Goal: Task Accomplishment & Management: Manage account settings

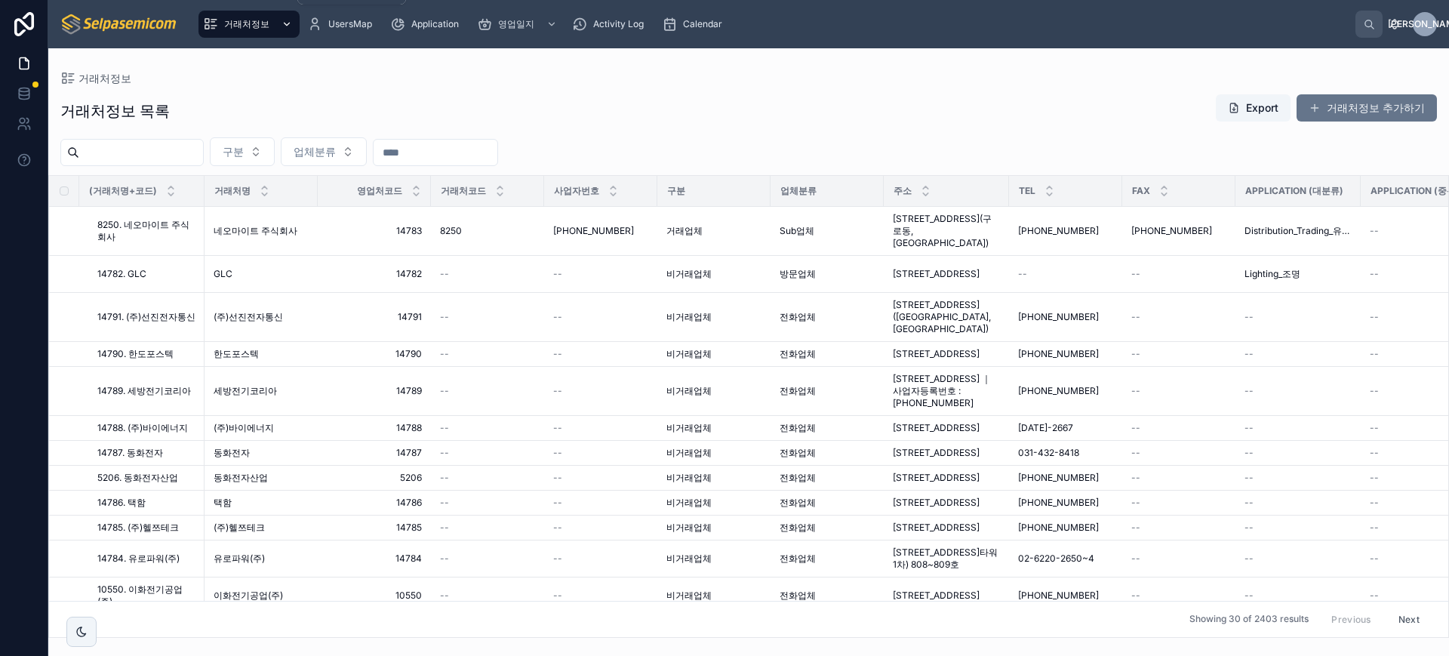
click at [222, 17] on div "거래처정보" at bounding box center [249, 24] width 92 height 24
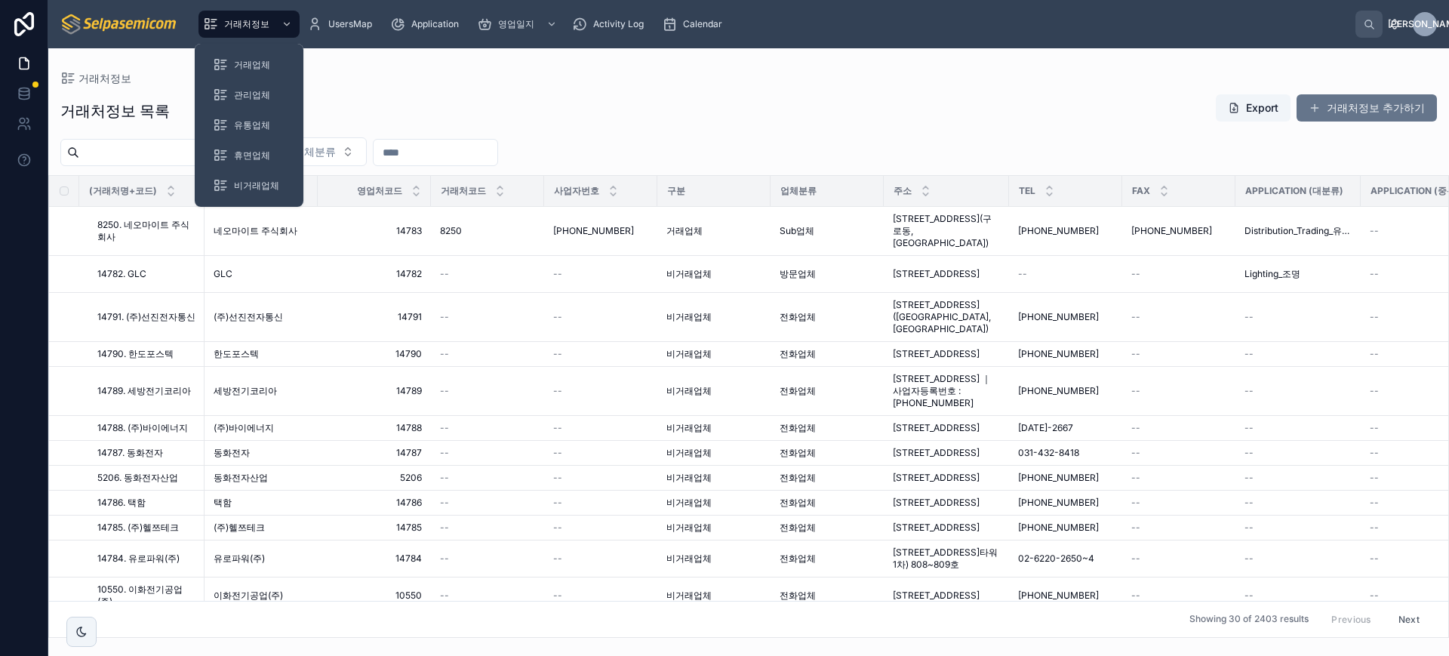
click at [138, 147] on input "text" at bounding box center [141, 152] width 124 height 21
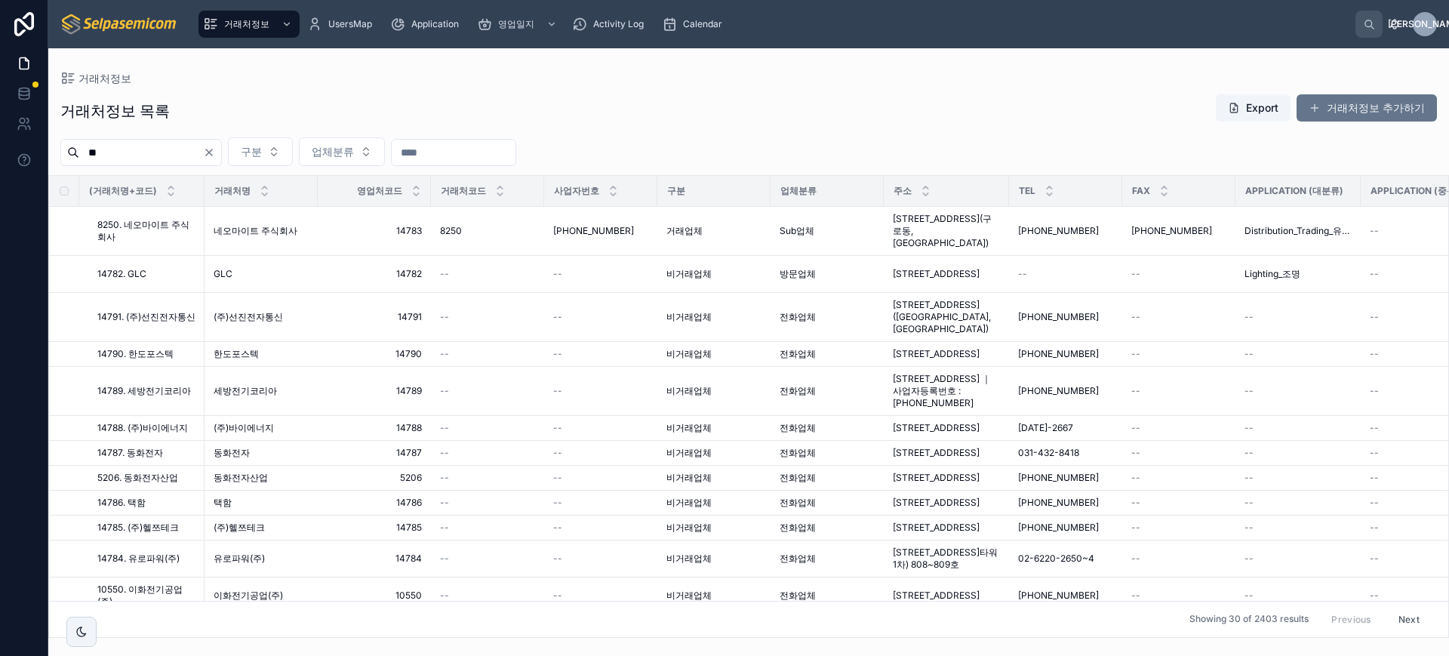
type input "*"
type input "****"
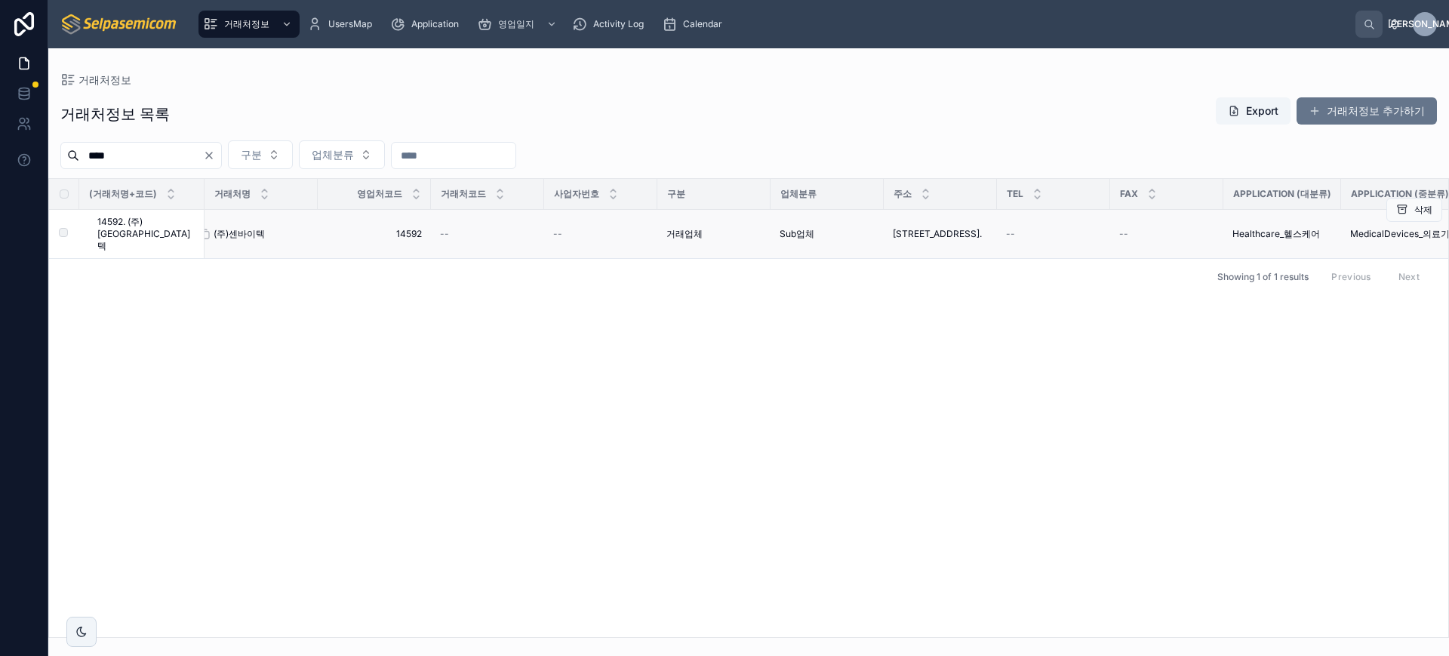
click at [242, 228] on span "(주)센바이텍" at bounding box center [239, 234] width 51 height 12
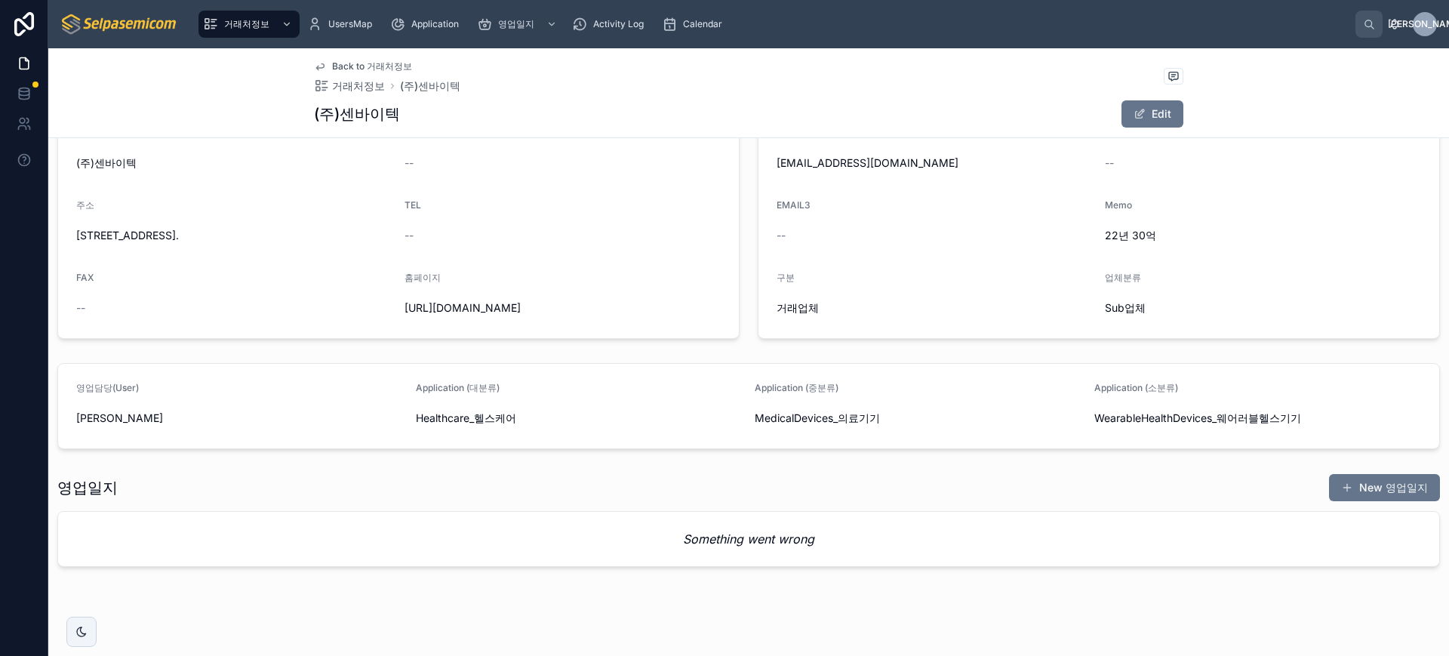
scroll to position [240, 0]
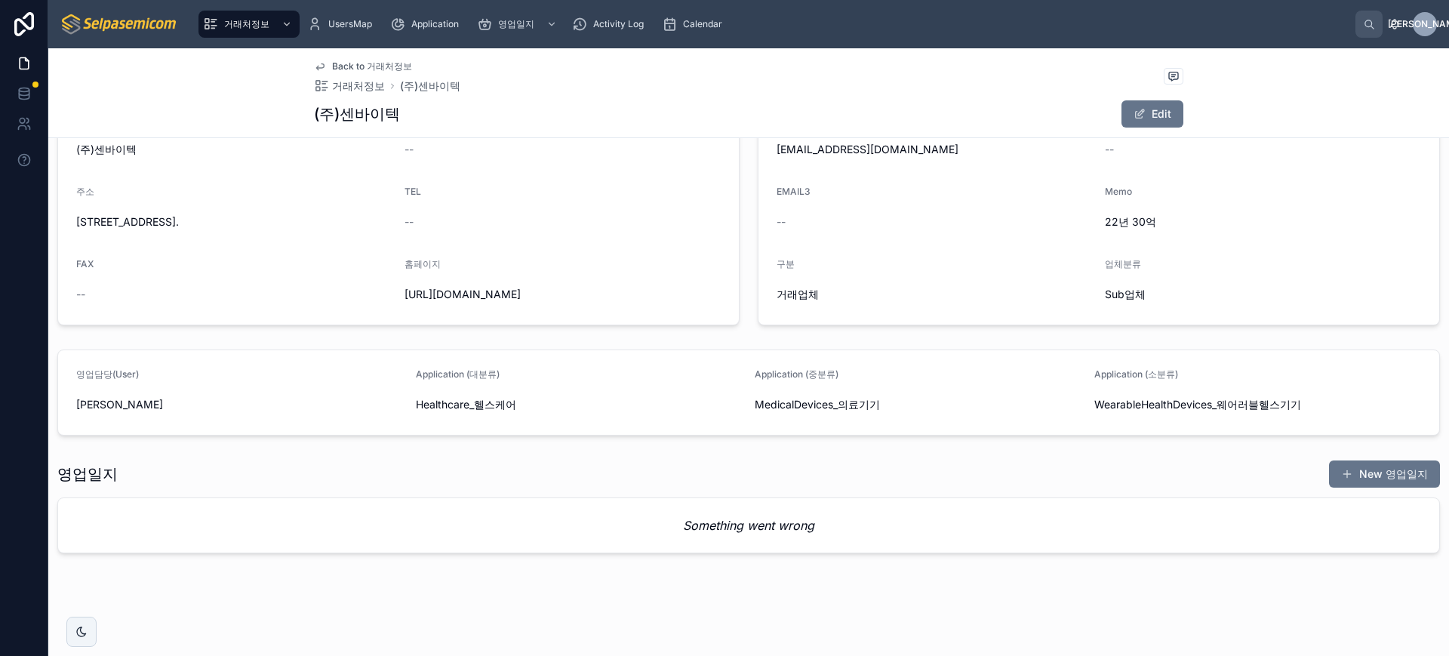
click at [1424, 460] on div "New 영업일지" at bounding box center [1378, 474] width 123 height 29
click at [1386, 460] on button "New 영업일지" at bounding box center [1384, 473] width 111 height 27
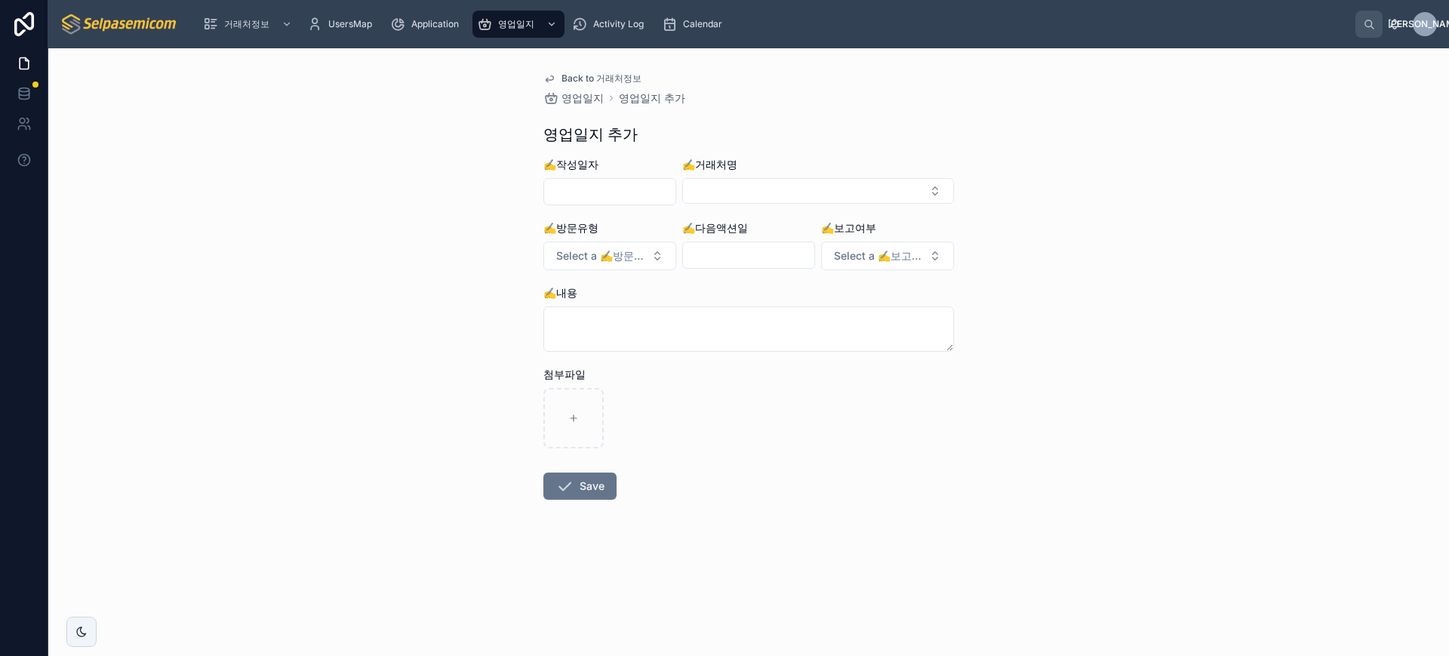
click at [576, 203] on div at bounding box center [609, 191] width 133 height 27
click at [579, 192] on input "text" at bounding box center [609, 191] width 131 height 21
click at [558, 309] on button "1" at bounding box center [555, 316] width 27 height 27
type input "**********"
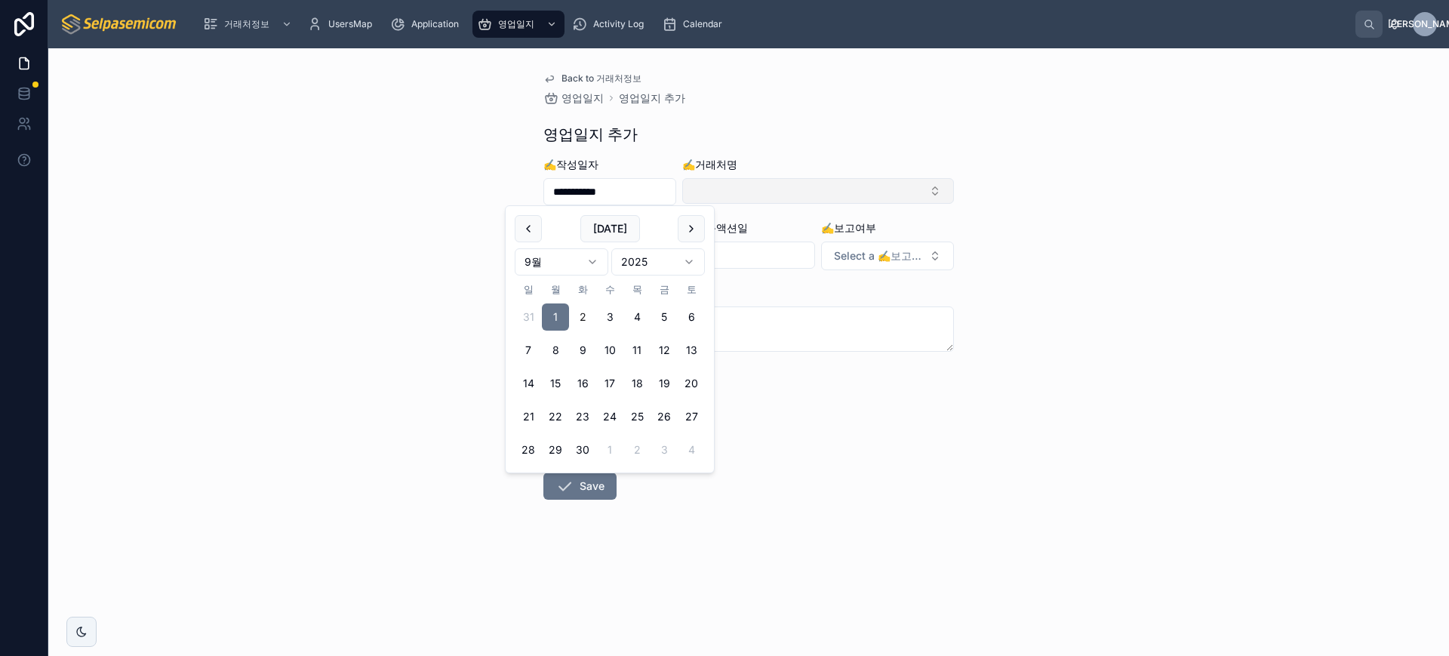
click at [751, 199] on button "Select Button" at bounding box center [818, 191] width 272 height 26
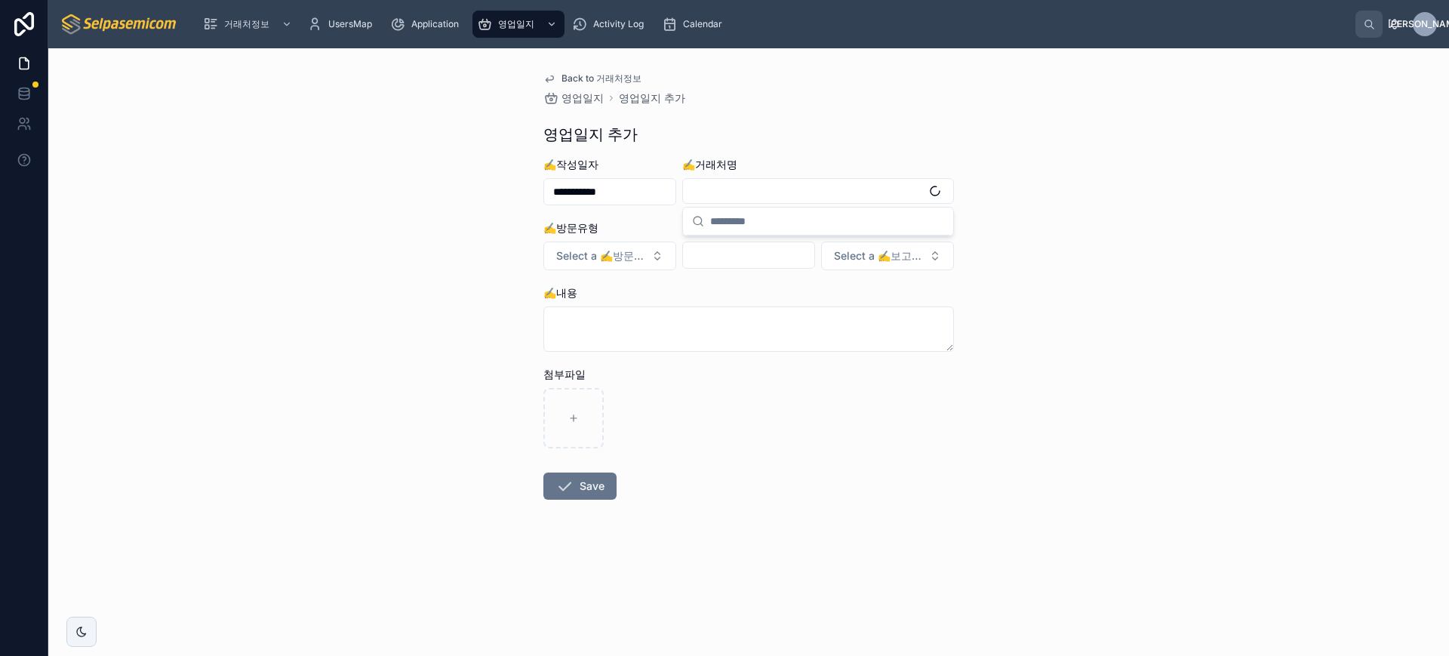
click at [463, 218] on div "**********" at bounding box center [748, 352] width 1401 height 608
click at [753, 183] on button "Select Button" at bounding box center [818, 191] width 272 height 26
type input "****"
click at [743, 262] on div "14592. (주)[GEOGRAPHIC_DATA]텍" at bounding box center [818, 251] width 264 height 24
click at [570, 246] on button "Select a ✍️방문유형" at bounding box center [609, 257] width 133 height 29
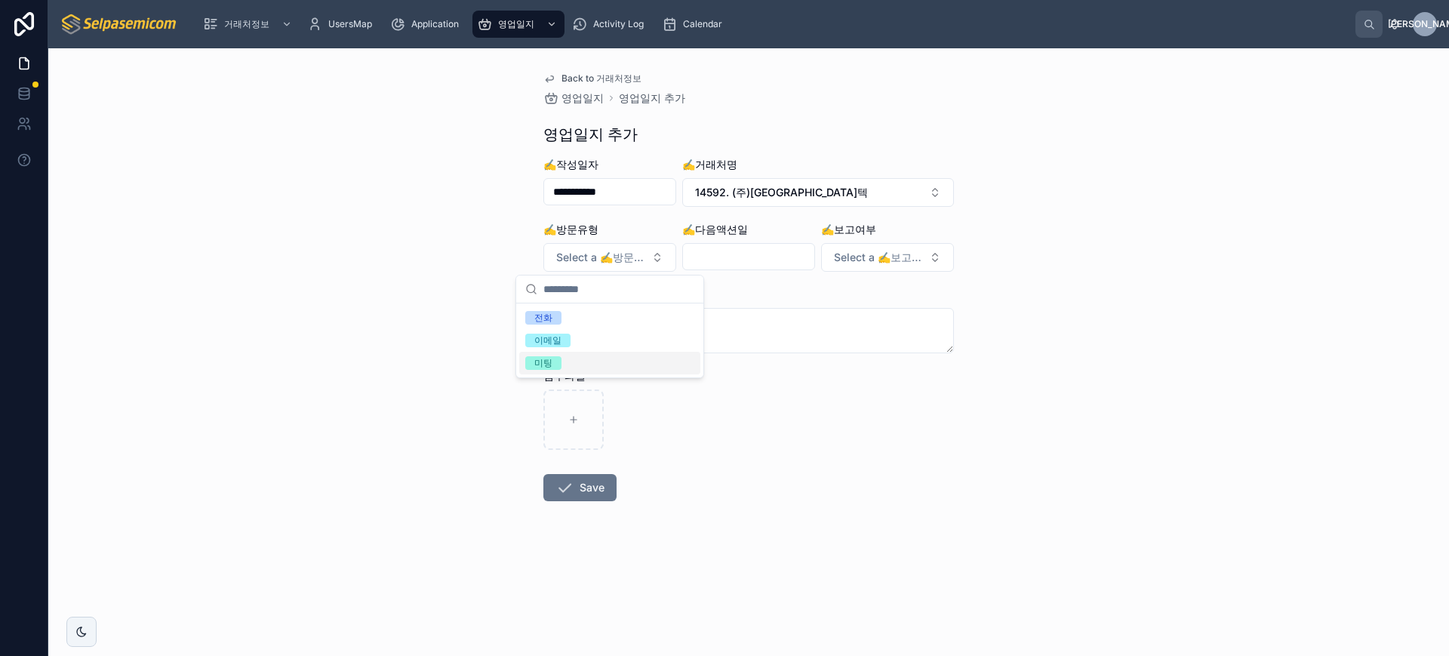
click at [546, 359] on div "미팅" at bounding box center [543, 363] width 18 height 14
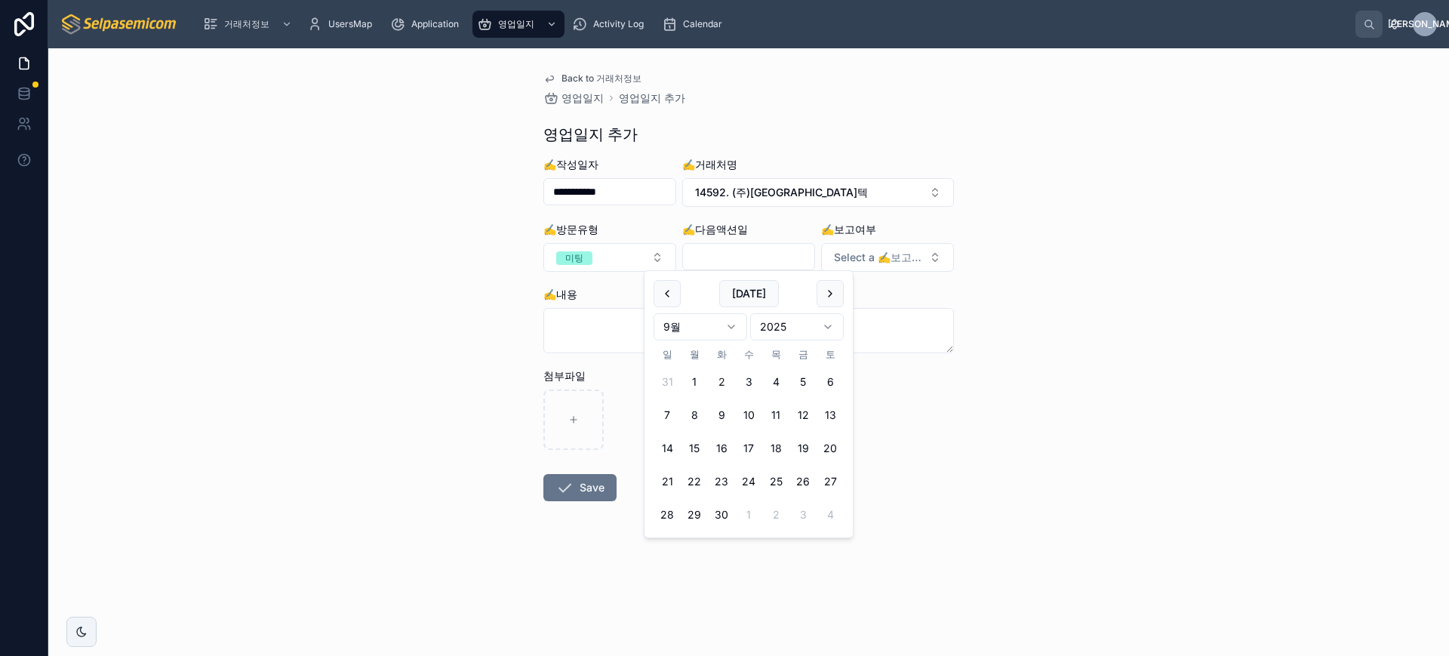
click at [746, 257] on input "text" at bounding box center [748, 256] width 131 height 21
click at [806, 447] on button "19" at bounding box center [803, 448] width 27 height 27
type input "**********"
click at [888, 267] on button "Select a ✍️보고여부" at bounding box center [887, 257] width 133 height 29
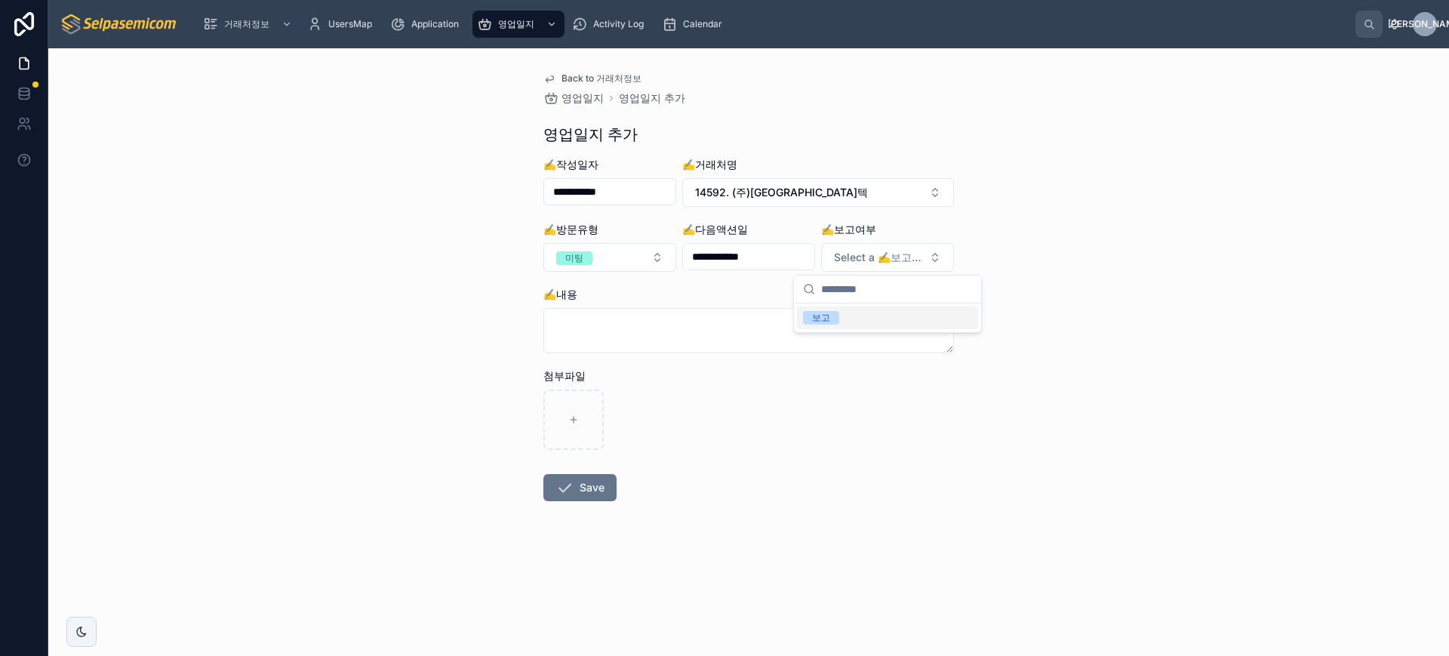
click at [846, 319] on div "보고" at bounding box center [887, 317] width 181 height 23
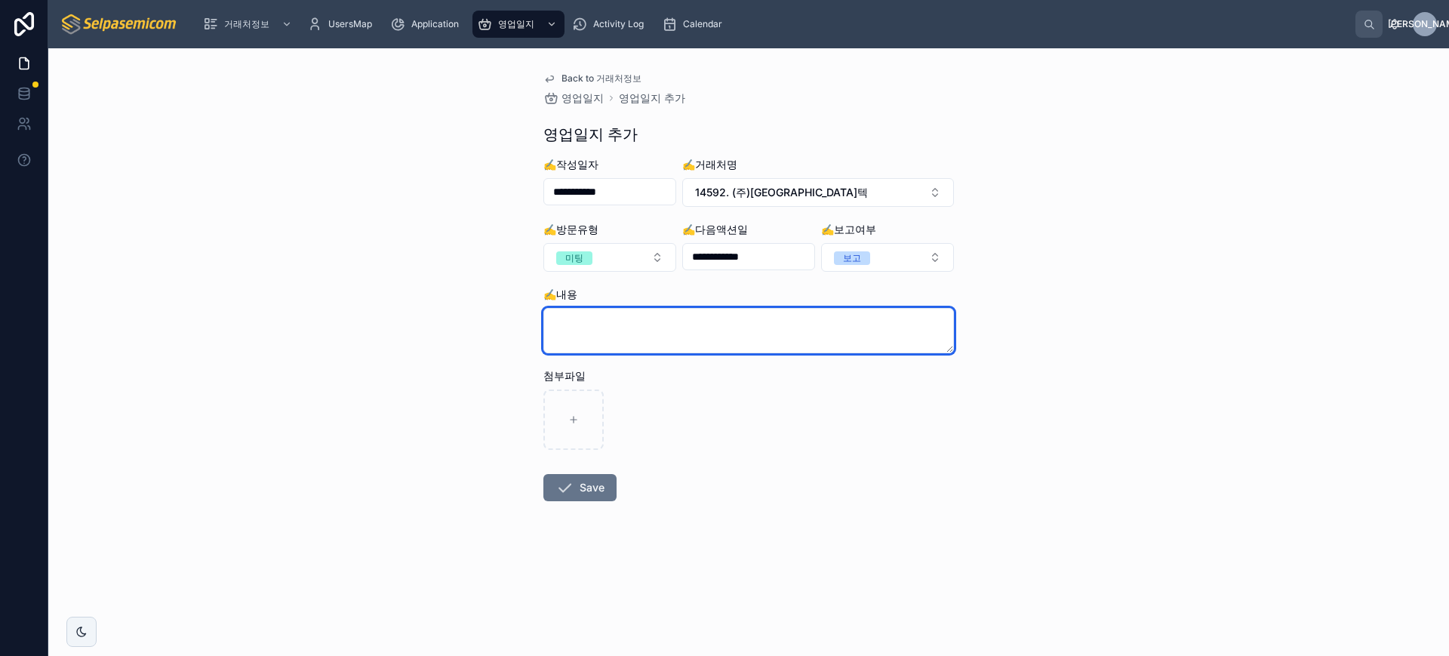
click at [765, 319] on textarea at bounding box center [748, 330] width 411 height 45
click at [743, 333] on textarea at bounding box center [748, 330] width 411 height 45
paste textarea "**********"
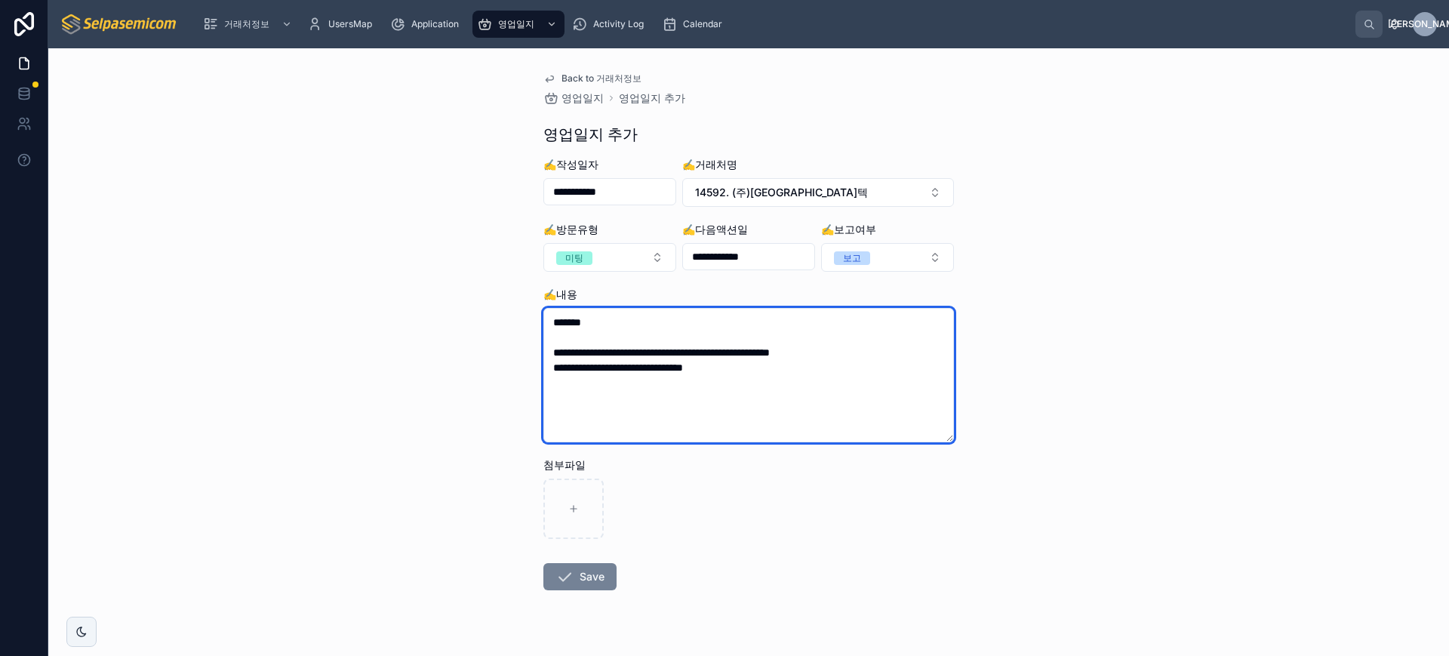
type textarea "**********"
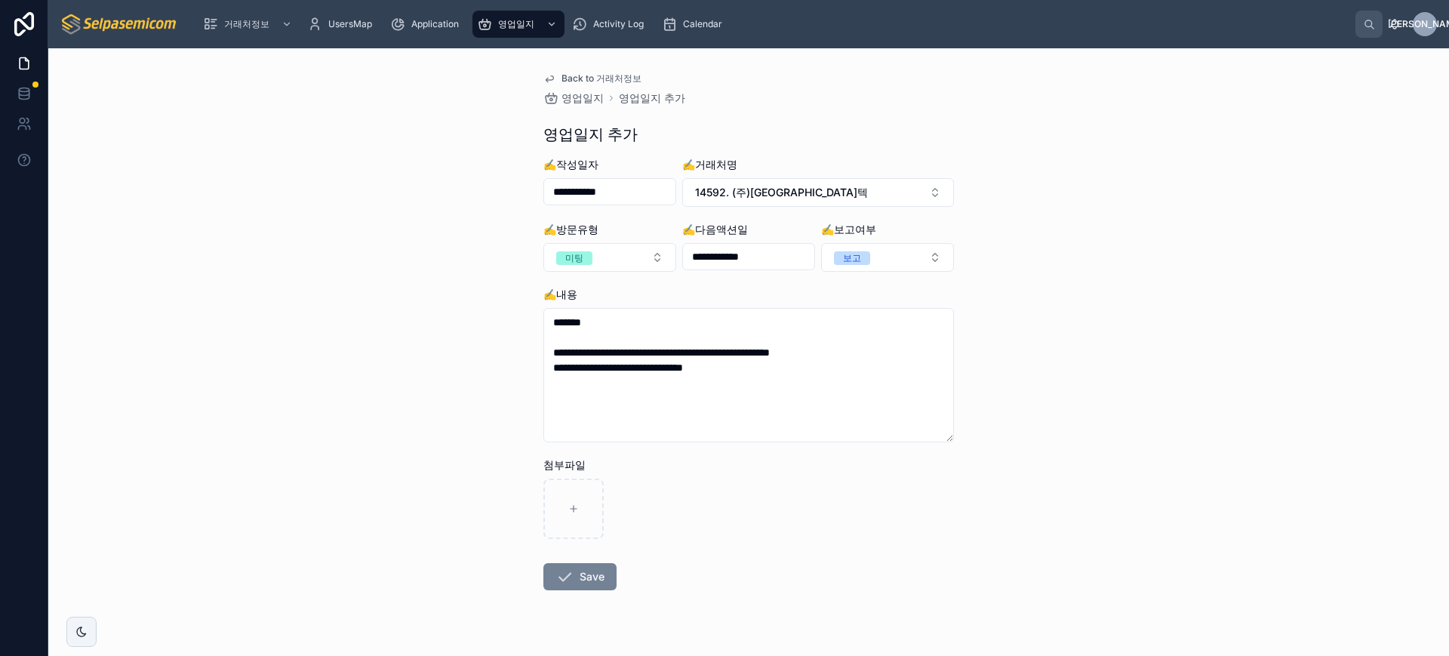
click at [578, 586] on button "Save" at bounding box center [579, 576] width 73 height 27
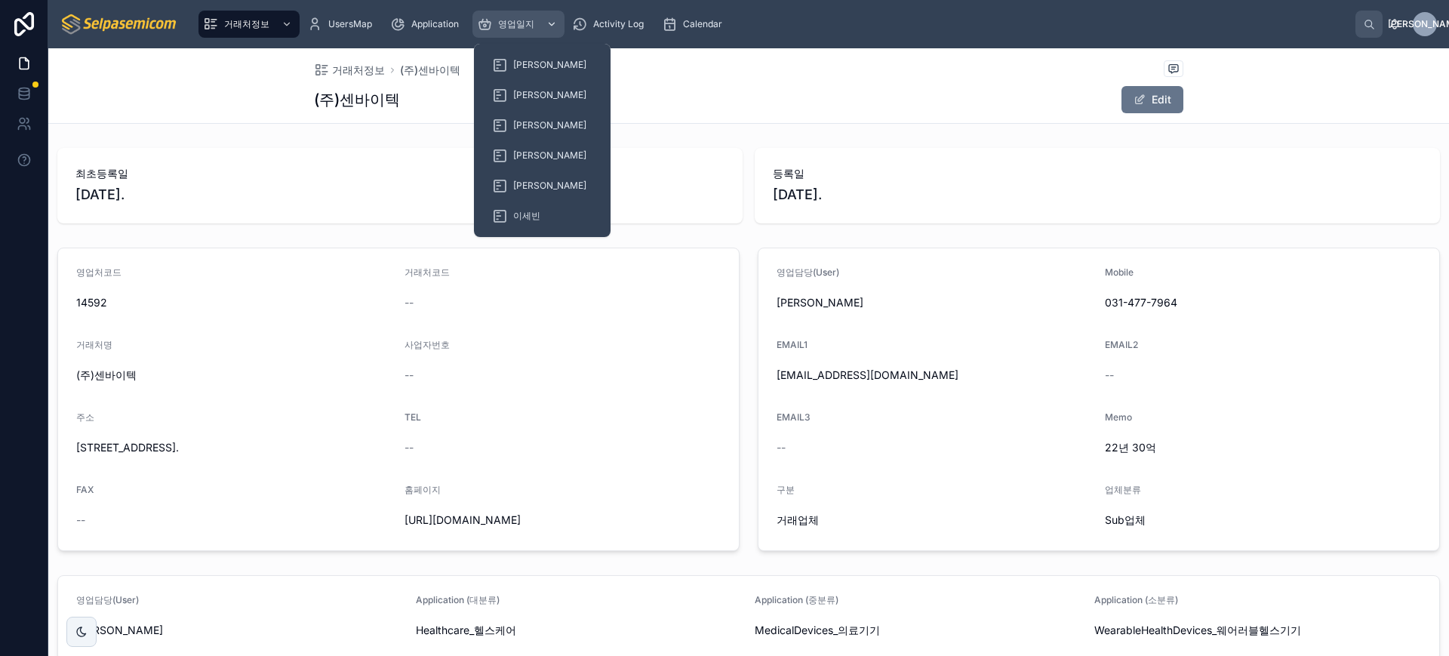
click at [514, 23] on span "영업일지" at bounding box center [516, 24] width 36 height 12
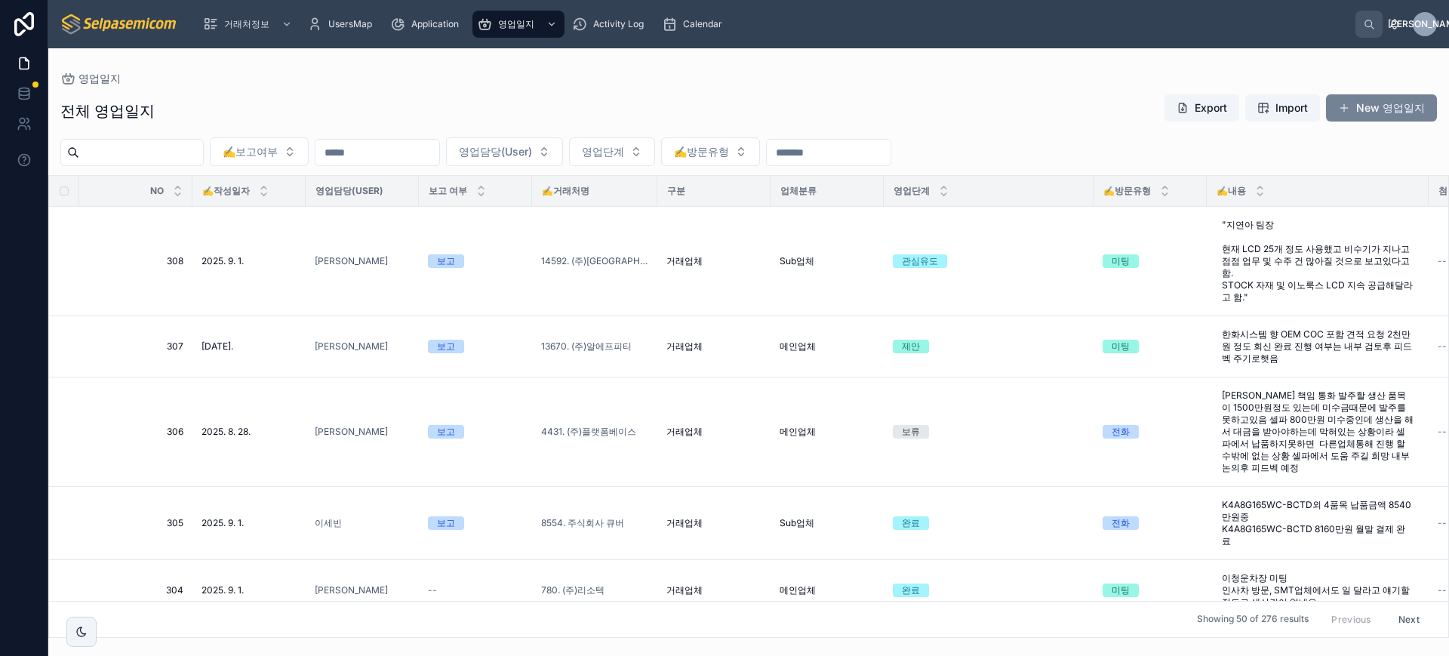
click at [1335, 113] on button "New 영업일지" at bounding box center [1381, 107] width 111 height 27
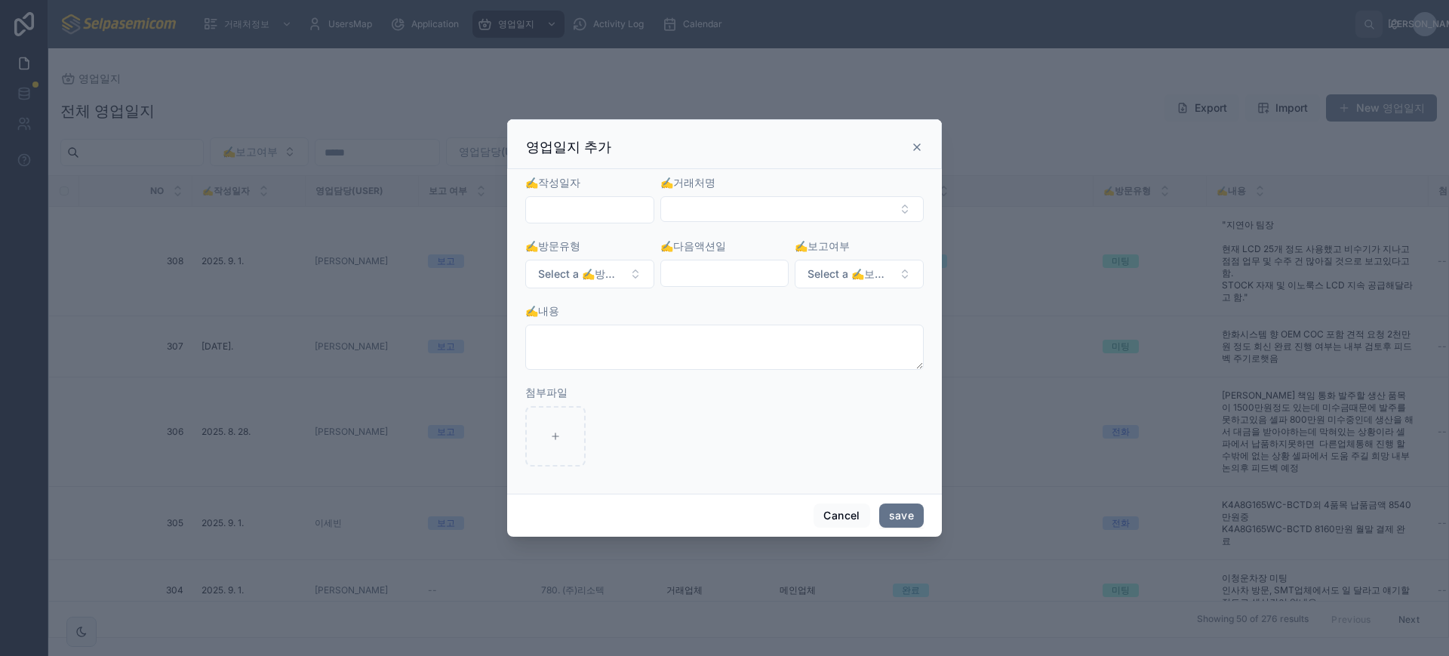
click at [640, 208] on input "text" at bounding box center [590, 209] width 128 height 21
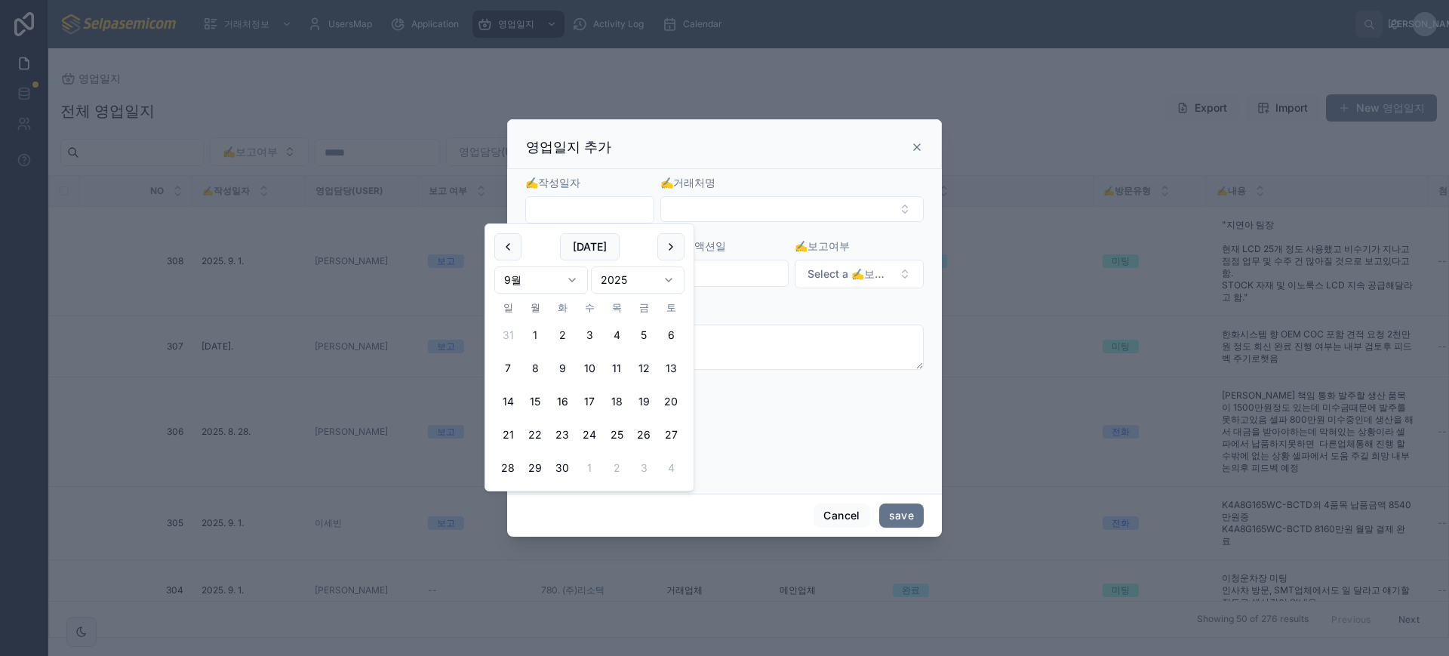
click at [540, 329] on button "1" at bounding box center [535, 335] width 27 height 27
type input "**********"
click at [835, 219] on button "Select Button" at bounding box center [791, 209] width 263 height 26
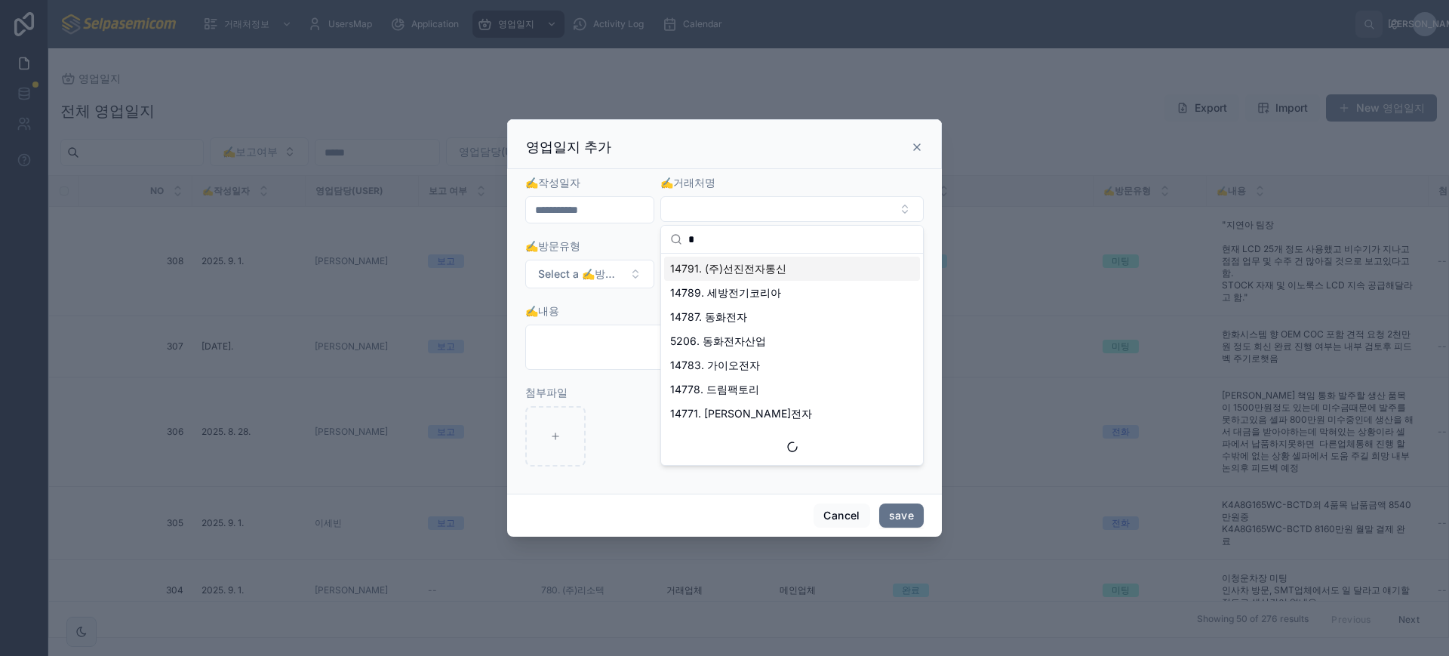
type input "*"
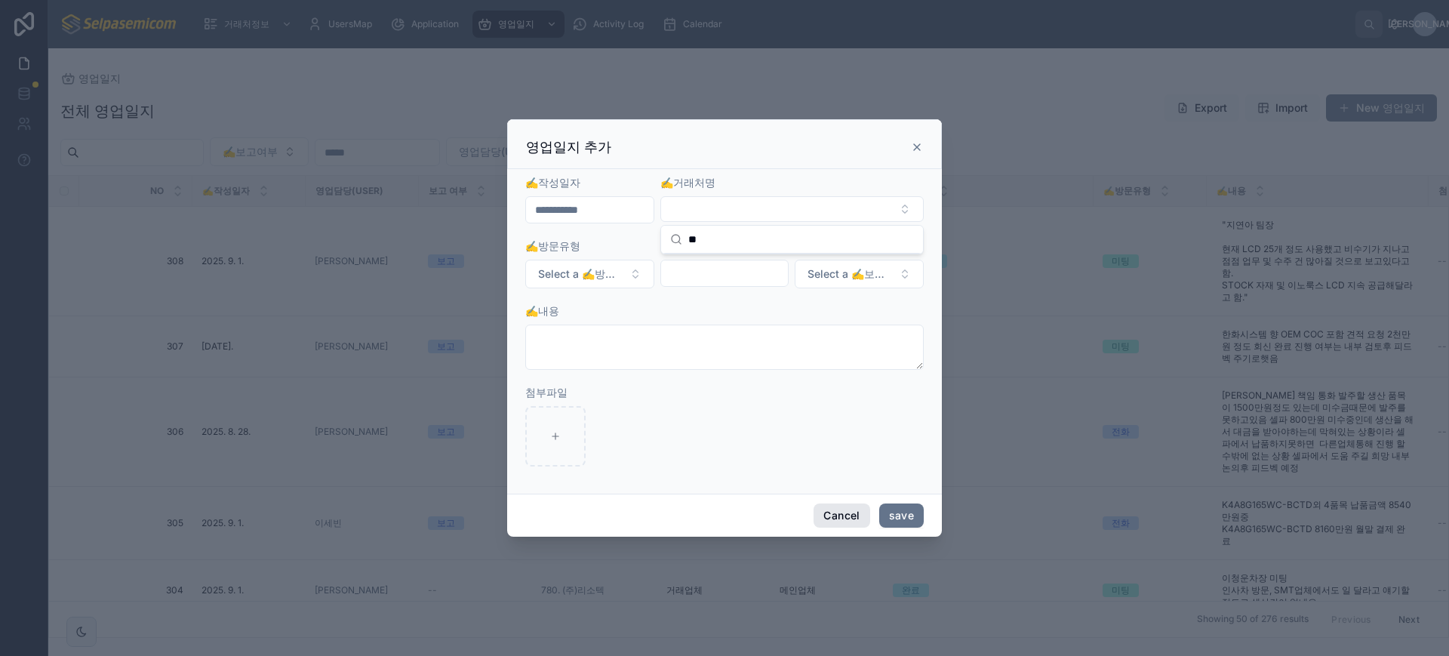
type input "**"
click at [863, 506] on button "Cancel" at bounding box center [842, 515] width 56 height 24
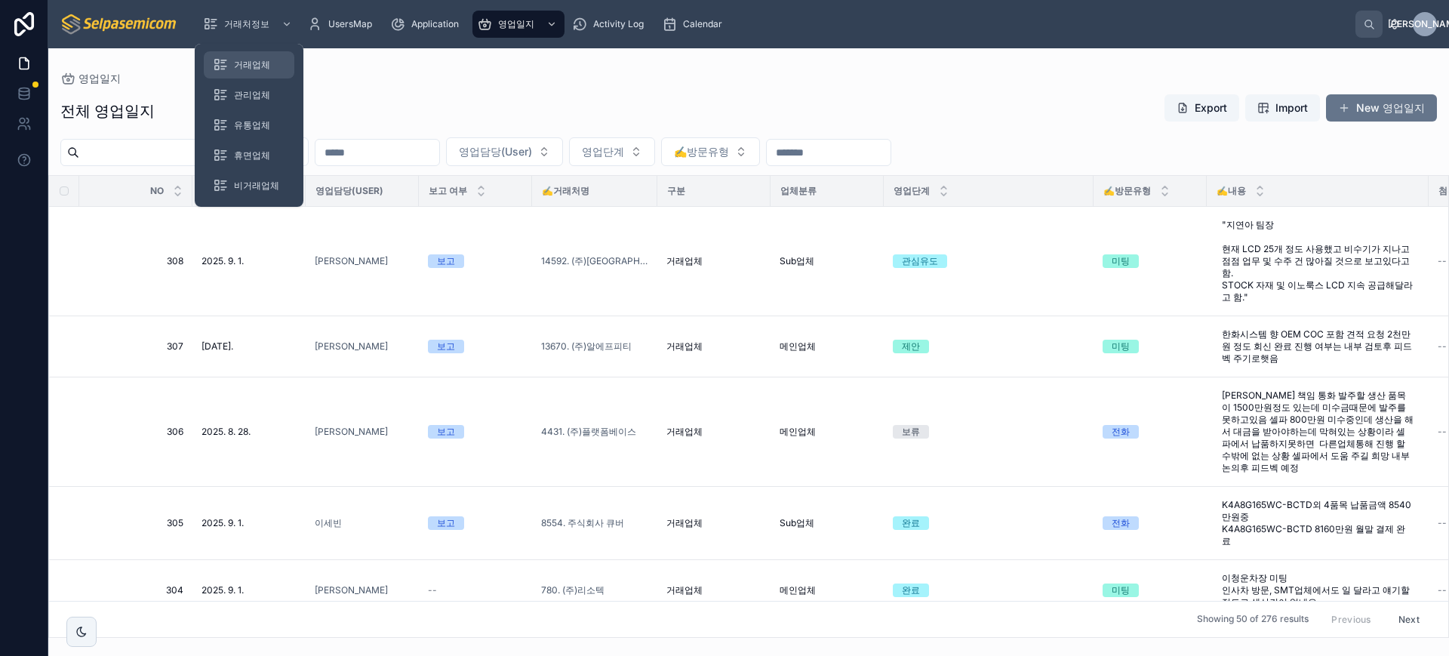
click at [240, 59] on span "거래업체" at bounding box center [252, 65] width 36 height 12
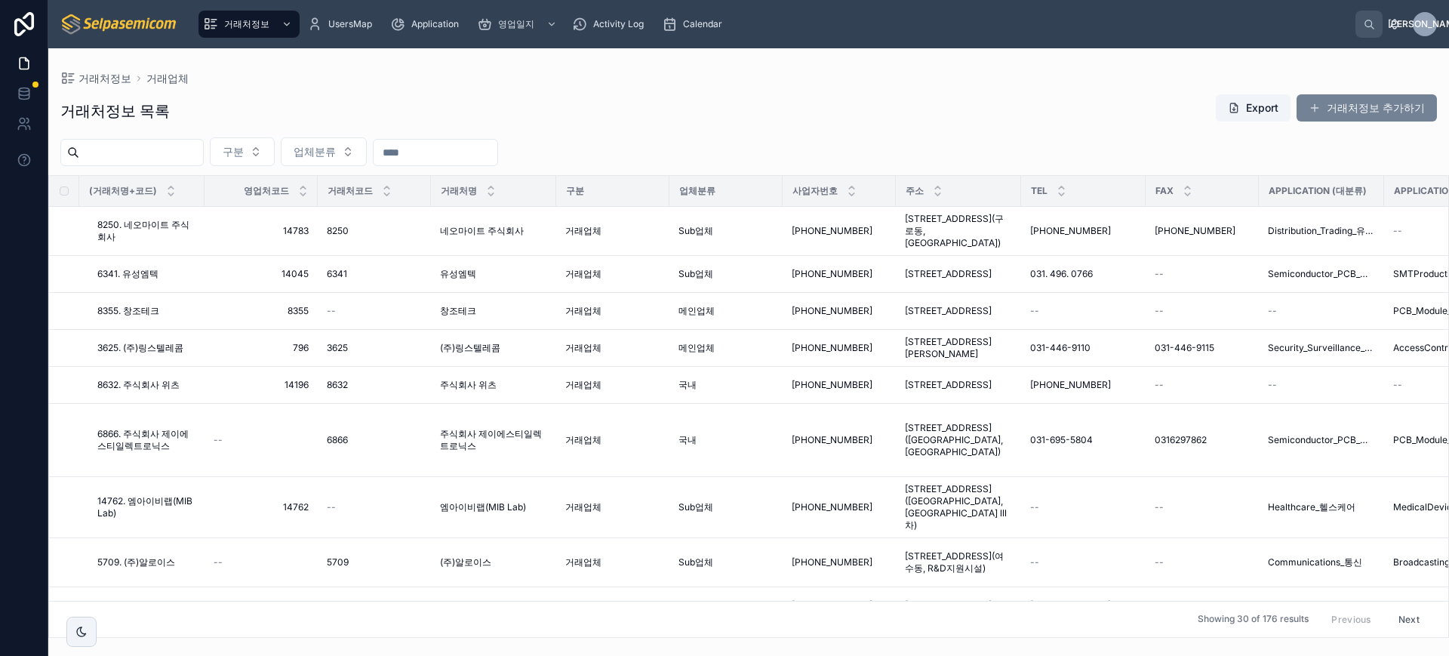
click at [1334, 106] on button "거래처정보 추가하기" at bounding box center [1367, 107] width 140 height 27
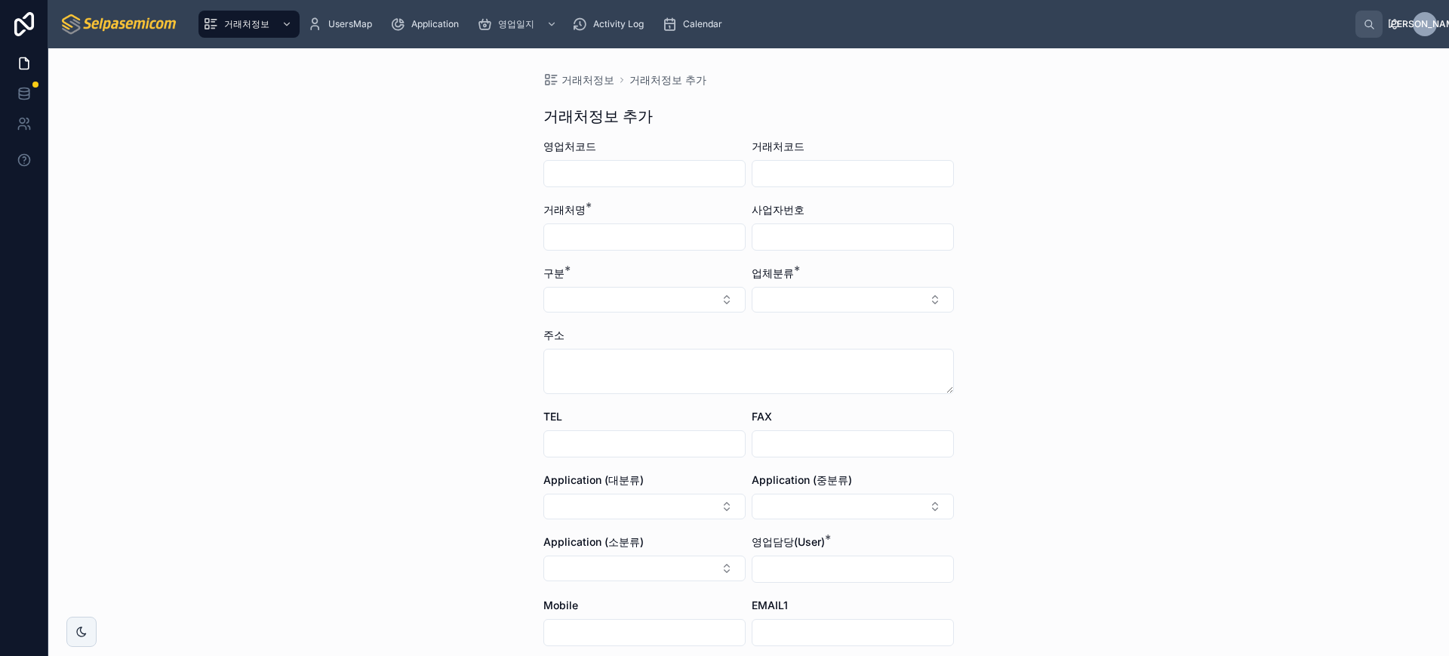
click at [577, 232] on input "text" at bounding box center [644, 236] width 201 height 21
type input "*****"
click at [608, 304] on button "Select Button" at bounding box center [644, 300] width 202 height 26
drag, startPoint x: 588, startPoint y: 403, endPoint x: 580, endPoint y: 413, distance: 12.4
click at [580, 414] on span "비거래업체" at bounding box center [572, 407] width 53 height 15
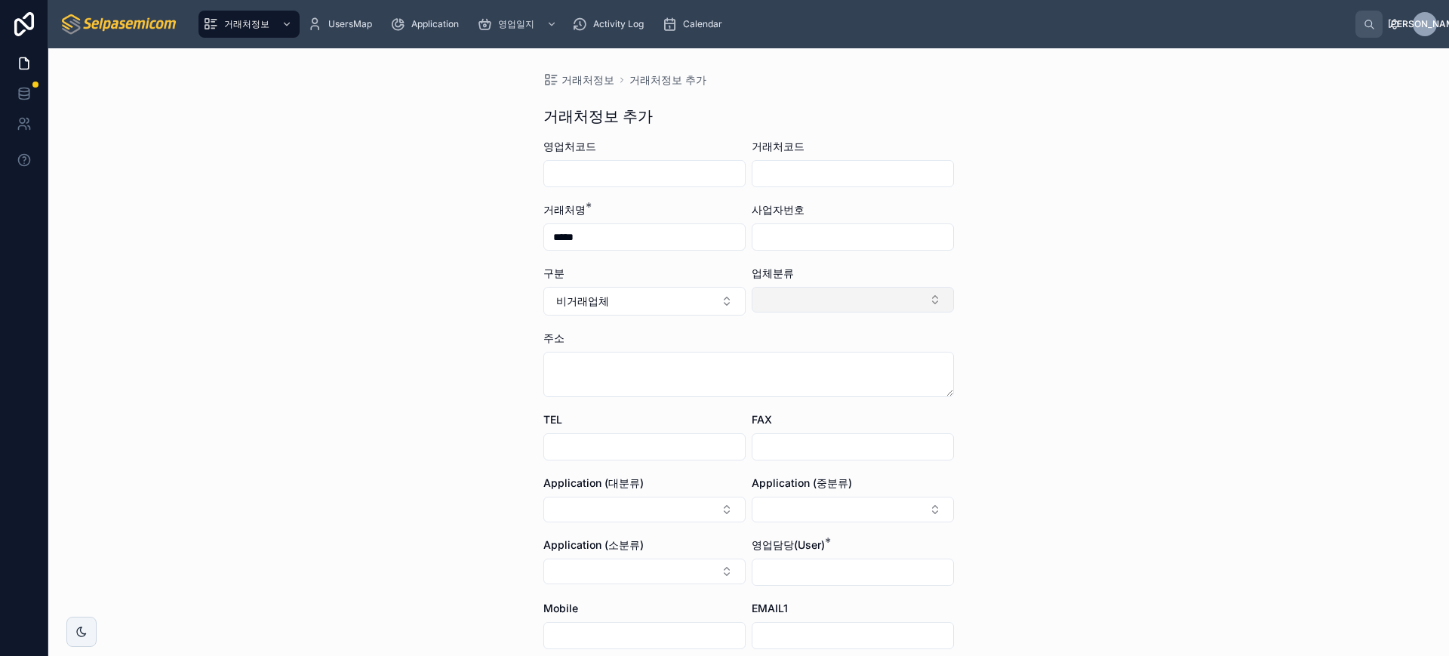
click at [906, 310] on button "Select Button" at bounding box center [853, 300] width 202 height 26
click at [796, 380] on span "전화업체" at bounding box center [776, 383] width 42 height 15
click at [1135, 392] on div "거래처정보 거래처정보 추가 거래처정보 추가 영업처코드 거래처코드 거래처명 * ***** 사업자번호 구분 비거래업체 업체분류 전화업체 주소 TE…" at bounding box center [748, 352] width 1401 height 608
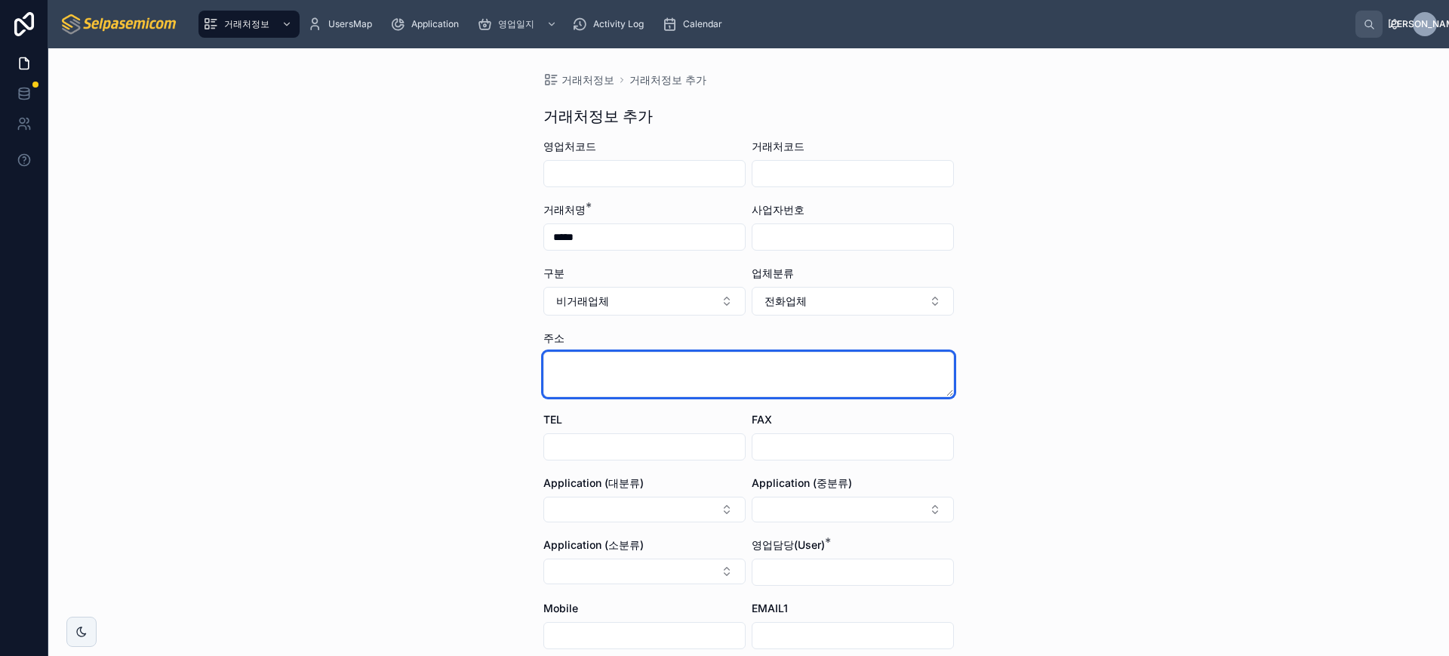
click at [797, 368] on textarea at bounding box center [748, 374] width 411 height 45
paste textarea "**********"
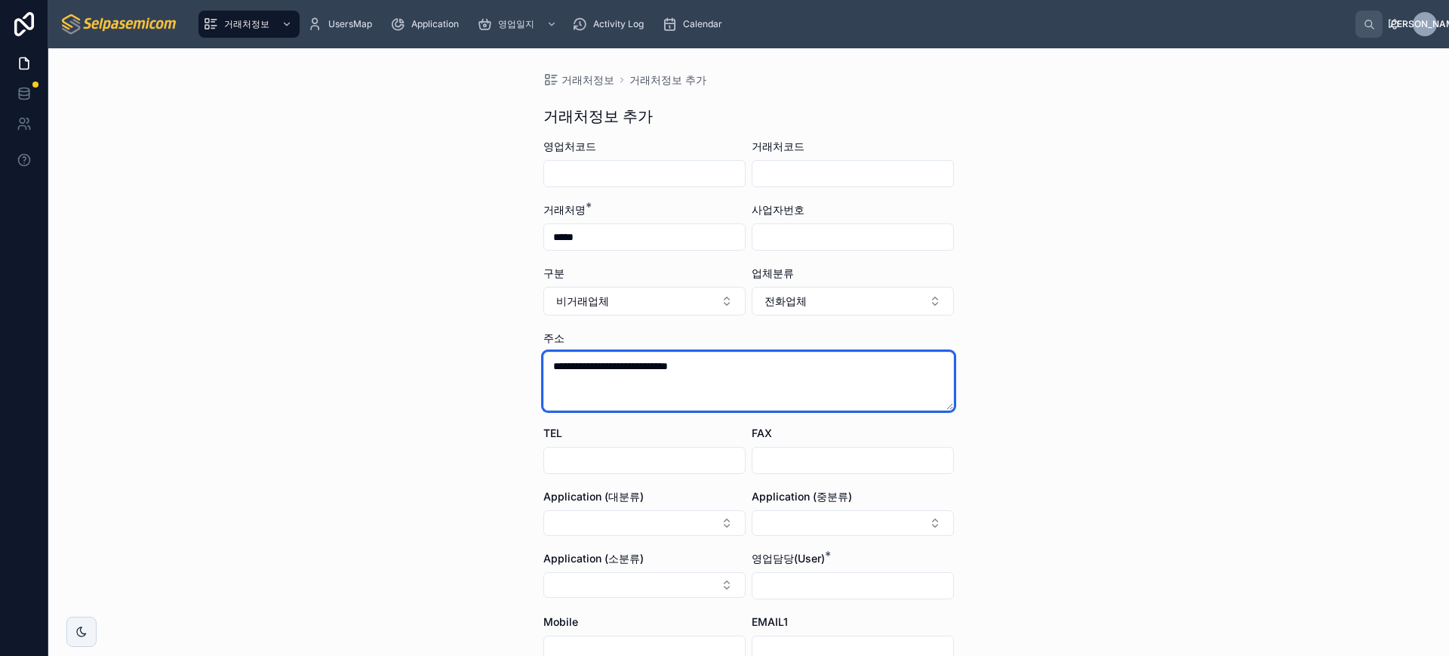
type textarea "**********"
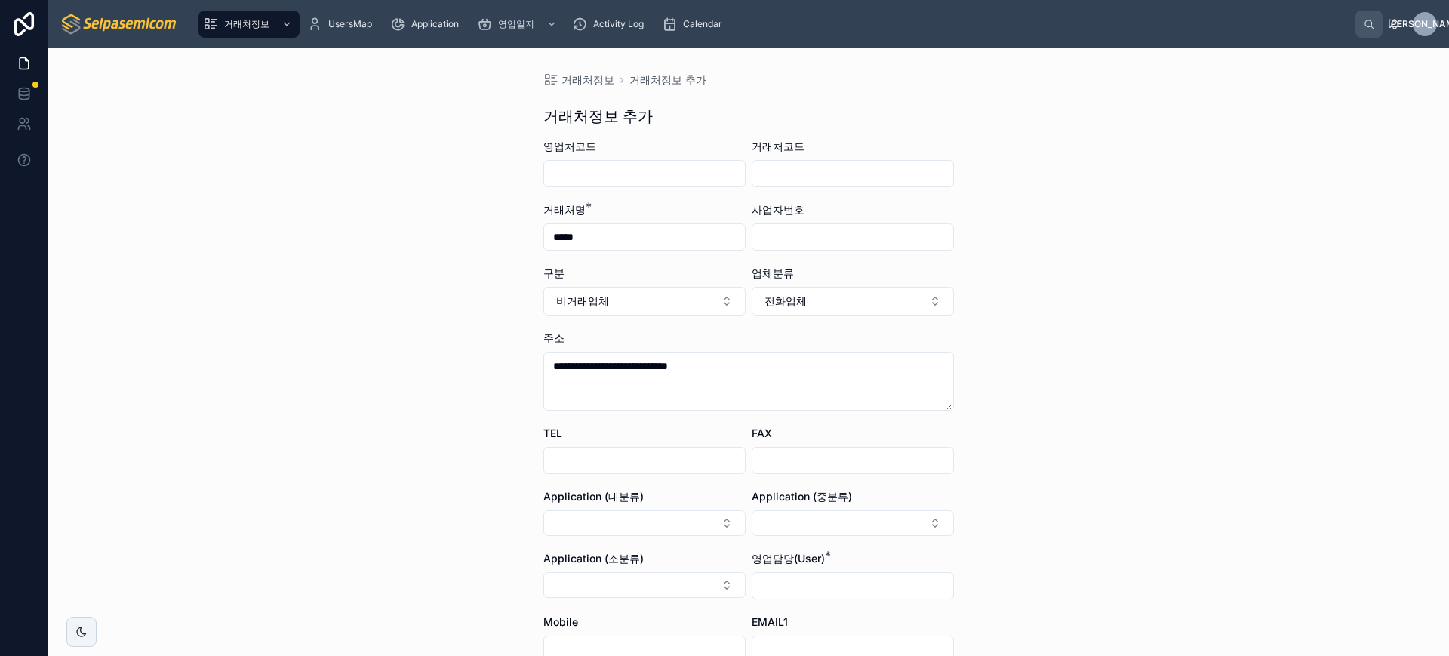
click at [561, 432] on div "TEL" at bounding box center [644, 433] width 202 height 15
click at [567, 441] on div "TEL" at bounding box center [644, 450] width 202 height 48
click at [568, 451] on div "TEL" at bounding box center [644, 450] width 202 height 48
drag, startPoint x: 568, startPoint y: 451, endPoint x: 586, endPoint y: 433, distance: 25.6
click at [568, 451] on input "text" at bounding box center [644, 460] width 201 height 21
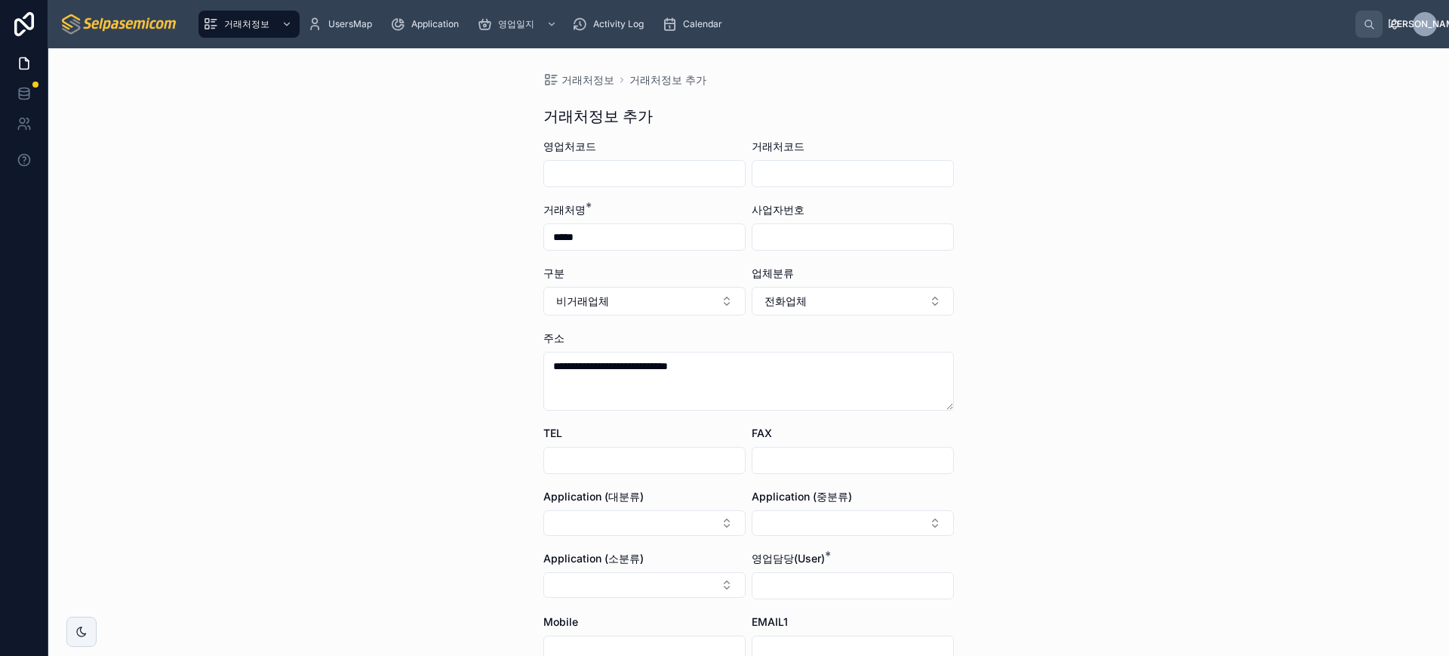
paste input "**********"
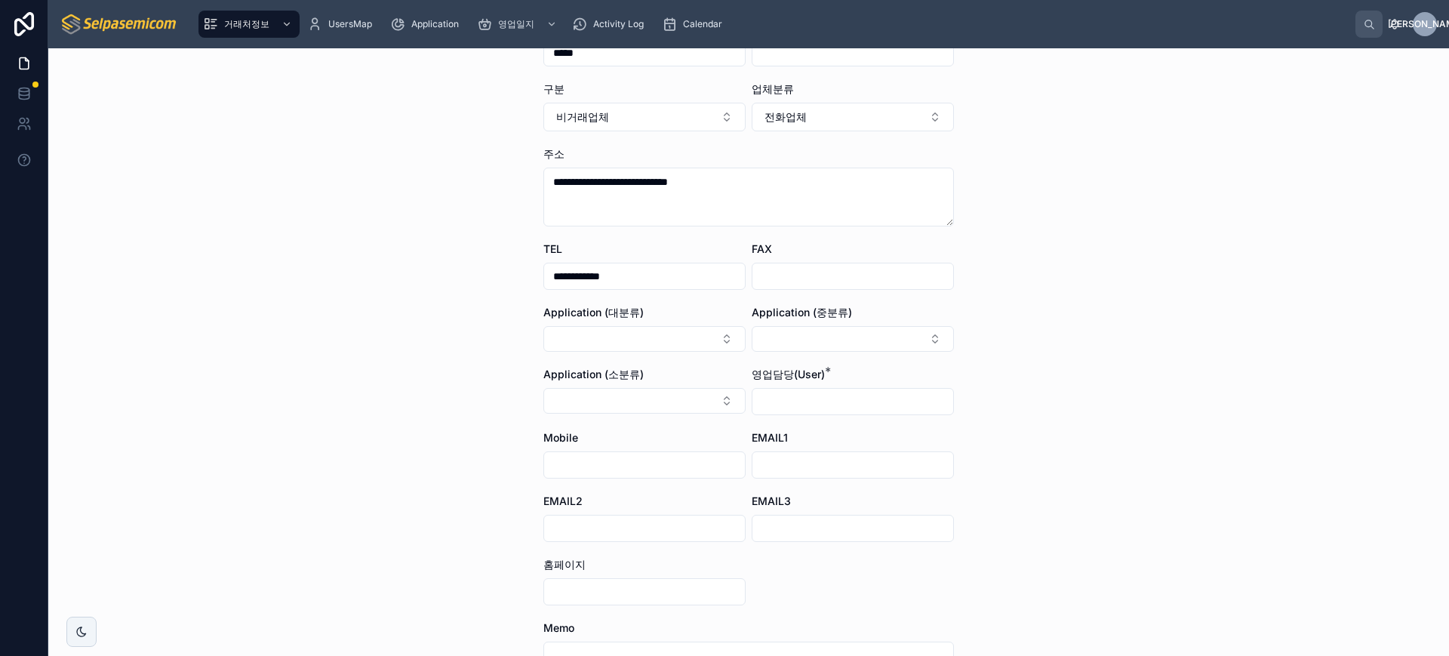
scroll to position [189, 0]
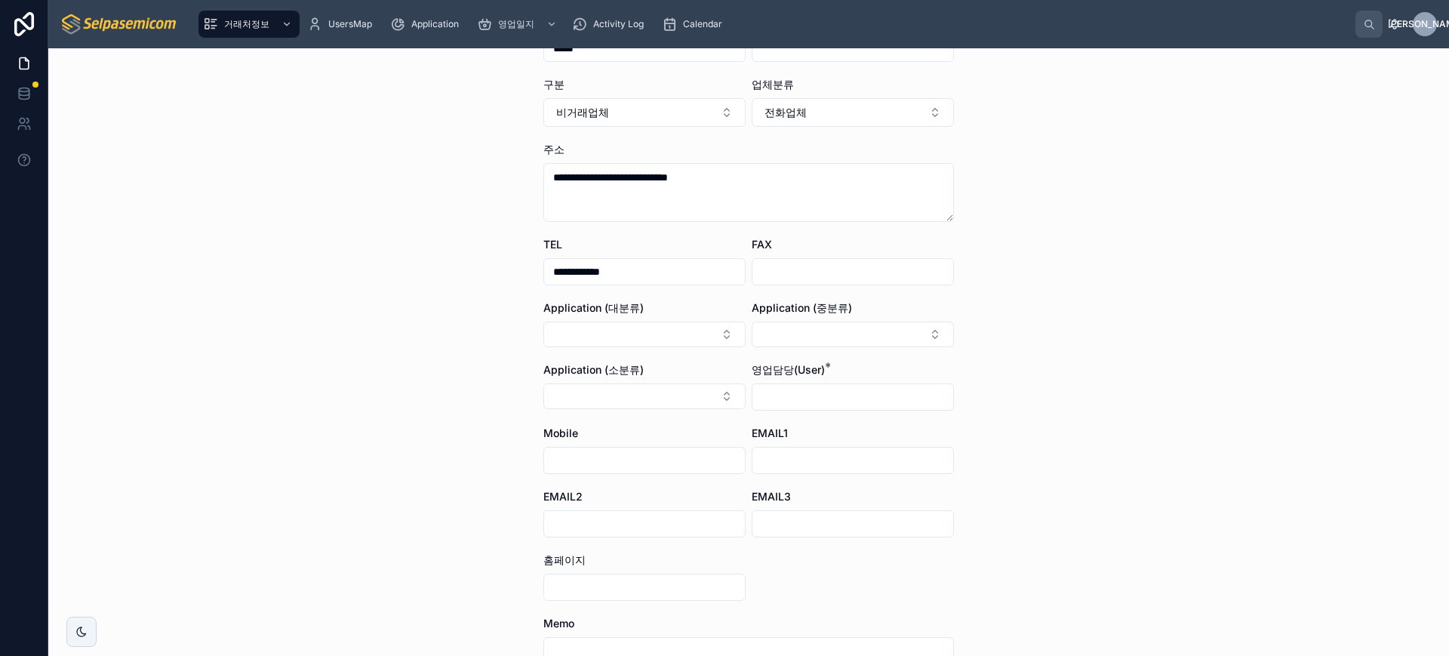
type input "**********"
click at [940, 410] on form "**********" at bounding box center [748, 390] width 411 height 880
click at [922, 404] on input "text" at bounding box center [853, 396] width 201 height 21
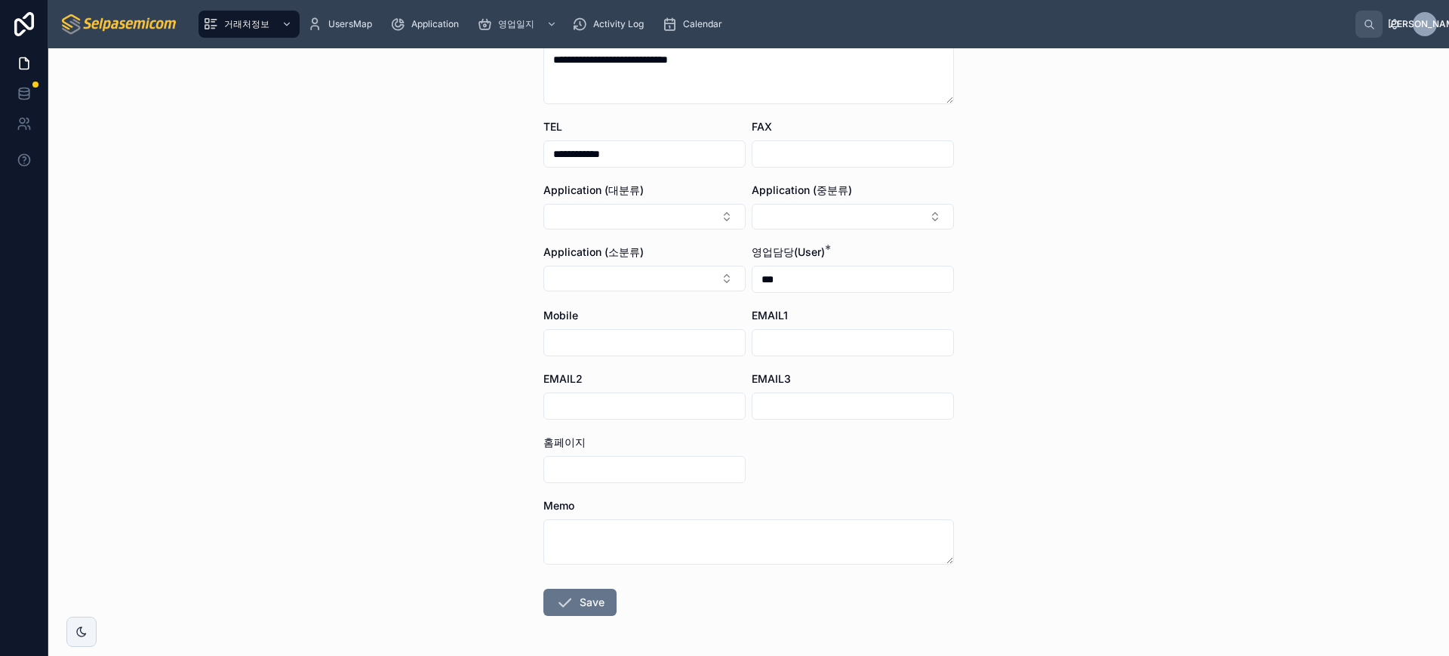
scroll to position [363, 0]
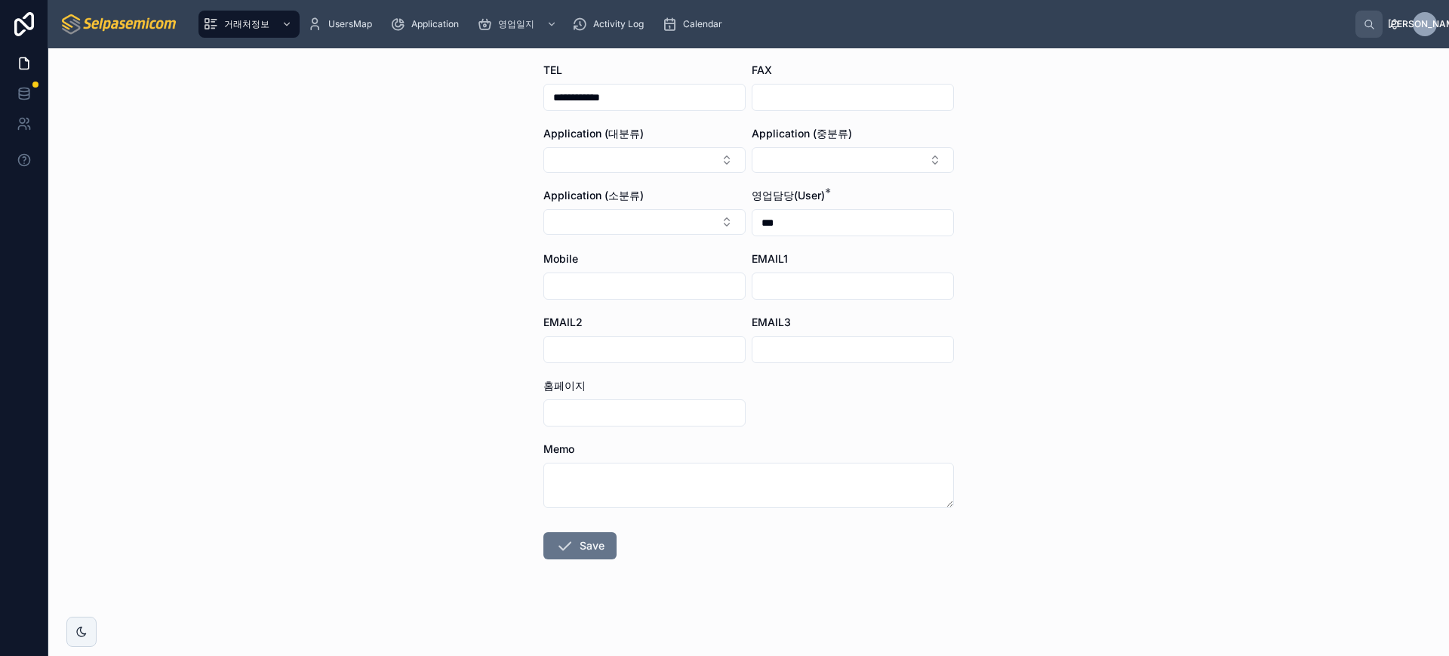
type input "***"
click at [543, 578] on form "**********" at bounding box center [748, 216] width 411 height 880
click at [556, 537] on icon at bounding box center [565, 546] width 18 height 18
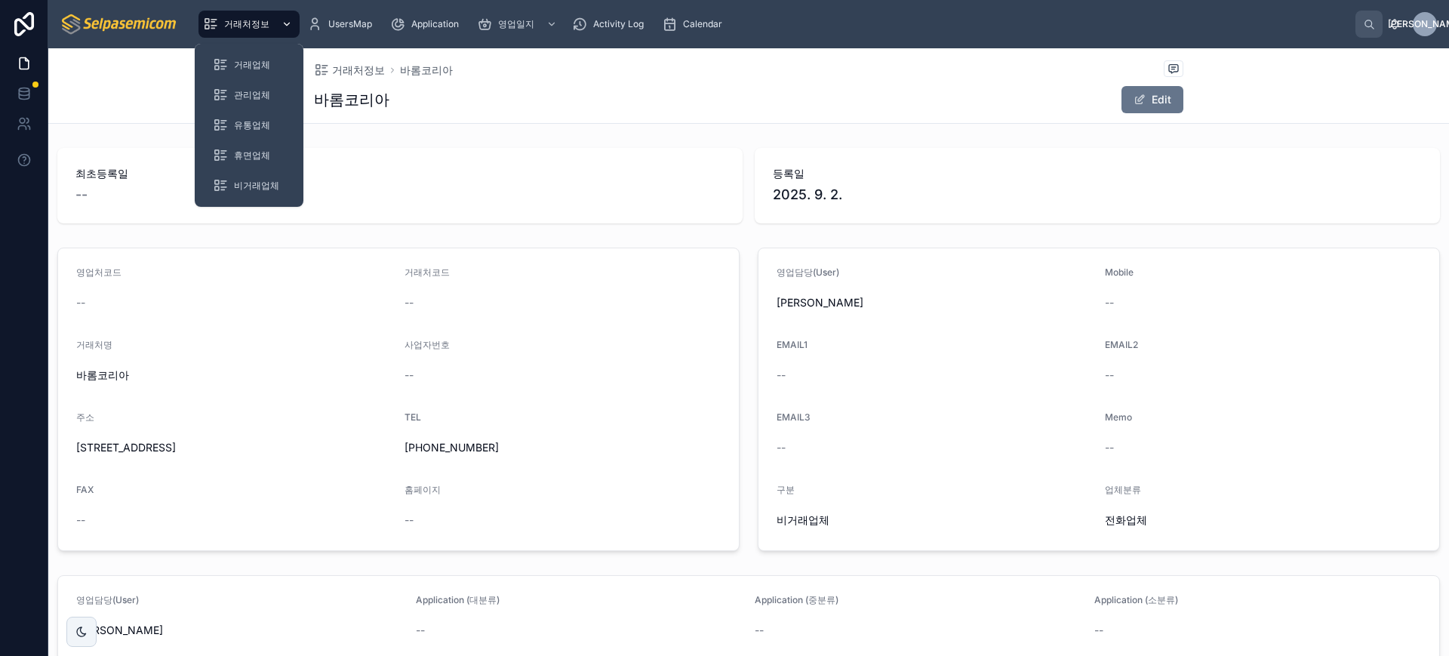
click at [258, 23] on span "거래처정보" at bounding box center [246, 24] width 45 height 12
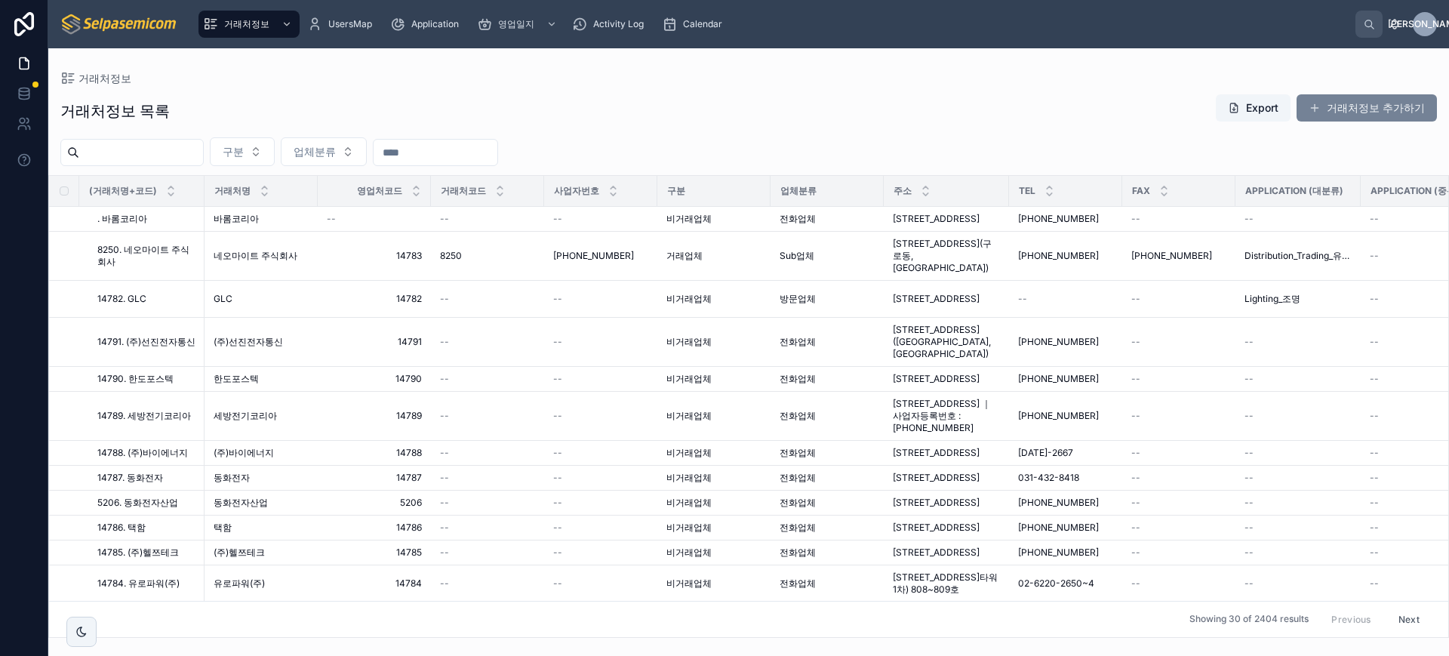
click at [1327, 105] on button "거래처정보 추가하기" at bounding box center [1367, 107] width 140 height 27
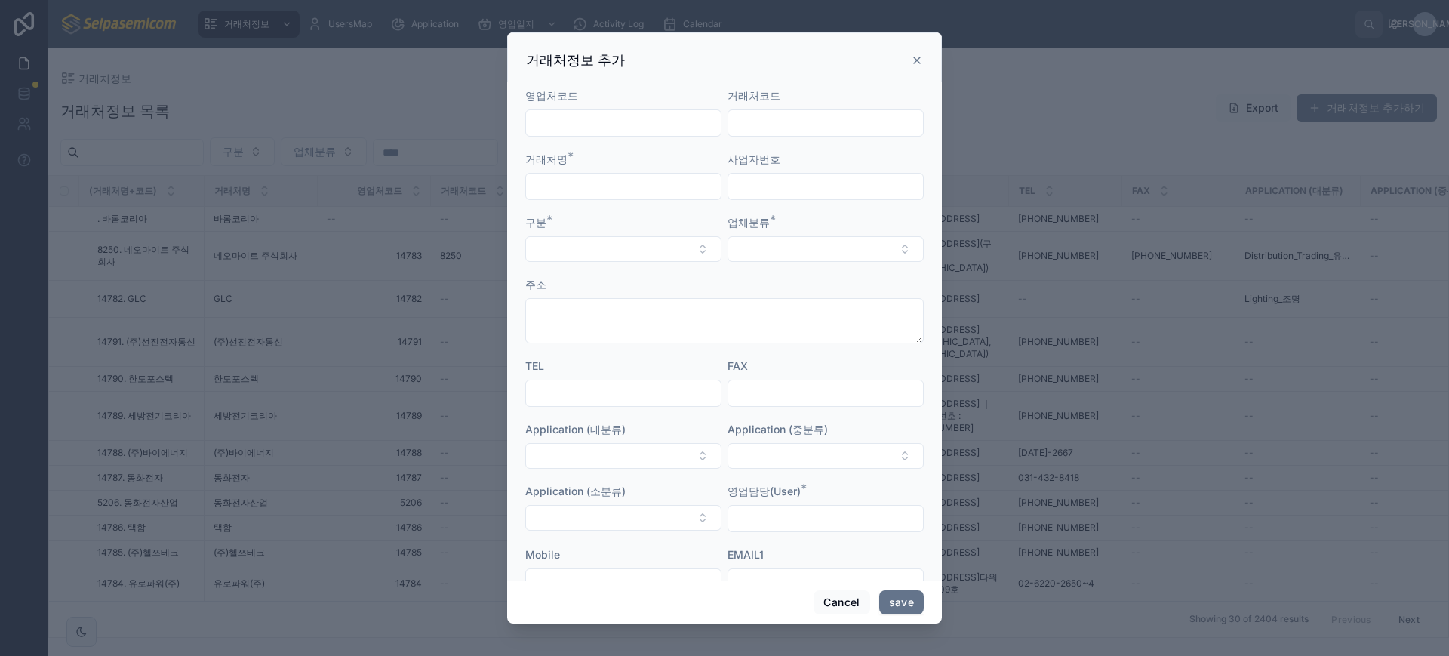
click at [622, 180] on input "text" at bounding box center [623, 186] width 195 height 21
type input "*"
type input "****"
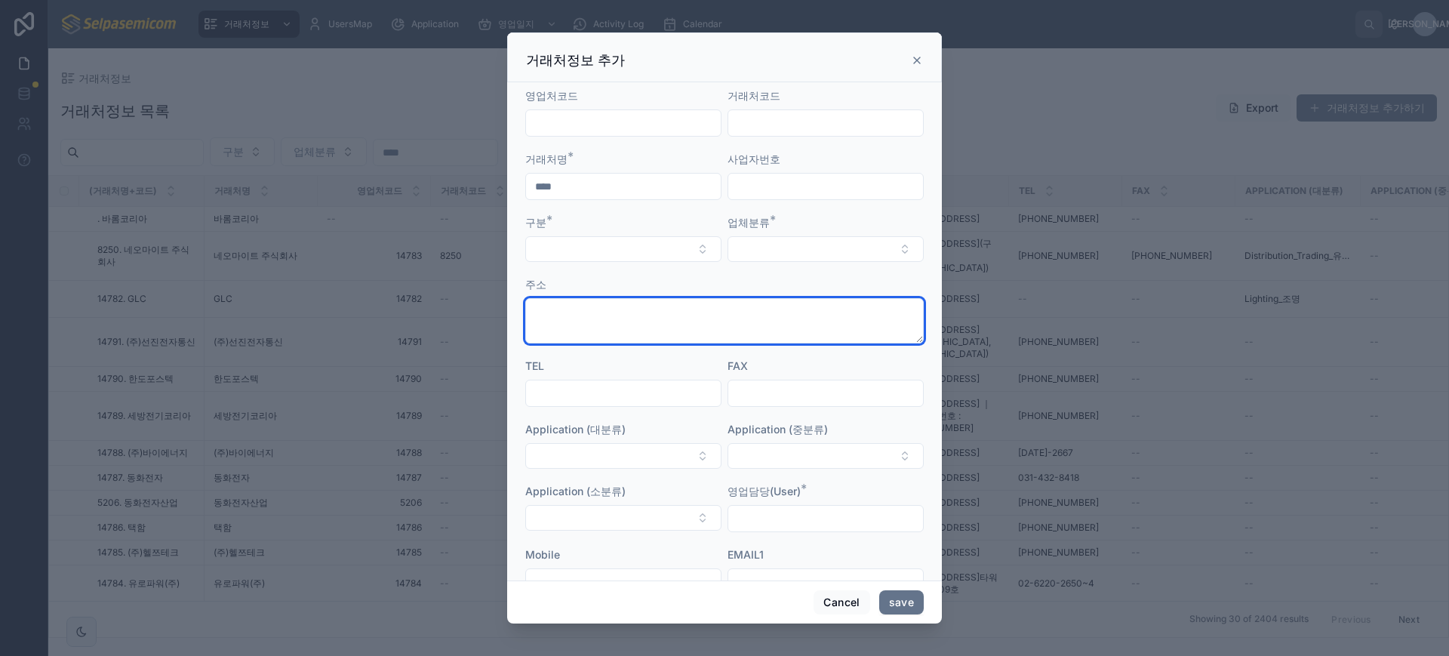
click at [583, 311] on textarea at bounding box center [724, 320] width 399 height 45
paste textarea "**********"
type textarea "**********"
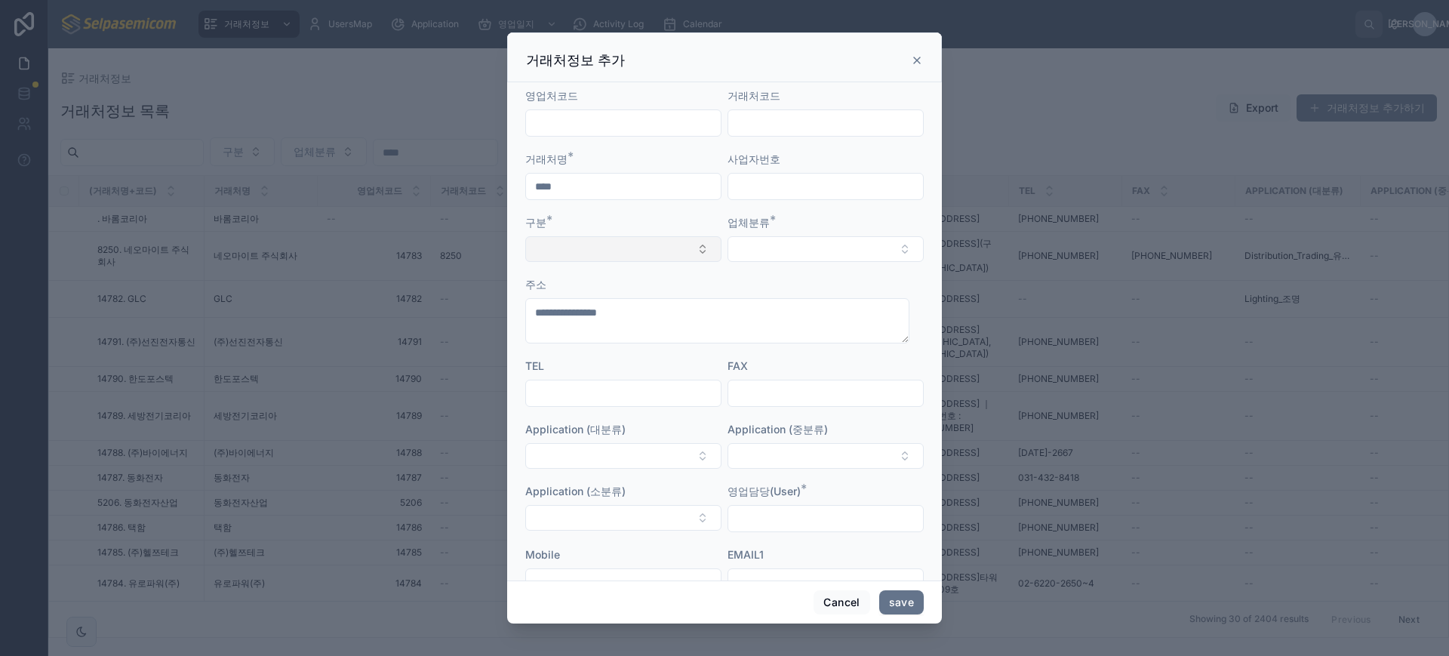
click at [609, 252] on button "Select Button" at bounding box center [623, 249] width 196 height 26
click at [564, 353] on span "비거래업체" at bounding box center [561, 356] width 53 height 15
click at [743, 245] on button "Select Button" at bounding box center [826, 249] width 196 height 26
click at [757, 342] on div "전화업체" at bounding box center [816, 333] width 182 height 24
click at [783, 189] on input "text" at bounding box center [825, 186] width 195 height 21
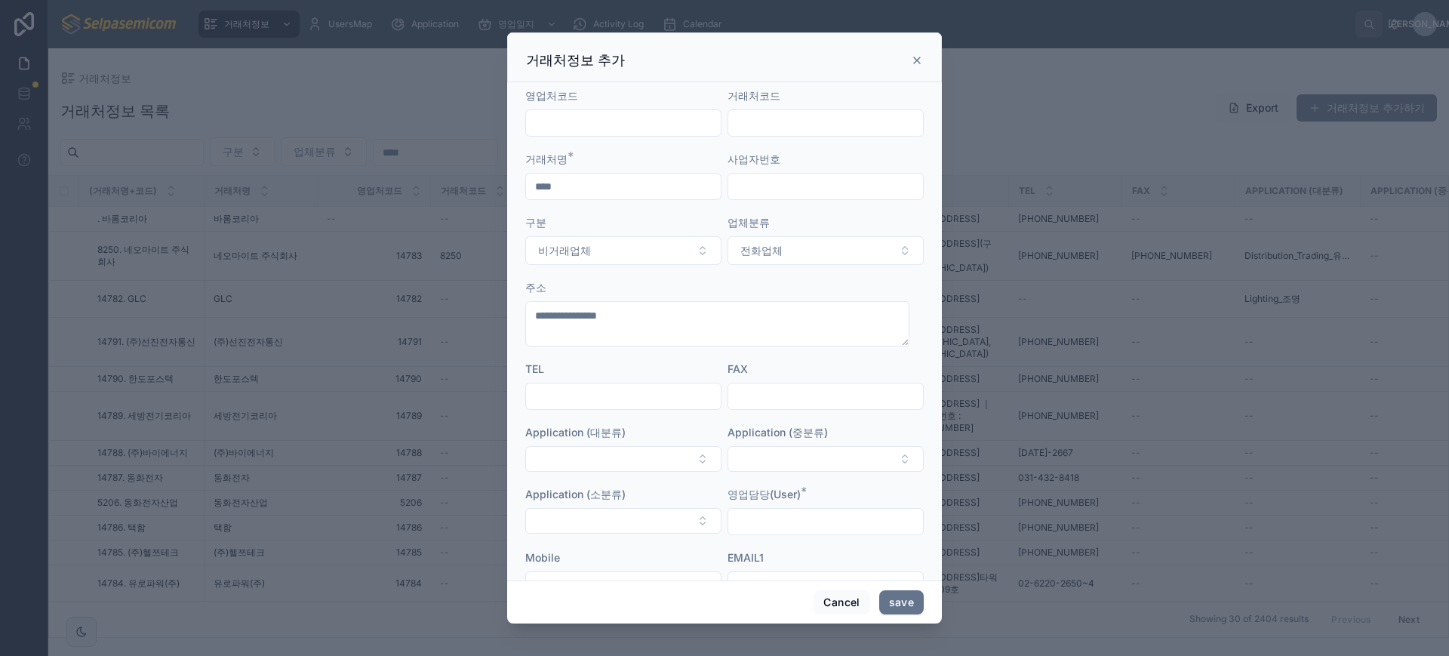
click at [709, 284] on div "주소" at bounding box center [724, 287] width 399 height 15
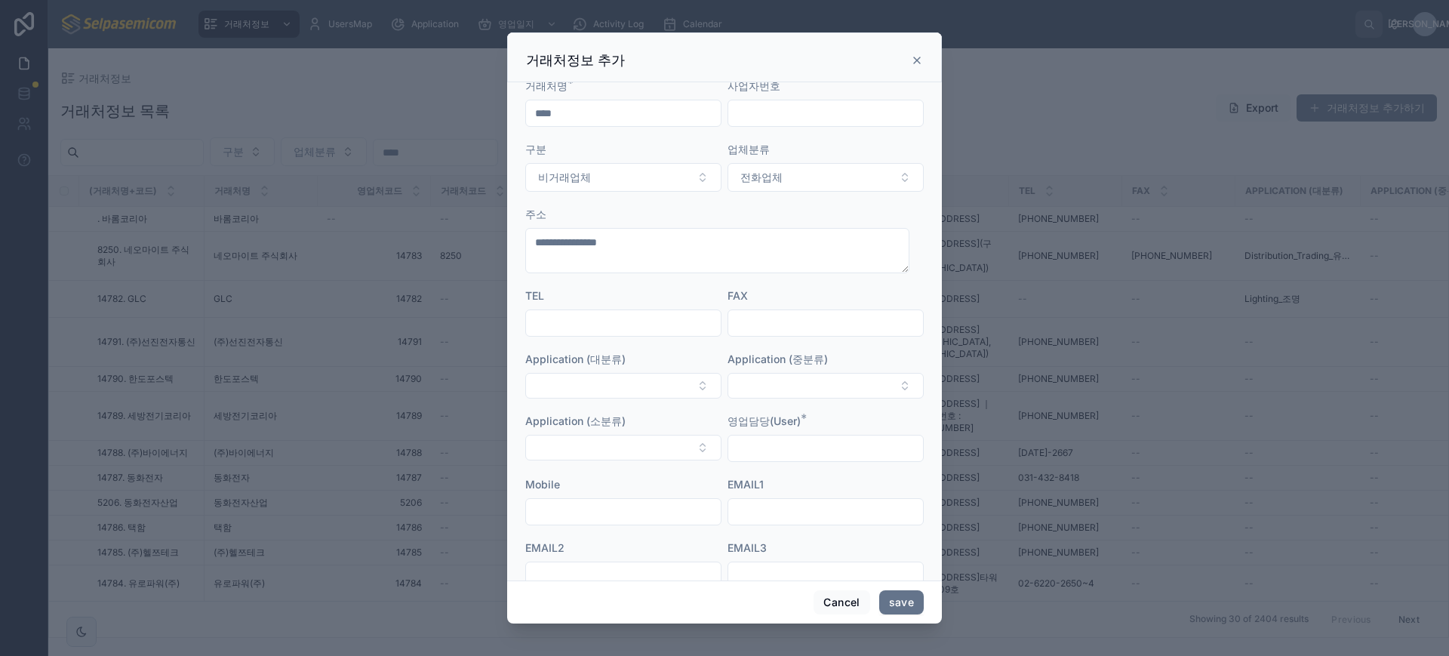
scroll to position [94, 0]
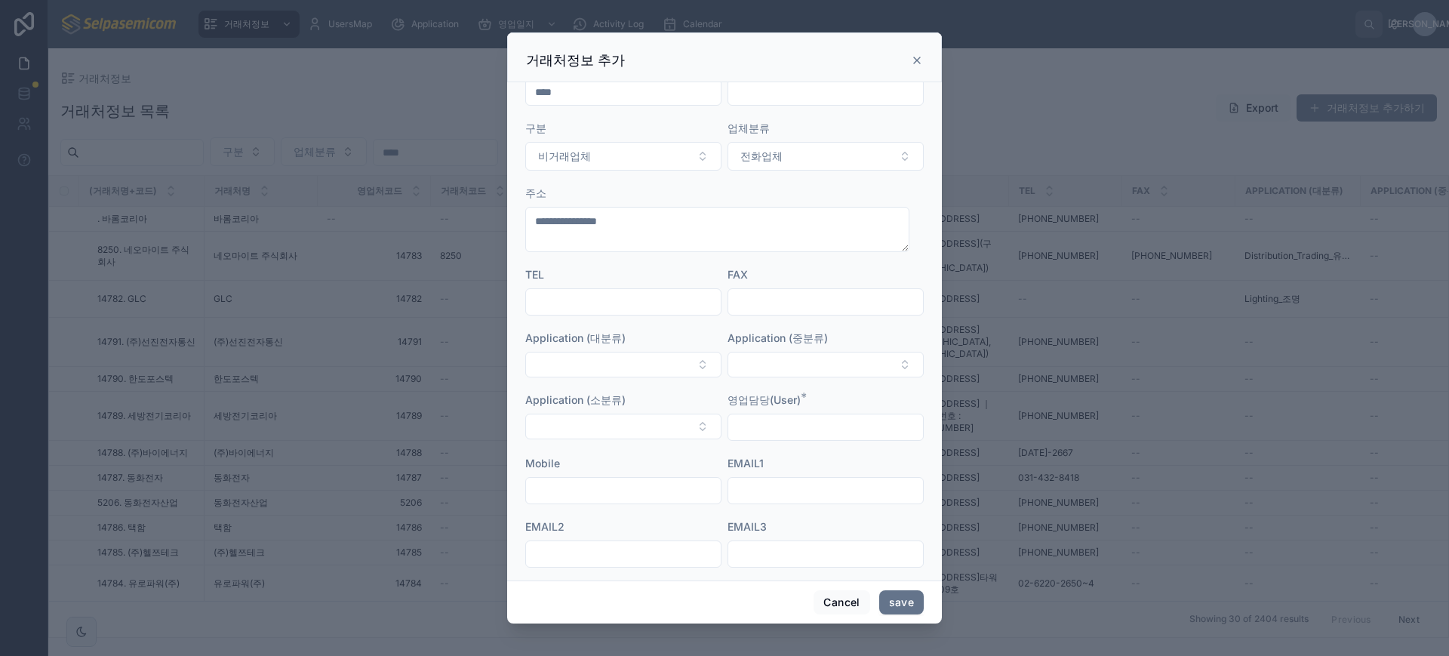
click at [621, 305] on input "text" at bounding box center [623, 301] width 195 height 21
paste input "**********"
type input "**********"
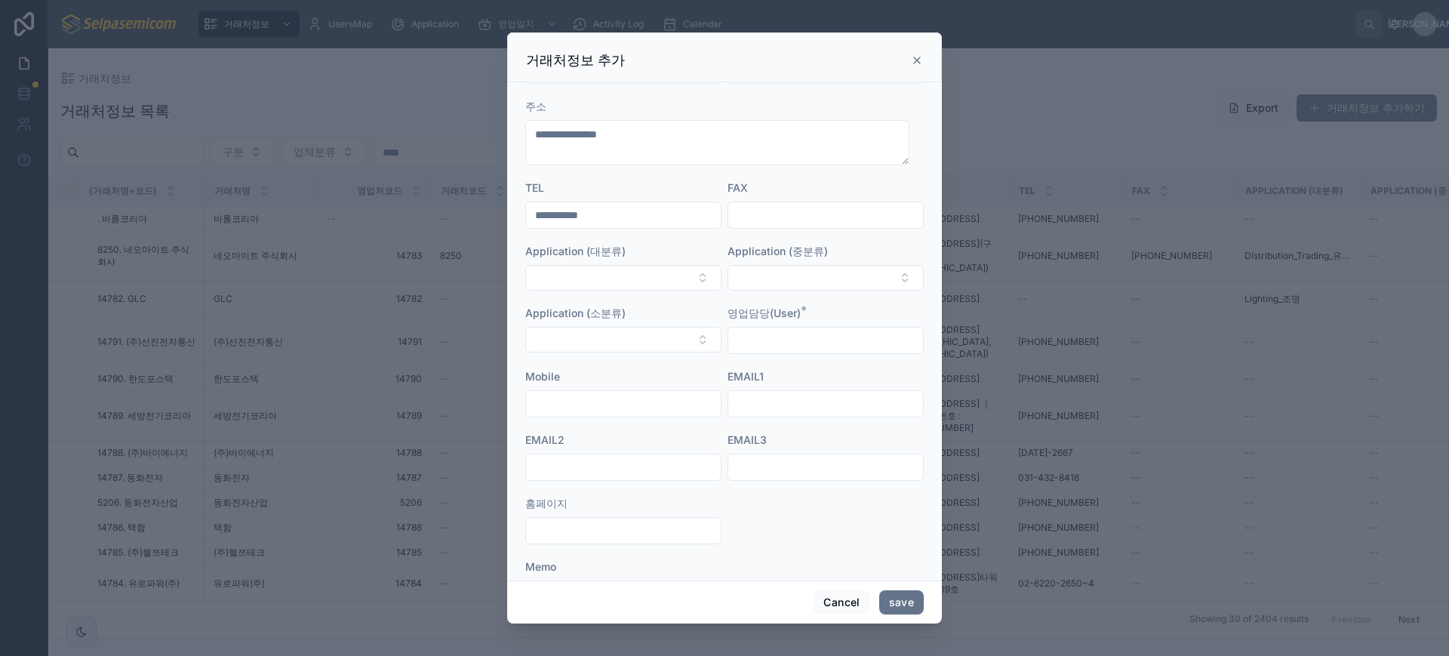
scroll to position [254, 0]
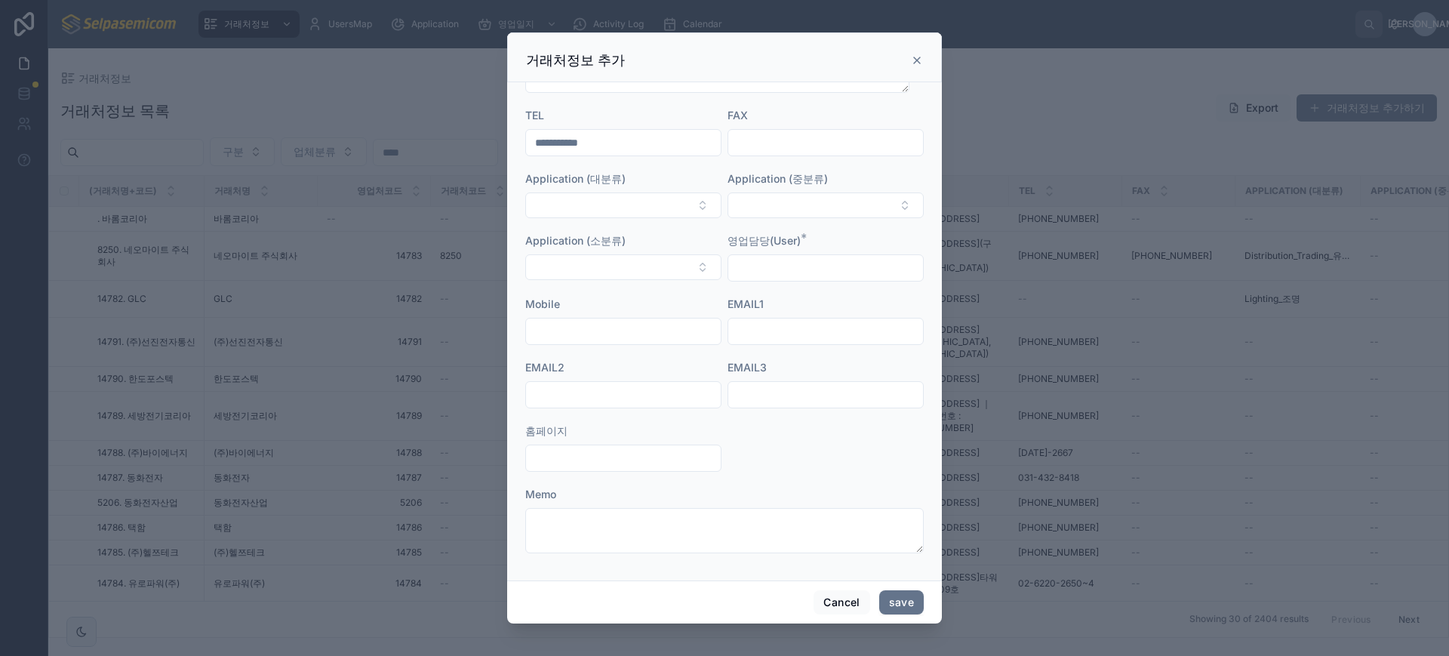
click at [759, 322] on input "text" at bounding box center [825, 331] width 195 height 21
paste input "**********"
type input "**********"
click at [788, 272] on input "text" at bounding box center [825, 267] width 195 height 21
type input "***"
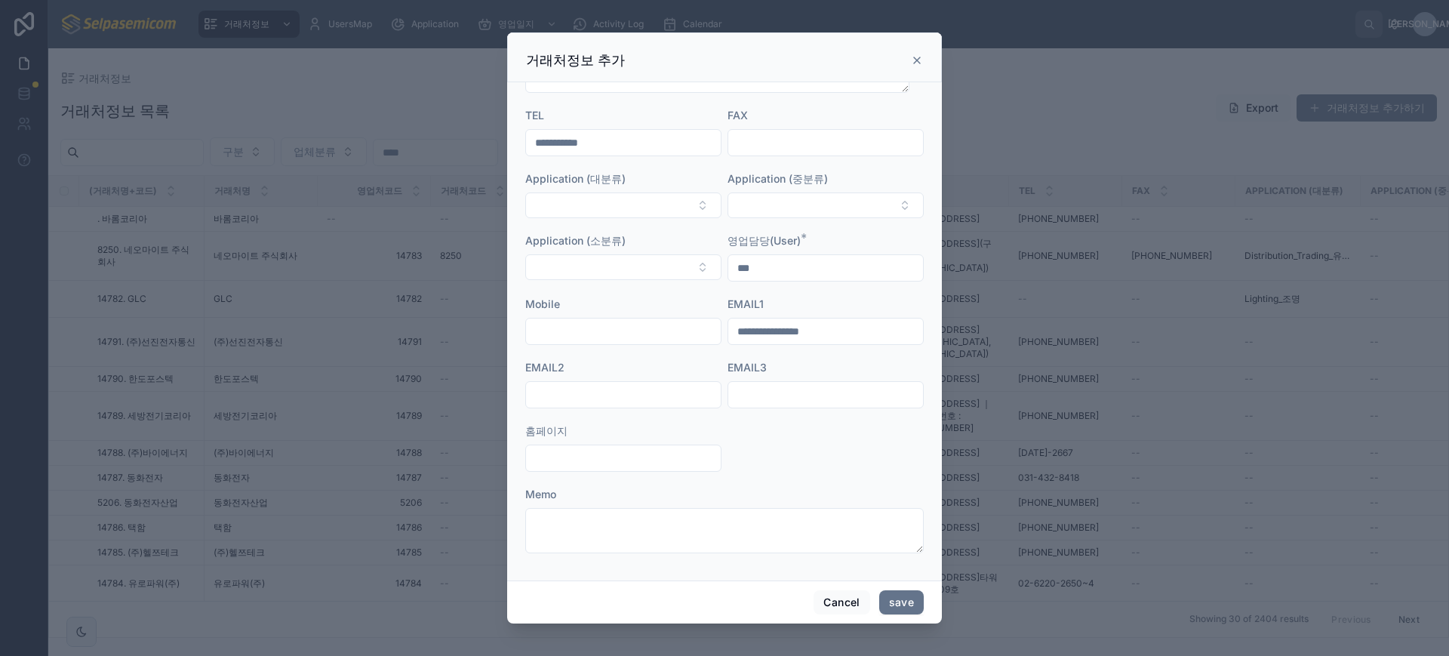
click at [685, 499] on div "Memo" at bounding box center [724, 494] width 399 height 15
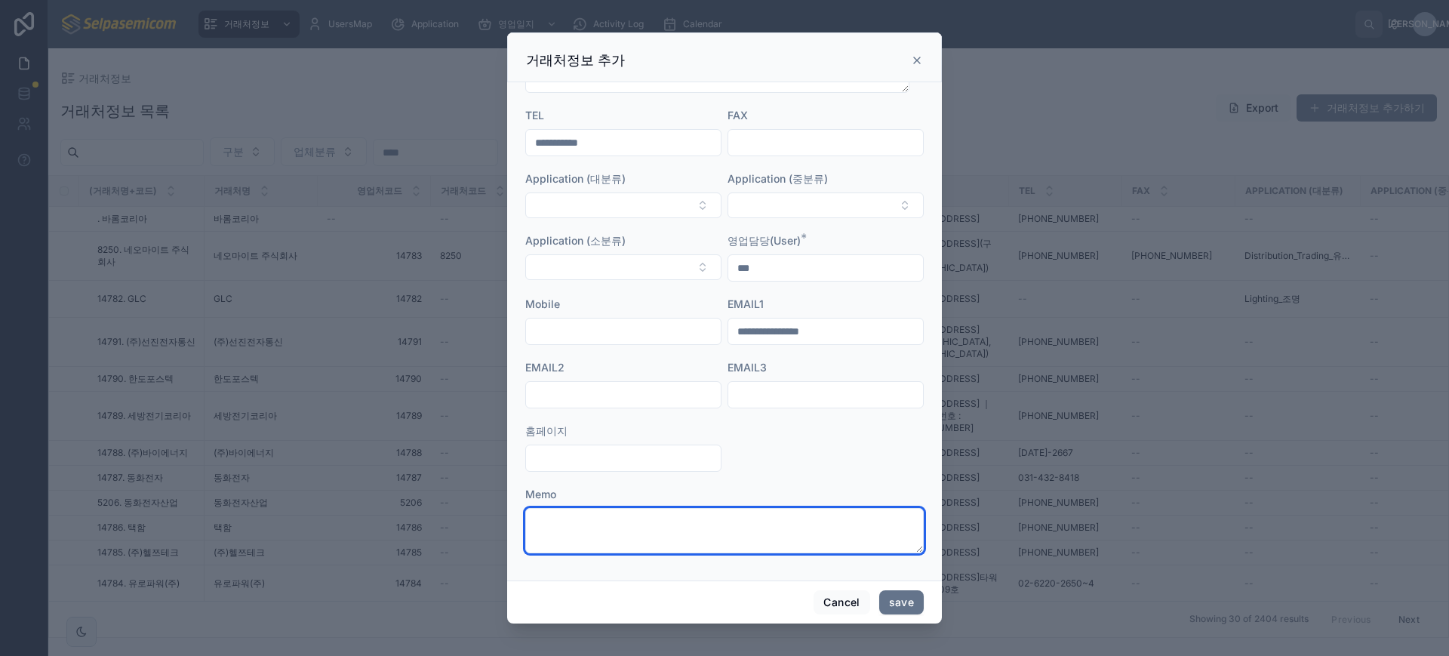
click at [682, 512] on textarea at bounding box center [724, 530] width 399 height 45
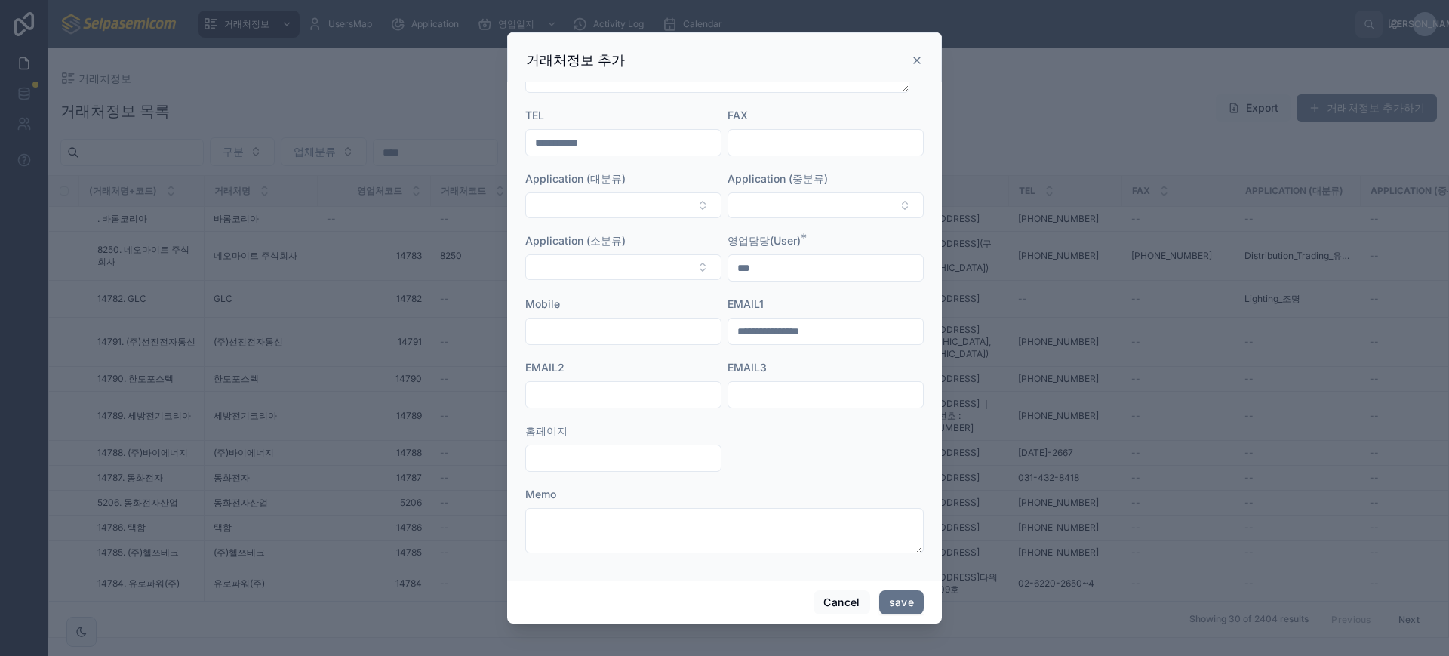
click at [662, 470] on div at bounding box center [623, 458] width 196 height 27
click at [667, 463] on input "text" at bounding box center [623, 458] width 195 height 21
paste input "**********"
type input "**********"
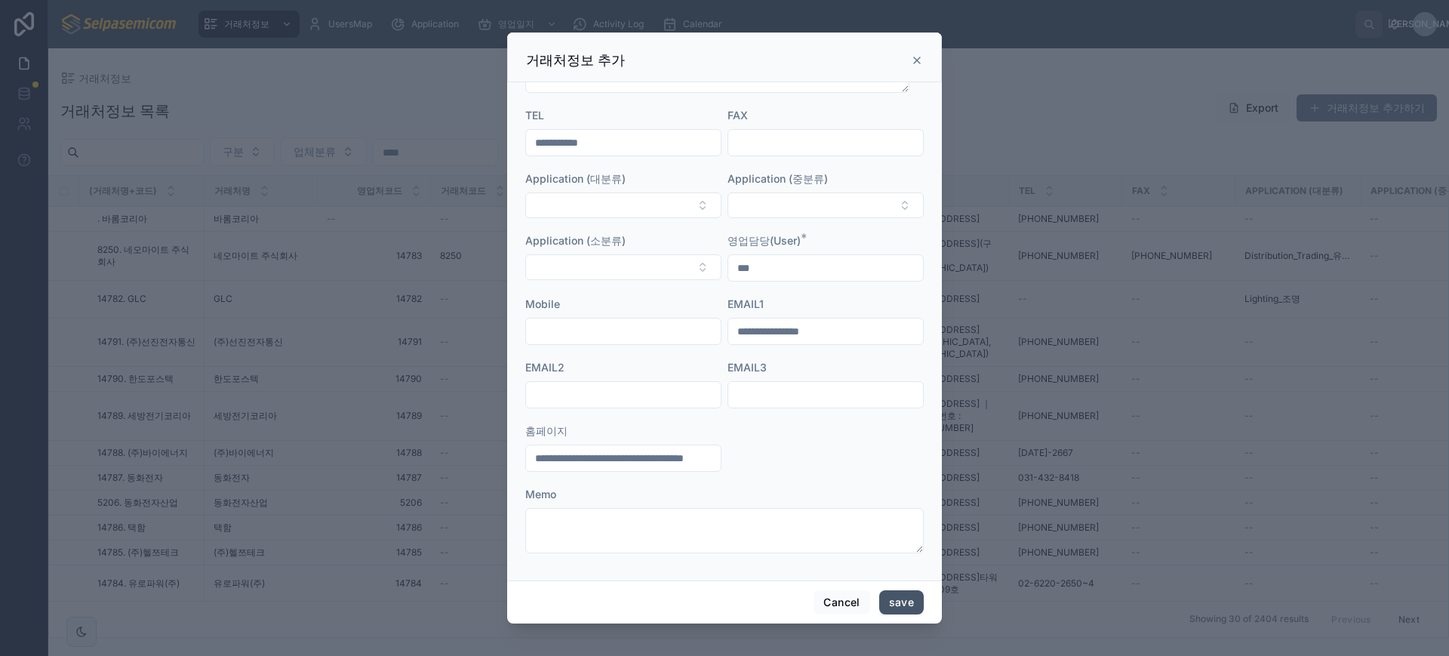
click at [912, 598] on button "save" at bounding box center [901, 602] width 45 height 24
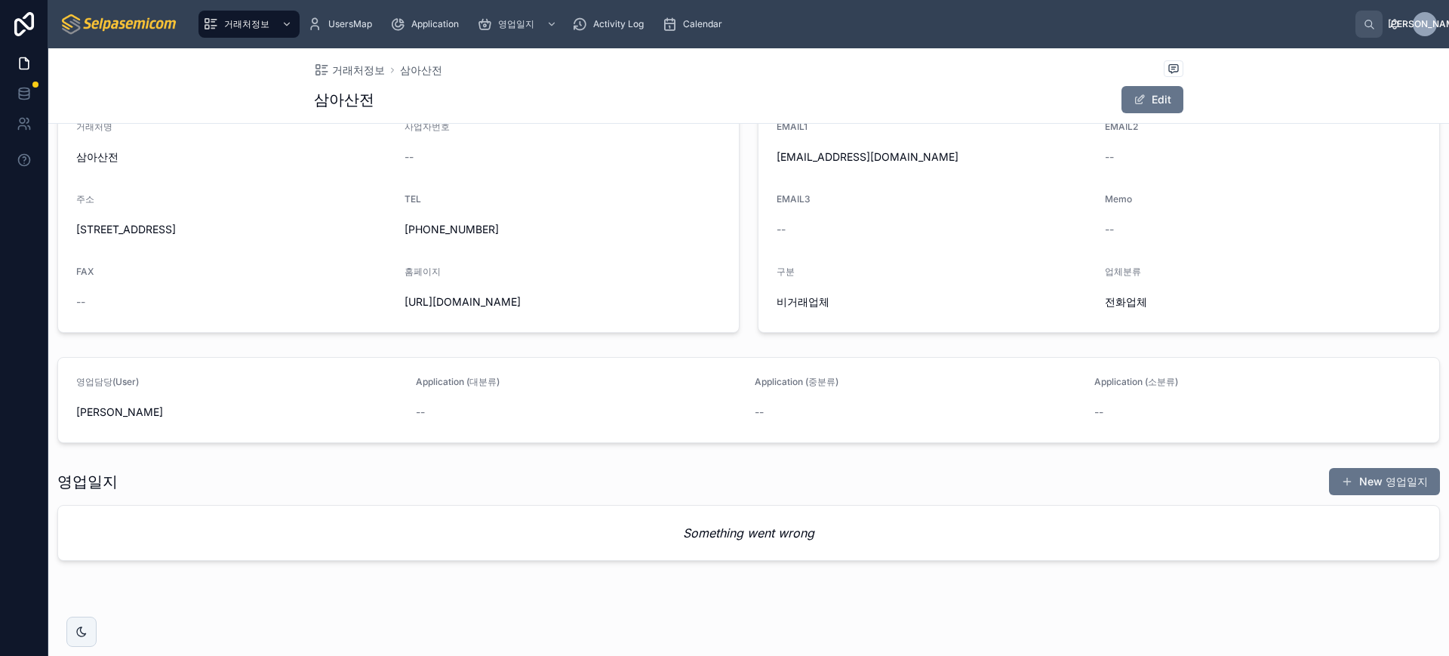
scroll to position [226, 0]
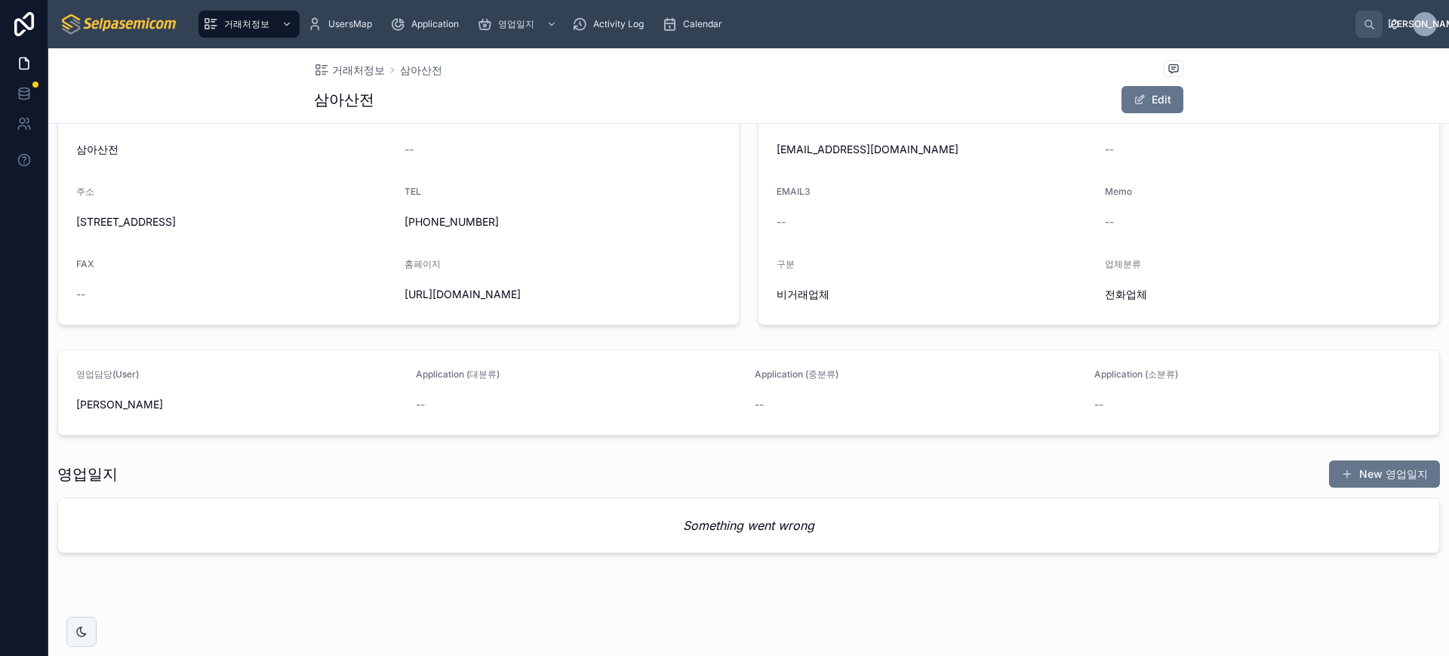
click at [1353, 488] on div "영업일지 New 영업일지 Something went wrong" at bounding box center [748, 507] width 1383 height 94
click at [1362, 477] on button "New 영업일지" at bounding box center [1384, 473] width 111 height 27
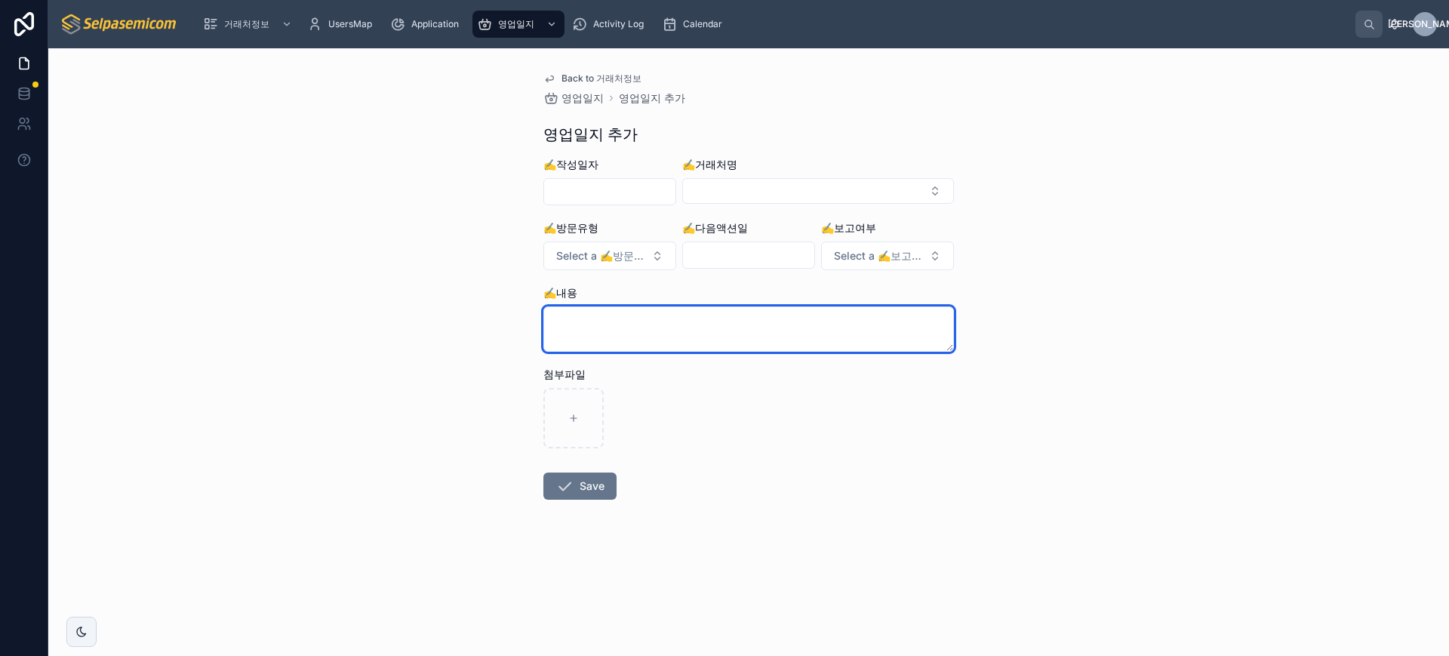
click at [734, 319] on textarea at bounding box center [748, 328] width 411 height 45
paste textarea "**********"
type textarea "**********"
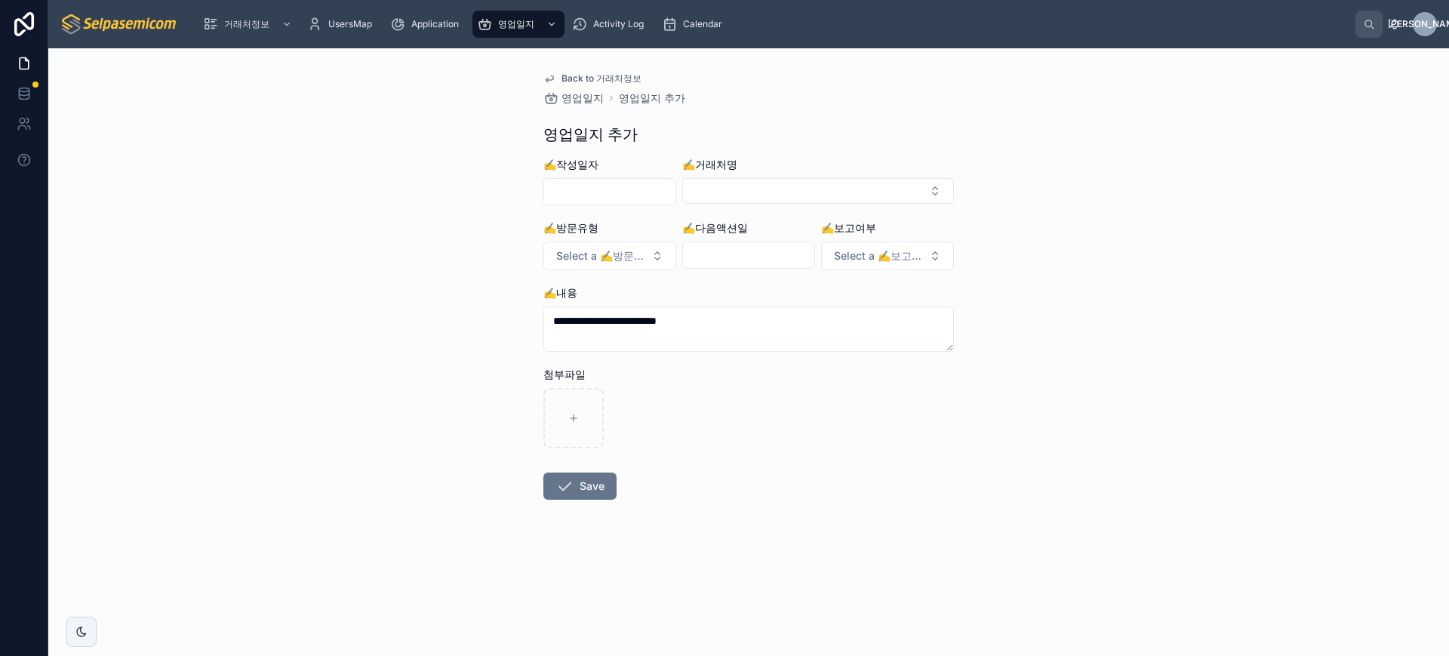
click at [618, 195] on input "text" at bounding box center [609, 191] width 131 height 21
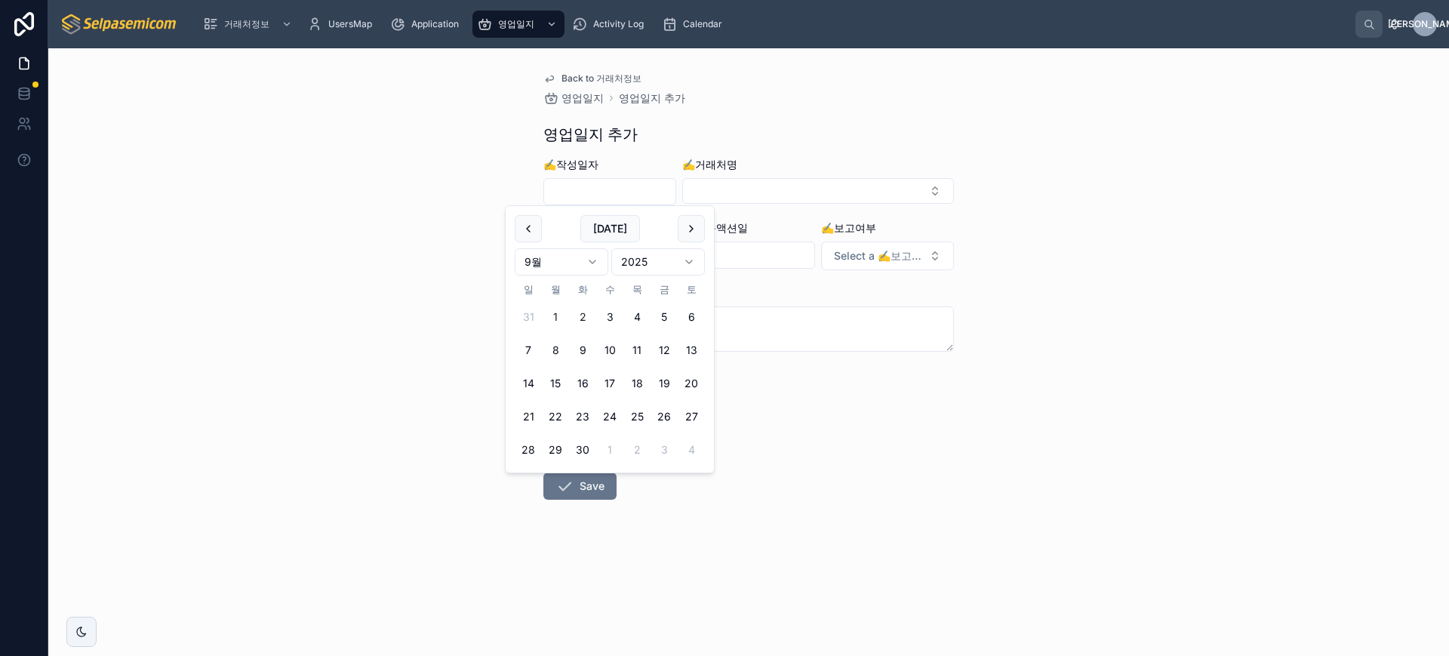
click at [560, 322] on button "1" at bounding box center [555, 316] width 27 height 27
type input "**********"
click at [730, 181] on button "Select Button" at bounding box center [818, 191] width 272 height 26
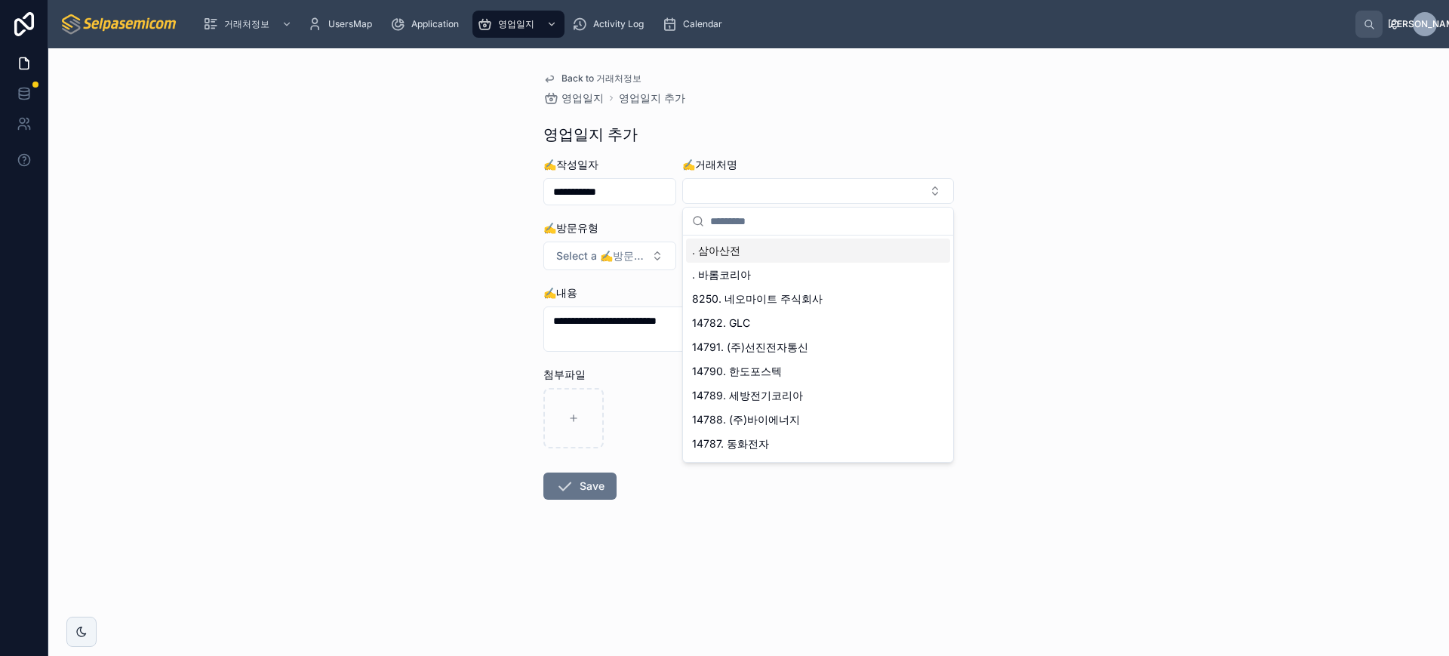
click at [725, 247] on span ". 삼아산전" at bounding box center [716, 250] width 48 height 15
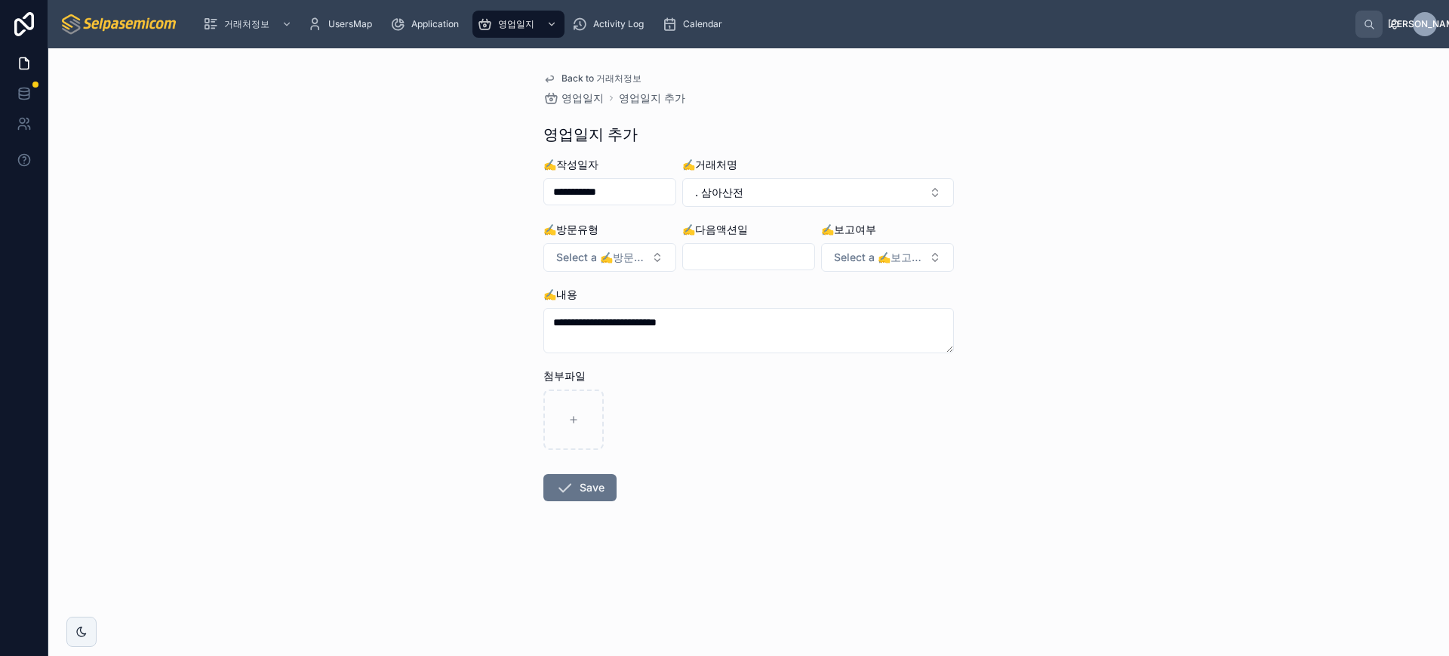
click at [703, 254] on input "text" at bounding box center [748, 256] width 131 height 21
click at [809, 445] on button "19" at bounding box center [803, 448] width 27 height 27
type input "**********"
click at [897, 258] on span "Select a ✍️보고여부" at bounding box center [878, 257] width 89 height 15
click at [826, 319] on div "보고" at bounding box center [821, 318] width 18 height 14
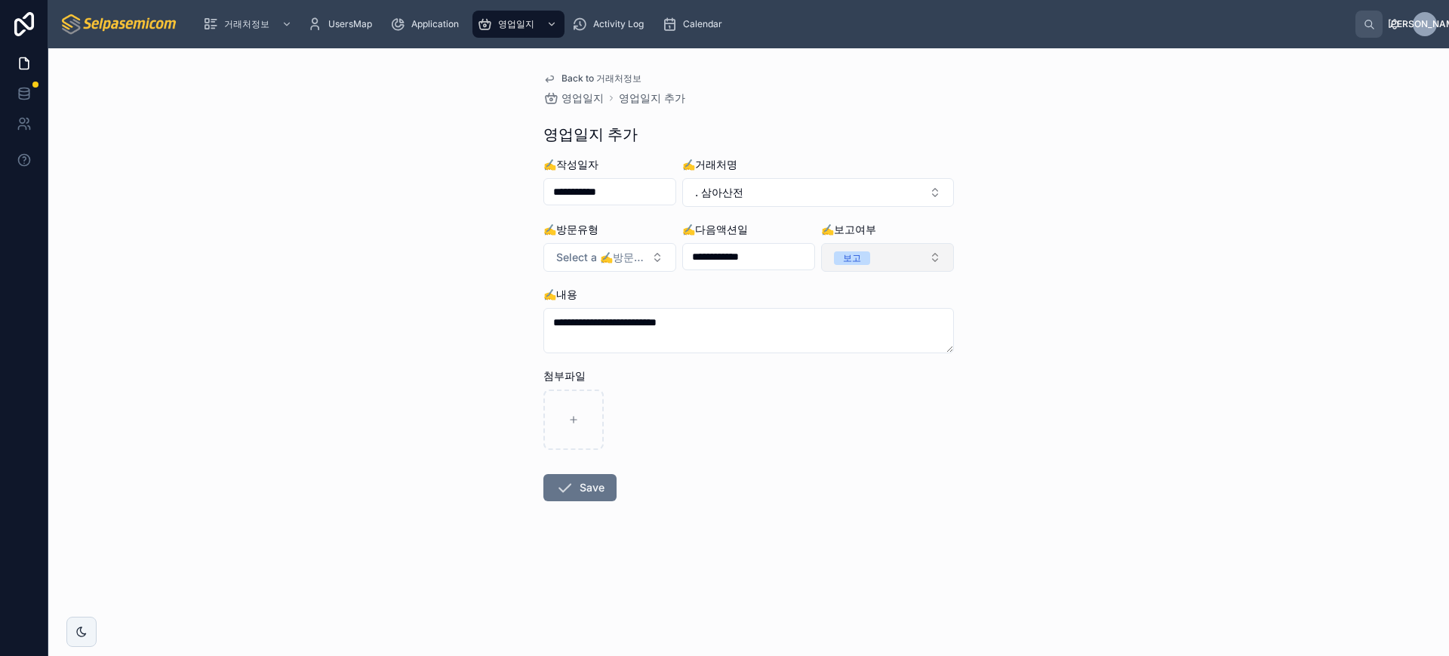
click at [900, 261] on button "보고" at bounding box center [887, 257] width 133 height 29
click at [839, 319] on span "None" at bounding box center [823, 318] width 41 height 14
click at [610, 263] on span "Select a ✍️방문유형" at bounding box center [600, 257] width 89 height 15
click at [542, 322] on div "전화" at bounding box center [543, 318] width 18 height 14
click at [608, 485] on button "Save" at bounding box center [579, 487] width 73 height 27
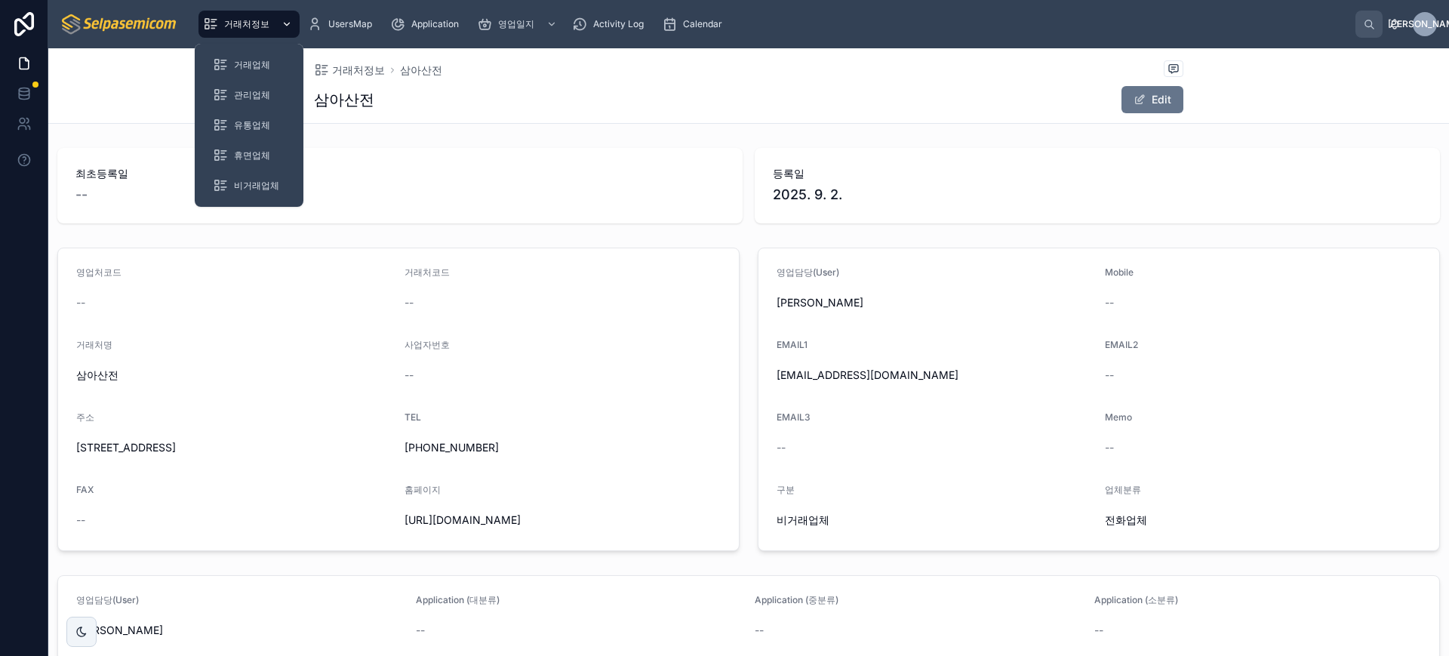
click at [248, 20] on span "거래처정보" at bounding box center [246, 24] width 45 height 12
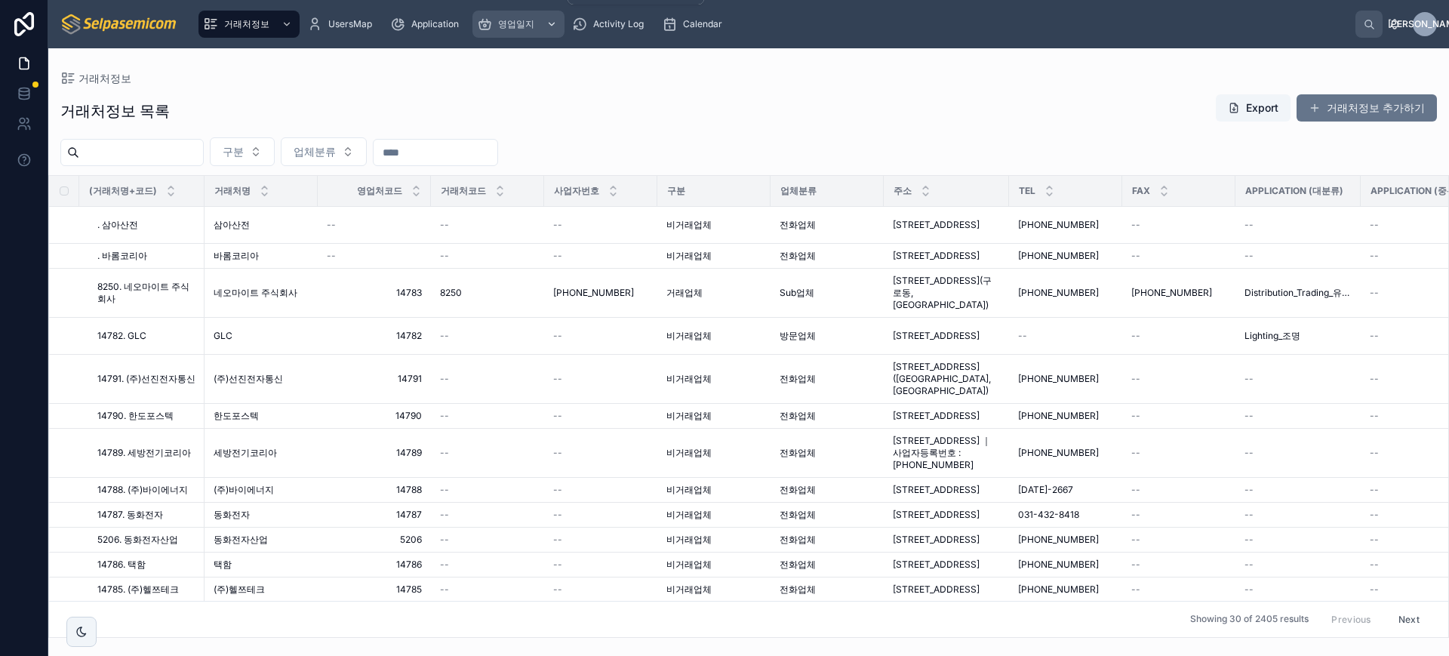
click at [508, 25] on span "영업일지" at bounding box center [516, 24] width 36 height 12
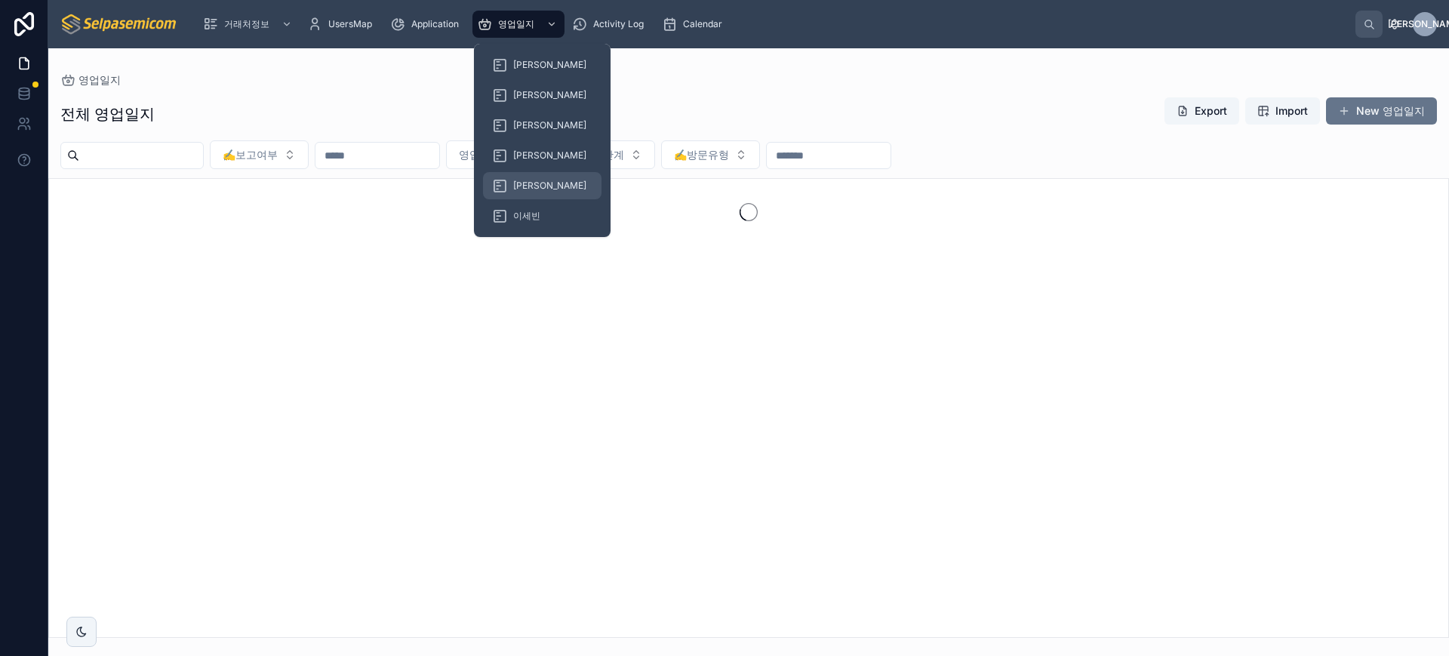
click at [521, 192] on div "[PERSON_NAME]" at bounding box center [542, 186] width 100 height 24
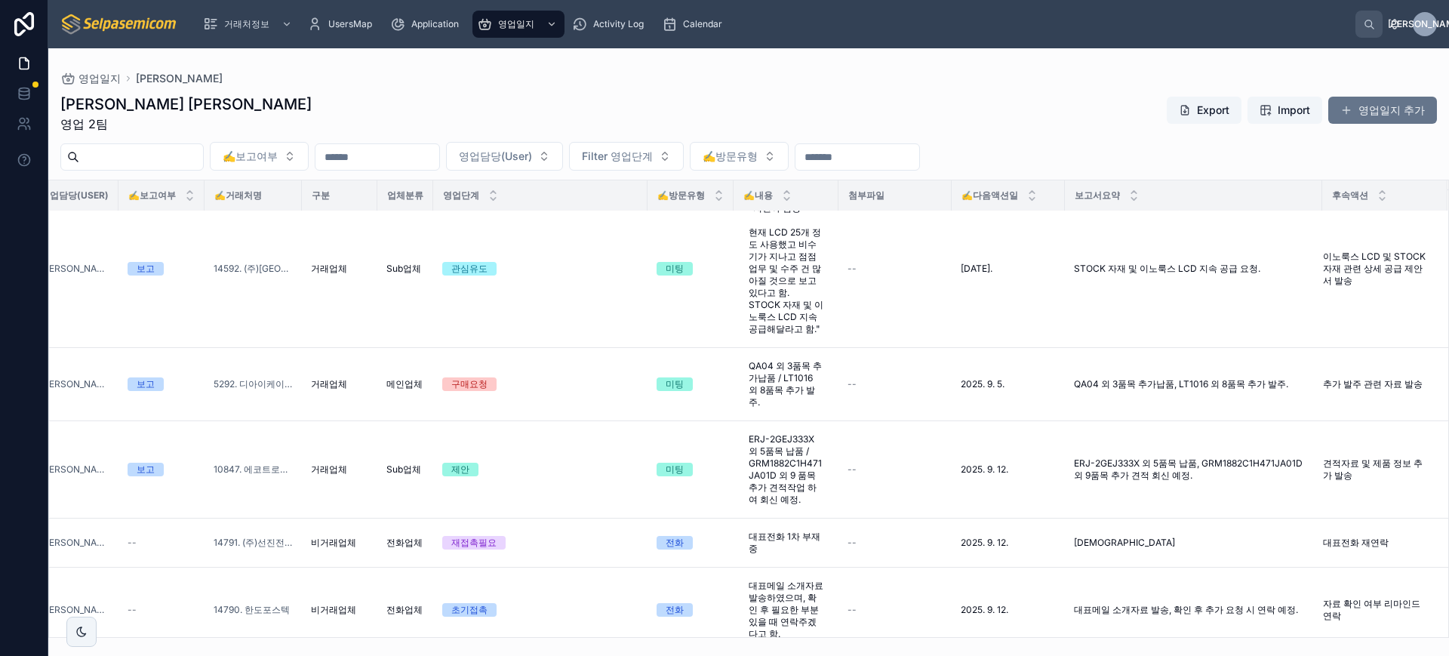
scroll to position [94, 207]
click at [1217, 378] on span "QA04 외 3품목 추가납품, LT1016 외 8품목 추가 발주." at bounding box center [1180, 384] width 214 height 12
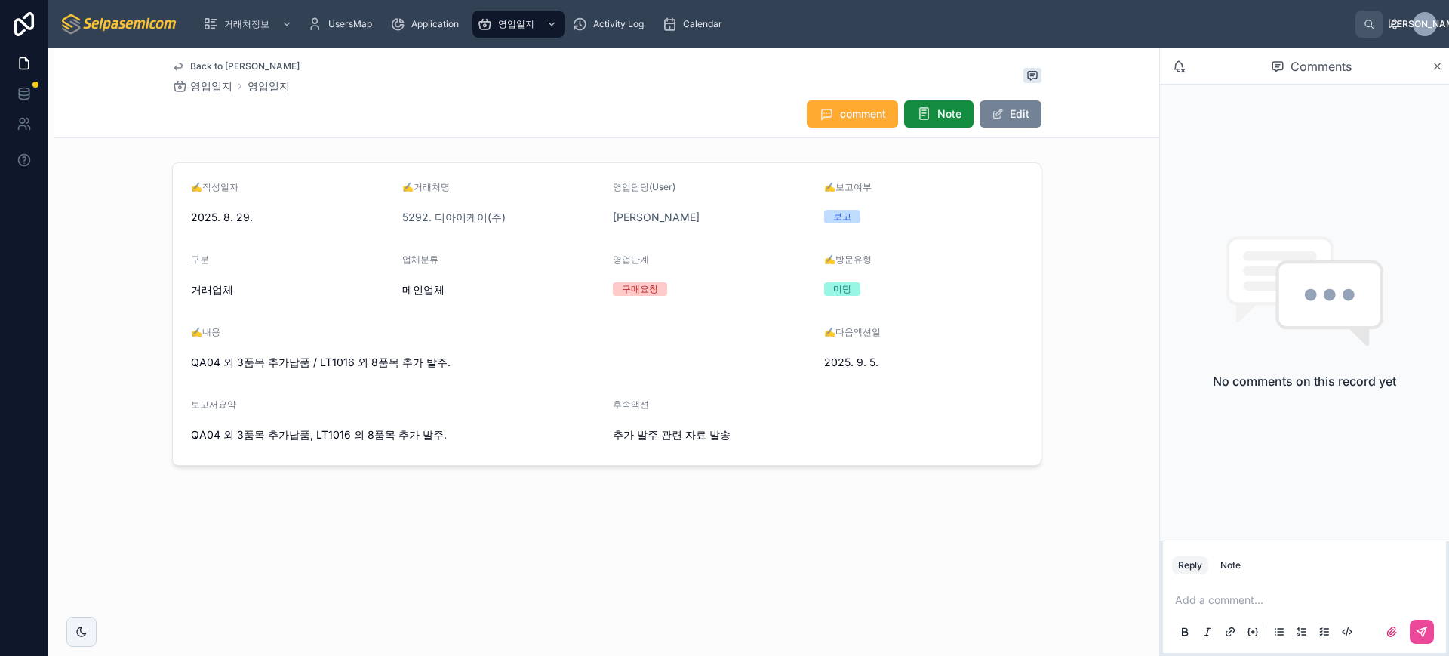
click at [1008, 118] on button "Edit" at bounding box center [1011, 113] width 62 height 27
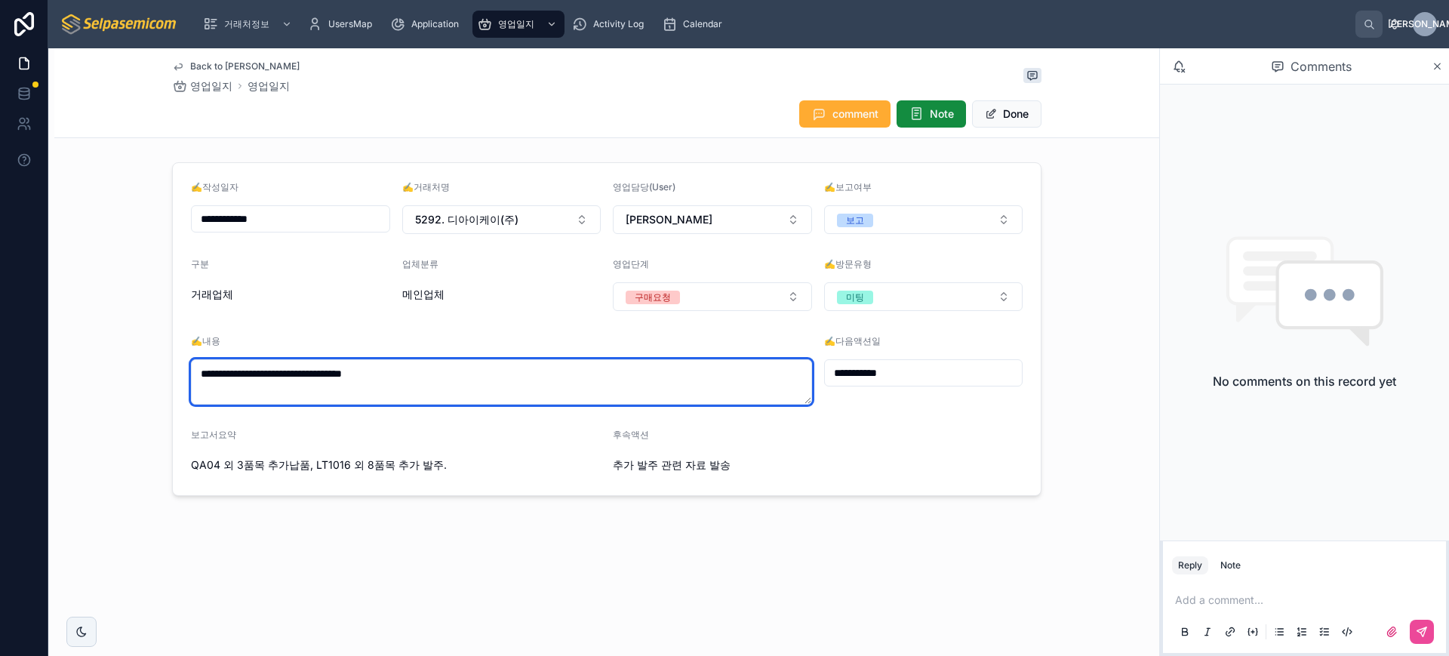
click at [508, 371] on textarea "**********" at bounding box center [501, 381] width 621 height 45
click at [315, 368] on textarea "**********" at bounding box center [501, 381] width 621 height 45
click at [386, 369] on textarea "**********" at bounding box center [501, 381] width 621 height 45
type textarea "**********"
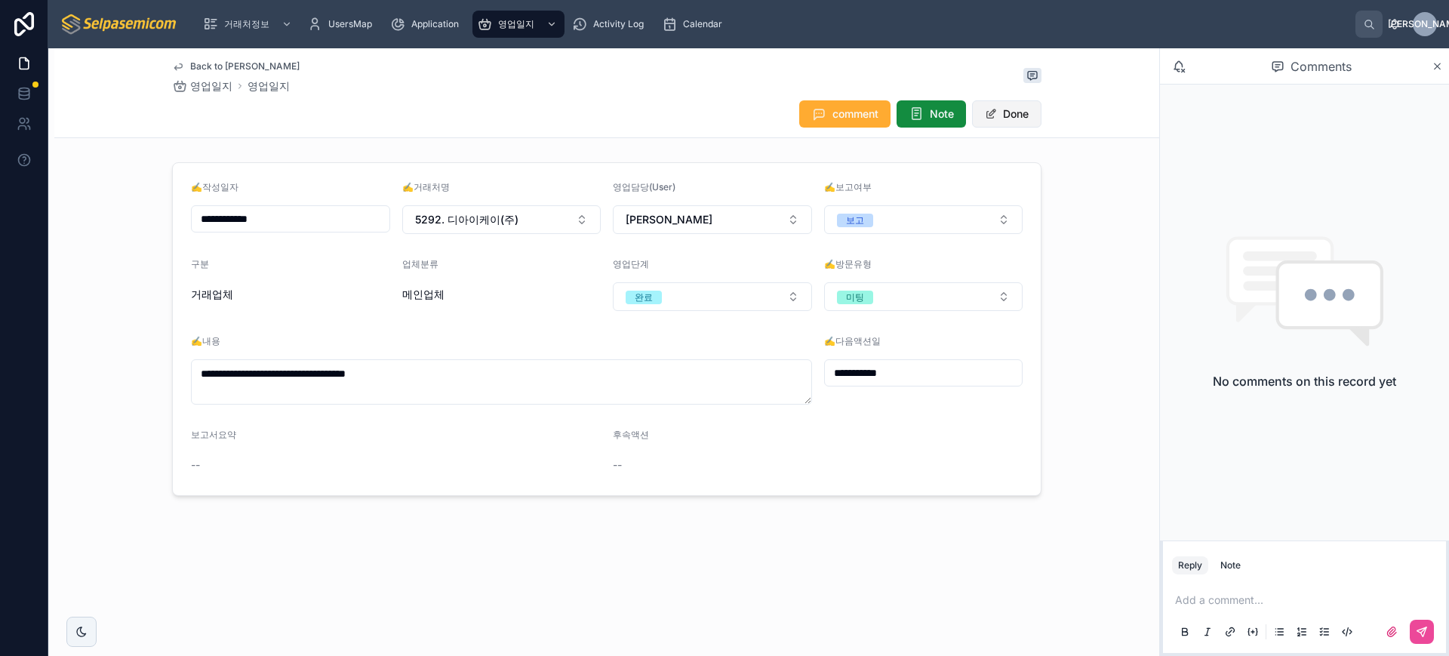
click at [1008, 115] on button "Done" at bounding box center [1006, 113] width 69 height 27
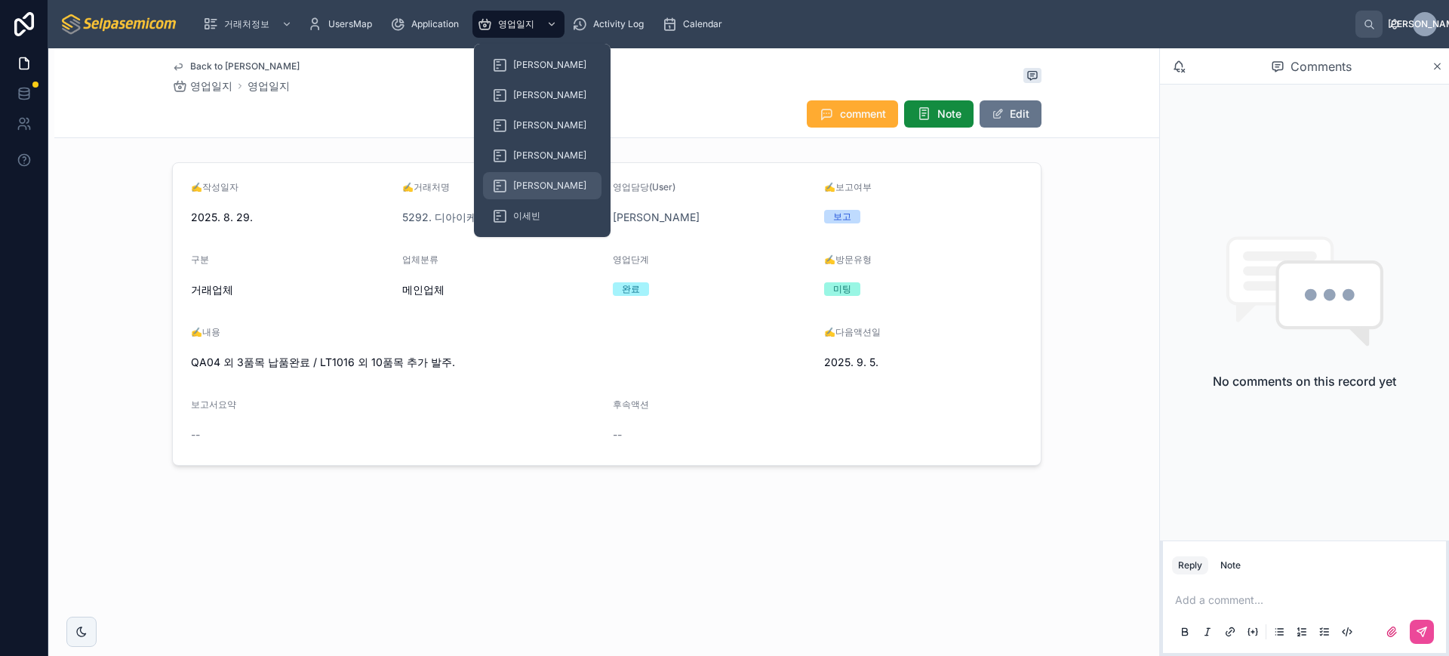
click at [512, 188] on div "[PERSON_NAME]" at bounding box center [542, 186] width 100 height 24
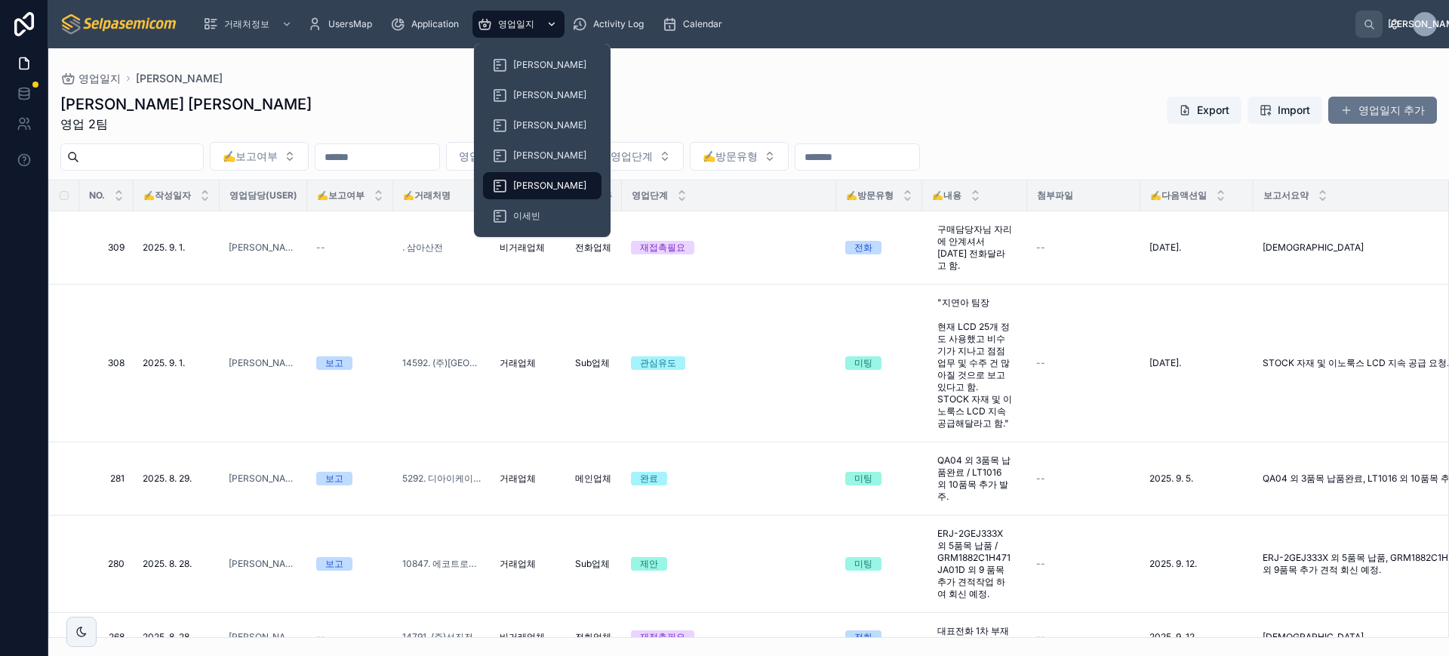
click at [513, 21] on span "영업일지" at bounding box center [516, 24] width 36 height 12
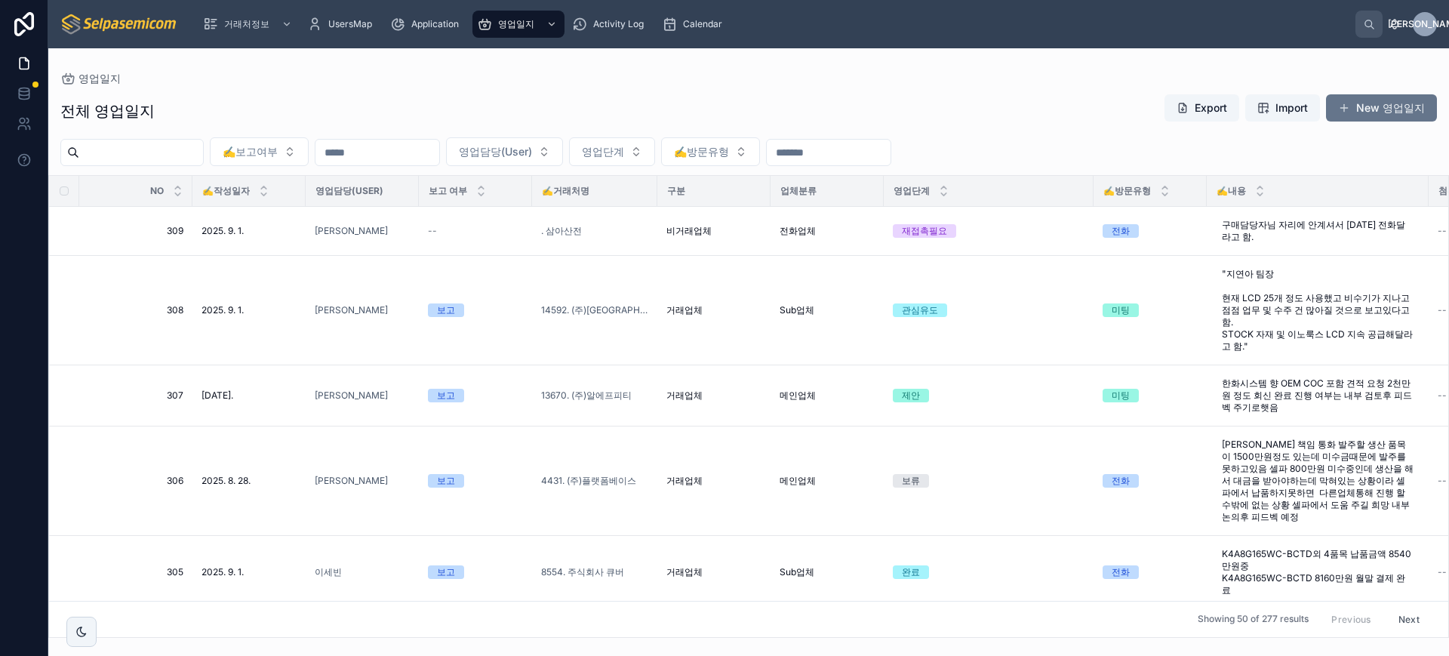
click at [189, 154] on input "text" at bounding box center [141, 152] width 124 height 21
type input "*****"
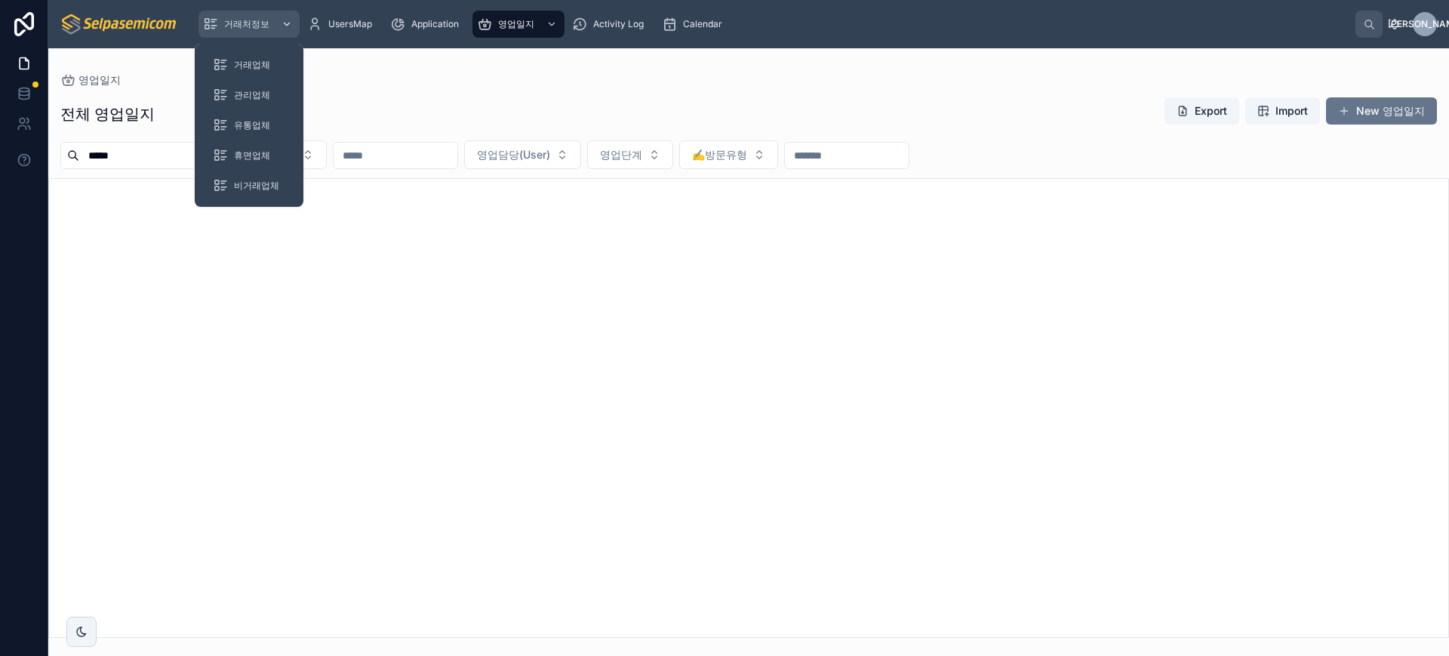
click at [234, 26] on span "거래처정보" at bounding box center [246, 24] width 45 height 12
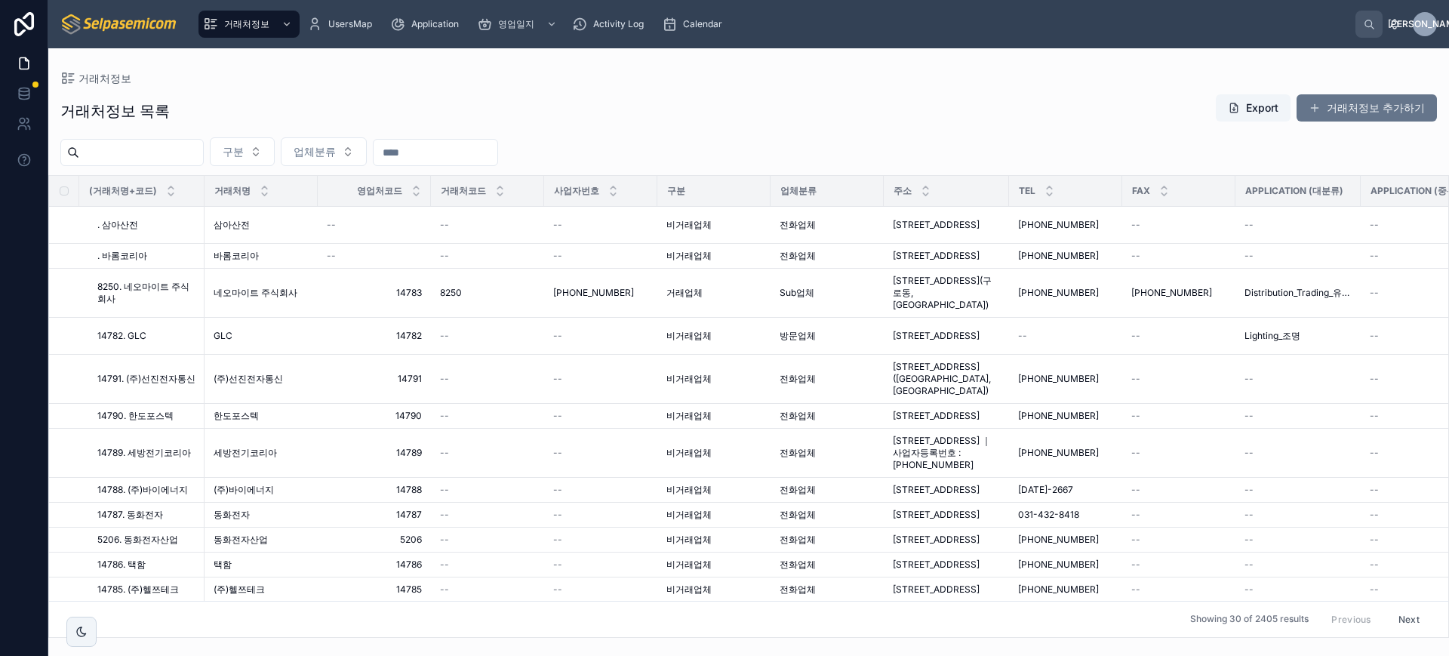
click at [175, 152] on input "text" at bounding box center [141, 152] width 124 height 21
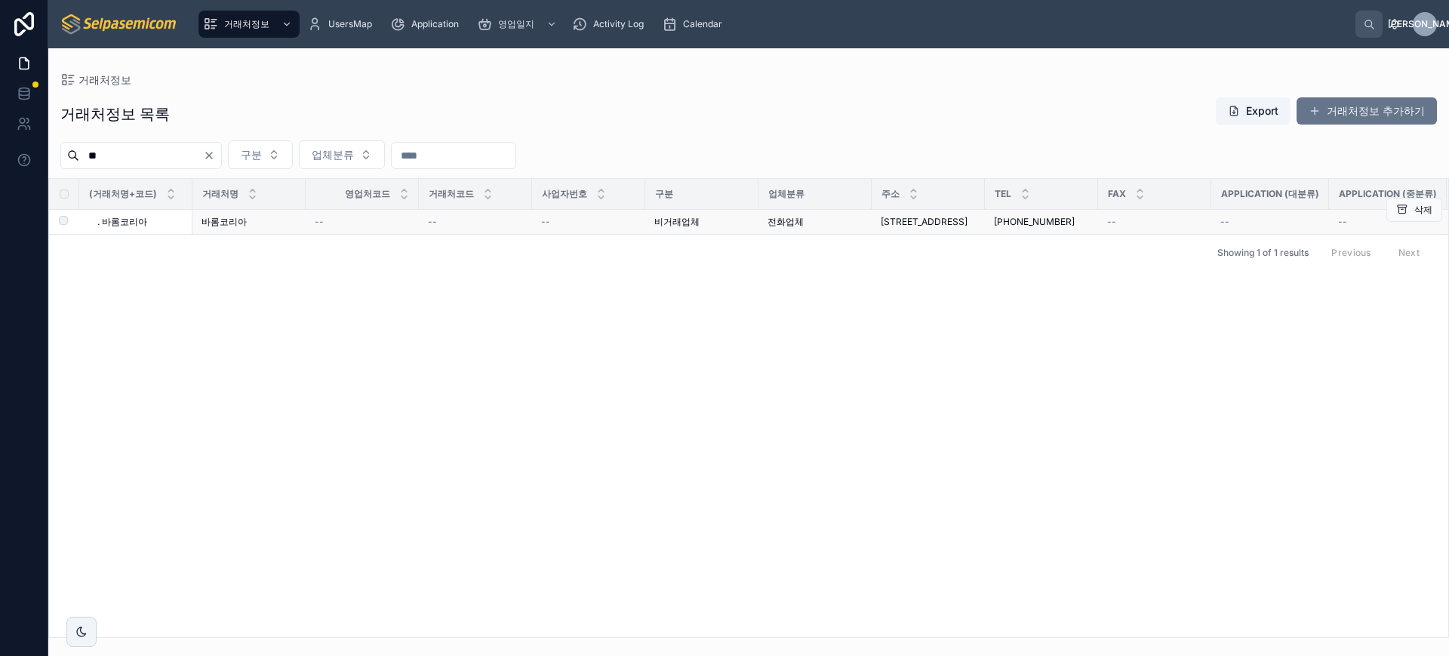
type input "**"
click at [794, 235] on td "전화업체" at bounding box center [815, 222] width 113 height 25
click at [796, 228] on span "전화업체" at bounding box center [786, 222] width 36 height 12
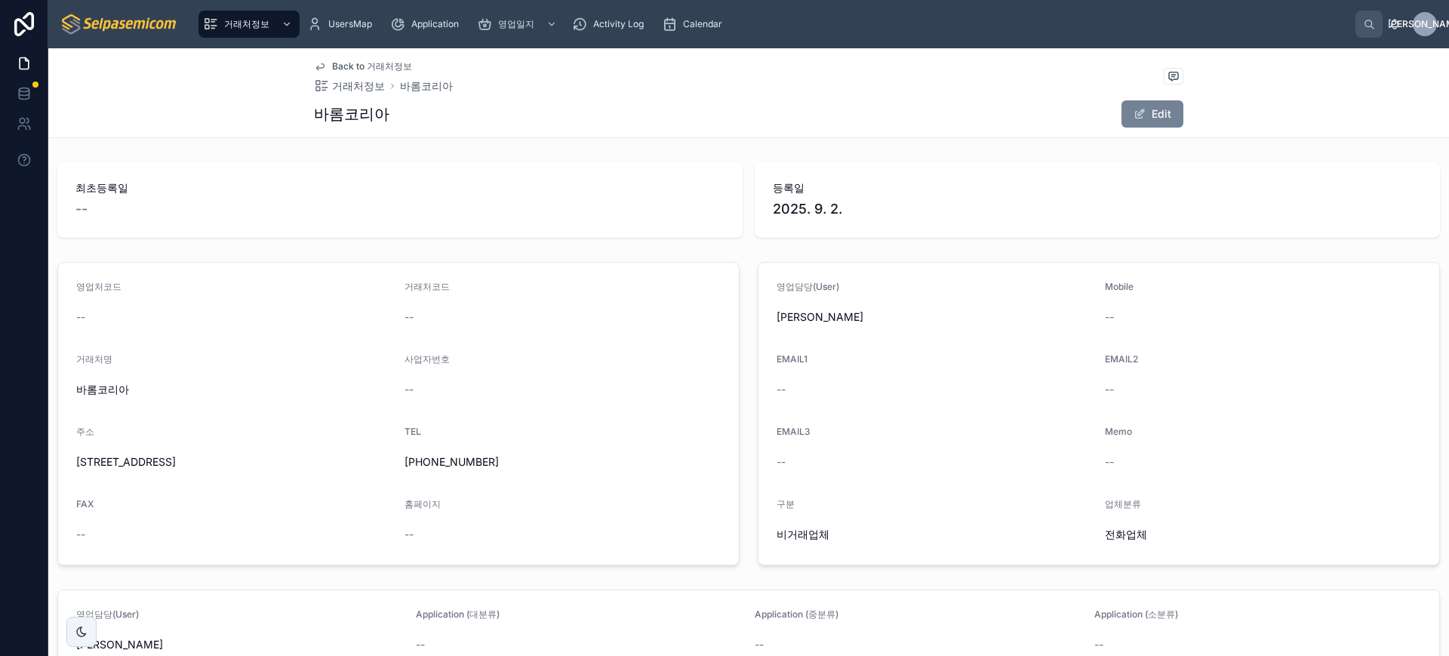
click at [1133, 104] on button "Edit" at bounding box center [1153, 113] width 62 height 27
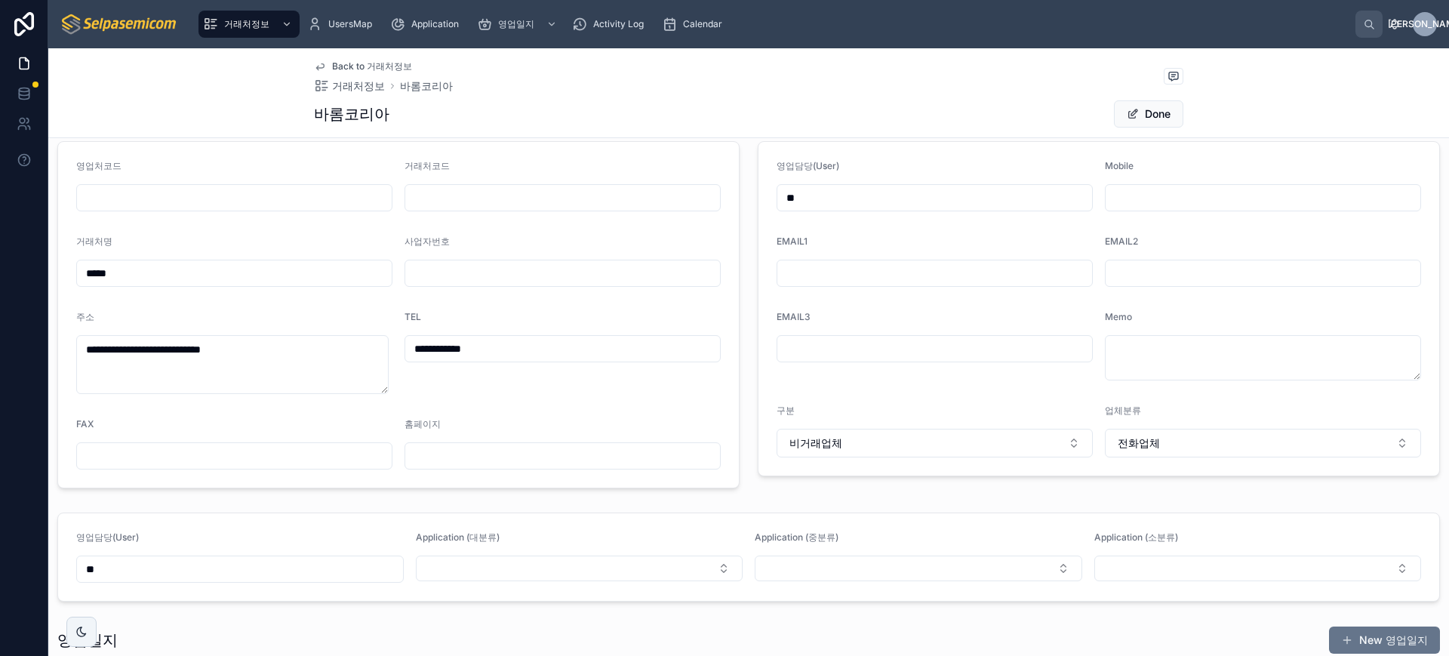
scroll to position [192, 0]
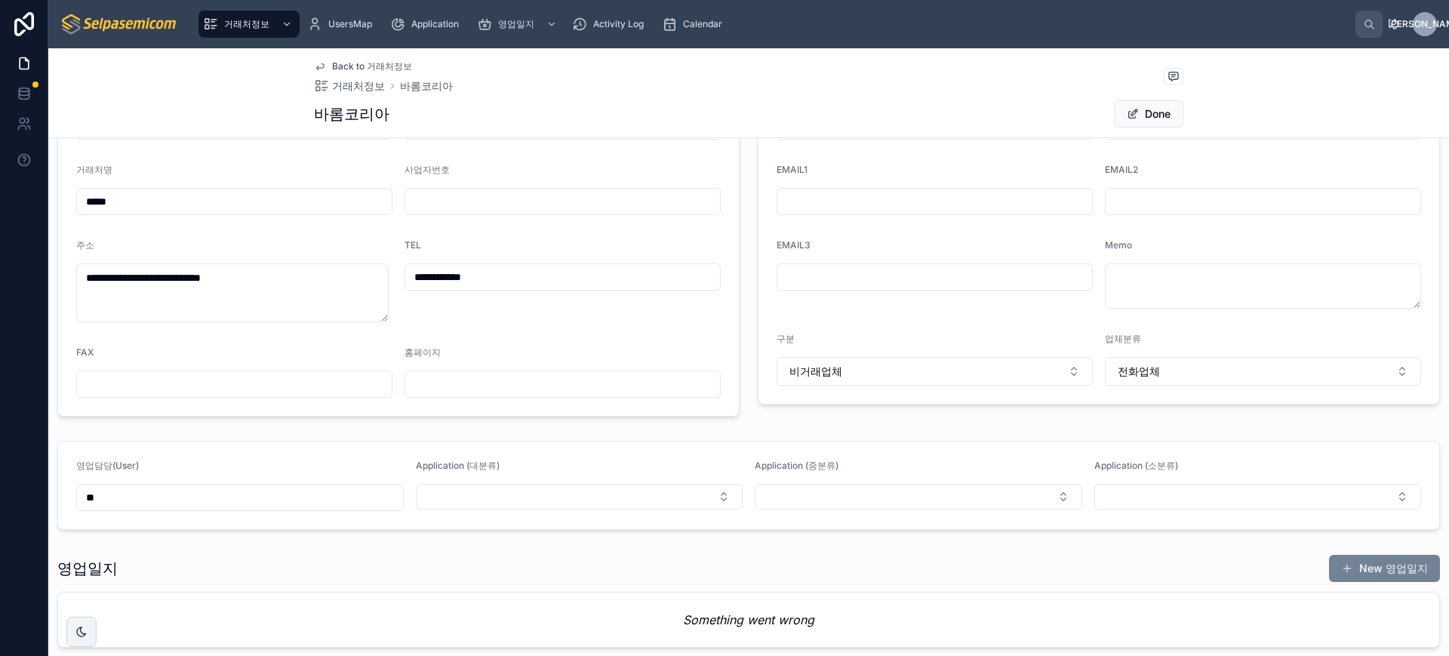
click at [1353, 574] on button "New 영업일지" at bounding box center [1384, 568] width 111 height 27
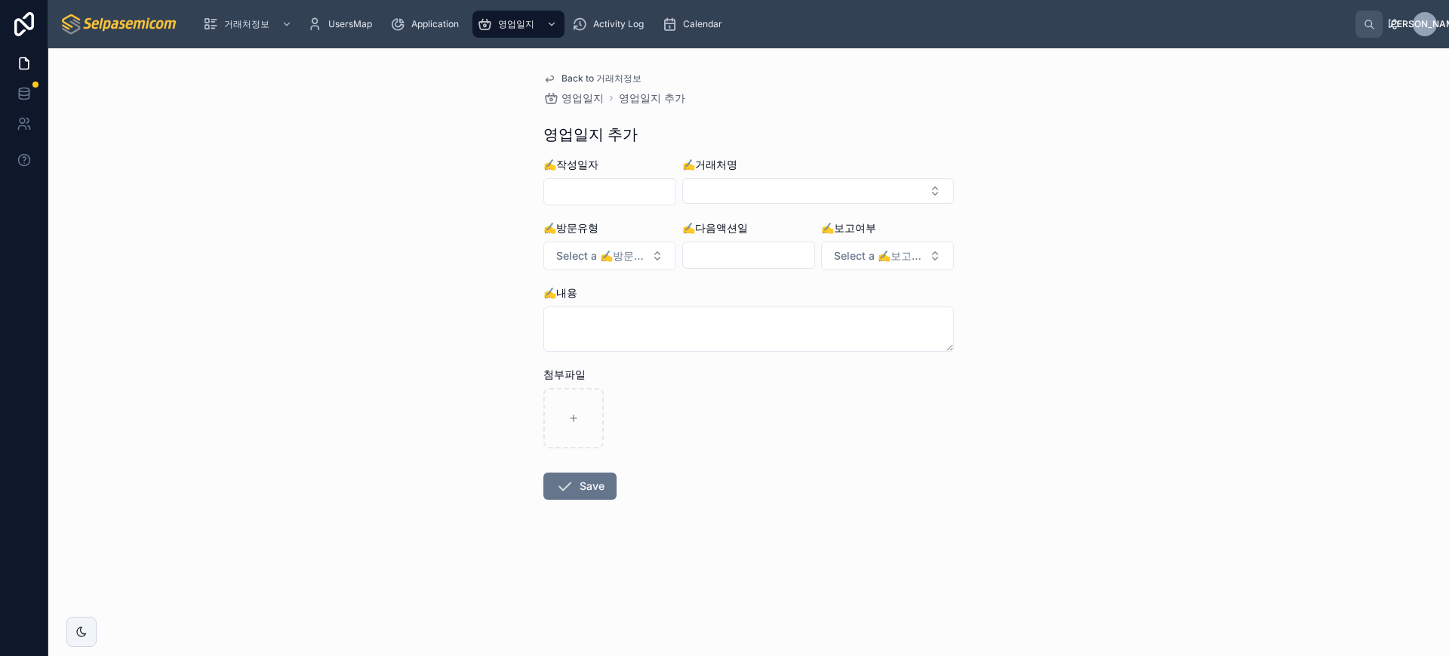
click at [605, 201] on input "text" at bounding box center [609, 191] width 131 height 21
click at [559, 316] on button "1" at bounding box center [555, 316] width 27 height 27
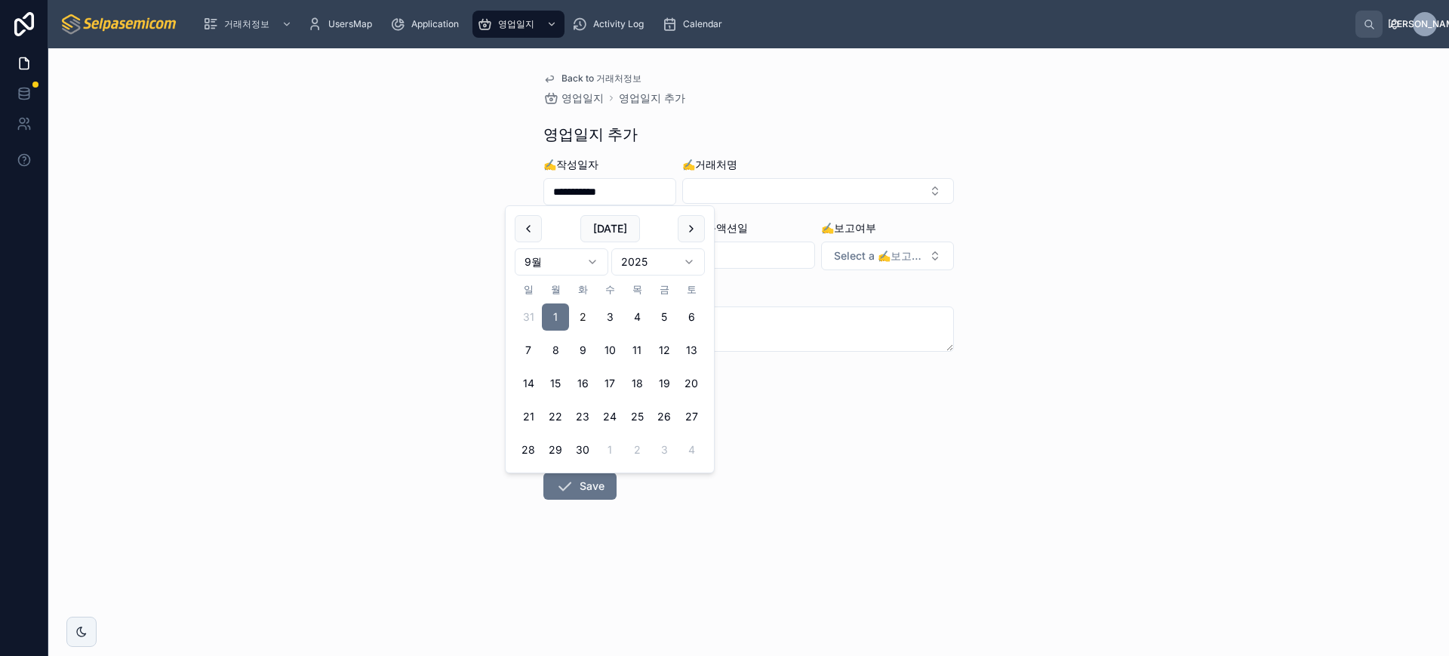
type input "**********"
click at [741, 191] on button "Select Button" at bounding box center [818, 191] width 272 height 26
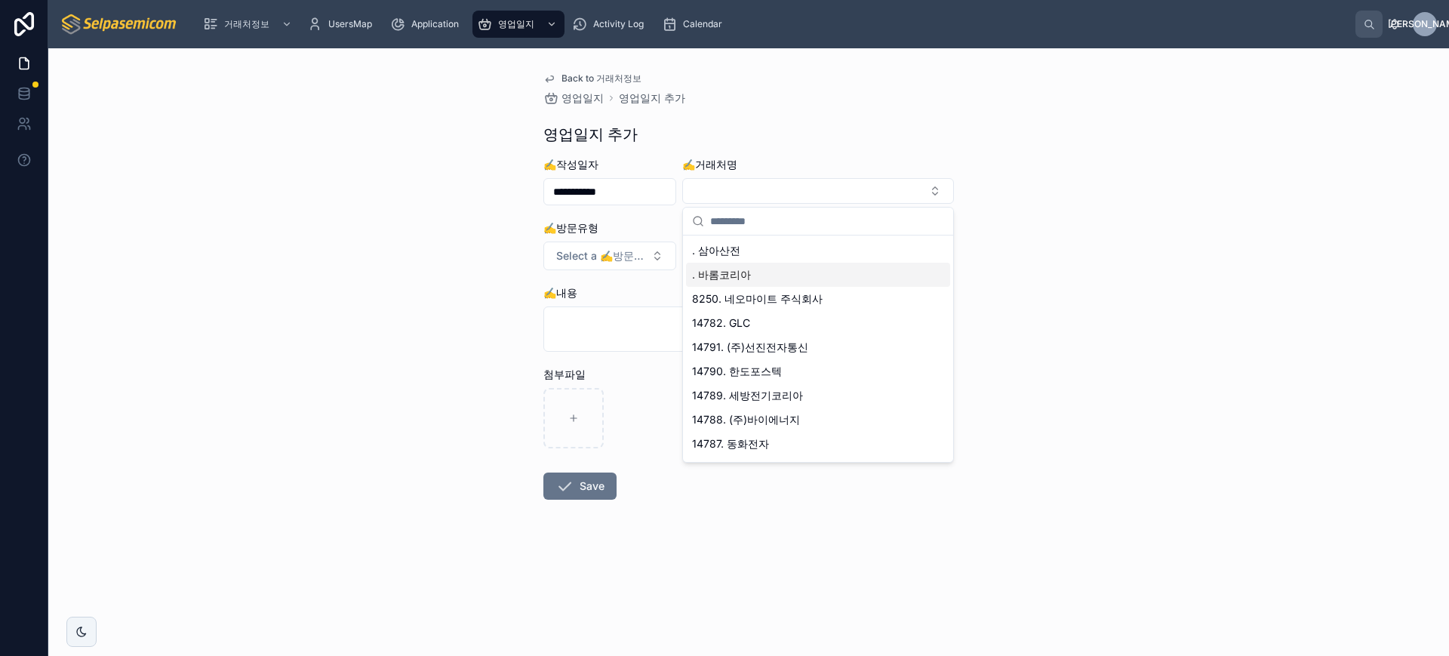
click at [723, 274] on span ". 바롬코리아" at bounding box center [721, 274] width 59 height 15
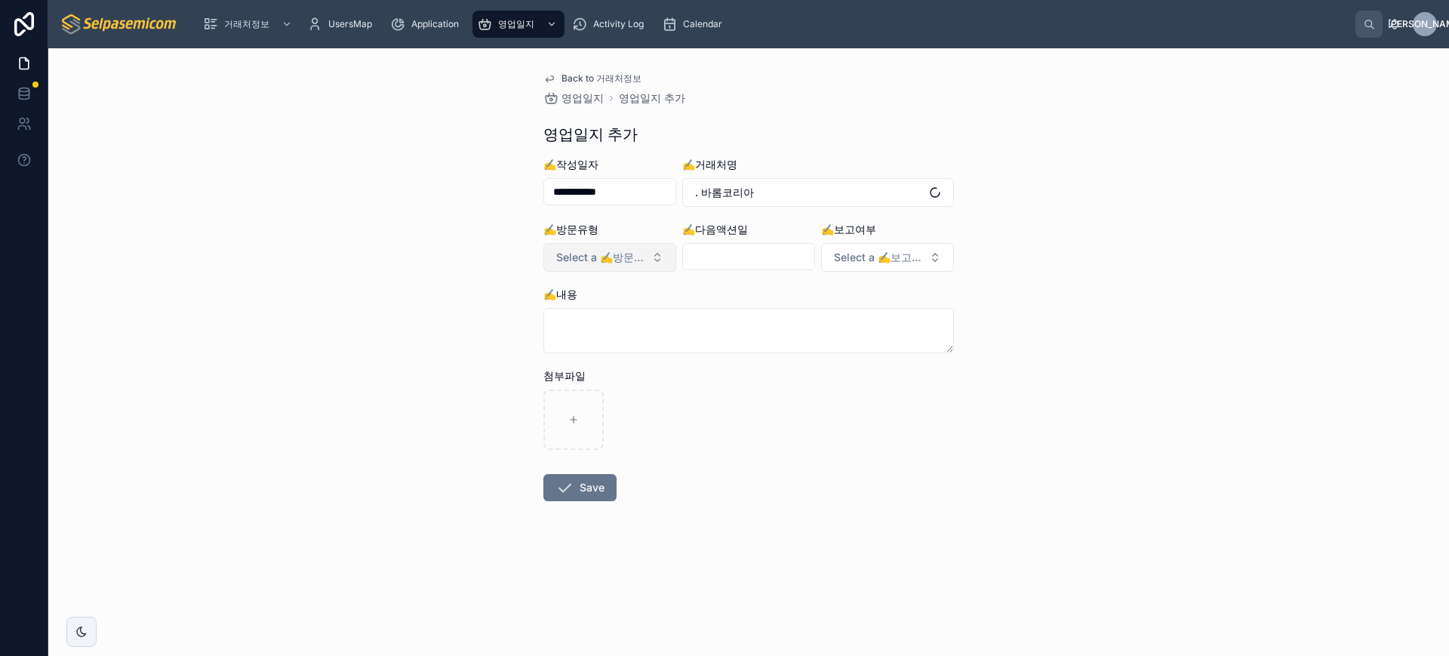
click at [595, 253] on span "Select a ✍️방문유형" at bounding box center [600, 257] width 89 height 15
click at [554, 323] on span "전화" at bounding box center [543, 318] width 36 height 14
click at [746, 269] on div at bounding box center [748, 256] width 133 height 27
click at [746, 266] on input "text" at bounding box center [748, 256] width 131 height 21
click at [805, 380] on button "5" at bounding box center [803, 381] width 27 height 27
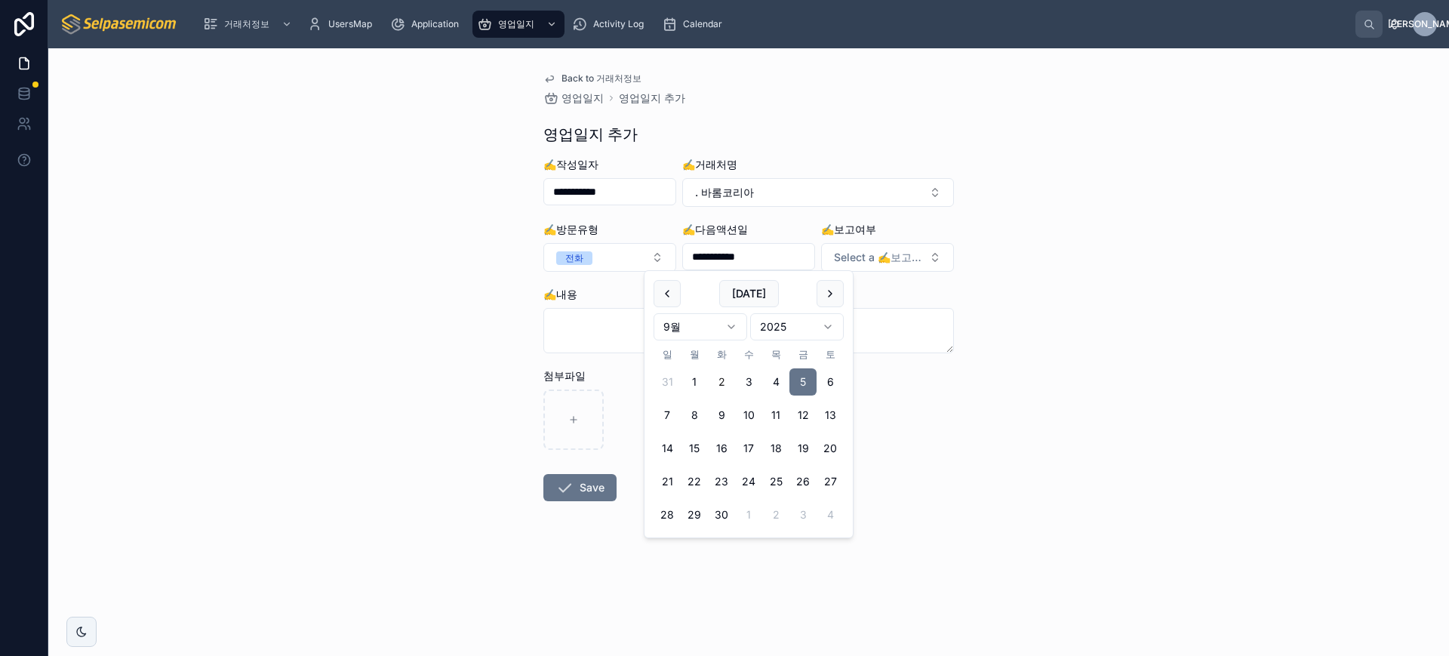
type input "**********"
click at [894, 254] on span "Select a ✍️보고여부" at bounding box center [878, 257] width 89 height 15
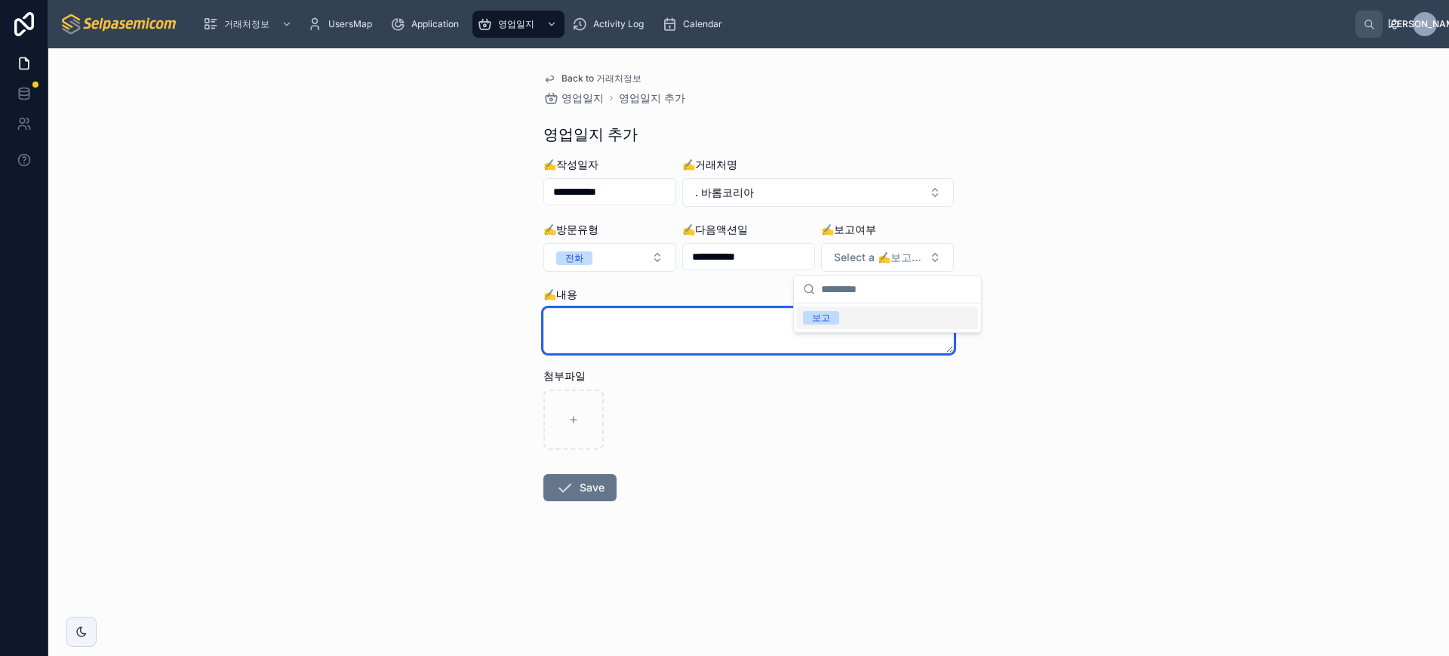
click at [689, 319] on textarea at bounding box center [748, 330] width 411 height 45
click at [688, 325] on textarea at bounding box center [748, 330] width 411 height 45
paste textarea "**********"
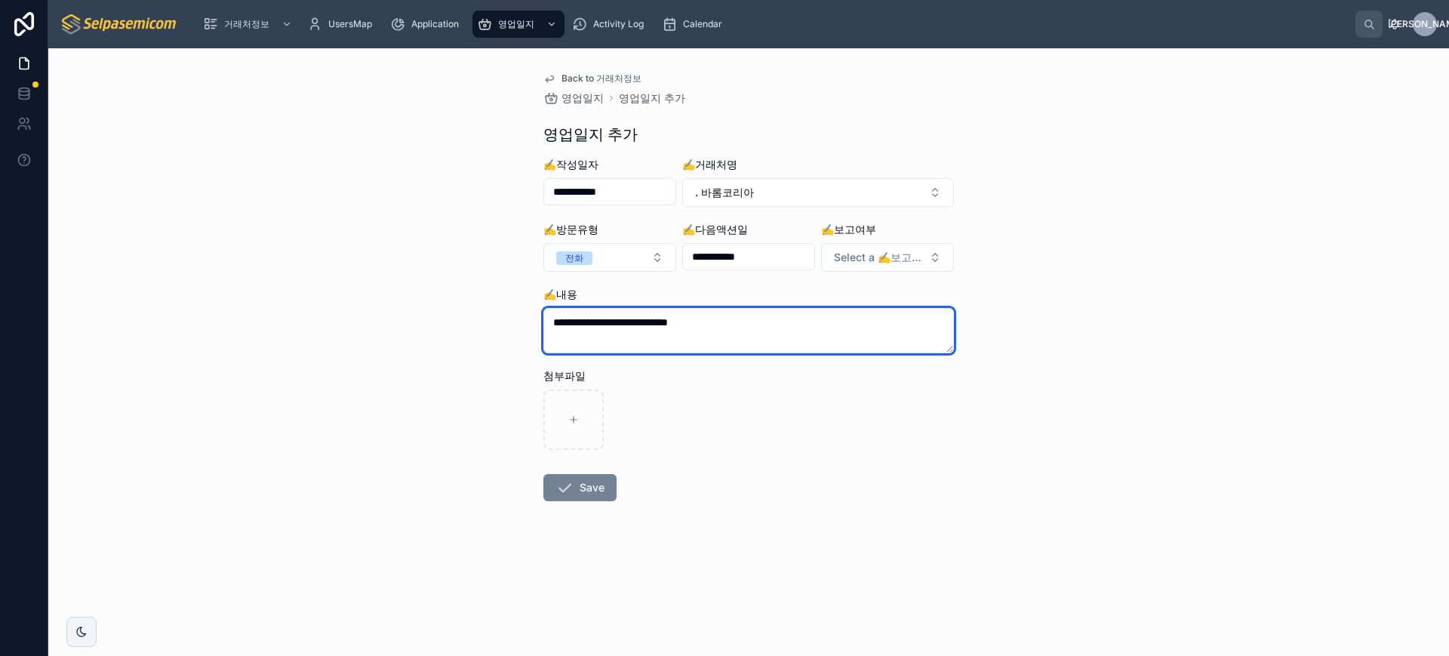
type textarea "**********"
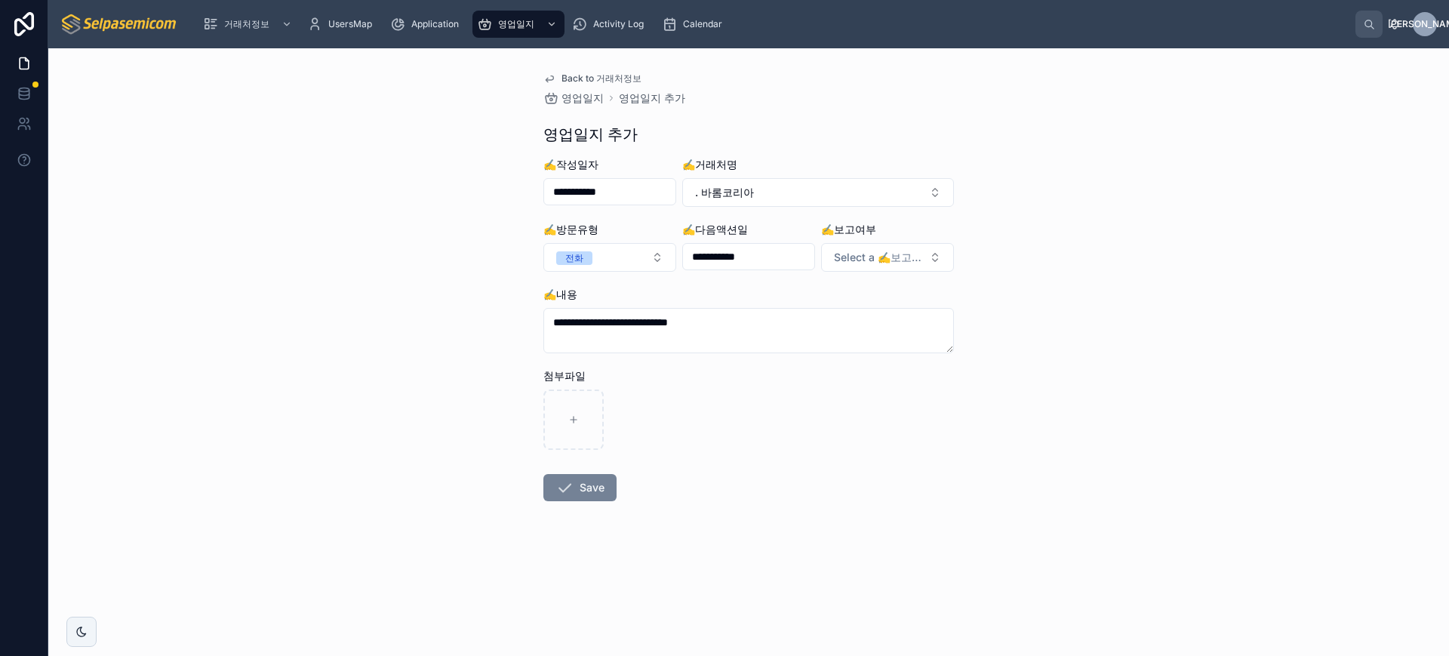
click at [570, 487] on icon at bounding box center [565, 488] width 18 height 18
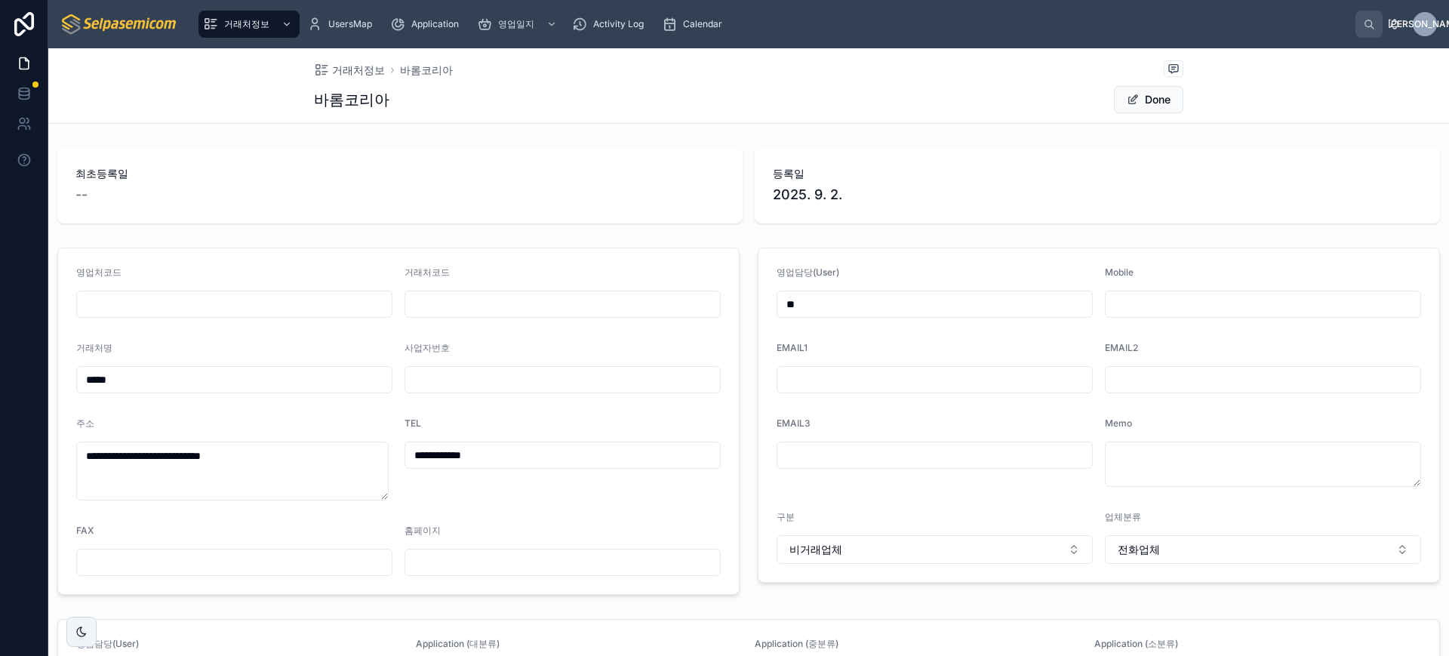
click at [831, 303] on input "**" at bounding box center [934, 304] width 315 height 21
type input "***"
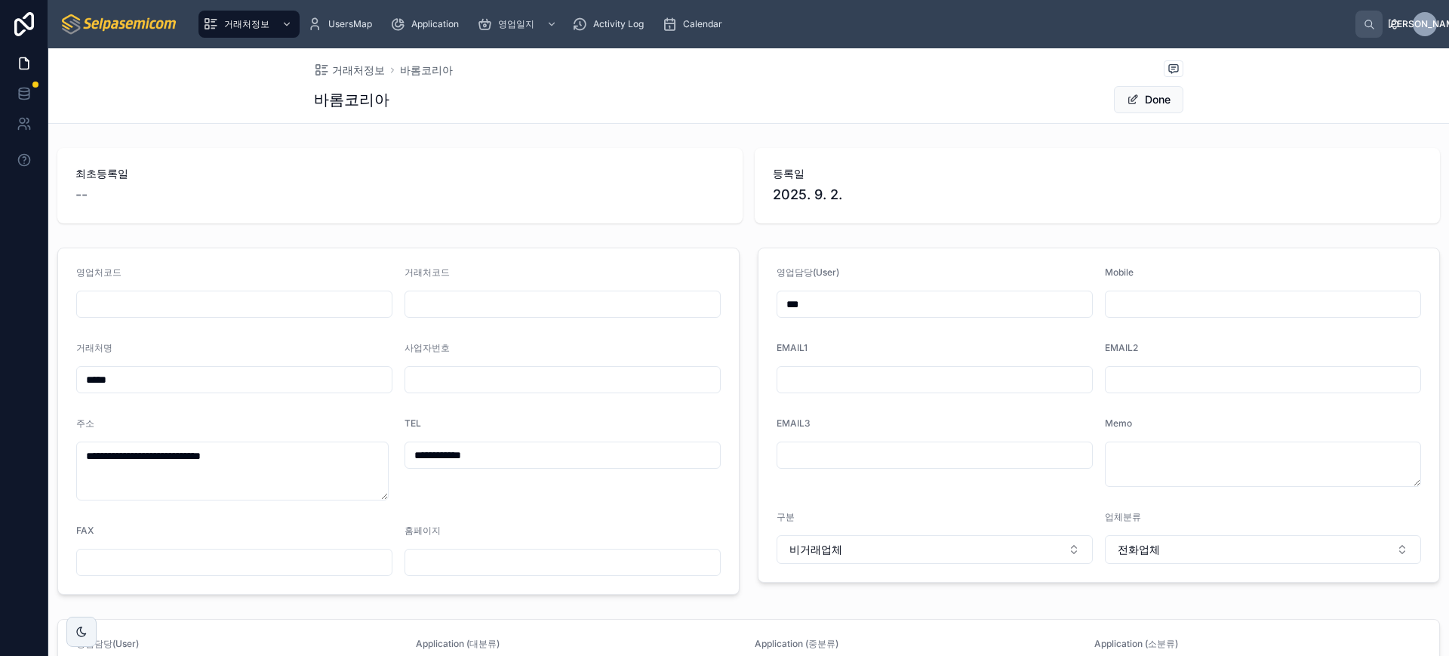
type input "***"
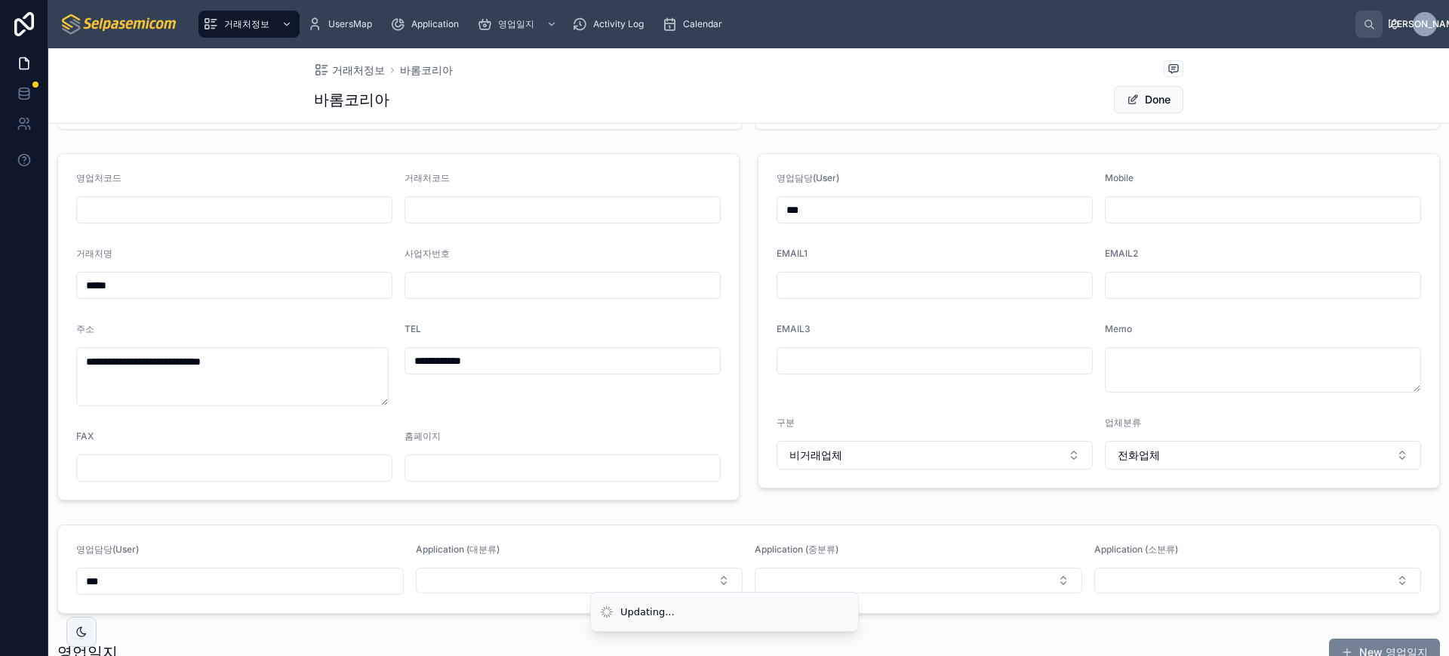
type input "***"
type input "**"
click at [1342, 644] on button "New 영업일지" at bounding box center [1384, 652] width 111 height 27
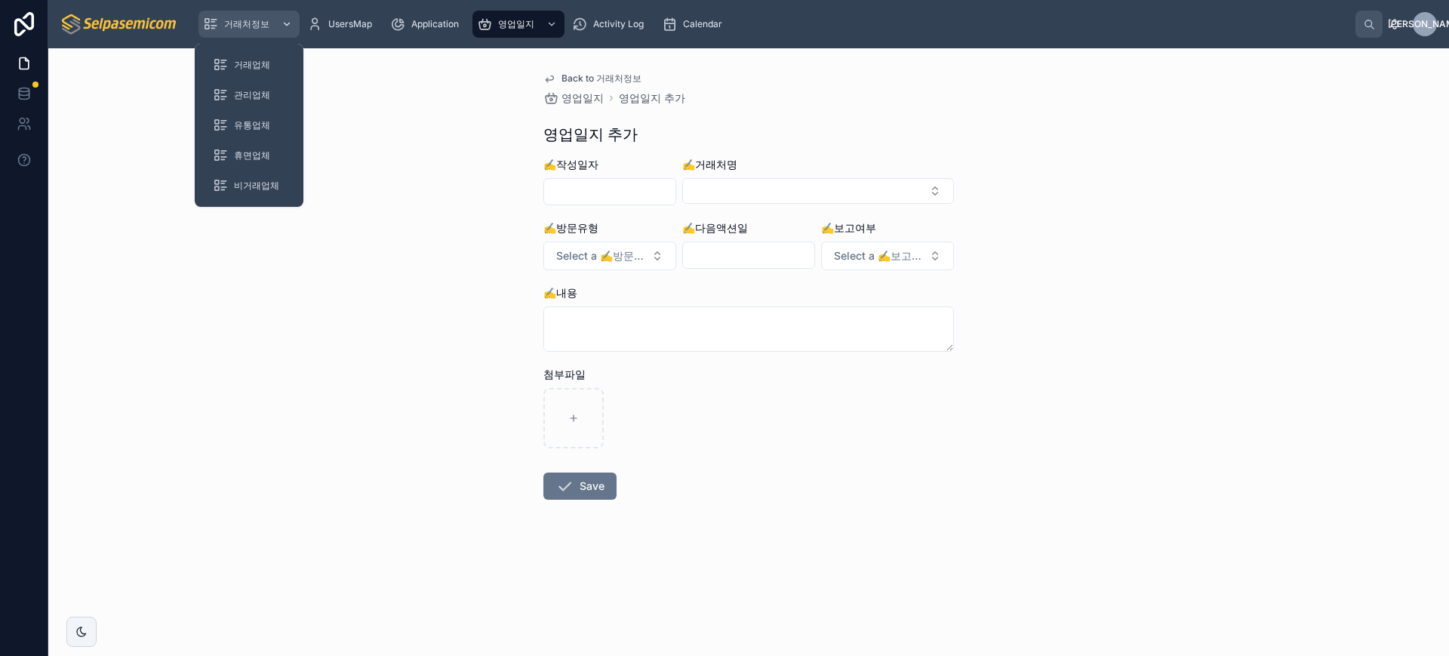
click at [242, 20] on span "거래처정보" at bounding box center [246, 24] width 45 height 12
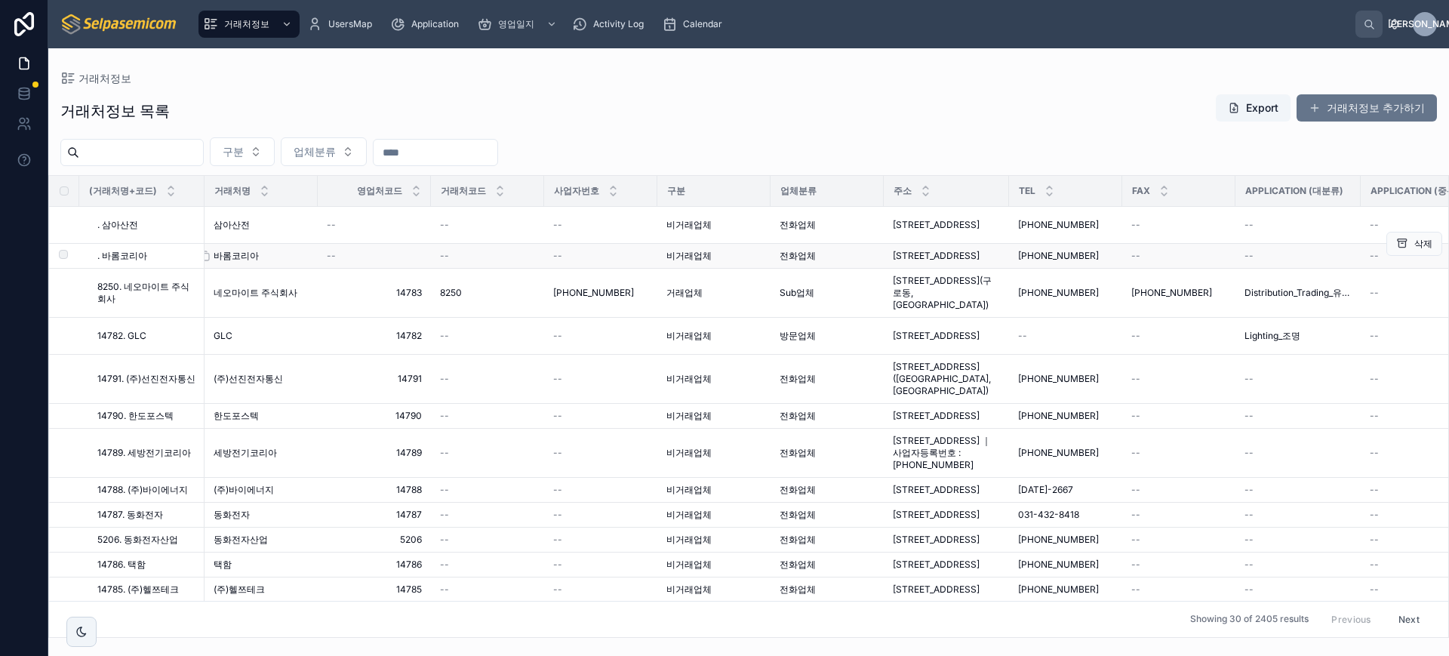
click at [240, 260] on span "바롬코리아" at bounding box center [236, 256] width 45 height 12
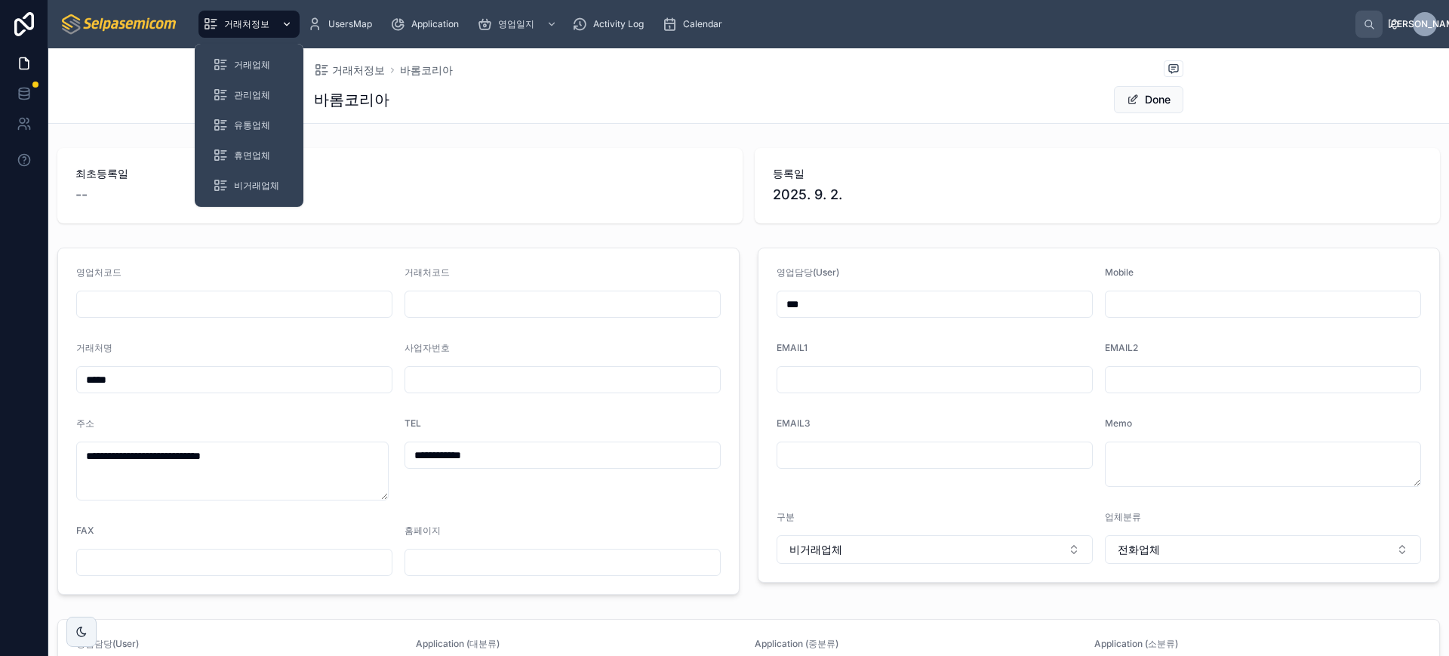
click at [249, 26] on span "거래처정보" at bounding box center [246, 24] width 45 height 12
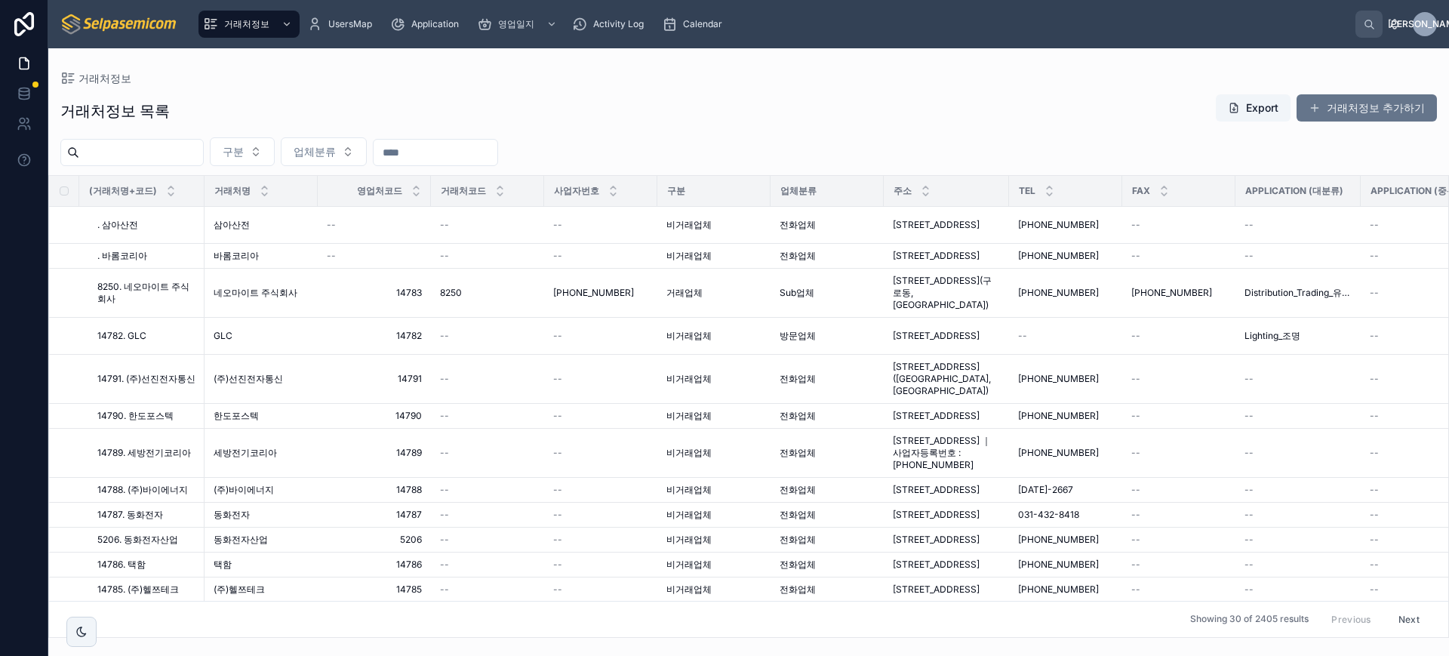
click at [171, 156] on input "text" at bounding box center [141, 152] width 124 height 21
click at [1366, 111] on button "거래처정보 추가하기" at bounding box center [1367, 107] width 140 height 27
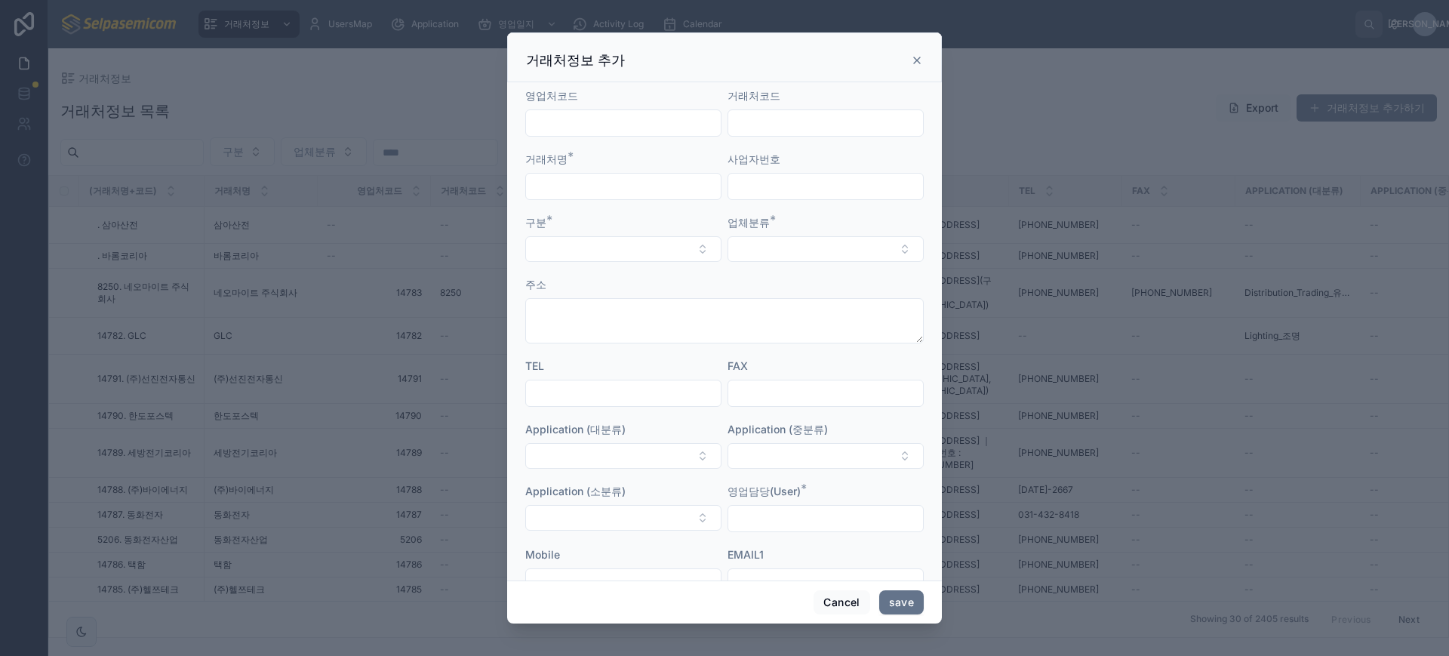
click at [601, 178] on input "text" at bounding box center [623, 186] width 195 height 21
paste input "*******"
type input "*******"
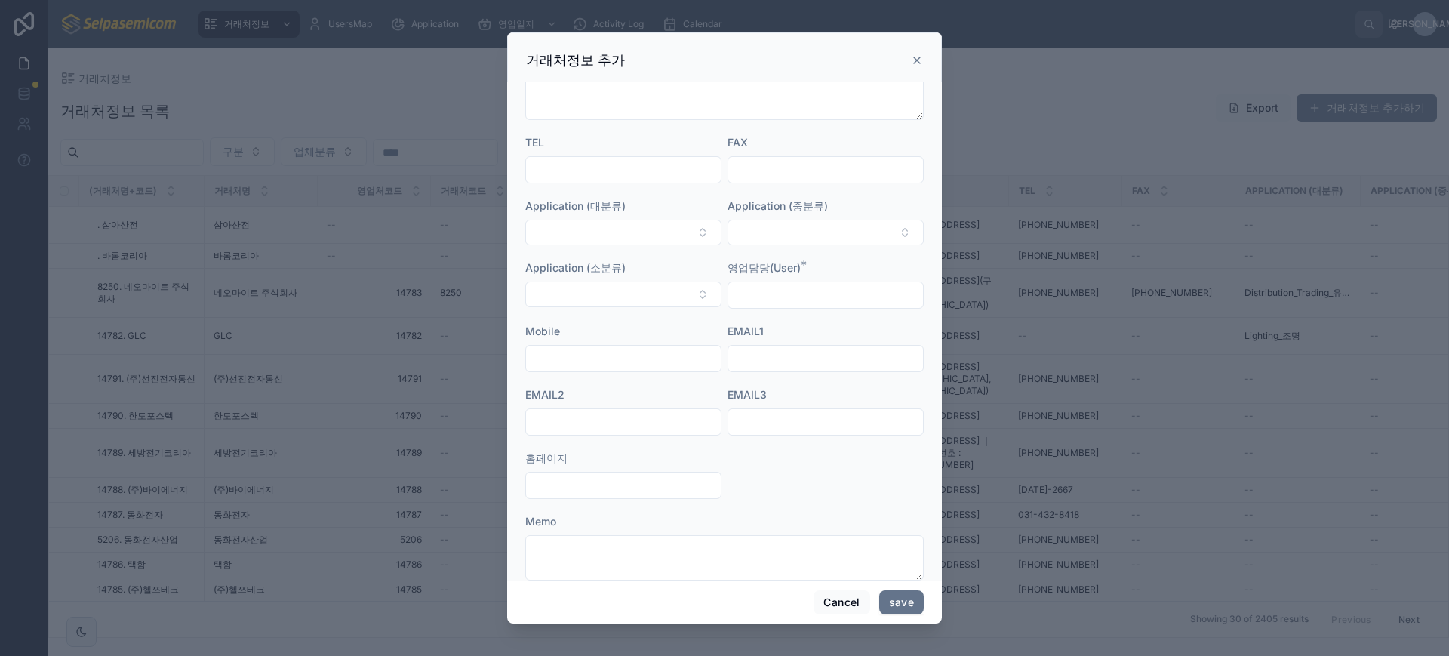
scroll to position [251, 0]
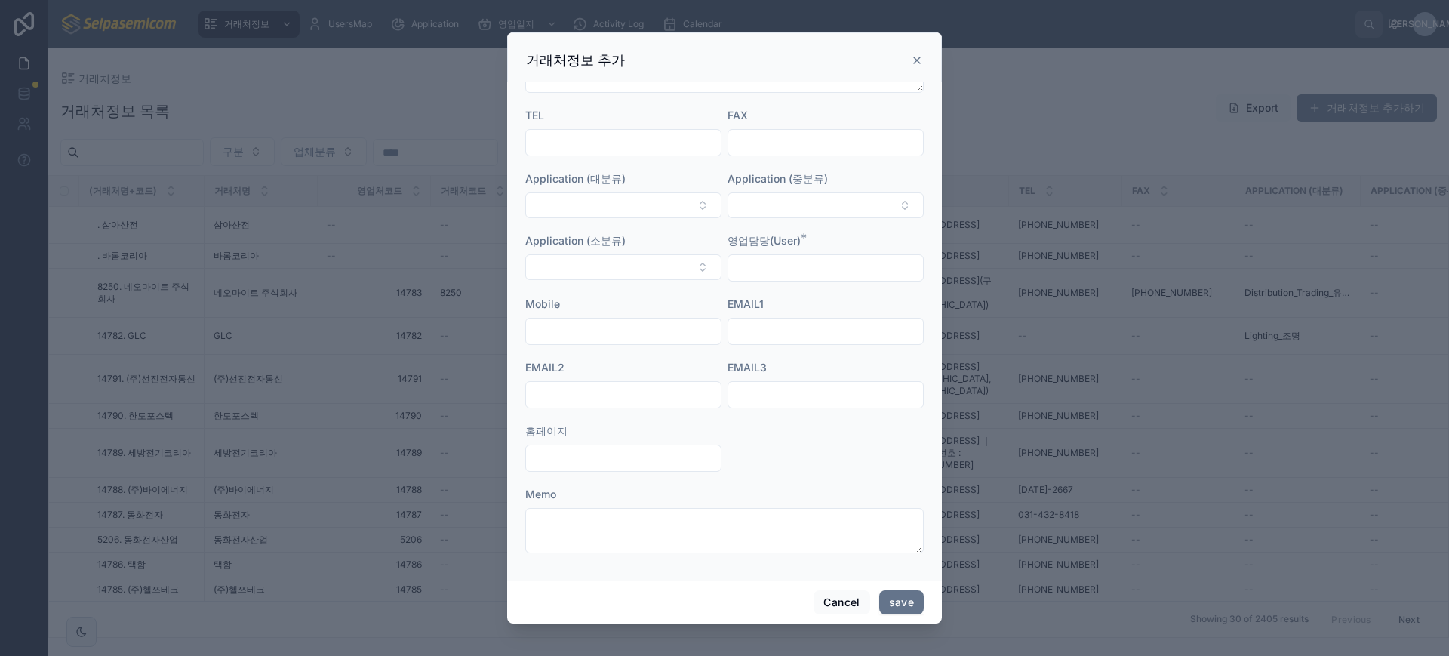
click at [614, 454] on input "text" at bounding box center [623, 458] width 195 height 21
paste input "**********"
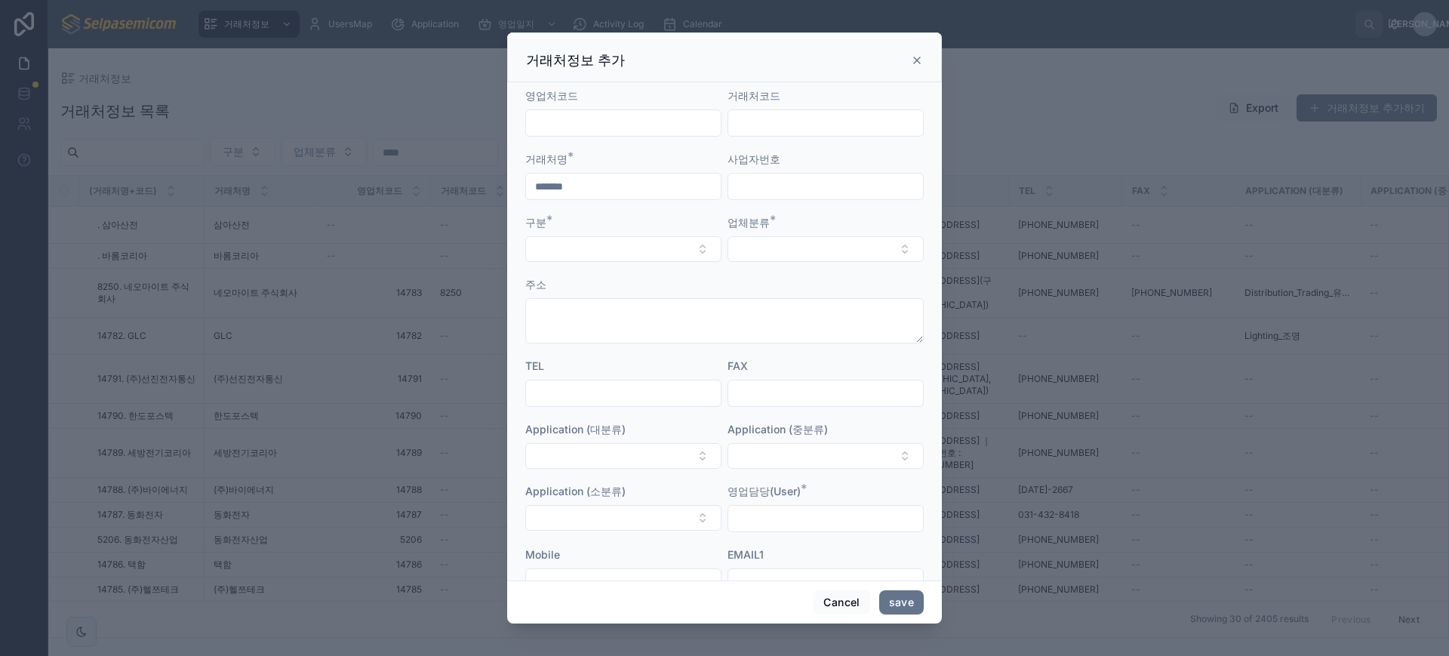
type input "**********"
click at [593, 263] on form "**********" at bounding box center [724, 453] width 399 height 731
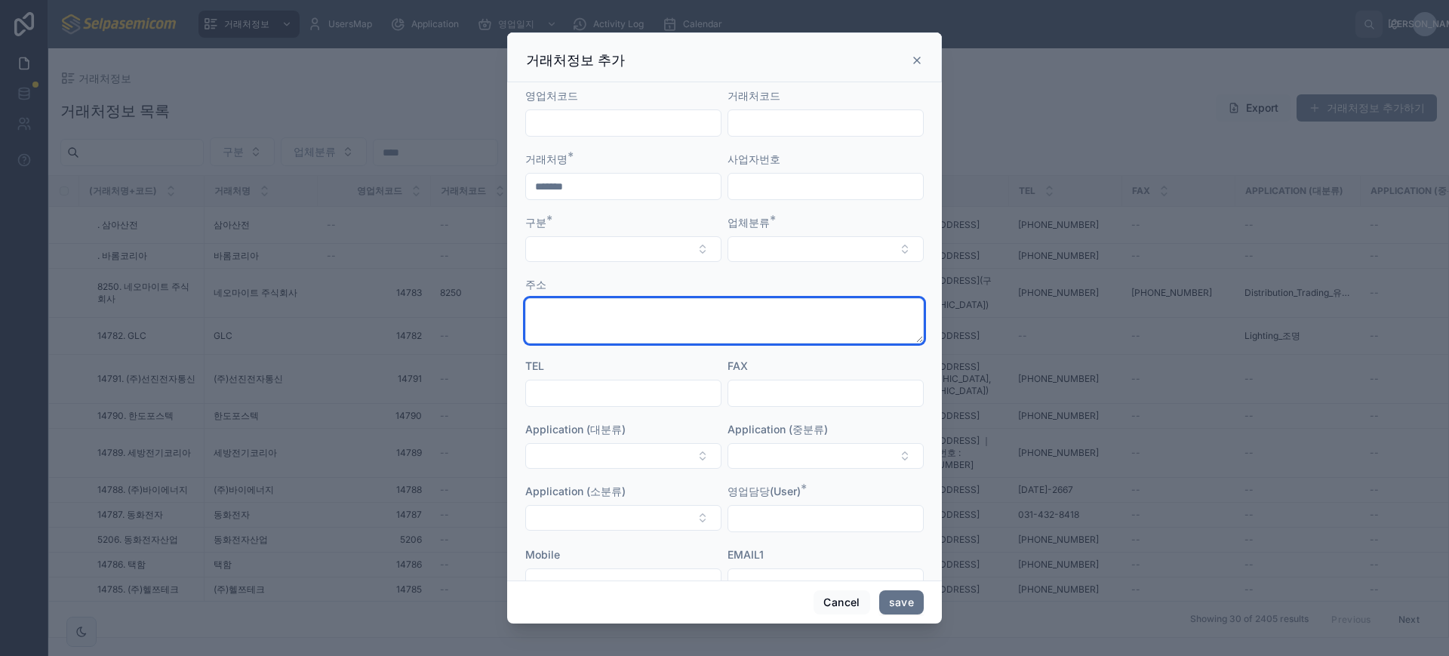
click at [580, 312] on textarea at bounding box center [724, 320] width 399 height 45
paste textarea "**********"
type textarea "**********"
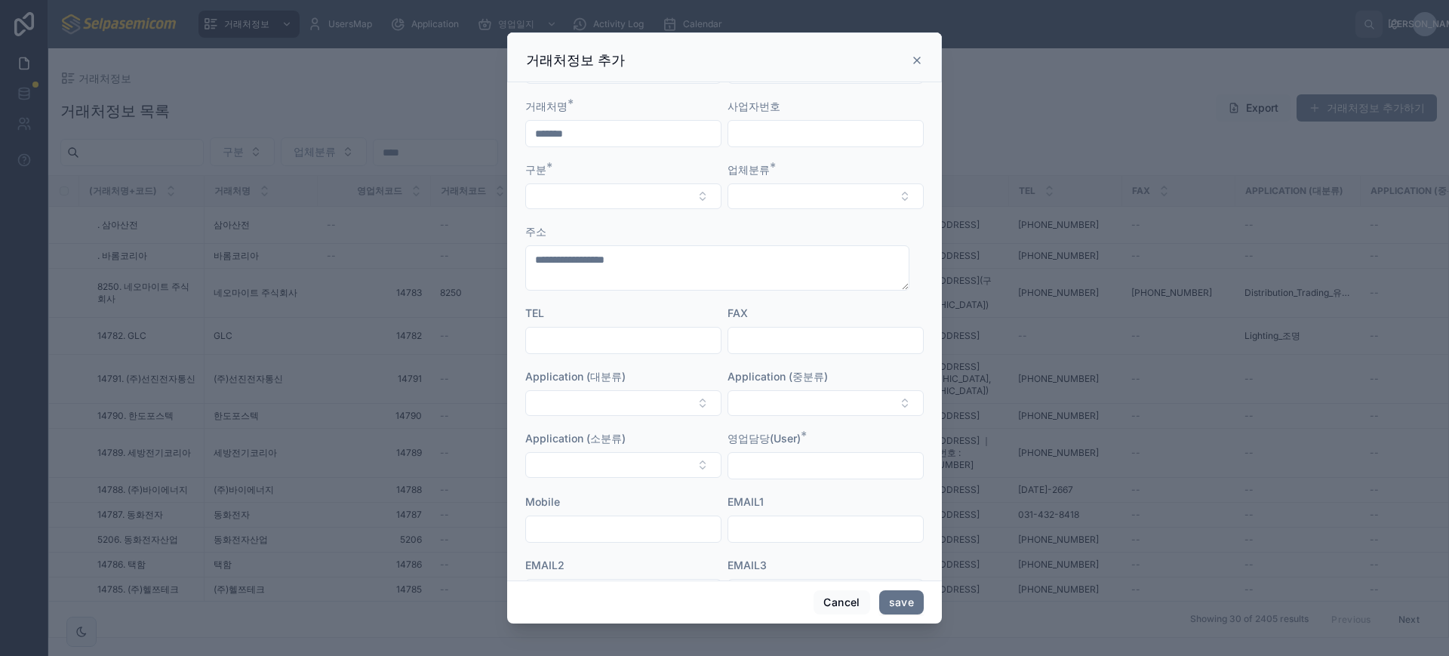
scroll to position [94, 0]
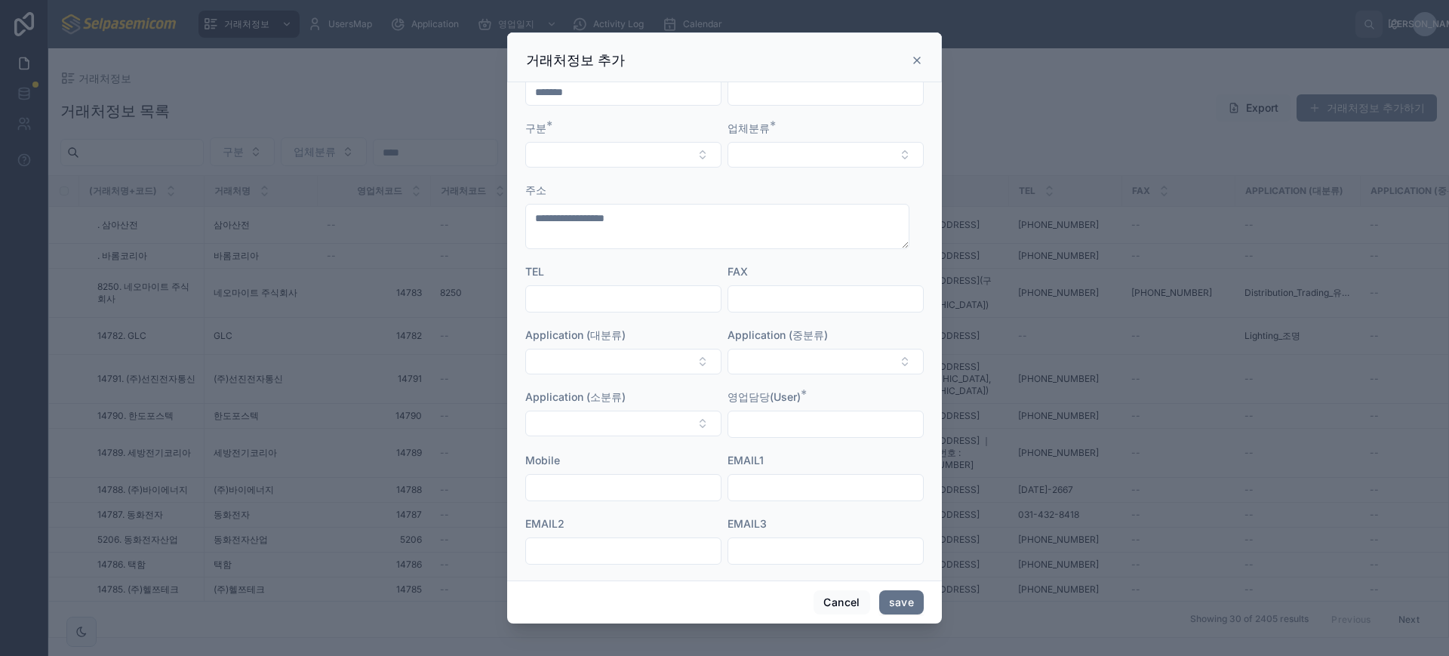
click at [608, 483] on input "text" at bounding box center [623, 487] width 195 height 21
paste input "**********"
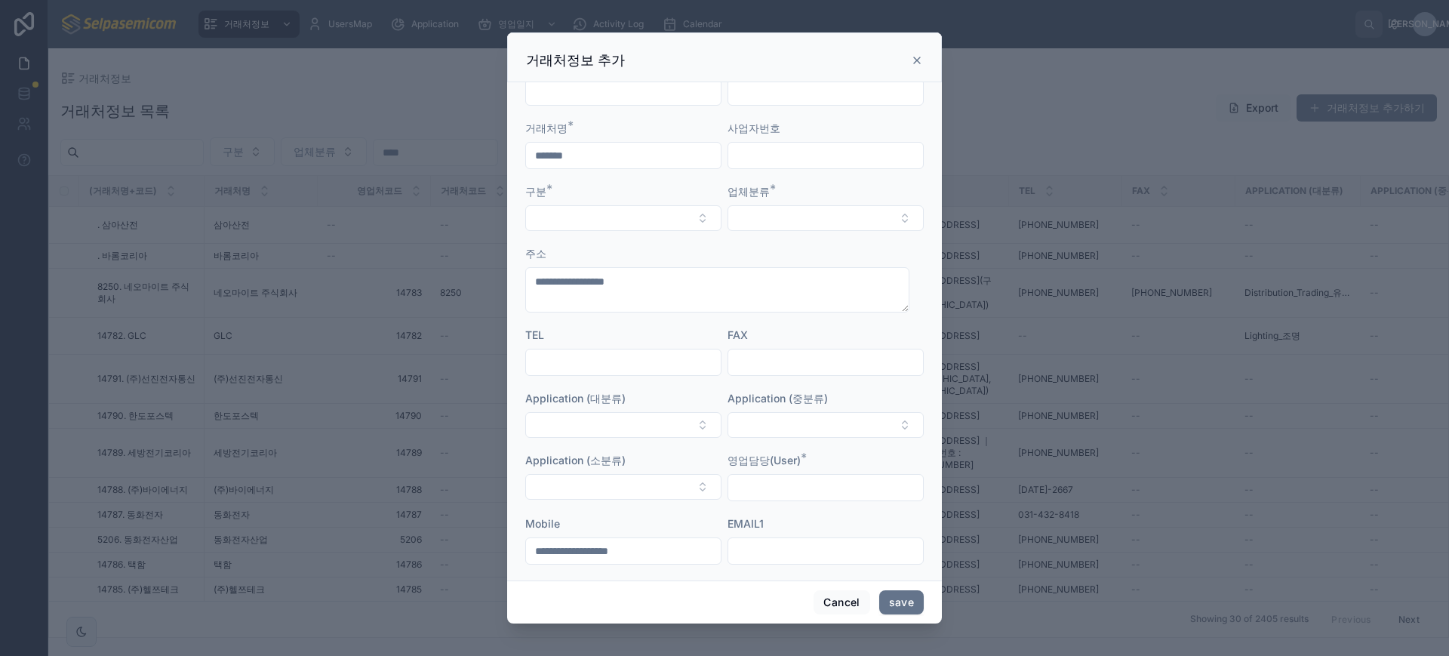
scroll to position [0, 0]
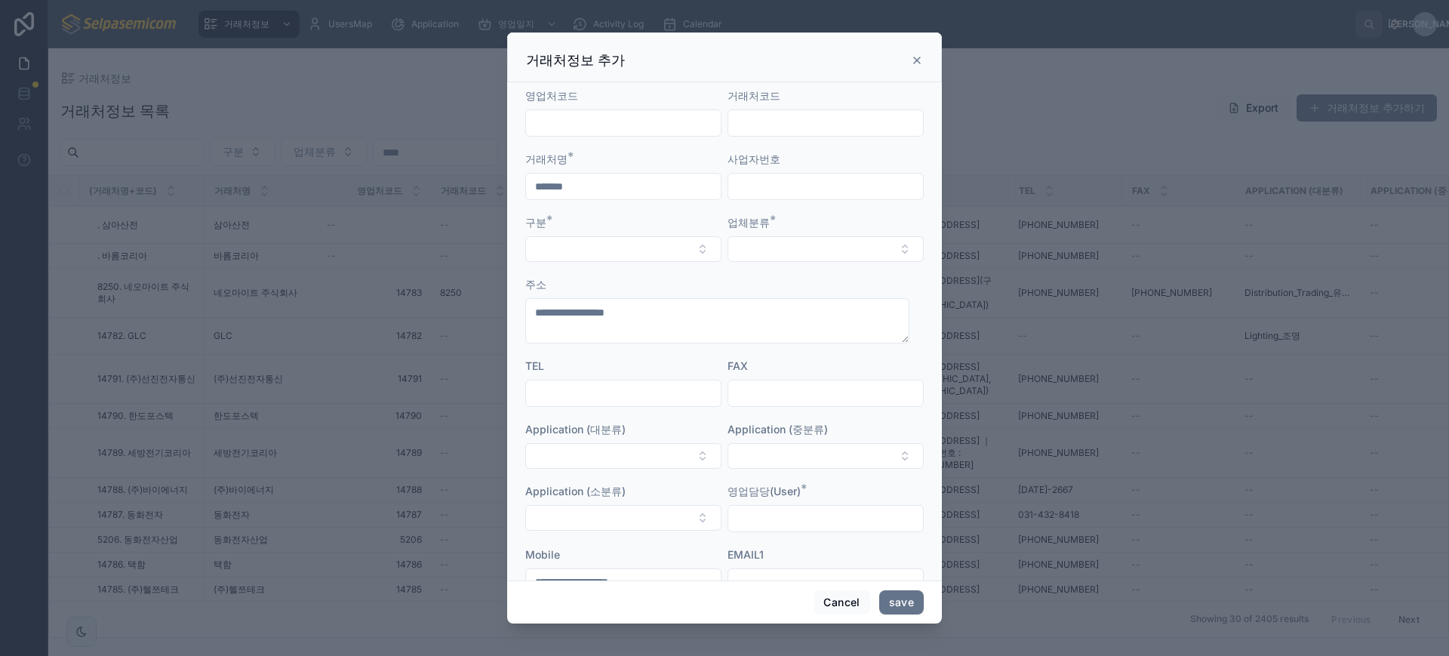
type input "**********"
click at [647, 383] on input "text" at bounding box center [623, 393] width 195 height 21
paste input "**********"
type input "**********"
click at [621, 253] on button "Select Button" at bounding box center [623, 249] width 196 height 26
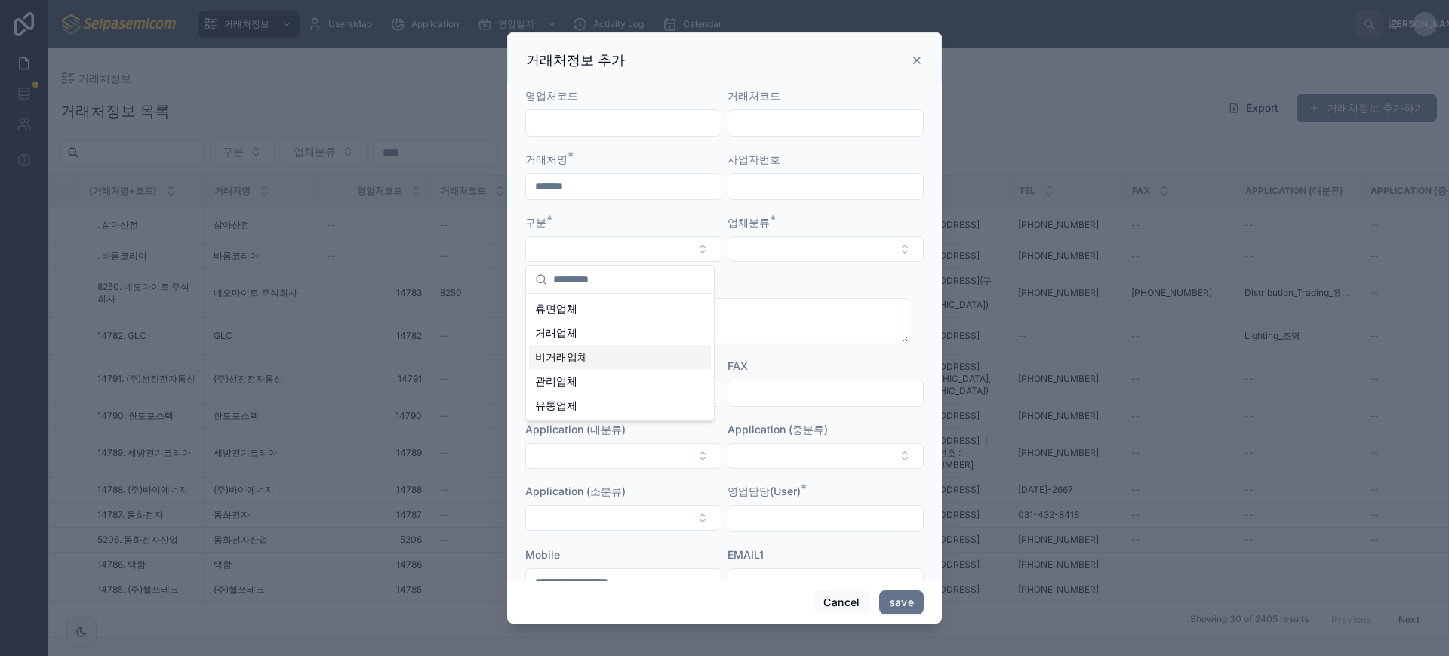
click at [574, 351] on span "비거래업체" at bounding box center [561, 356] width 53 height 15
click at [765, 255] on button "Select Button" at bounding box center [826, 249] width 196 height 26
click at [753, 330] on span "전화업체" at bounding box center [752, 332] width 42 height 15
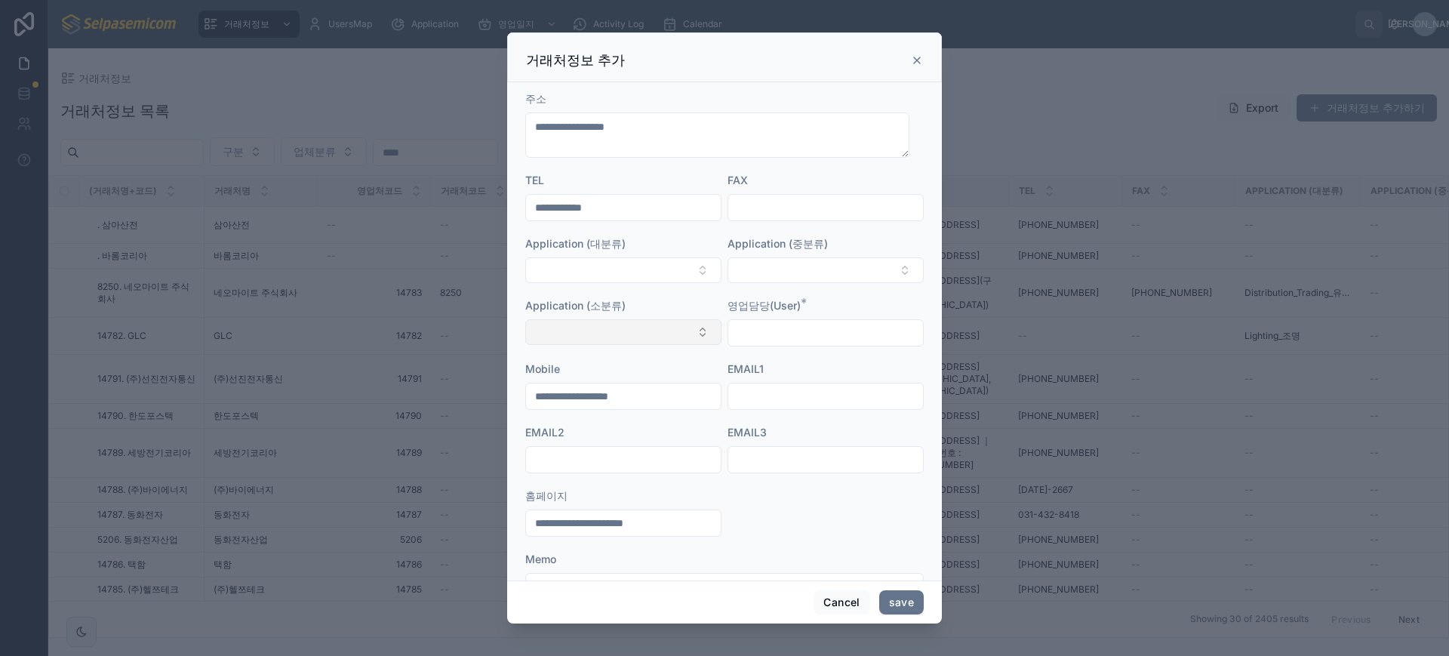
scroll to position [254, 0]
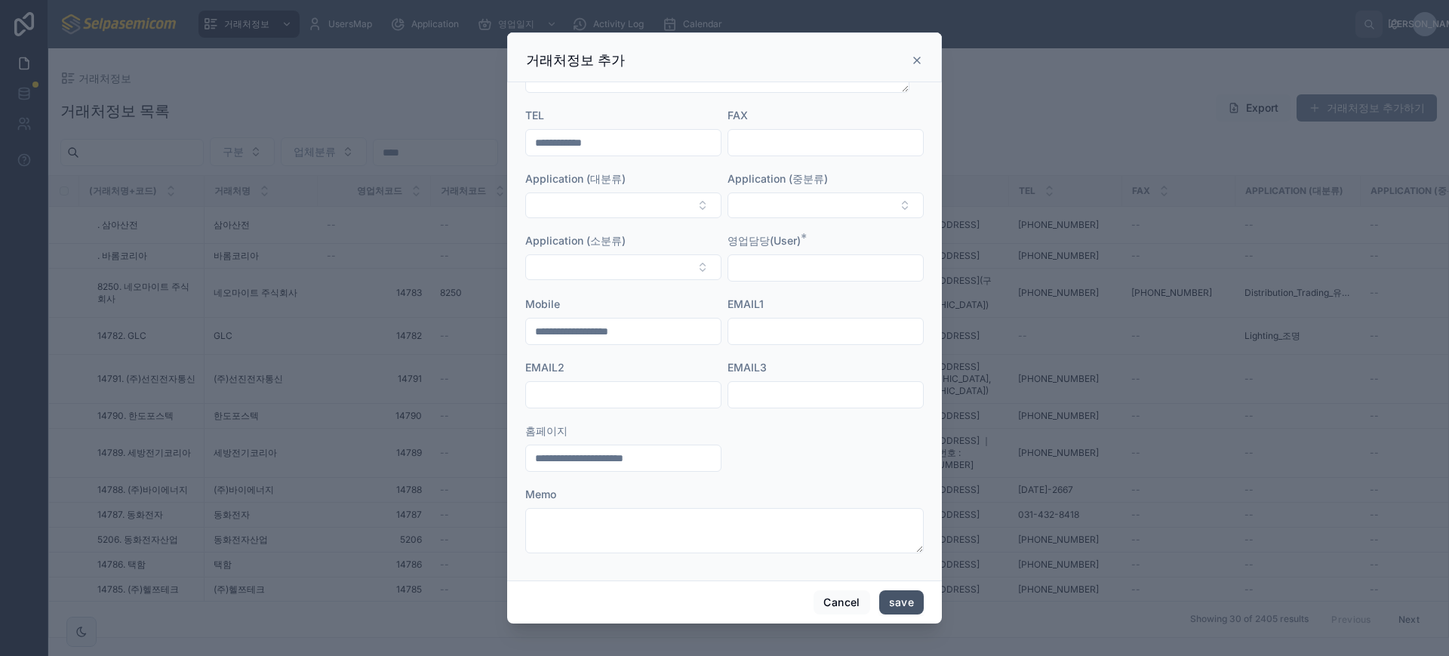
click at [913, 598] on button "save" at bounding box center [901, 602] width 45 height 24
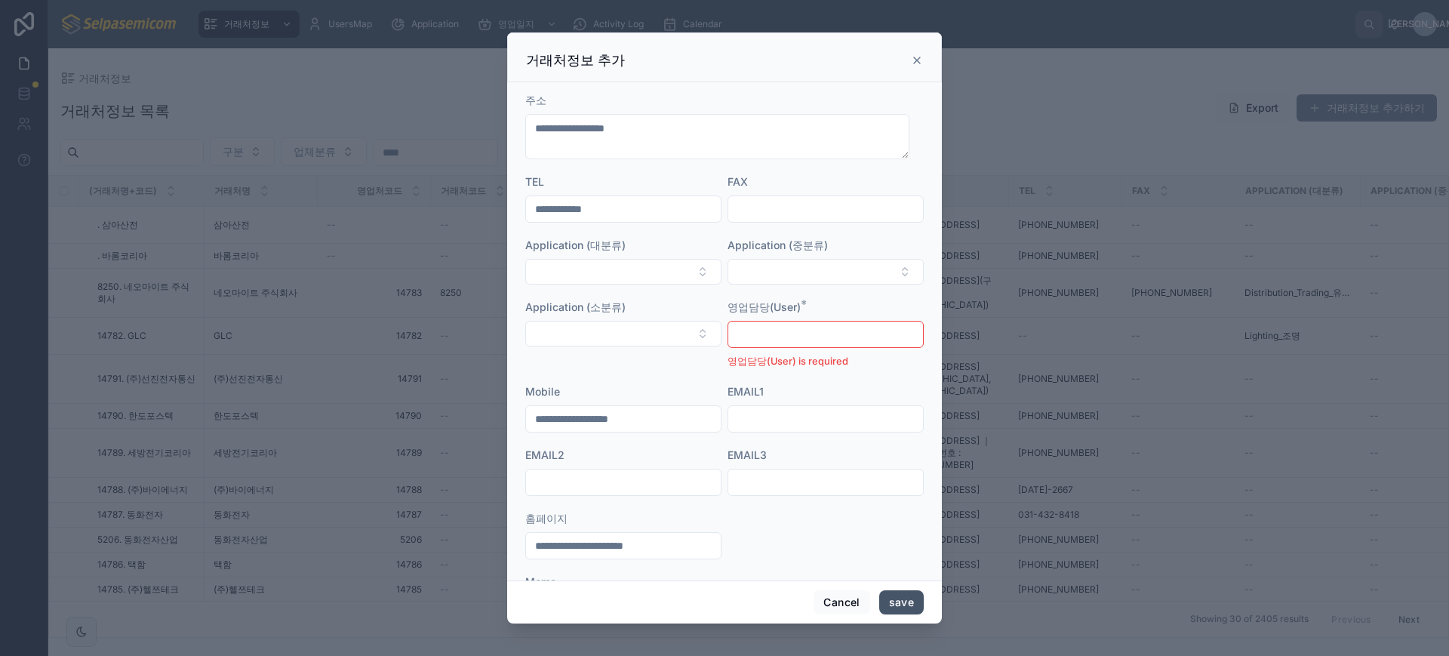
scroll to position [320, 0]
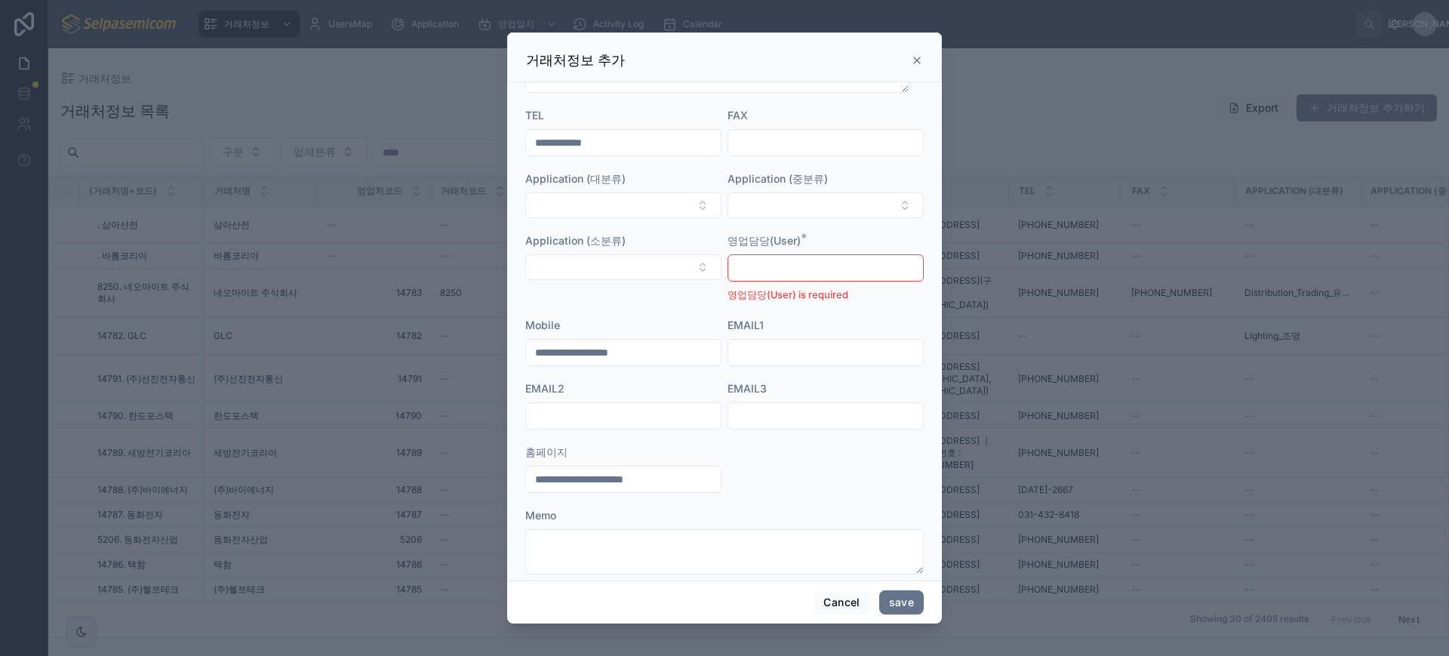
click at [783, 272] on input "text" at bounding box center [825, 267] width 195 height 21
type input "***"
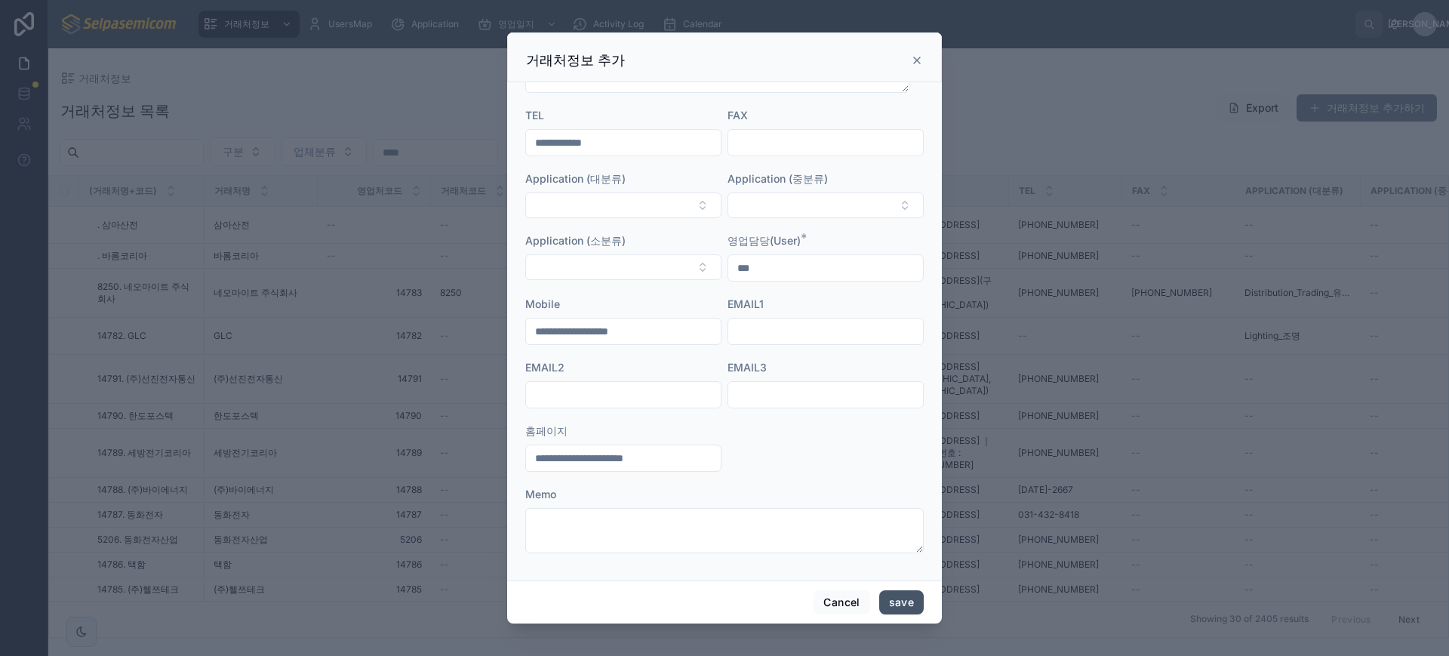
click at [910, 599] on button "save" at bounding box center [901, 602] width 45 height 24
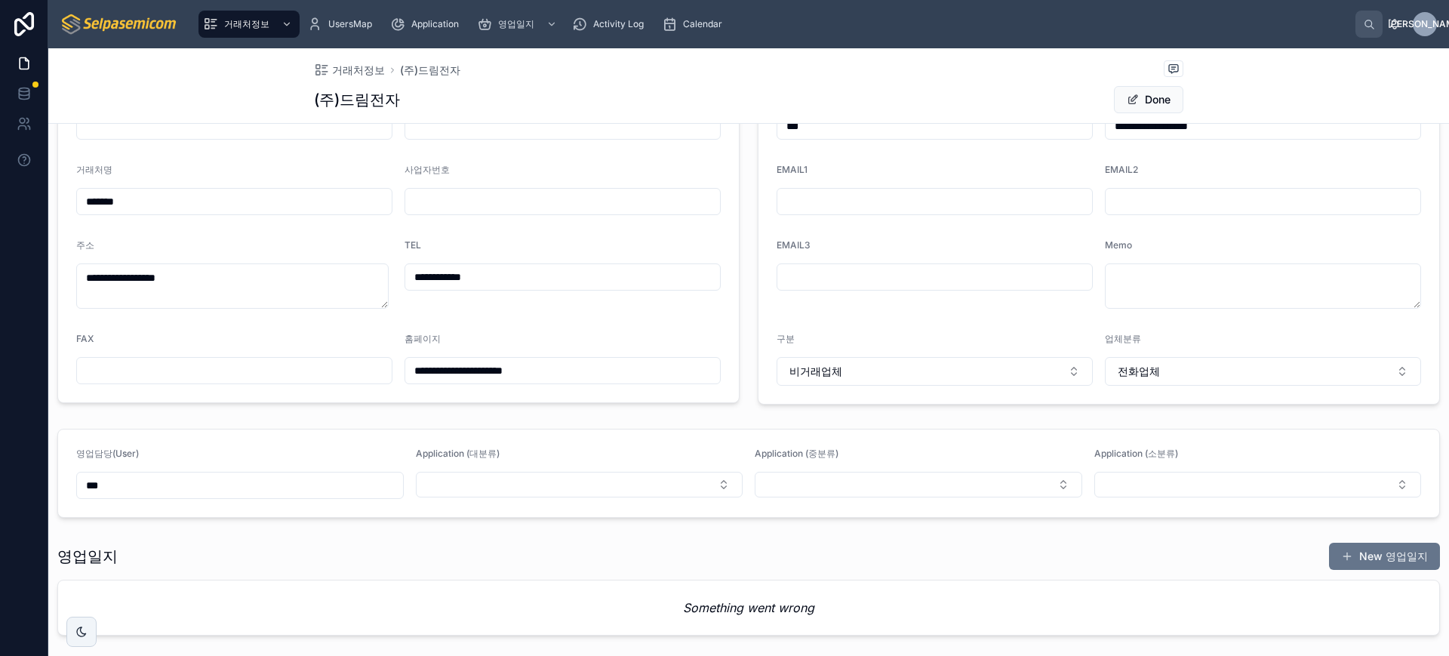
scroll to position [260, 0]
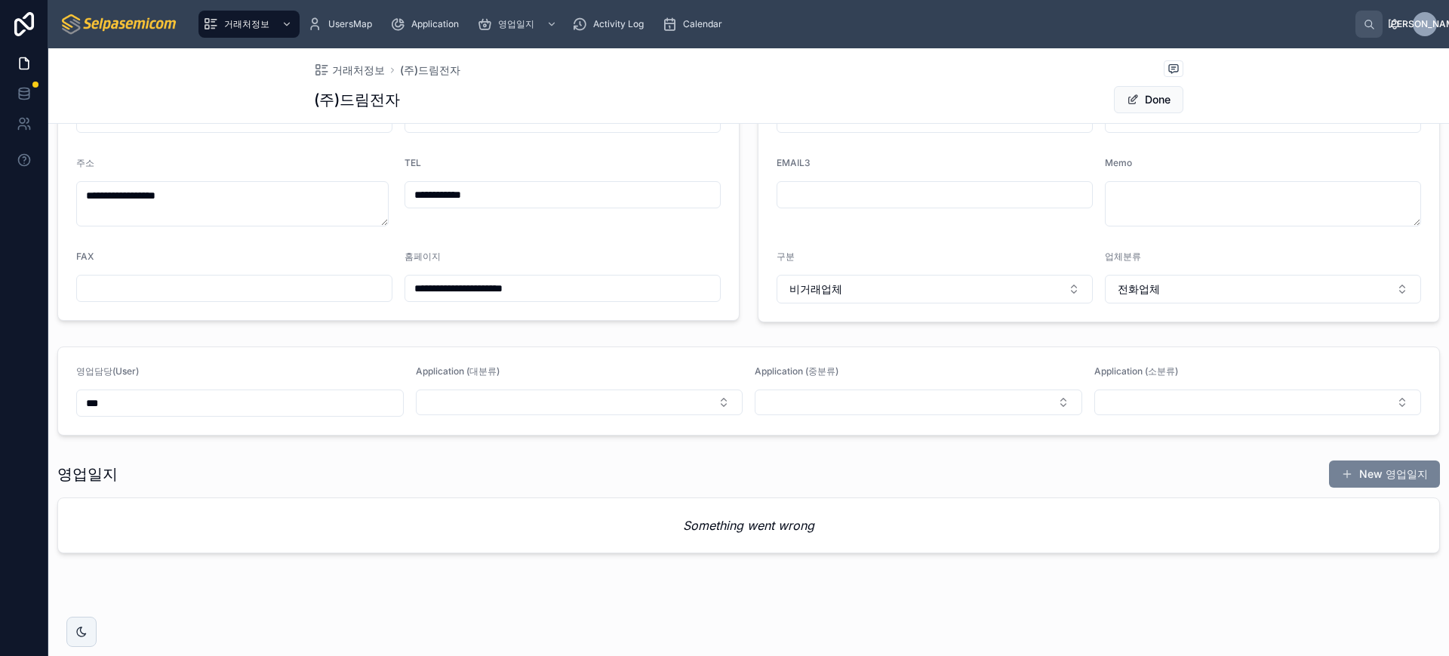
click at [1350, 473] on button "New 영업일지" at bounding box center [1384, 473] width 111 height 27
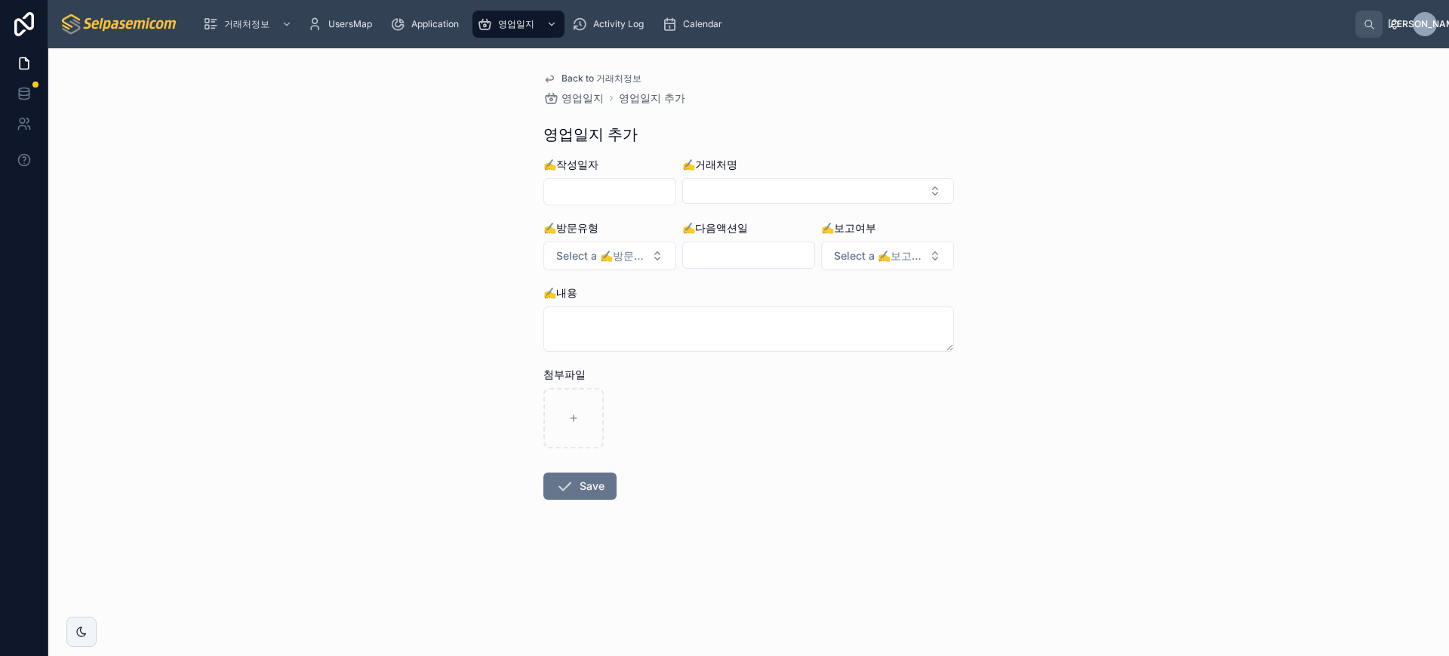
click at [593, 199] on input "text" at bounding box center [609, 191] width 131 height 21
click at [549, 310] on button "1" at bounding box center [555, 316] width 27 height 27
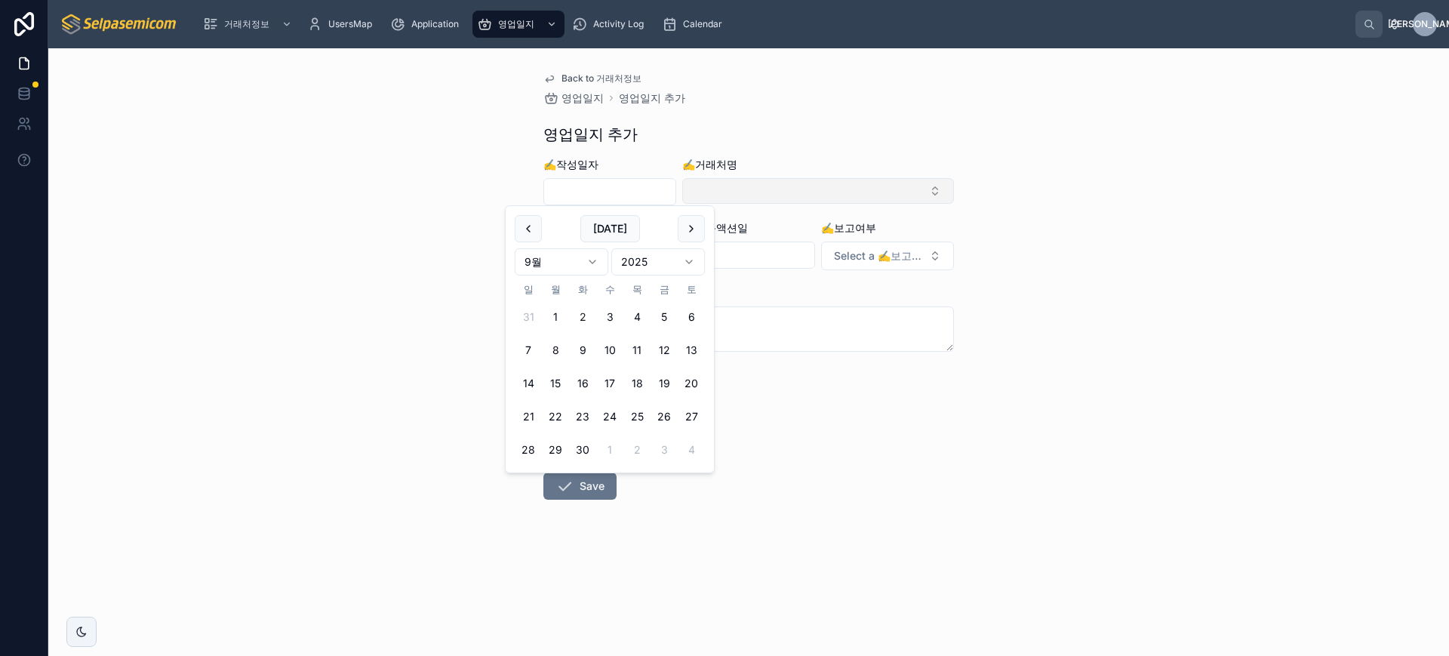
type input "**********"
click at [740, 184] on button "Select Button" at bounding box center [818, 191] width 272 height 26
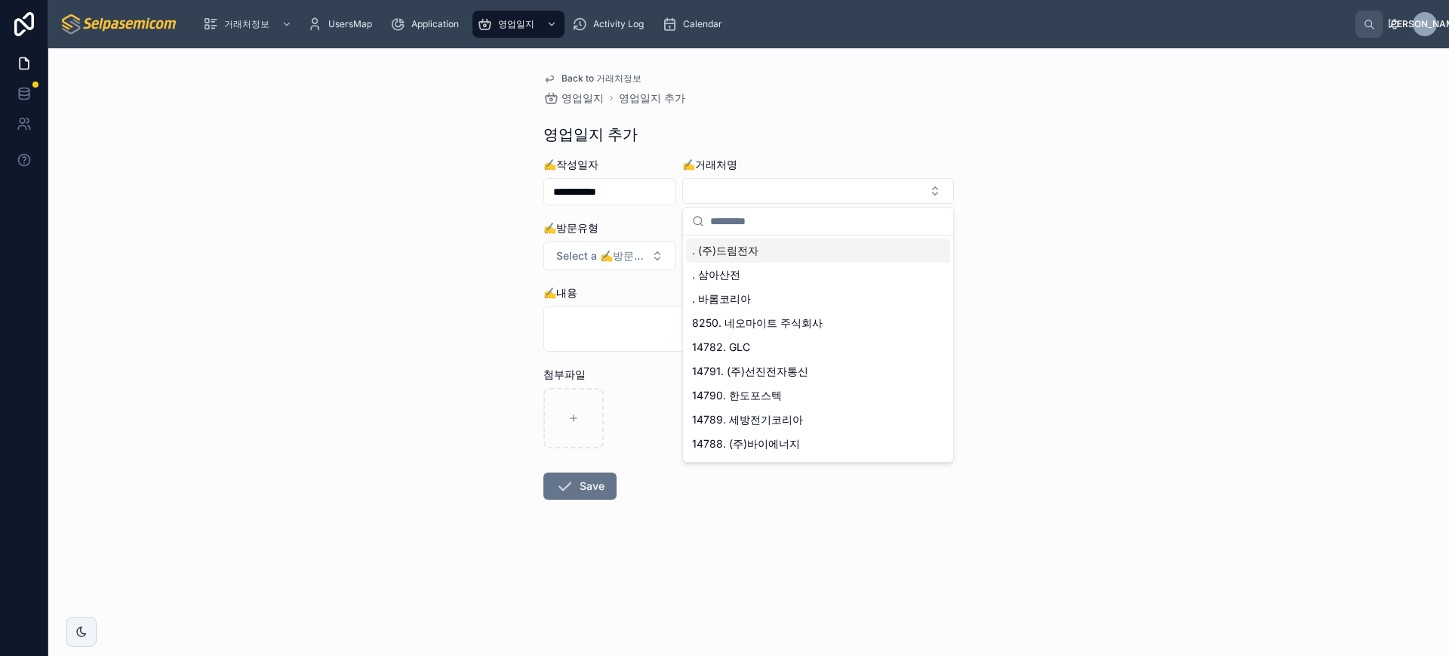
click at [746, 243] on span ". (주)드림전자" at bounding box center [725, 250] width 66 height 15
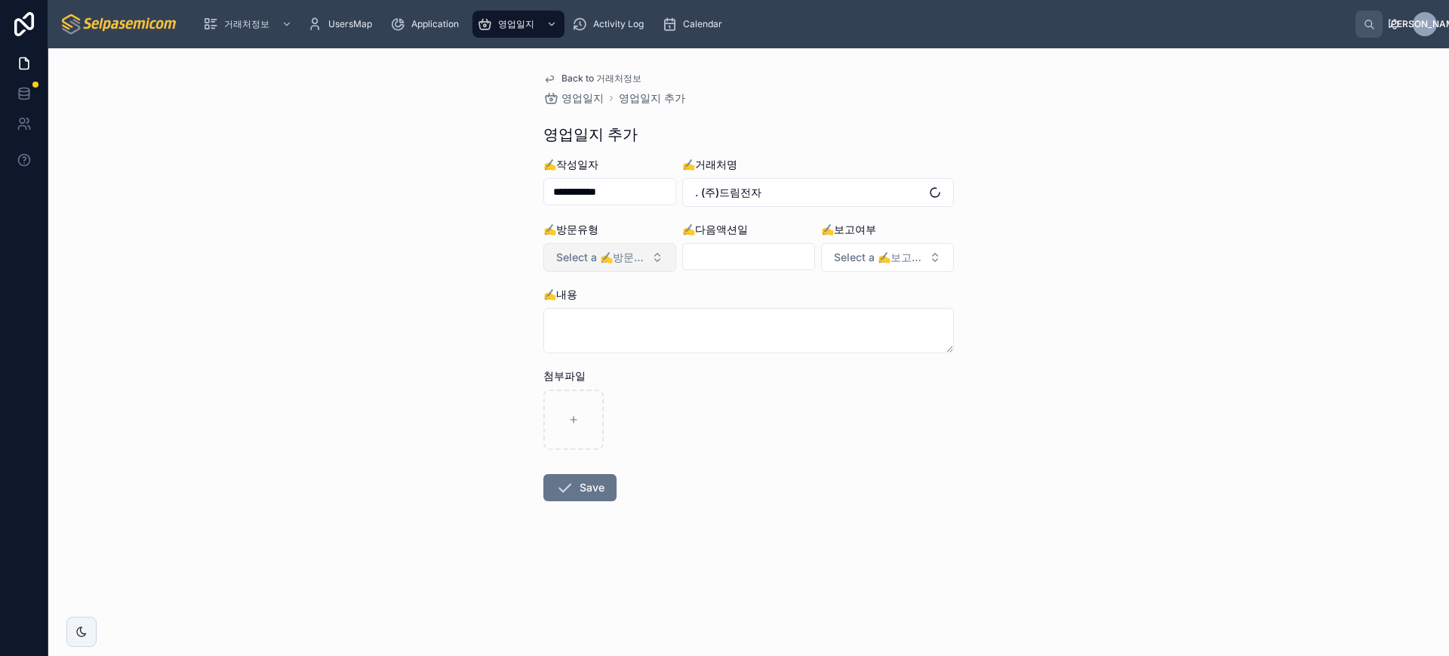
click at [601, 257] on span "Select a ✍️방문유형" at bounding box center [600, 257] width 89 height 15
click at [547, 322] on div "전화" at bounding box center [543, 318] width 18 height 14
click at [729, 257] on input "text" at bounding box center [748, 256] width 131 height 21
click at [715, 514] on button "30" at bounding box center [721, 514] width 27 height 27
type input "**********"
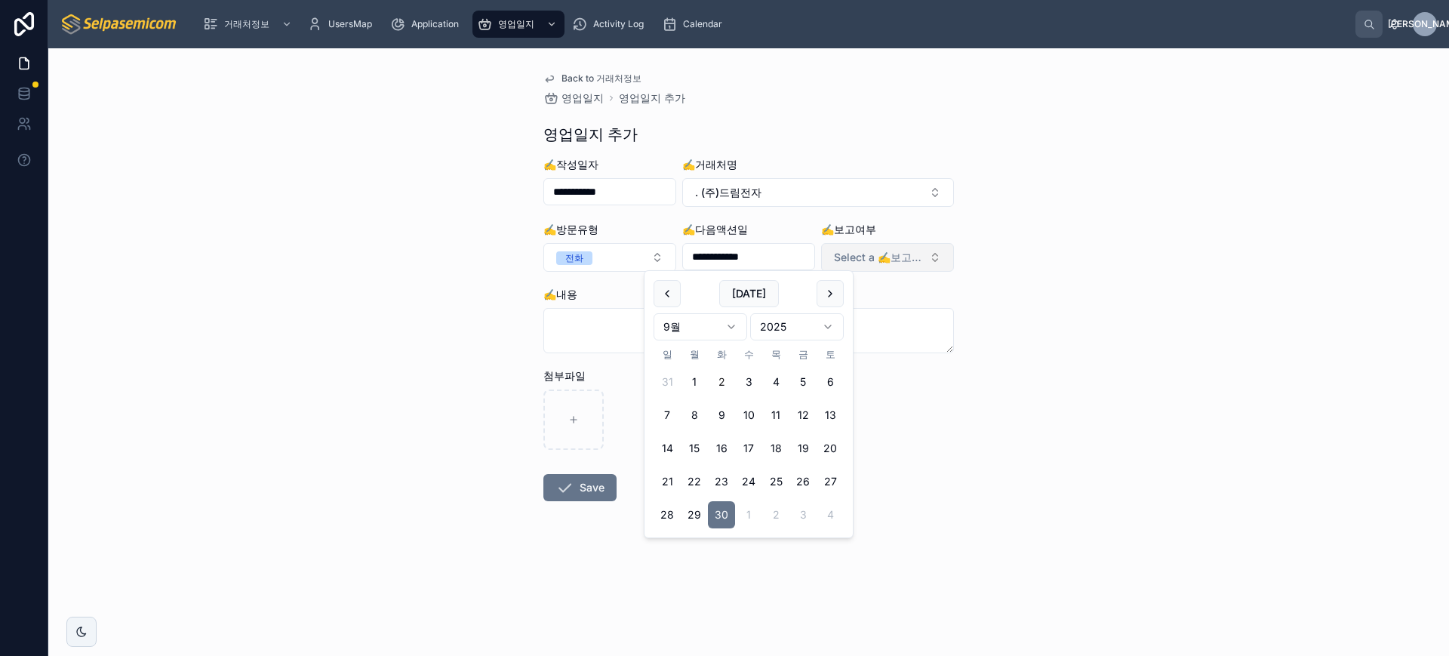
click at [890, 260] on span "Select a ✍️보고여부" at bounding box center [878, 257] width 89 height 15
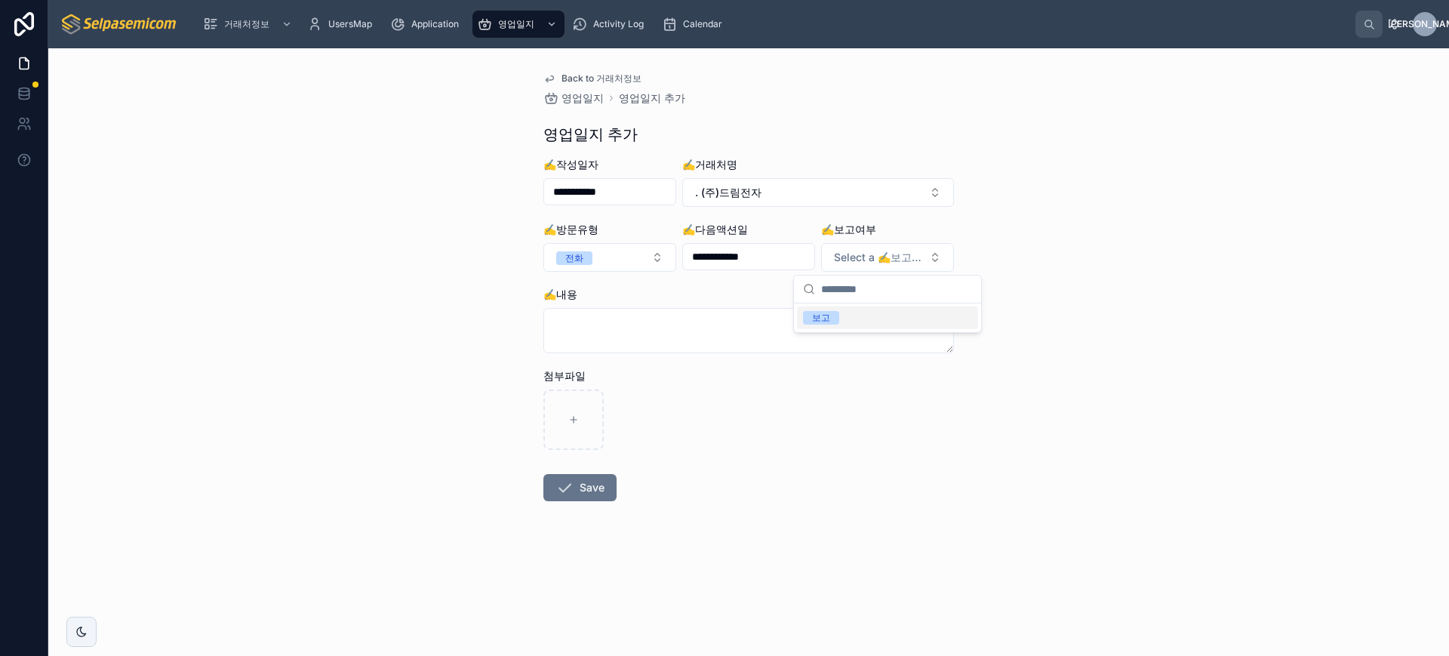
drag, startPoint x: 1174, startPoint y: 342, endPoint x: 735, endPoint y: 341, distance: 438.5
click at [1171, 342] on div "**********" at bounding box center [748, 352] width 1401 height 608
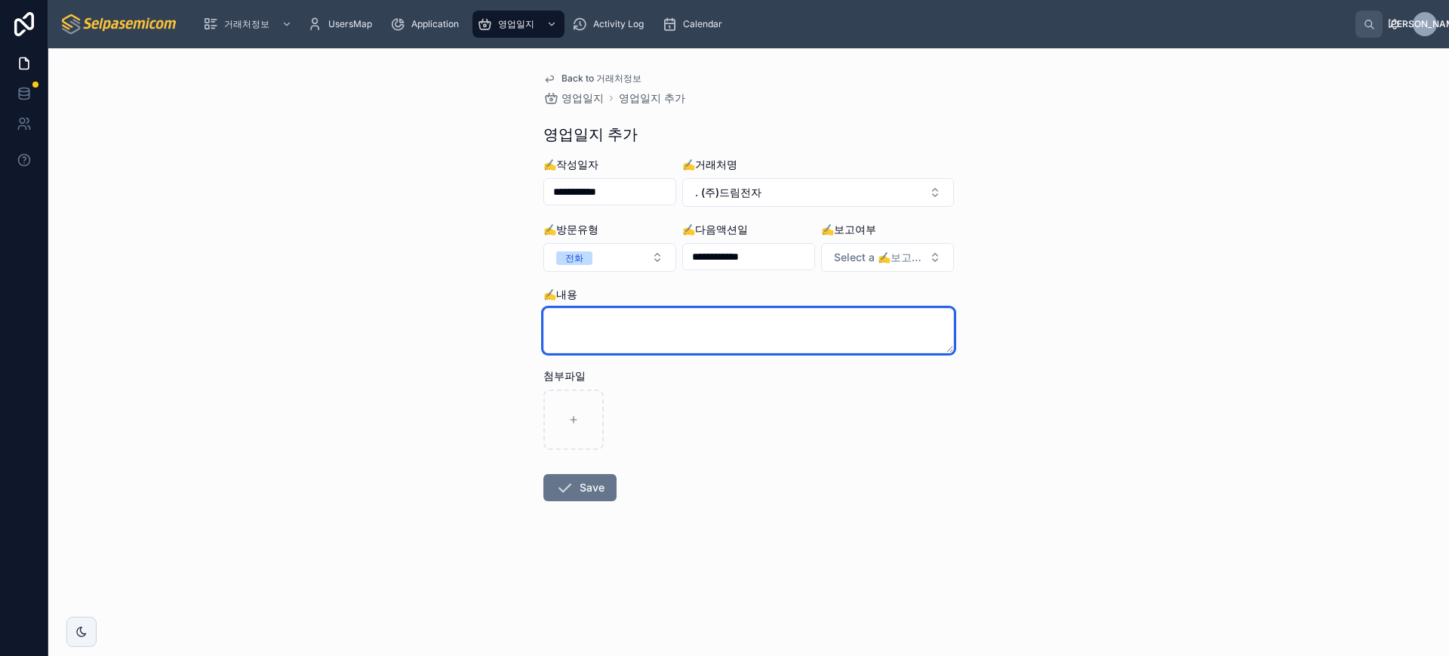
click at [672, 326] on textarea at bounding box center [748, 330] width 411 height 45
paste textarea "**********"
type textarea "**********"
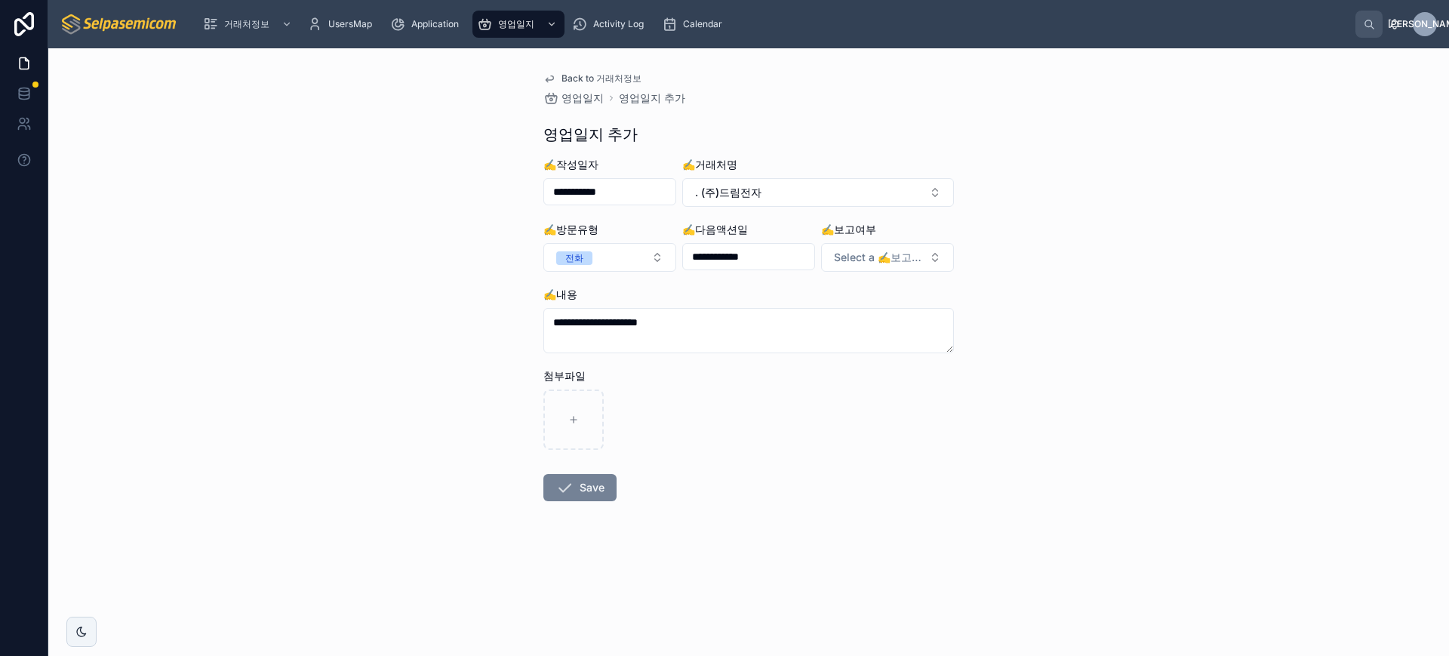
click at [575, 482] on button "Save" at bounding box center [579, 487] width 73 height 27
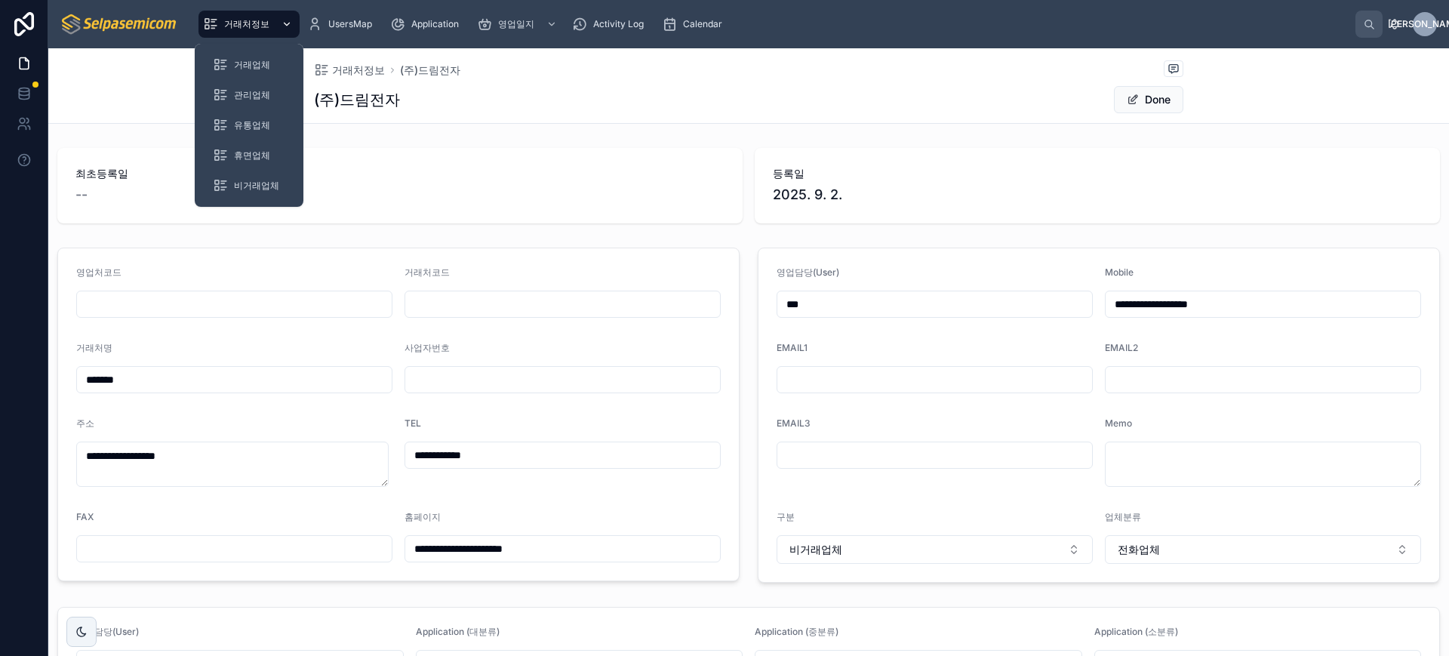
click at [256, 22] on span "거래처정보" at bounding box center [246, 24] width 45 height 12
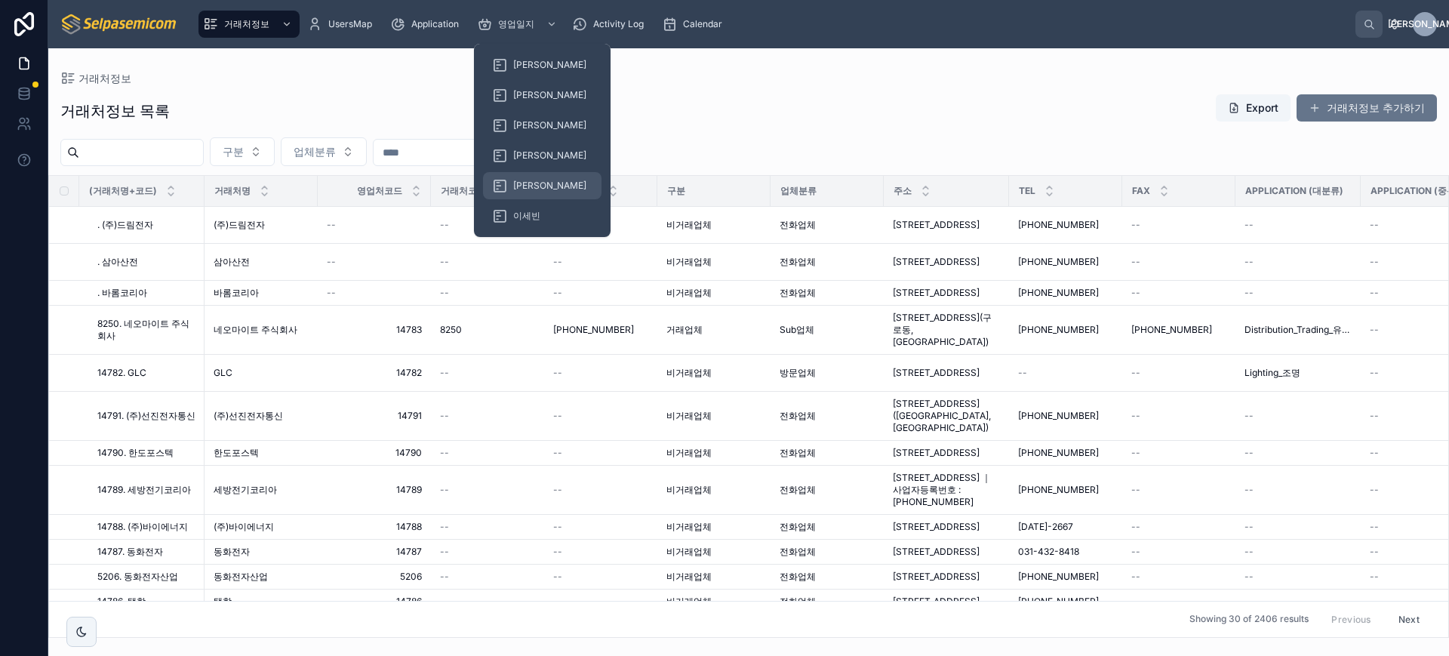
click at [526, 176] on div "[PERSON_NAME]" at bounding box center [542, 186] width 100 height 24
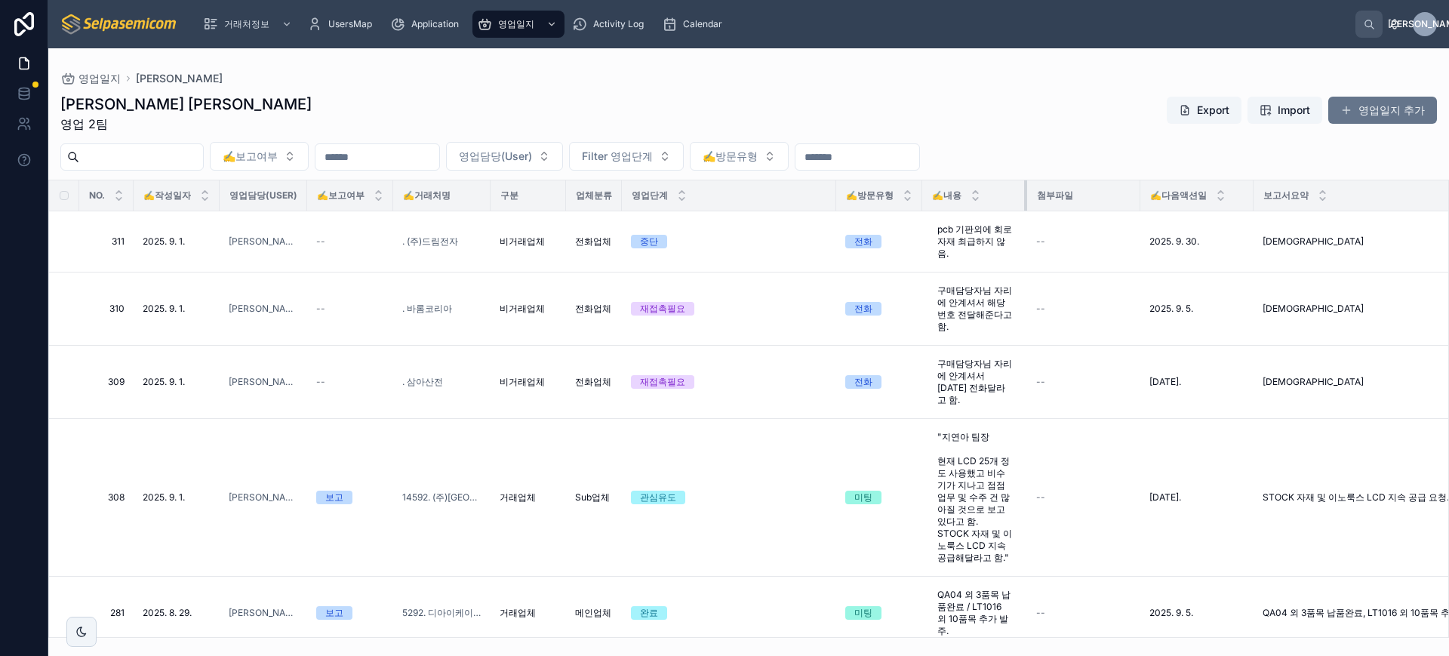
drag, startPoint x: 1029, startPoint y: 192, endPoint x: 1092, endPoint y: 192, distance: 63.4
click at [1030, 192] on div at bounding box center [1027, 195] width 6 height 30
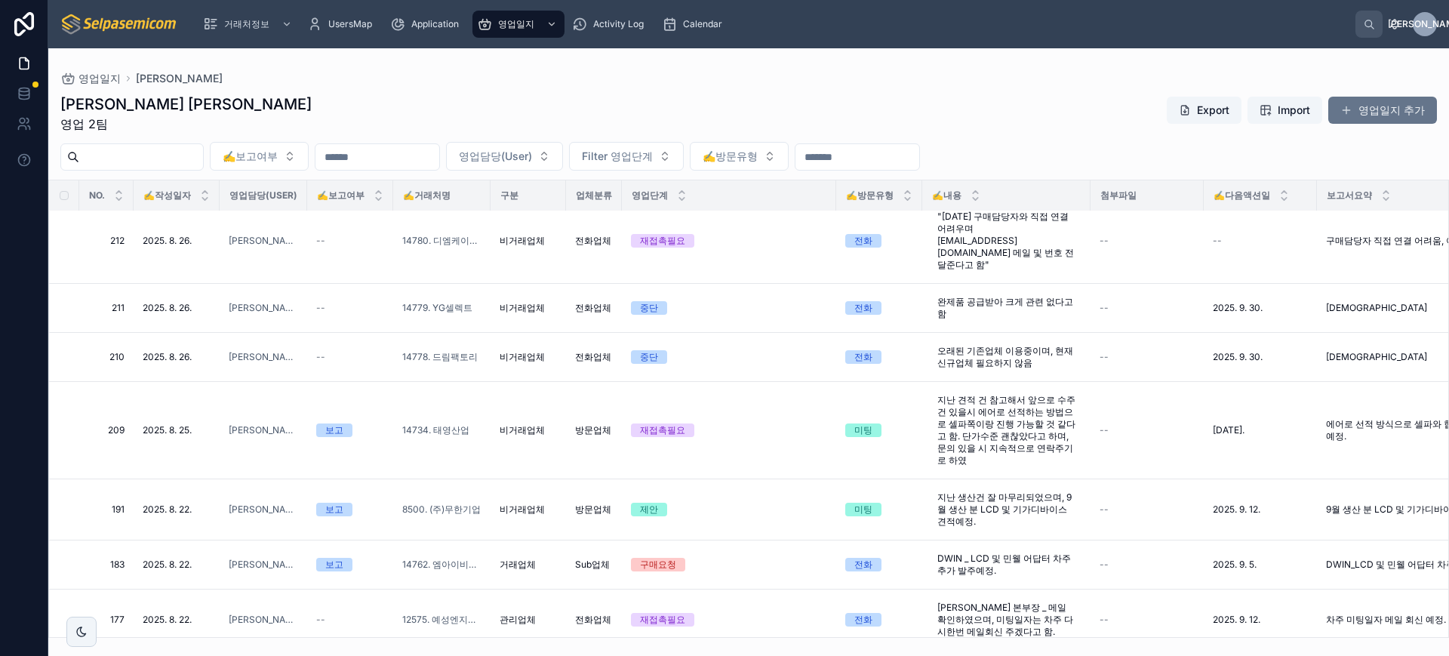
scroll to position [1265, 0]
click at [1048, 88] on div "김동일 주임 영업 2팀 Export Import 영업일지 추가 ✍️보고여부 영업담당(User) Filter 영업단계 ✍️방문유형 NO. ✍️작…" at bounding box center [748, 361] width 1401 height 553
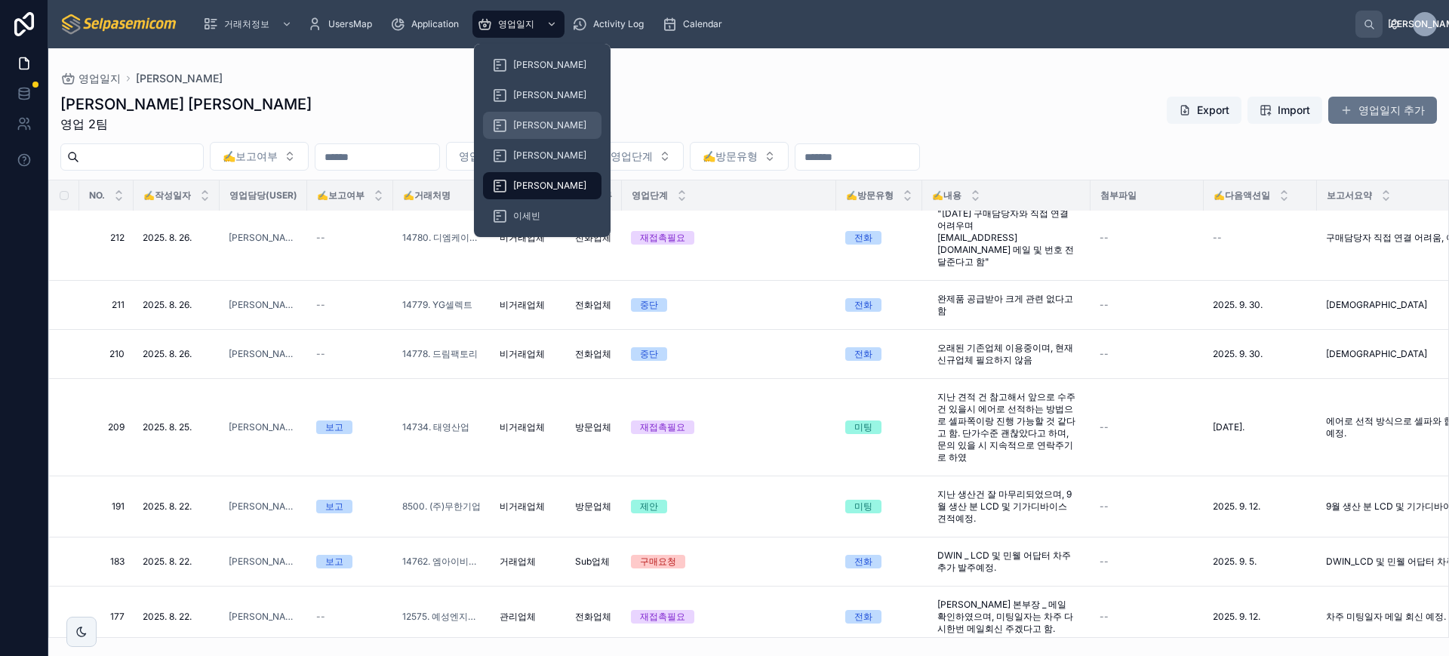
click at [528, 115] on div "최한얼" at bounding box center [542, 125] width 100 height 24
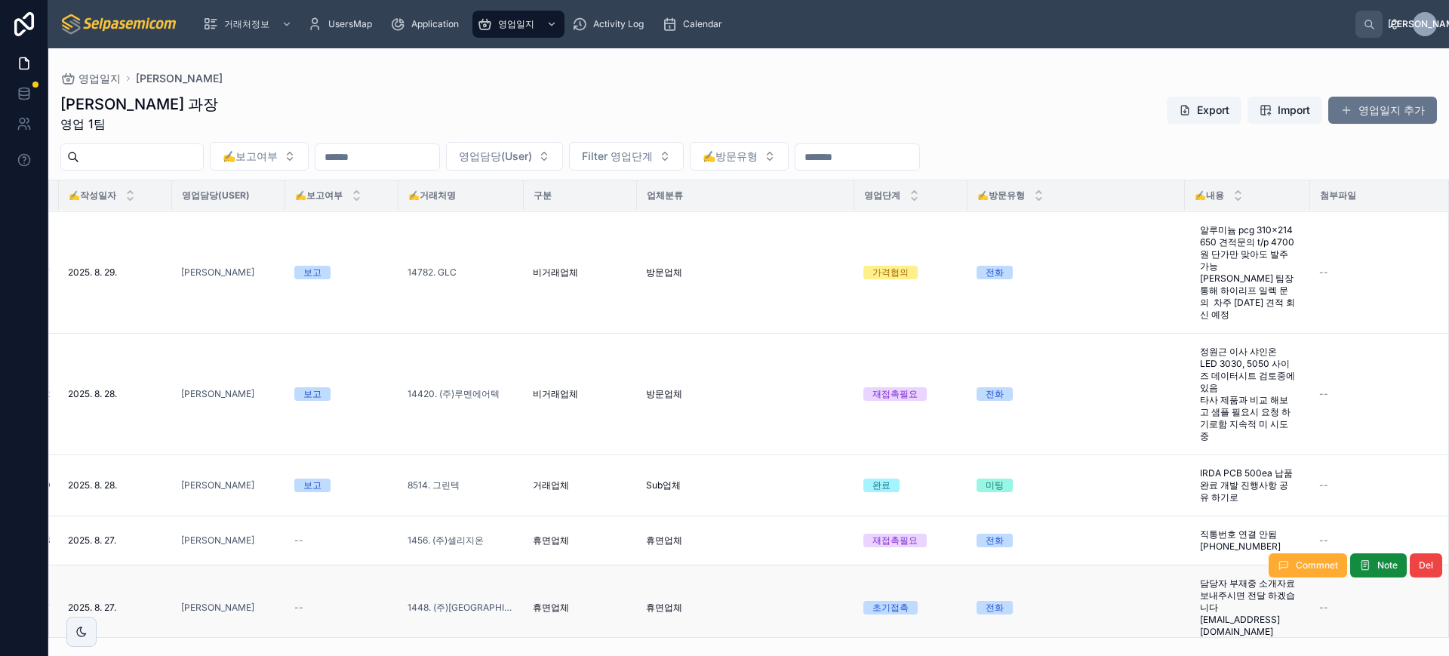
scroll to position [228, 134]
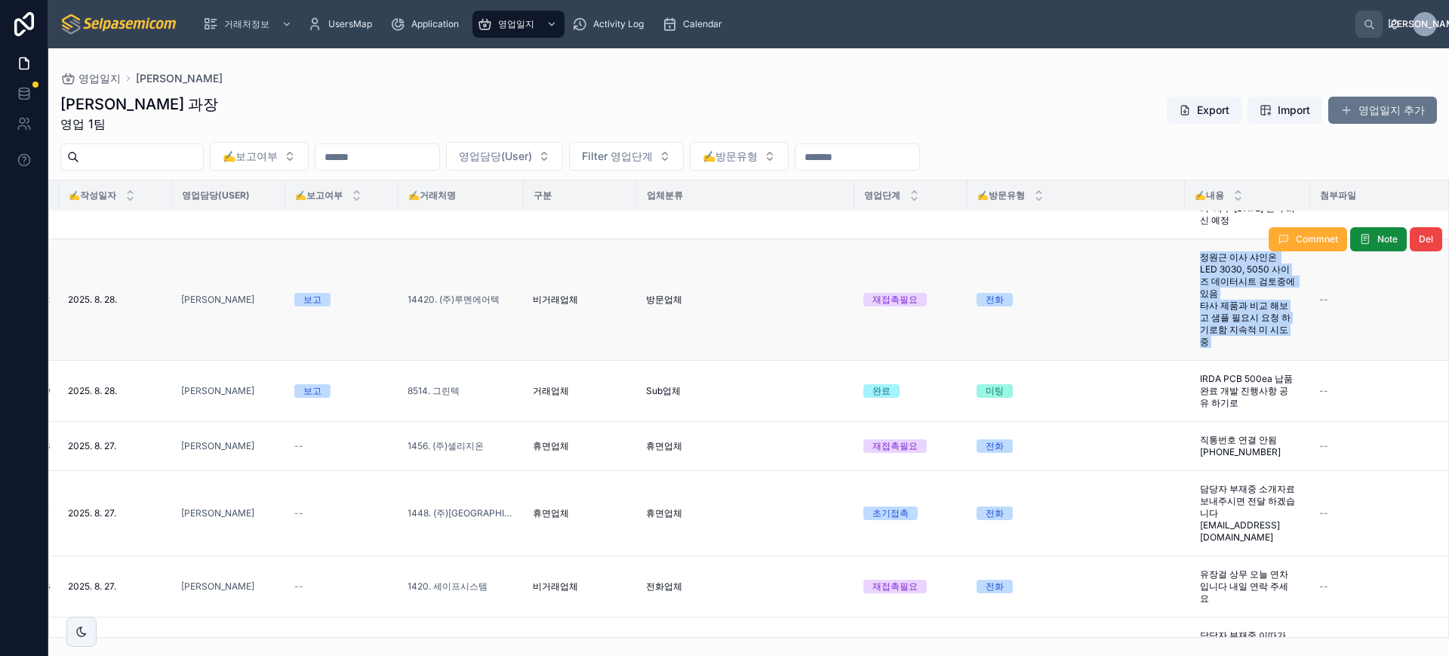
drag, startPoint x: 1166, startPoint y: 234, endPoint x: 1313, endPoint y: 334, distance: 177.7
click at [1313, 334] on tr "282 282 2025. 8. 28. 2025. 8. 28. 최한얼 보고 14420. (주)루멘에어텍 비거래업체 방문업체 재접촉필요 전화 정원…" at bounding box center [1021, 300] width 2213 height 122
click at [1085, 343] on td "전화" at bounding box center [1076, 300] width 217 height 122
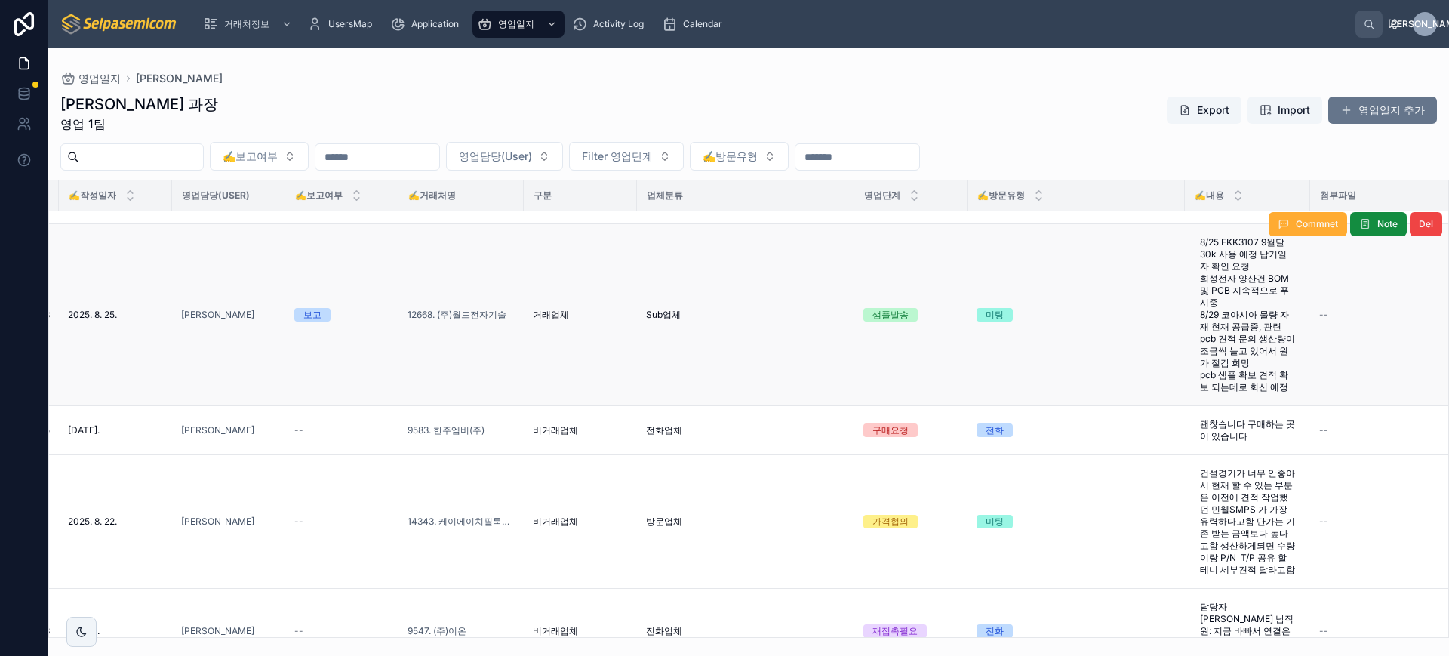
scroll to position [1385, 134]
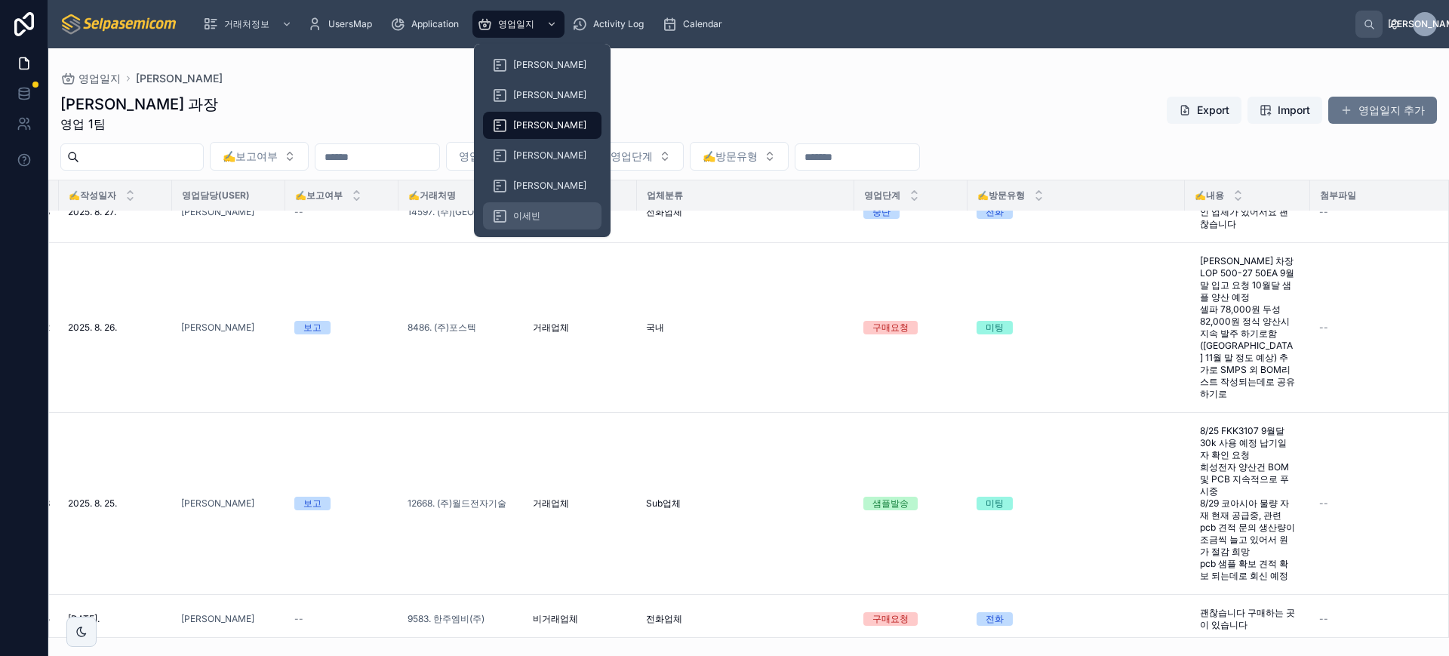
click at [522, 214] on span "이세빈" at bounding box center [526, 216] width 27 height 12
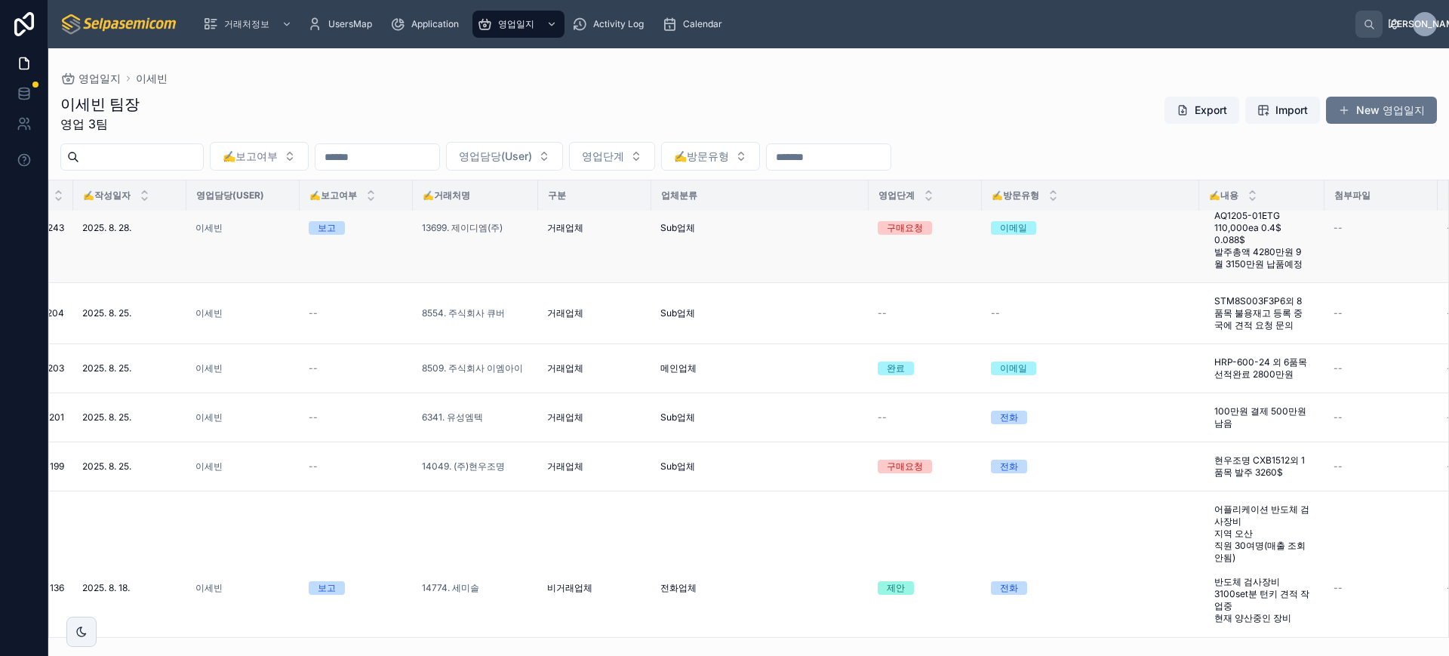
scroll to position [437, 119]
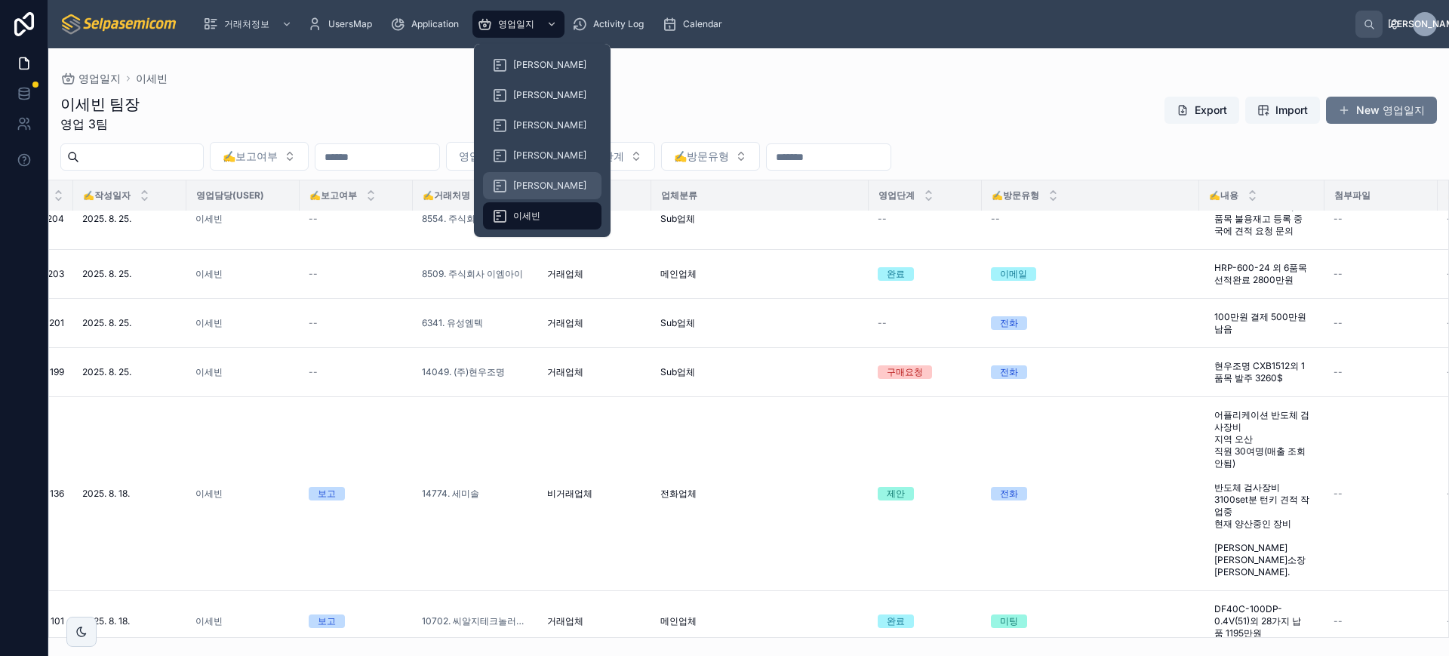
click at [528, 192] on div "[PERSON_NAME]" at bounding box center [542, 186] width 100 height 24
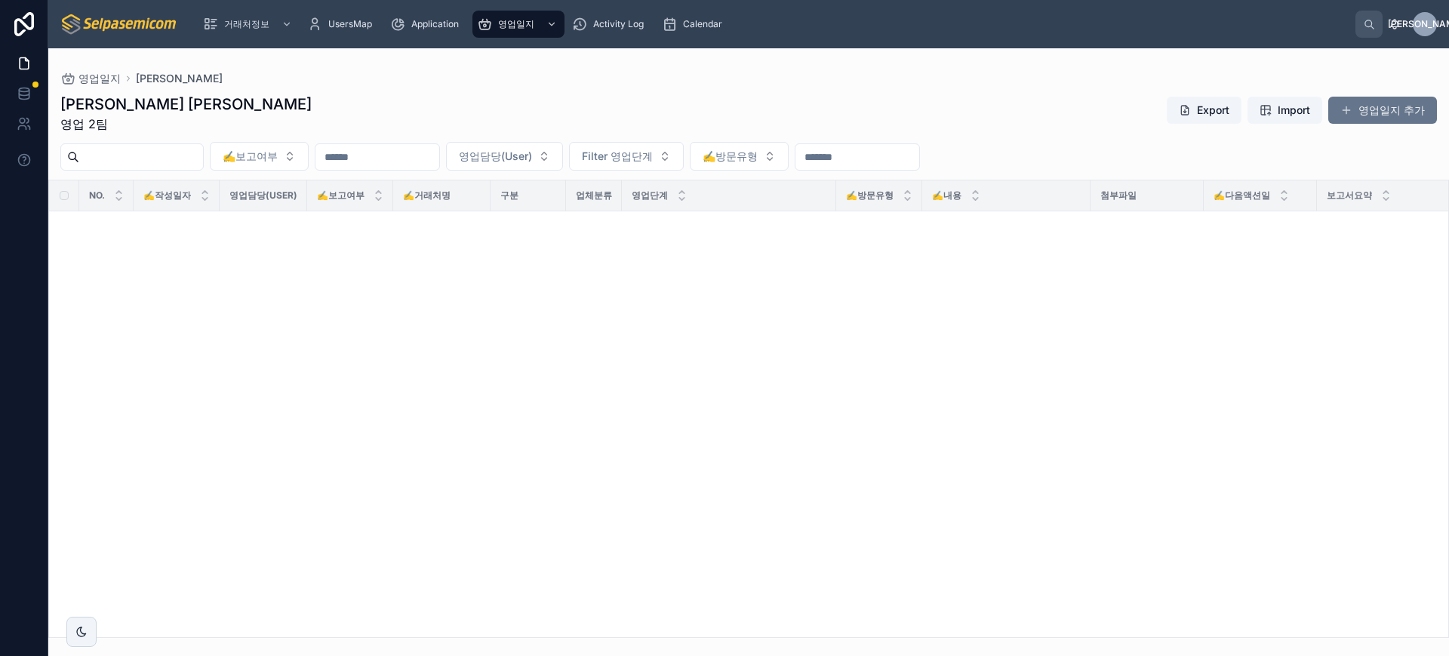
scroll to position [1265, 0]
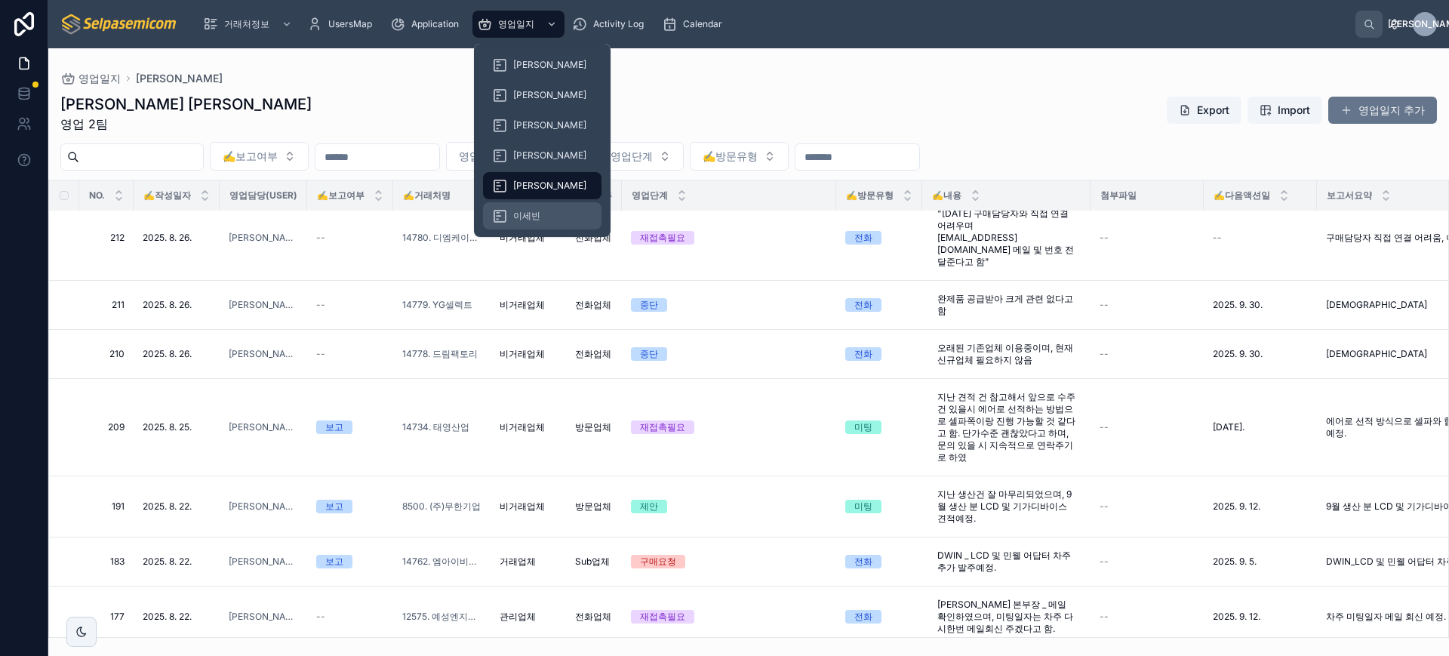
click at [529, 214] on span "이세빈" at bounding box center [526, 216] width 27 height 12
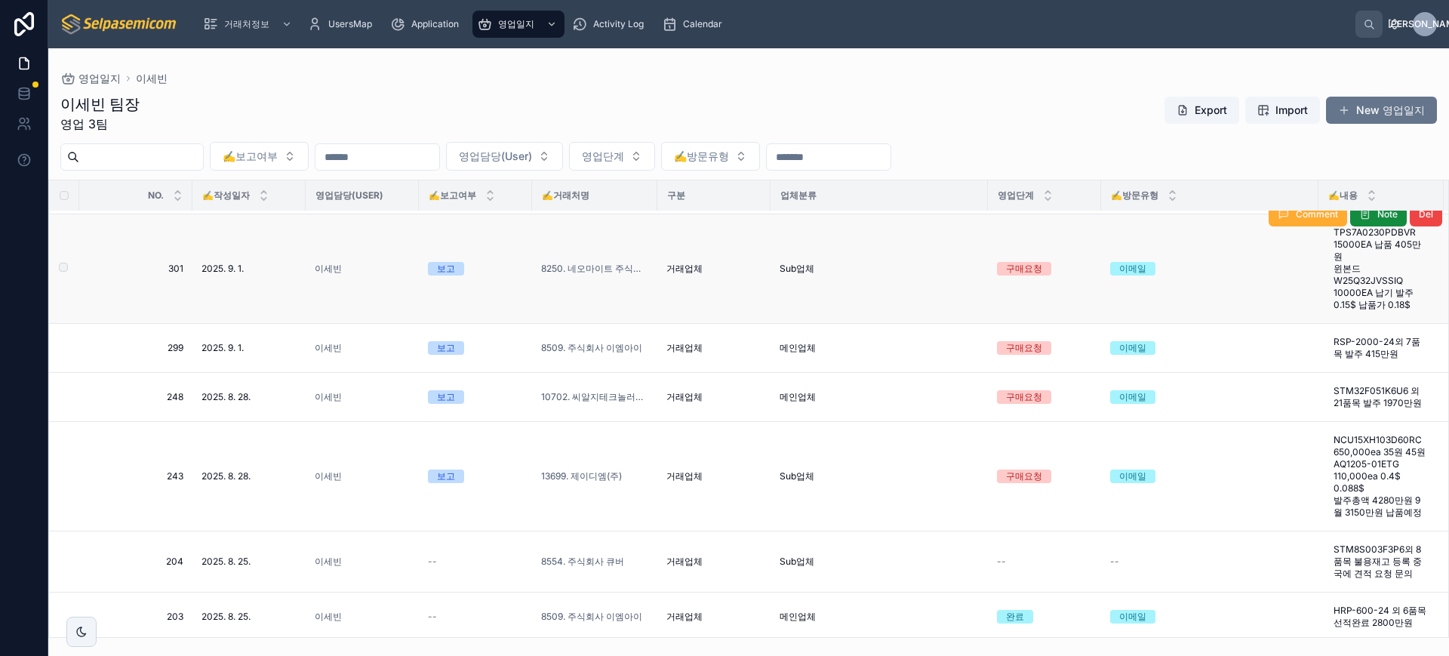
scroll to position [660, 0]
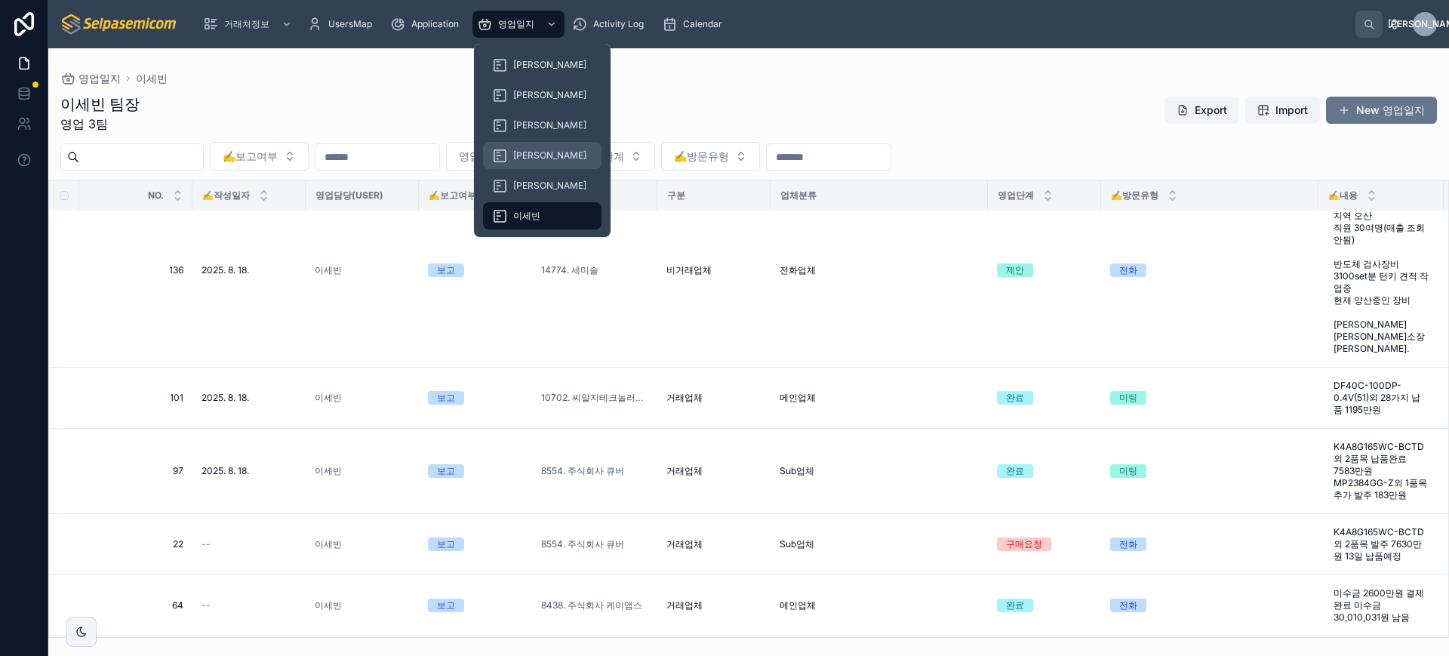
click at [526, 148] on div "박윤호" at bounding box center [542, 155] width 100 height 24
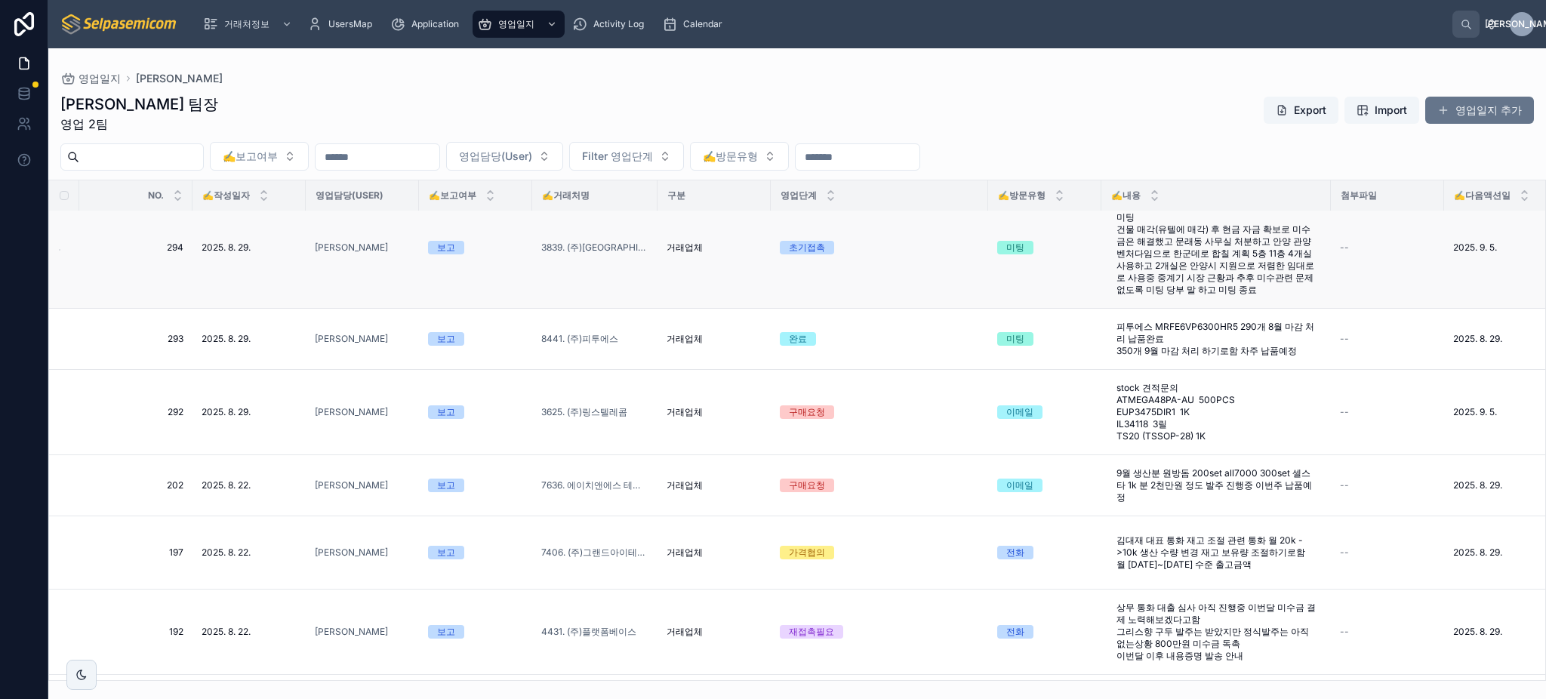
scroll to position [366, 0]
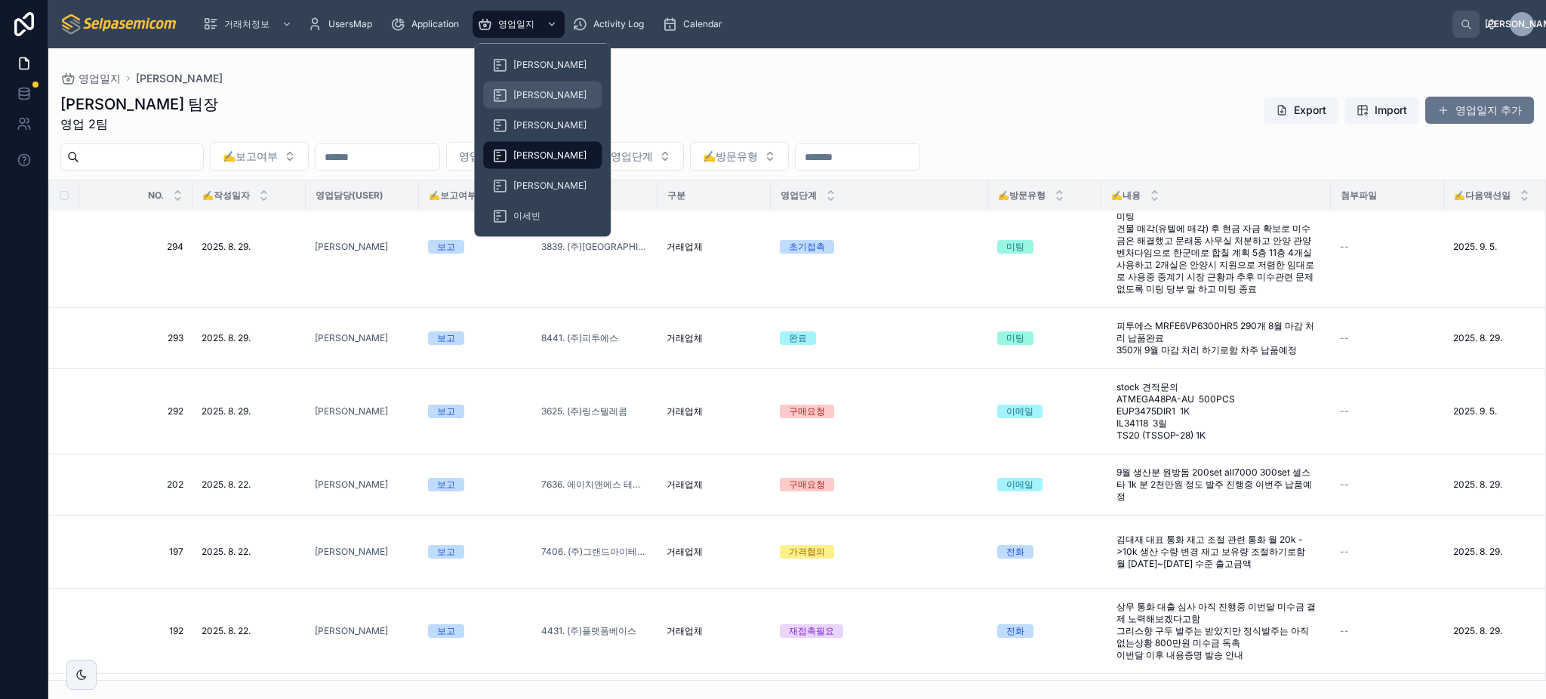
click at [520, 85] on div "김춘래" at bounding box center [542, 95] width 100 height 24
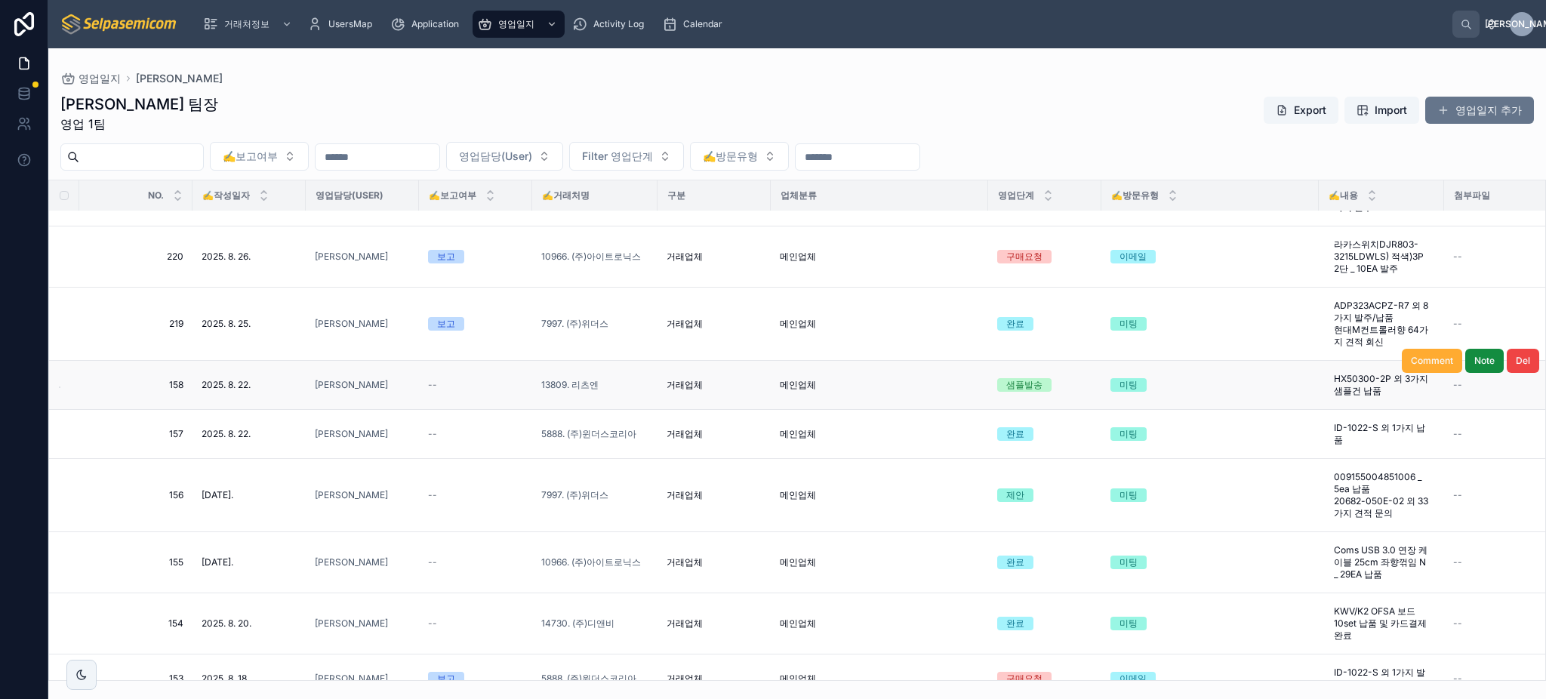
scroll to position [402, 0]
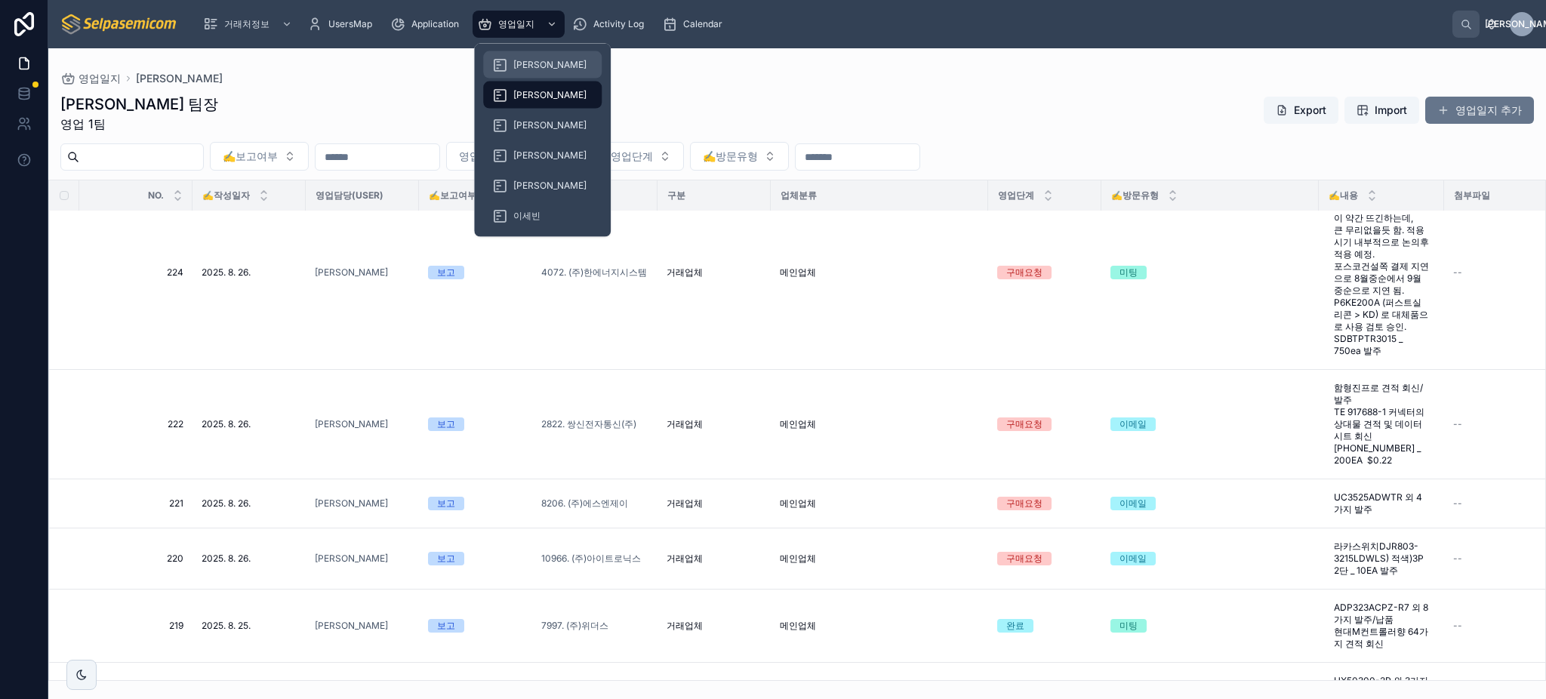
drag, startPoint x: 527, startPoint y: 54, endPoint x: 553, endPoint y: 86, distance: 40.8
click at [527, 54] on div "허창윤" at bounding box center [542, 65] width 100 height 24
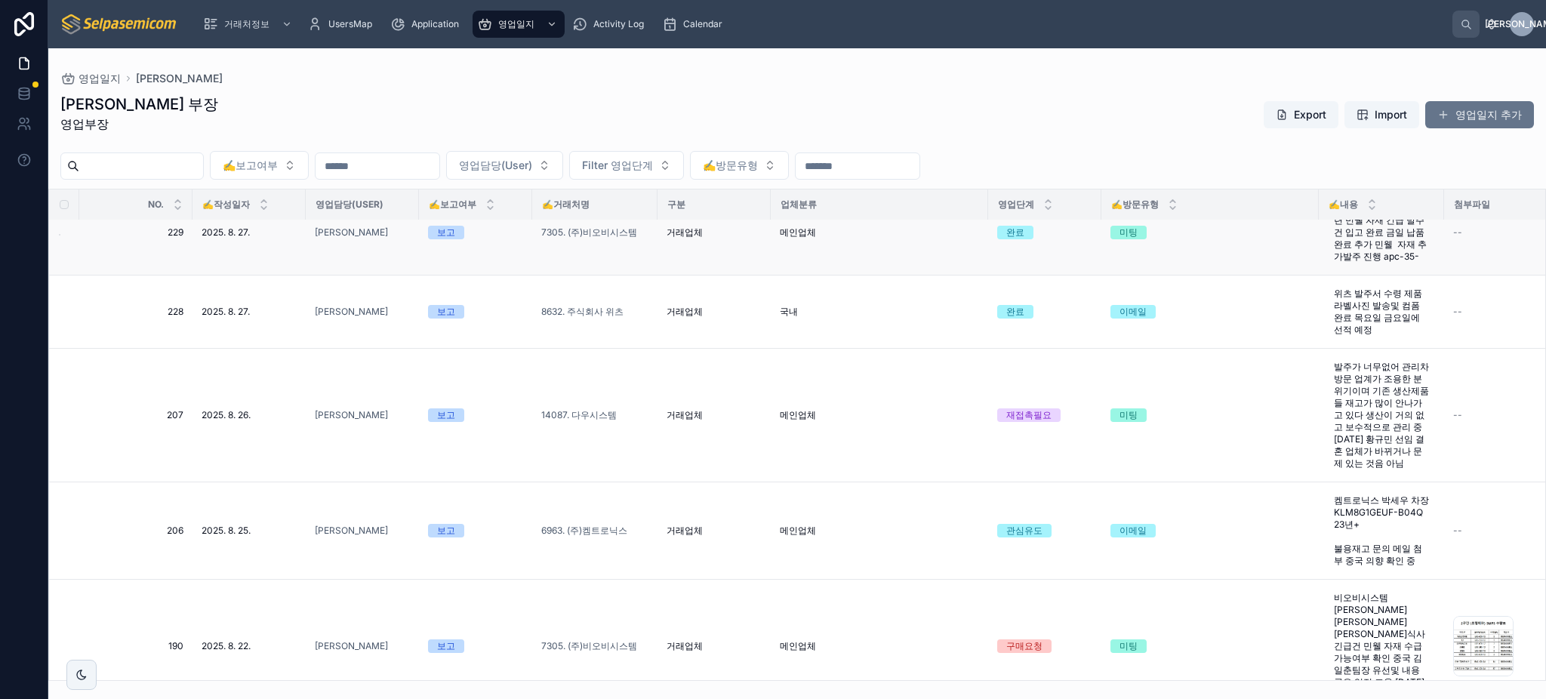
scroll to position [503, 0]
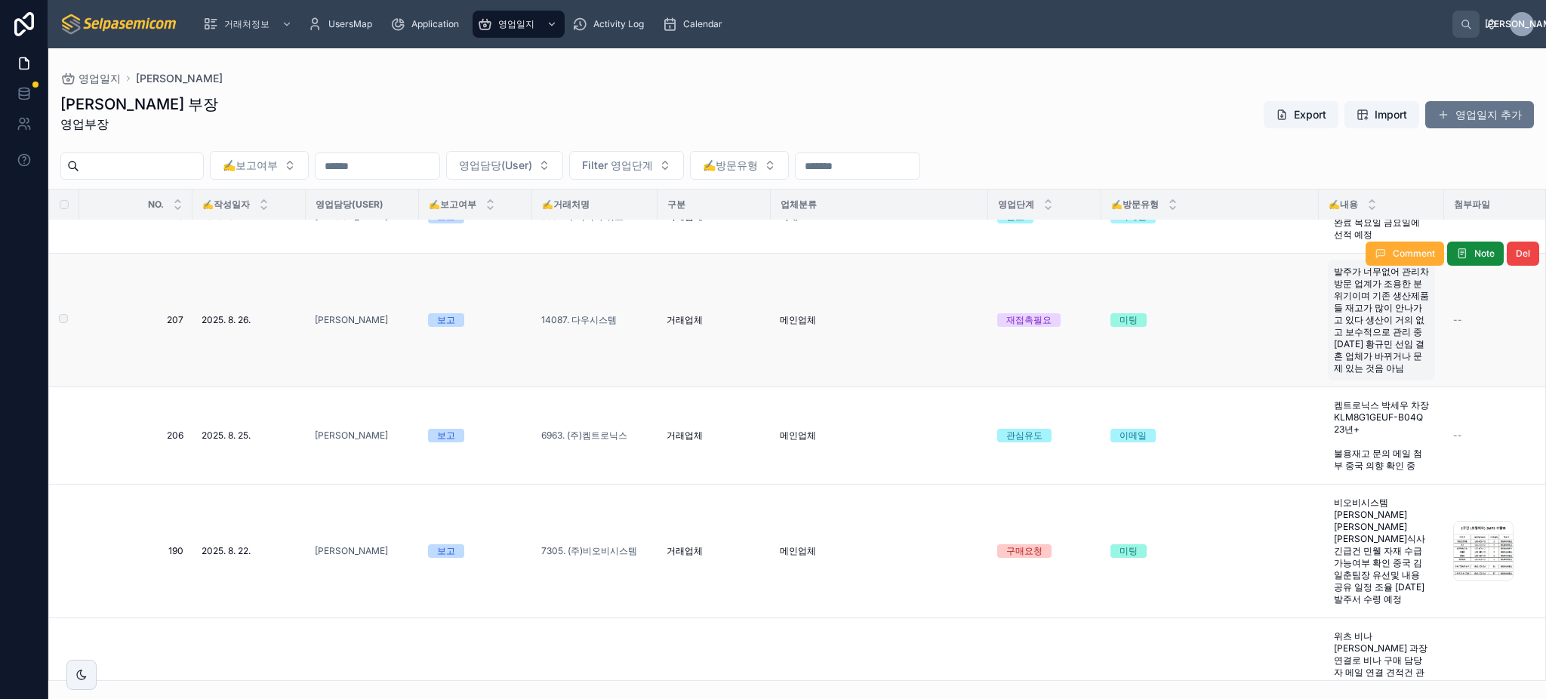
drag, startPoint x: 1310, startPoint y: 282, endPoint x: 1407, endPoint y: 392, distance: 146.5
click at [1407, 387] on td "발주가 너무없어 관리차 방문 업계가 조용한 분위기이며 기존 생산제품들 재고가 많이 안나가고 있다 생산이 거의 없고 보수적으로 관리 중 9월 1…" at bounding box center [1381, 321] width 125 height 134
click at [1256, 325] on td "미팅" at bounding box center [1209, 321] width 217 height 134
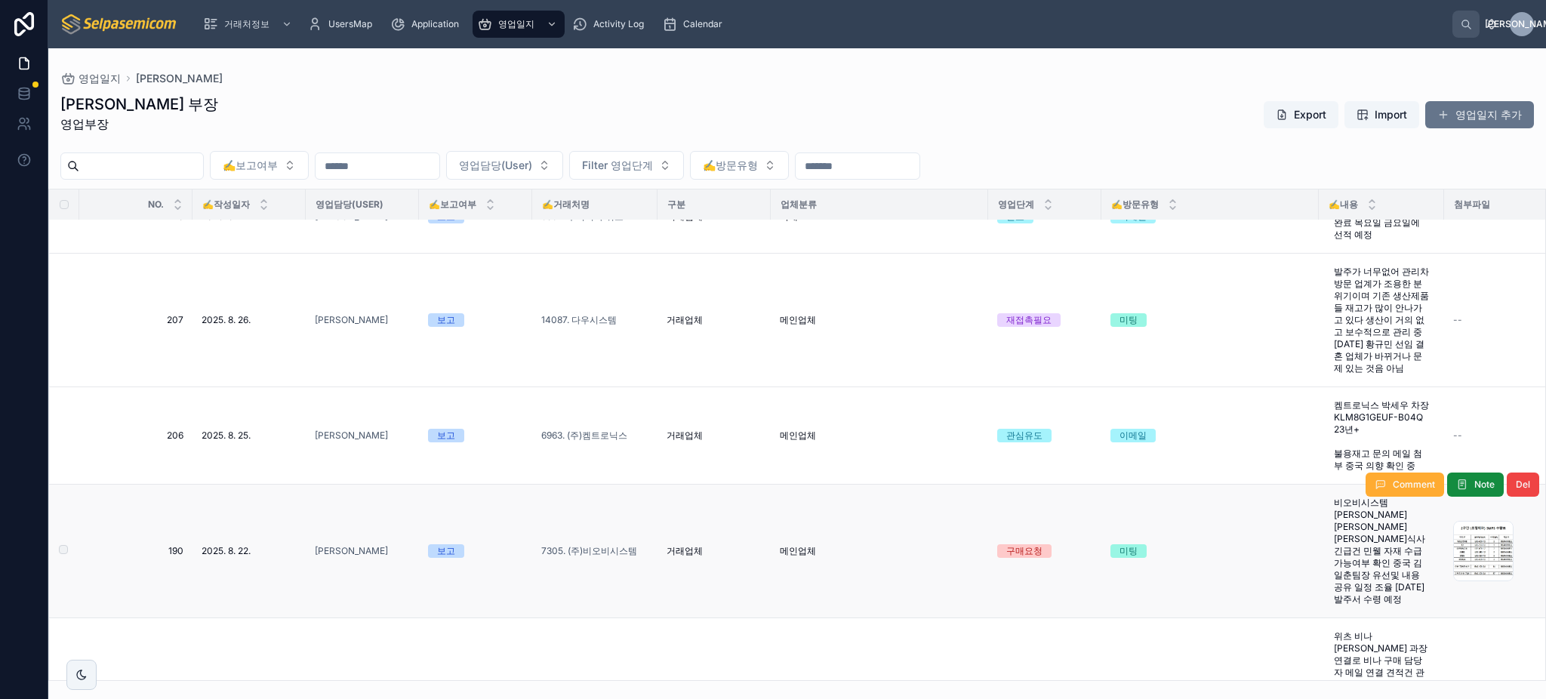
scroll to position [604, 0]
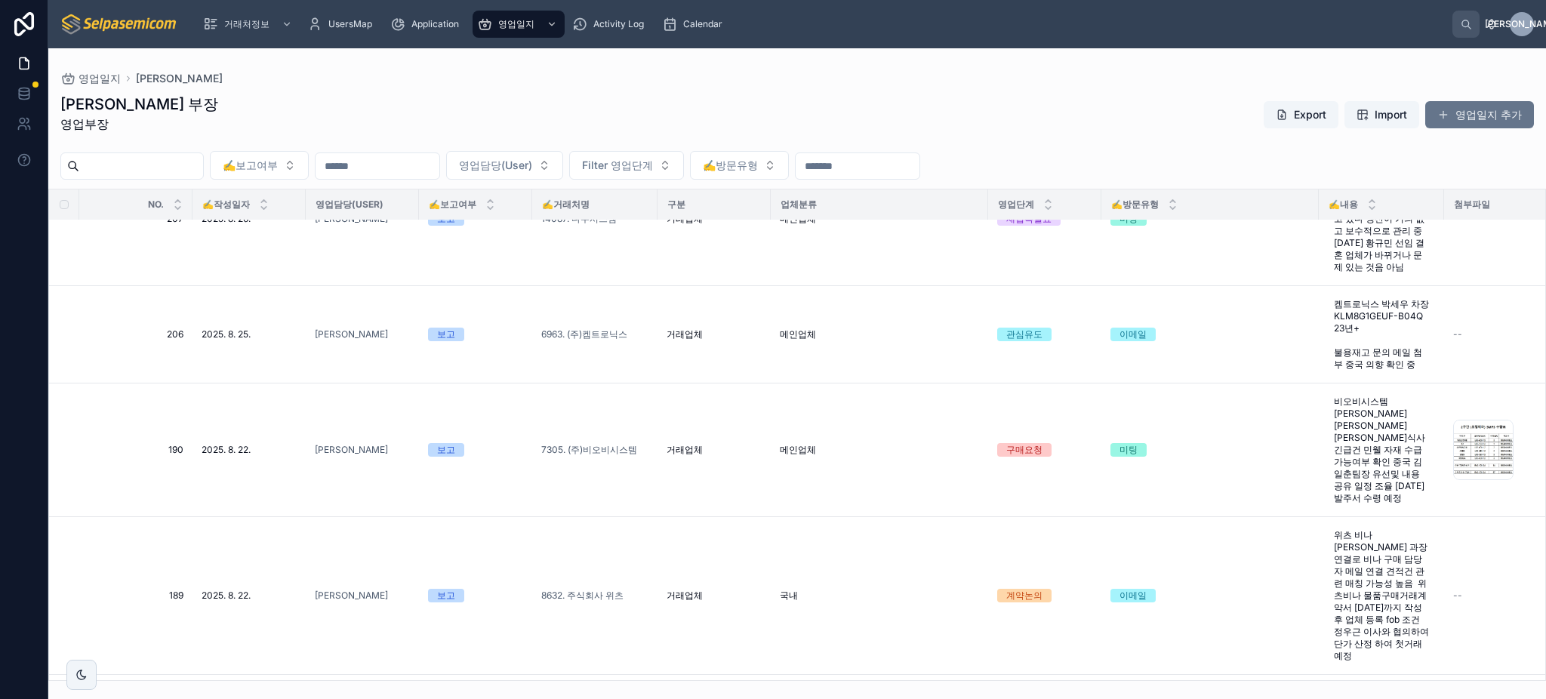
click at [989, 202] on div "영업단계" at bounding box center [1045, 204] width 112 height 29
click at [985, 203] on div at bounding box center [988, 204] width 6 height 30
click at [961, 209] on div "업체분류" at bounding box center [879, 204] width 216 height 24
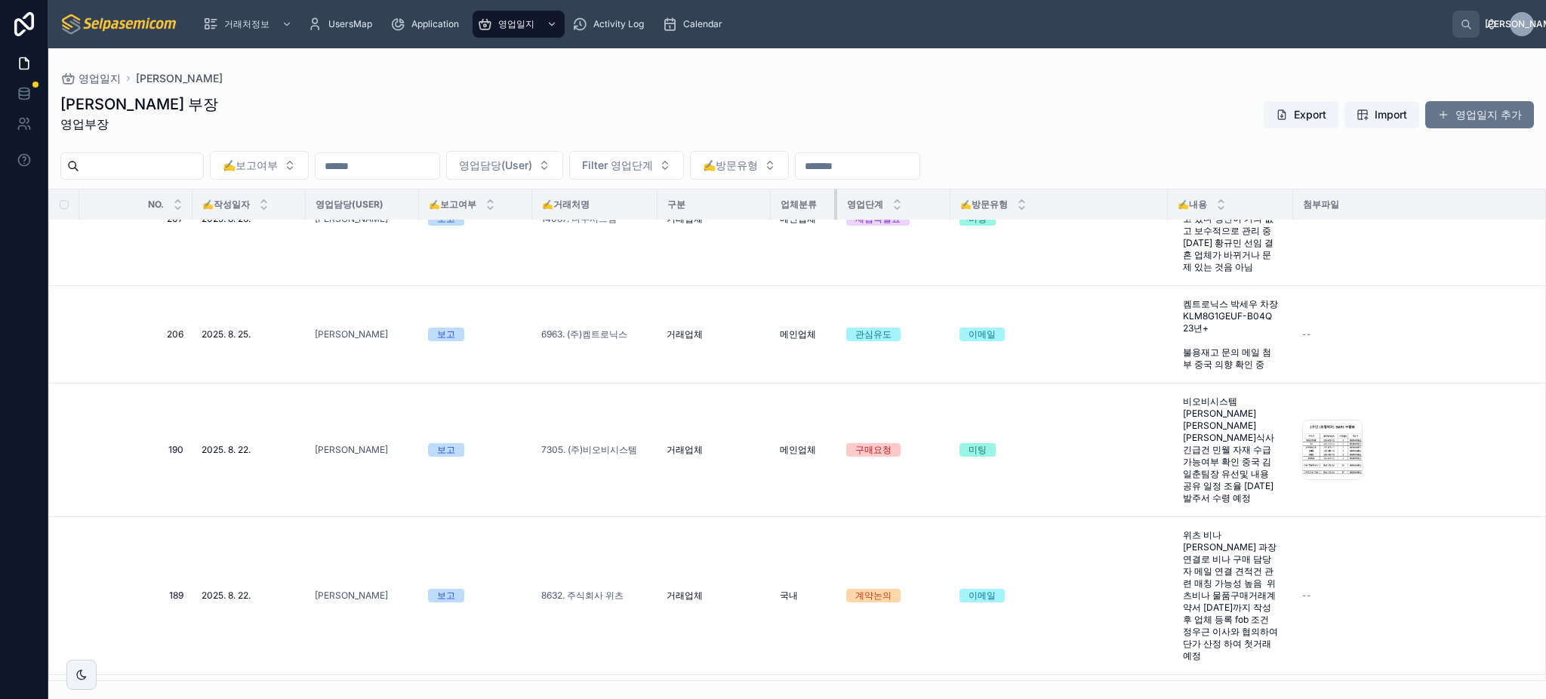
drag, startPoint x: 975, startPoint y: 205, endPoint x: 824, endPoint y: 214, distance: 151.2
click at [834, 214] on div at bounding box center [837, 204] width 6 height 30
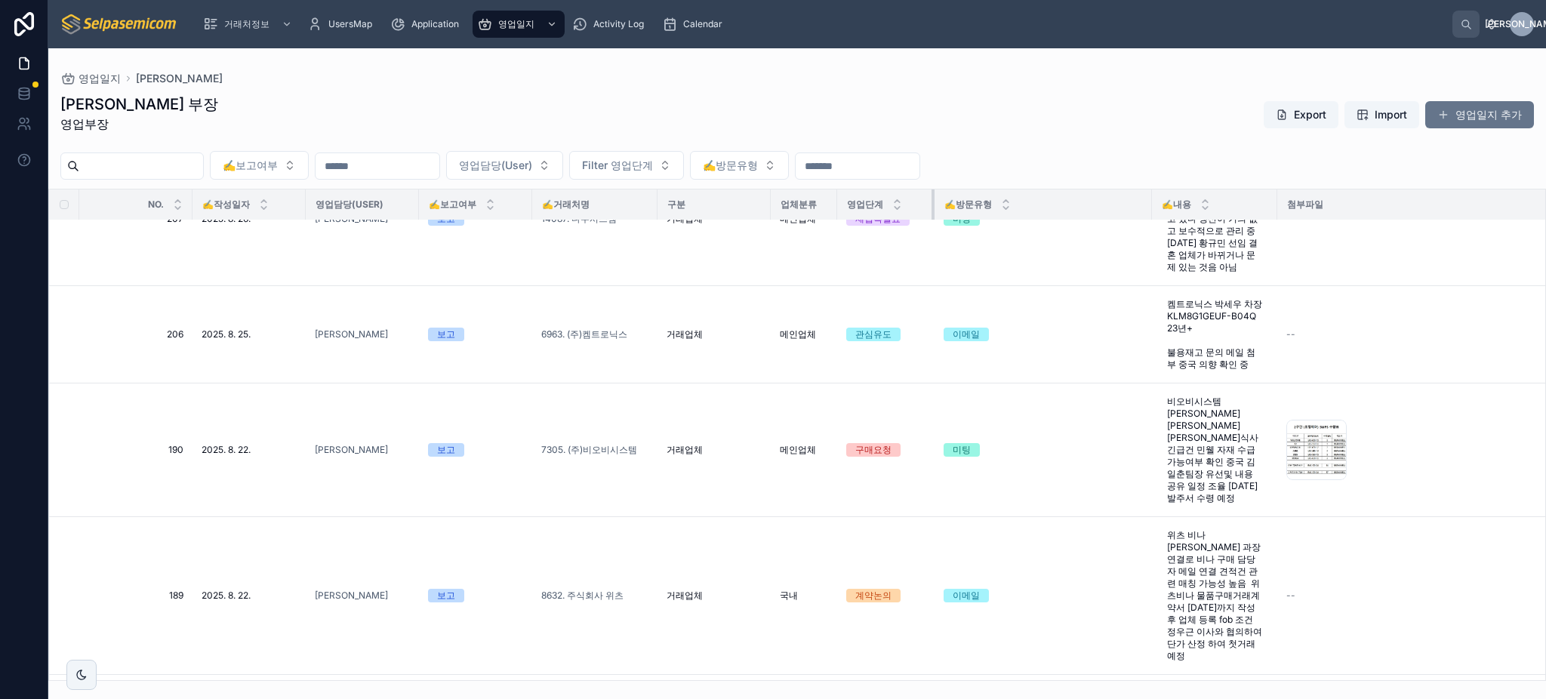
drag, startPoint x: 938, startPoint y: 206, endPoint x: 921, endPoint y: 208, distance: 17.5
click at [931, 208] on div at bounding box center [934, 204] width 6 height 30
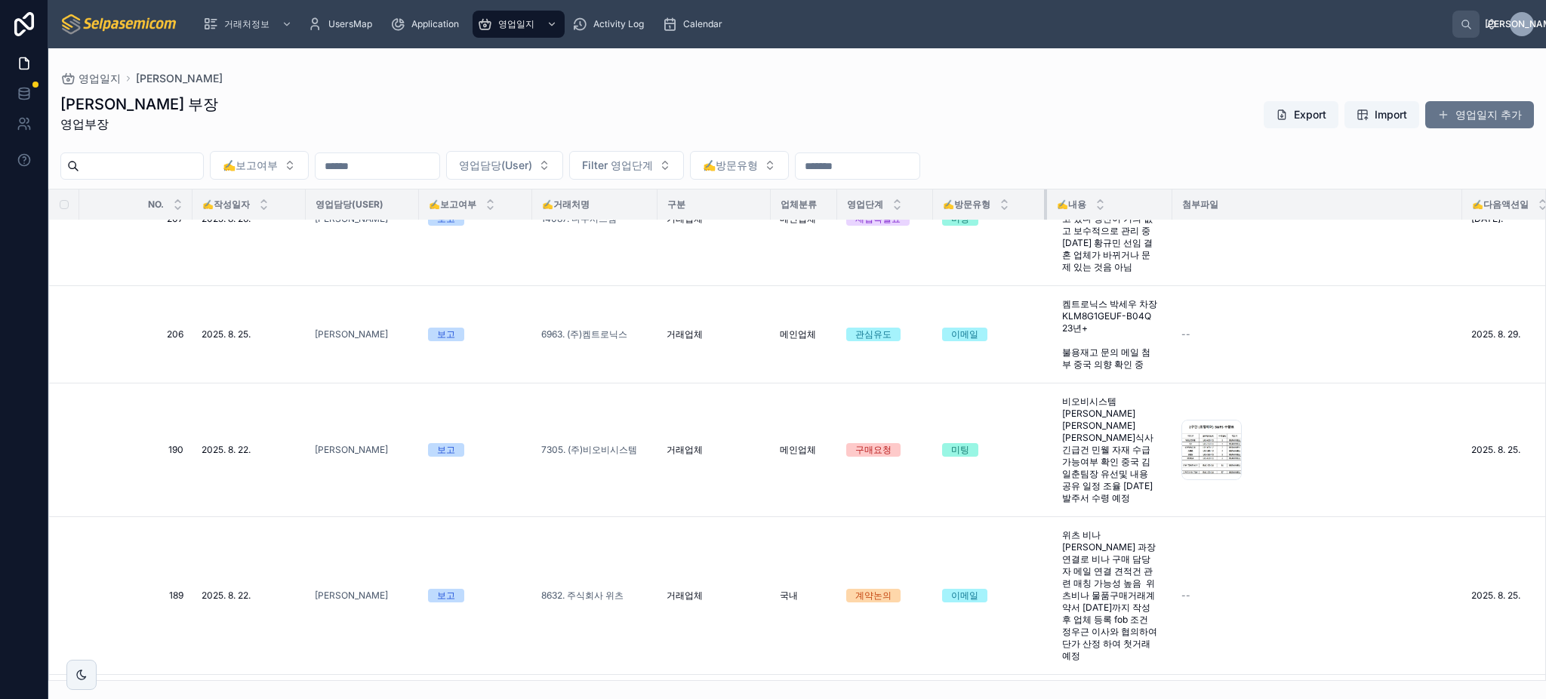
drag, startPoint x: 1138, startPoint y: 199, endPoint x: 1035, endPoint y: 202, distance: 103.4
click at [1044, 202] on div at bounding box center [1047, 204] width 6 height 30
click at [1172, 200] on th "첨부파일" at bounding box center [1317, 204] width 290 height 31
click at [1169, 202] on div at bounding box center [1172, 204] width 6 height 30
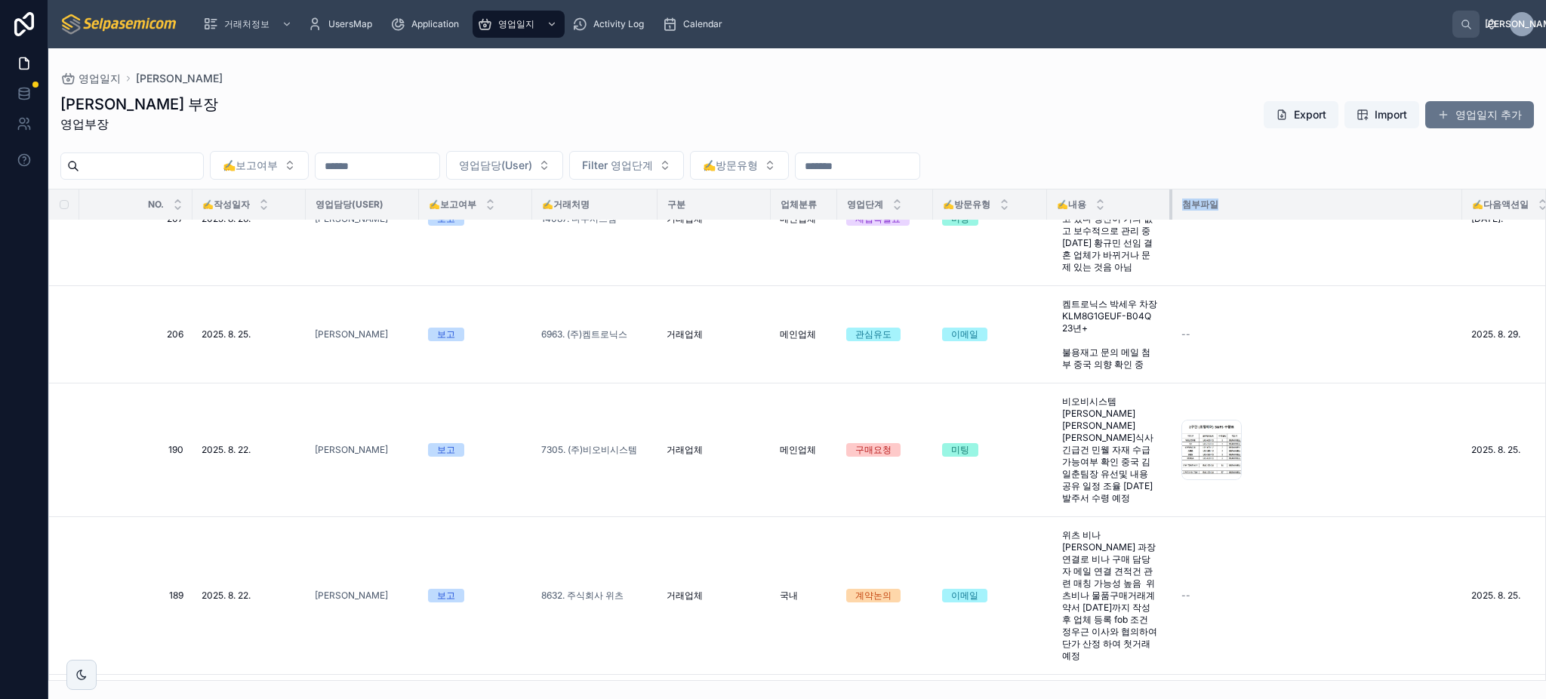
click at [1169, 202] on div at bounding box center [1172, 204] width 6 height 30
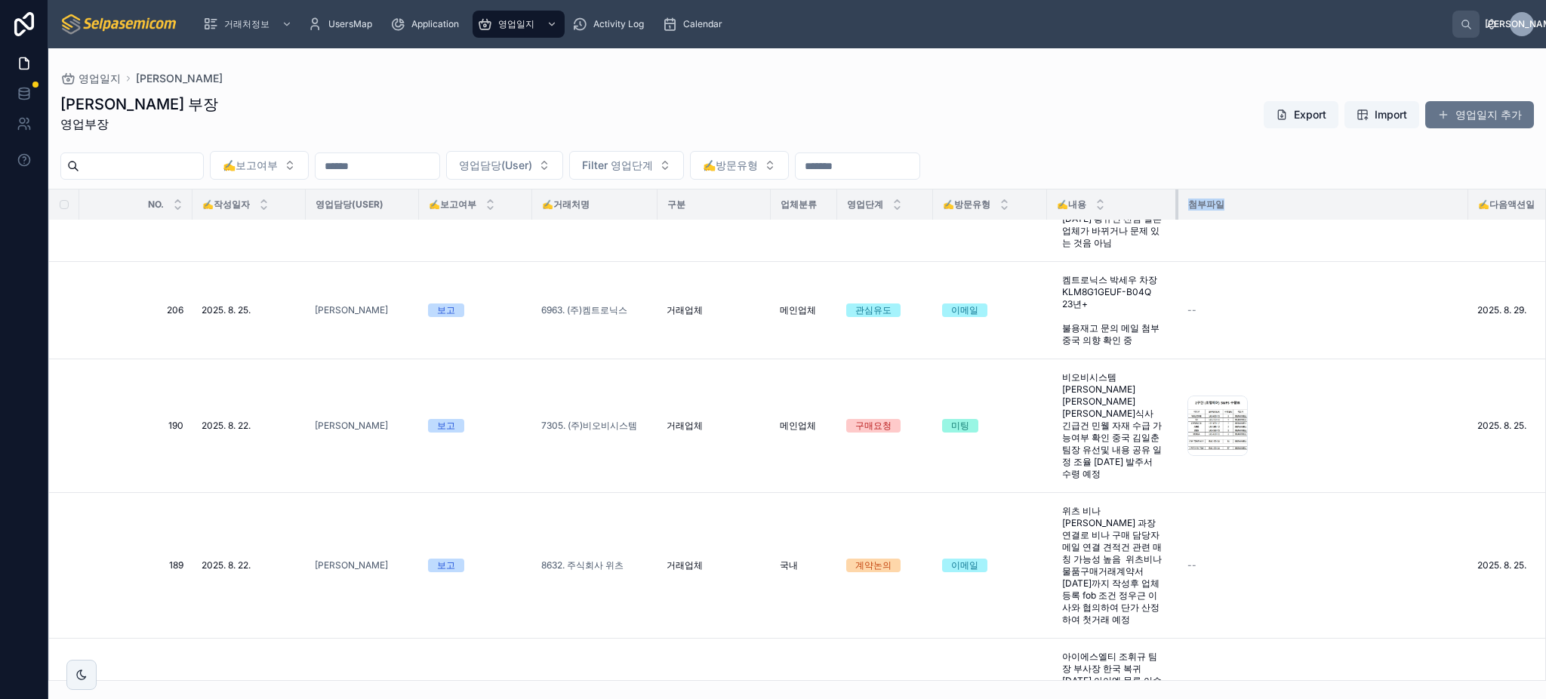
drag, startPoint x: 1158, startPoint y: 202, endPoint x: 1124, endPoint y: 204, distance: 34.0
click at [1181, 202] on div at bounding box center [1178, 204] width 6 height 30
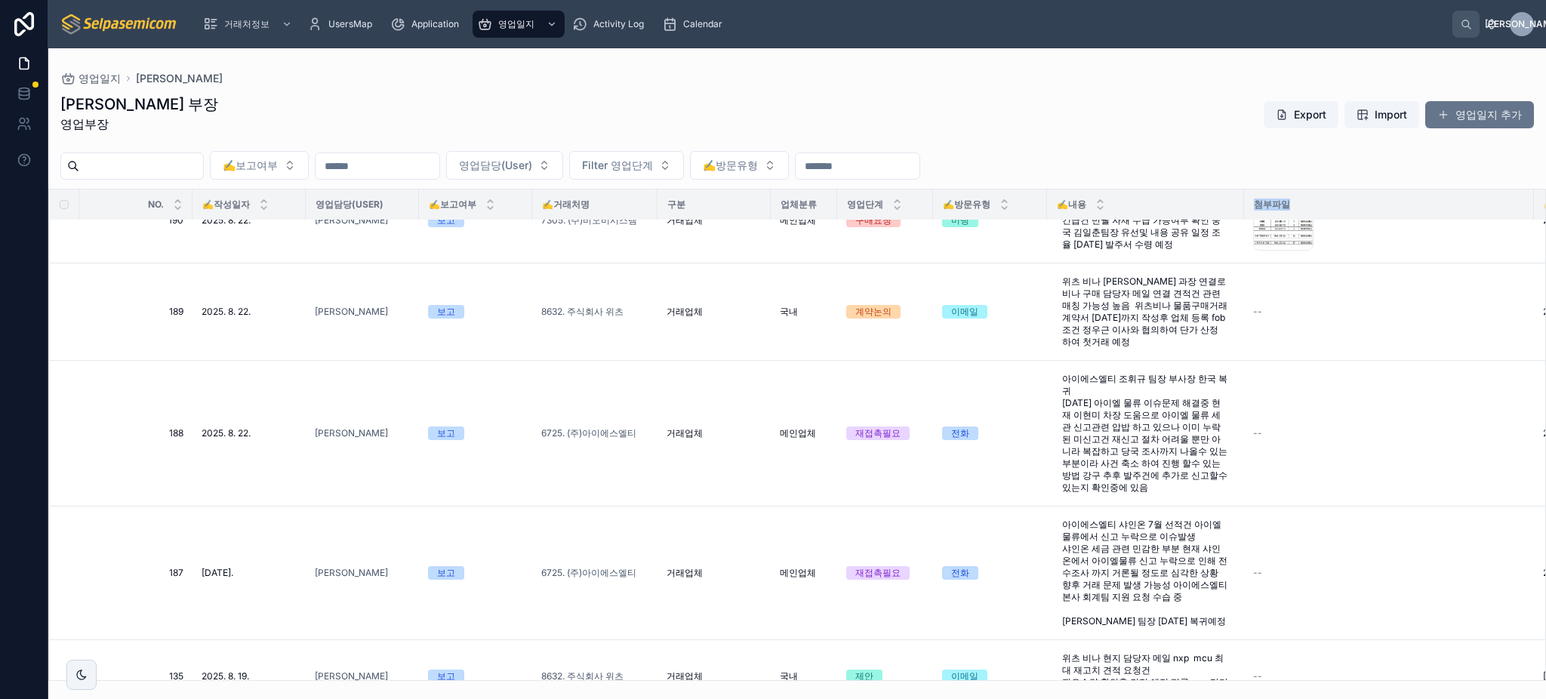
click at [1121, 204] on div "✍️내용" at bounding box center [1145, 204] width 195 height 29
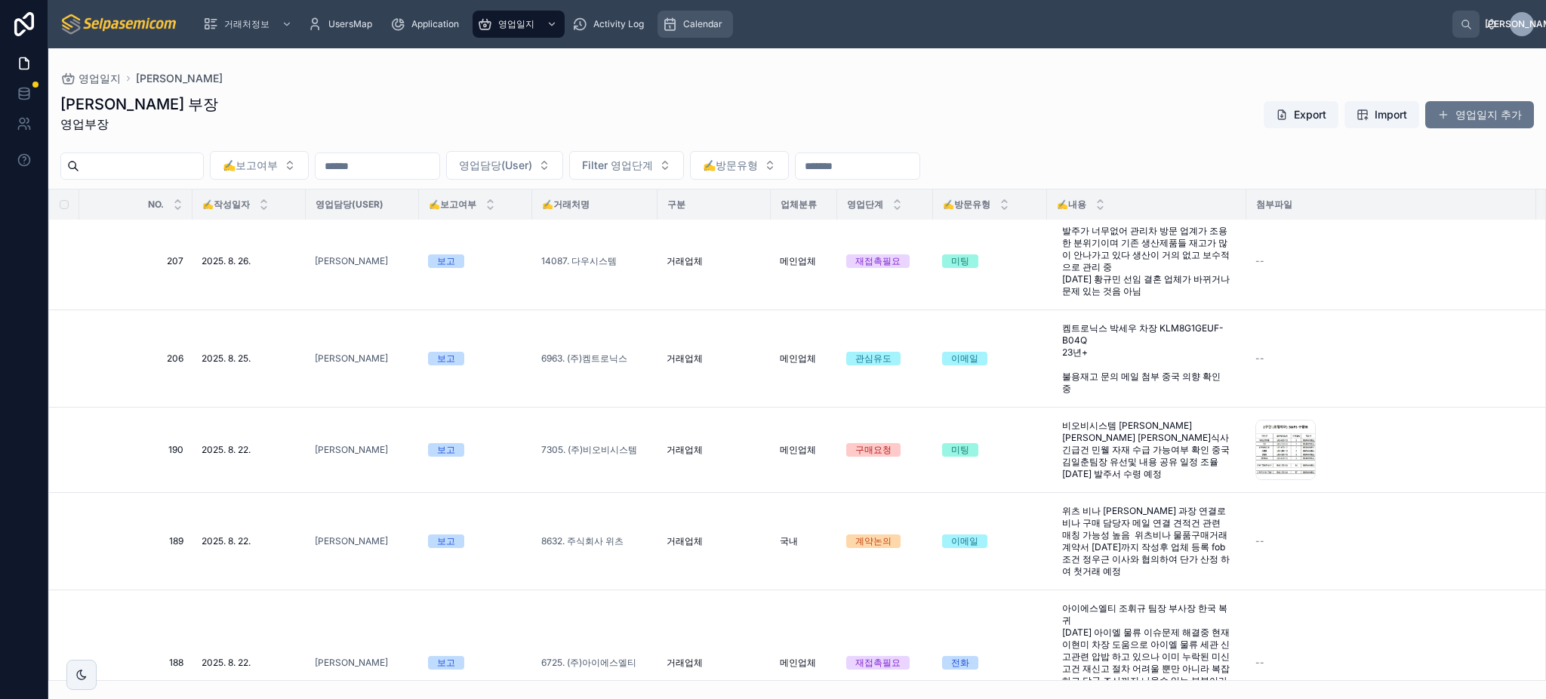
click at [702, 11] on link "Calendar" at bounding box center [694, 24] width 75 height 27
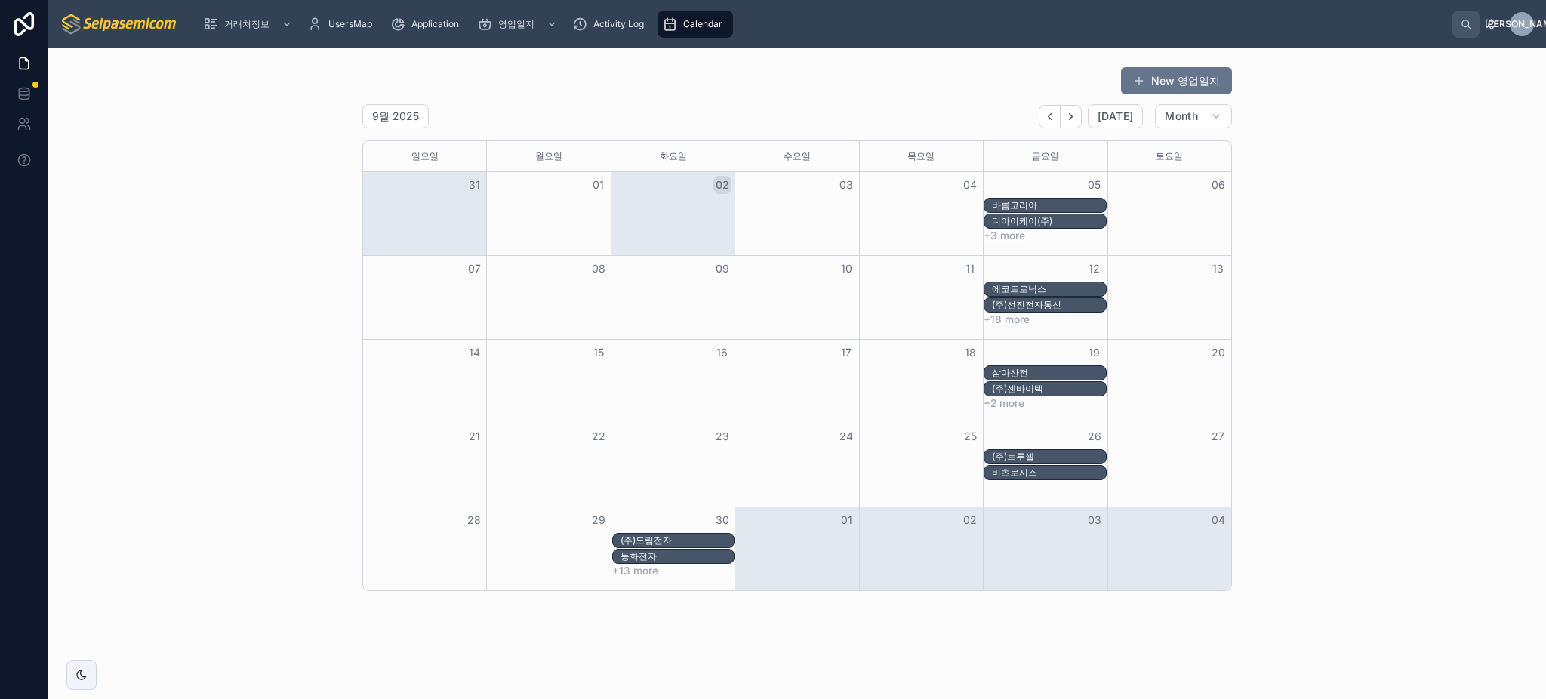
drag, startPoint x: 1459, startPoint y: 324, endPoint x: 1416, endPoint y: 329, distance: 43.3
click at [1448, 324] on div "New 영업일지 9월 2025 [DATE] Month [DATE] [DATE] [DATE] [DATE] [DATE] [DATE] [DATE] …" at bounding box center [796, 328] width 1473 height 537
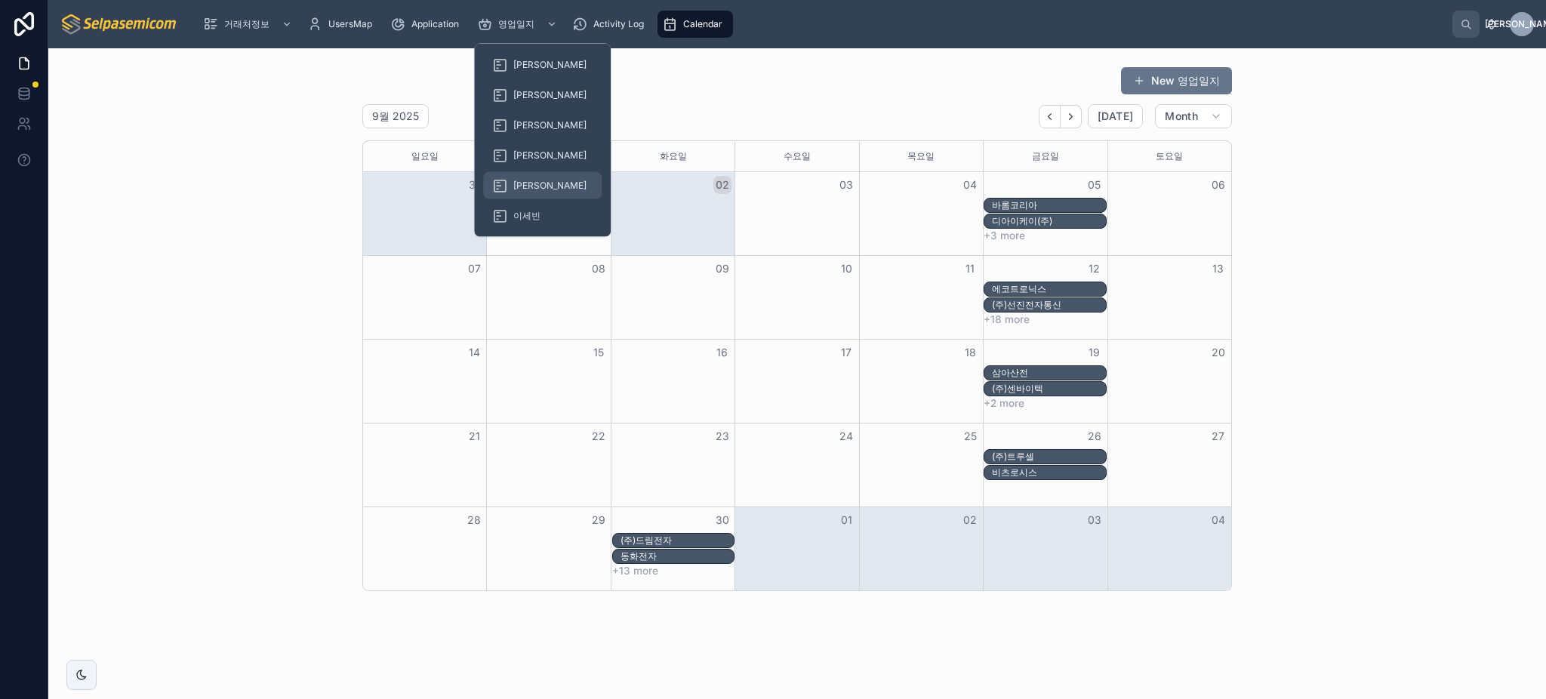
click at [546, 174] on link "[PERSON_NAME]" at bounding box center [542, 185] width 119 height 27
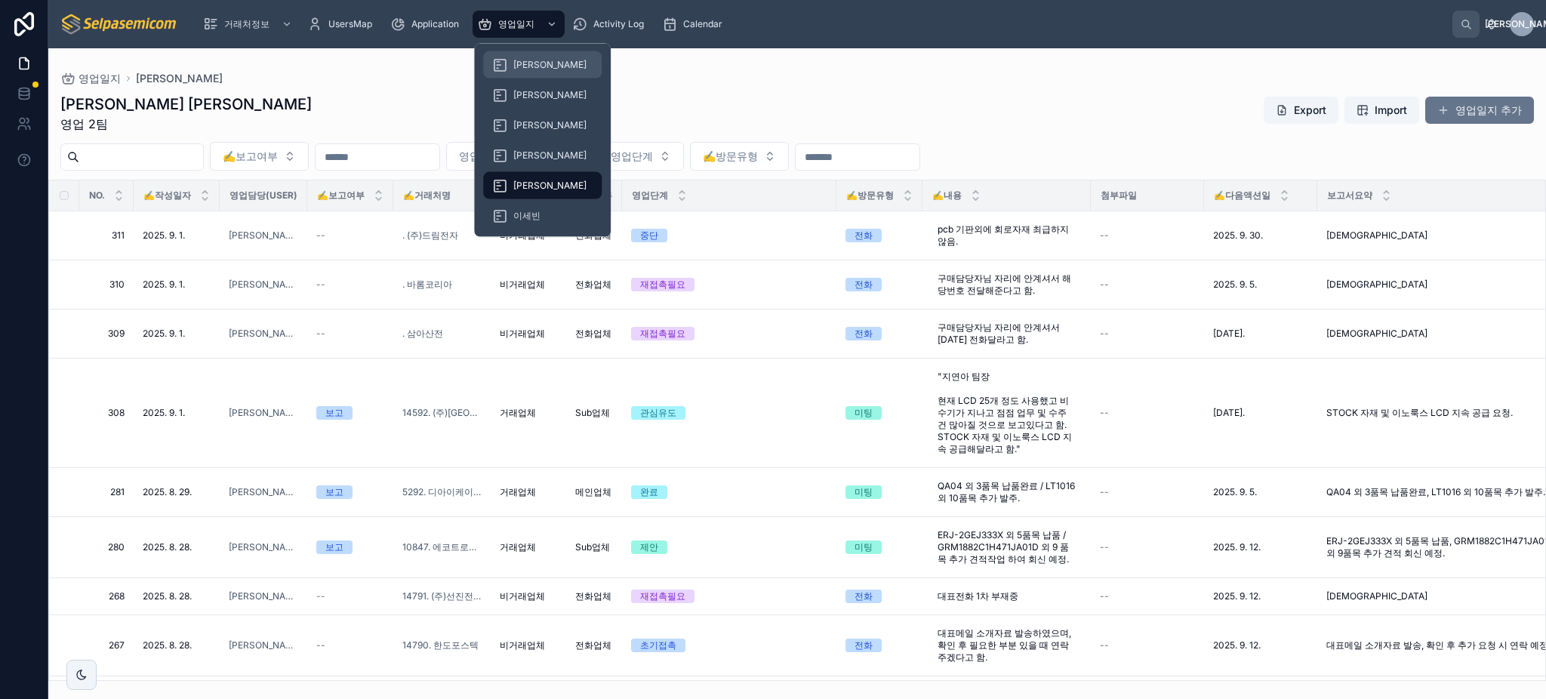
click at [525, 61] on span "허창윤" at bounding box center [549, 65] width 73 height 12
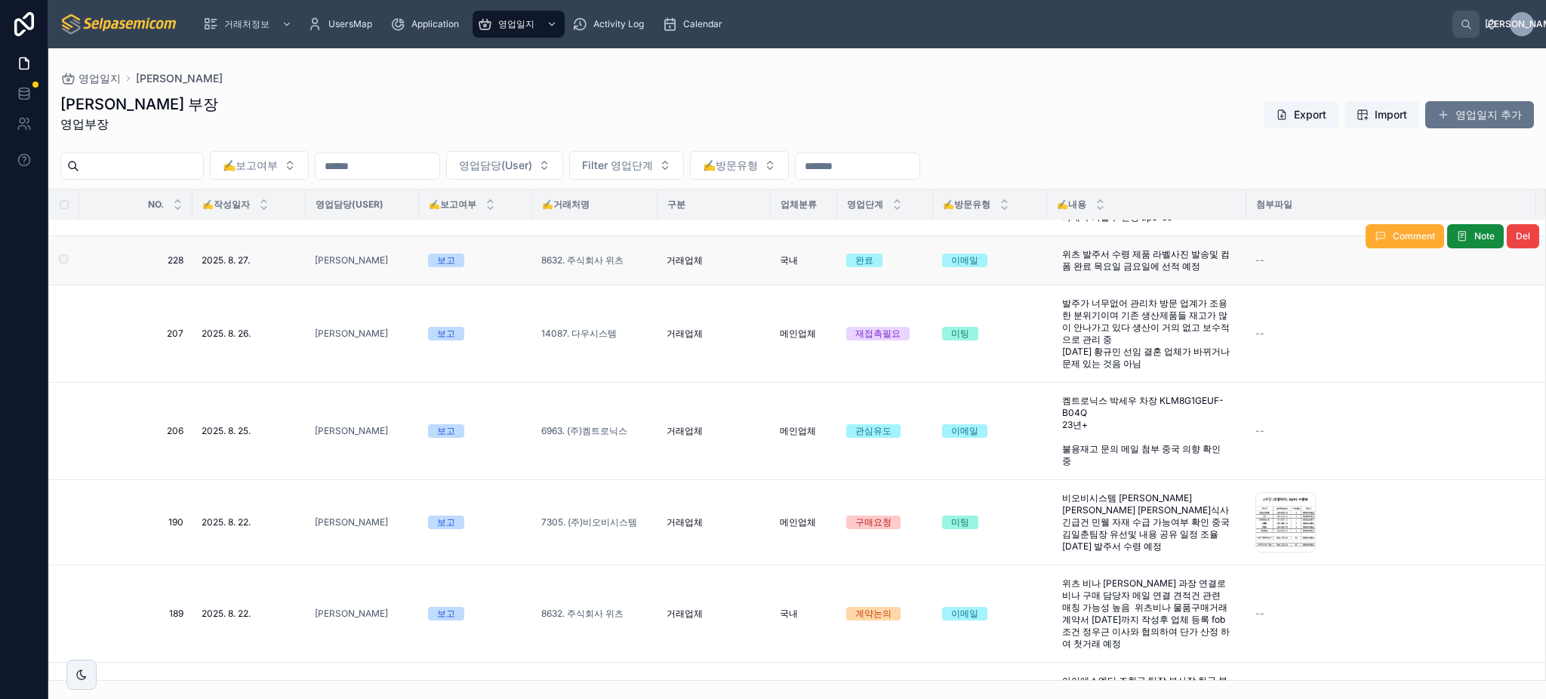
scroll to position [402, 0]
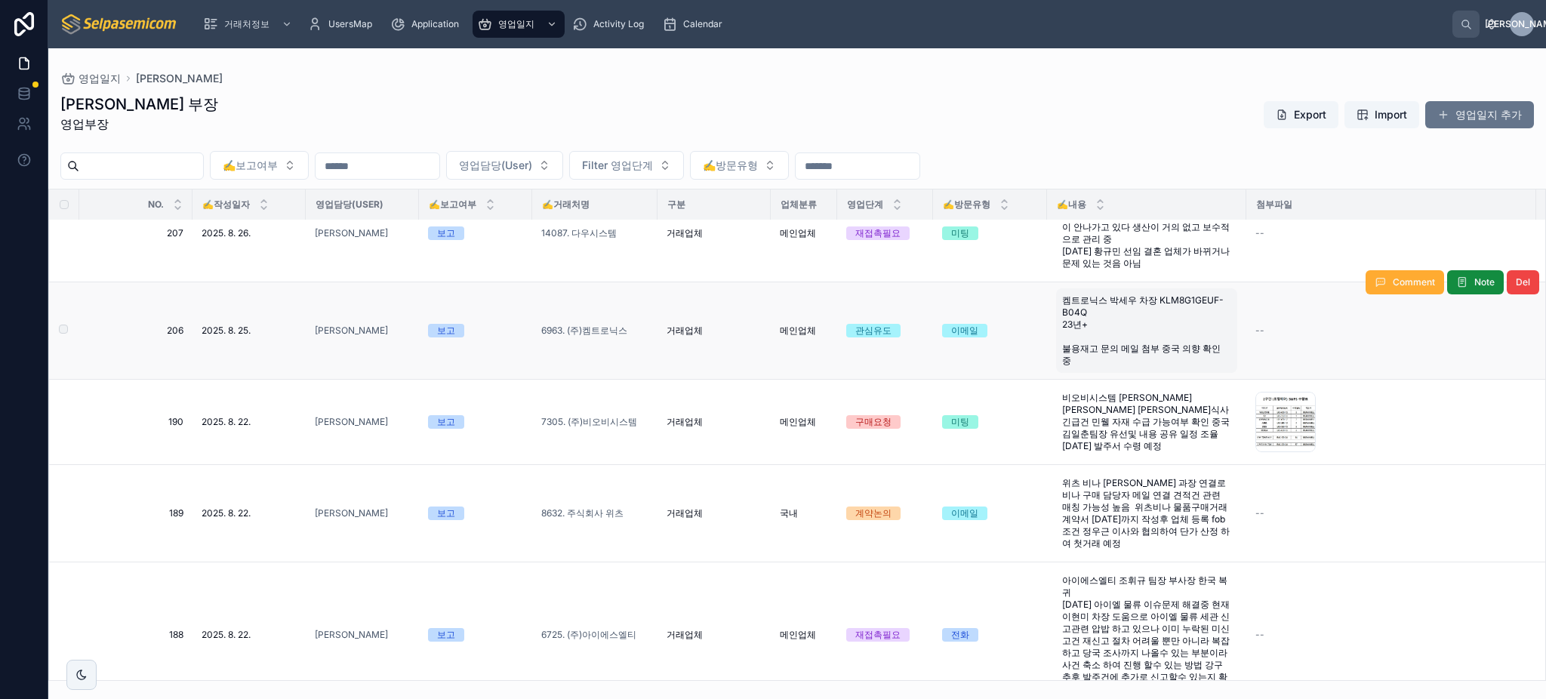
click at [1129, 313] on span "켐트로닉스 박세우 차장 KLM8G1GEUF-B04Q 23년+ 불용재고 문의 메일 첨부 중국 의향 확인 중" at bounding box center [1146, 330] width 169 height 72
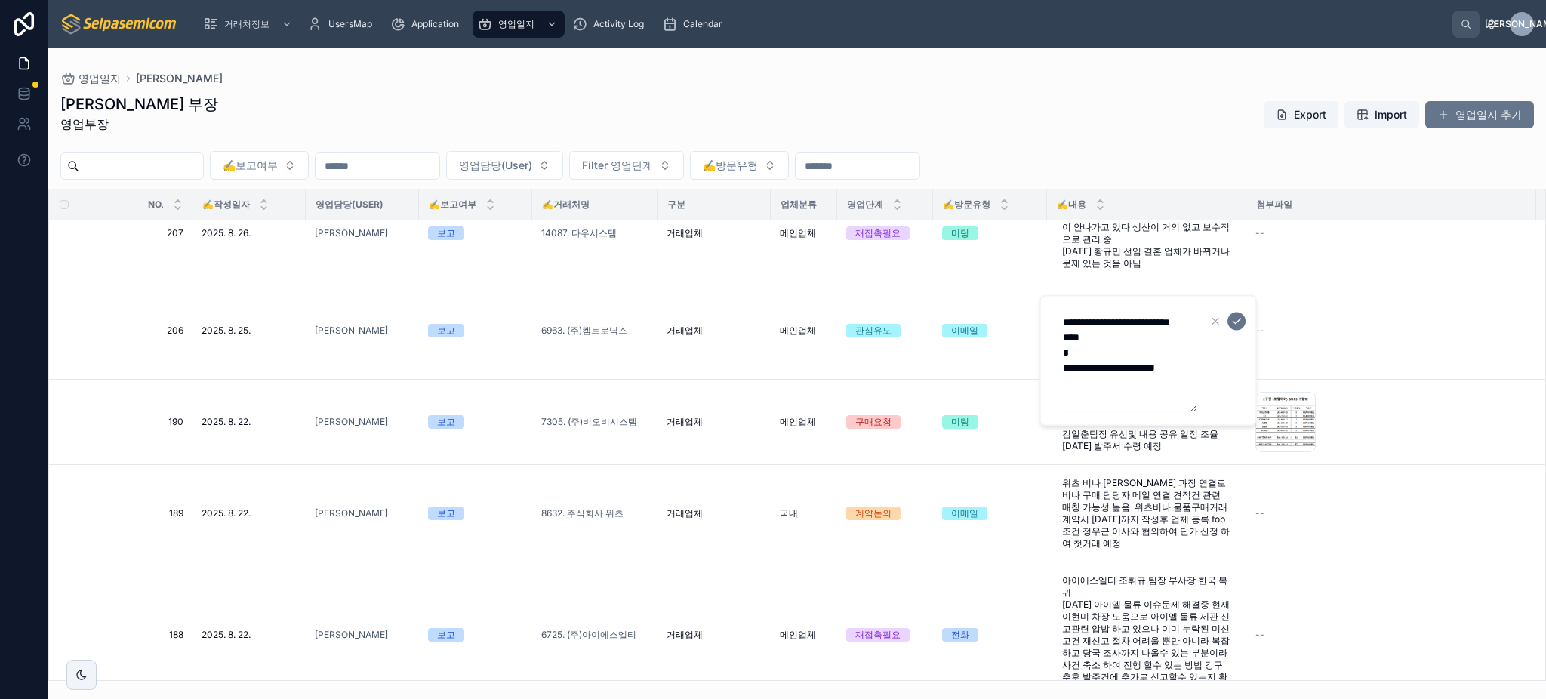
drag, startPoint x: 1175, startPoint y: 336, endPoint x: 1119, endPoint y: 341, distance: 56.1
click at [1162, 341] on textarea "**********" at bounding box center [1125, 360] width 143 height 103
drag, startPoint x: 1105, startPoint y: 340, endPoint x: 1130, endPoint y: 337, distance: 25.0
click at [1106, 339] on textarea "**********" at bounding box center [1125, 360] width 143 height 103
drag, startPoint x: 1167, startPoint y: 337, endPoint x: 1058, endPoint y: 336, distance: 108.7
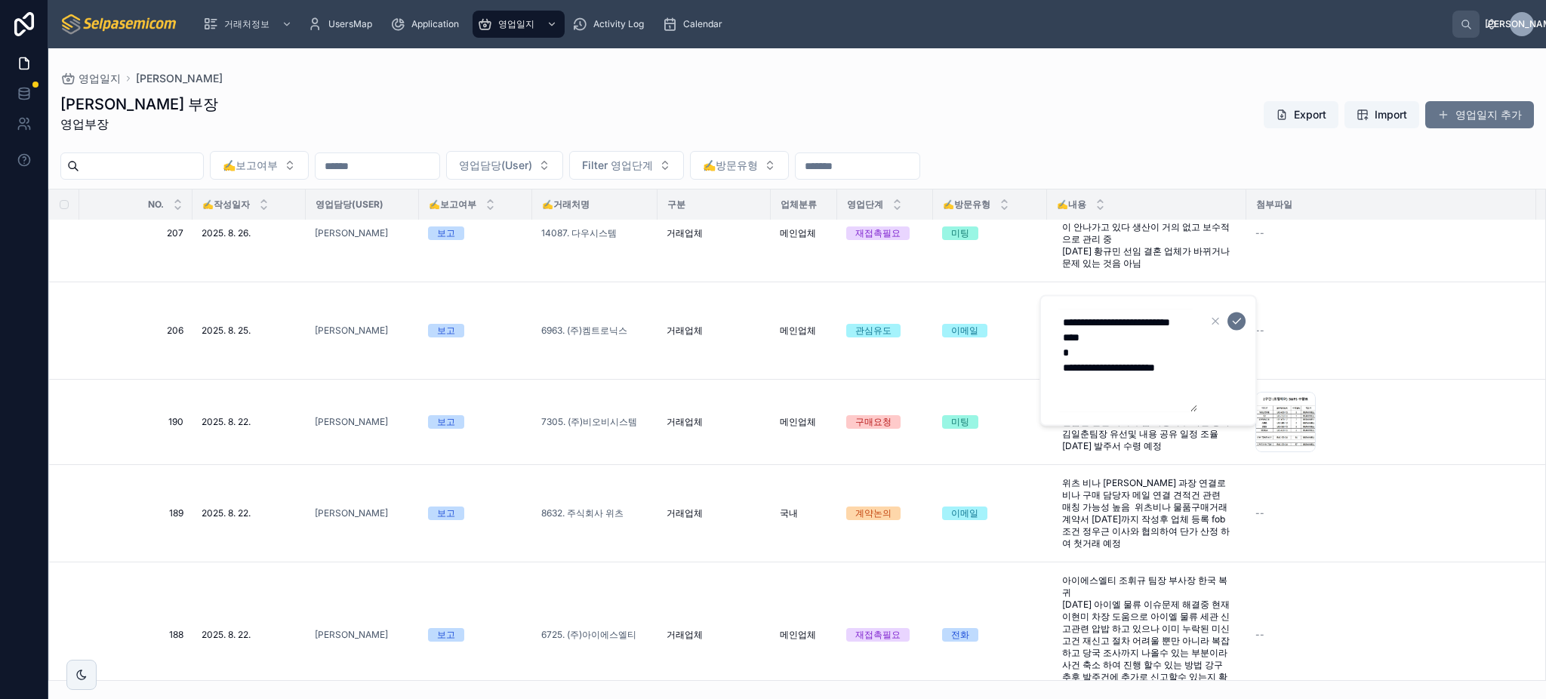
click at [1058, 336] on textarea "**********" at bounding box center [1125, 360] width 143 height 103
click at [1365, 349] on td "--" at bounding box center [1391, 330] width 290 height 97
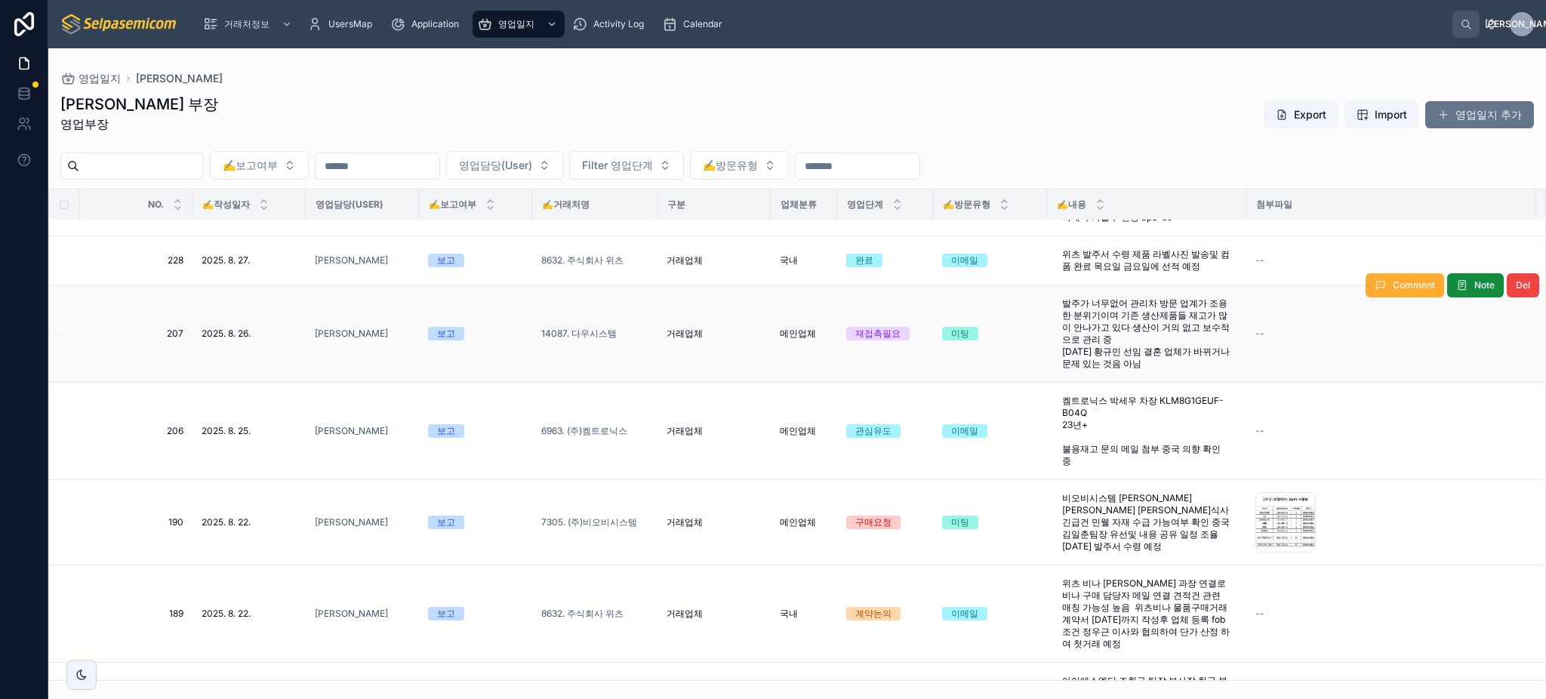
scroll to position [201, 0]
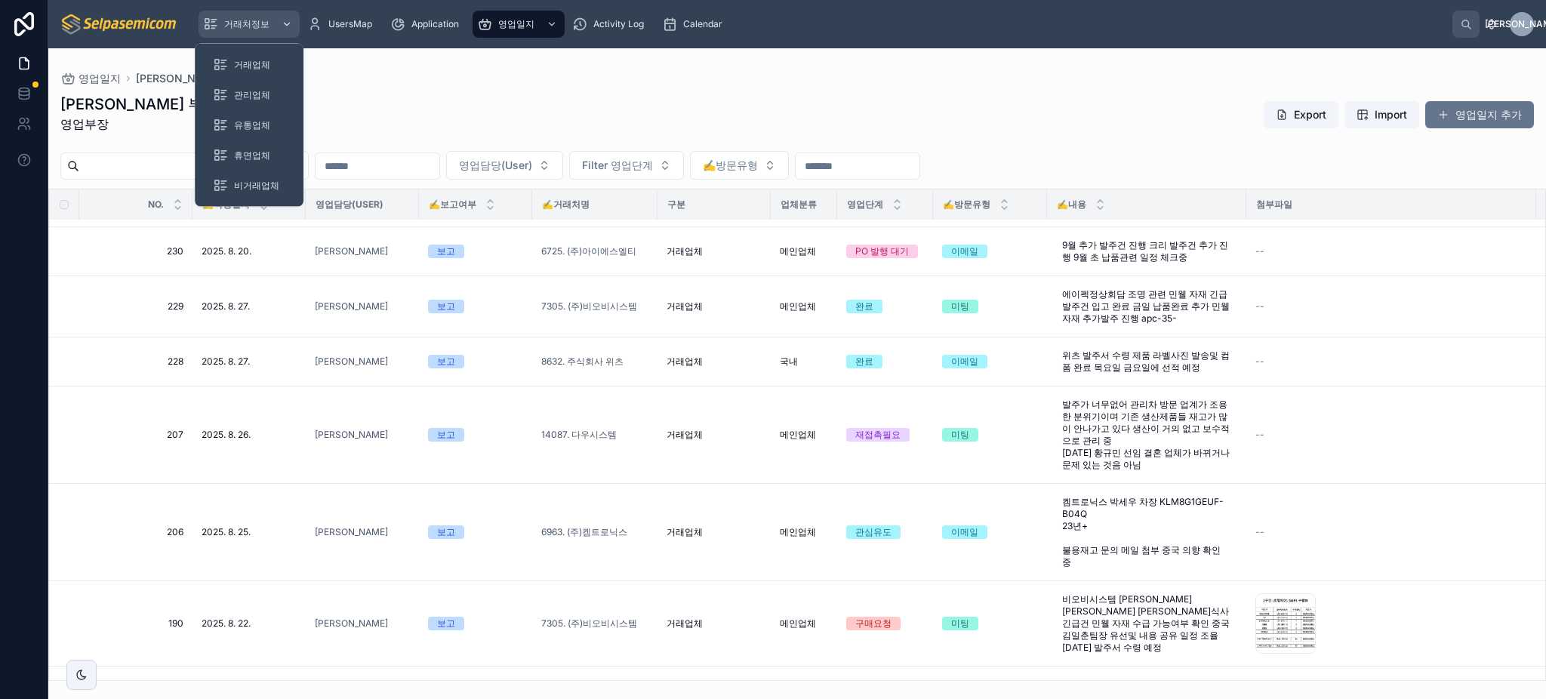
click at [214, 32] on div "거래처정보" at bounding box center [249, 24] width 92 height 24
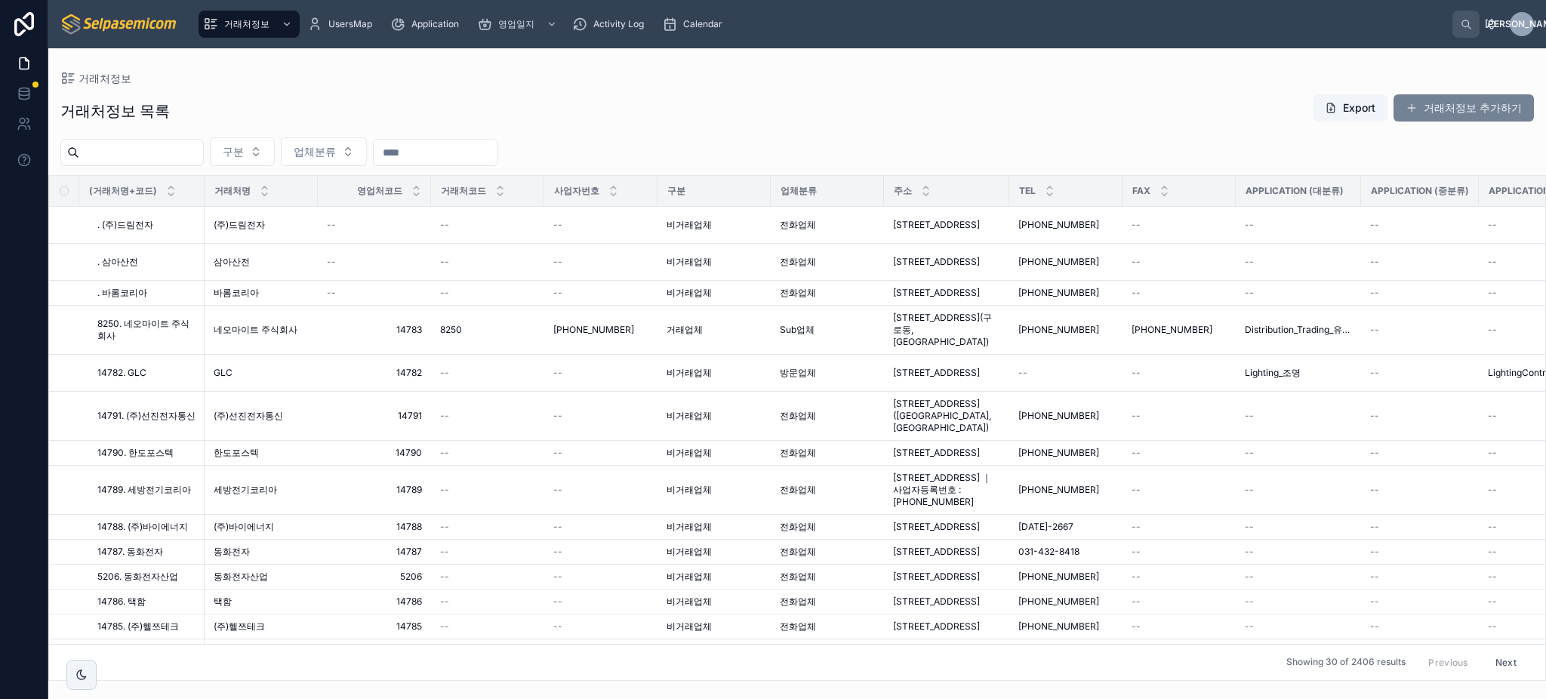
click at [1448, 101] on button "거래처정보 추가하기" at bounding box center [1463, 107] width 140 height 27
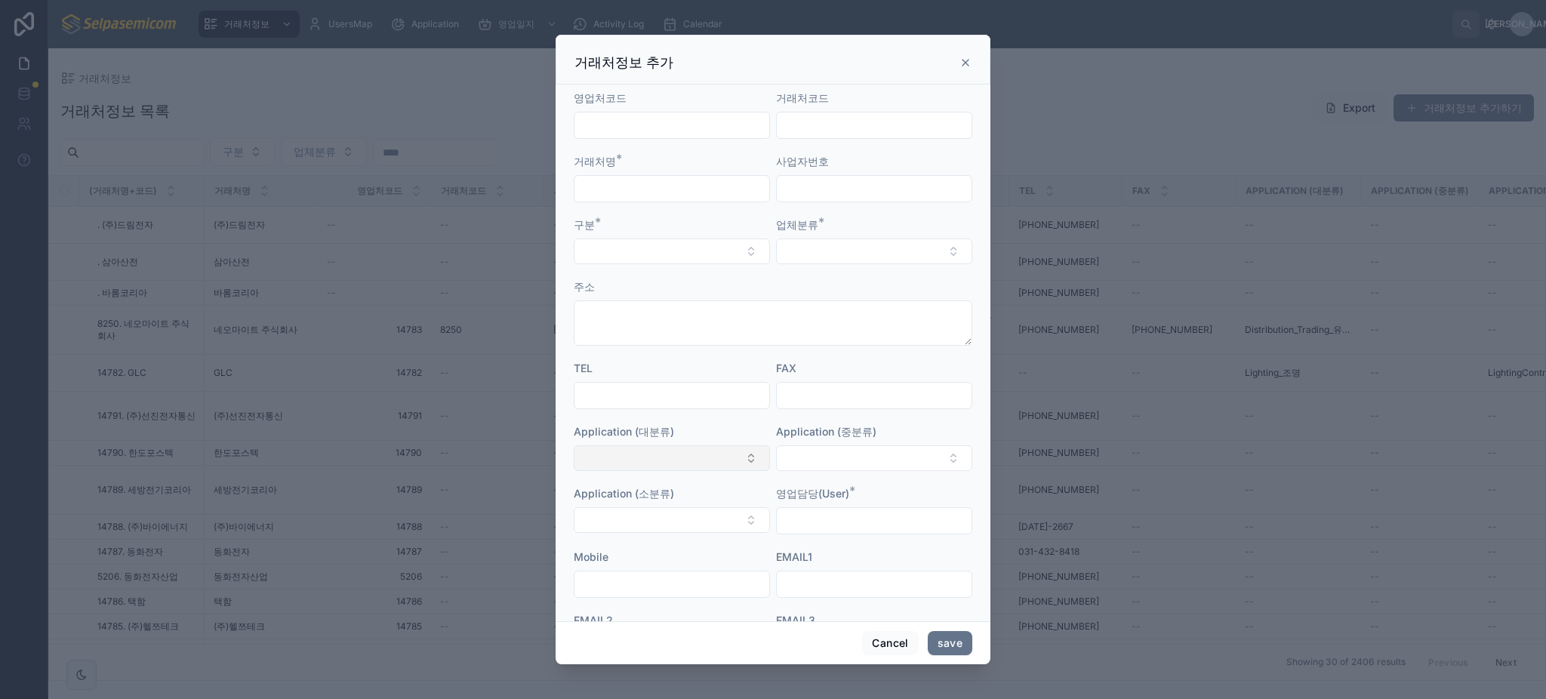
click at [702, 451] on button "Select Button" at bounding box center [672, 458] width 196 height 26
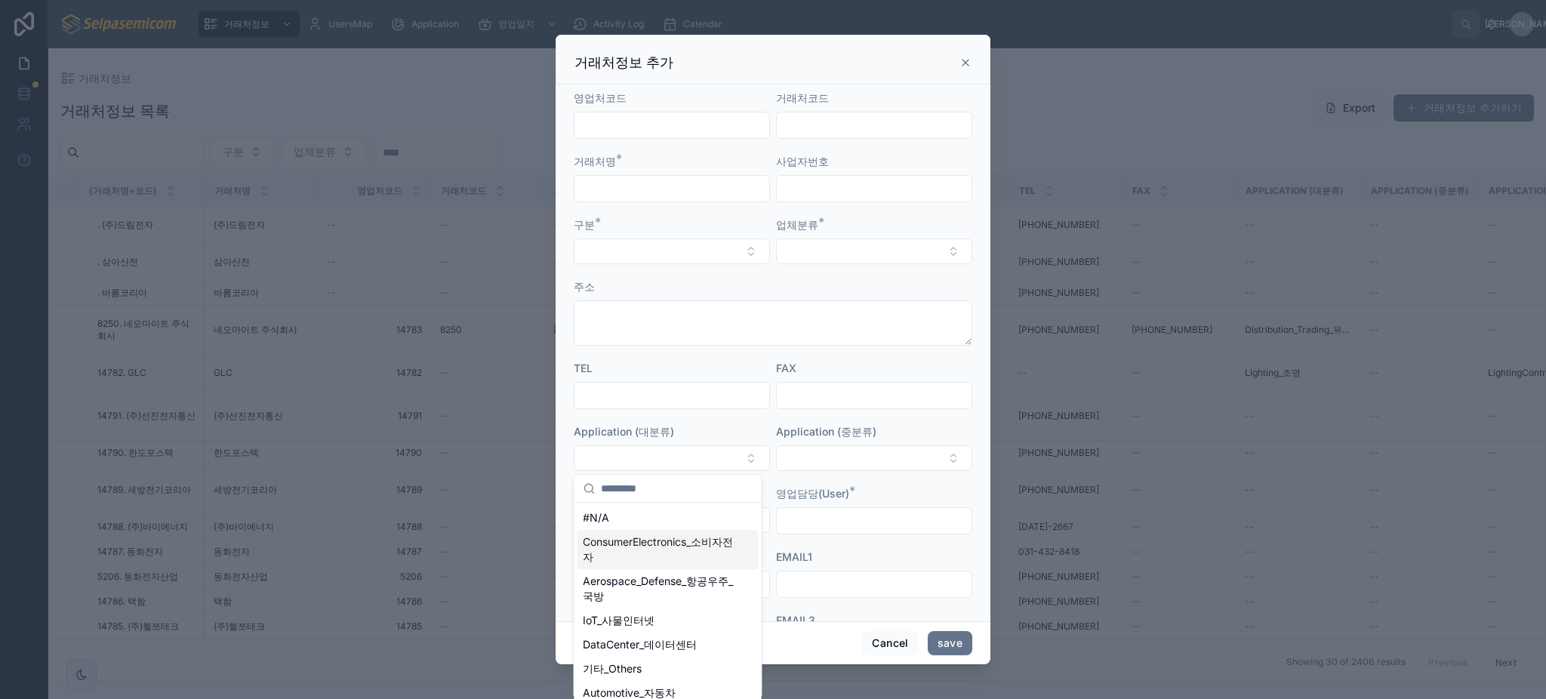
click at [694, 548] on span "ConsumerElectronics_소비자전자" at bounding box center [658, 549] width 151 height 30
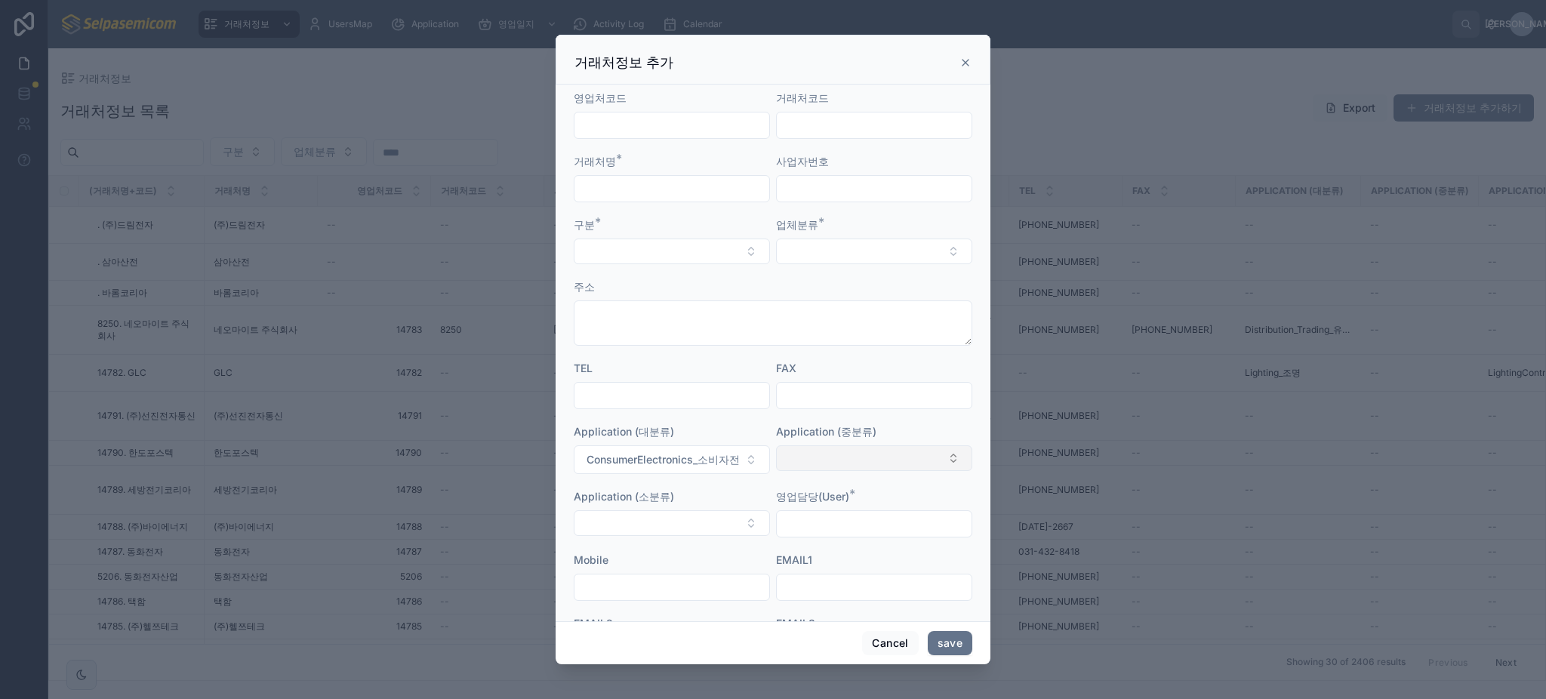
click at [828, 458] on button "Select Button" at bounding box center [874, 458] width 196 height 26
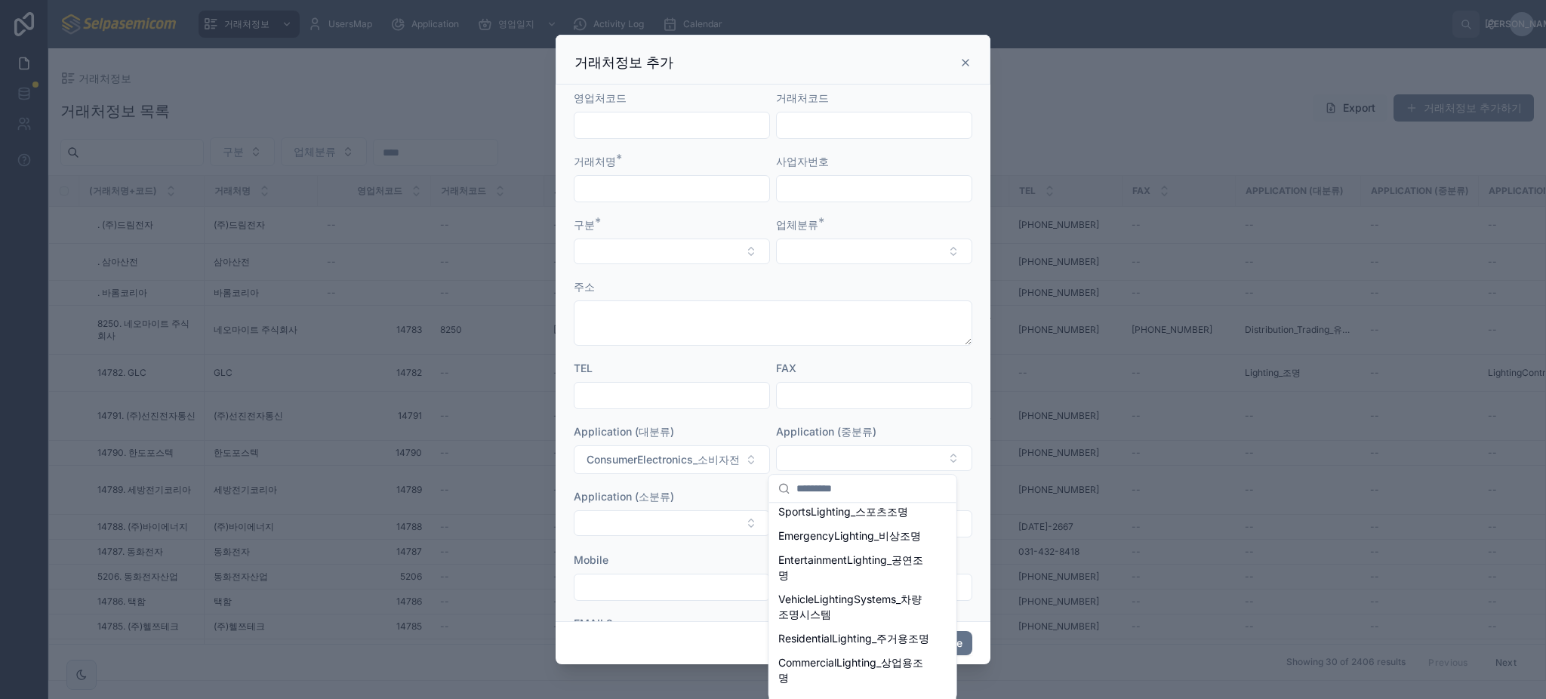
scroll to position [1566, 0]
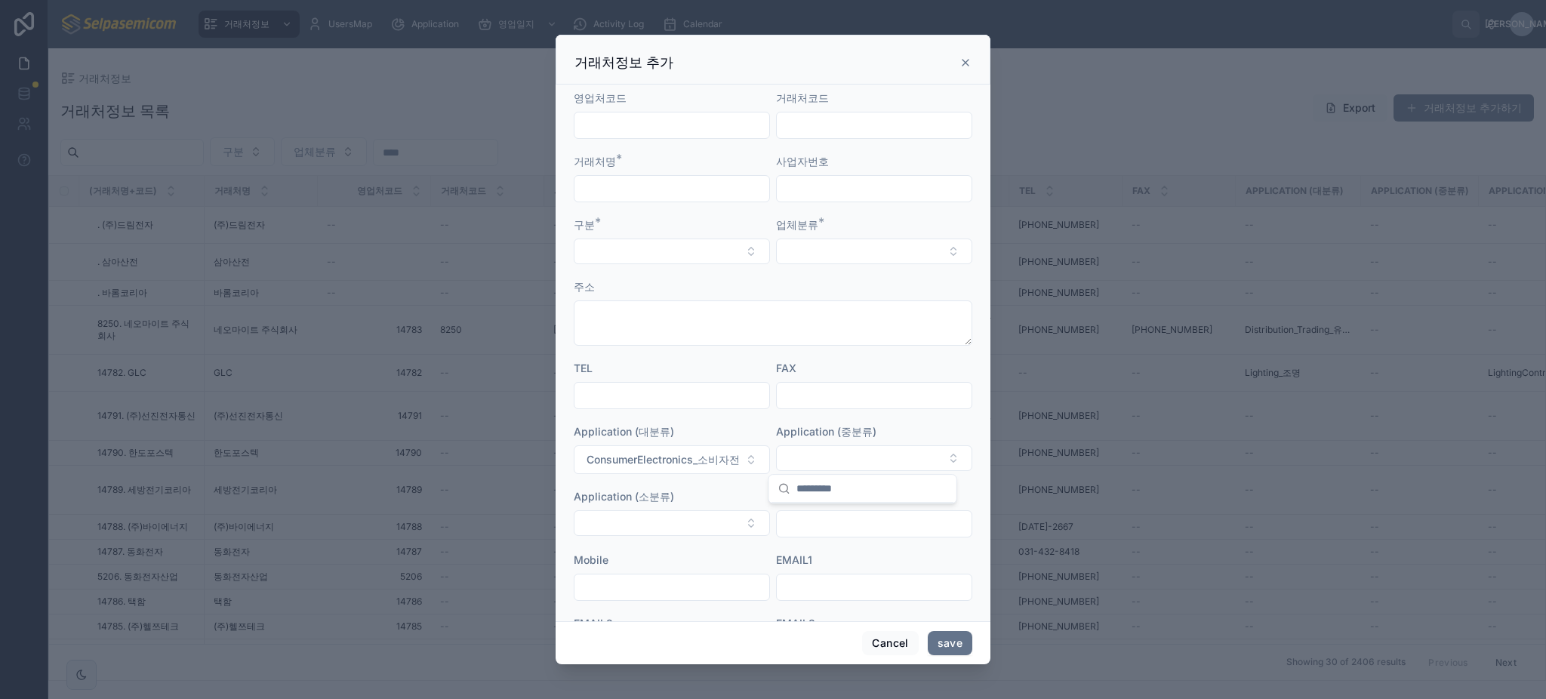
click at [1129, 436] on div at bounding box center [773, 349] width 1546 height 699
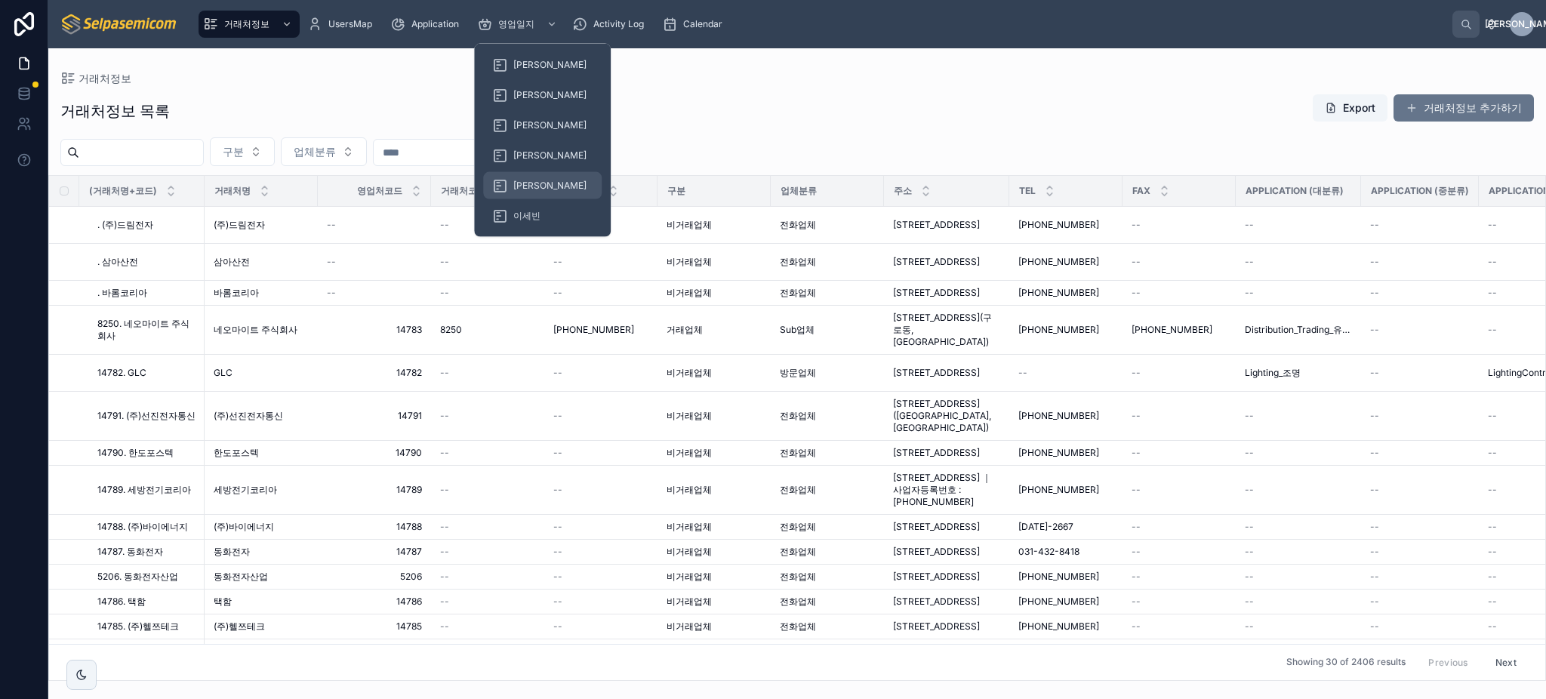
click at [531, 177] on div "[PERSON_NAME]" at bounding box center [542, 186] width 100 height 24
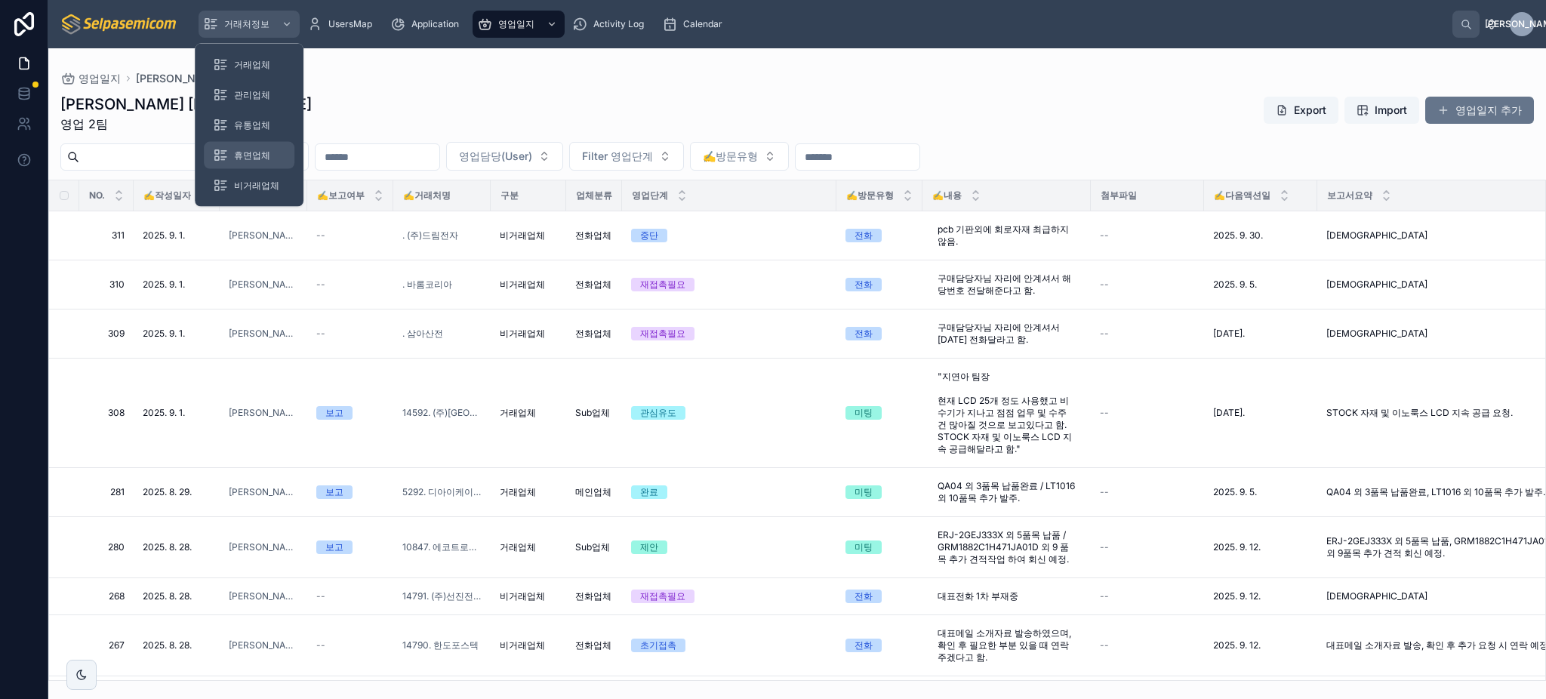
drag, startPoint x: 239, startPoint y: 15, endPoint x: 255, endPoint y: 153, distance: 139.1
click at [239, 15] on div "거래처정보" at bounding box center [249, 24] width 92 height 24
click at [252, 142] on link "휴면업체" at bounding box center [249, 155] width 91 height 27
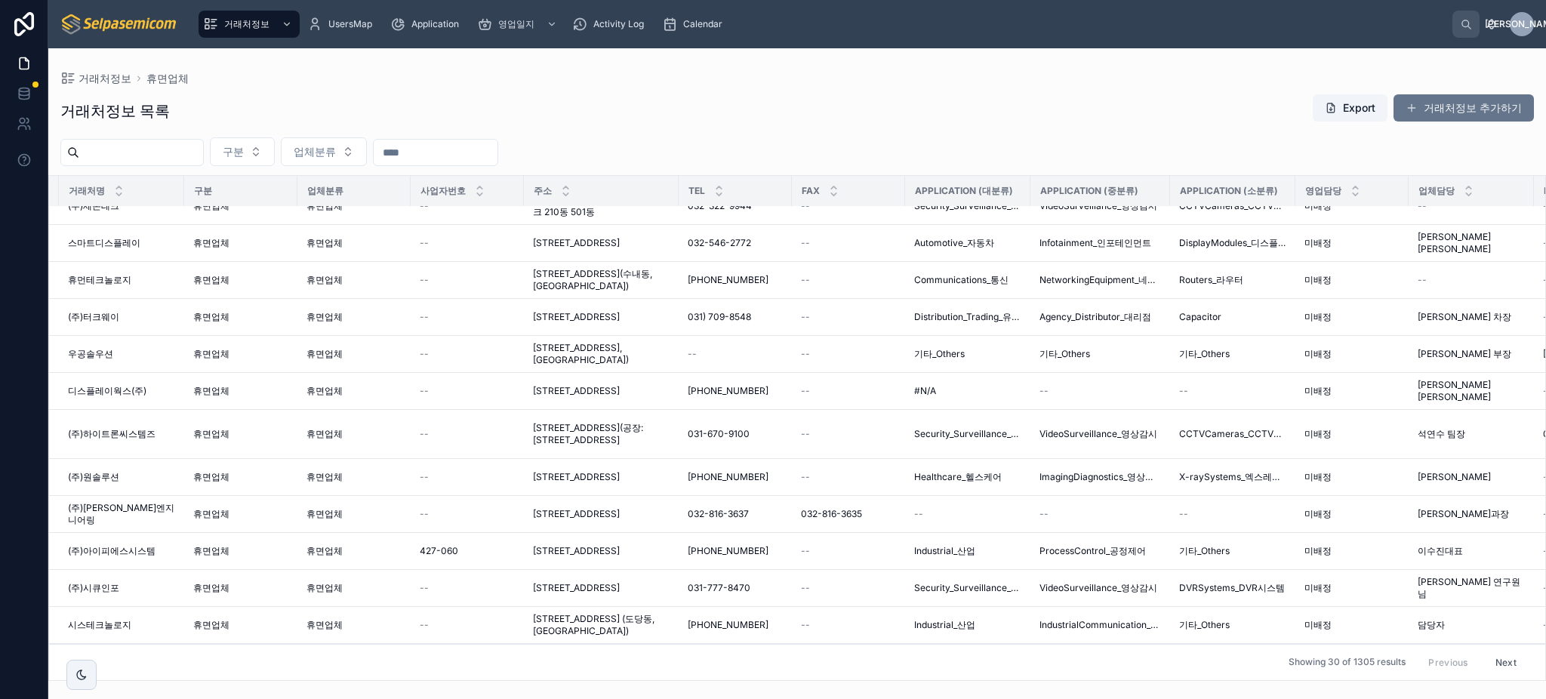
scroll to position [0, 372]
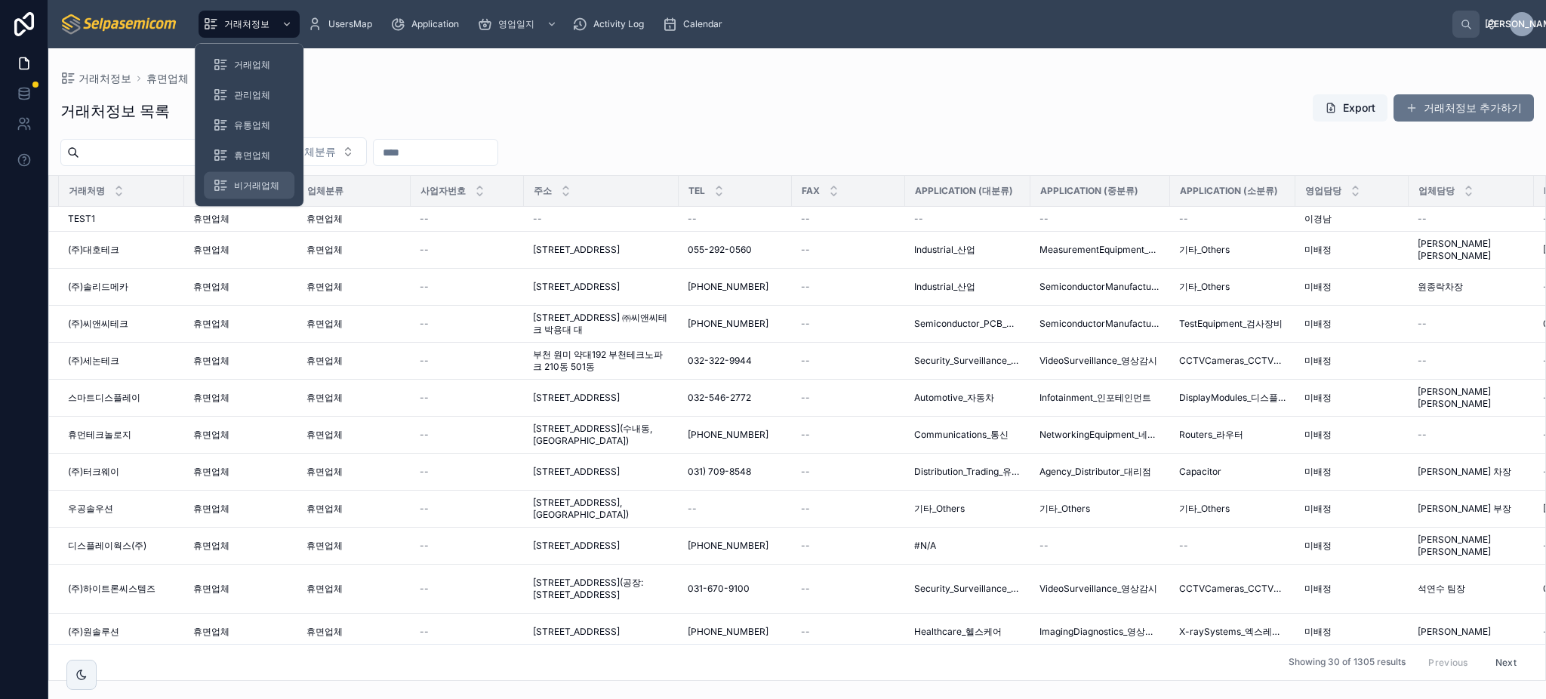
click at [244, 192] on div "비거래업체" at bounding box center [249, 186] width 72 height 24
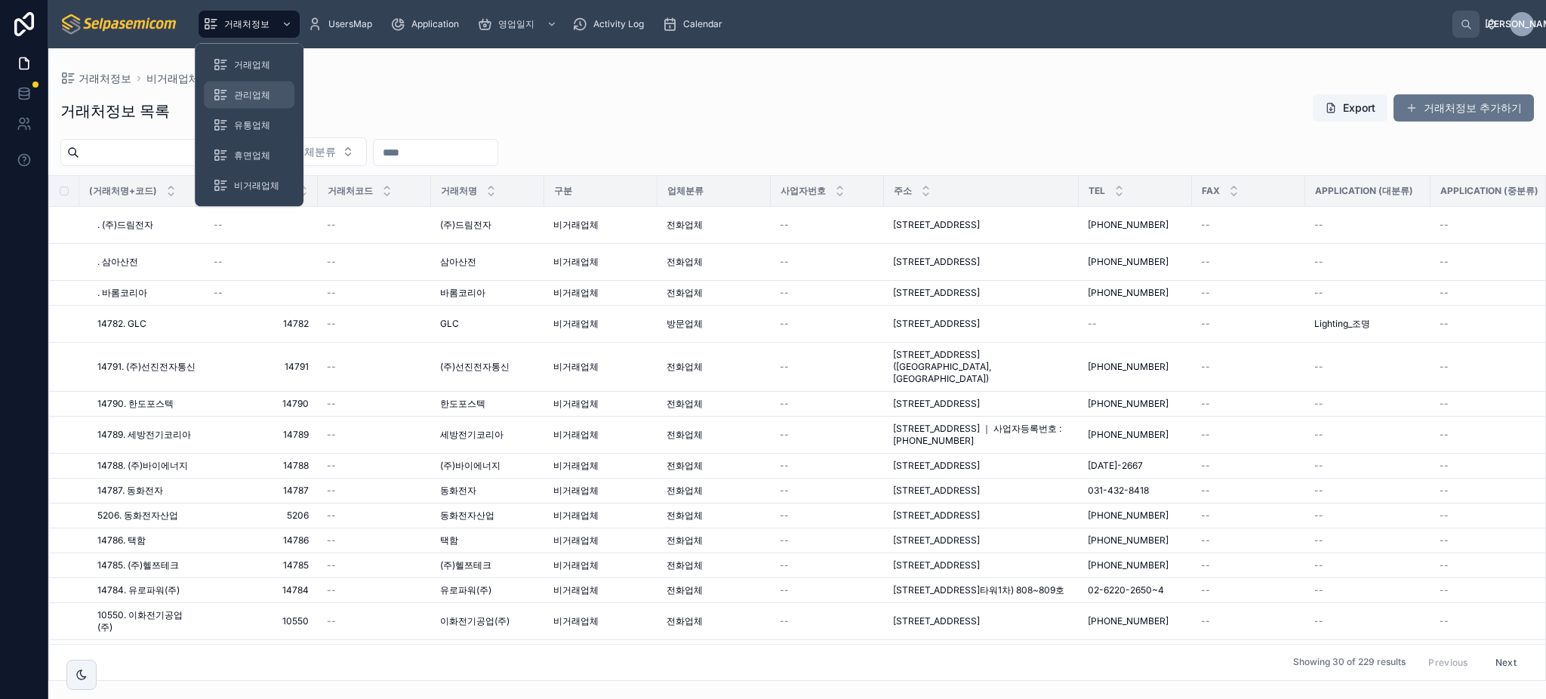
click at [255, 91] on span "관리업체" at bounding box center [252, 95] width 36 height 12
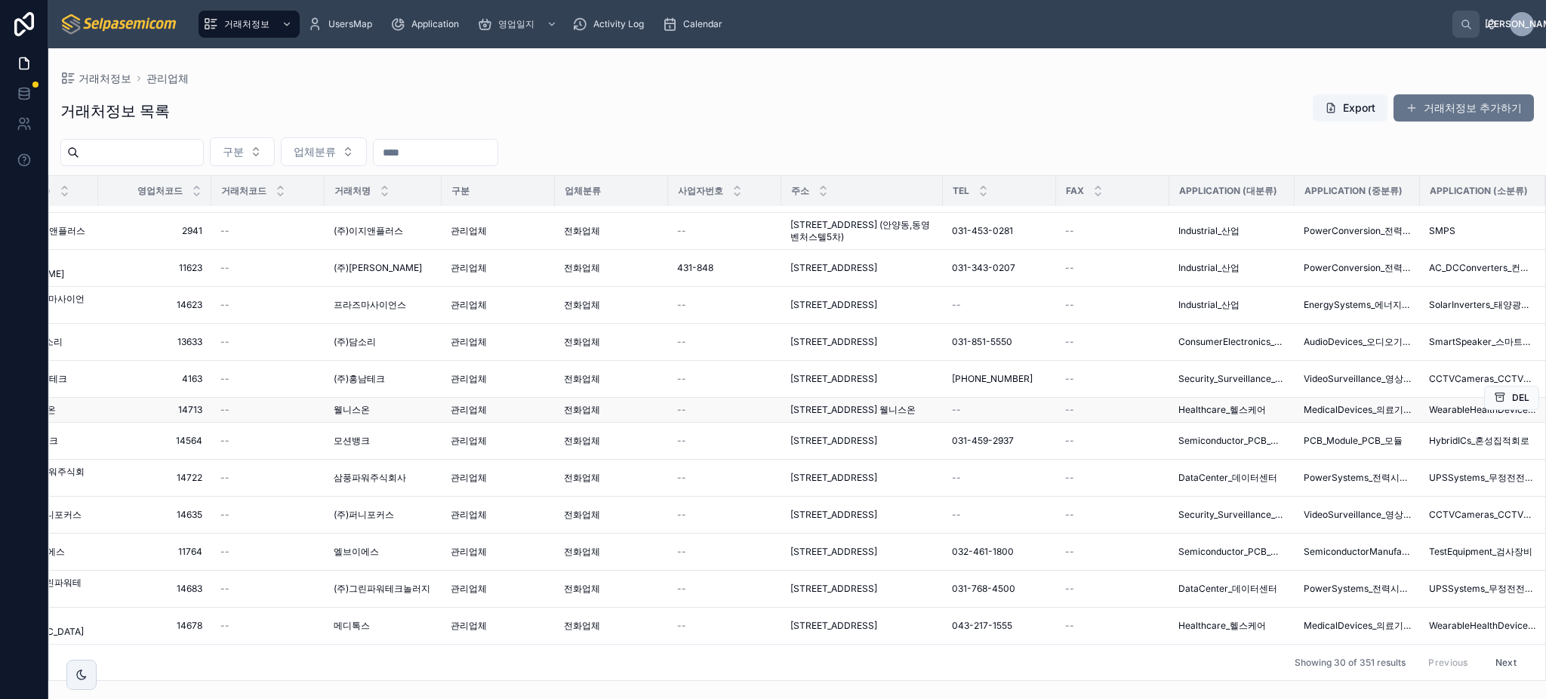
scroll to position [770, 106]
click at [1448, 116] on button "거래처정보 추가하기" at bounding box center [1463, 107] width 140 height 27
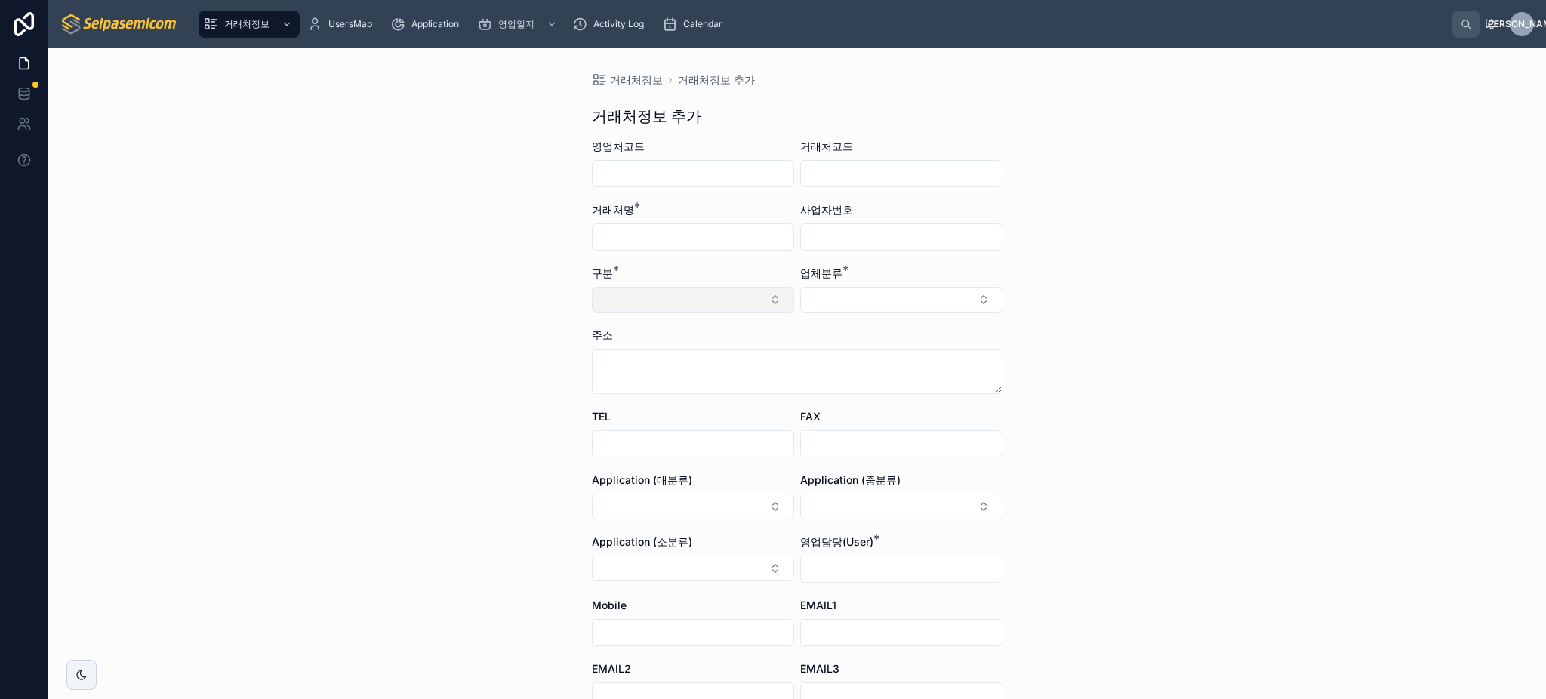
click at [704, 299] on button "Select Button" at bounding box center [693, 300] width 202 height 26
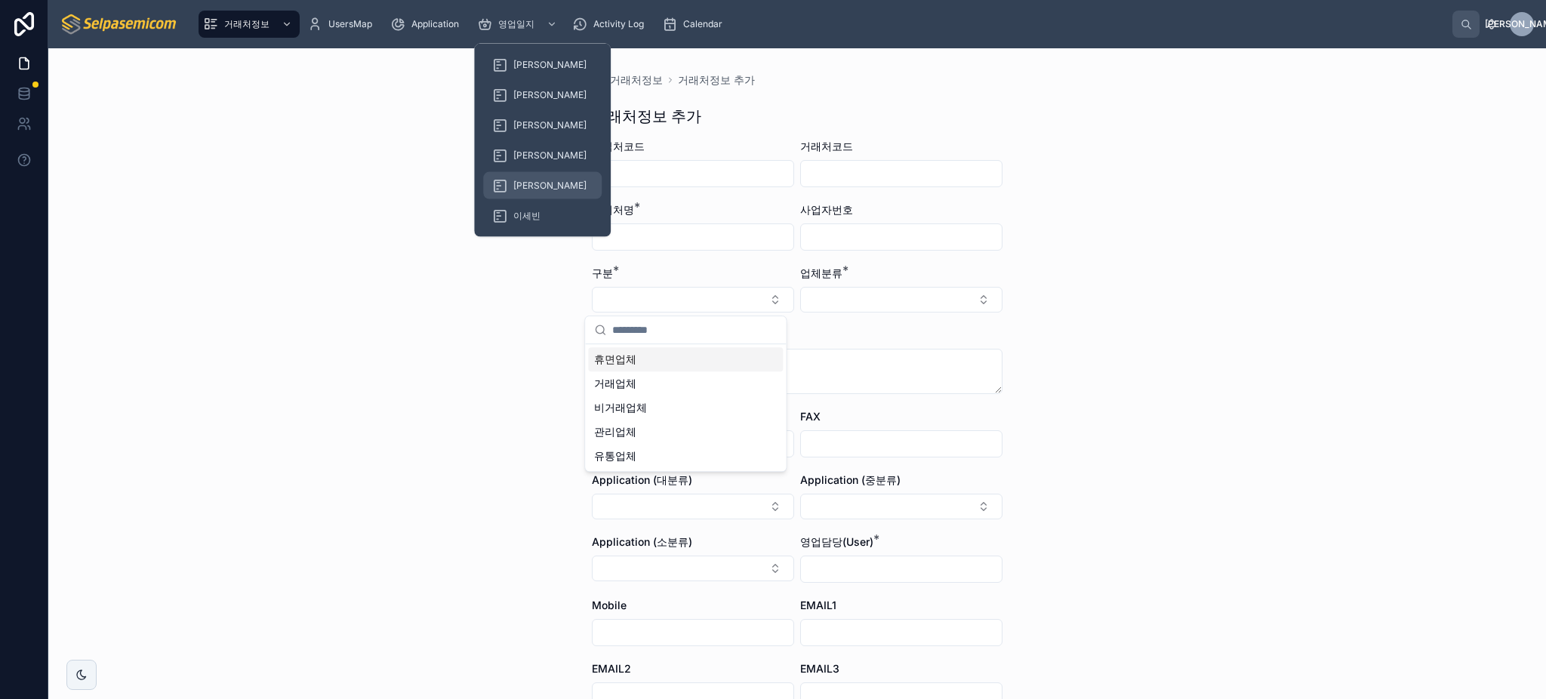
click at [522, 180] on span "[PERSON_NAME]" at bounding box center [549, 186] width 73 height 12
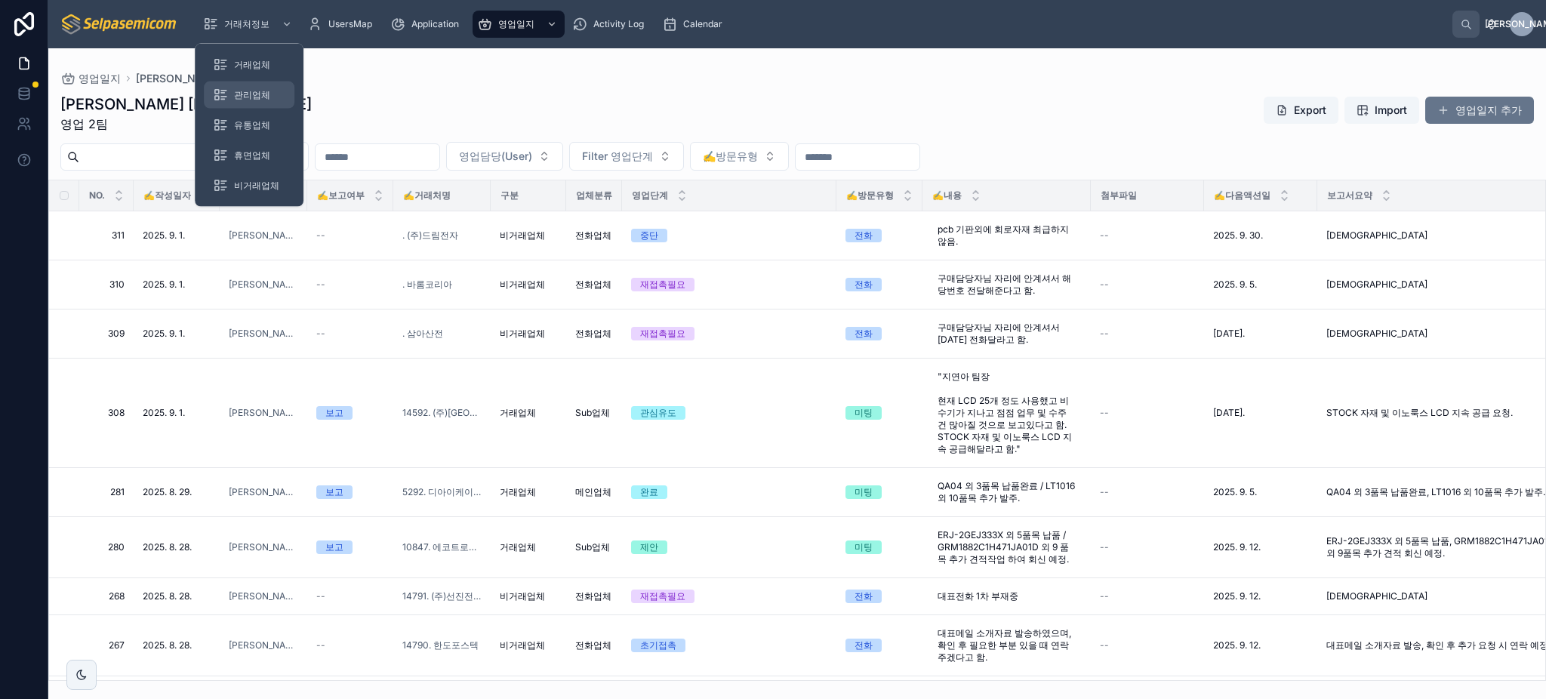
click at [255, 88] on div "관리업체" at bounding box center [249, 95] width 72 height 24
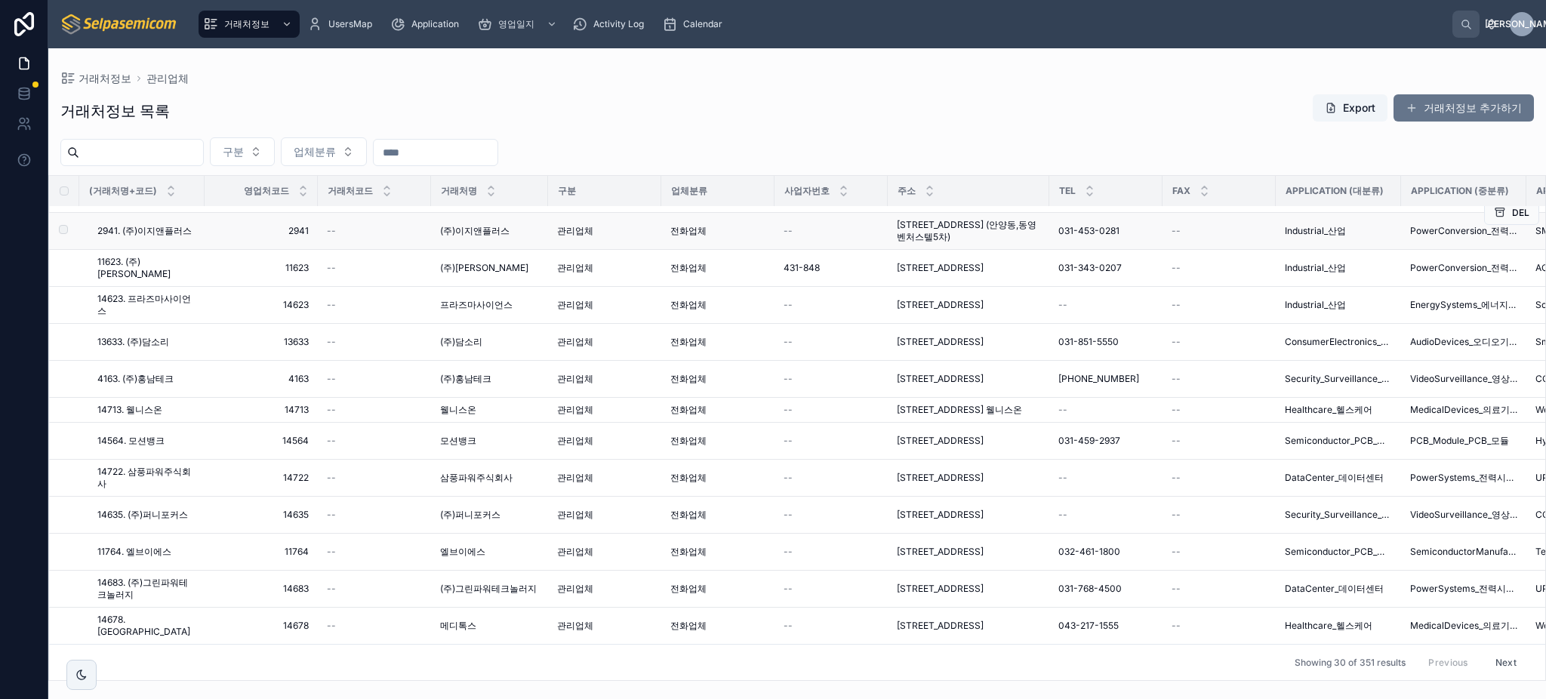
scroll to position [770, 0]
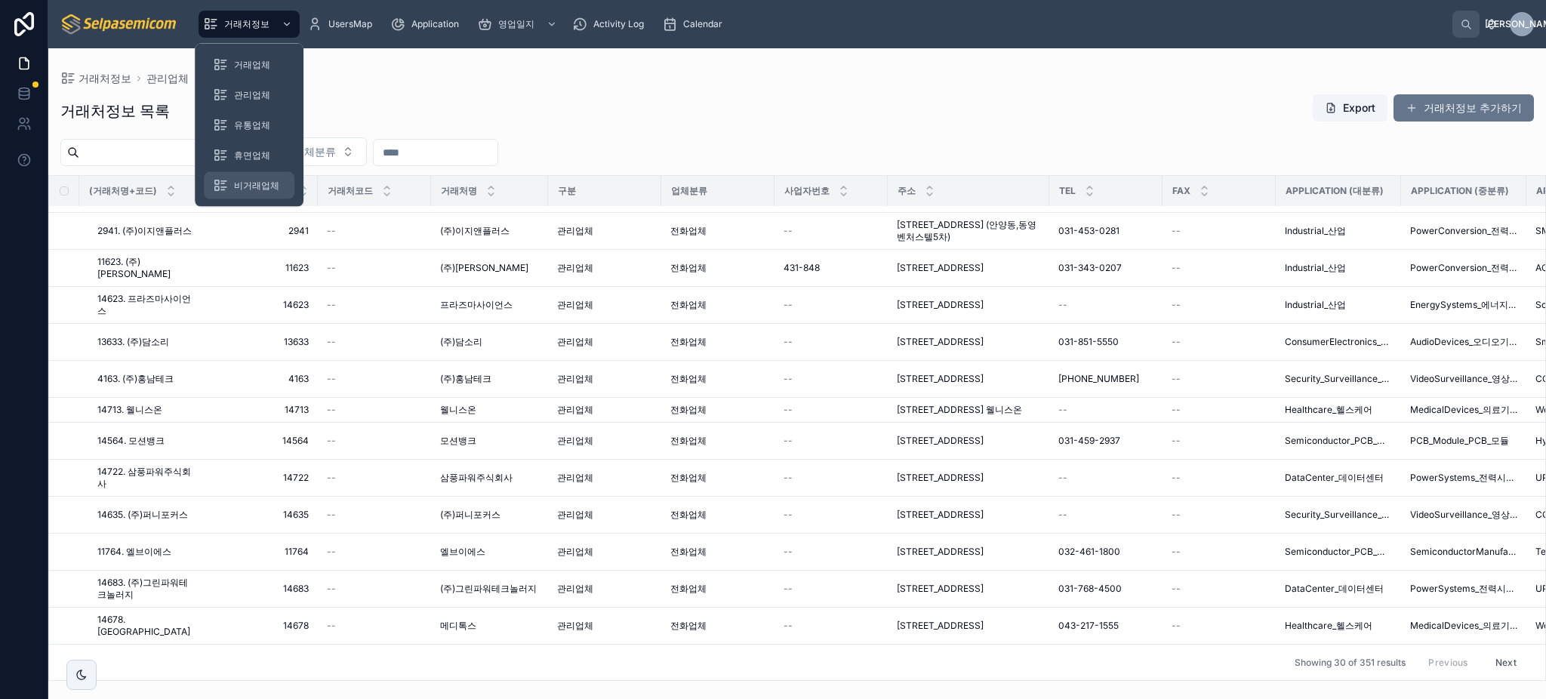
click at [250, 189] on span "비거래업체" at bounding box center [256, 186] width 45 height 12
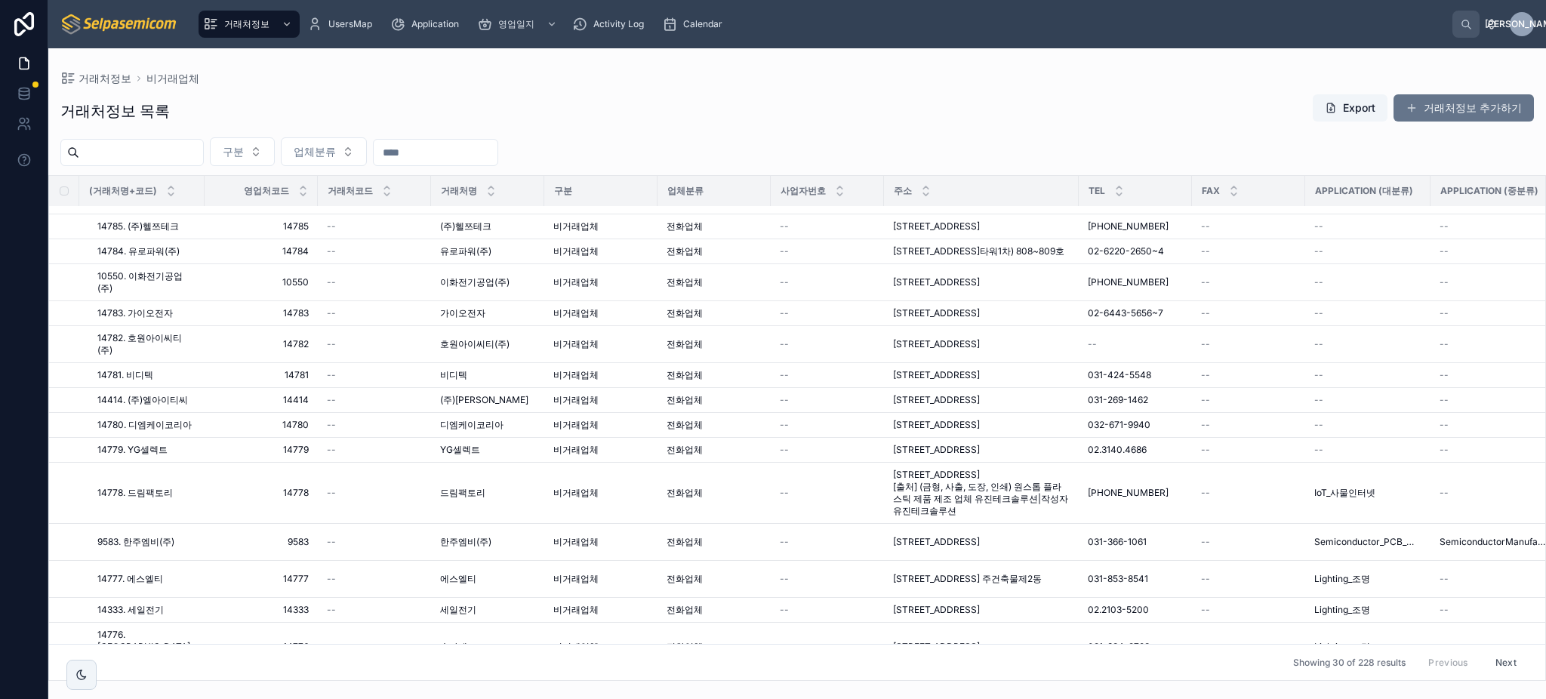
scroll to position [302, 0]
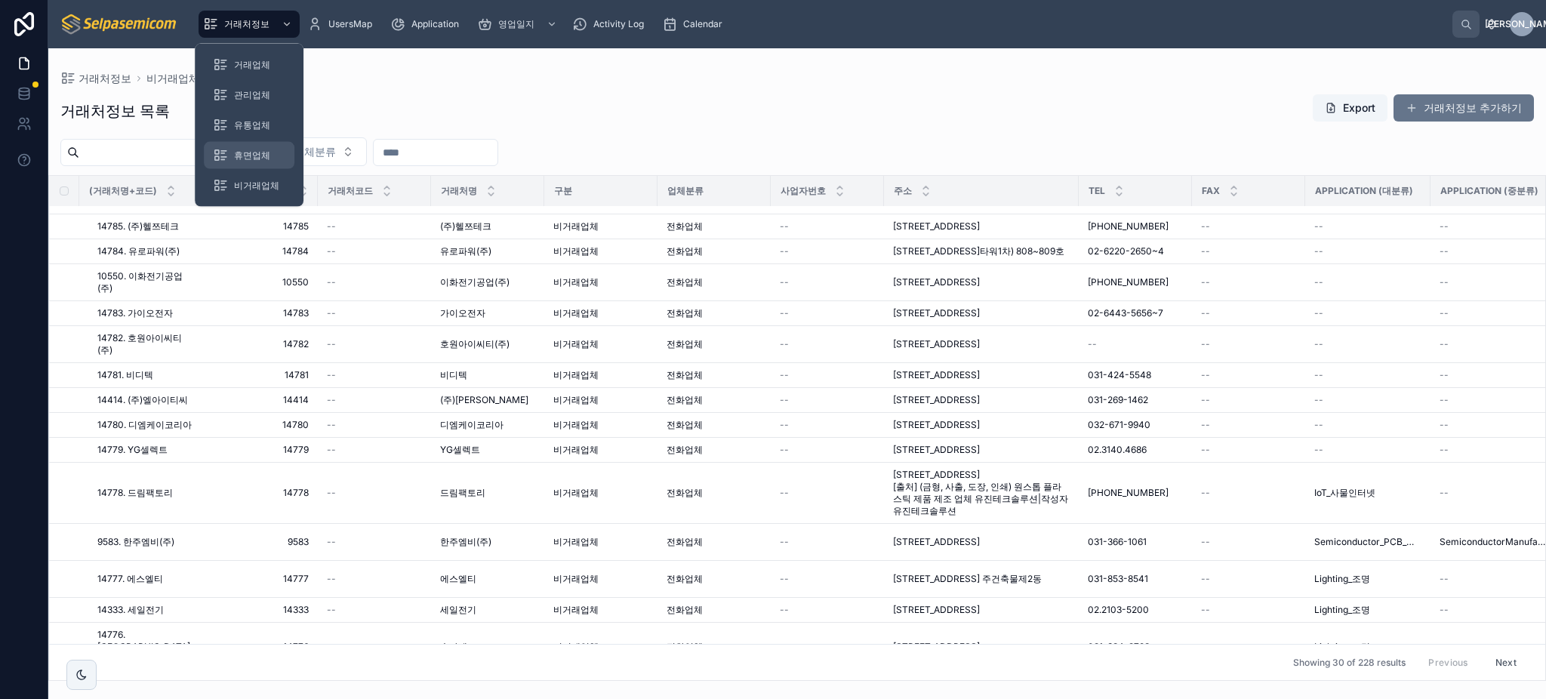
click at [250, 154] on span "휴면업체" at bounding box center [252, 155] width 36 height 12
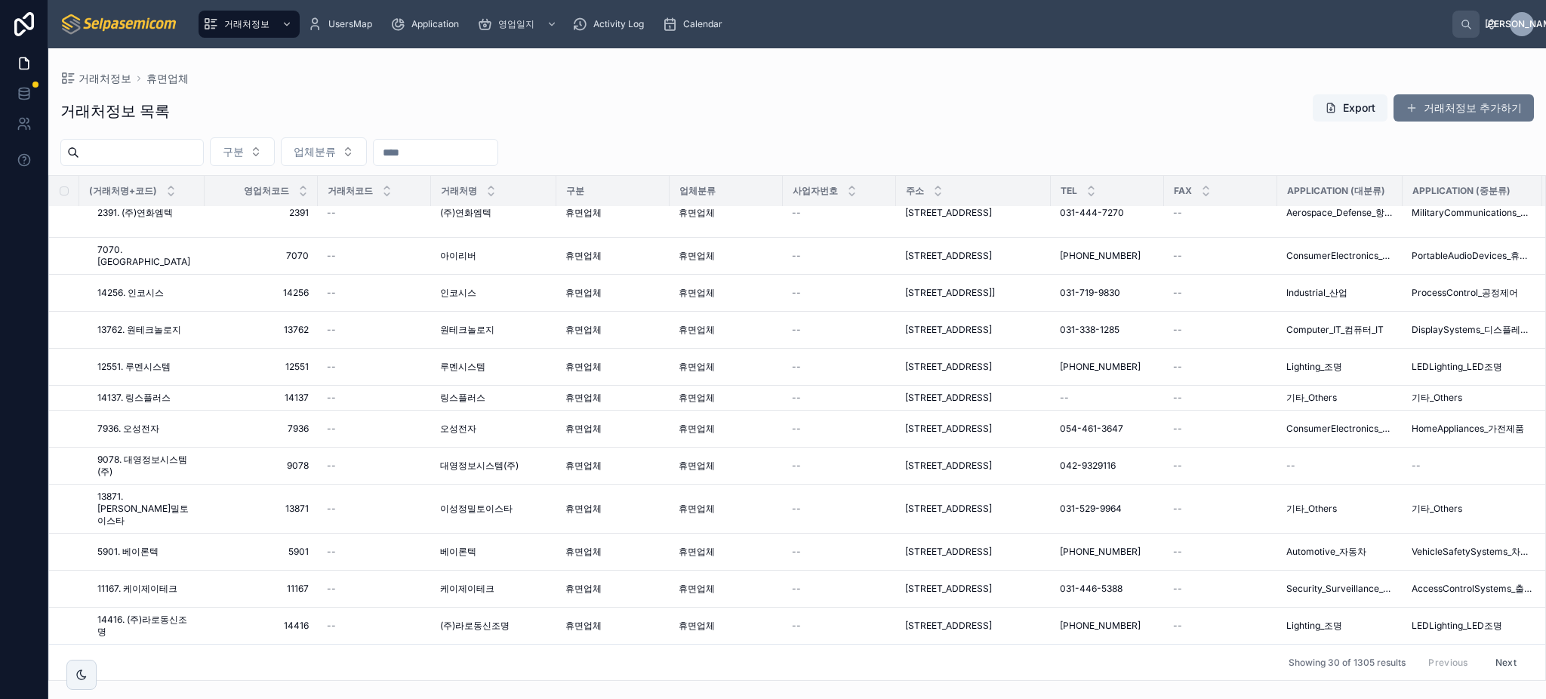
scroll to position [758, 0]
click at [138, 546] on span "5901. 베이론텍" at bounding box center [127, 552] width 61 height 12
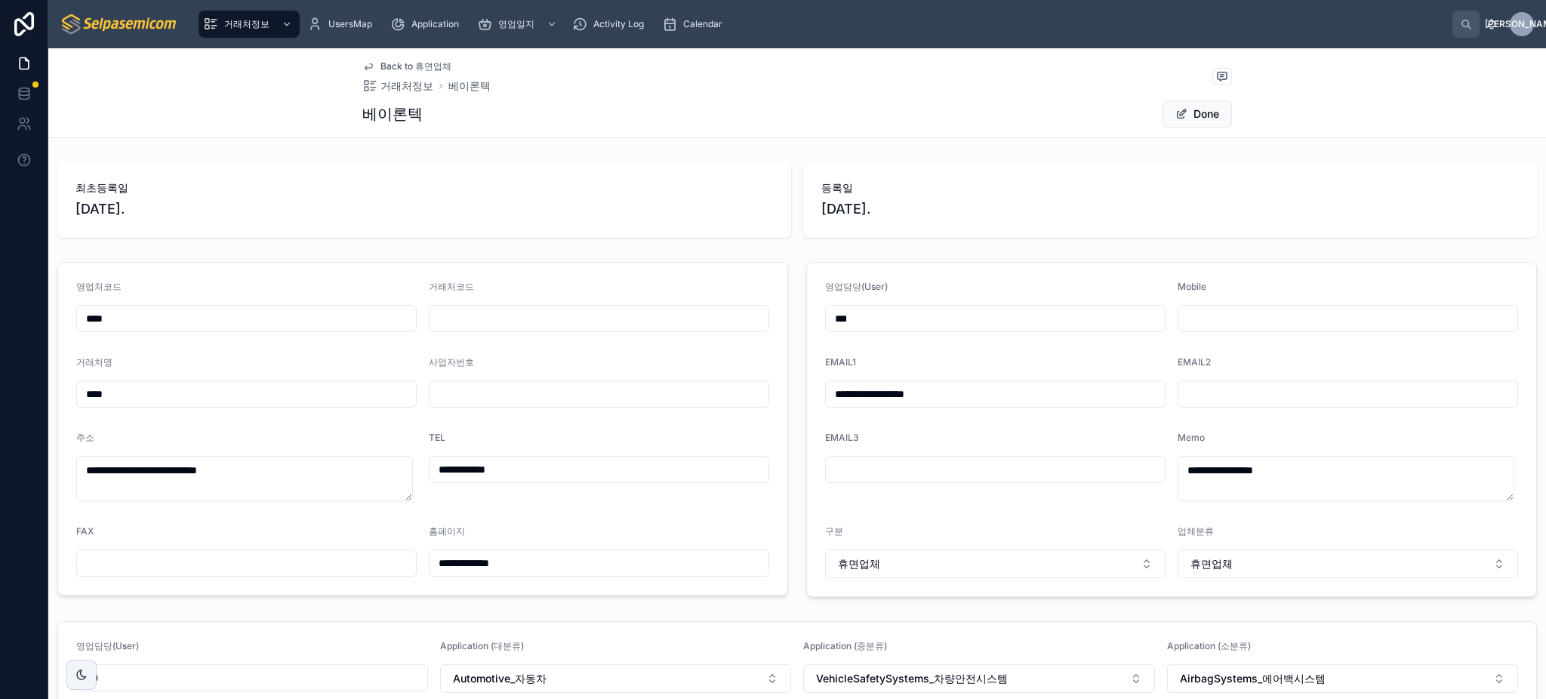
click at [912, 320] on input "***" at bounding box center [995, 318] width 339 height 21
click at [903, 320] on input "***" at bounding box center [995, 318] width 339 height 21
type input "**"
type input "*"
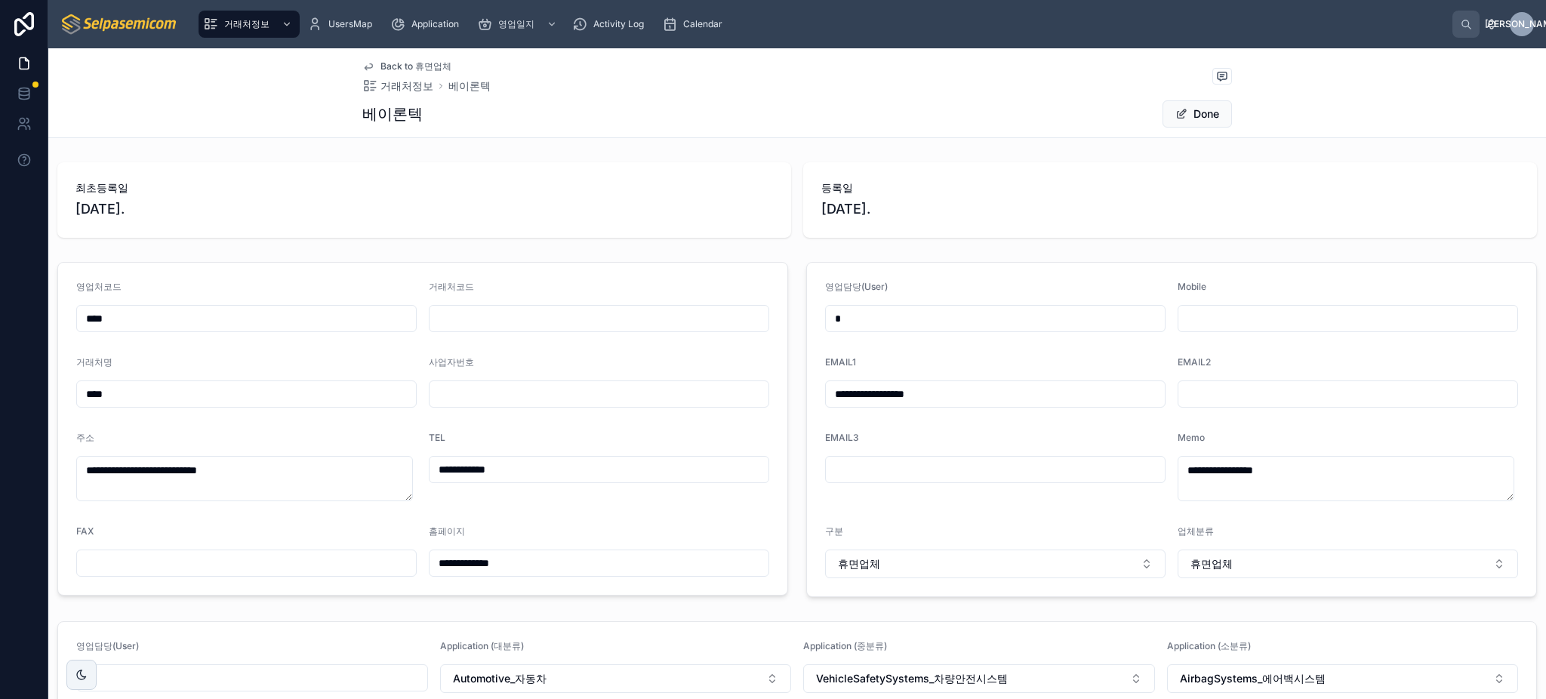
type input "*"
type input "**"
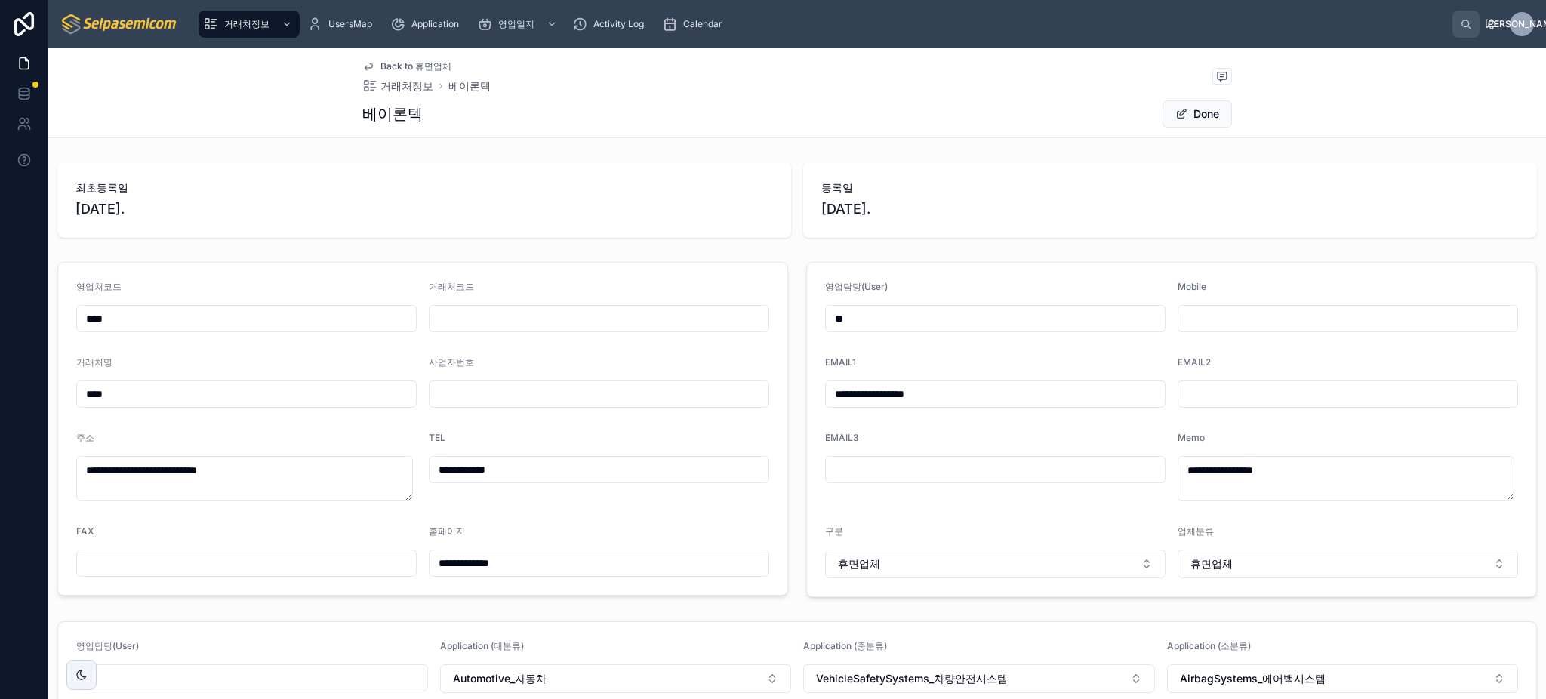
type input "**"
type input "***"
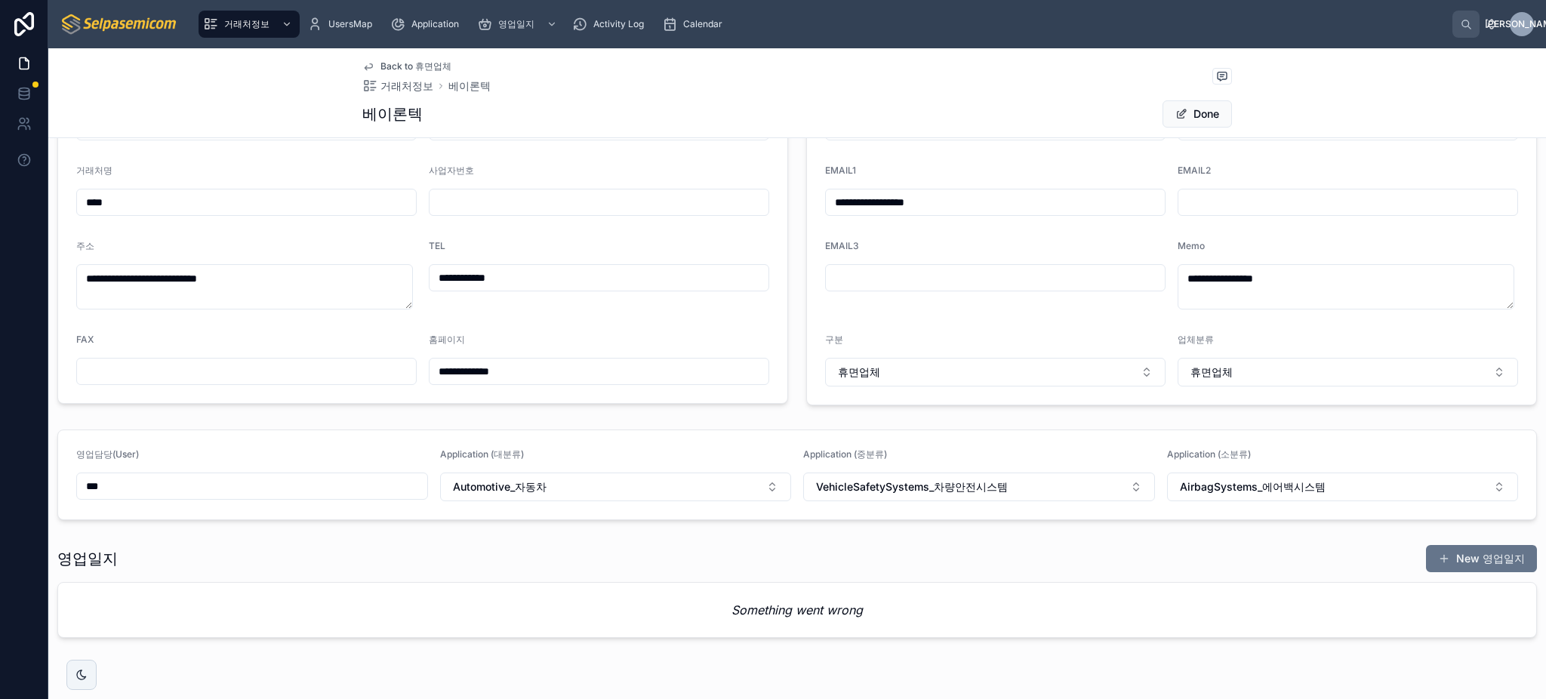
scroll to position [201, 0]
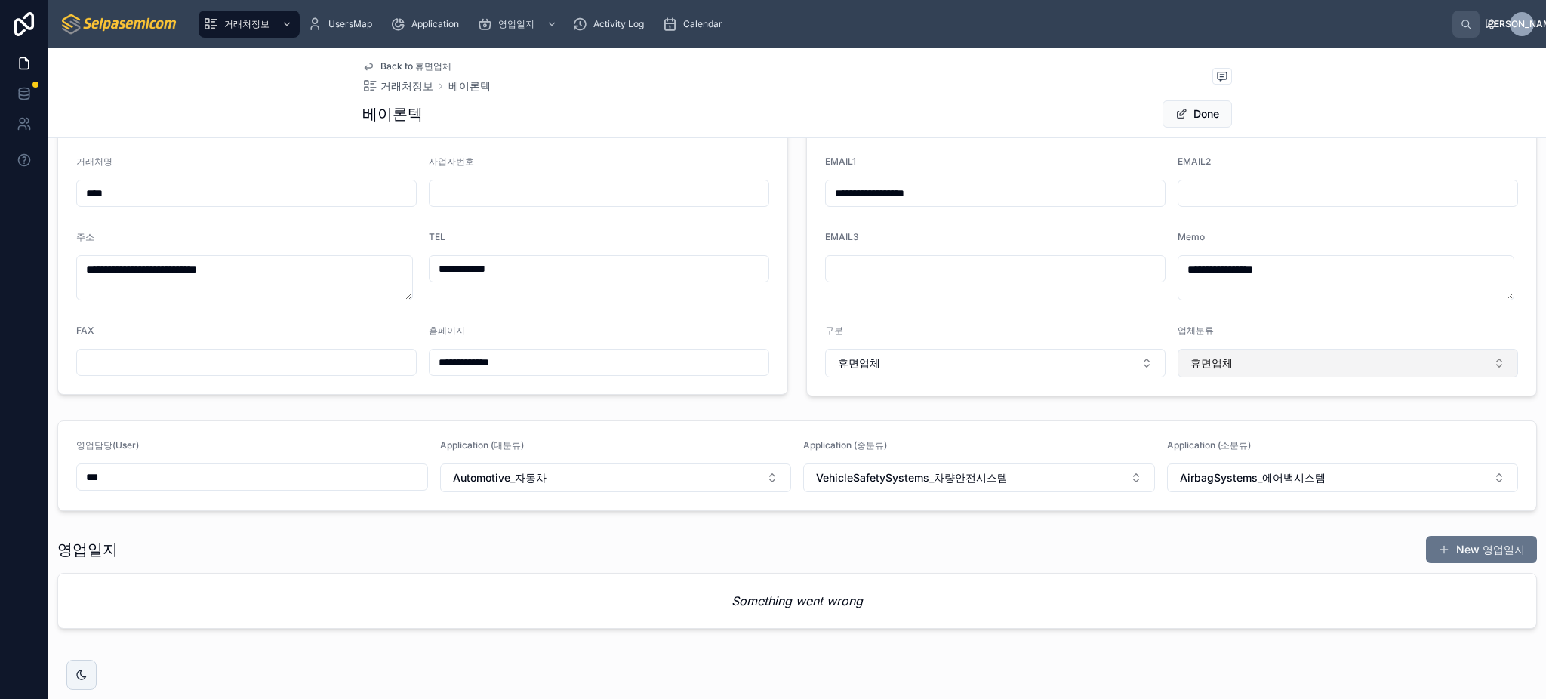
type input "***"
click at [1311, 370] on button "휴면업체" at bounding box center [1347, 363] width 340 height 29
type input "***"
click at [1025, 364] on button "휴면업체" at bounding box center [995, 363] width 340 height 29
click at [952, 526] on div "관리업체" at bounding box center [985, 520] width 329 height 24
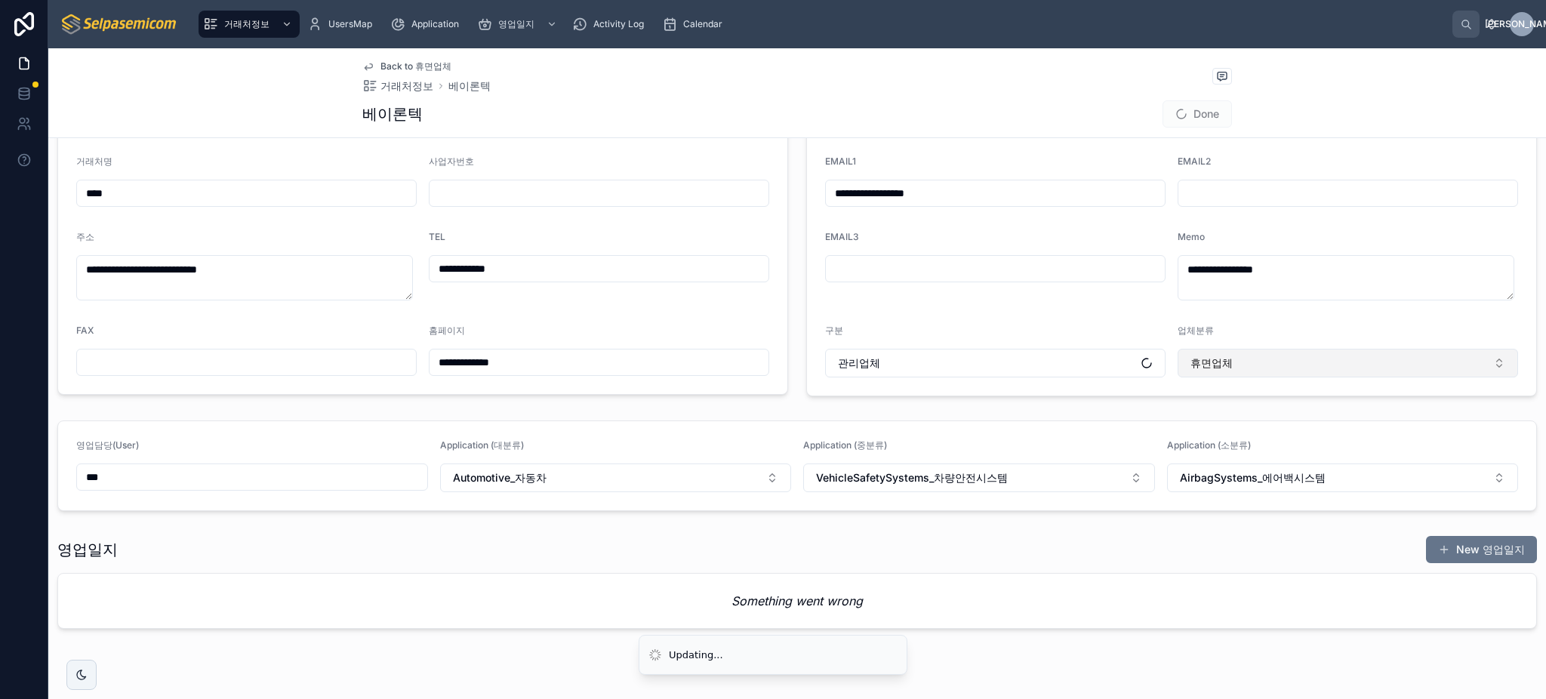
click at [1242, 374] on button "휴면업체" at bounding box center [1347, 363] width 340 height 29
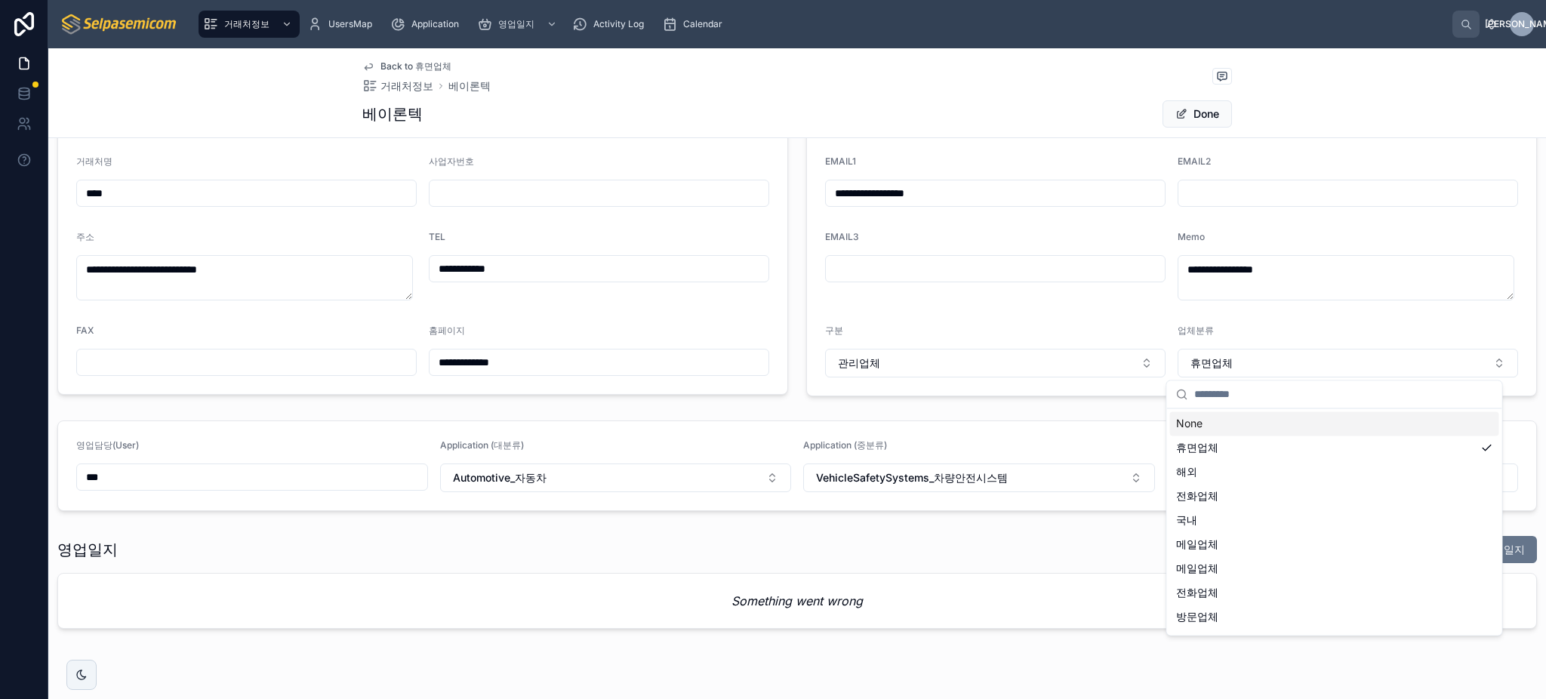
click at [1259, 427] on div "None" at bounding box center [1334, 423] width 329 height 24
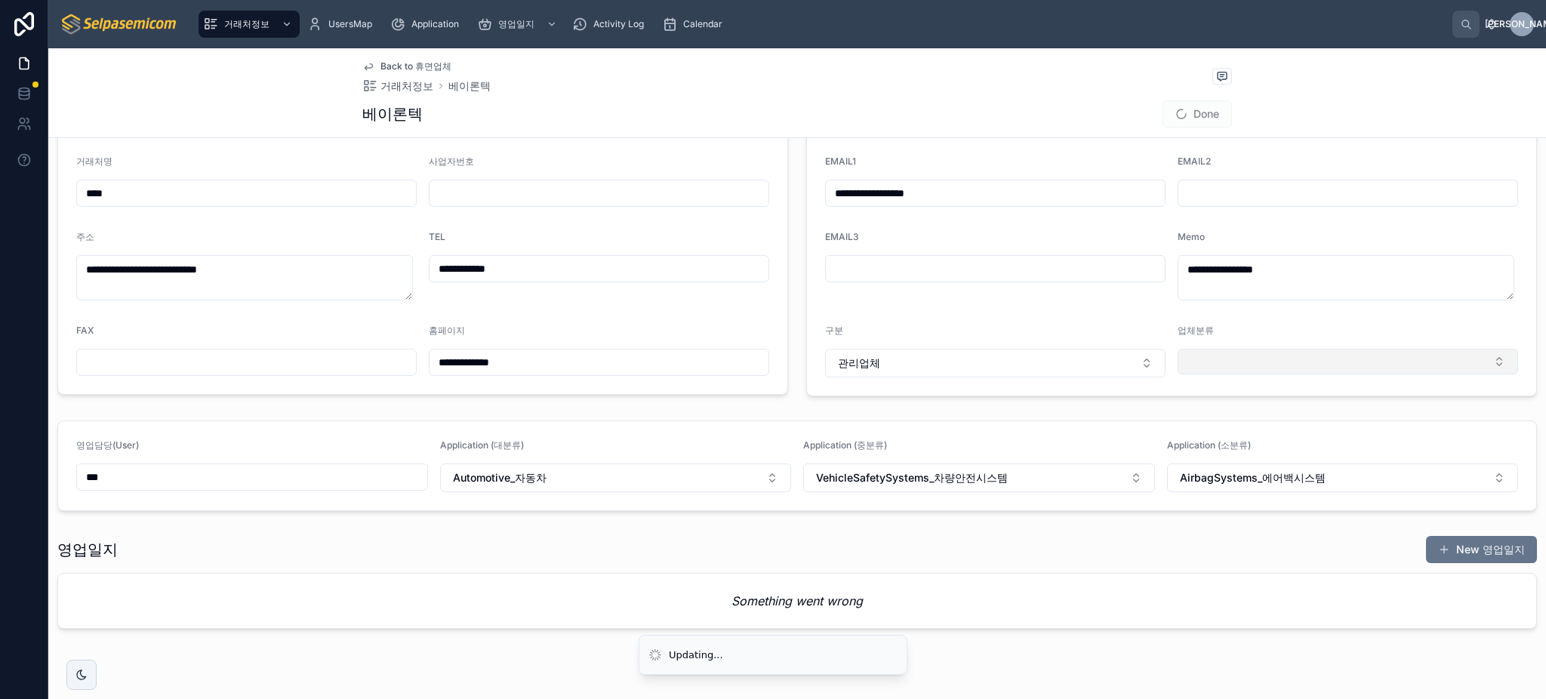
click at [1233, 368] on button "Select Button" at bounding box center [1347, 362] width 340 height 26
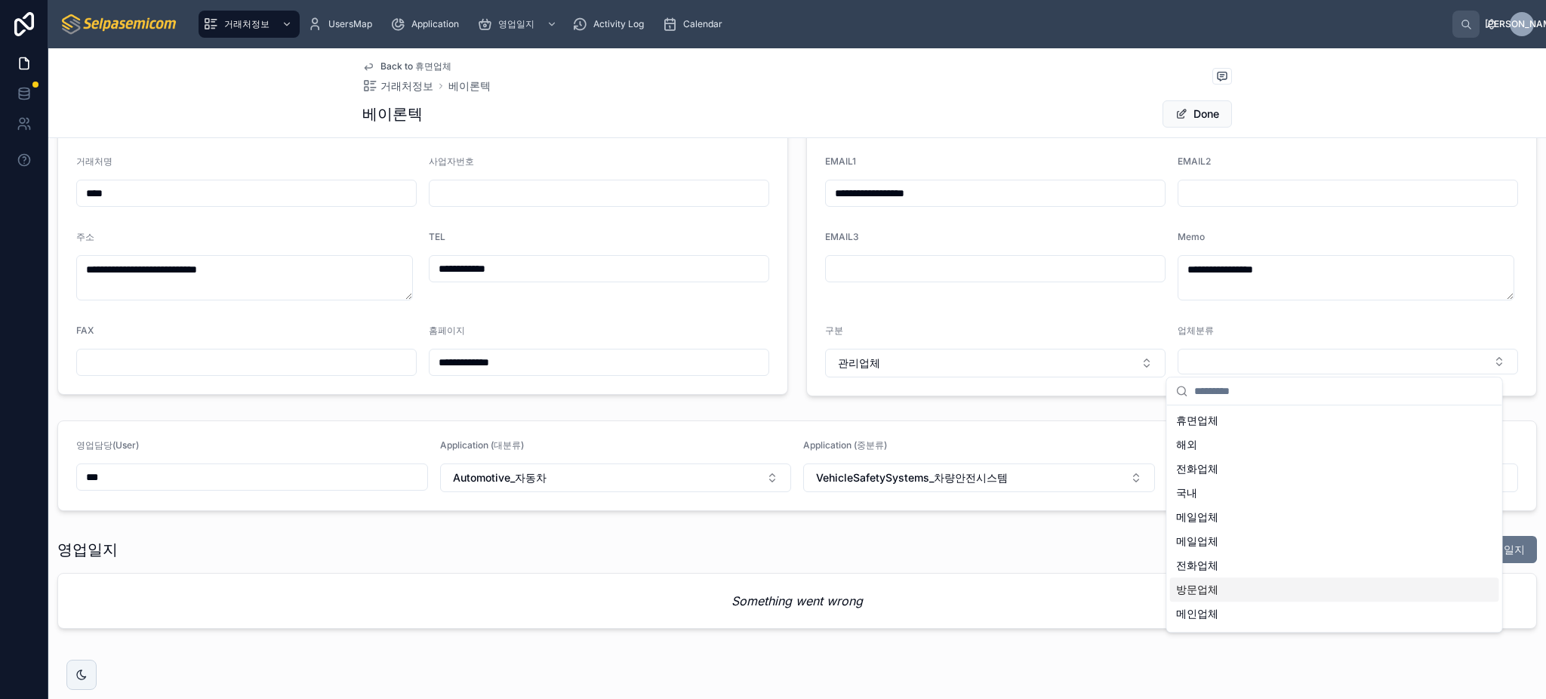
click at [1212, 589] on span "방문업체" at bounding box center [1197, 589] width 42 height 15
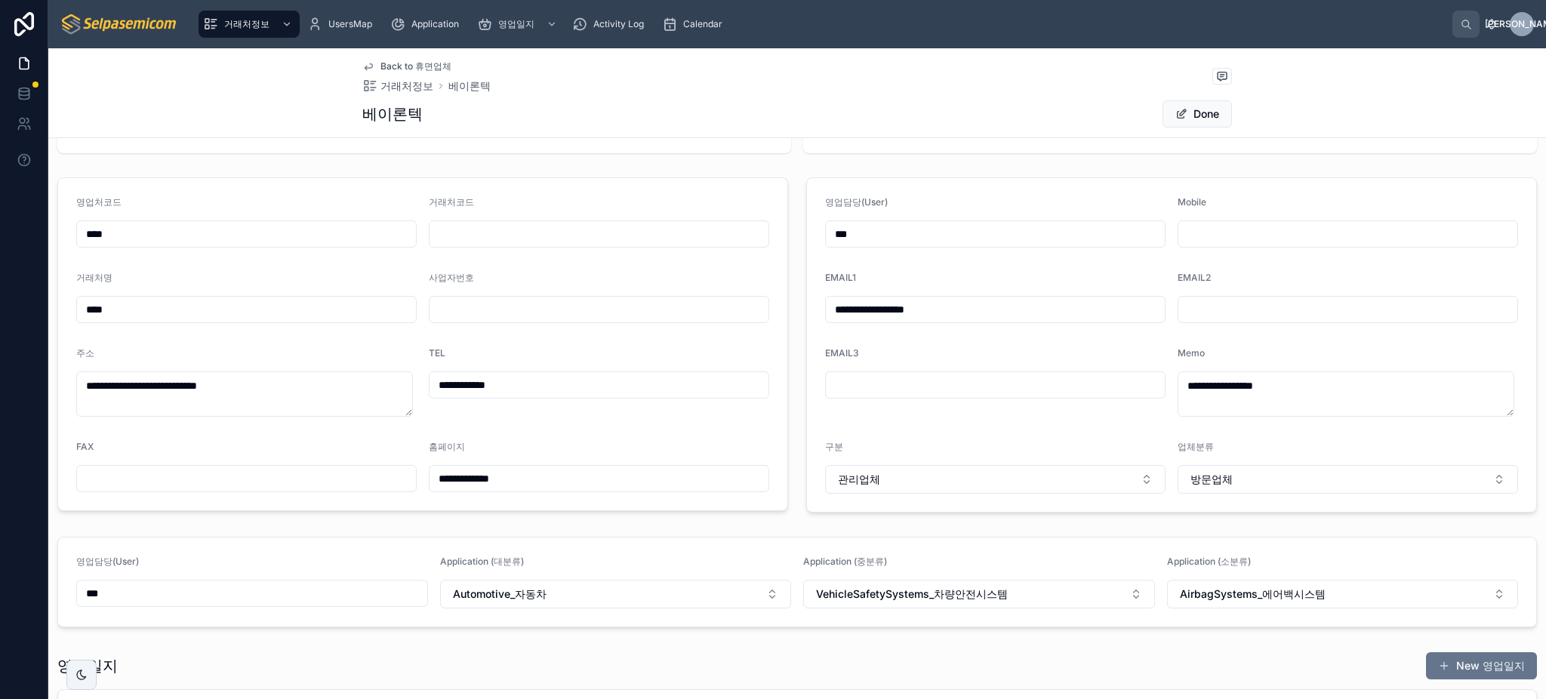
scroll to position [0, 0]
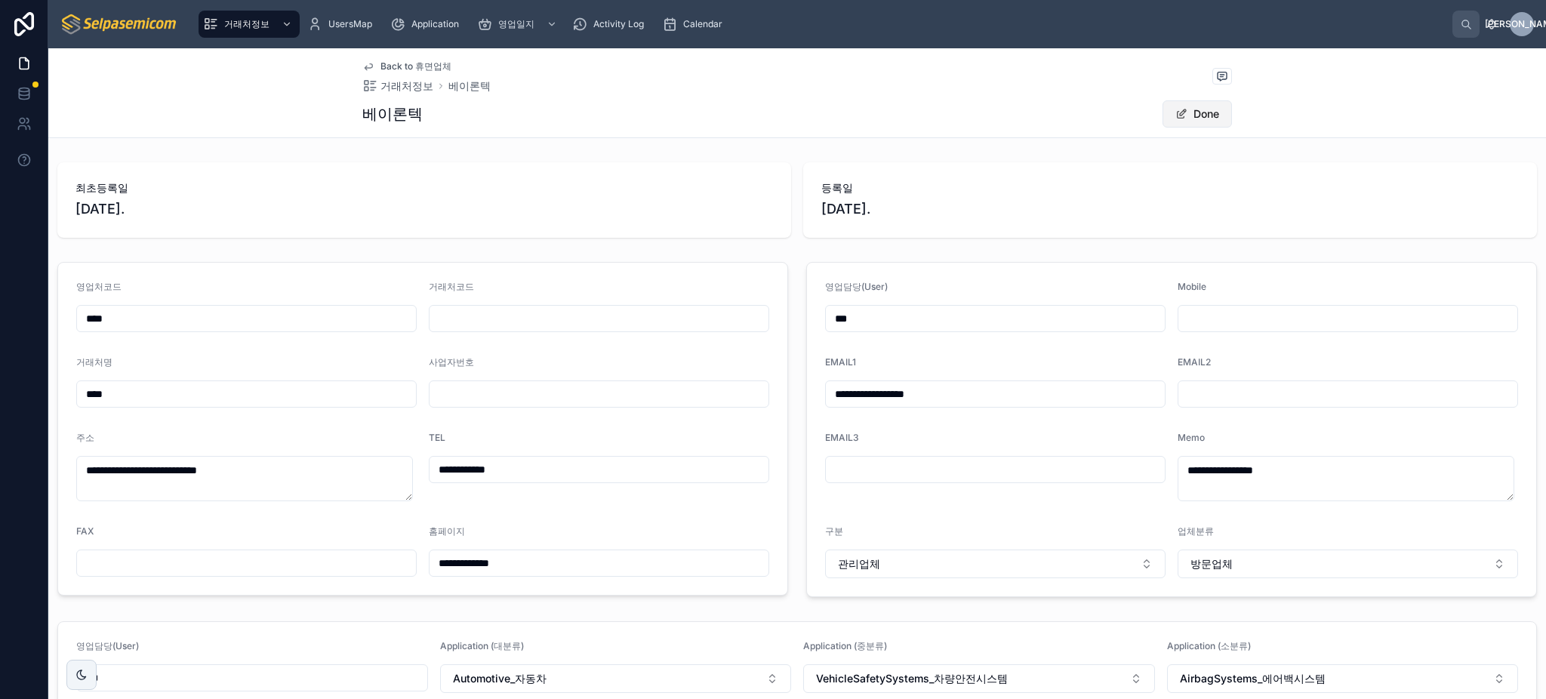
click at [1175, 109] on span at bounding box center [1181, 114] width 12 height 12
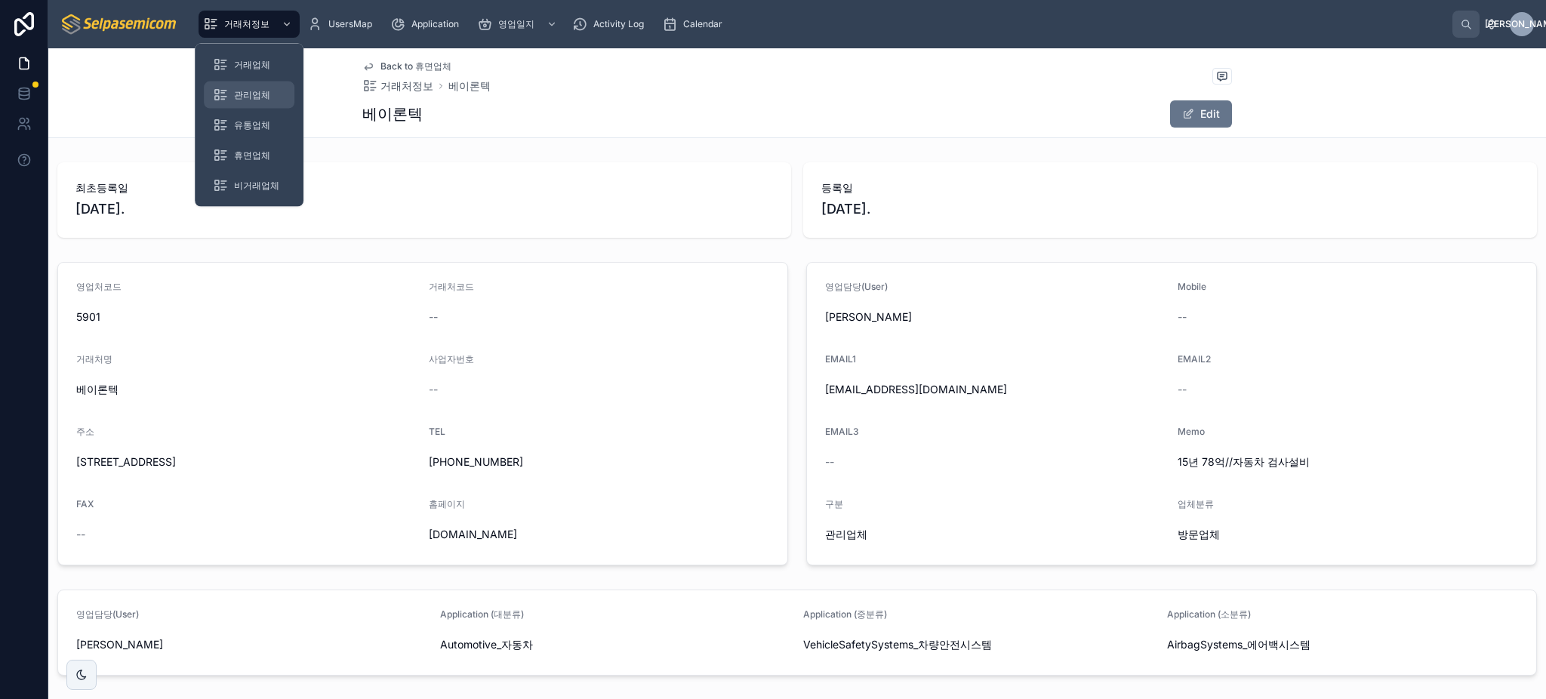
click at [247, 88] on div "관리업체" at bounding box center [249, 95] width 72 height 24
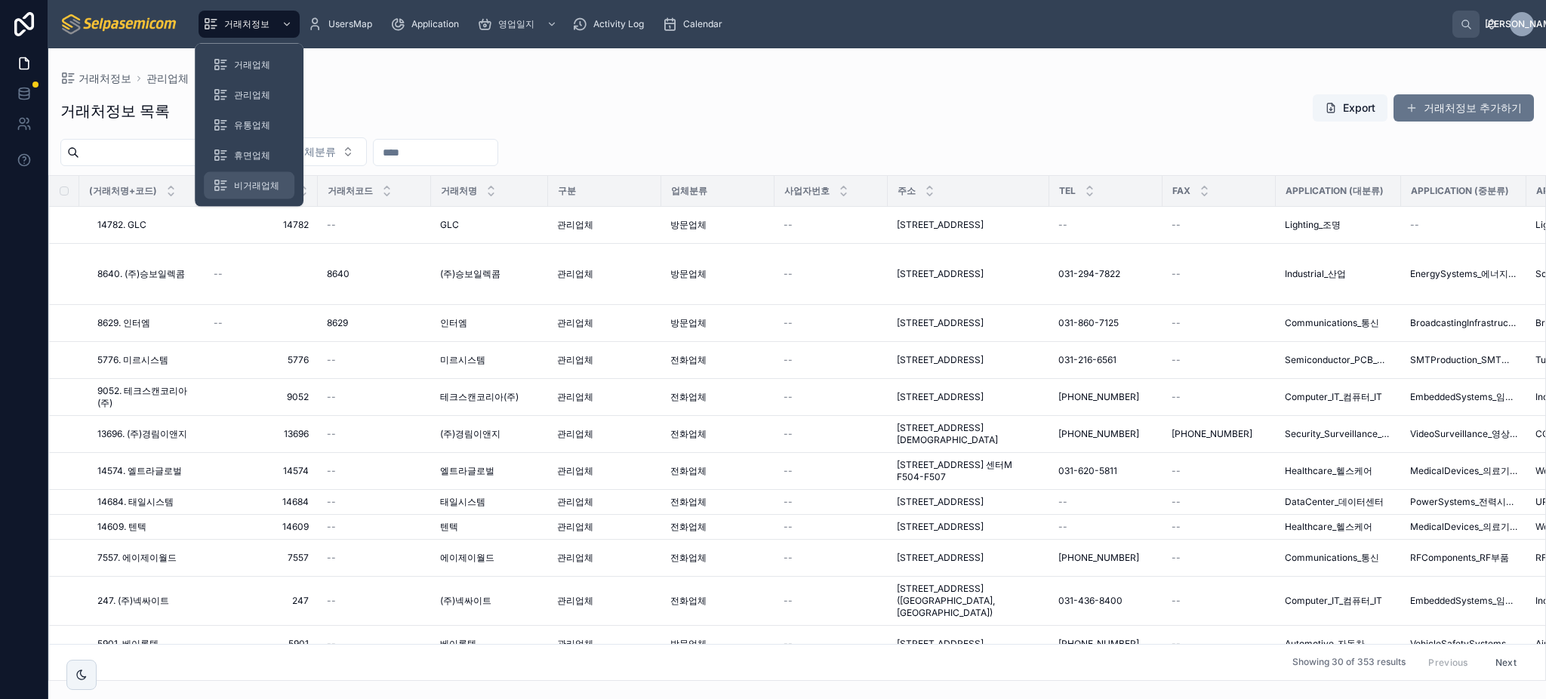
click at [266, 177] on div "비거래업체" at bounding box center [249, 186] width 72 height 24
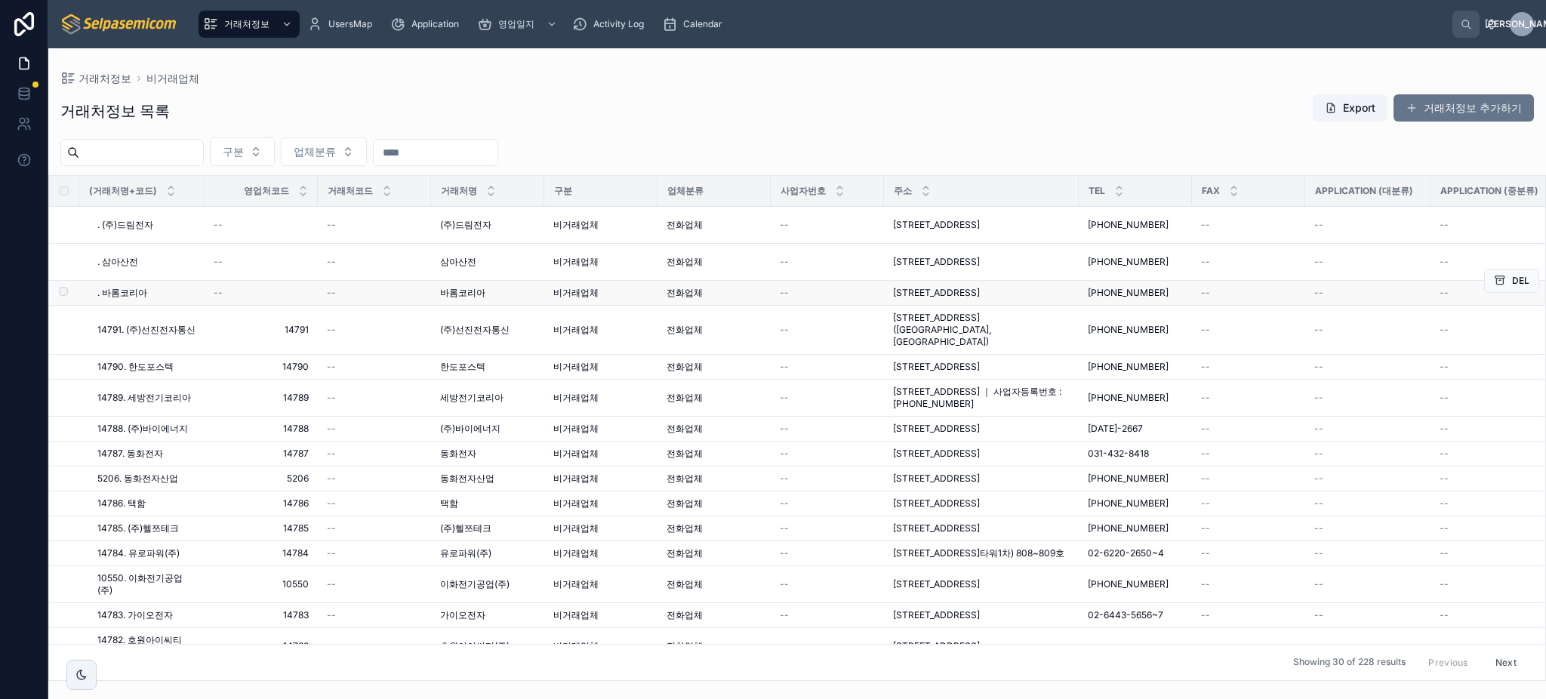
click at [124, 288] on span ". 바롬코리아" at bounding box center [122, 293] width 50 height 12
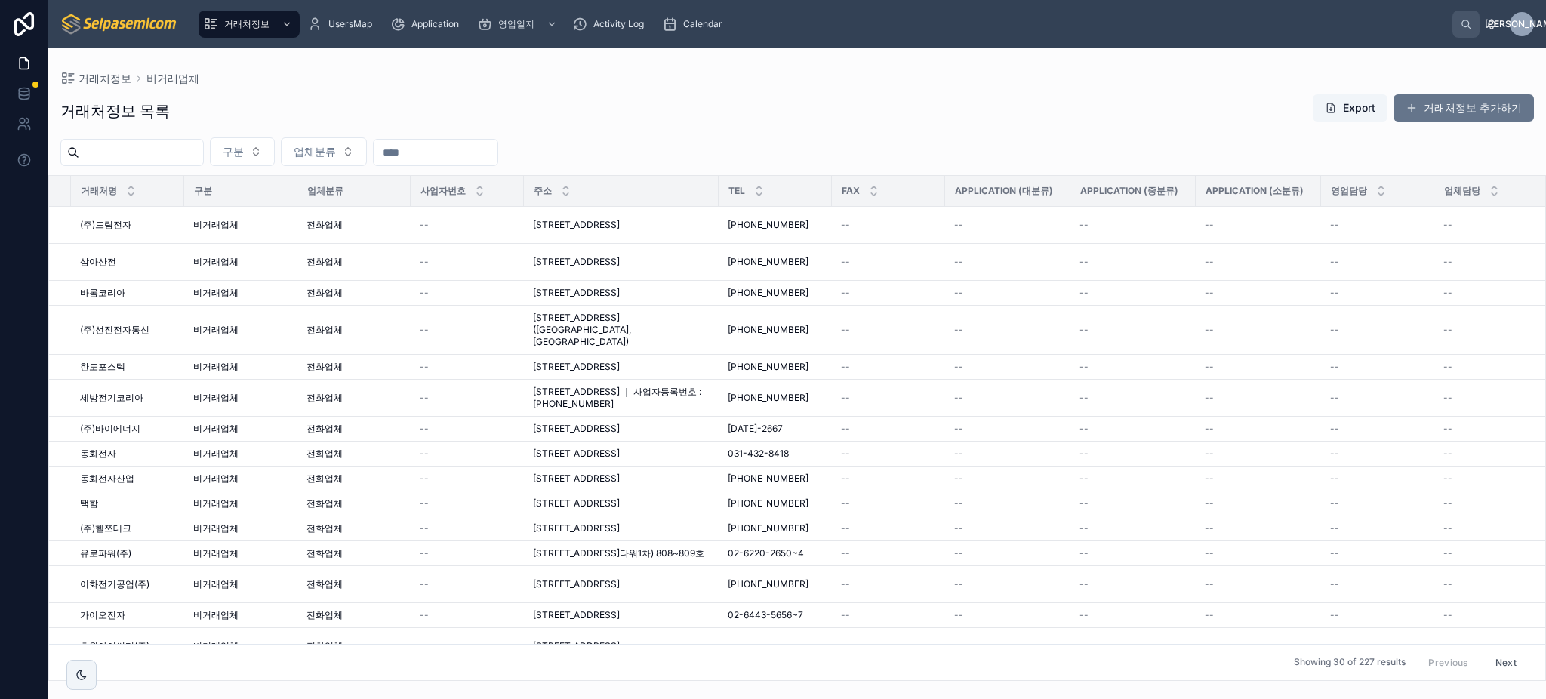
scroll to position [0, 380]
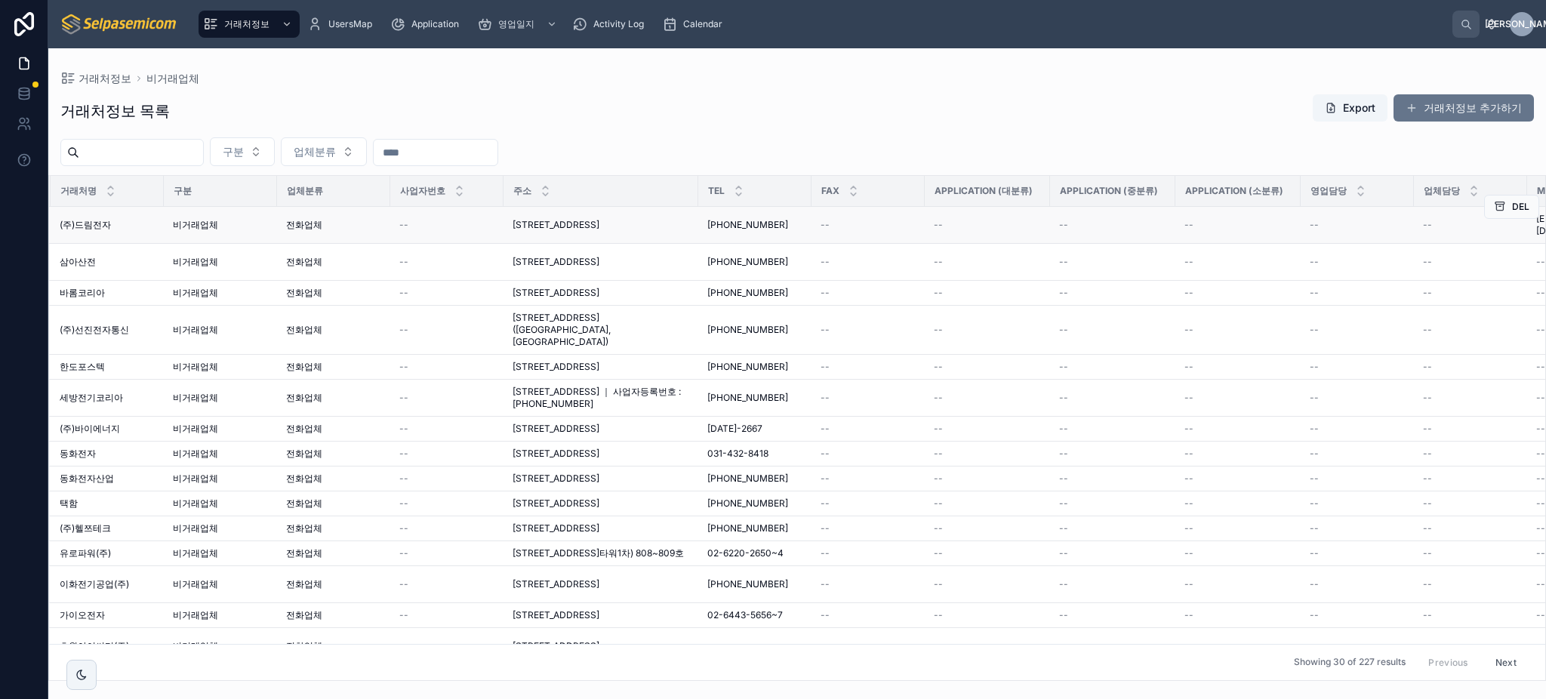
click at [1319, 224] on div "--" at bounding box center [1357, 225] width 95 height 12
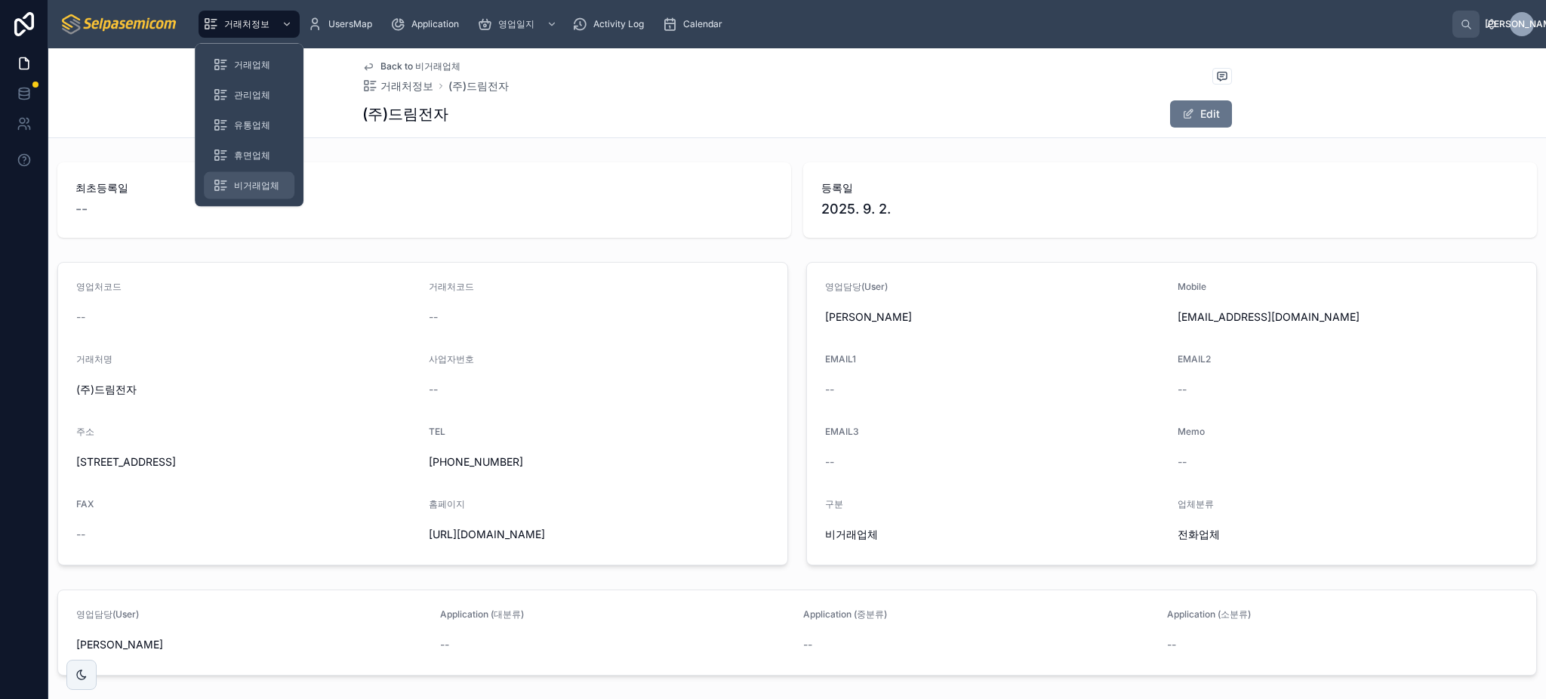
click at [256, 182] on span "비거래업체" at bounding box center [256, 186] width 45 height 12
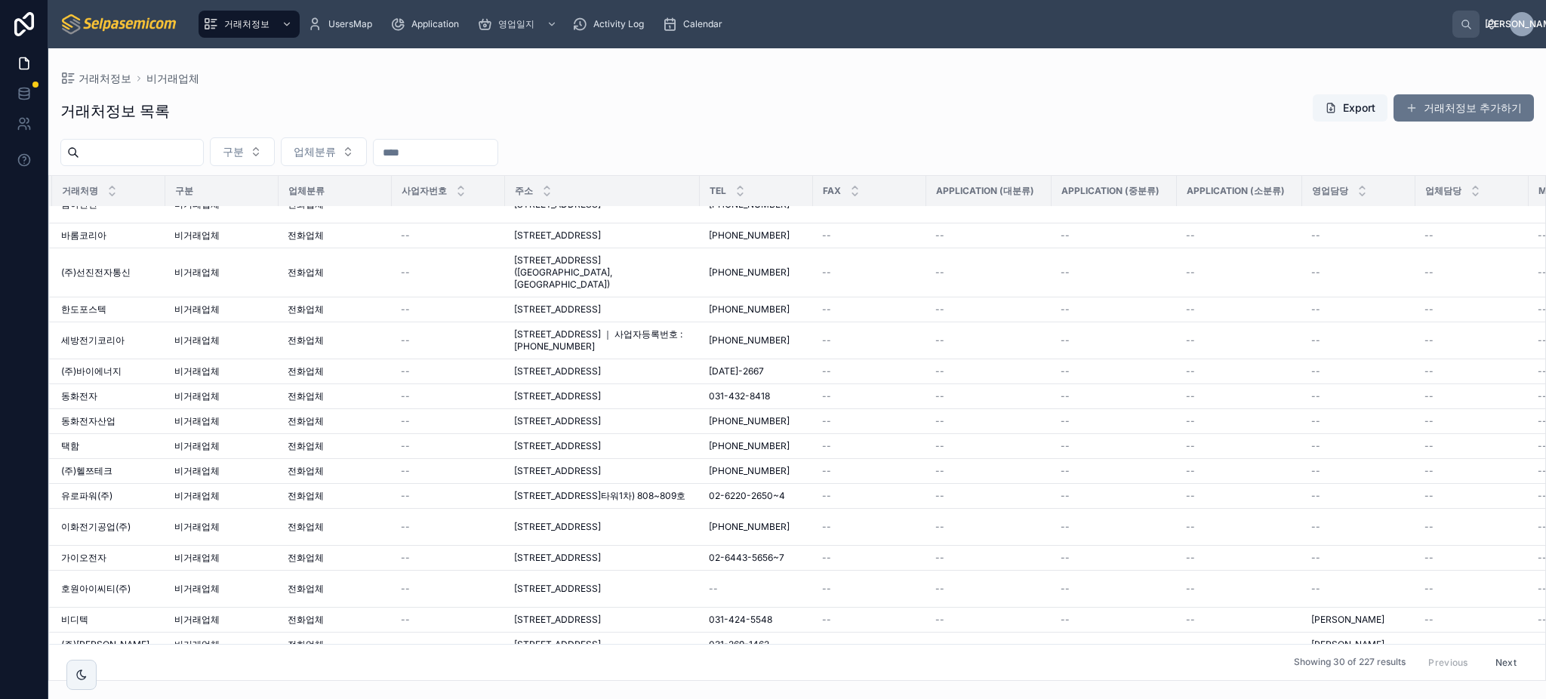
scroll to position [57, 385]
click at [88, 402] on span "동화전자" at bounding box center [73, 396] width 36 height 12
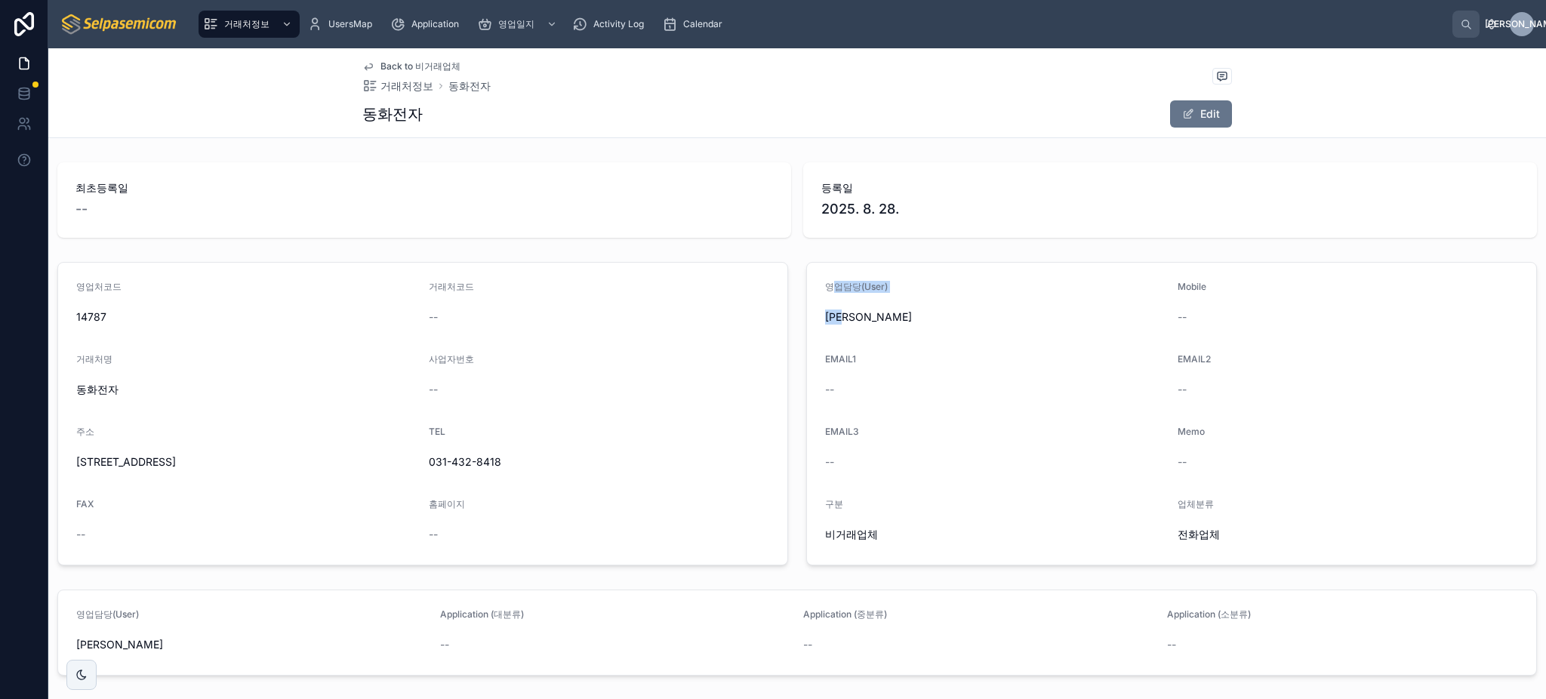
drag, startPoint x: 884, startPoint y: 314, endPoint x: 820, endPoint y: 296, distance: 66.7
click at [825, 296] on div "영업담당(User) 김동일" at bounding box center [995, 305] width 340 height 48
click at [825, 295] on div "영업담당(User)" at bounding box center [995, 290] width 340 height 18
click at [899, 315] on span "[PERSON_NAME]" at bounding box center [995, 316] width 340 height 15
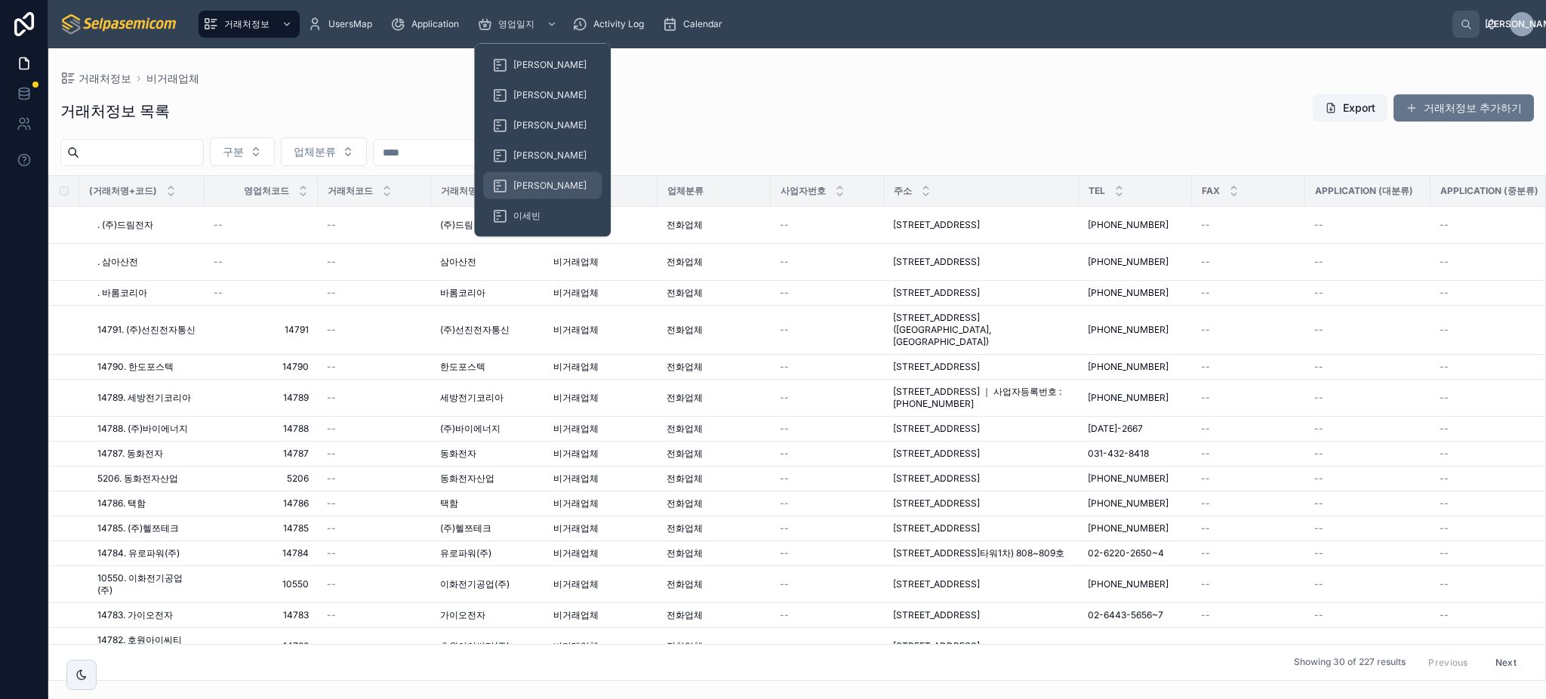
click at [523, 181] on span "[PERSON_NAME]" at bounding box center [549, 186] width 73 height 12
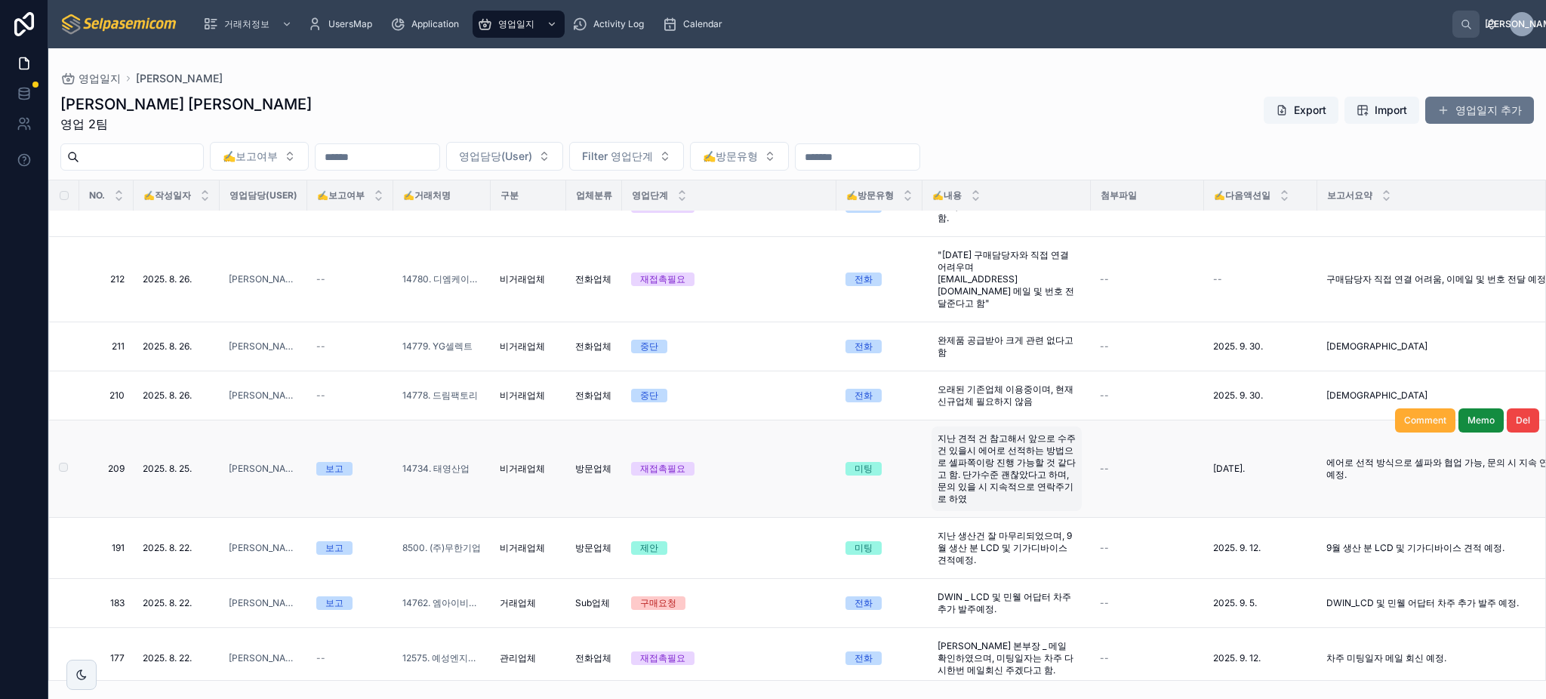
scroll to position [1223, 0]
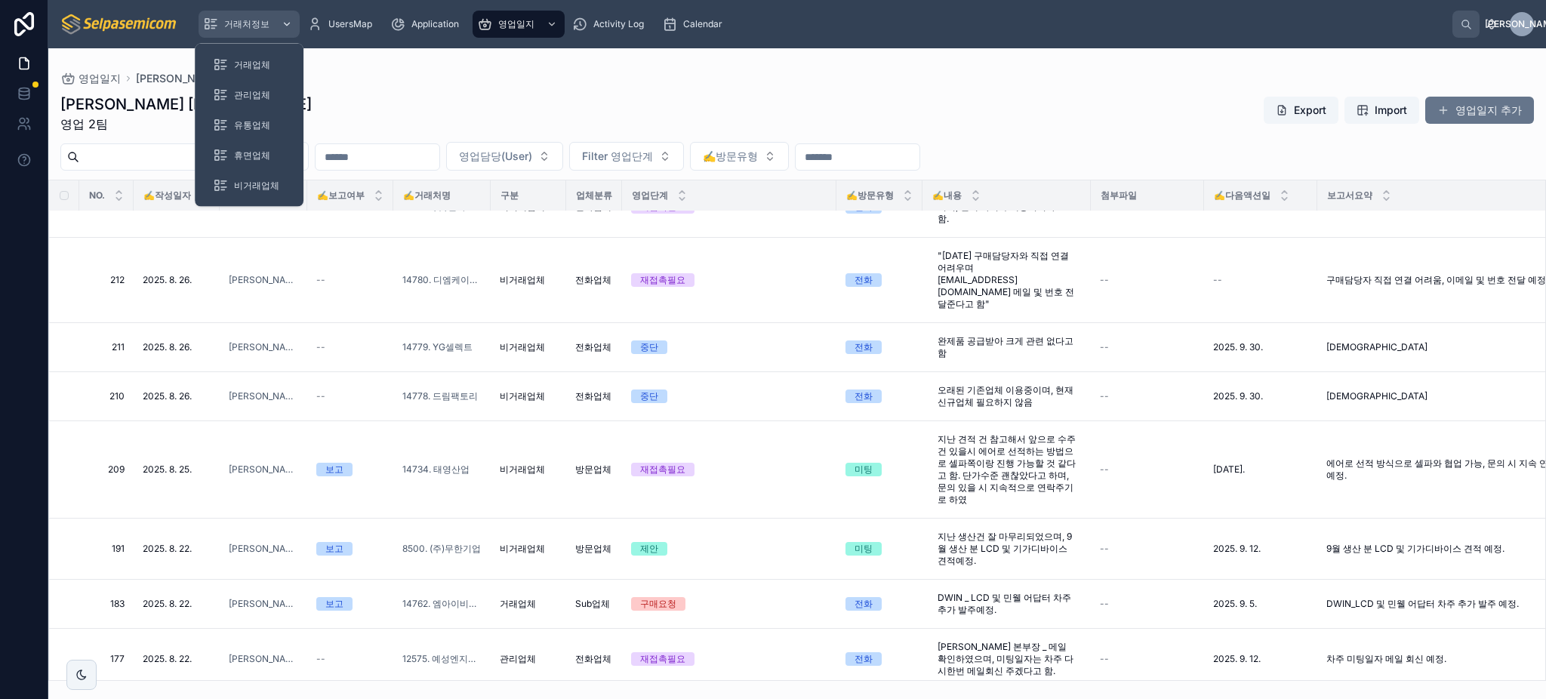
click at [239, 25] on span "거래처정보" at bounding box center [246, 24] width 45 height 12
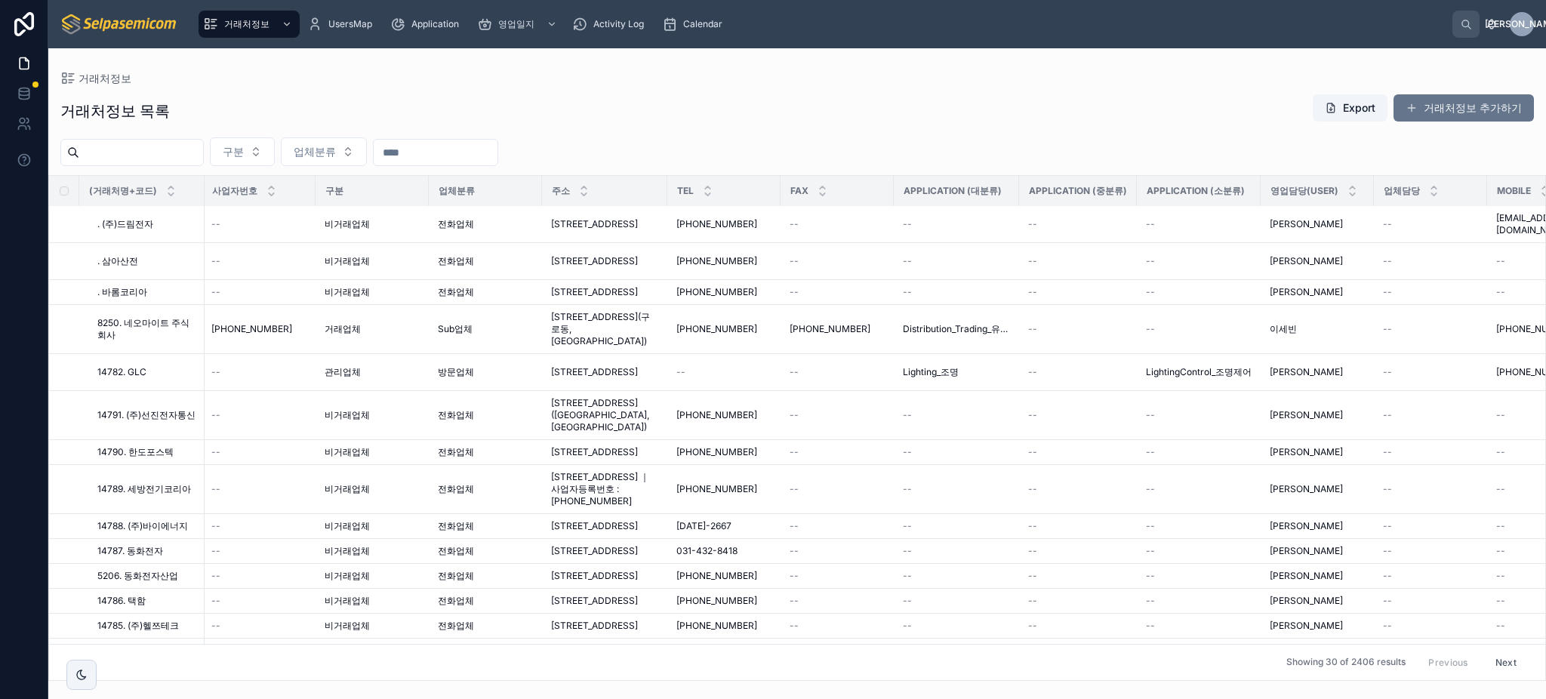
scroll to position [0, 342]
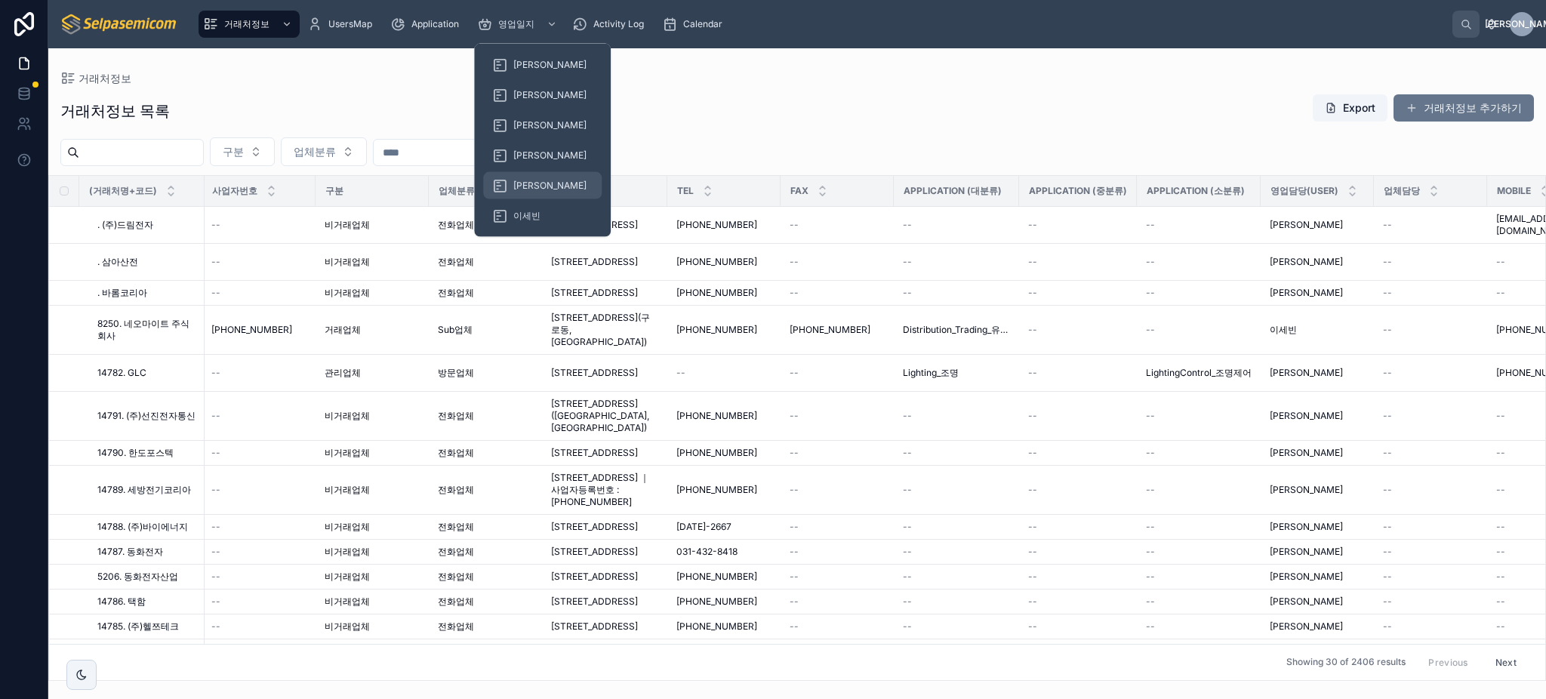
click at [528, 177] on div "[PERSON_NAME]" at bounding box center [542, 186] width 100 height 24
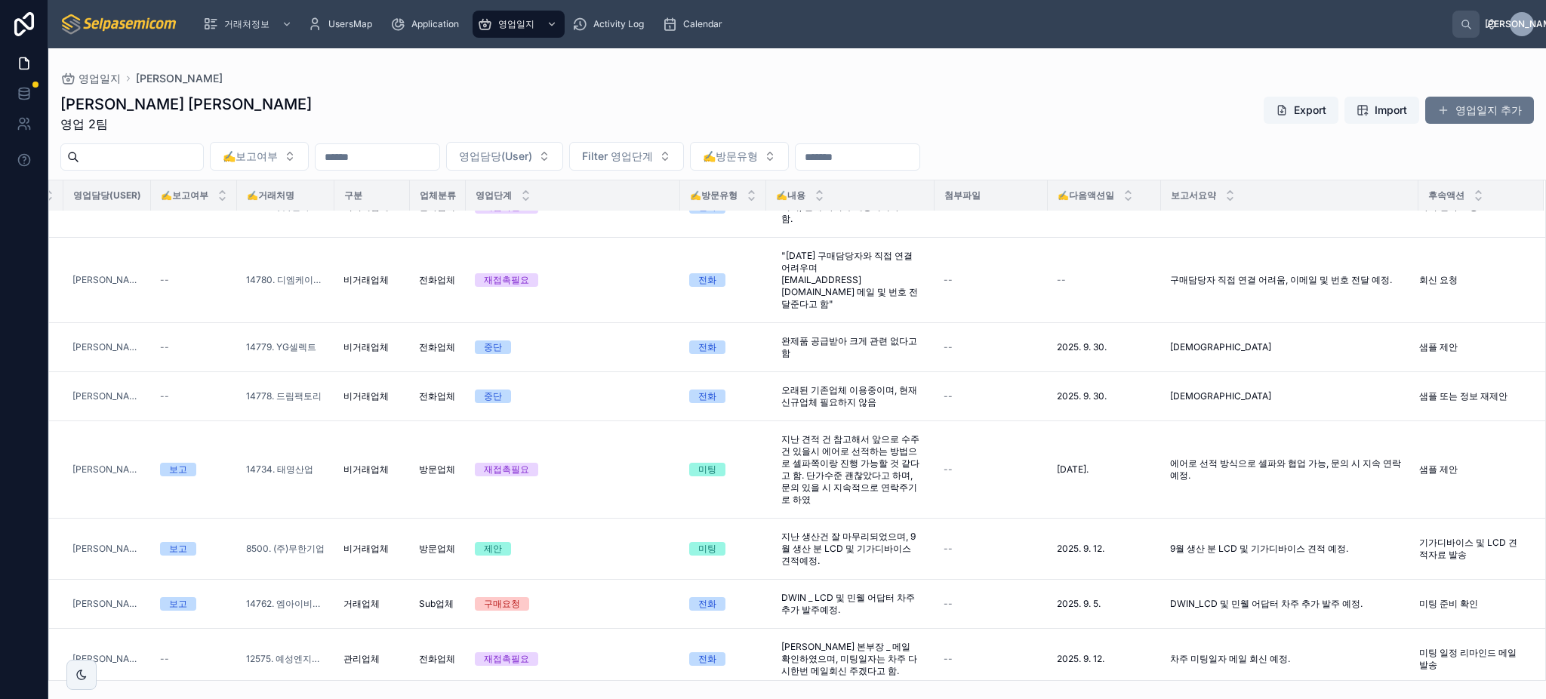
scroll to position [1223, 0]
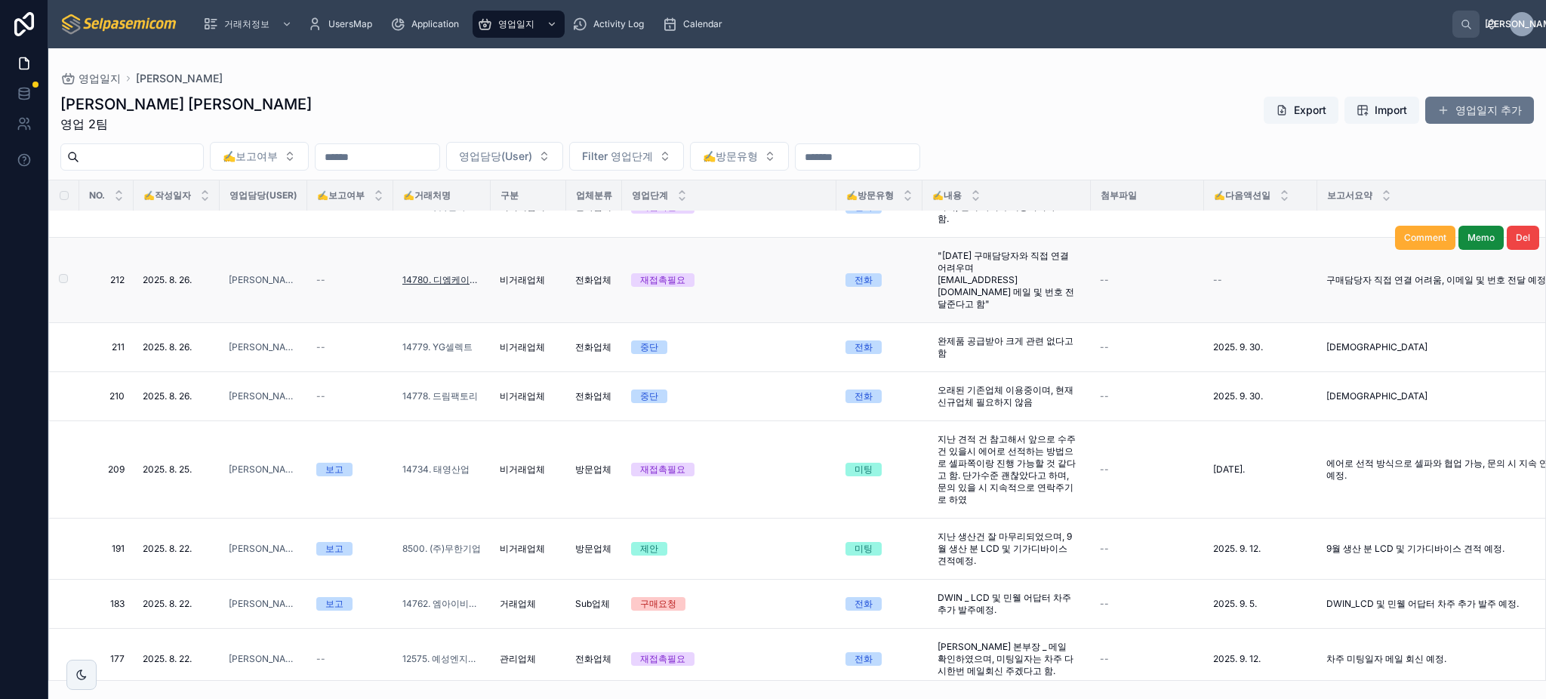
click at [460, 274] on span "14780. 디엠케이코리아" at bounding box center [441, 280] width 79 height 12
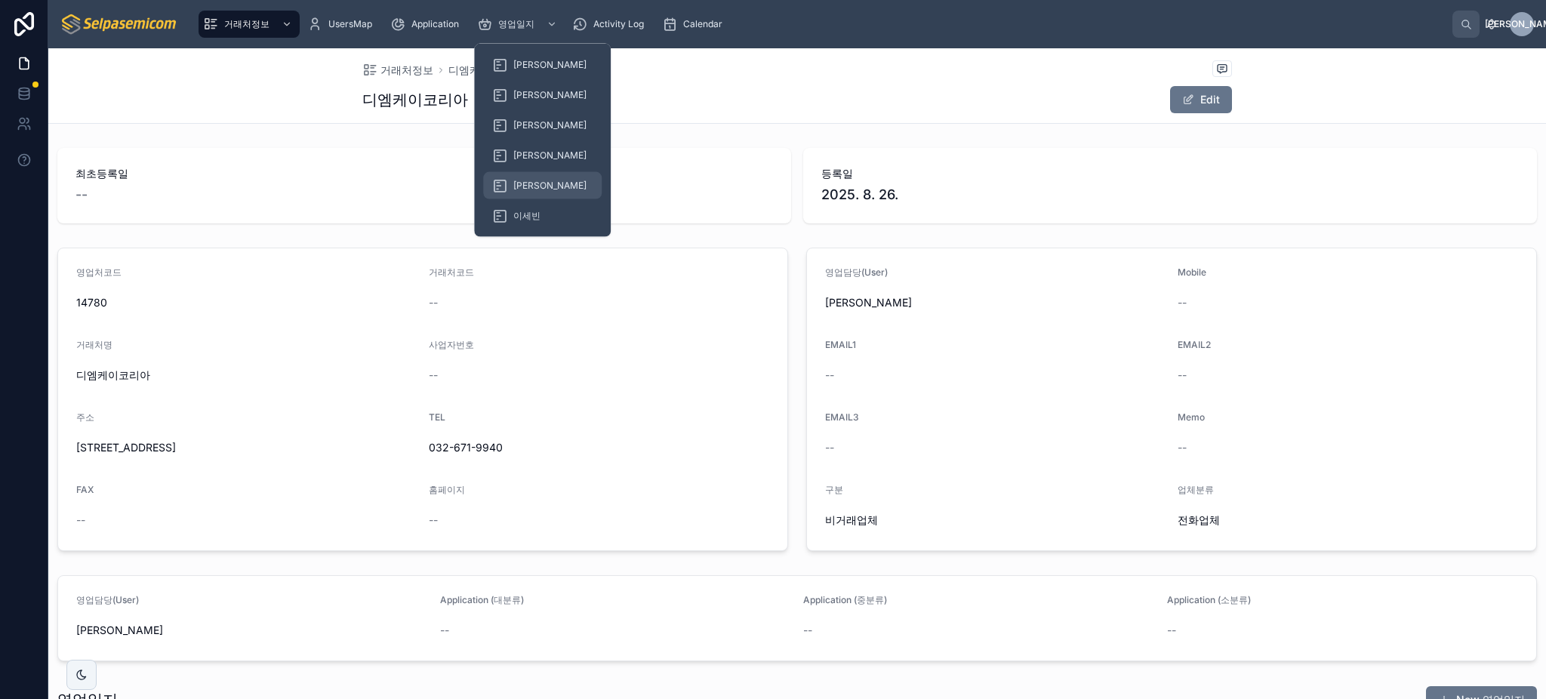
click at [538, 181] on span "[PERSON_NAME]" at bounding box center [549, 186] width 73 height 12
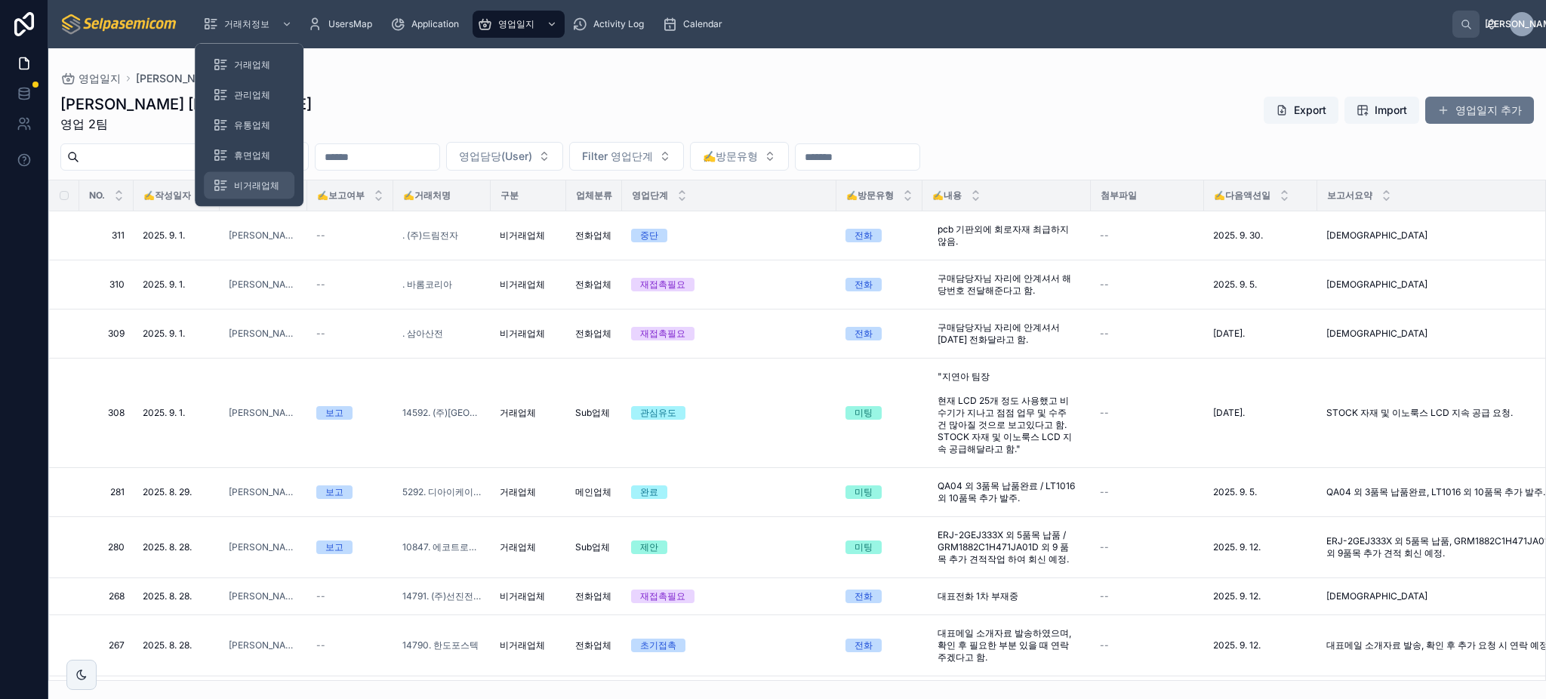
click at [260, 180] on span "비거래업체" at bounding box center [256, 186] width 45 height 12
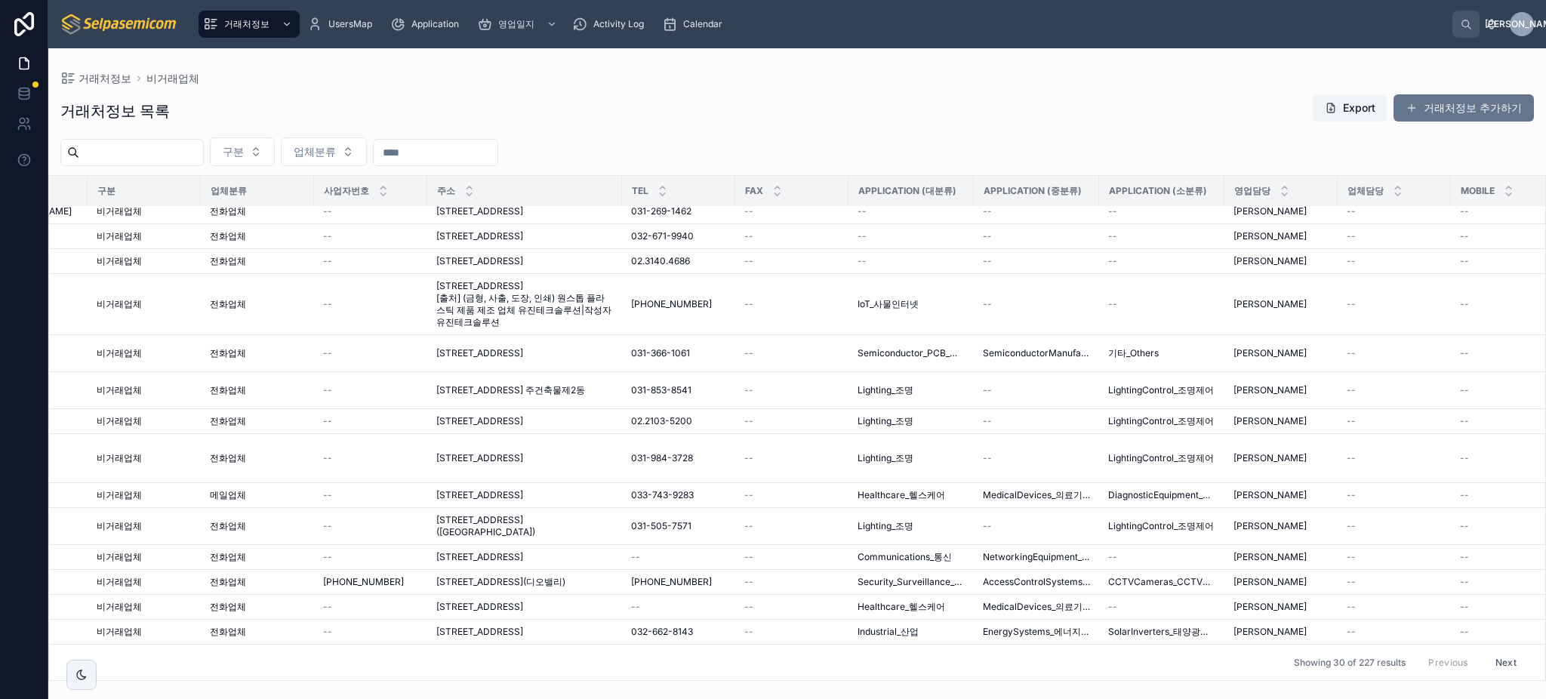
scroll to position [661, 457]
click at [947, 655] on div "Showing 30 of 227 results Previous Next" at bounding box center [797, 662] width 1496 height 36
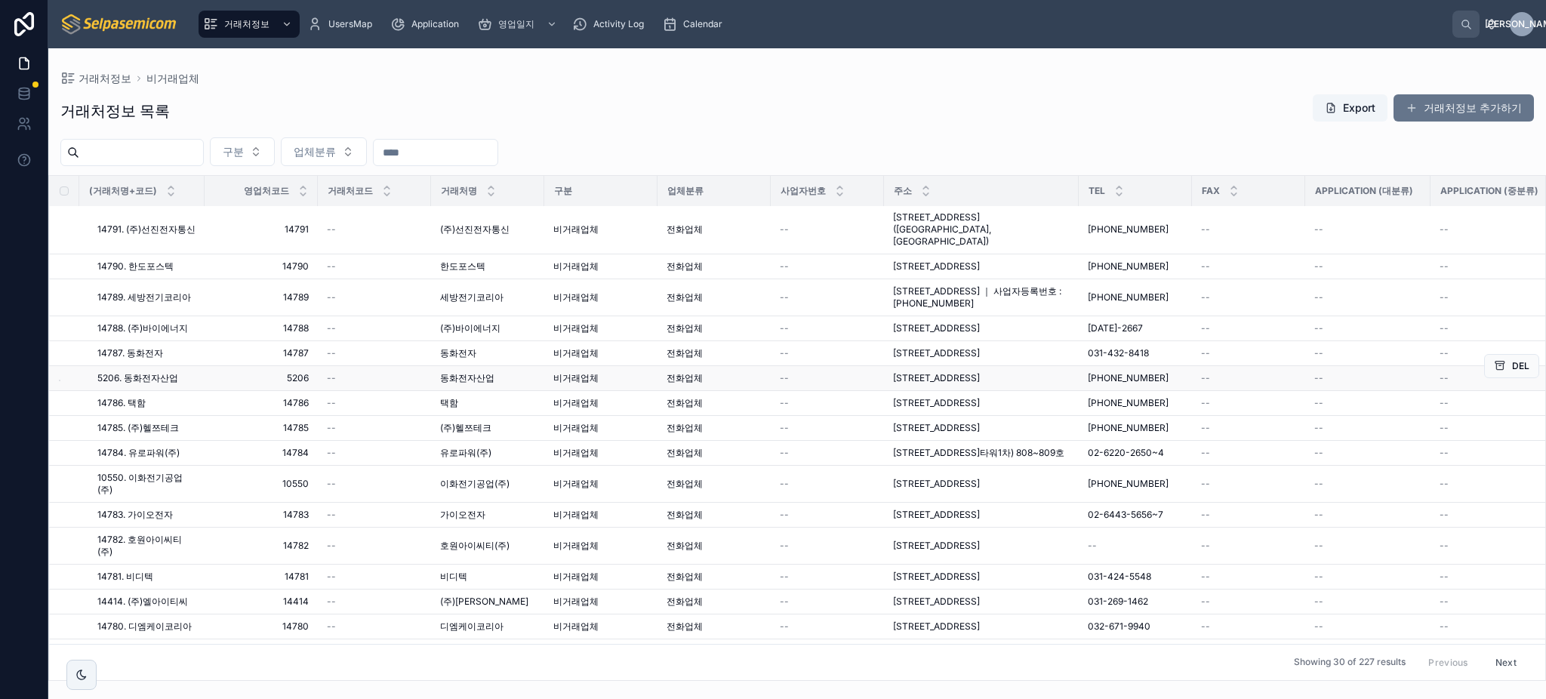
scroll to position [201, 0]
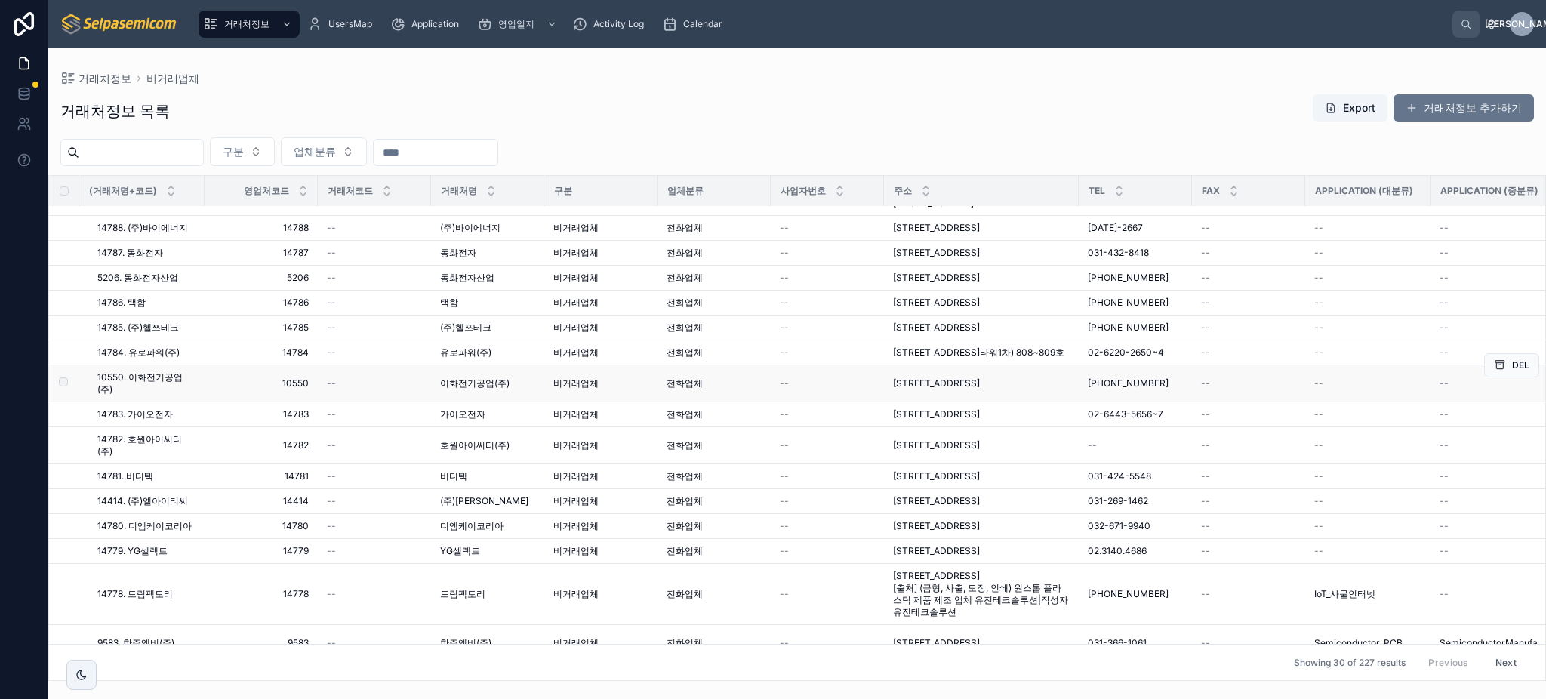
click at [164, 396] on span "10550. 이화전기공업(주)" at bounding box center [146, 383] width 98 height 24
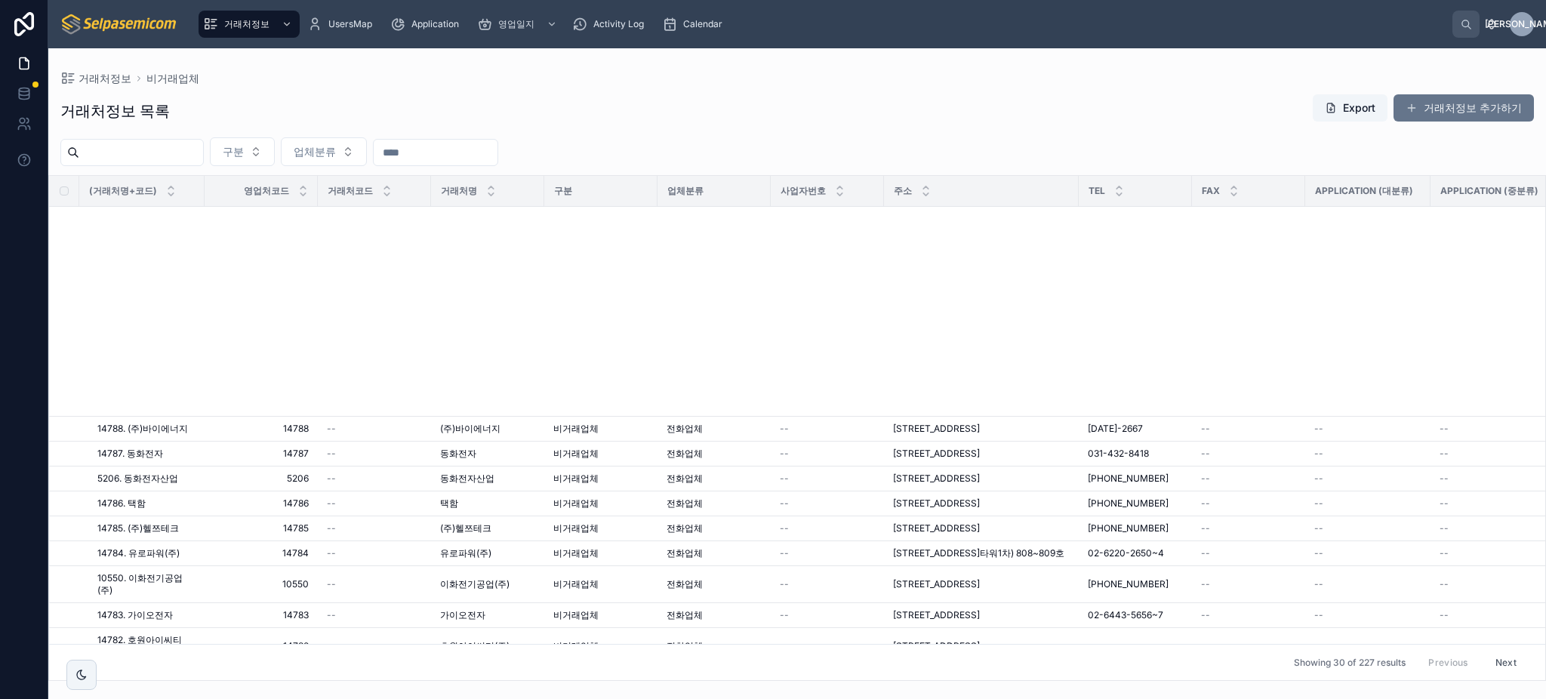
scroll to position [596, 0]
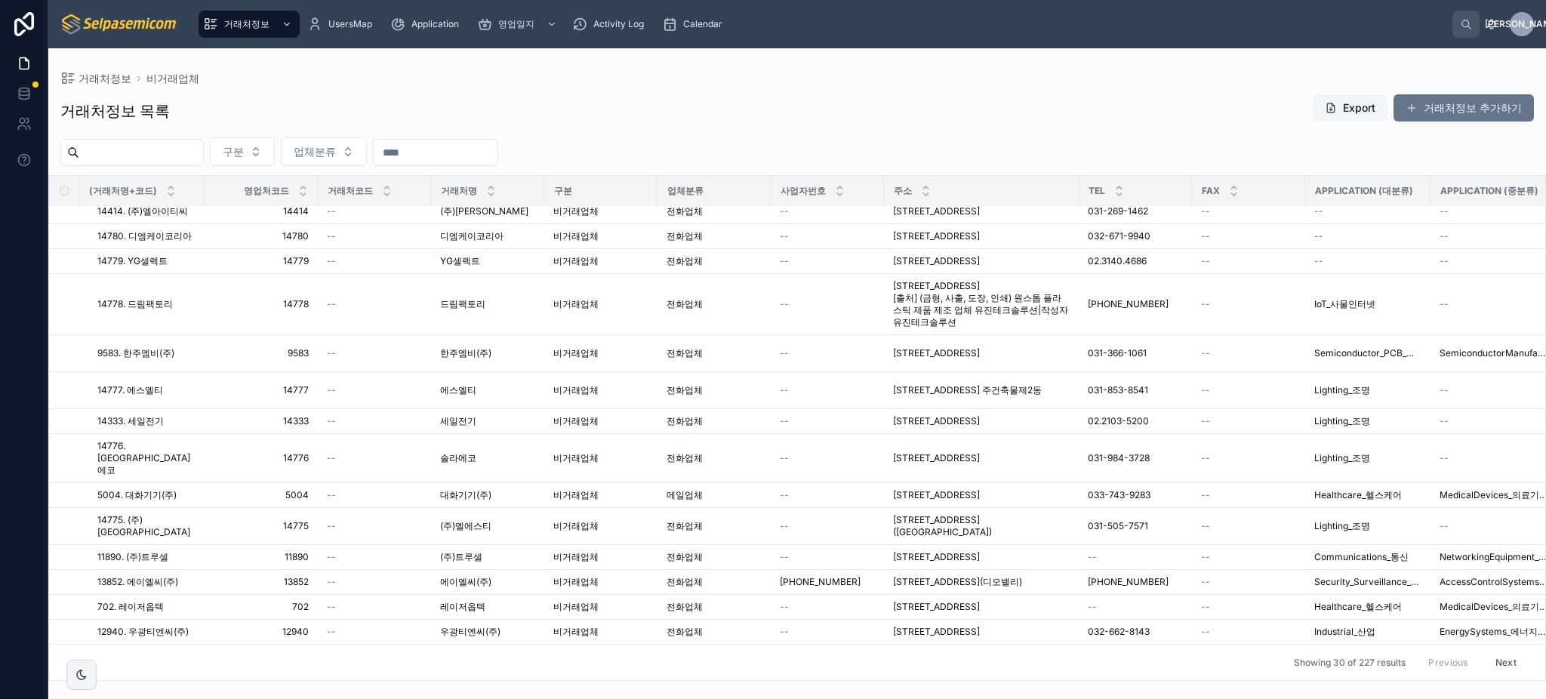
click at [1488, 651] on button "Next" at bounding box center [1506, 662] width 42 height 23
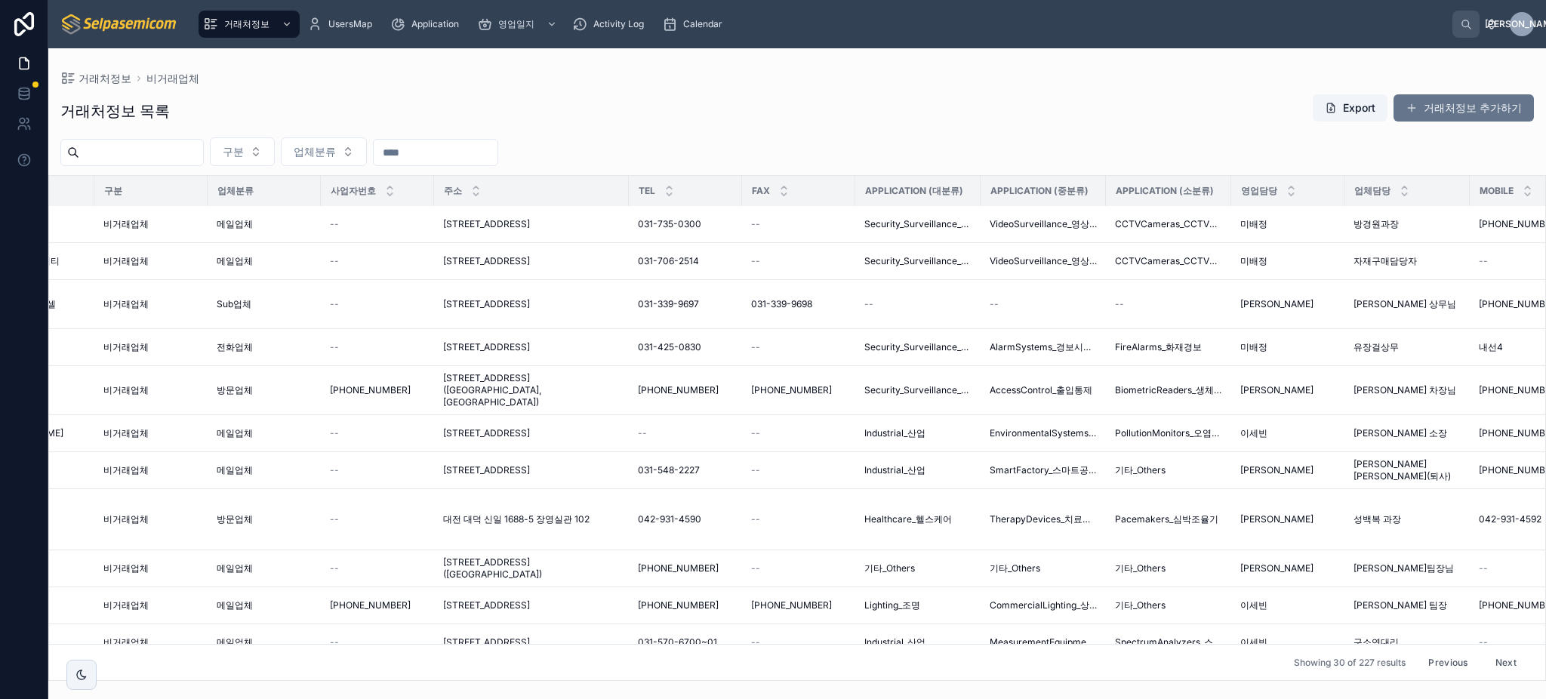
scroll to position [625, 450]
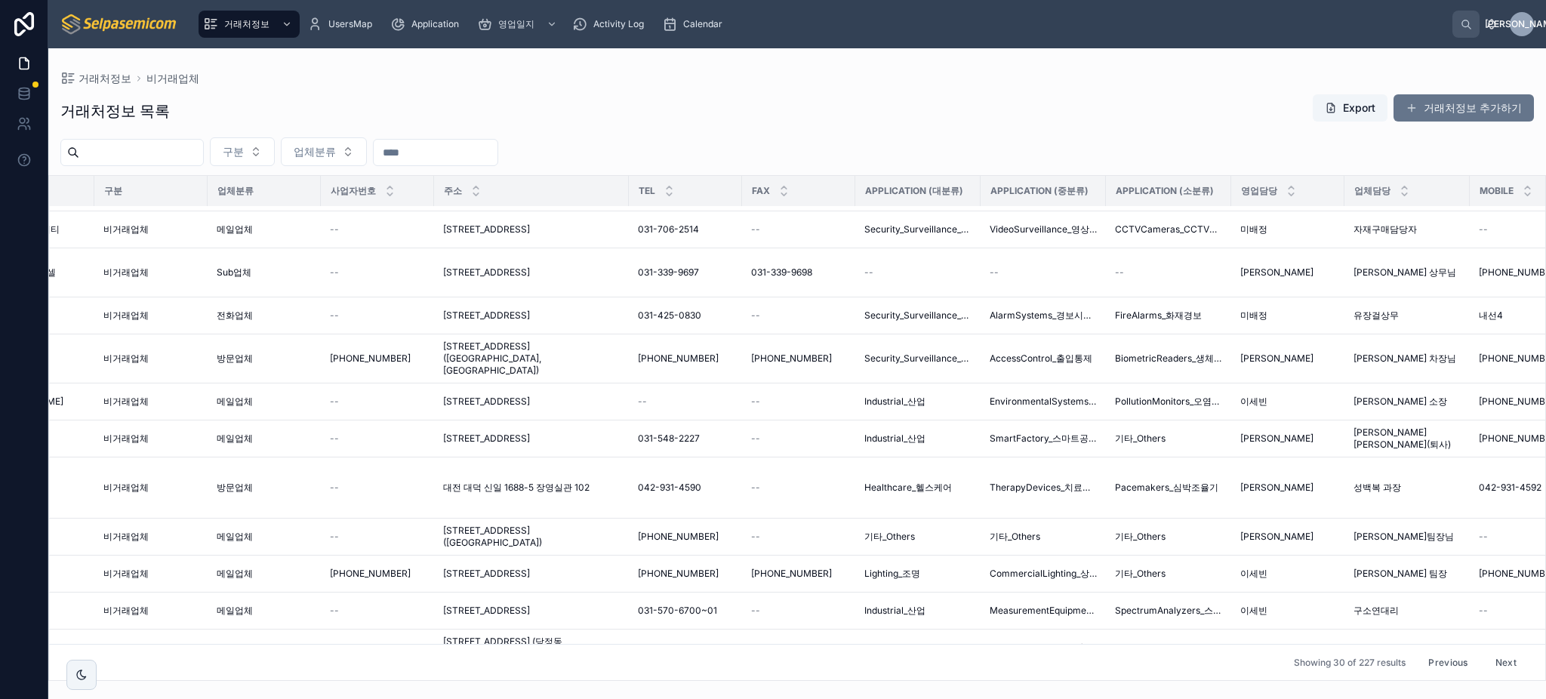
click at [1485, 651] on button "Next" at bounding box center [1506, 662] width 42 height 23
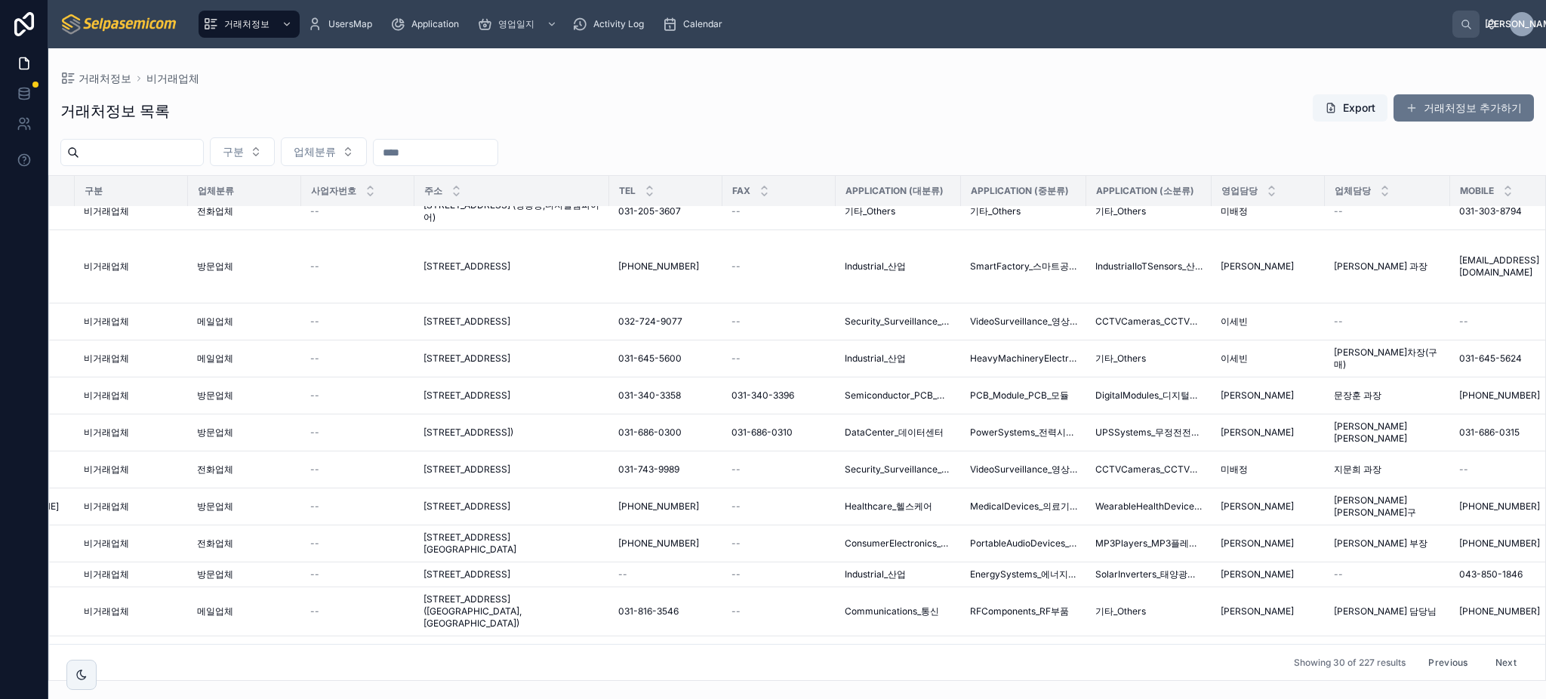
scroll to position [770, 469]
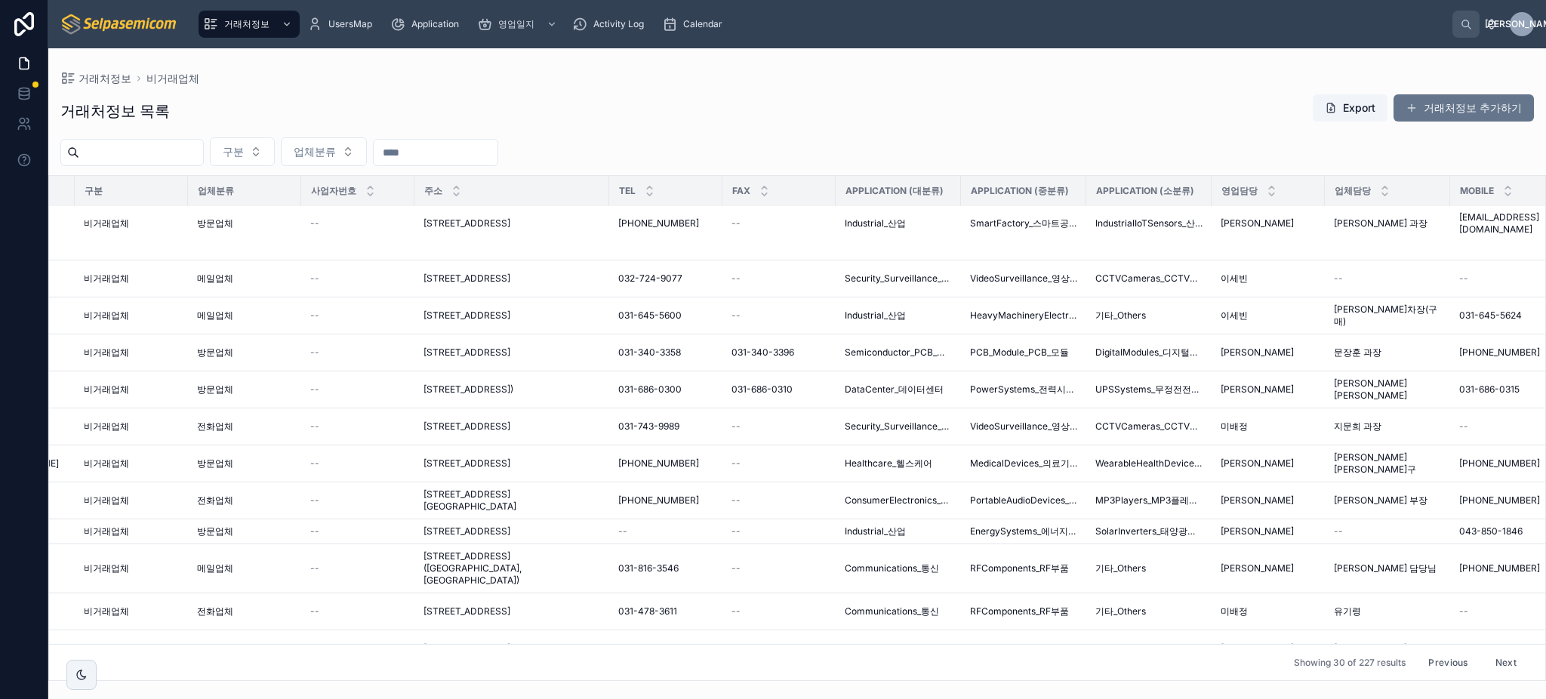
click at [1485, 651] on button "Next" at bounding box center [1506, 662] width 42 height 23
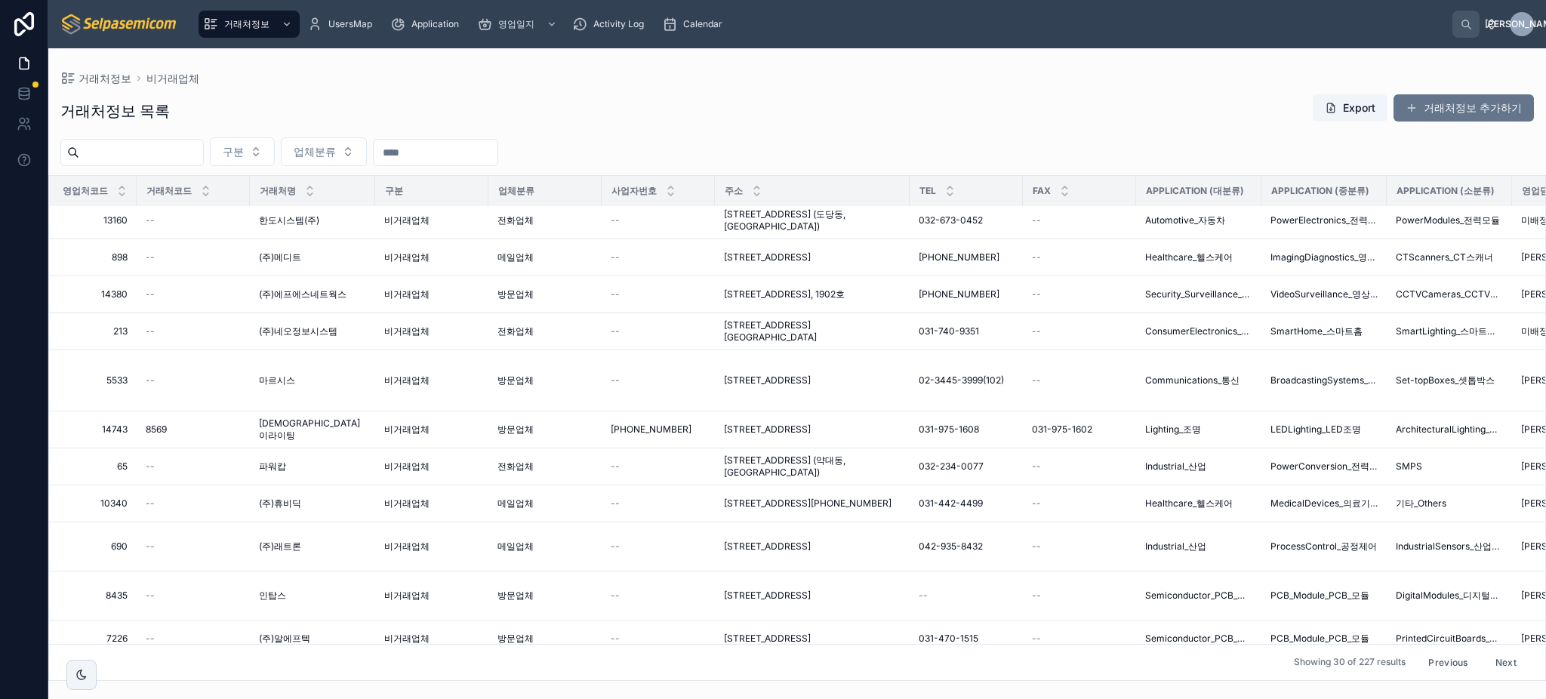
scroll to position [5, 0]
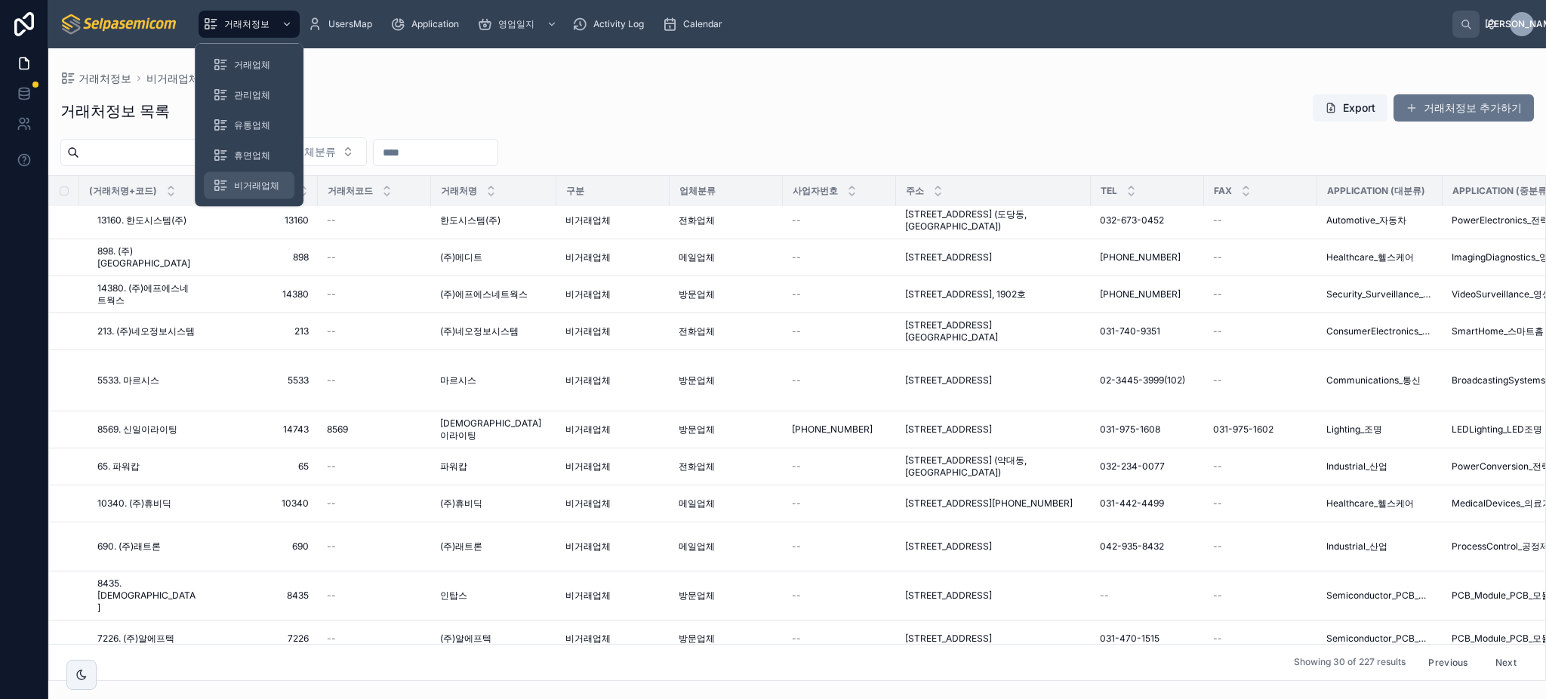
click at [250, 180] on span "비거래업체" at bounding box center [256, 186] width 45 height 12
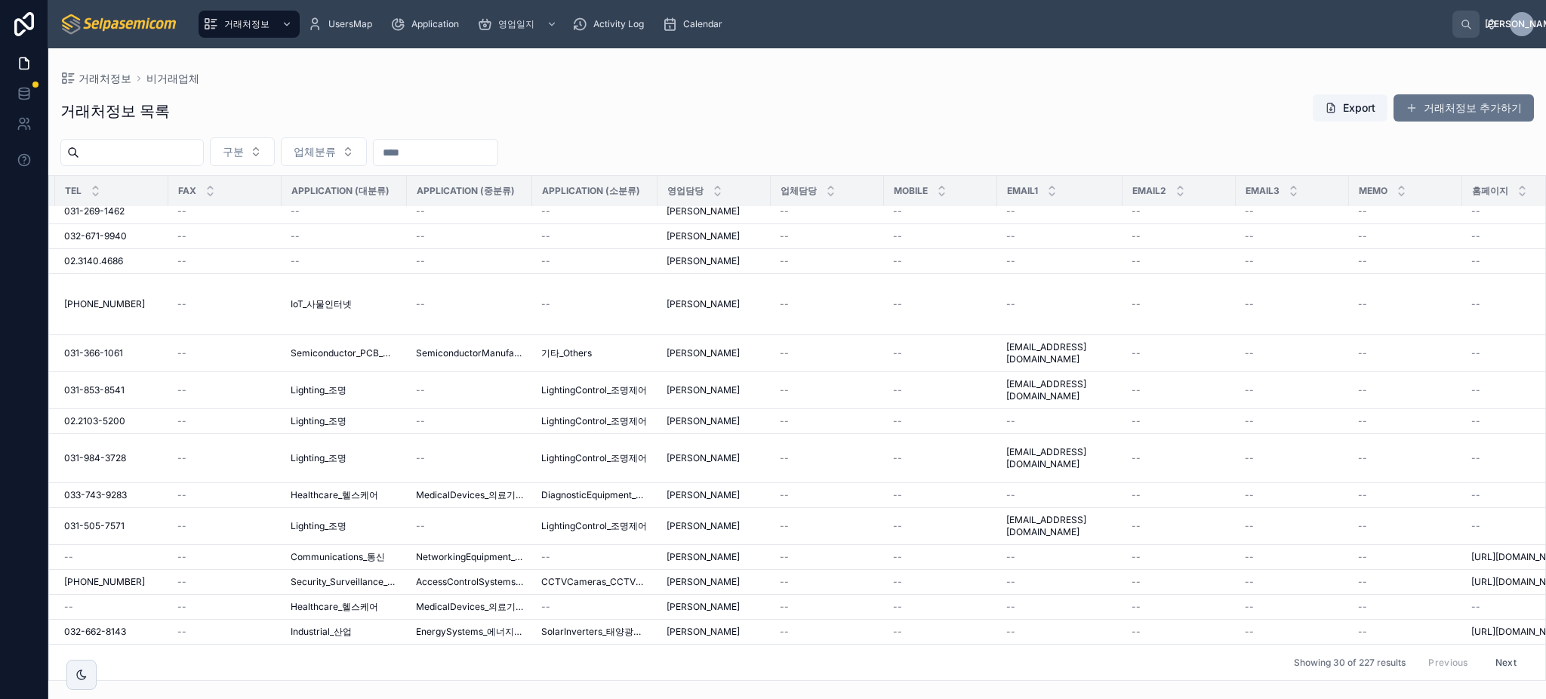
scroll to position [661, 1150]
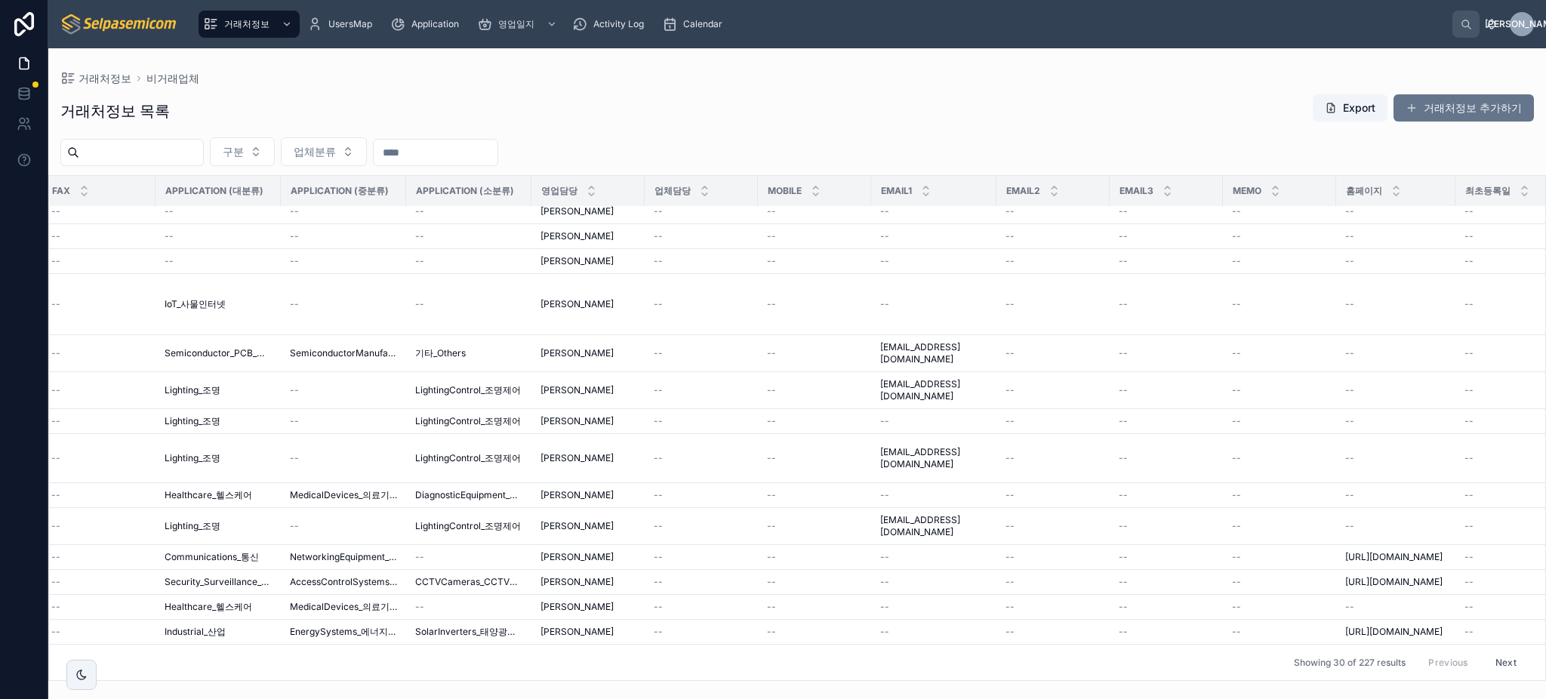
click at [1485, 651] on button "Next" at bounding box center [1506, 662] width 42 height 23
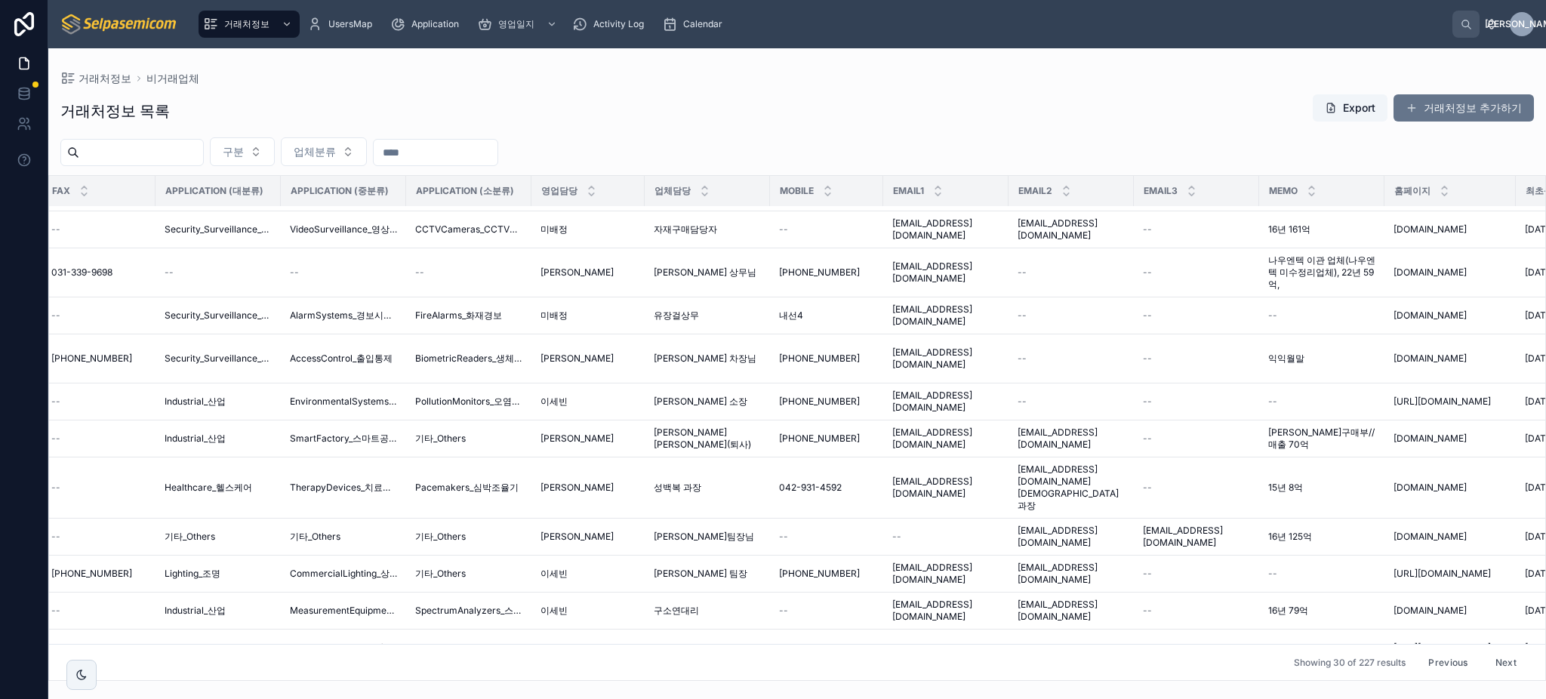
scroll to position [637, 1331]
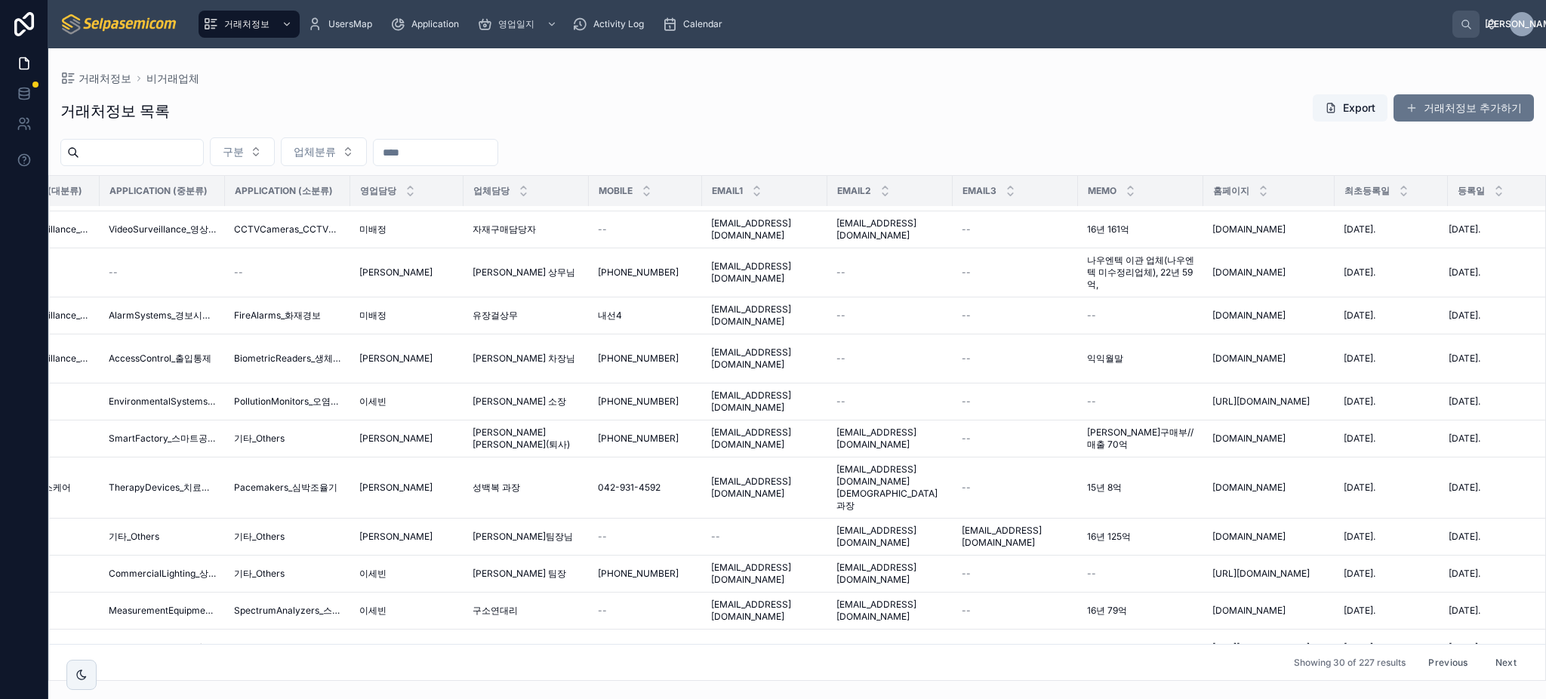
click at [1491, 651] on button "Next" at bounding box center [1506, 662] width 42 height 23
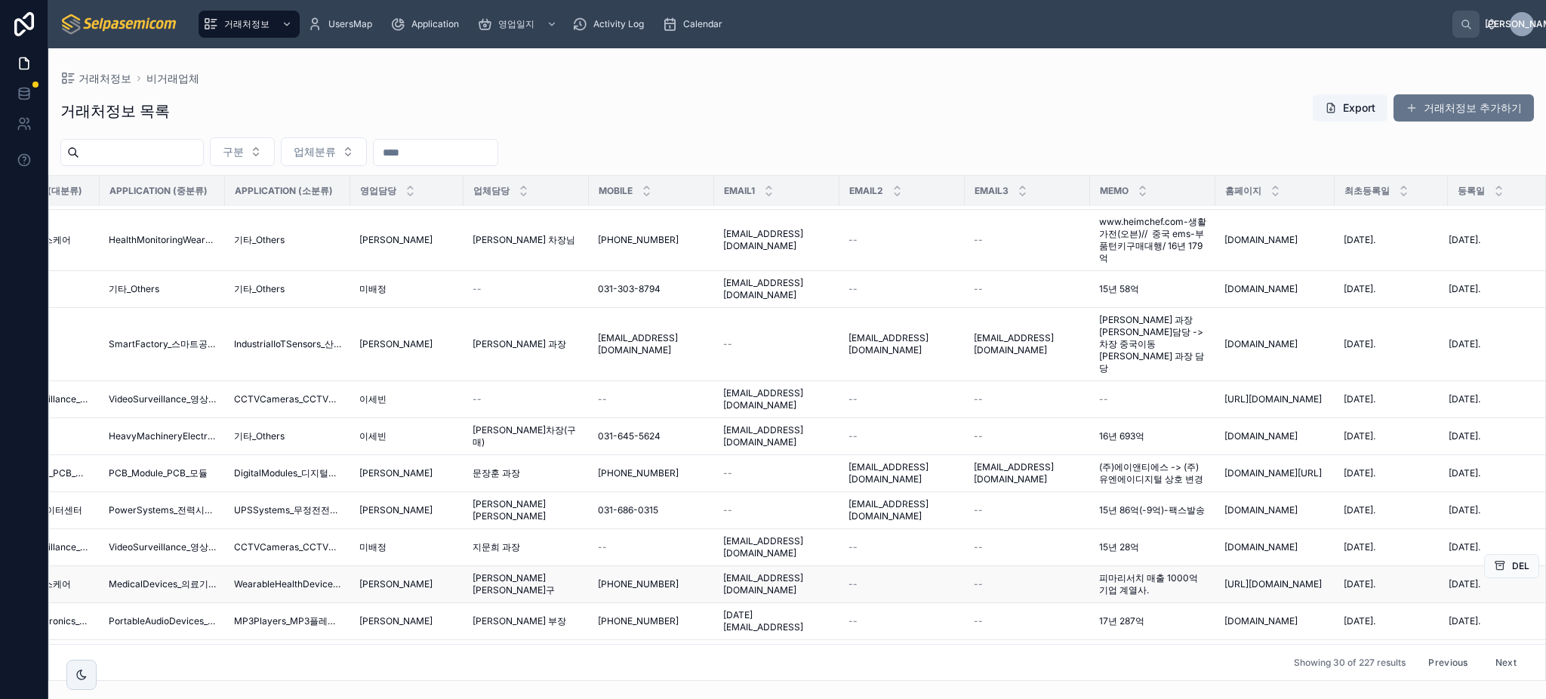
scroll to position [746, 1331]
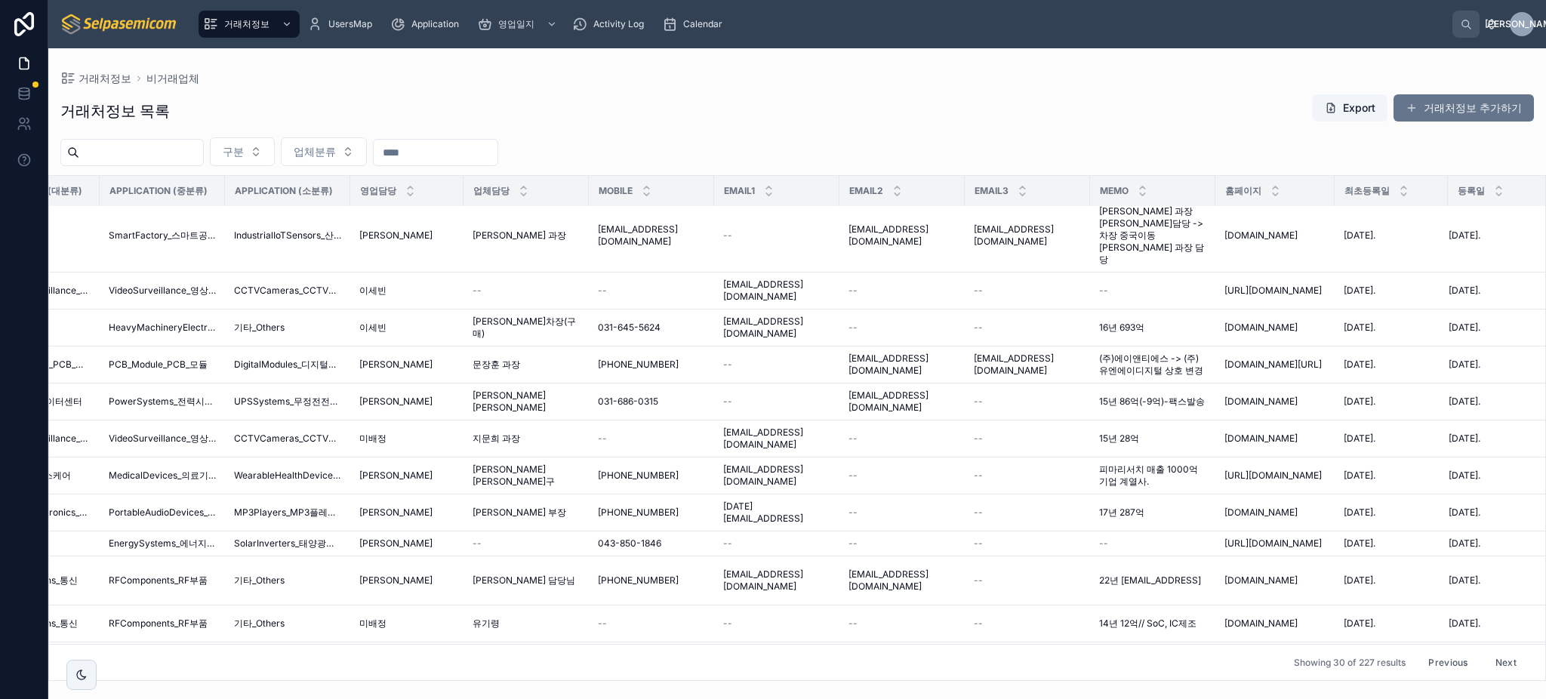
click at [1489, 651] on button "Next" at bounding box center [1506, 662] width 42 height 23
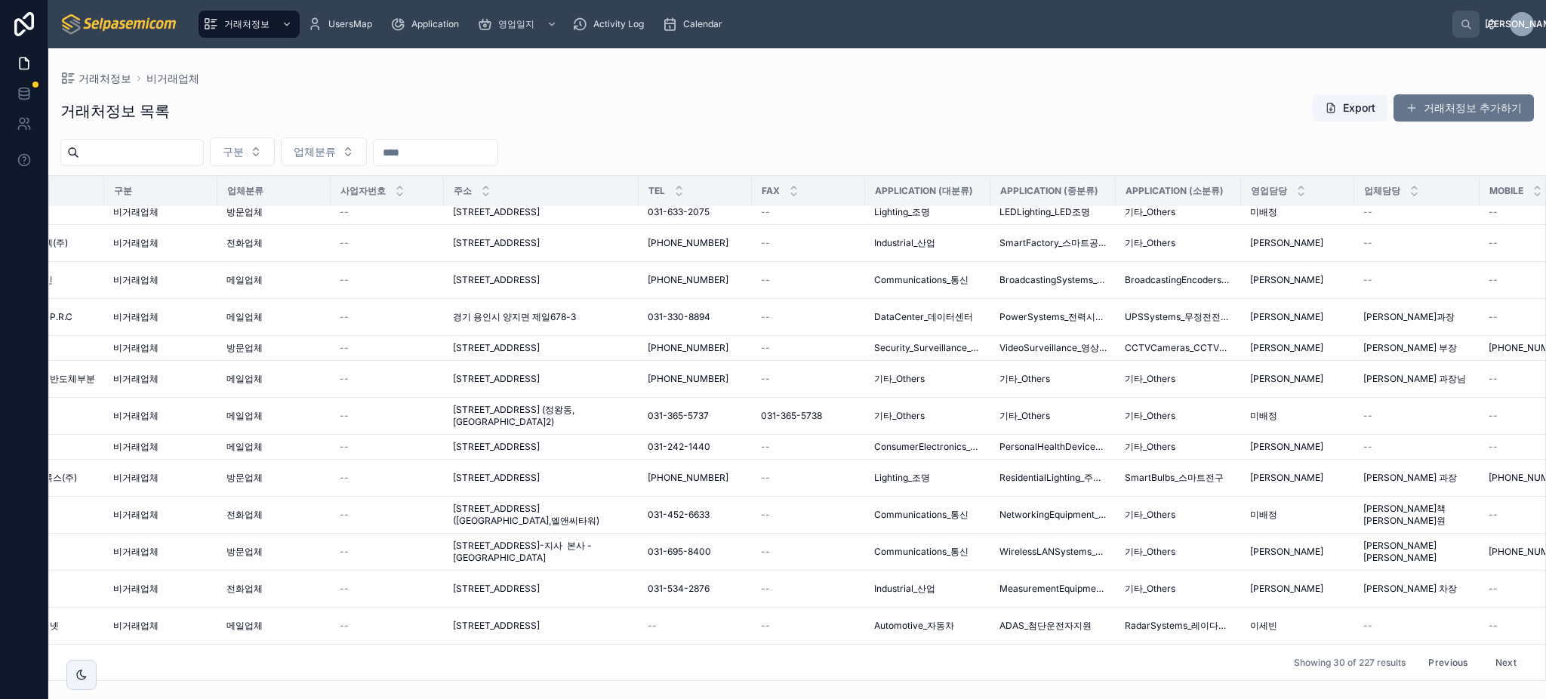
scroll to position [649, 376]
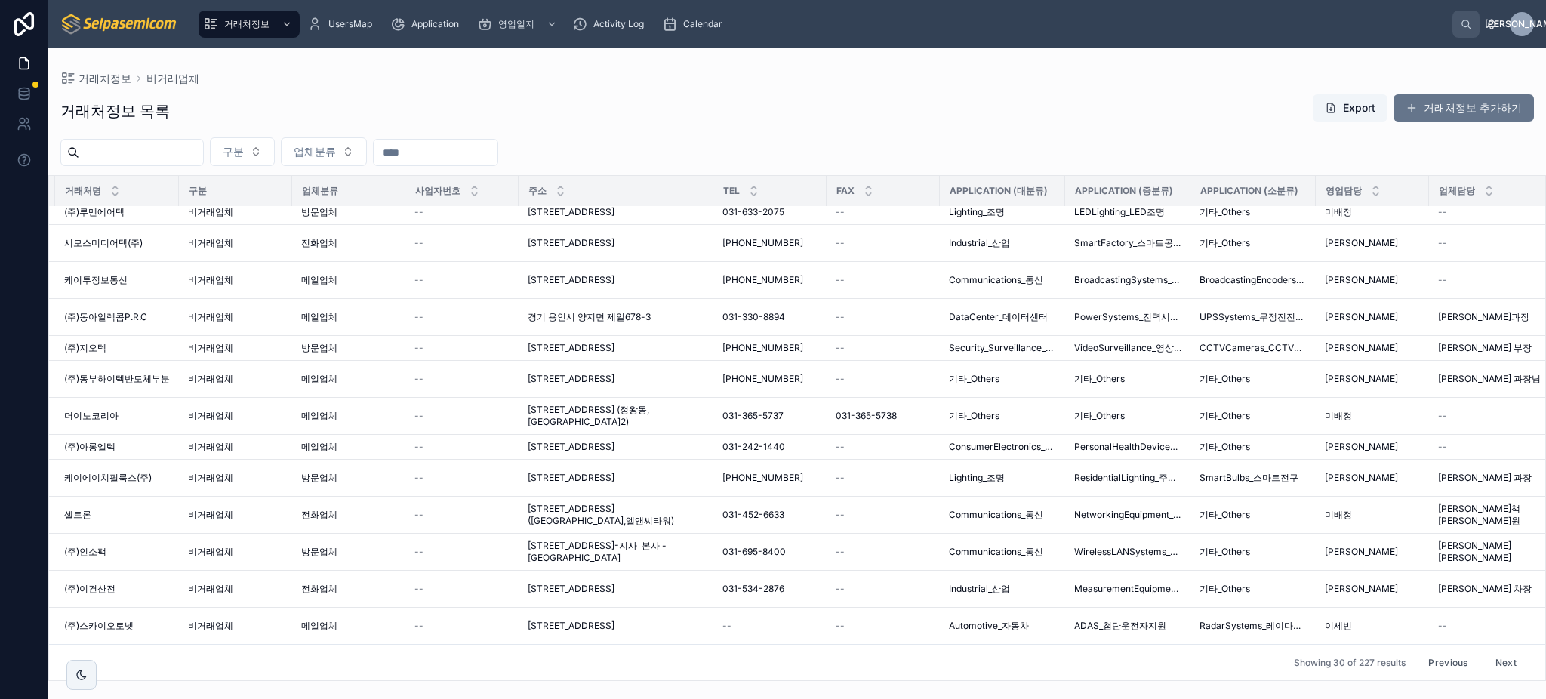
click at [1494, 651] on button "Next" at bounding box center [1506, 662] width 42 height 23
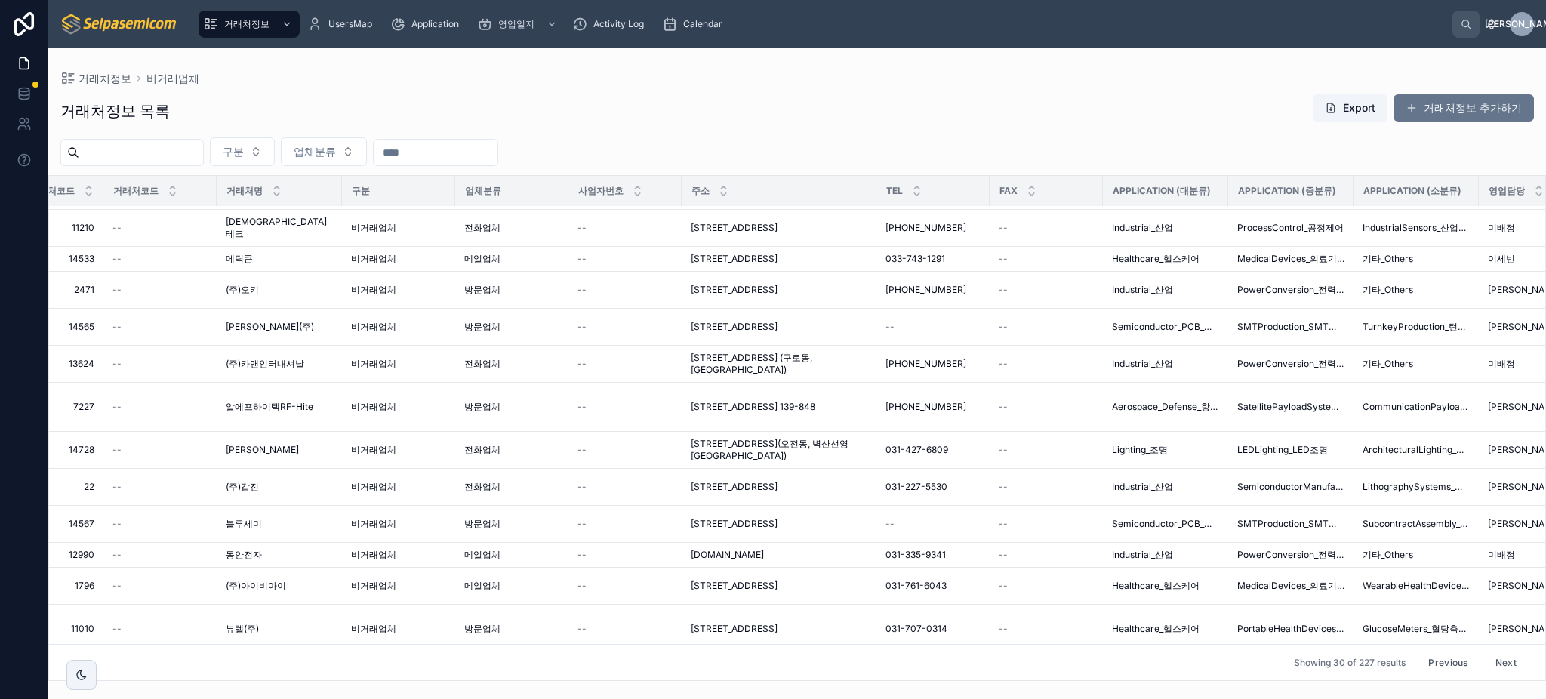
scroll to position [613, 220]
click at [460, 401] on span "방문업체" at bounding box center [477, 407] width 36 height 12
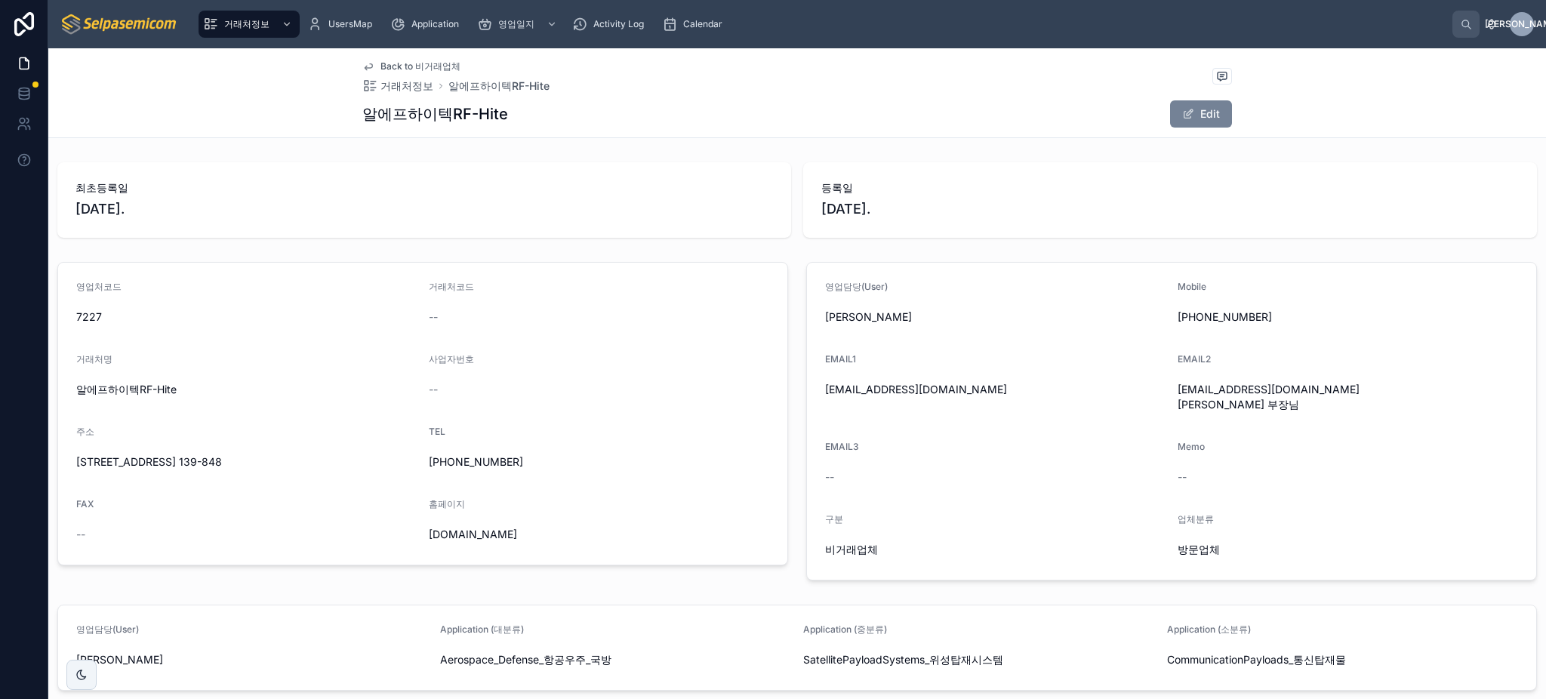
click at [1182, 110] on span at bounding box center [1188, 114] width 12 height 12
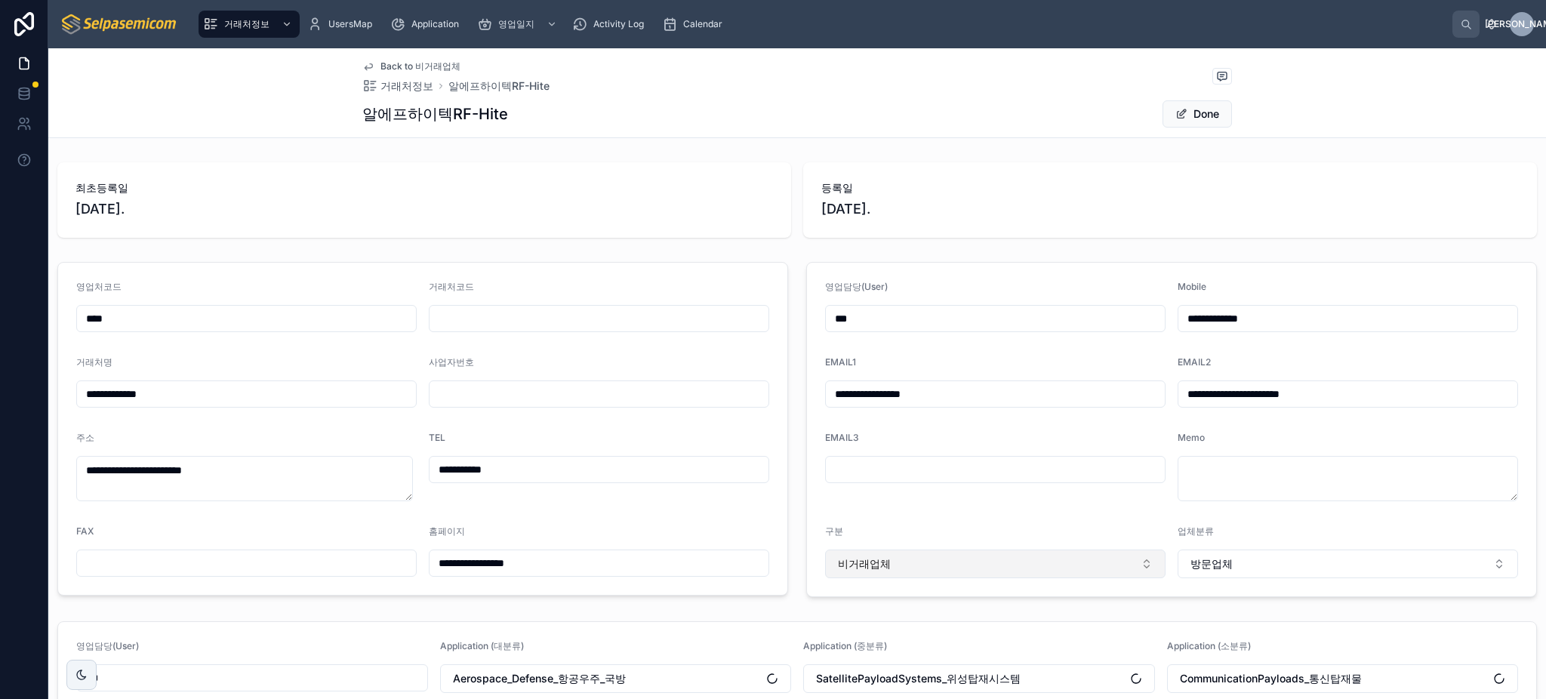
click at [1006, 552] on button "비거래업체" at bounding box center [995, 563] width 340 height 29
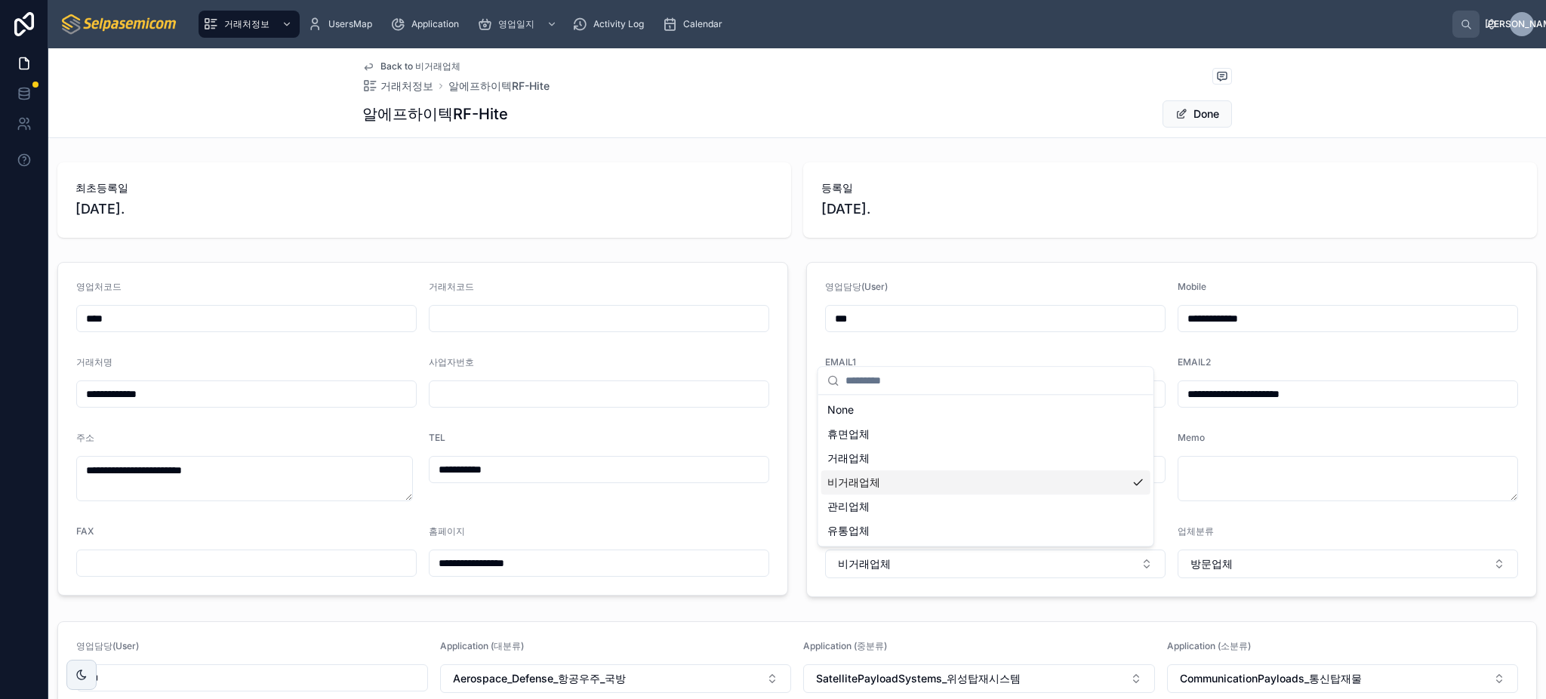
click at [966, 504] on div "관리업체" at bounding box center [985, 506] width 329 height 24
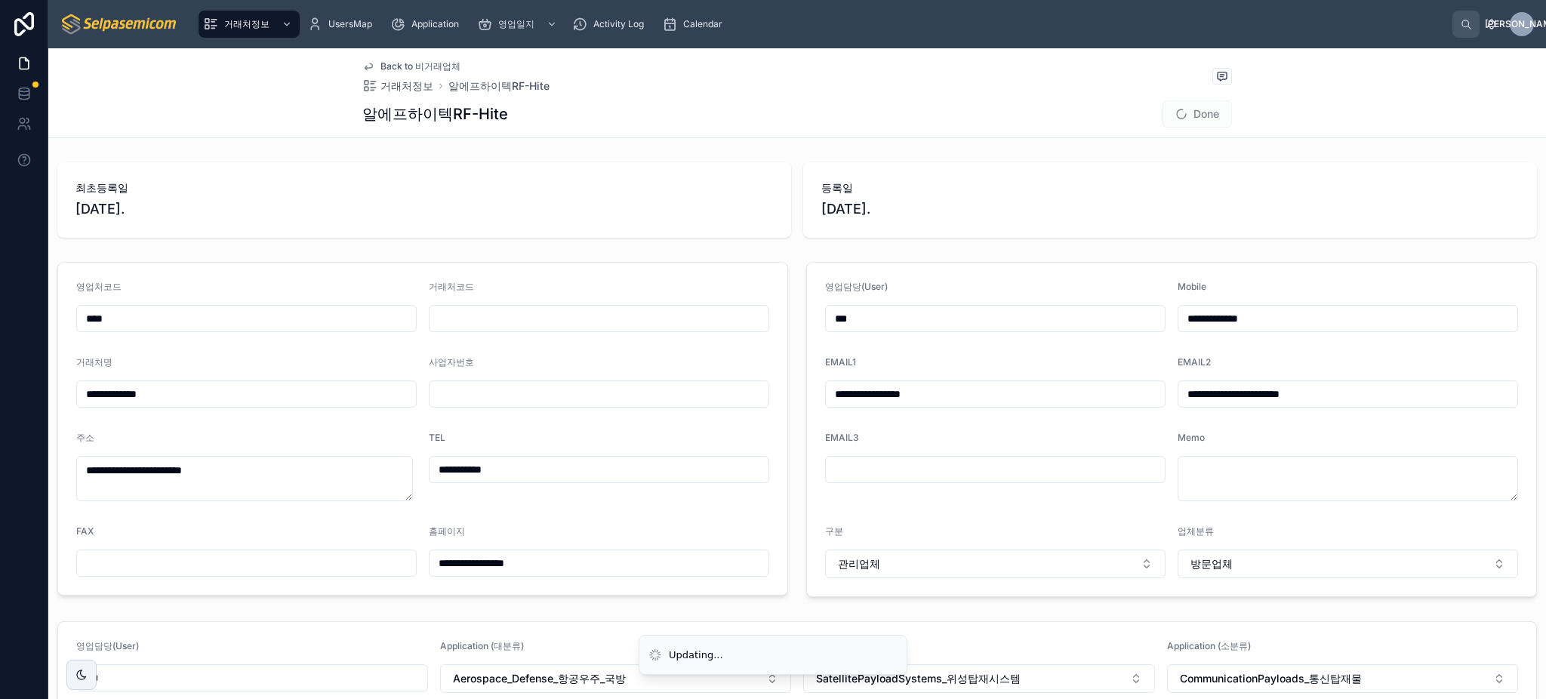
click at [1234, 545] on div "업체분류 방문업체" at bounding box center [1347, 551] width 340 height 53
click at [1235, 560] on button "방문업체" at bounding box center [1347, 563] width 340 height 29
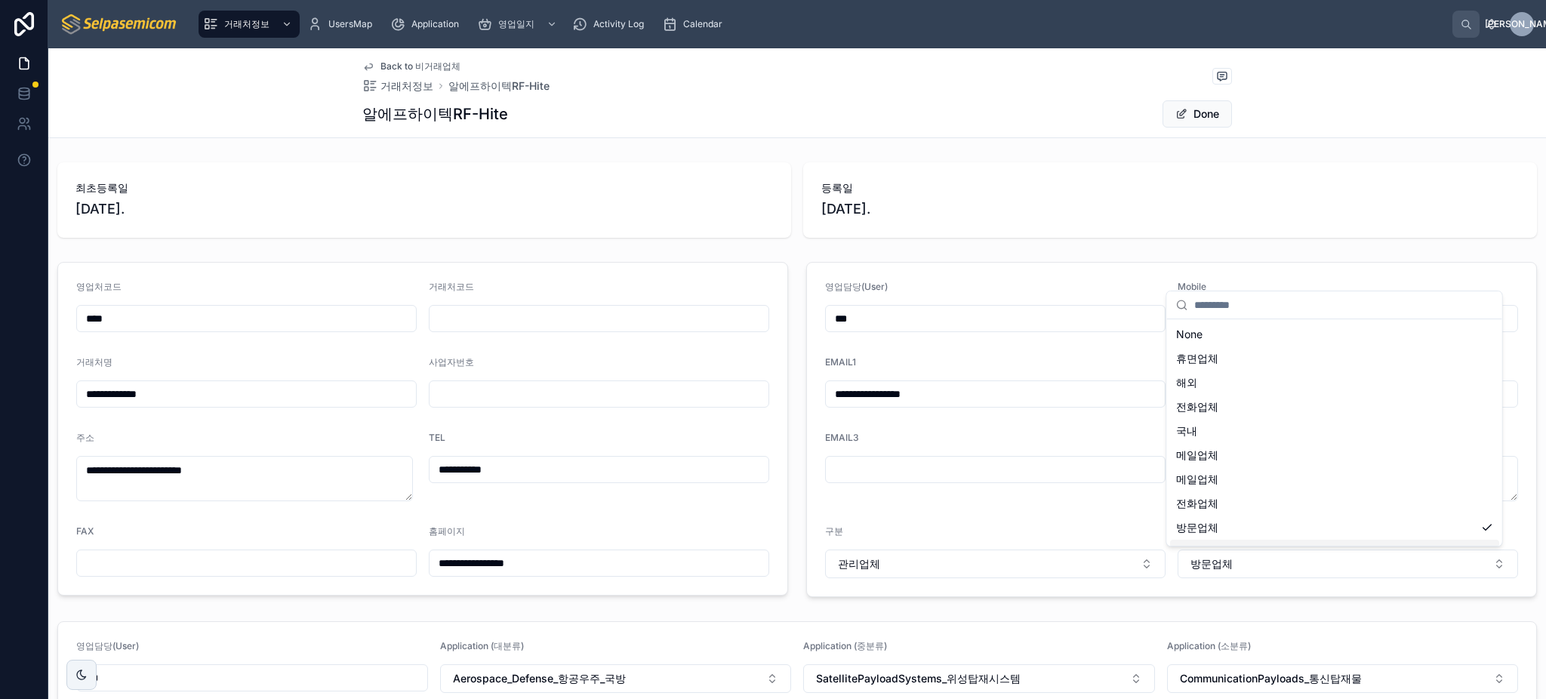
click at [1217, 608] on div "**********" at bounding box center [796, 349] width 1497 height 699
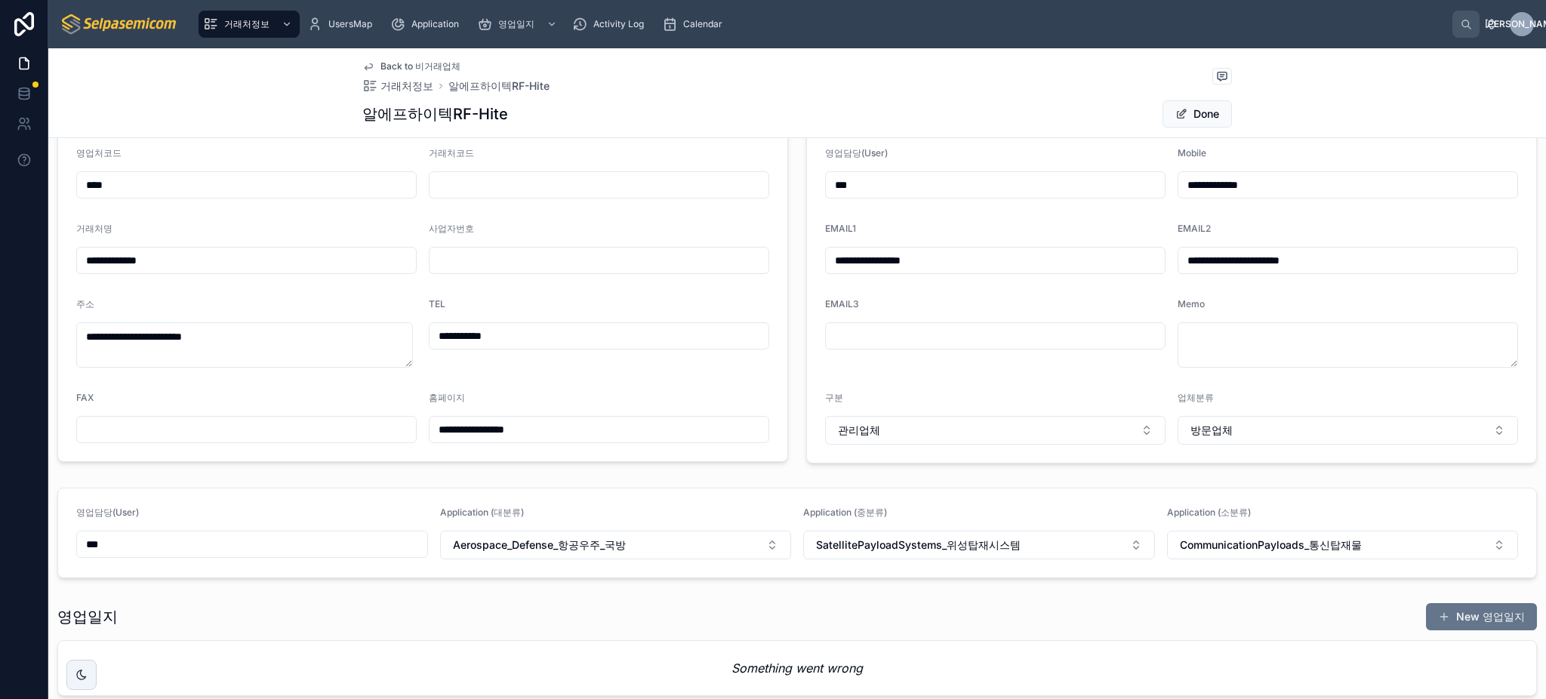
scroll to position [233, 0]
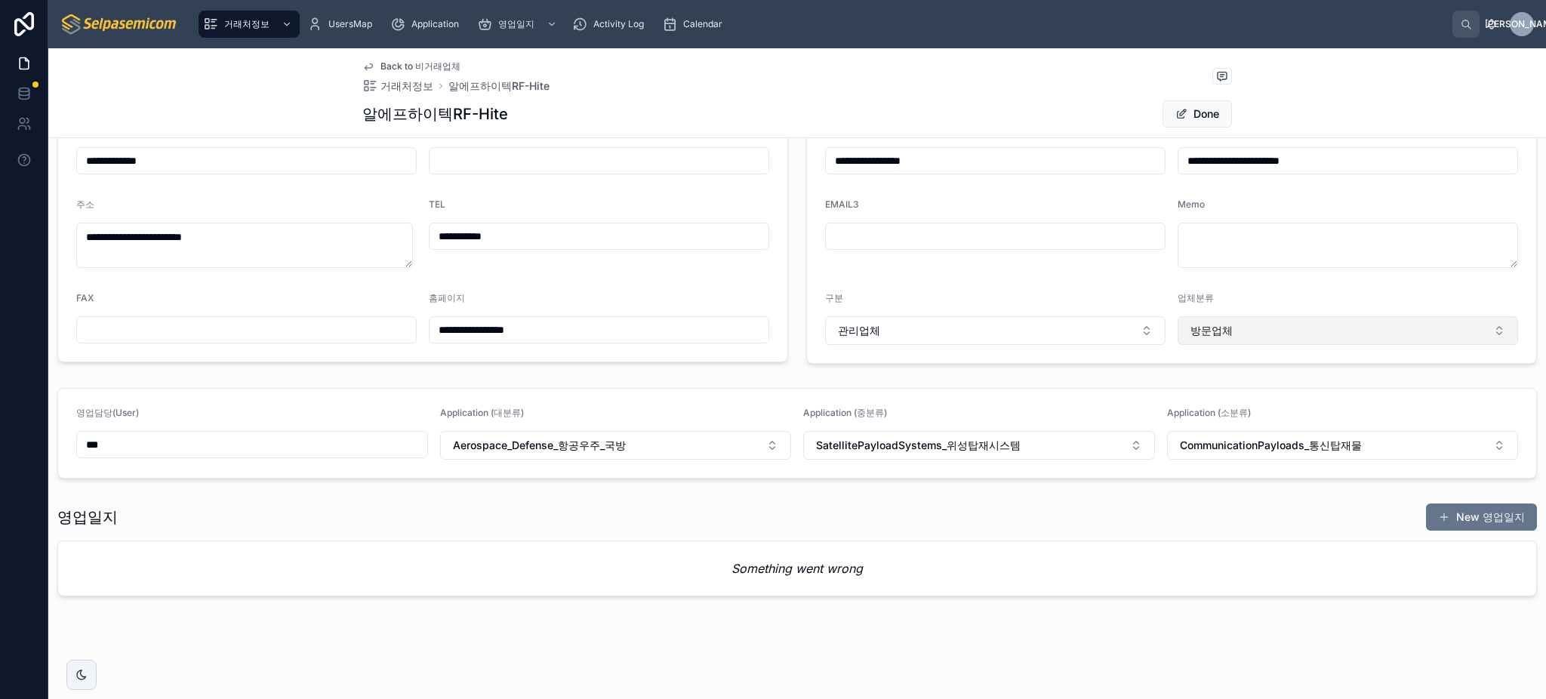
click at [1227, 334] on button "방문업체" at bounding box center [1347, 330] width 340 height 29
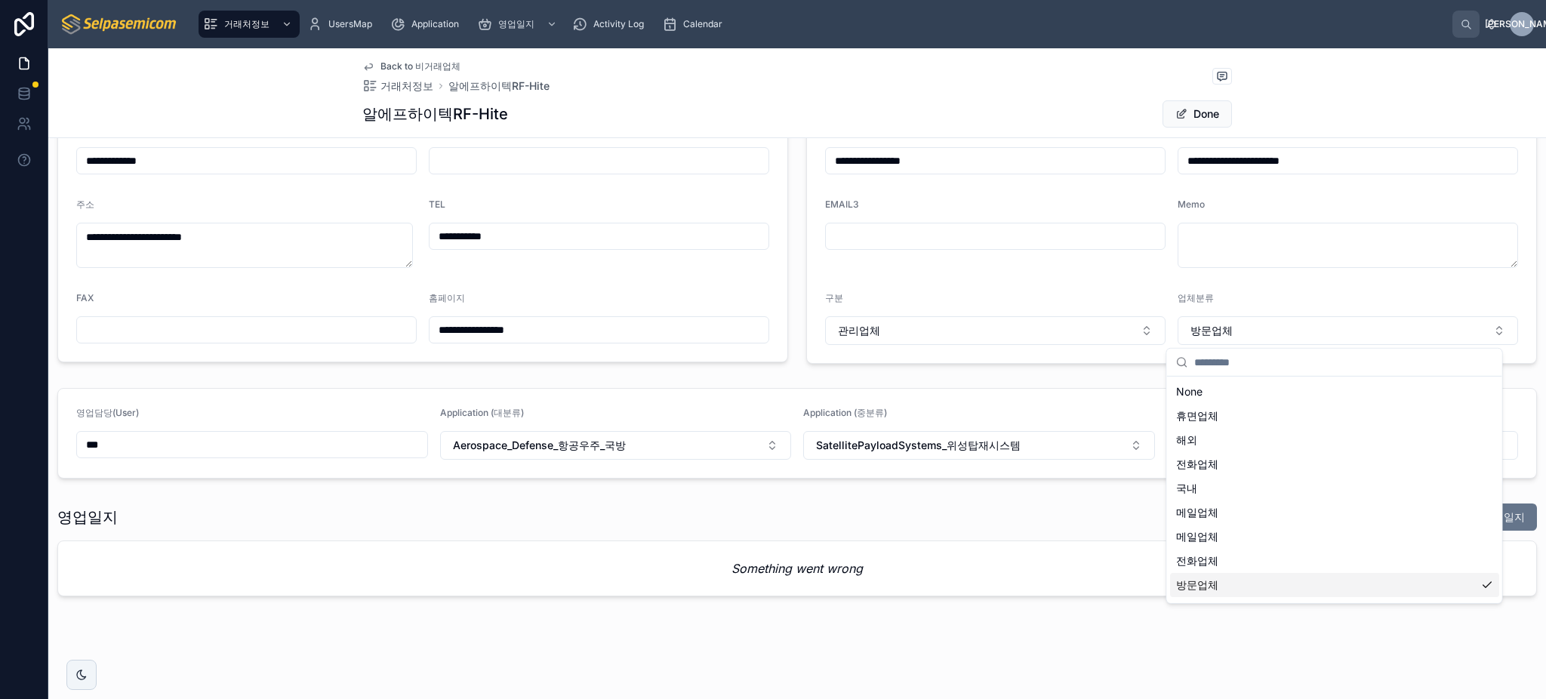
click at [1245, 590] on div "방문업체" at bounding box center [1334, 585] width 329 height 24
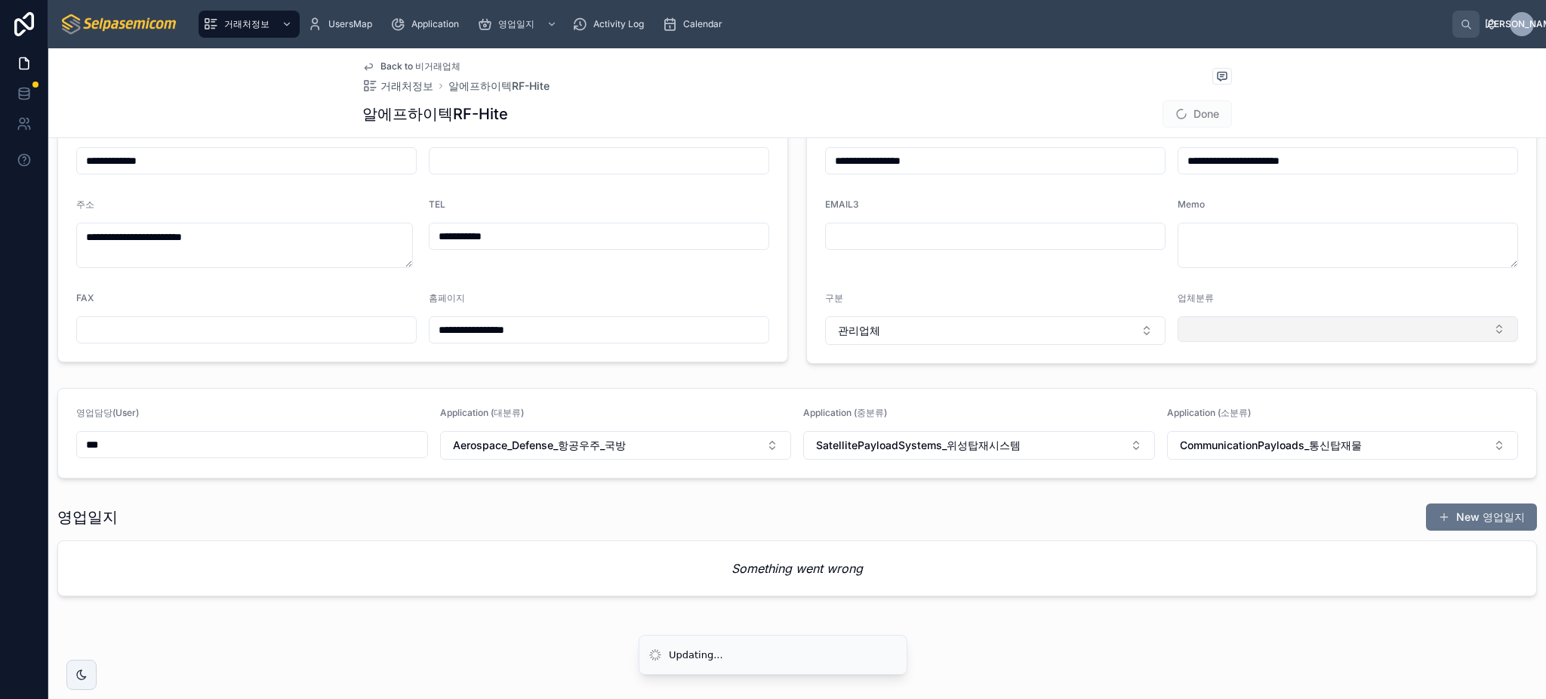
click at [1324, 328] on button "Select Button" at bounding box center [1347, 329] width 340 height 26
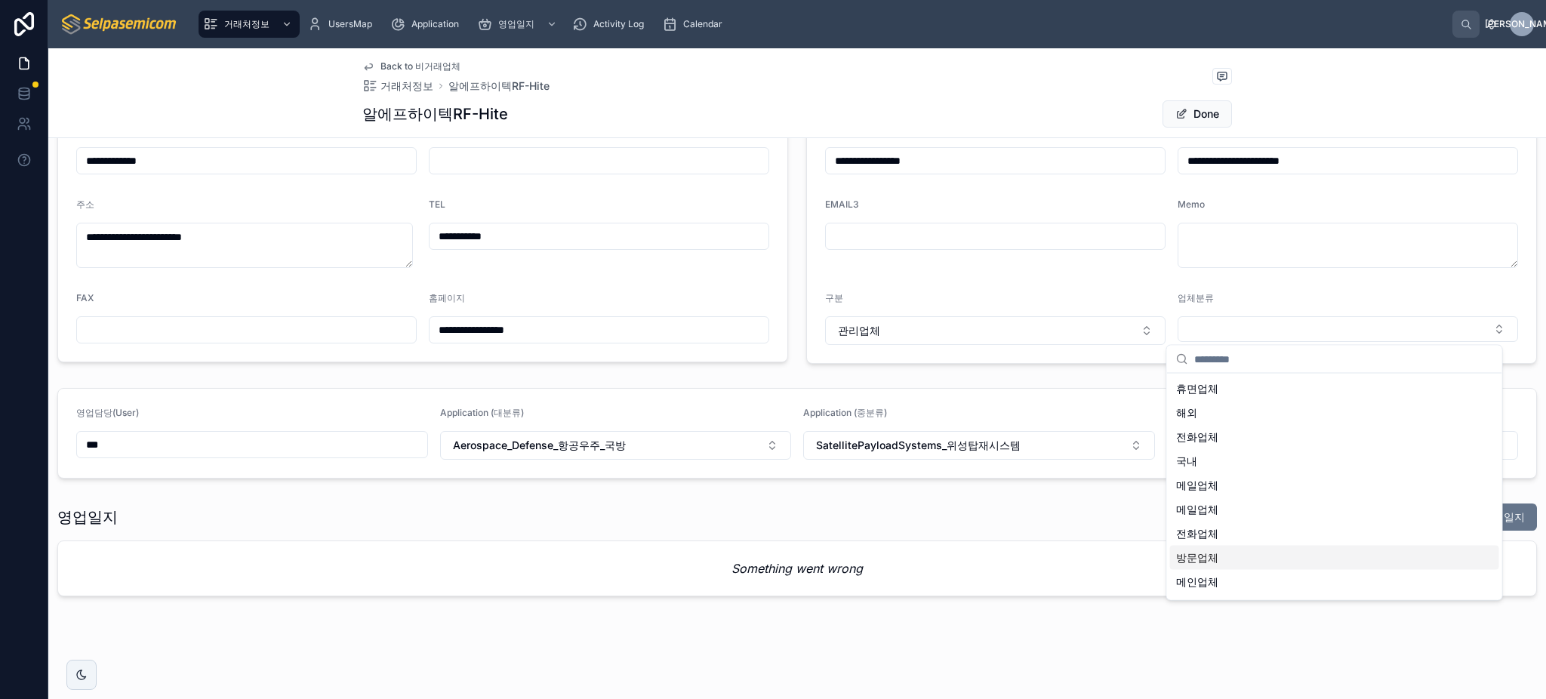
click at [1257, 560] on div "방문업체" at bounding box center [1334, 558] width 329 height 24
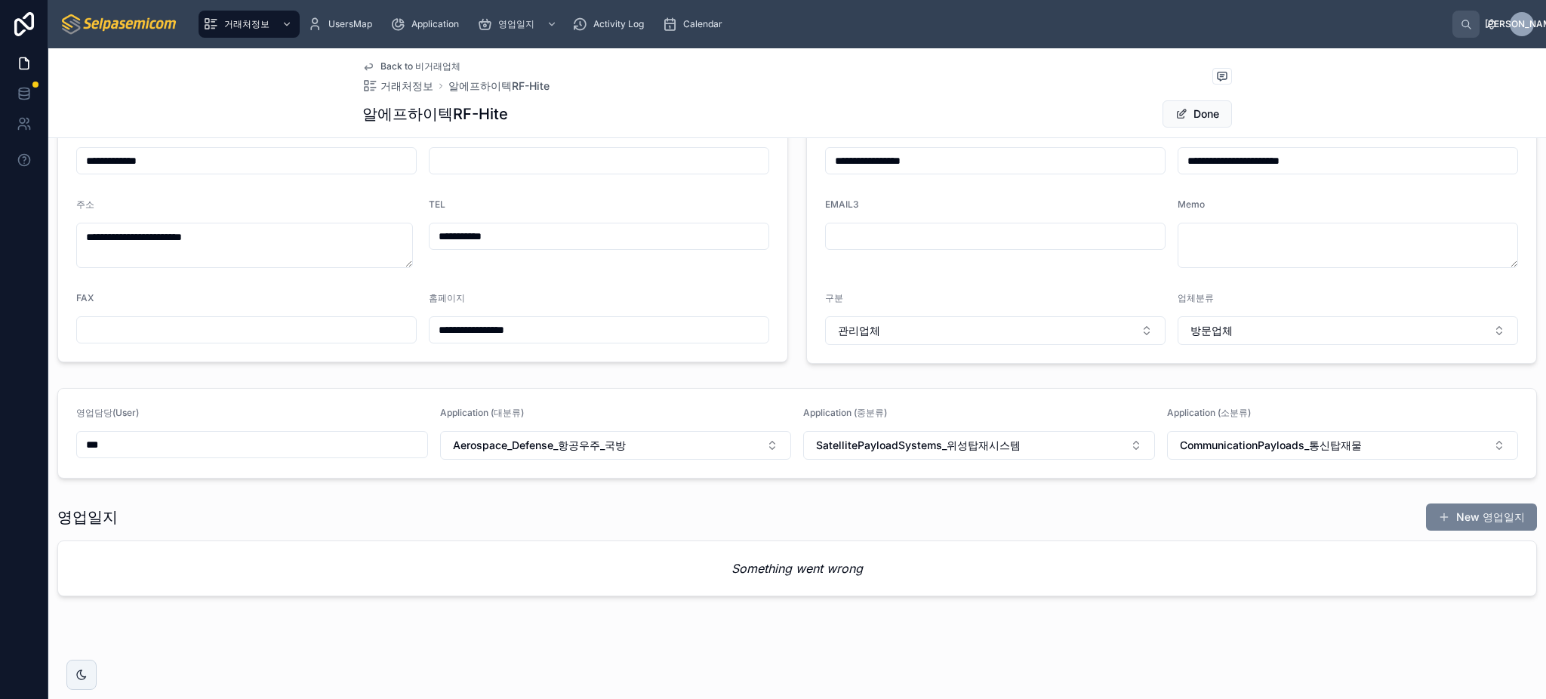
type input "**********"
click at [1470, 526] on button "New 영업일지" at bounding box center [1481, 516] width 111 height 27
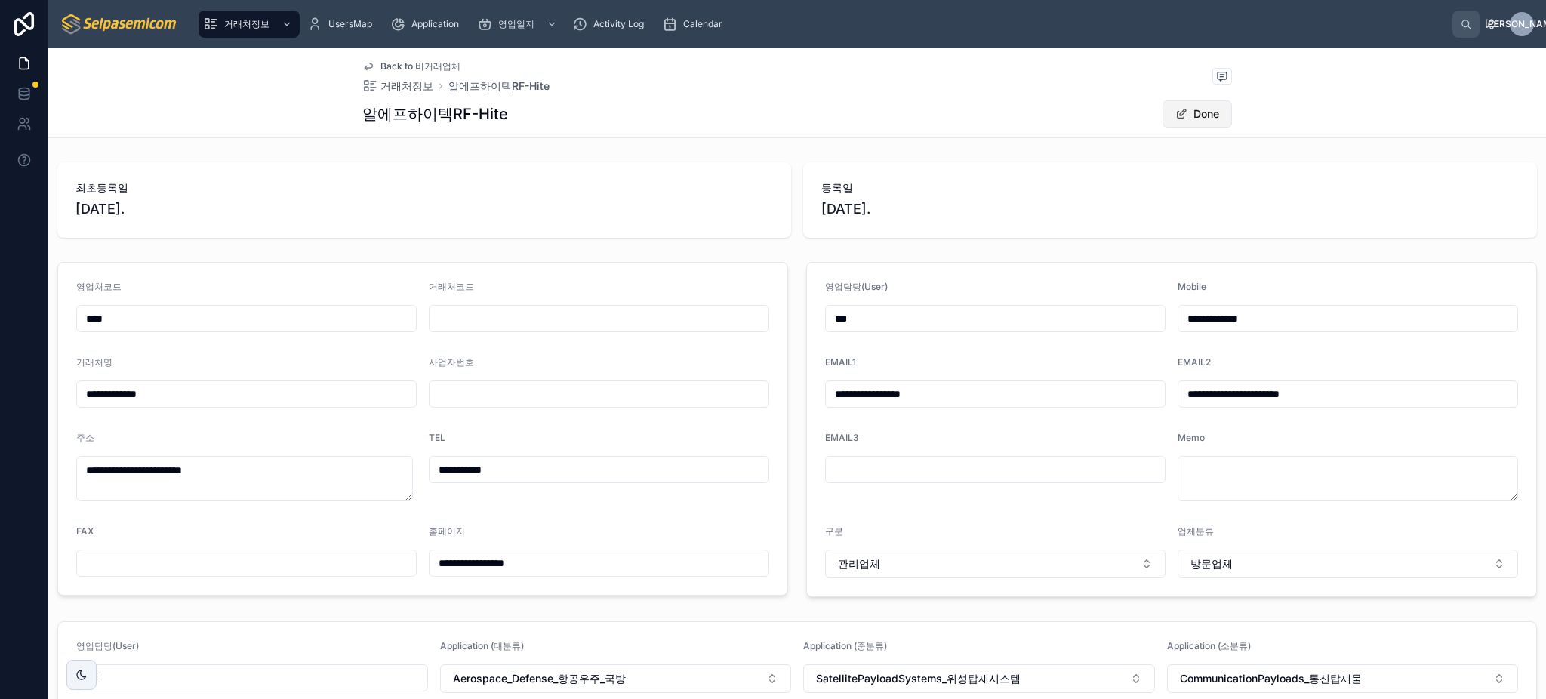
click at [1182, 115] on button "Done" at bounding box center [1196, 113] width 69 height 27
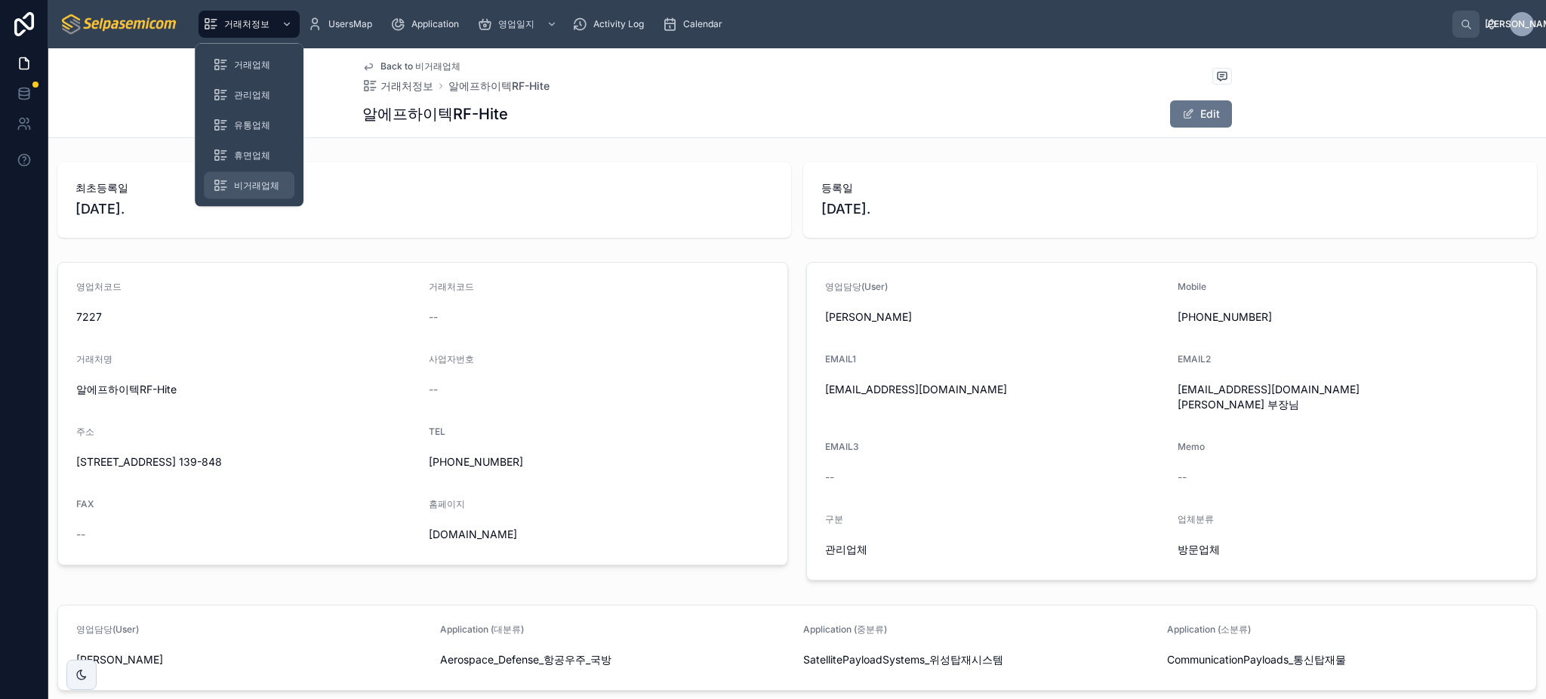
click at [267, 187] on span "비거래업체" at bounding box center [256, 186] width 45 height 12
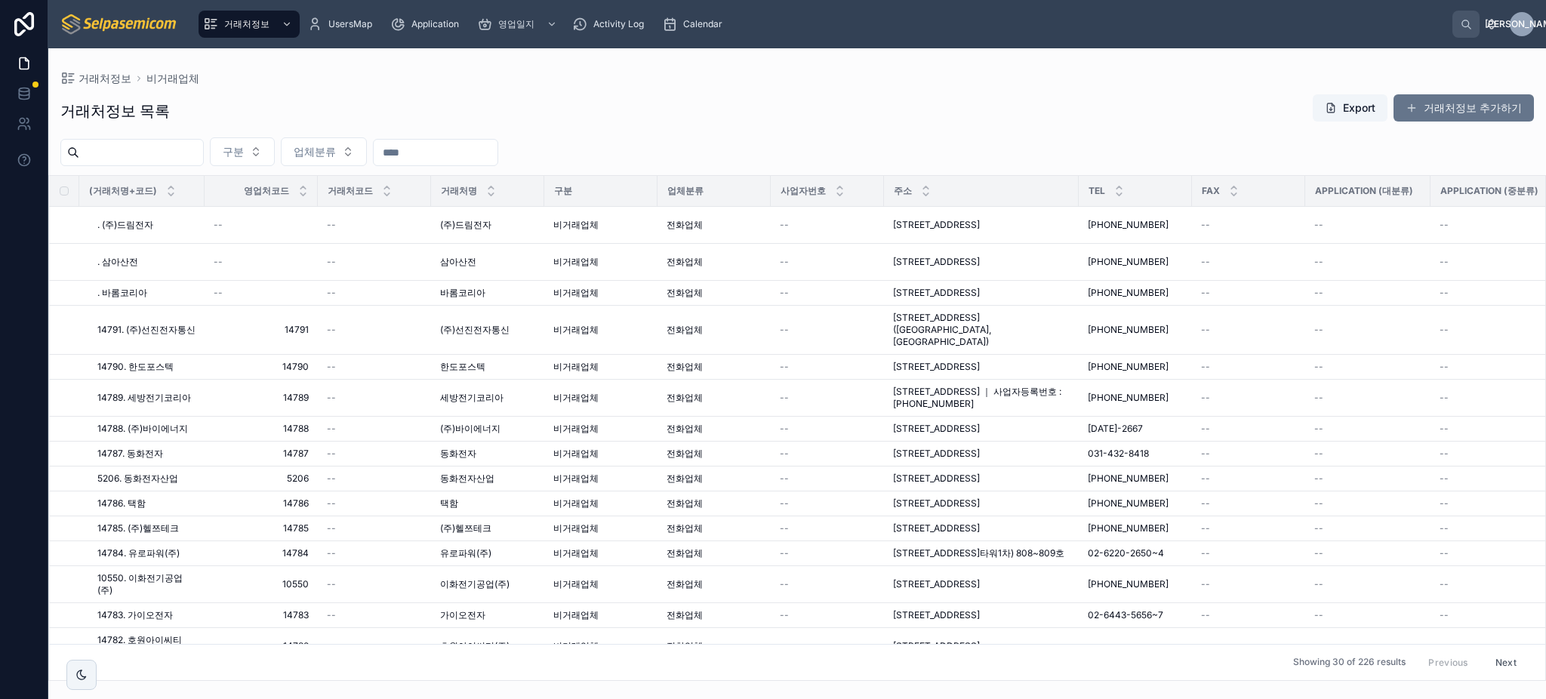
click at [1494, 651] on button "Next" at bounding box center [1506, 662] width 42 height 23
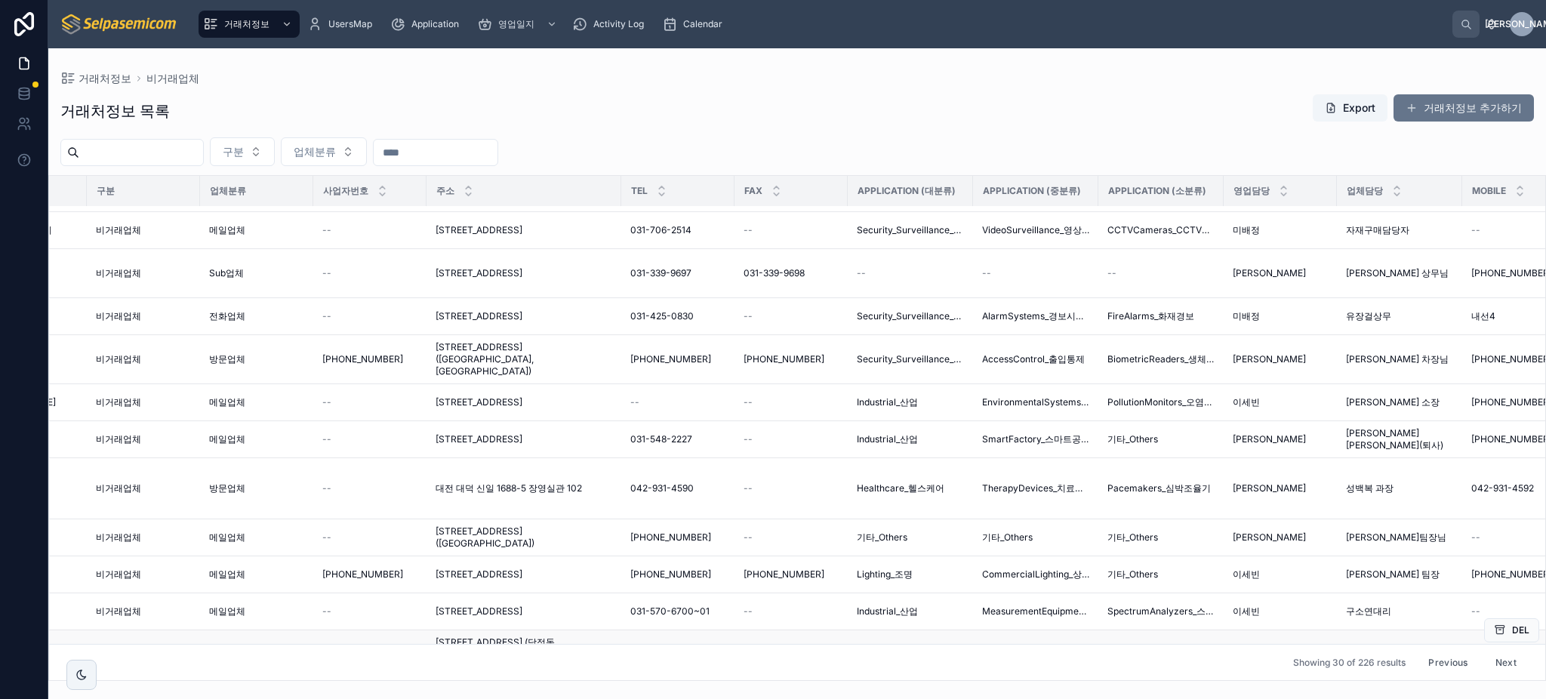
scroll to position [625, 457]
click at [1495, 651] on button "Next" at bounding box center [1506, 662] width 42 height 23
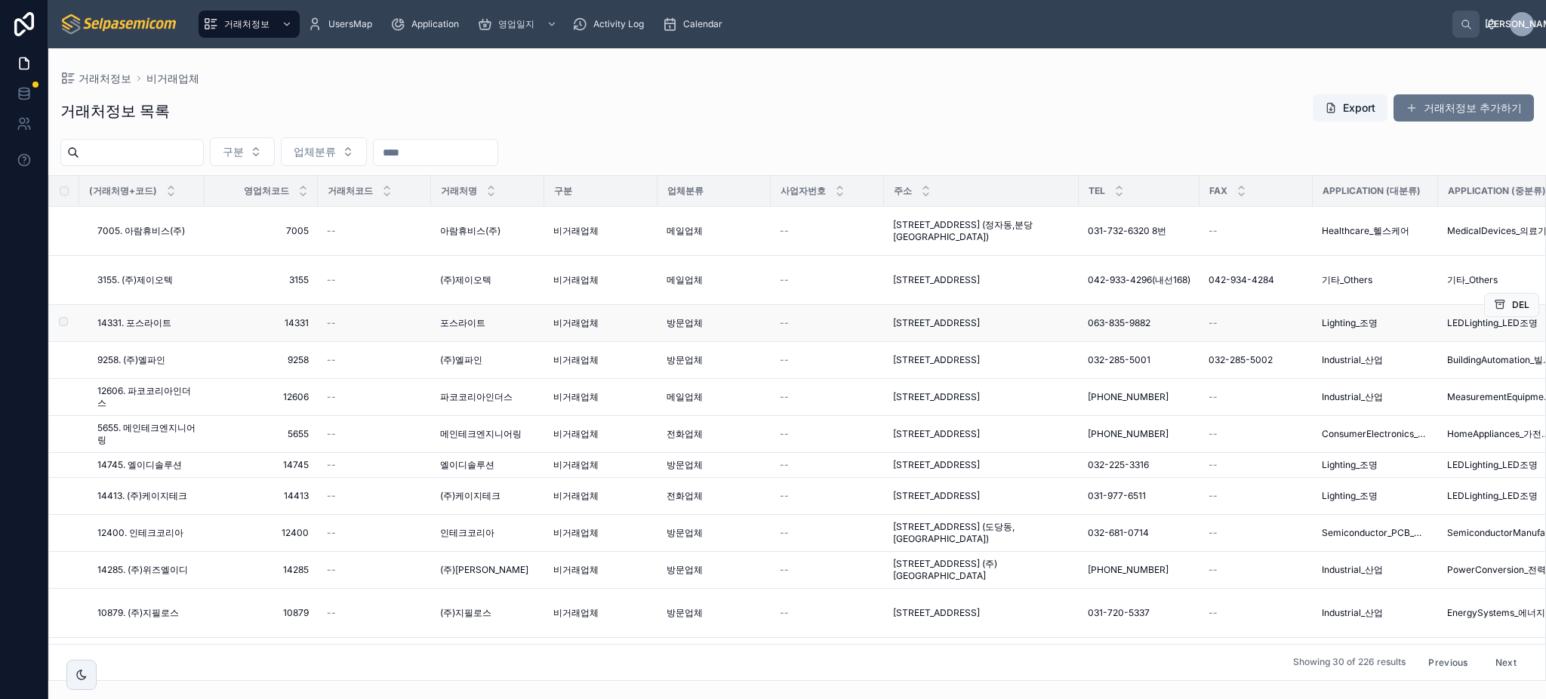
click at [1119, 317] on span "063-835-9882" at bounding box center [1119, 323] width 63 height 12
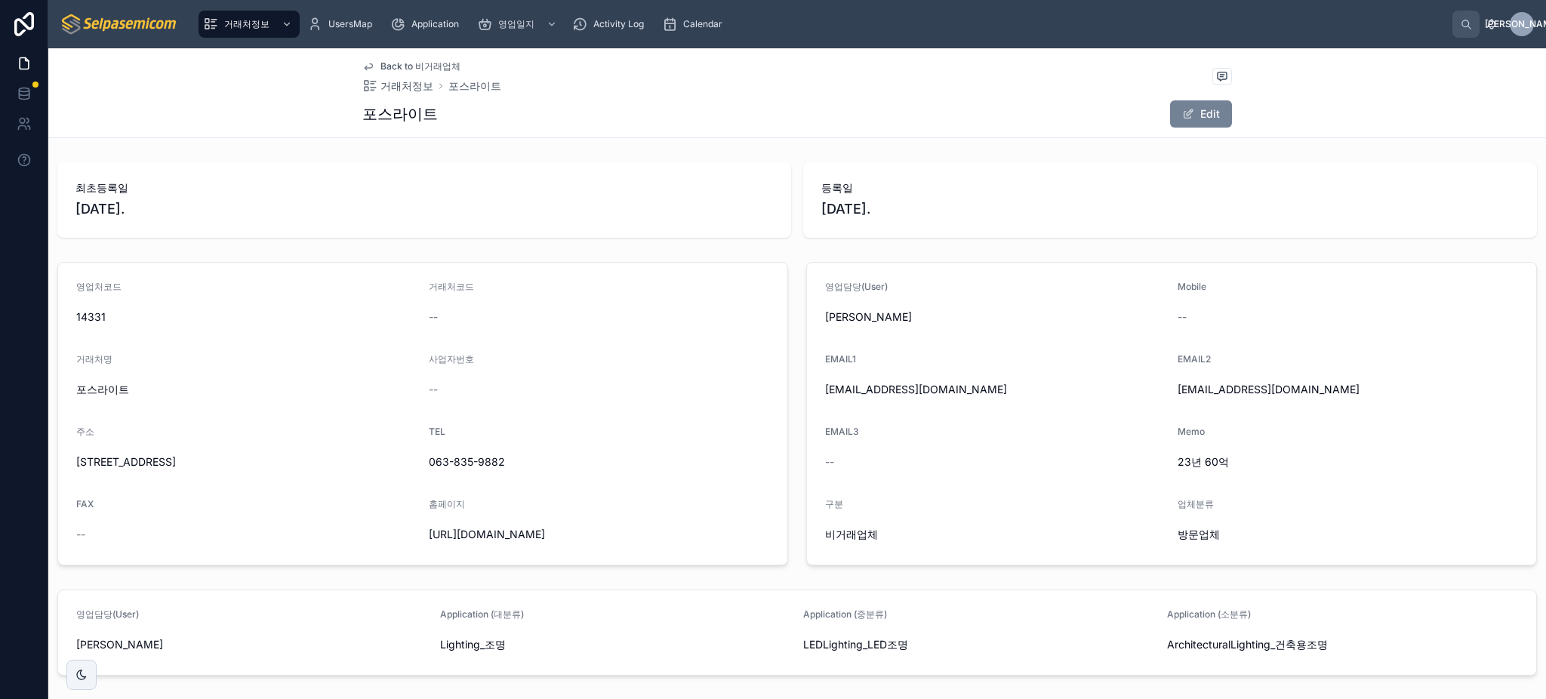
click at [1199, 117] on button "Edit" at bounding box center [1201, 113] width 62 height 27
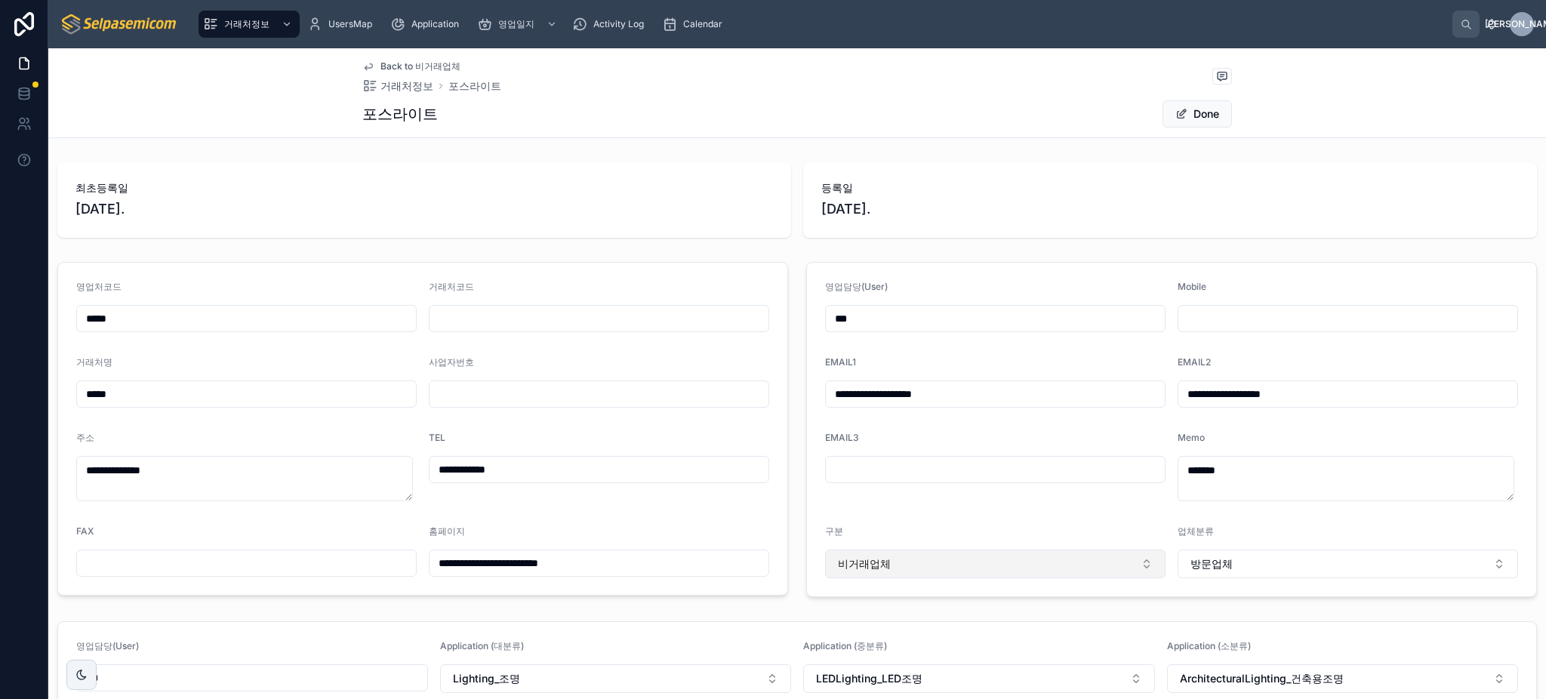
click at [978, 568] on button "비거래업체" at bounding box center [995, 563] width 340 height 29
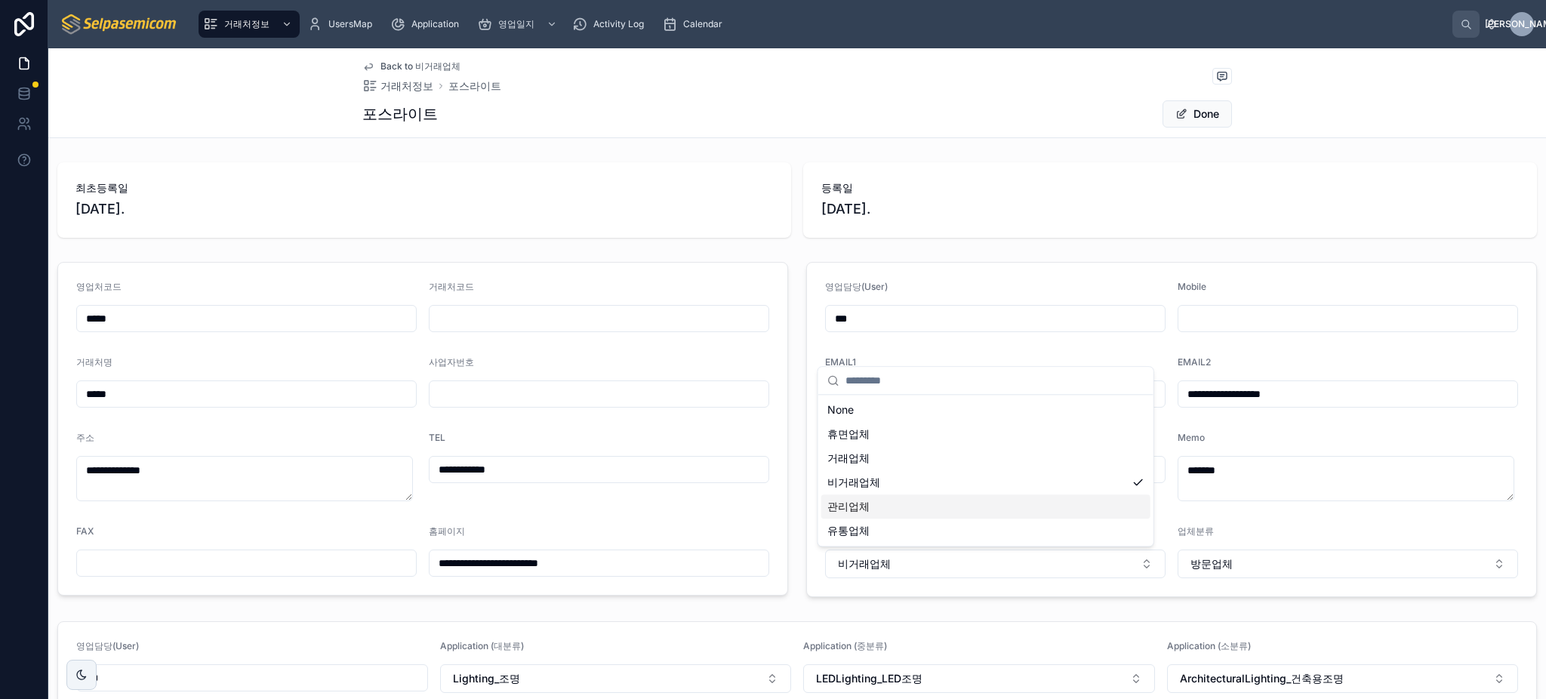
drag, startPoint x: 954, startPoint y: 495, endPoint x: 1009, endPoint y: 502, distance: 55.5
click at [955, 495] on div "관리업체" at bounding box center [985, 506] width 329 height 24
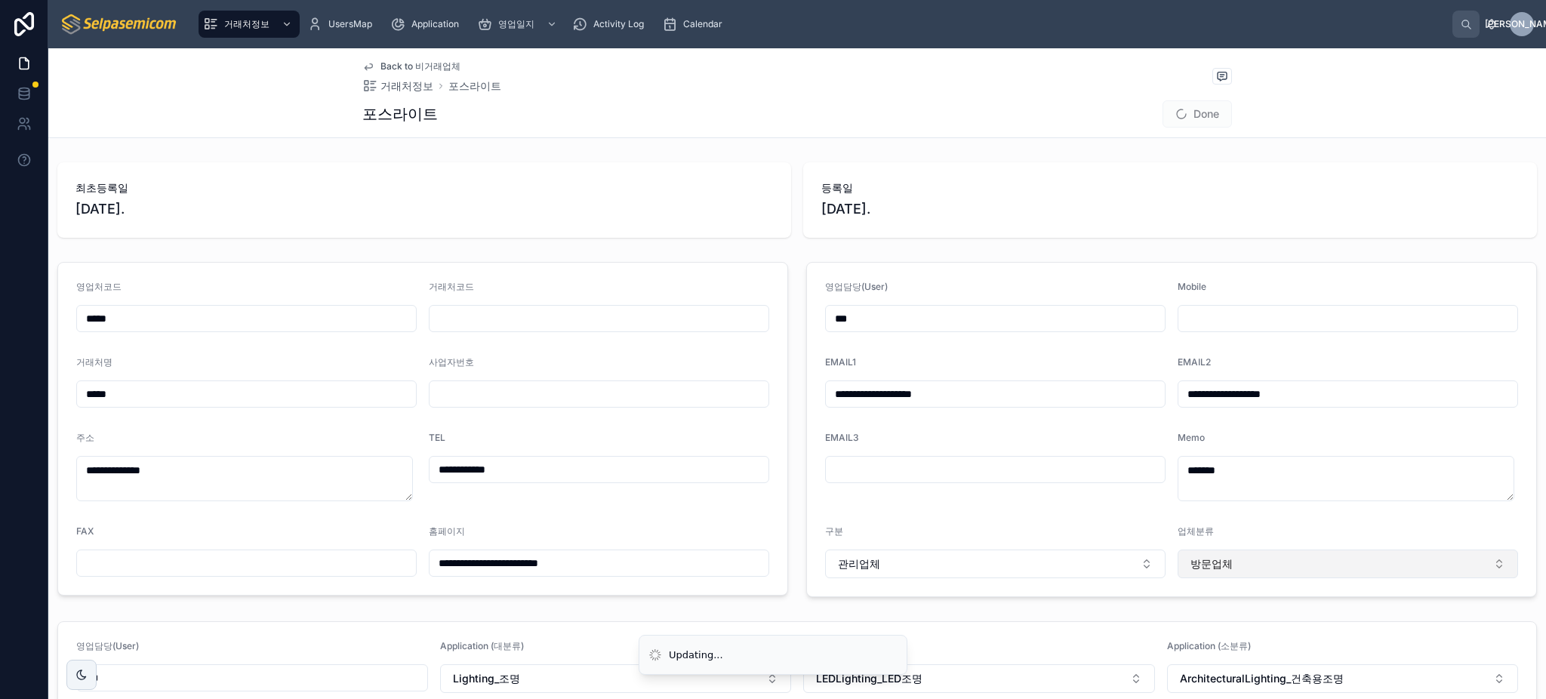
click at [1214, 561] on span "방문업체" at bounding box center [1211, 563] width 42 height 15
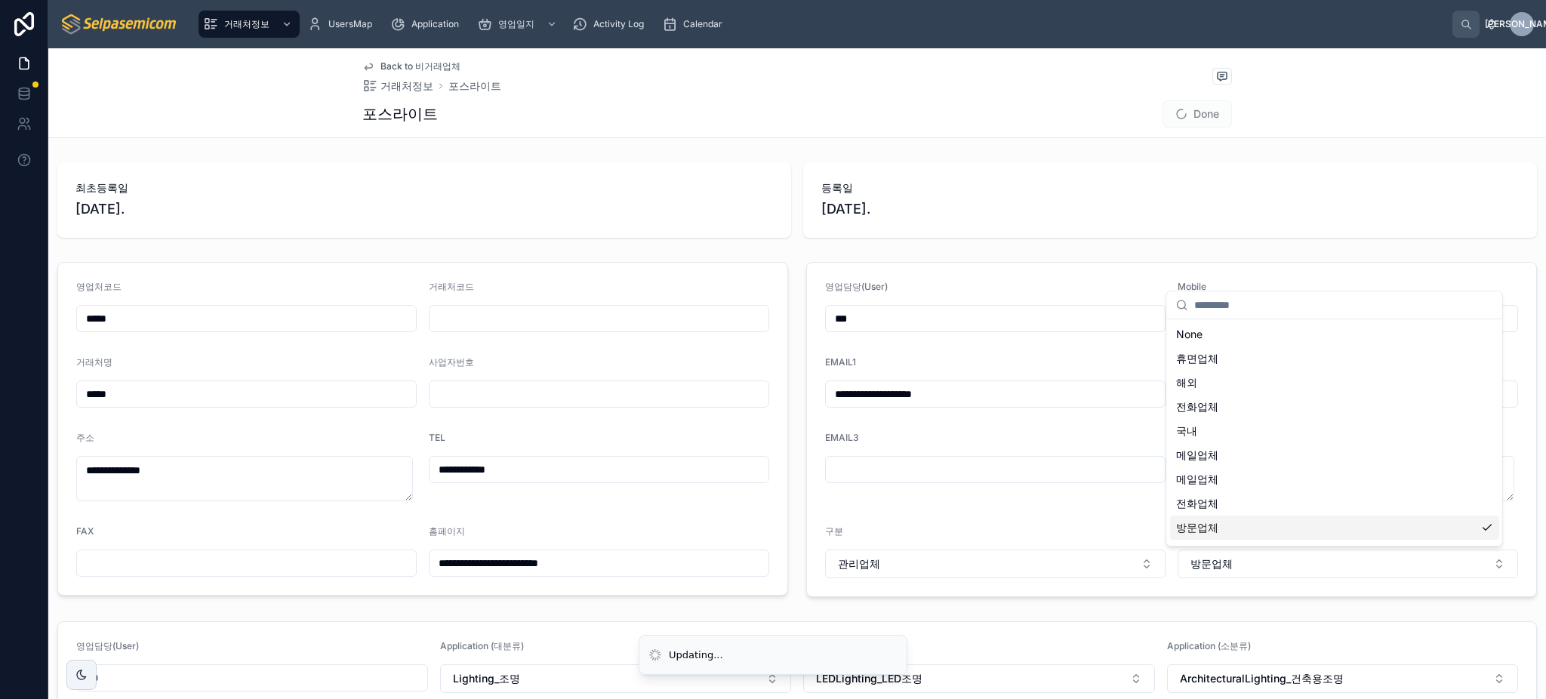
click at [1220, 531] on div "방문업체" at bounding box center [1334, 528] width 329 height 24
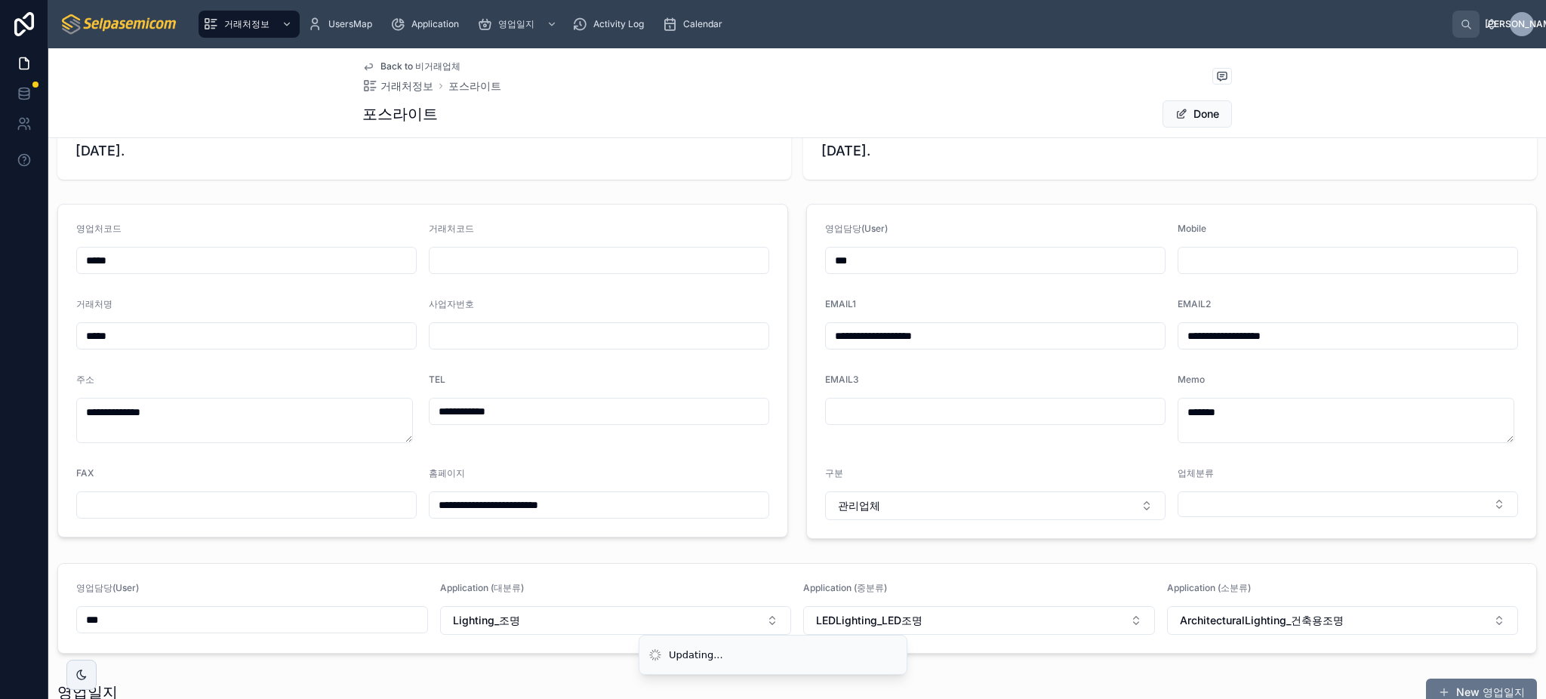
scroll to position [233, 0]
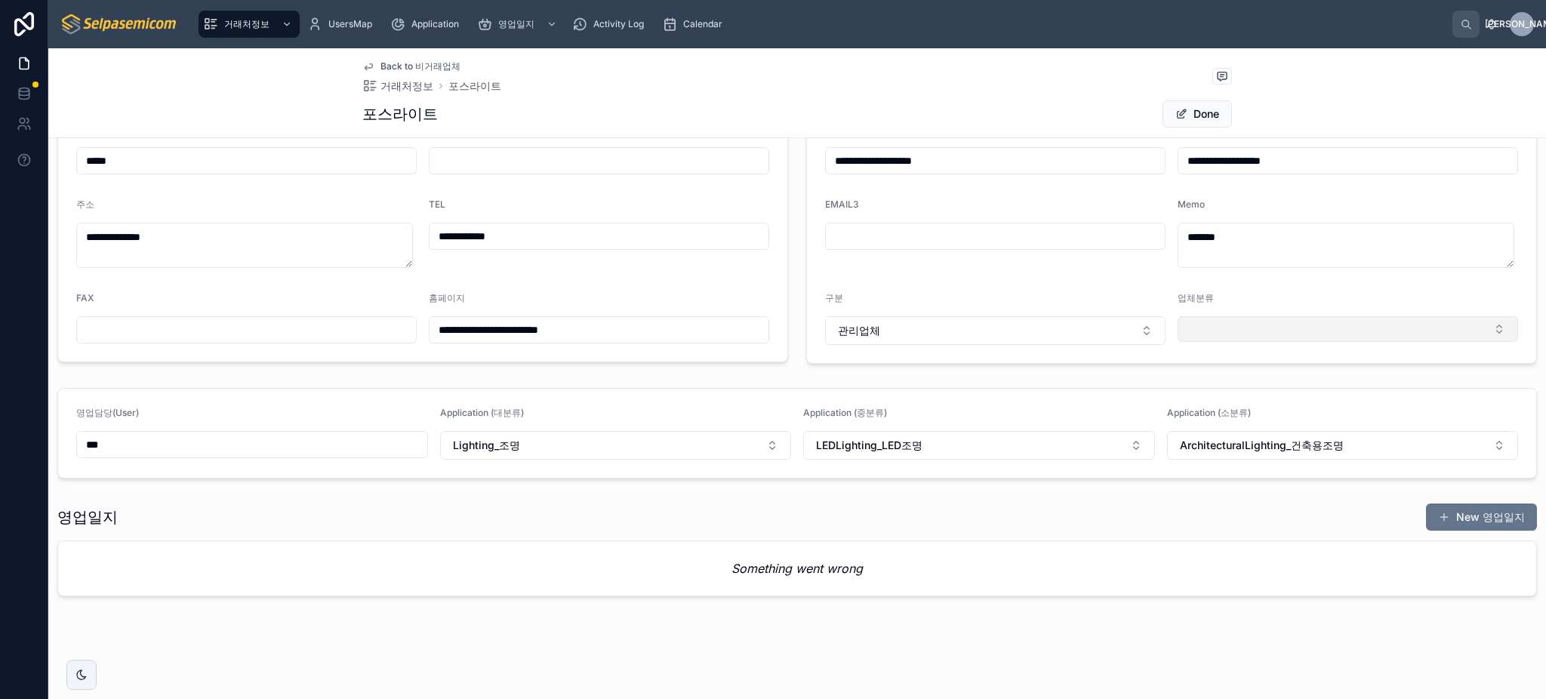
click at [1259, 324] on button "Select Button" at bounding box center [1347, 329] width 340 height 26
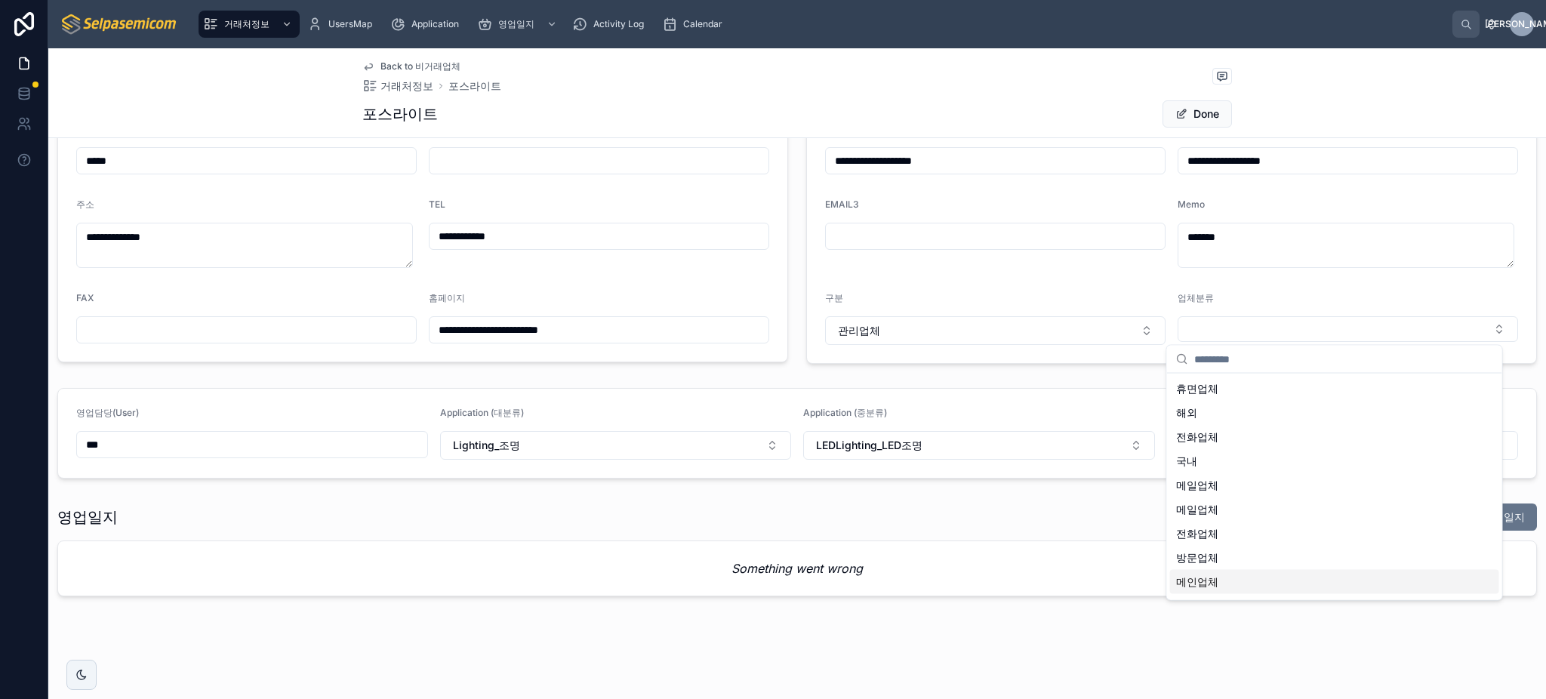
click at [1216, 562] on span "방문업체" at bounding box center [1197, 557] width 42 height 15
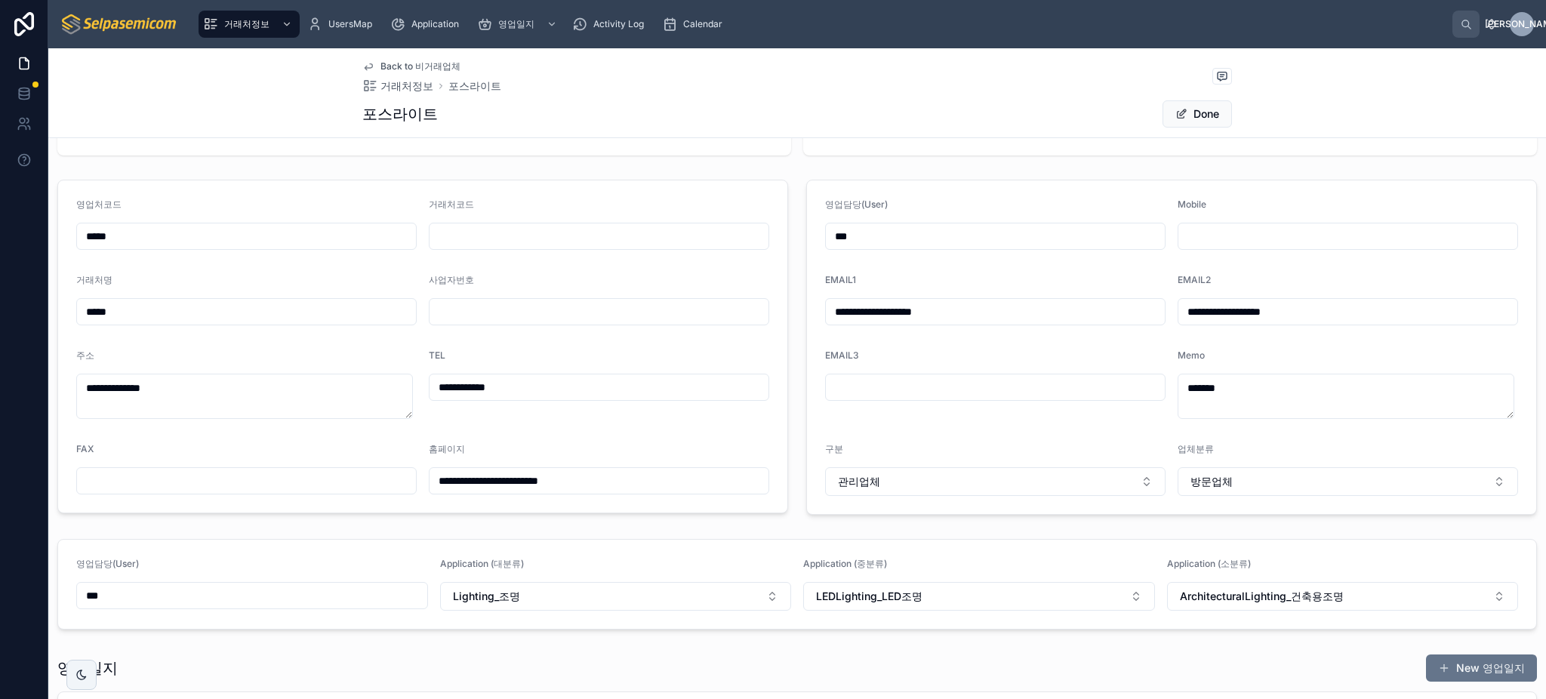
scroll to position [0, 0]
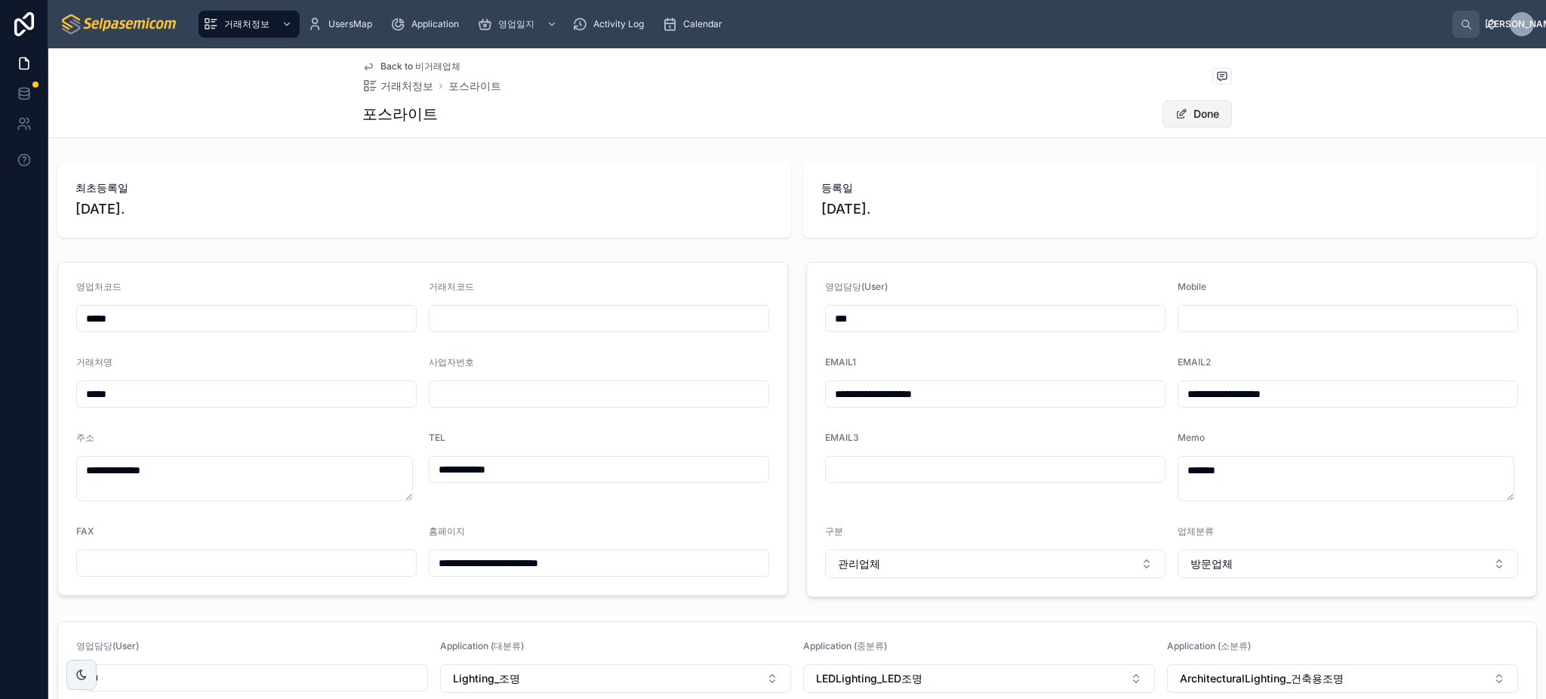
click at [1187, 117] on button "Done" at bounding box center [1196, 113] width 69 height 27
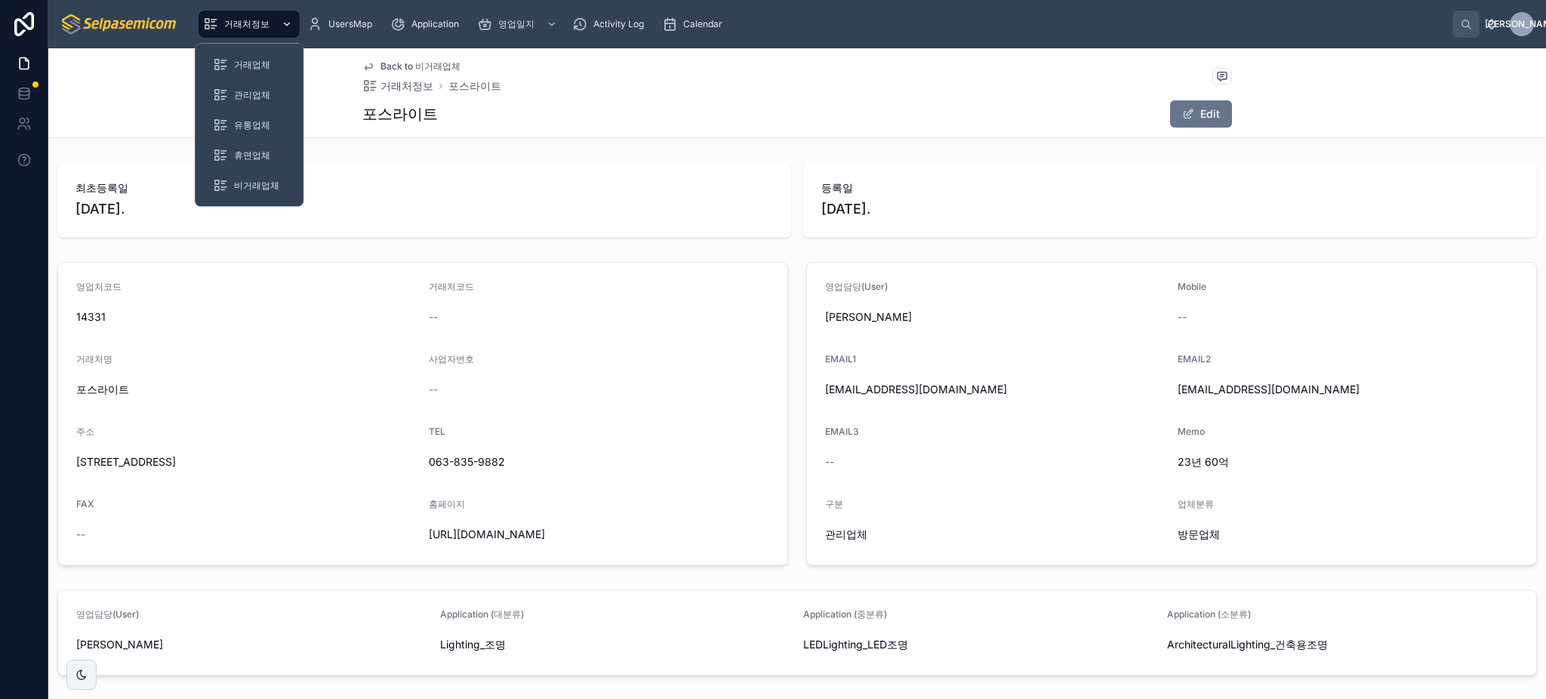
click at [239, 23] on span "거래처정보" at bounding box center [246, 24] width 45 height 12
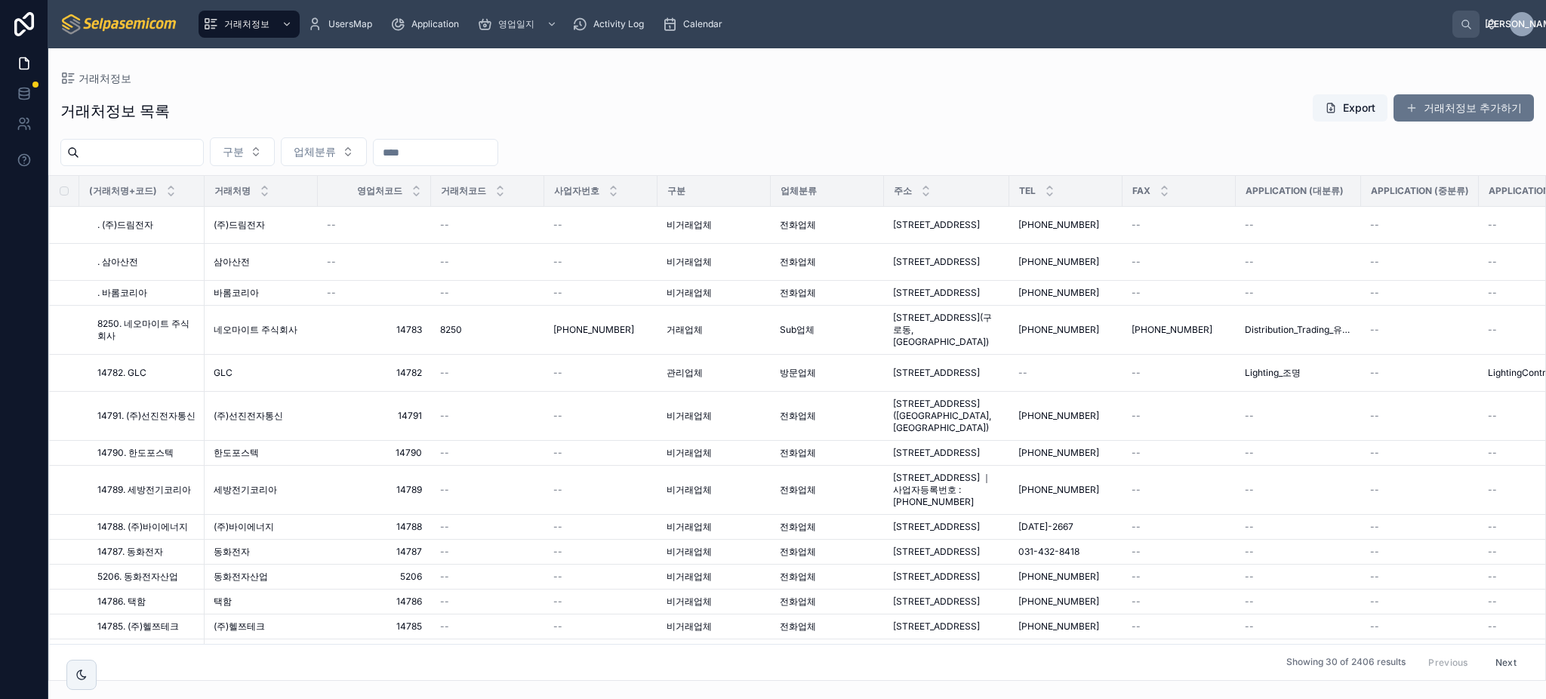
click at [155, 157] on input "text" at bounding box center [141, 152] width 124 height 21
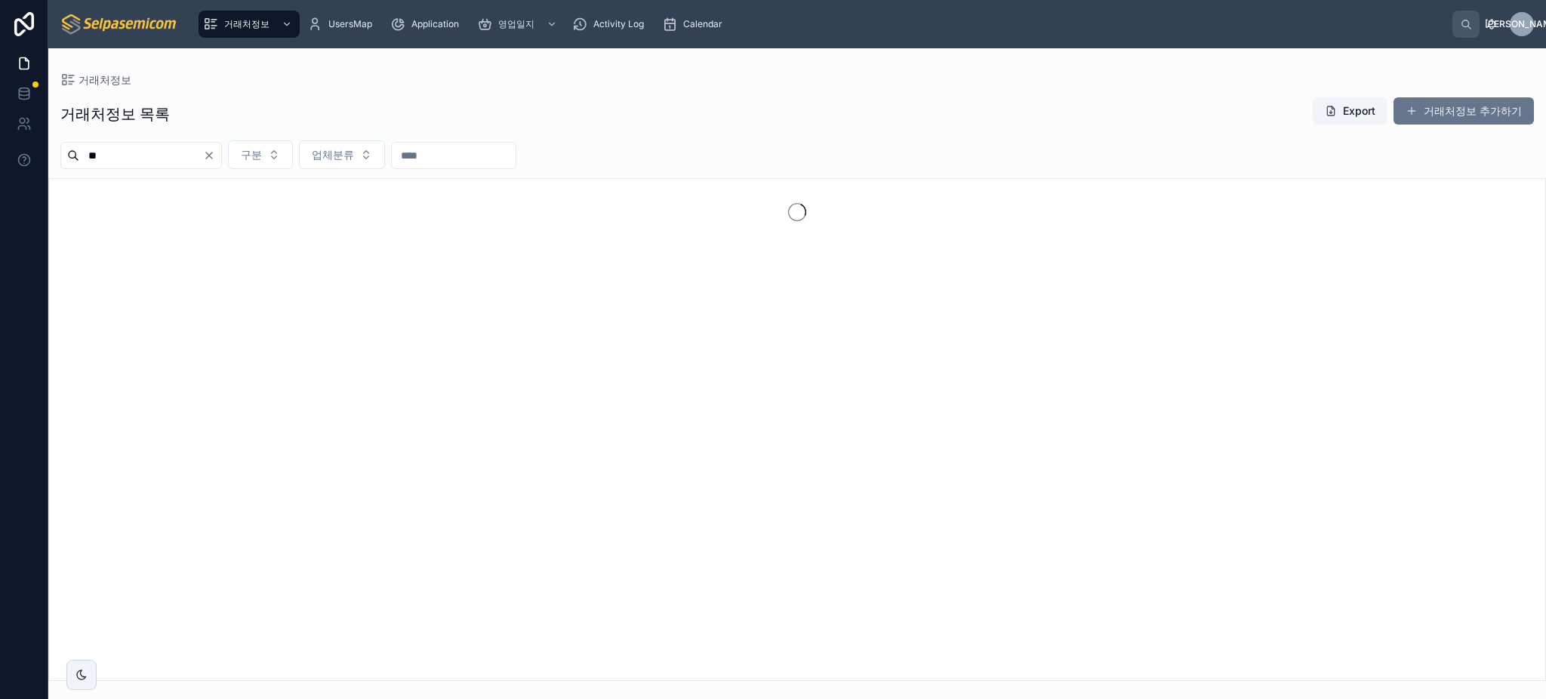
type input "**"
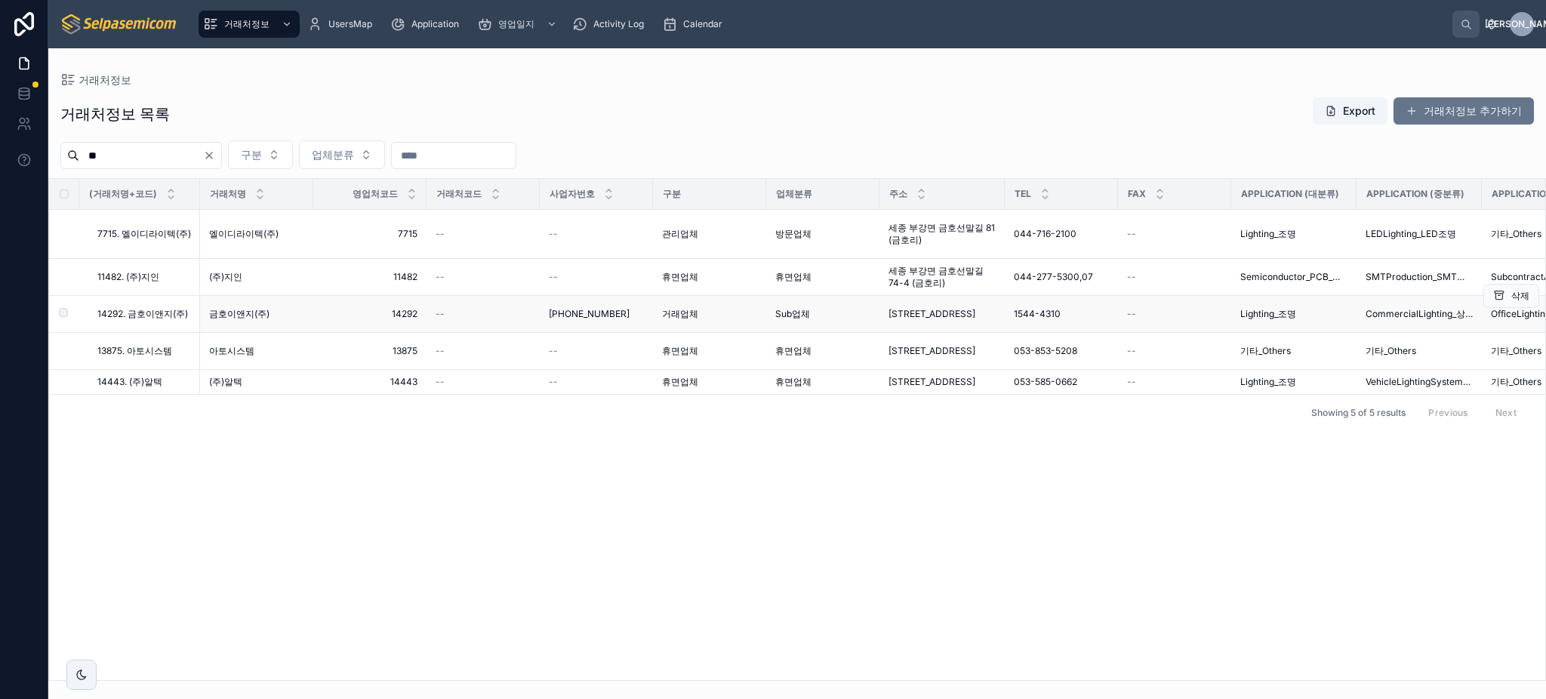
click at [685, 320] on span "거래업체" at bounding box center [680, 314] width 36 height 12
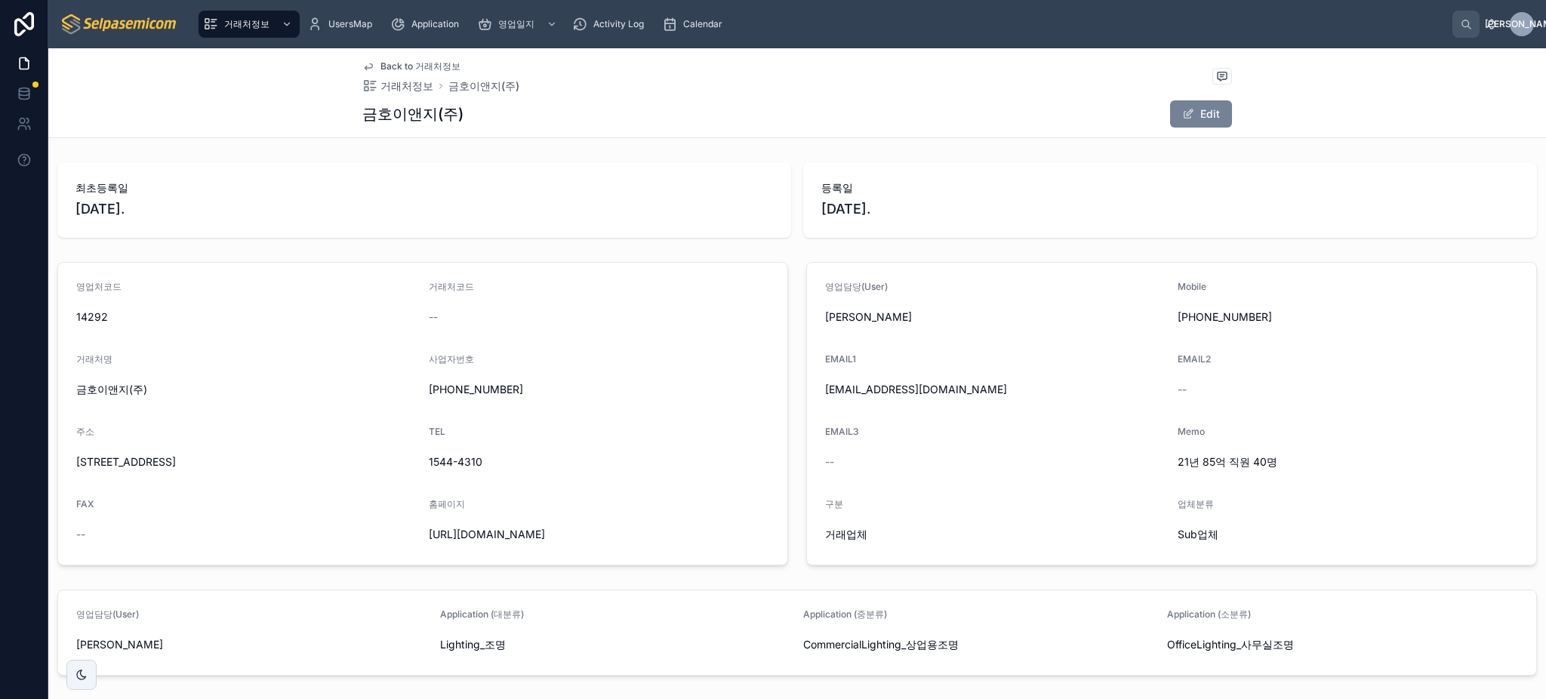
click at [1208, 114] on button "Edit" at bounding box center [1201, 113] width 62 height 27
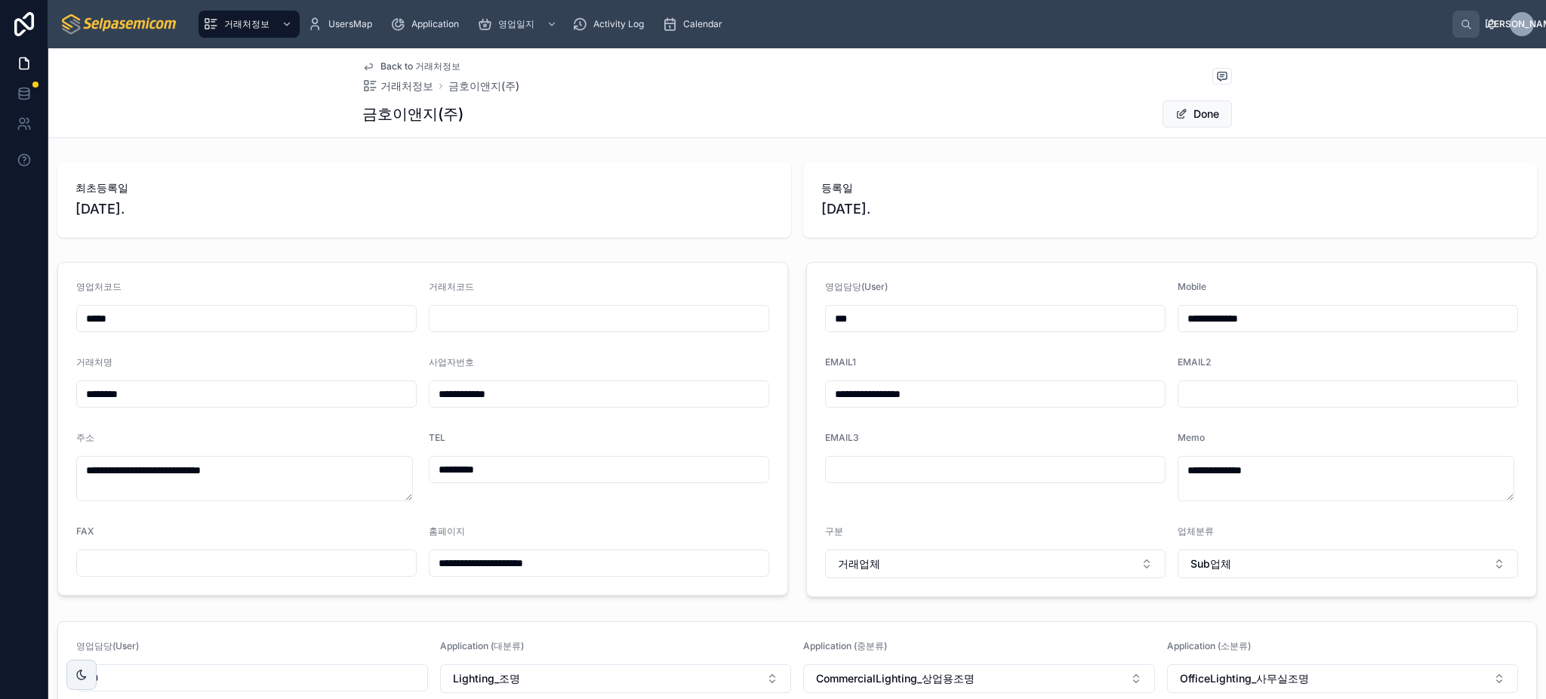
scroll to position [100, 0]
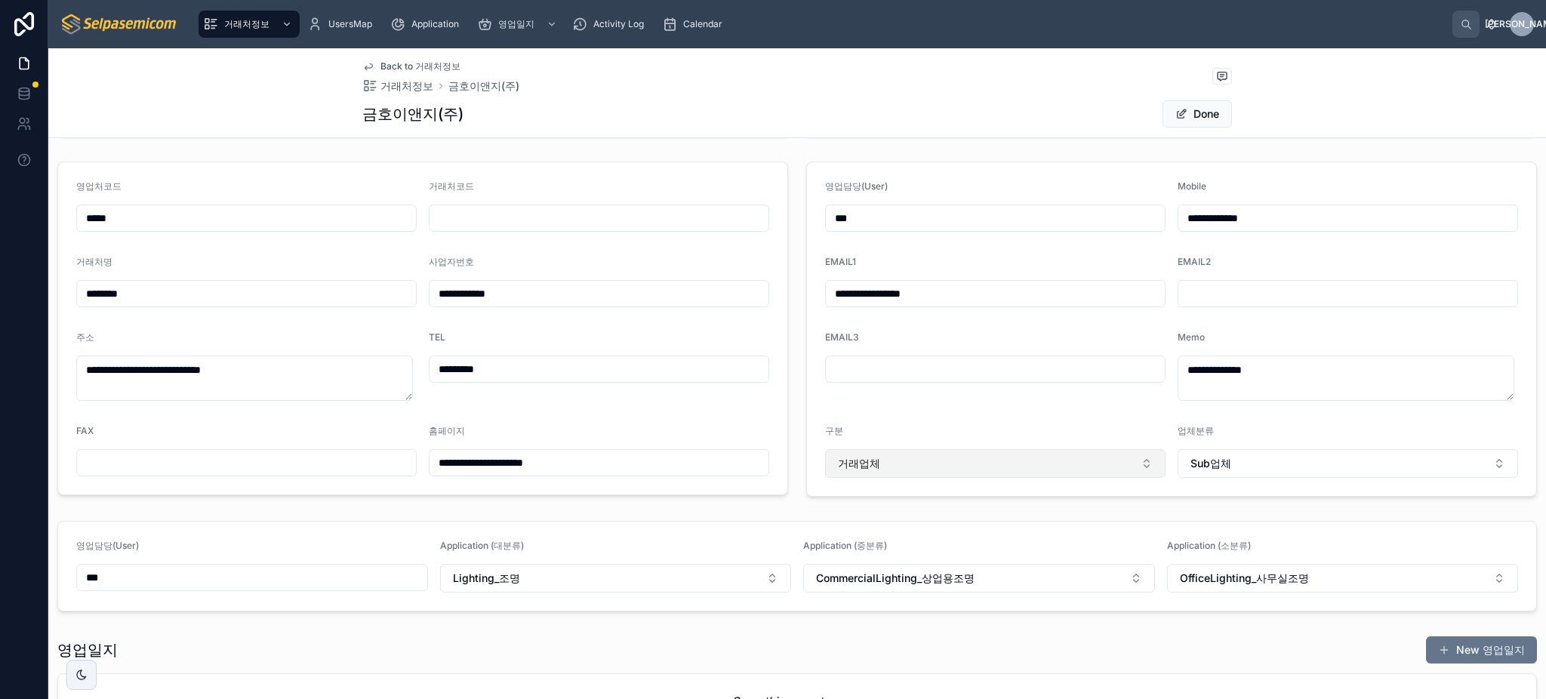
click at [986, 459] on button "거래업체" at bounding box center [995, 463] width 340 height 29
click at [885, 599] on div "비거래업체" at bounding box center [985, 597] width 329 height 24
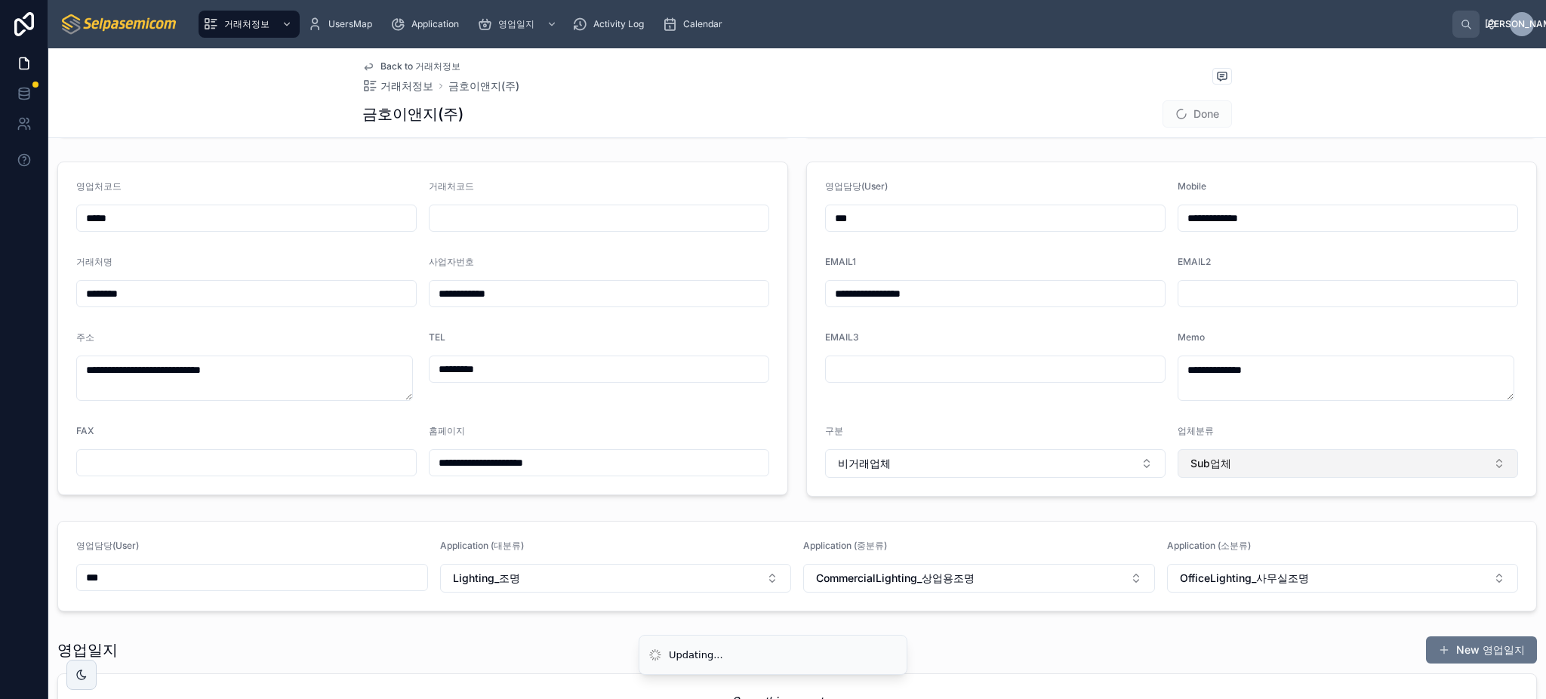
click at [1215, 470] on span "Sub업체" at bounding box center [1210, 463] width 41 height 15
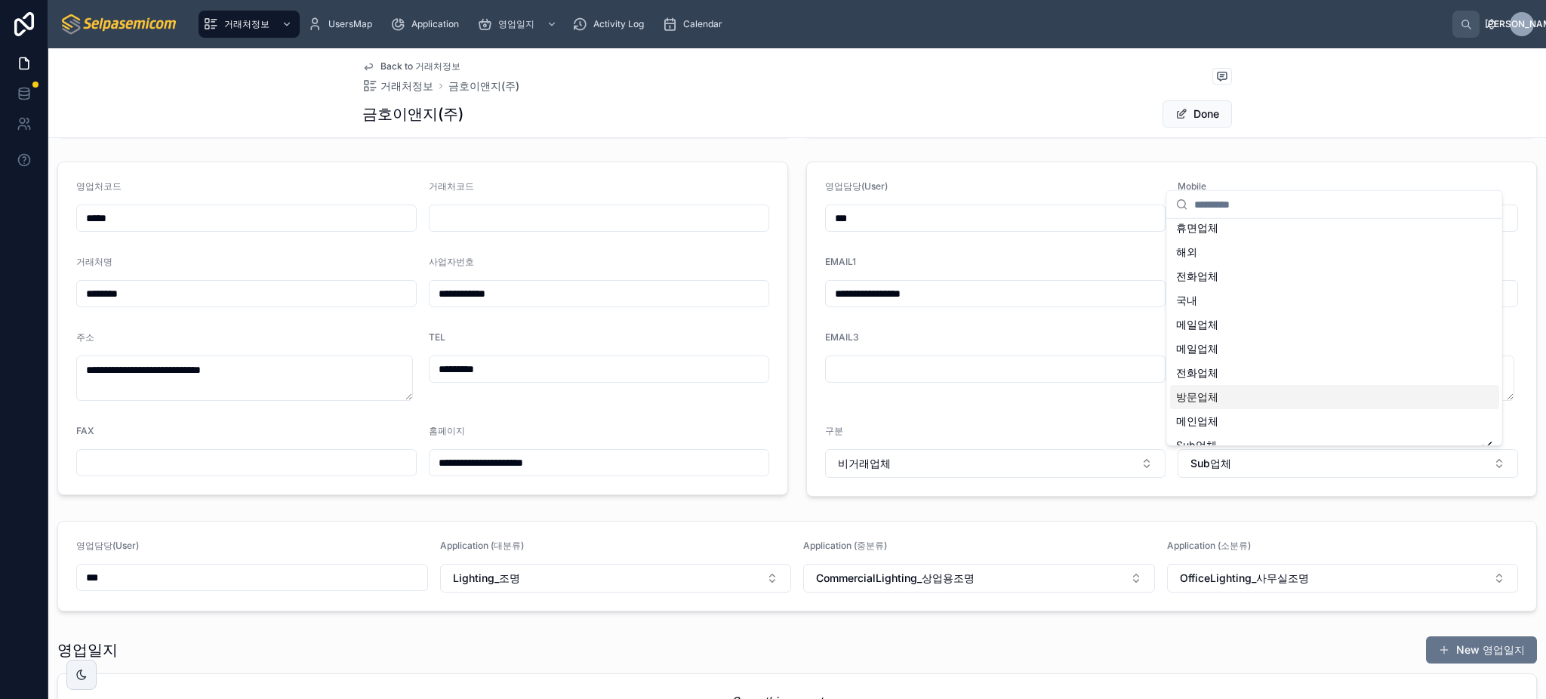
scroll to position [45, 0]
click at [1267, 381] on div "방문업체" at bounding box center [1334, 383] width 329 height 24
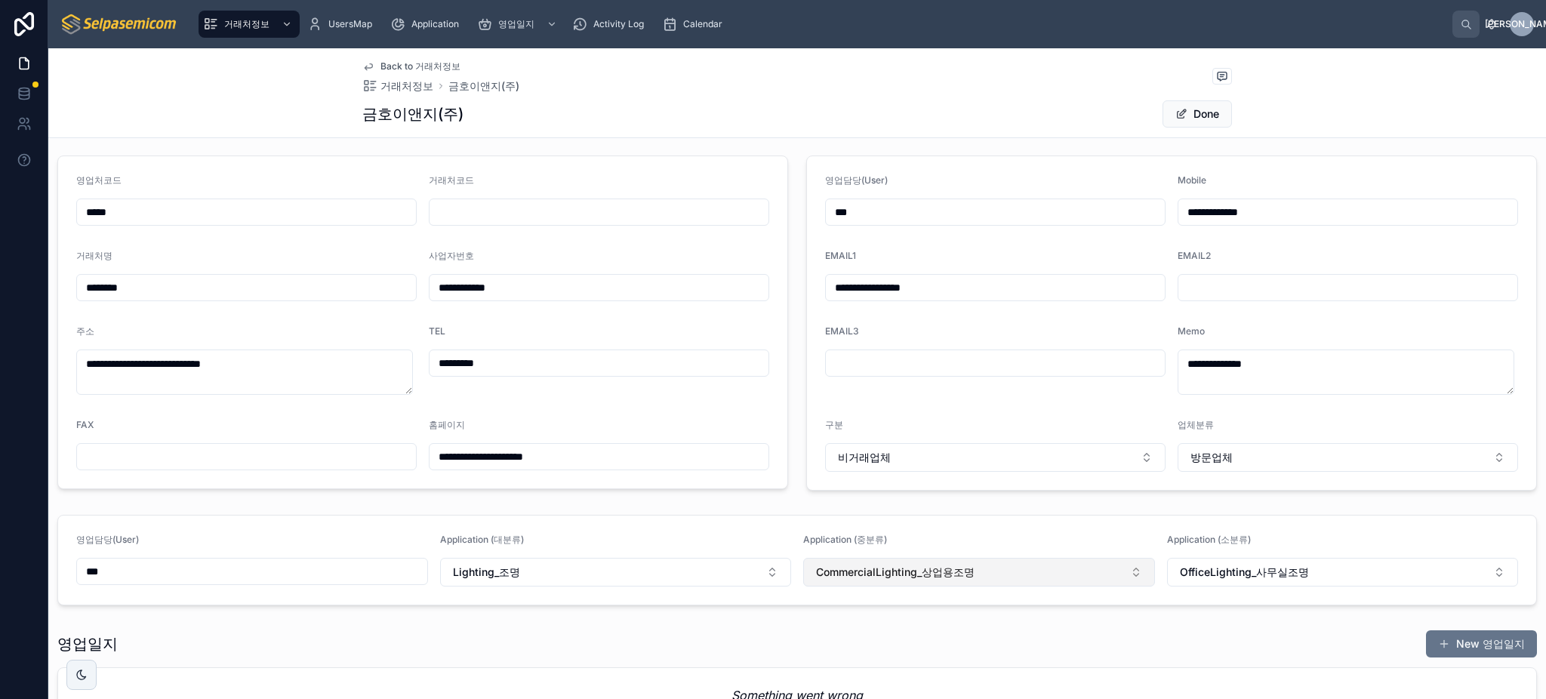
scroll to position [0, 0]
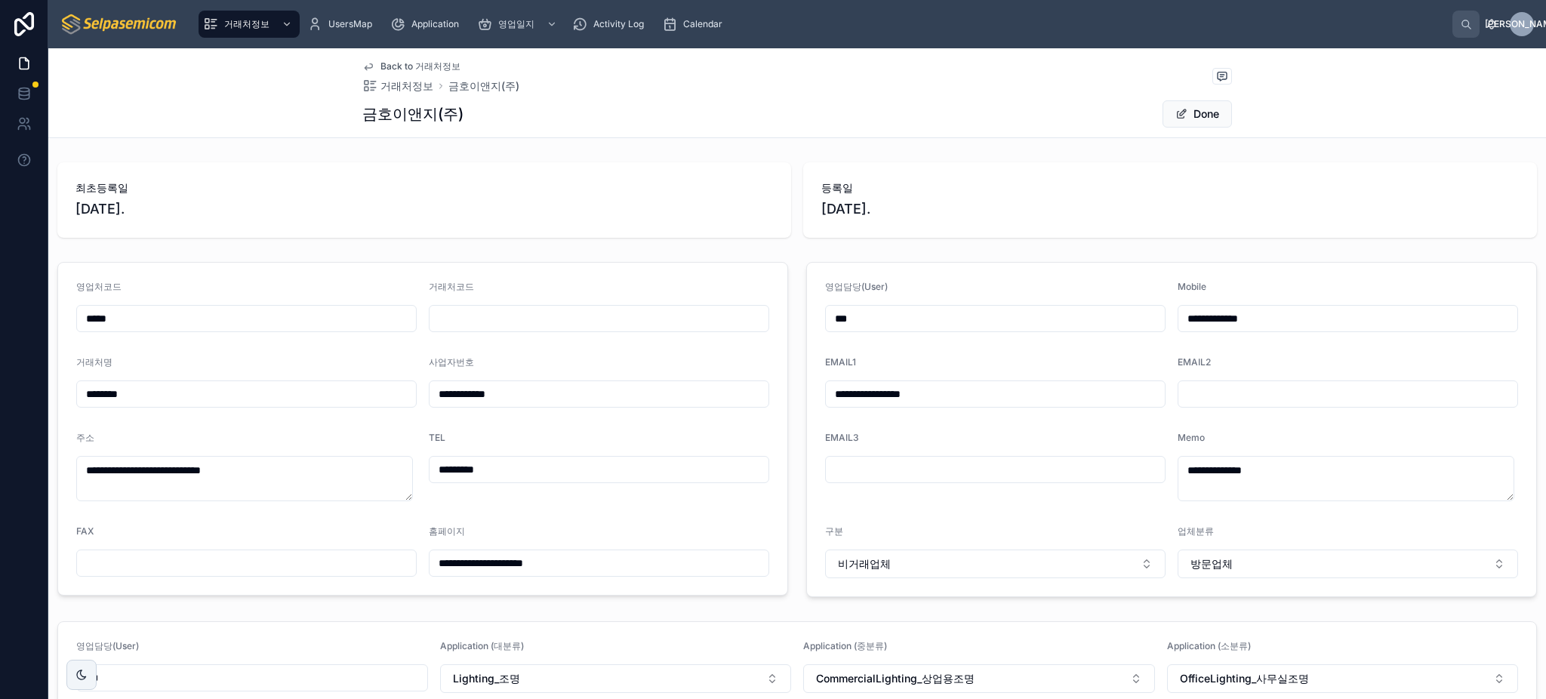
click at [1201, 93] on div "Back to 거래처정보 거래처정보 금호이앤지(주) 금호이앤지(주) Done" at bounding box center [797, 92] width 870 height 89
click at [1198, 114] on button "Done" at bounding box center [1196, 113] width 69 height 27
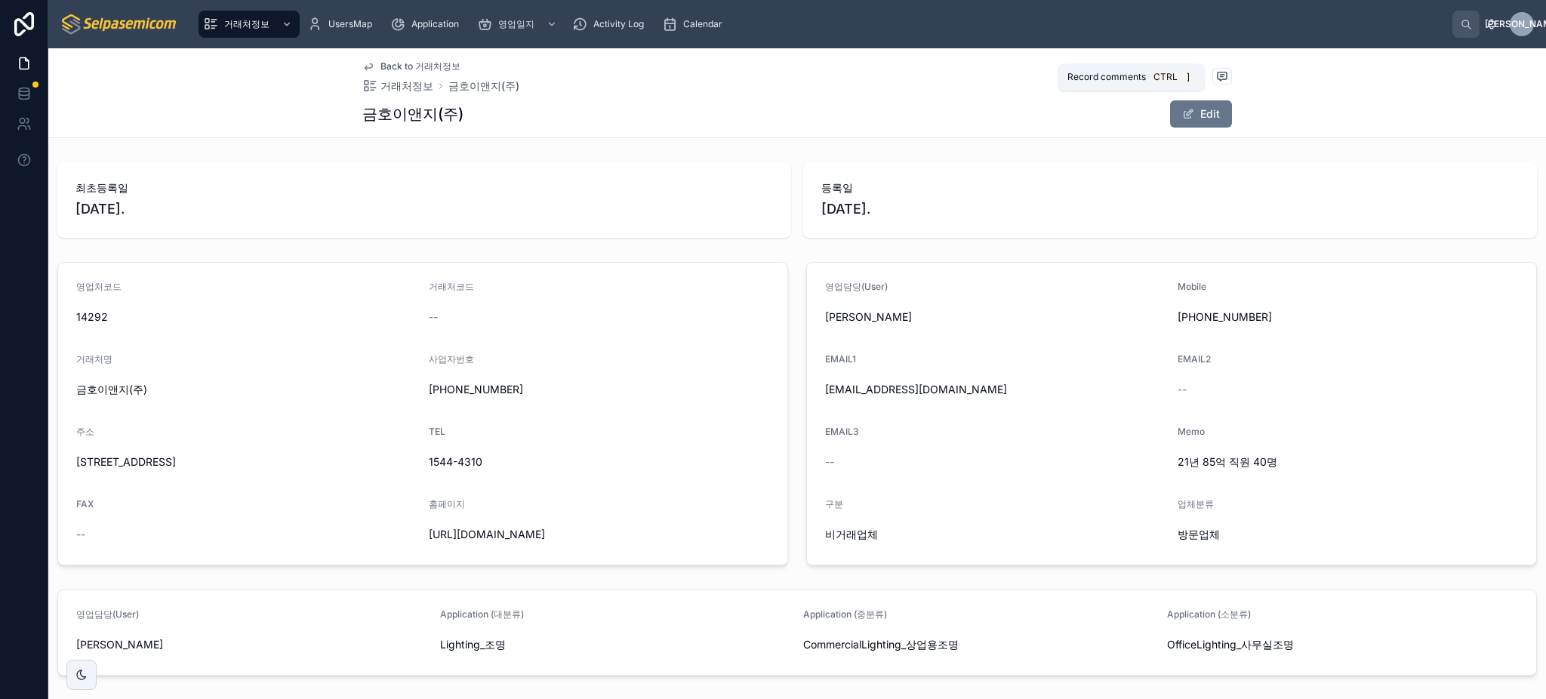
click at [1217, 80] on icon at bounding box center [1222, 76] width 12 height 12
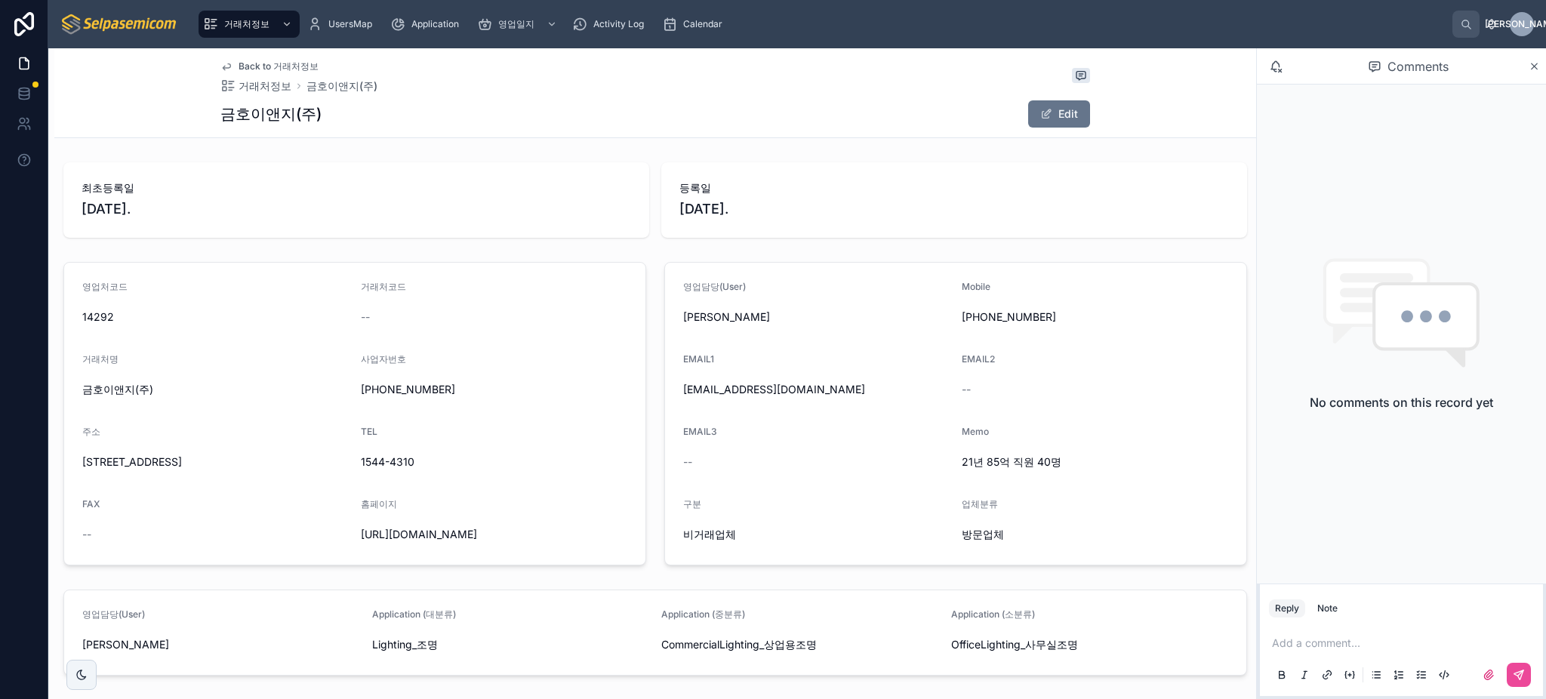
click at [1334, 639] on p at bounding box center [1404, 643] width 265 height 15
click at [1525, 669] on button at bounding box center [1519, 675] width 24 height 24
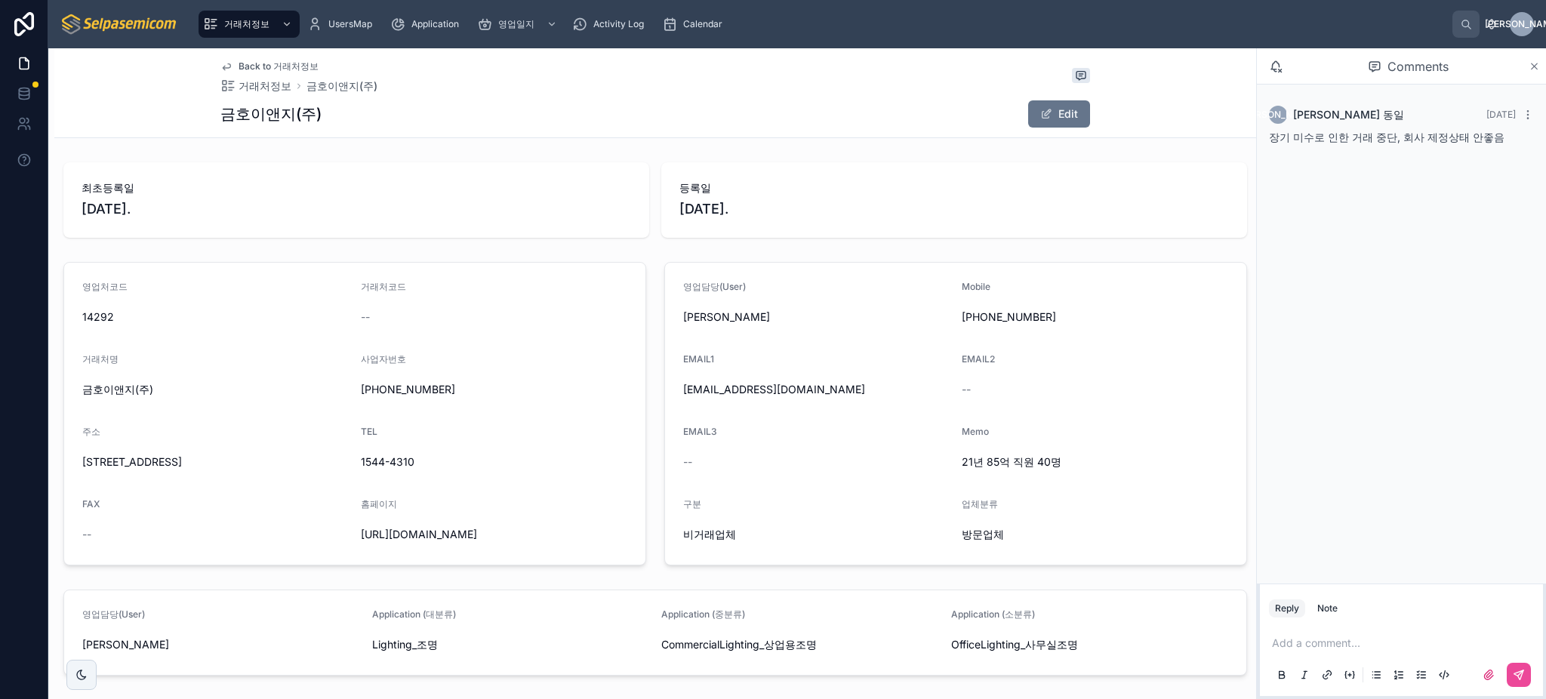
click at [1531, 66] on icon at bounding box center [1533, 66] width 11 height 12
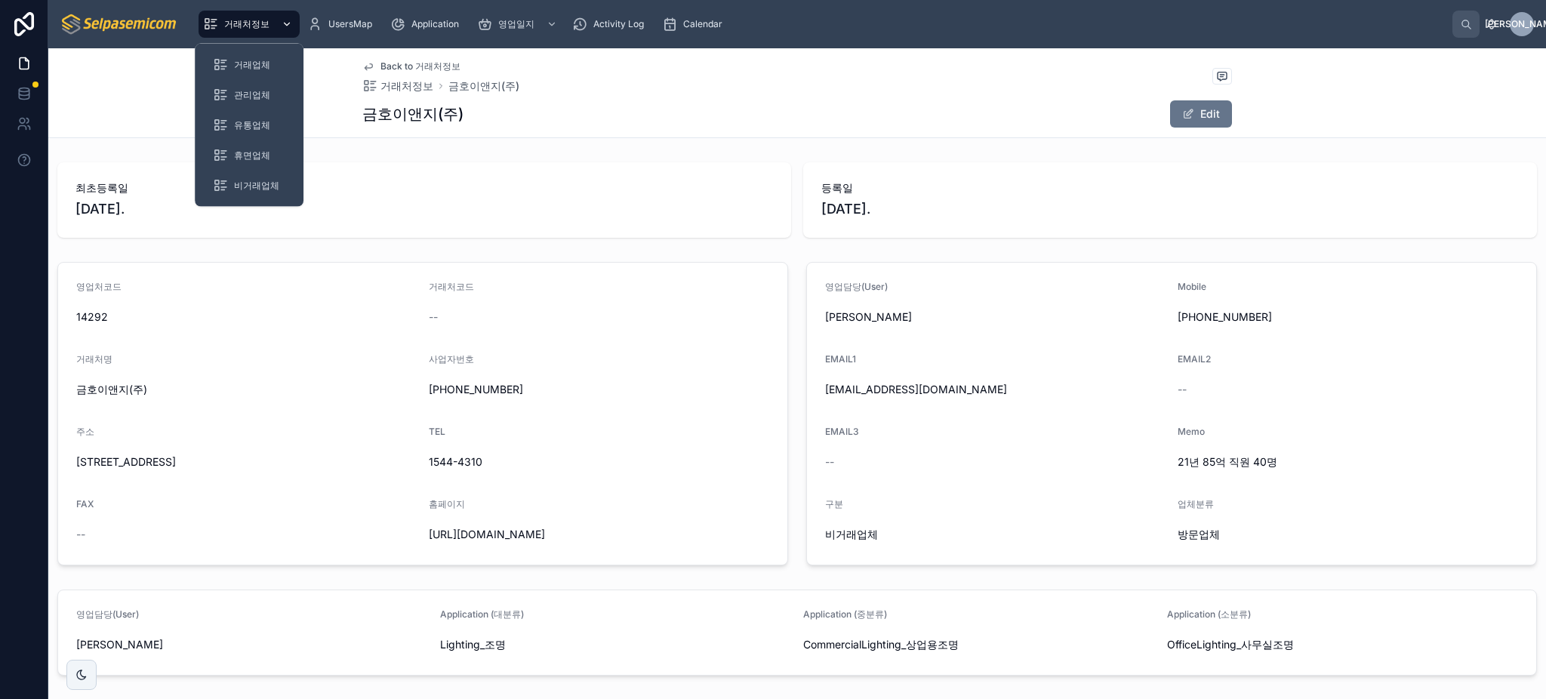
click at [247, 20] on span "거래처정보" at bounding box center [246, 24] width 45 height 12
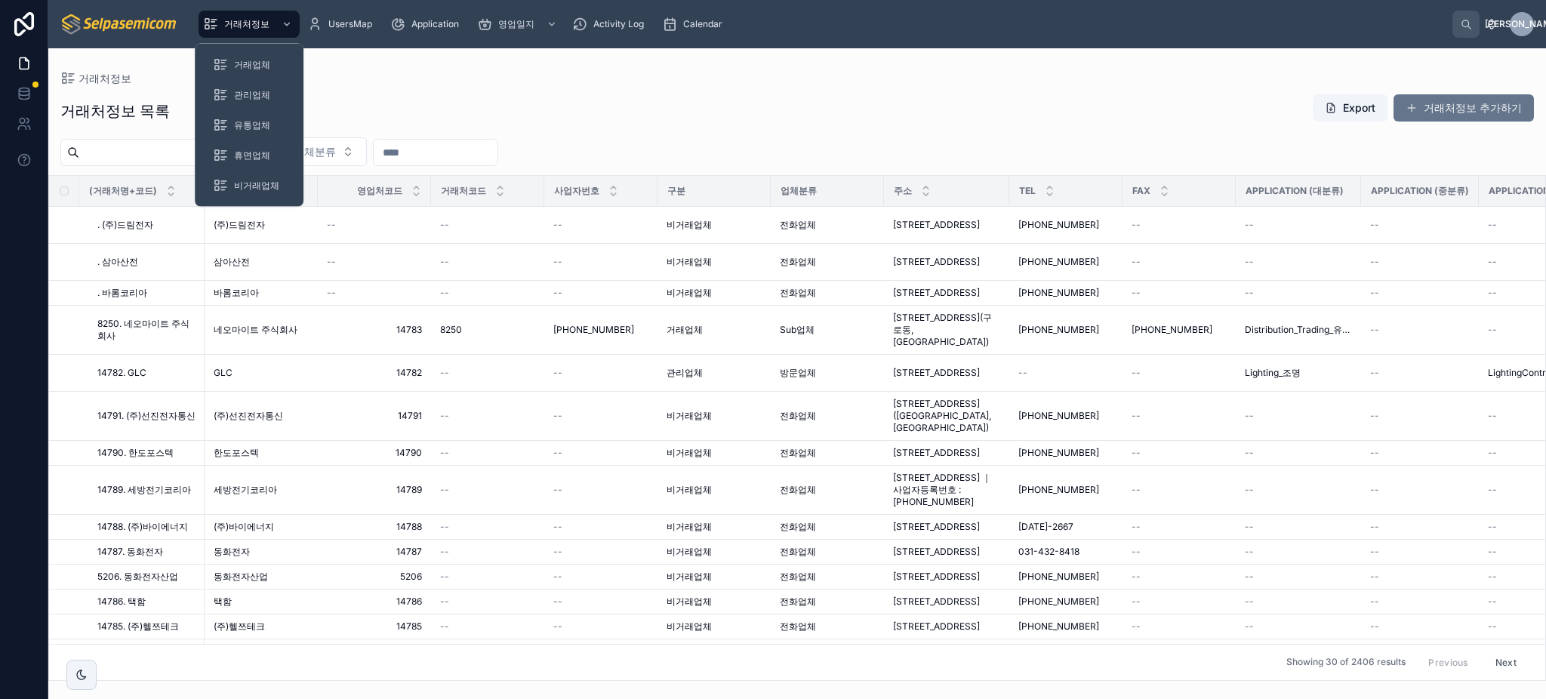
click at [172, 153] on input "text" at bounding box center [141, 152] width 124 height 21
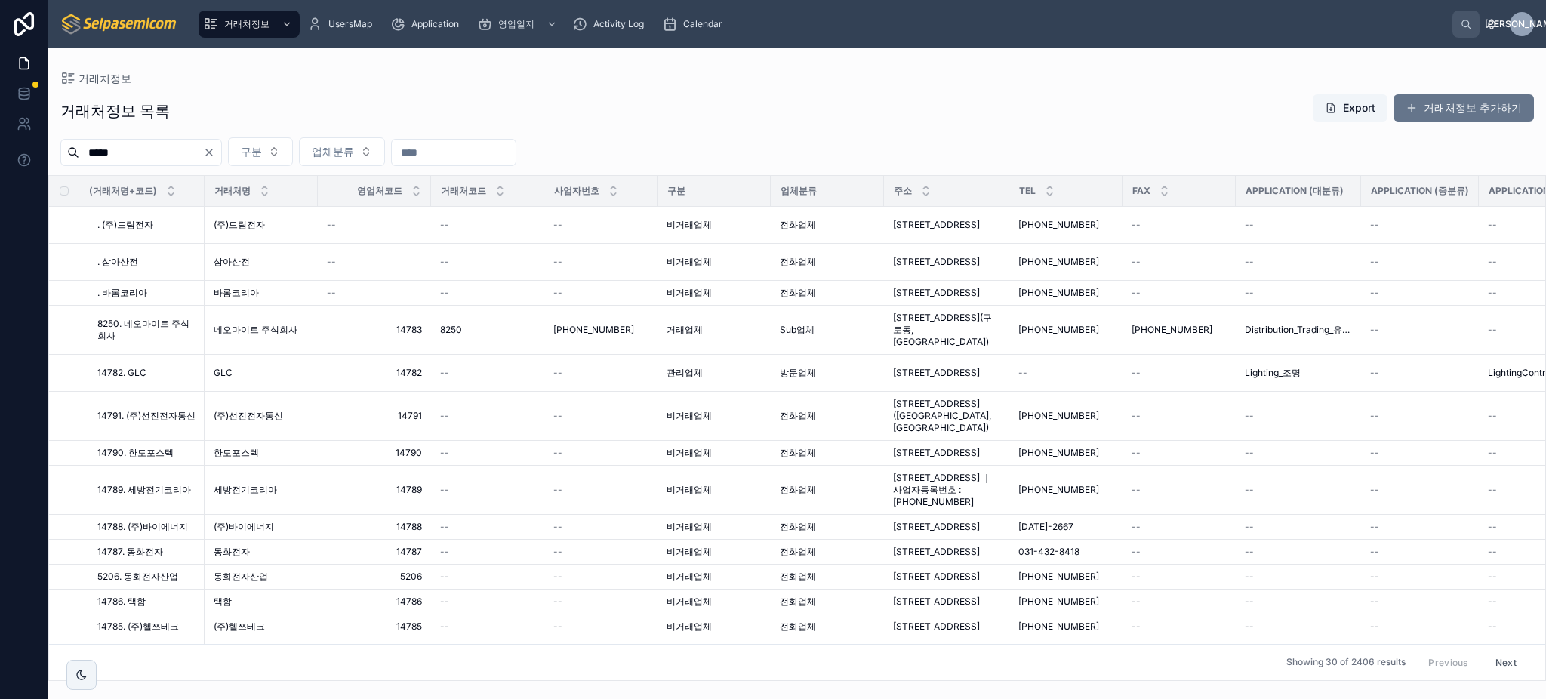
type input "*****"
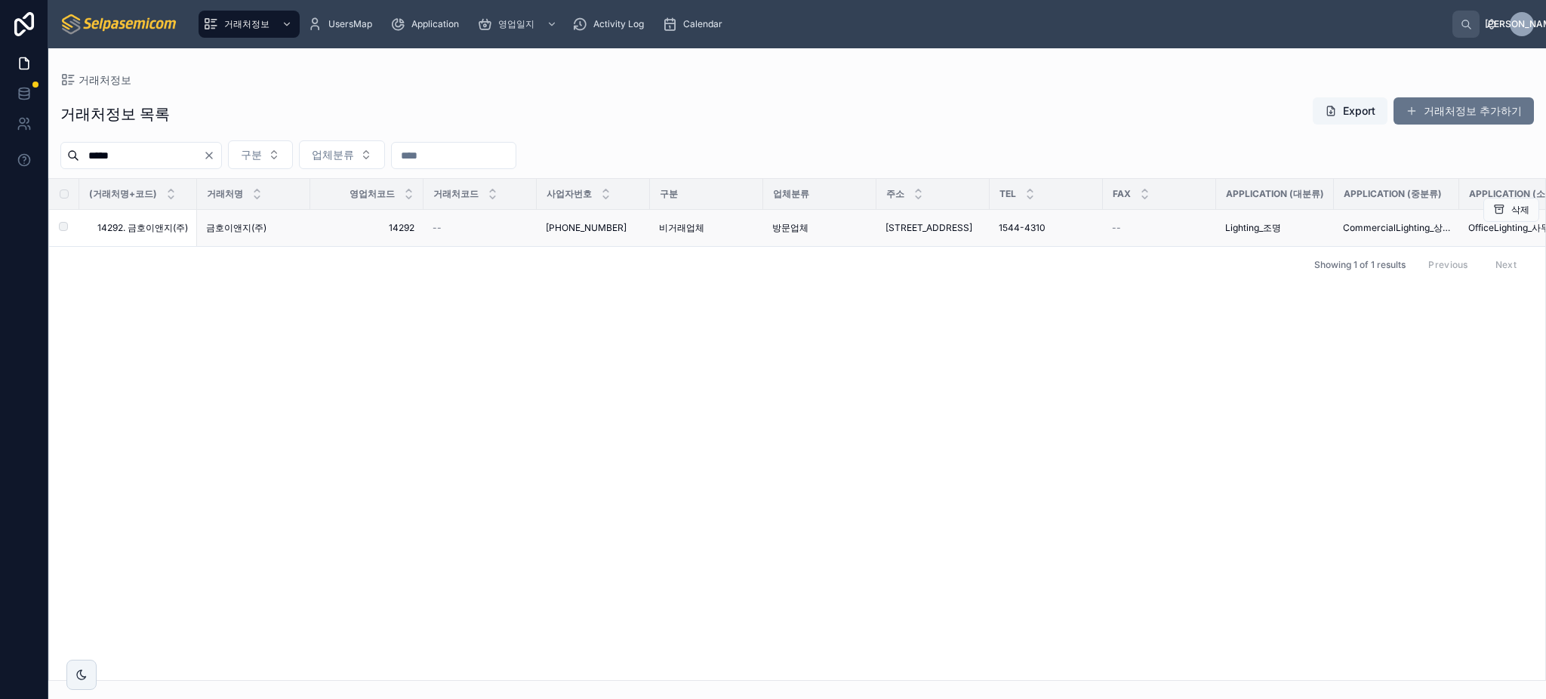
click at [1426, 234] on span "CommercialLighting_상업용조명" at bounding box center [1396, 228] width 107 height 12
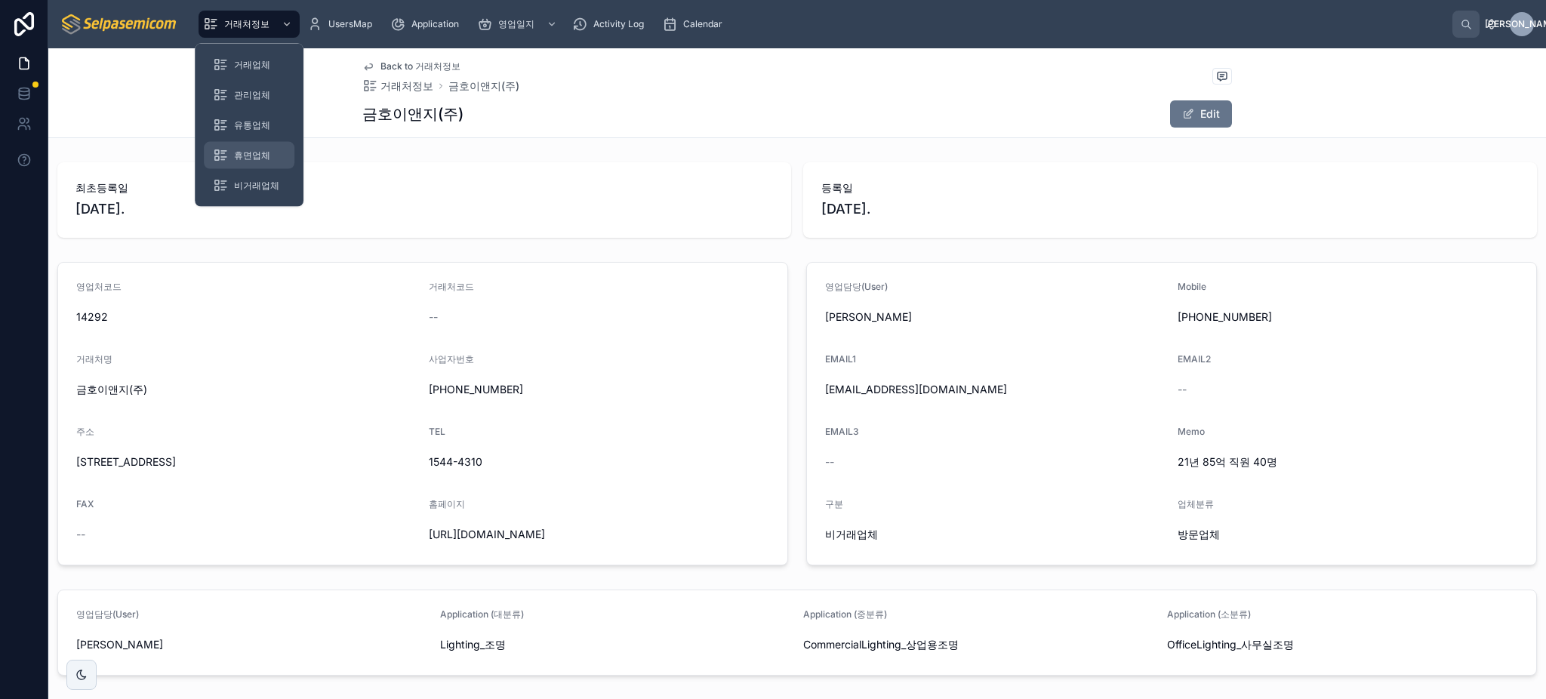
click at [232, 152] on div "휴면업체" at bounding box center [249, 155] width 72 height 24
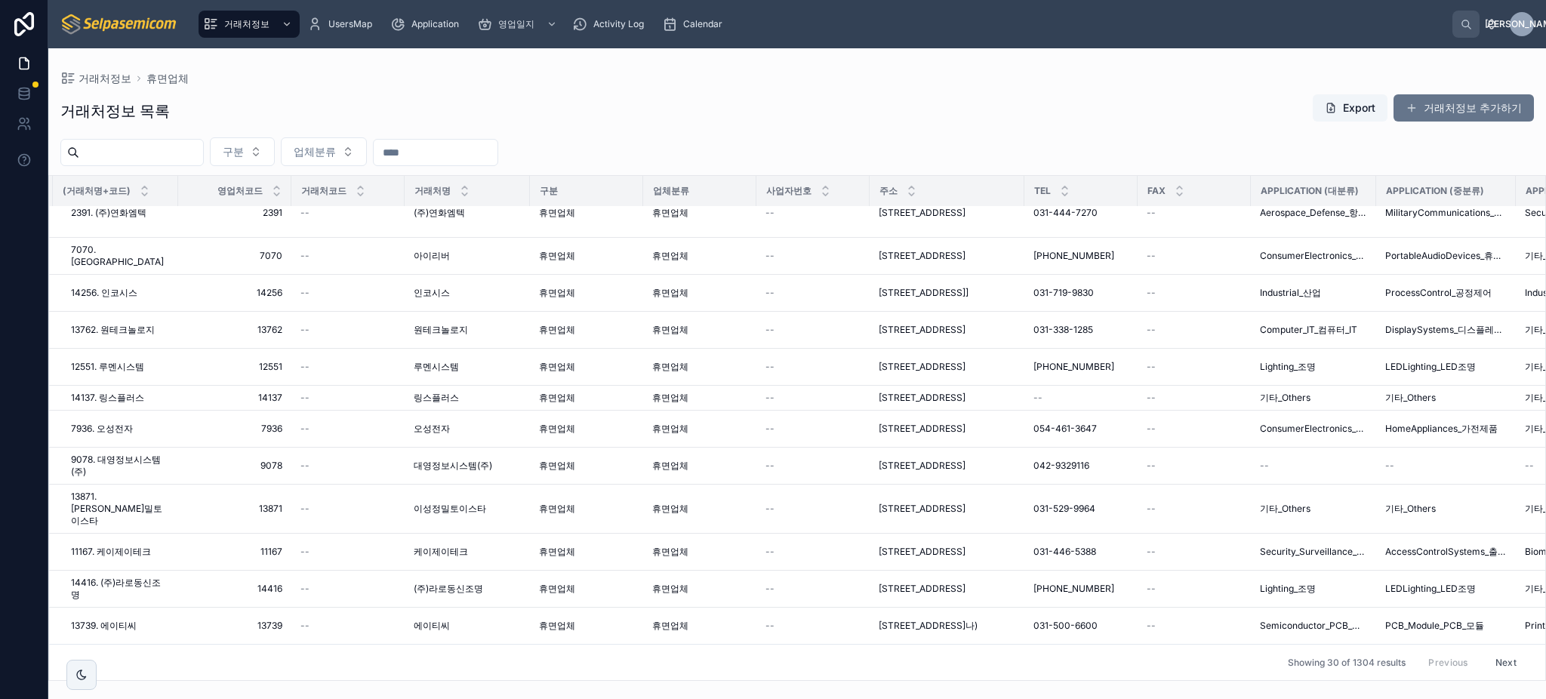
scroll to position [758, 39]
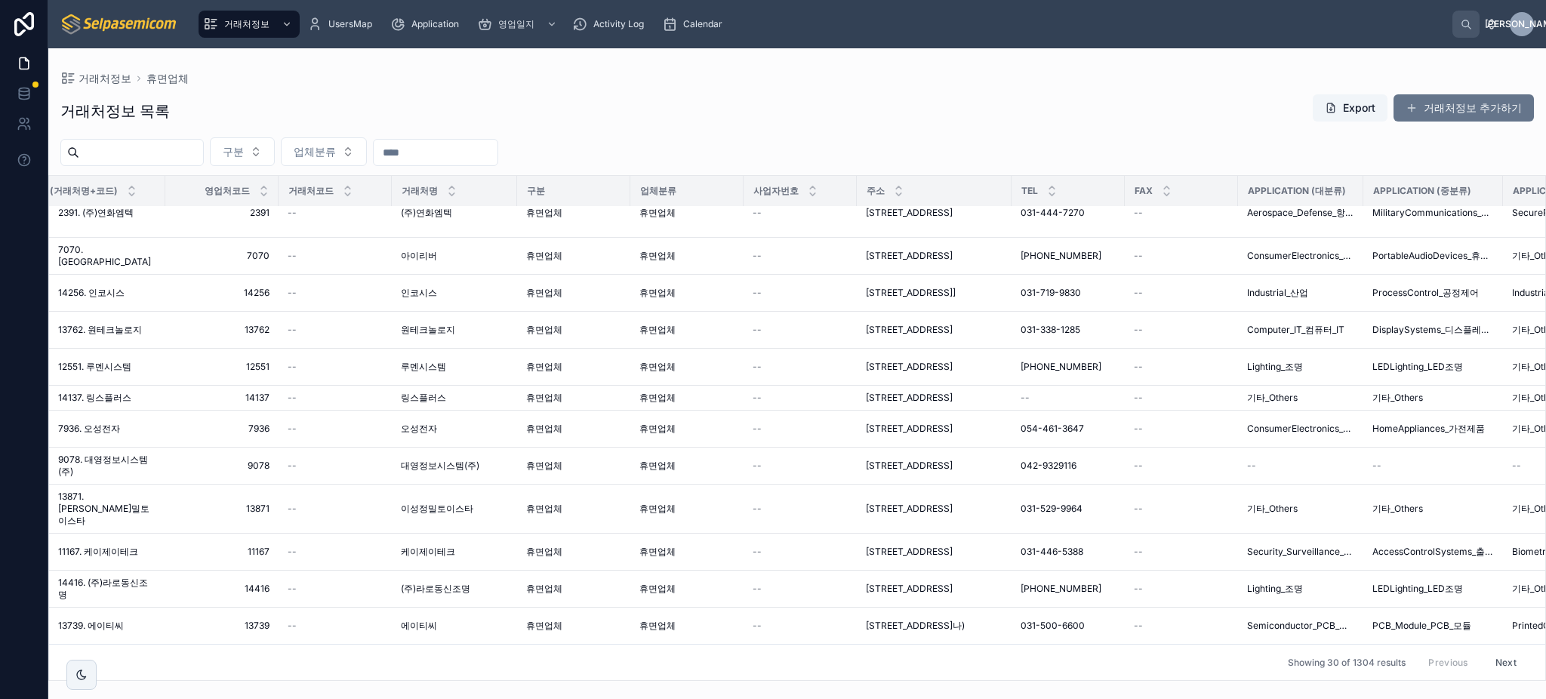
click at [1485, 651] on button "Next" at bounding box center [1506, 662] width 42 height 23
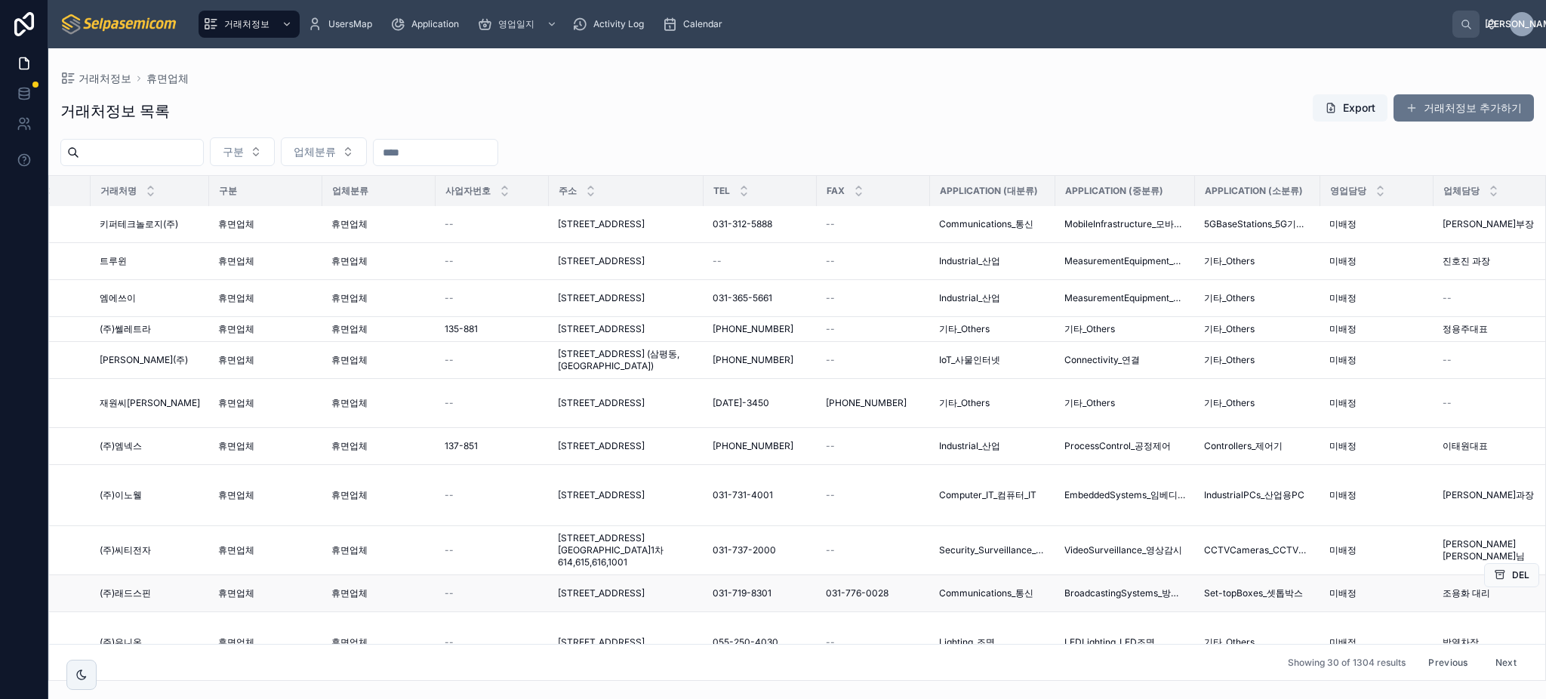
scroll to position [770, 340]
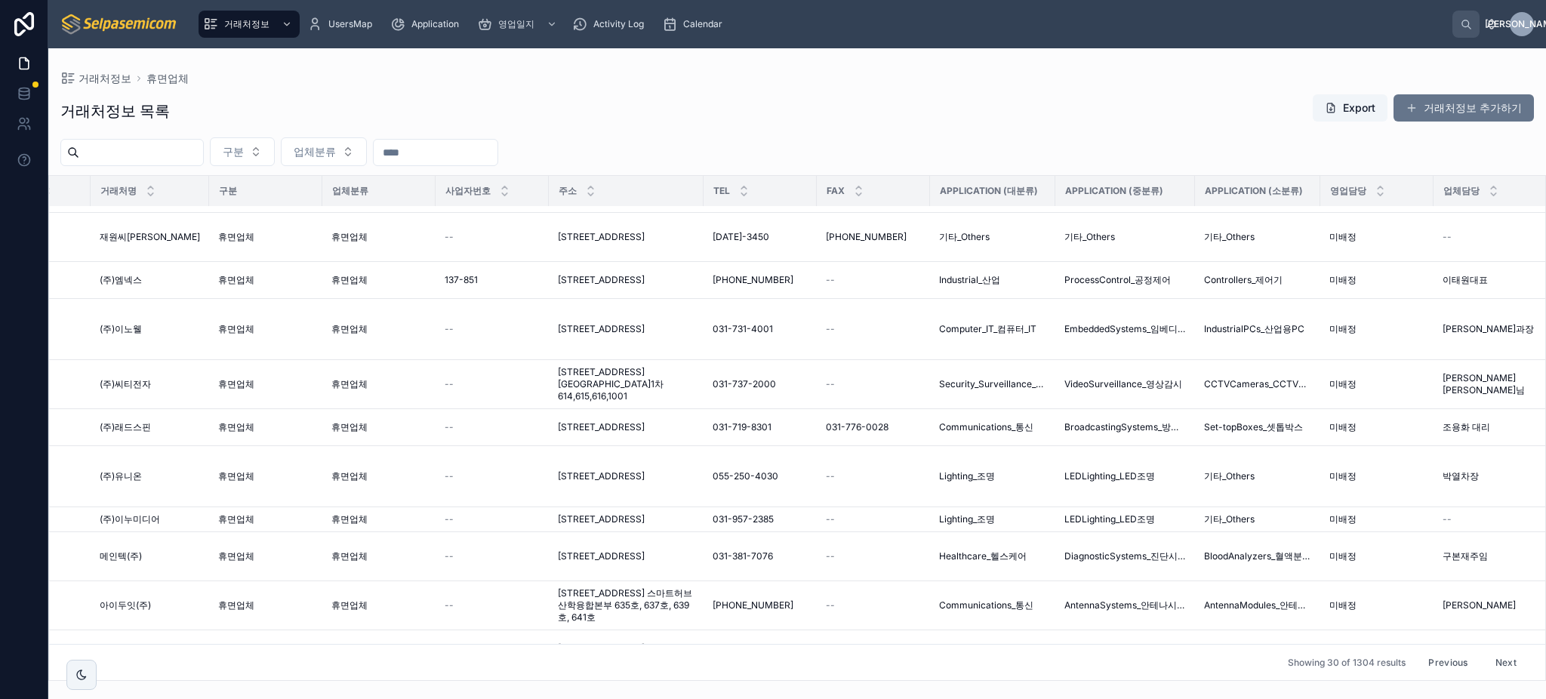
drag, startPoint x: 1488, startPoint y: 651, endPoint x: 1478, endPoint y: 650, distance: 10.6
click at [1491, 653] on button "Next" at bounding box center [1506, 662] width 42 height 23
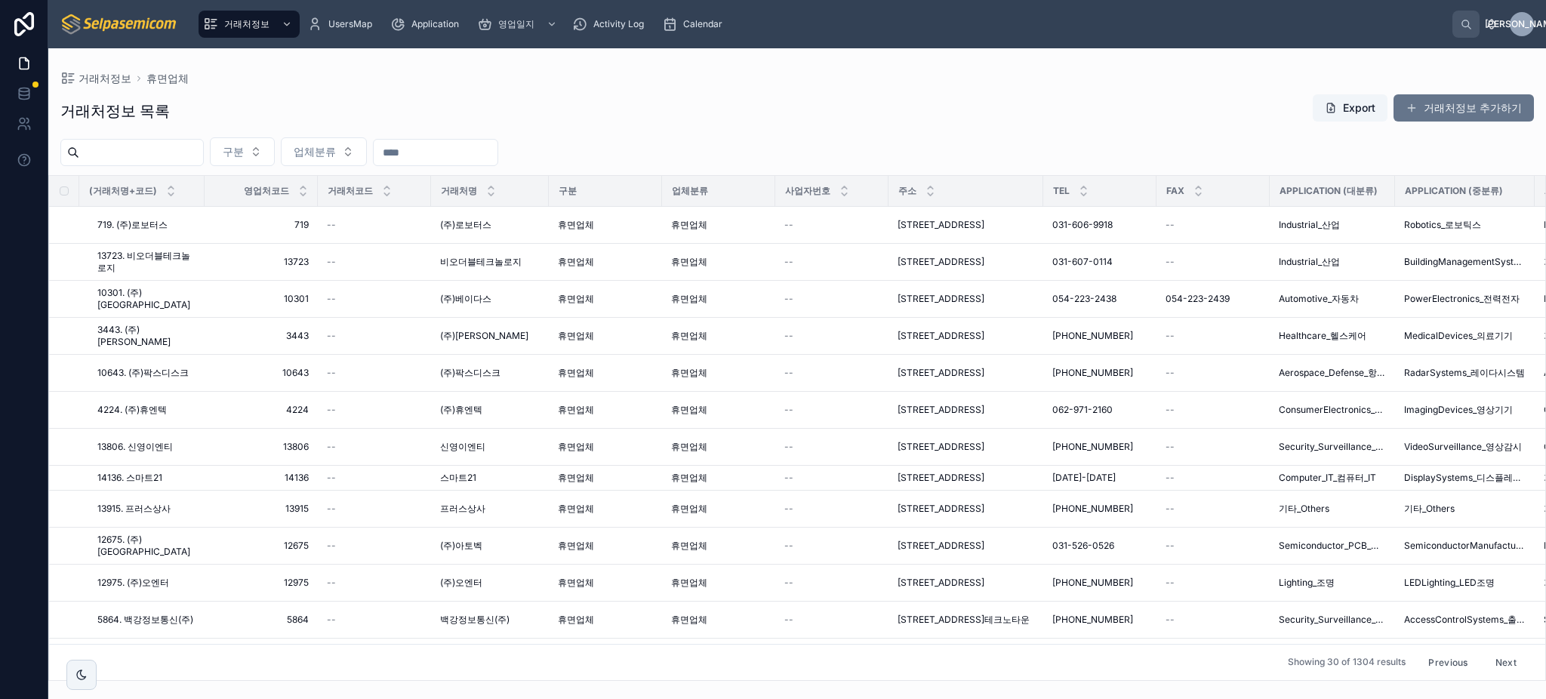
click at [1496, 651] on button "Next" at bounding box center [1506, 662] width 42 height 23
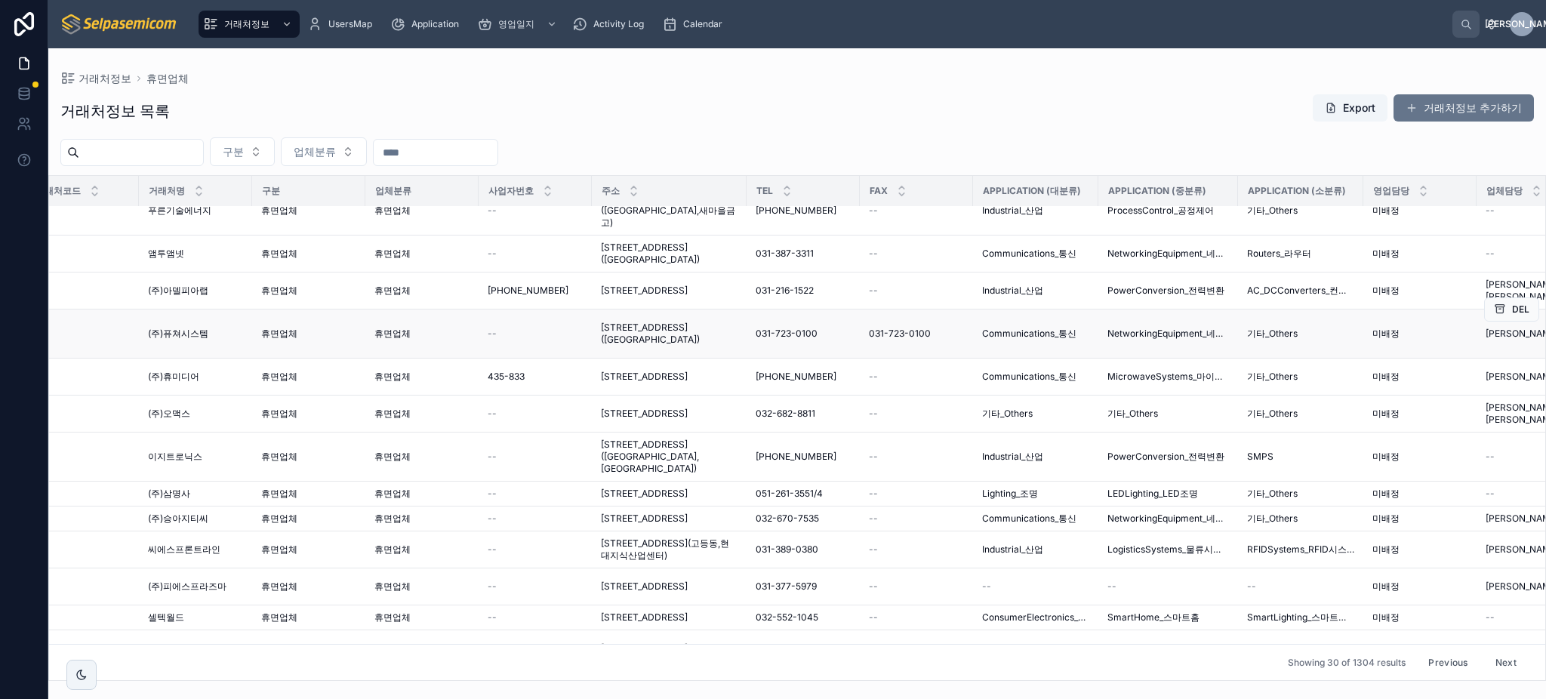
scroll to position [697, 292]
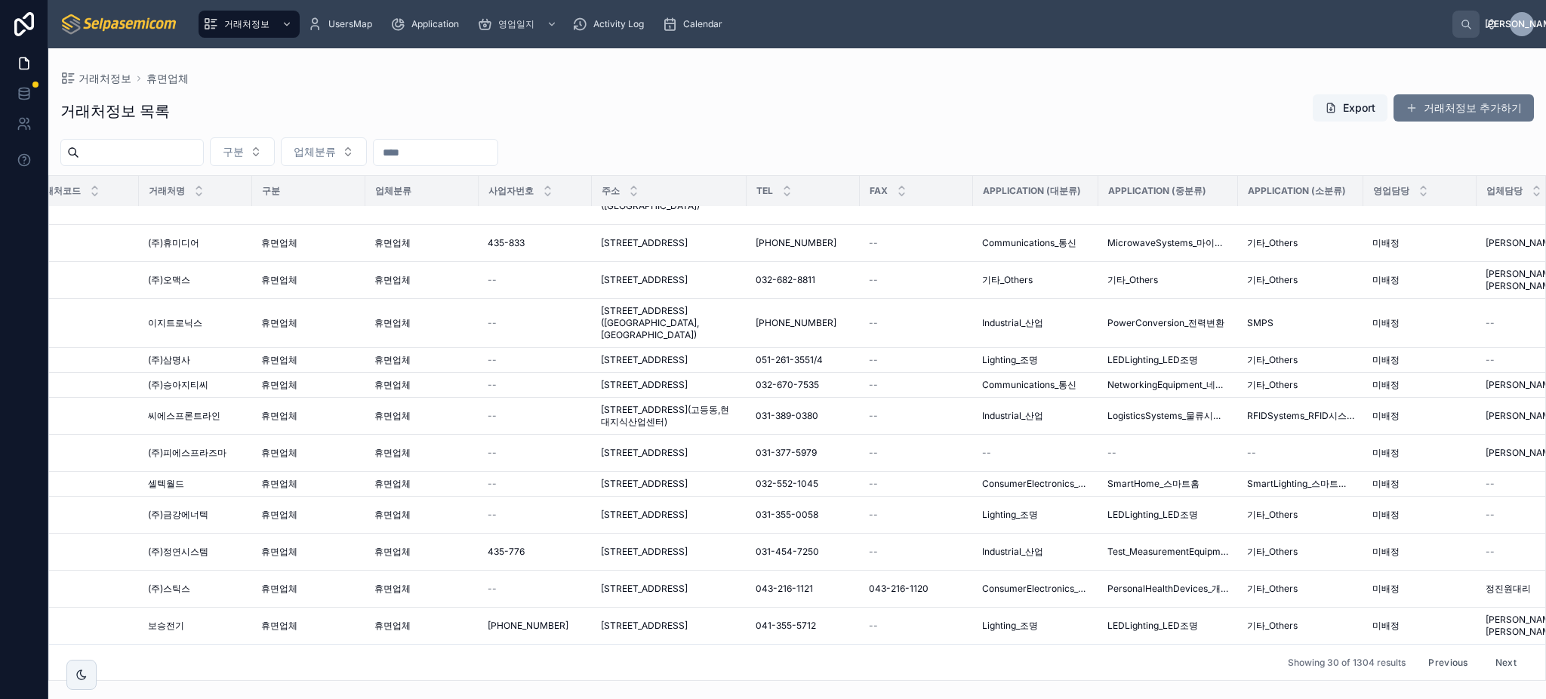
click at [1500, 654] on button "Next" at bounding box center [1506, 662] width 42 height 23
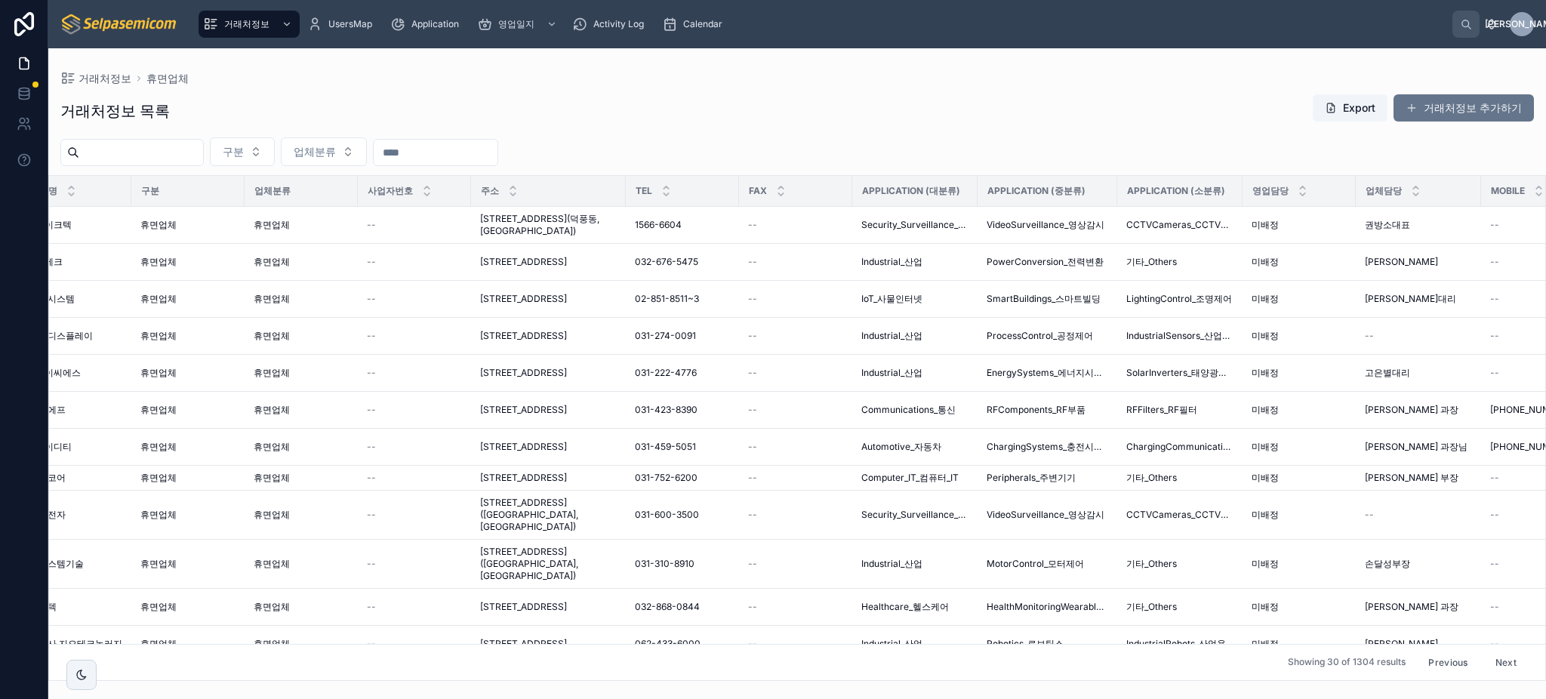
scroll to position [0, 425]
click at [260, 229] on span "휴면업체" at bounding box center [266, 225] width 36 height 12
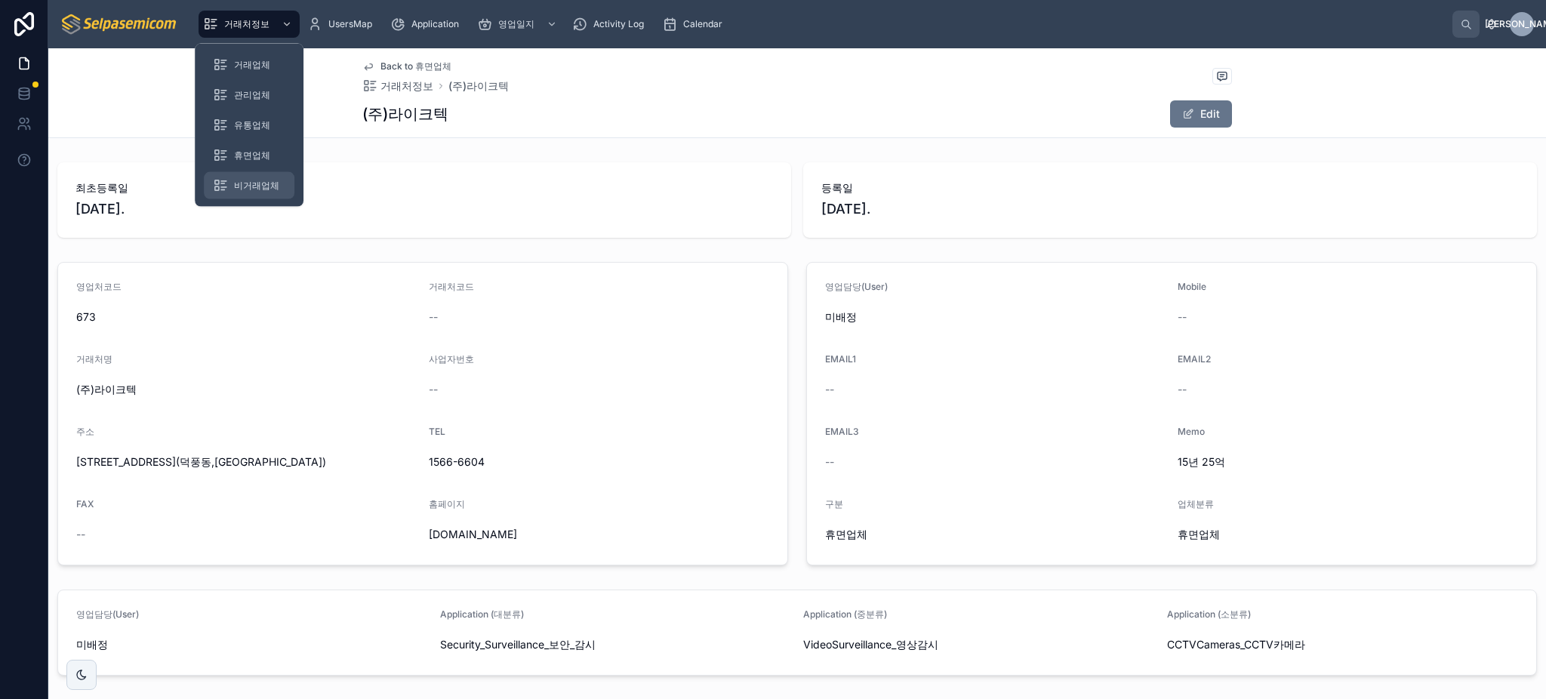
click at [242, 187] on span "비거래업체" at bounding box center [256, 186] width 45 height 12
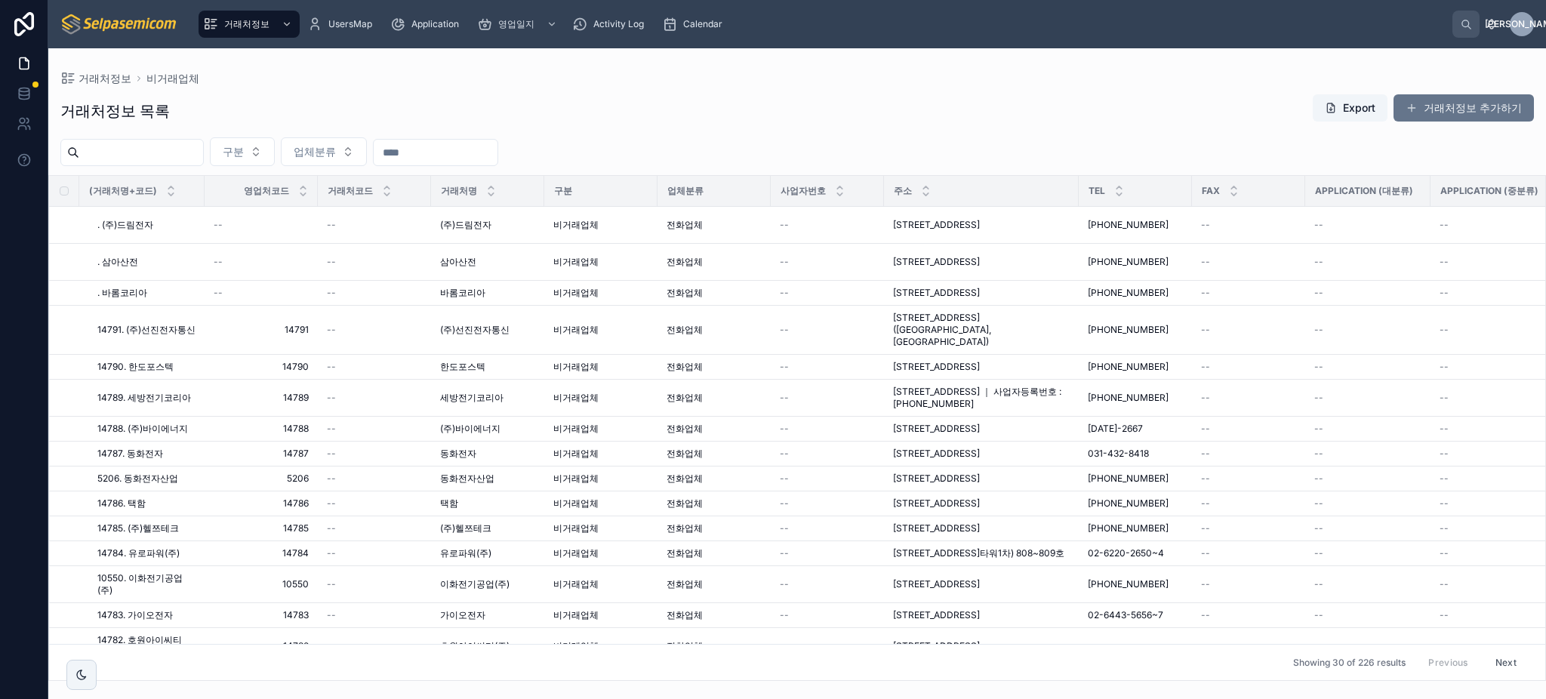
scroll to position [596, 0]
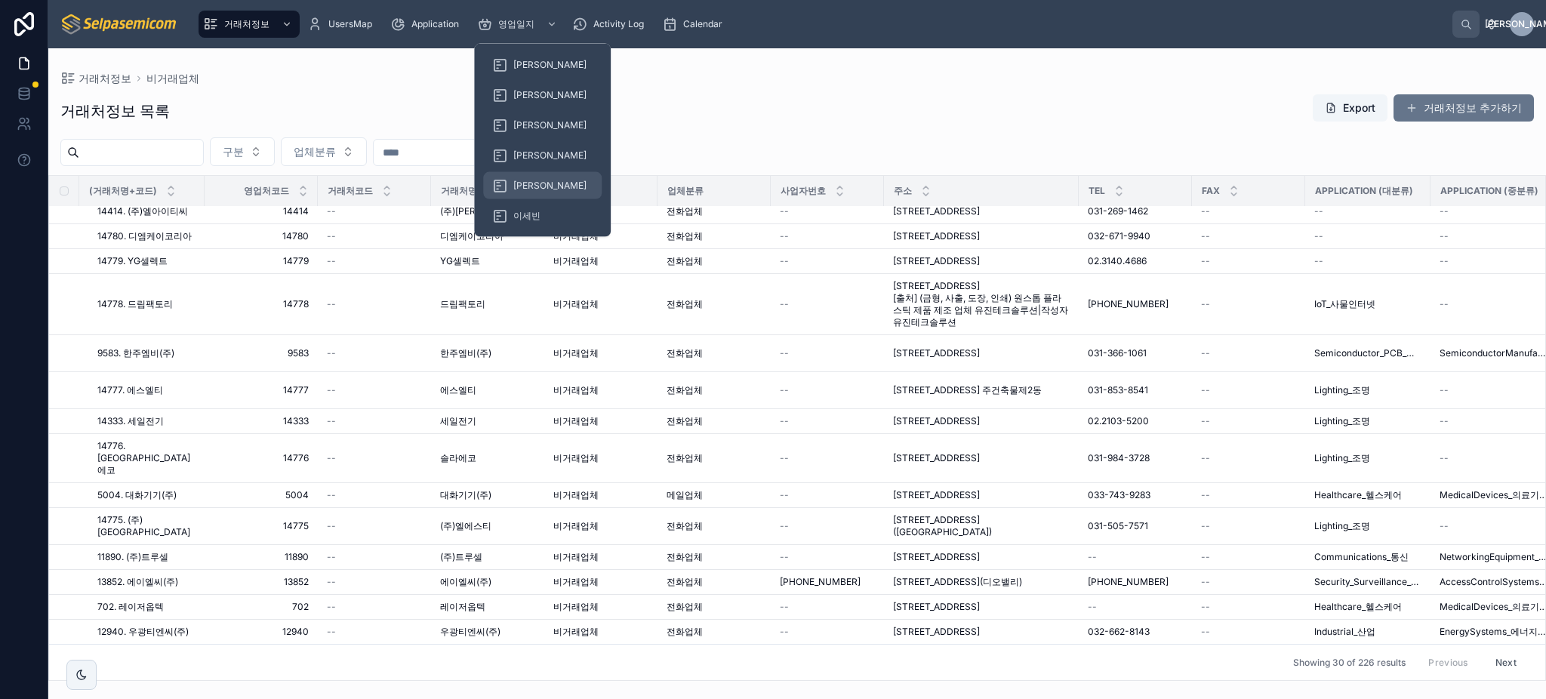
click at [536, 180] on span "[PERSON_NAME]" at bounding box center [549, 186] width 73 height 12
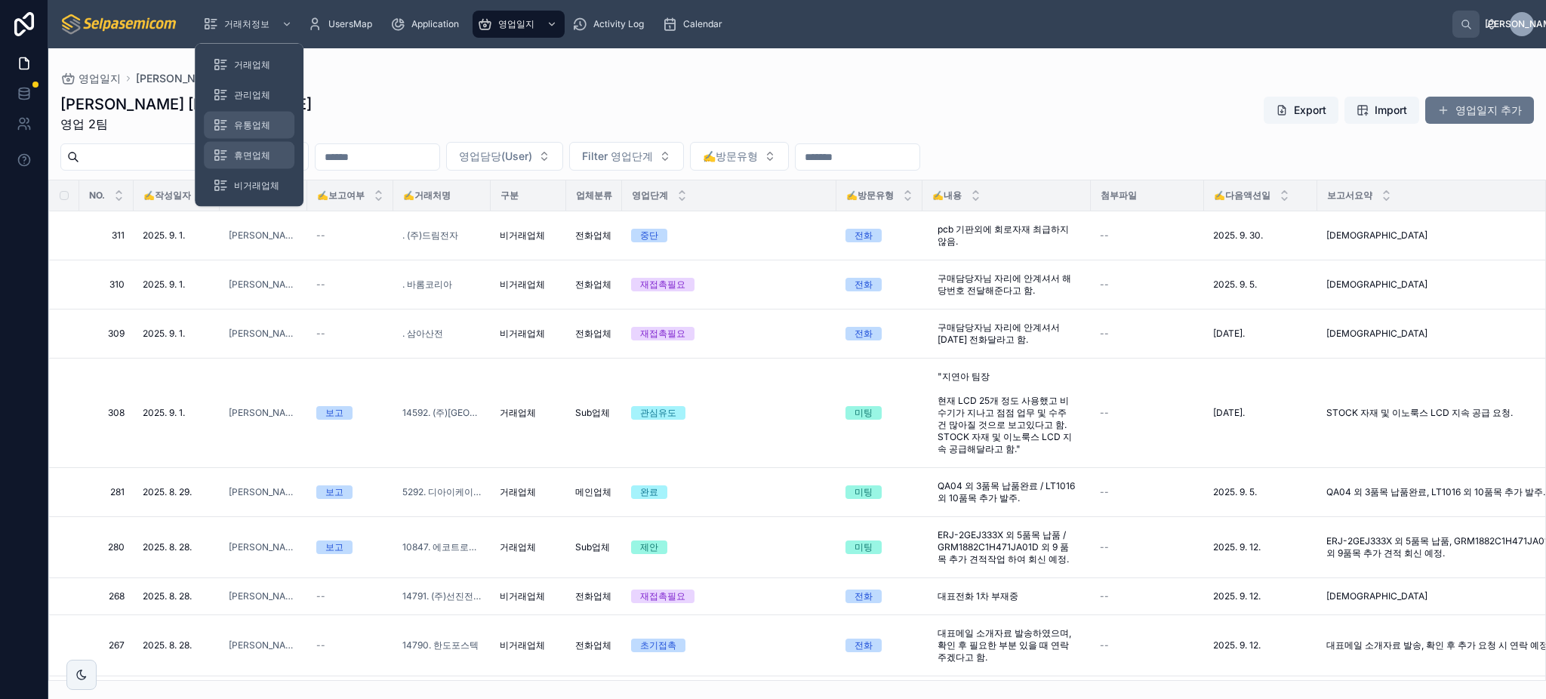
drag, startPoint x: 249, startPoint y: 151, endPoint x: 232, endPoint y: 137, distance: 22.0
click at [249, 153] on span "휴면업체" at bounding box center [252, 155] width 36 height 12
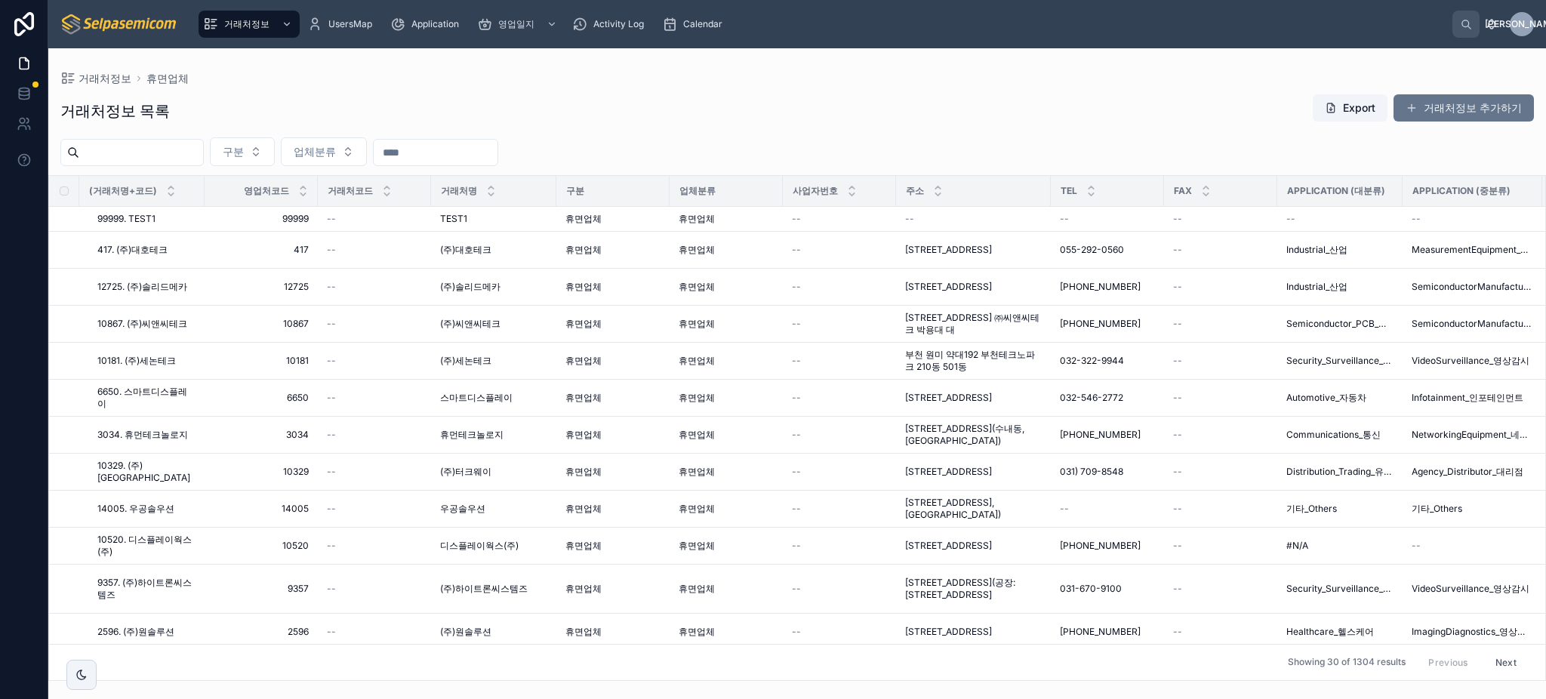
click at [497, 149] on input "text" at bounding box center [436, 152] width 124 height 21
type input "***"
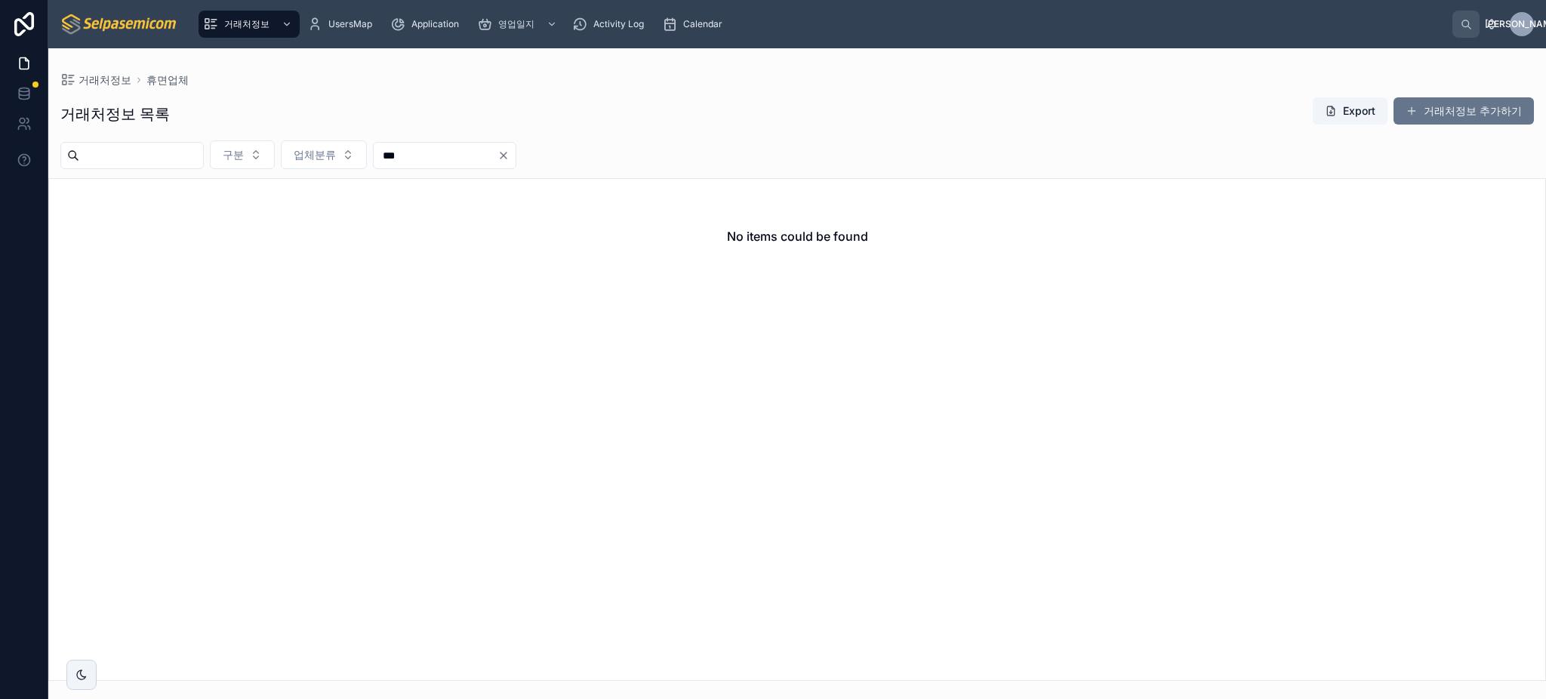
click at [506, 155] on icon "Clear" at bounding box center [503, 155] width 6 height 6
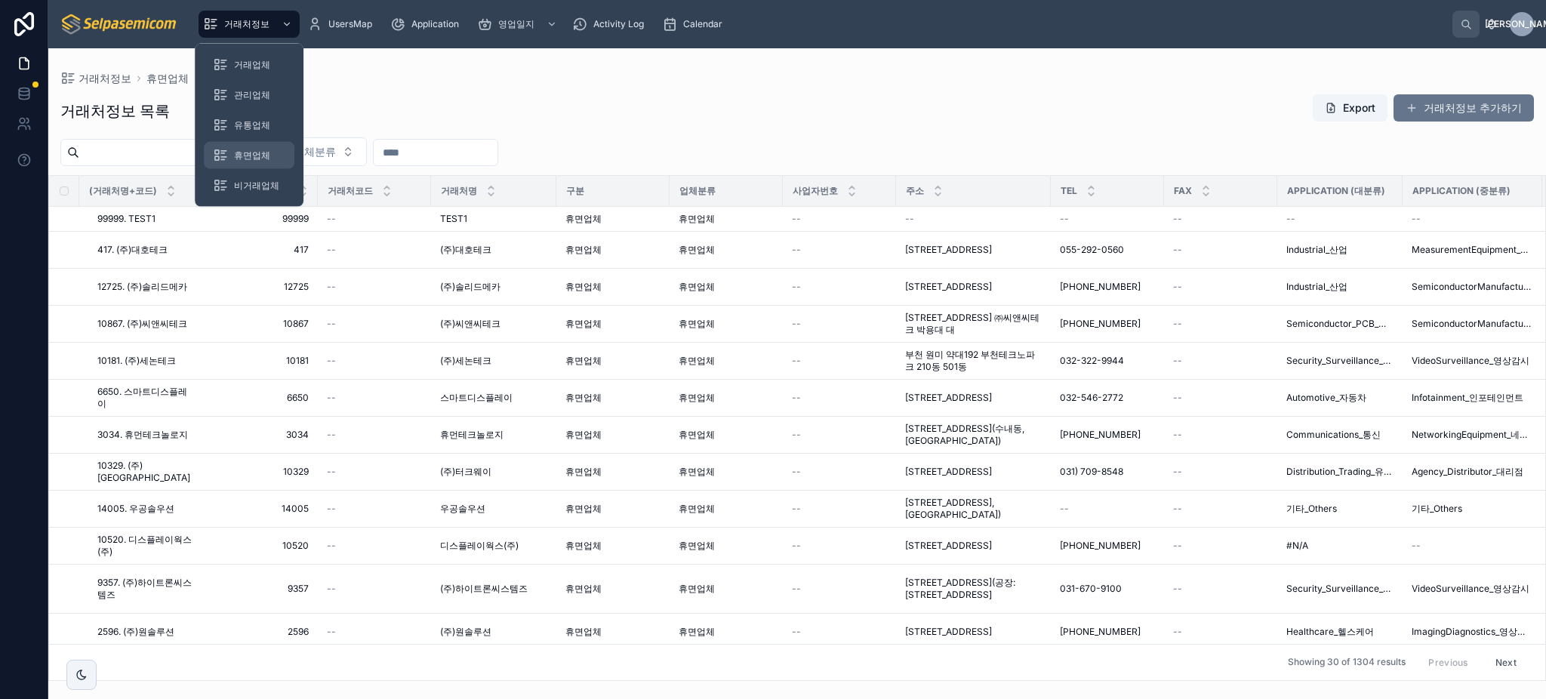
click at [245, 146] on div "휴면업체" at bounding box center [249, 155] width 72 height 24
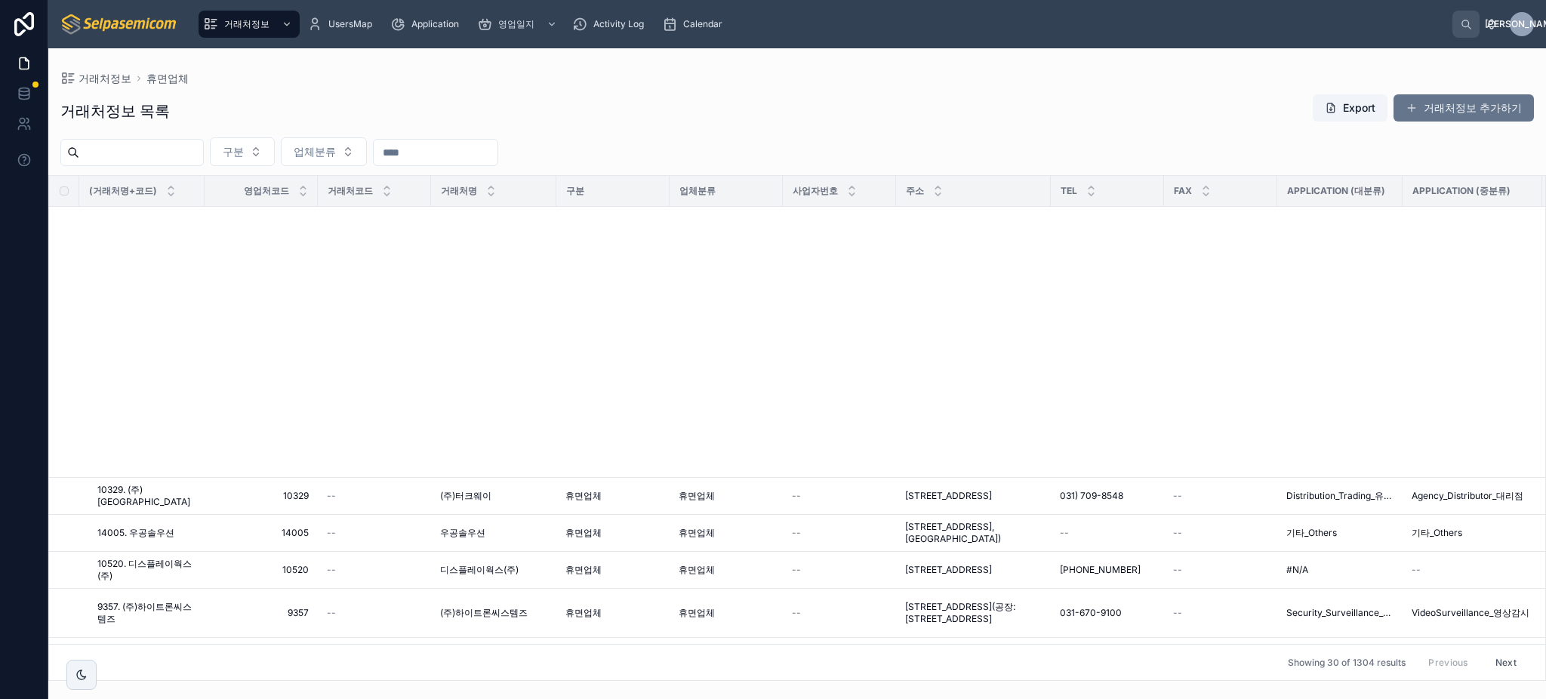
scroll to position [695, 0]
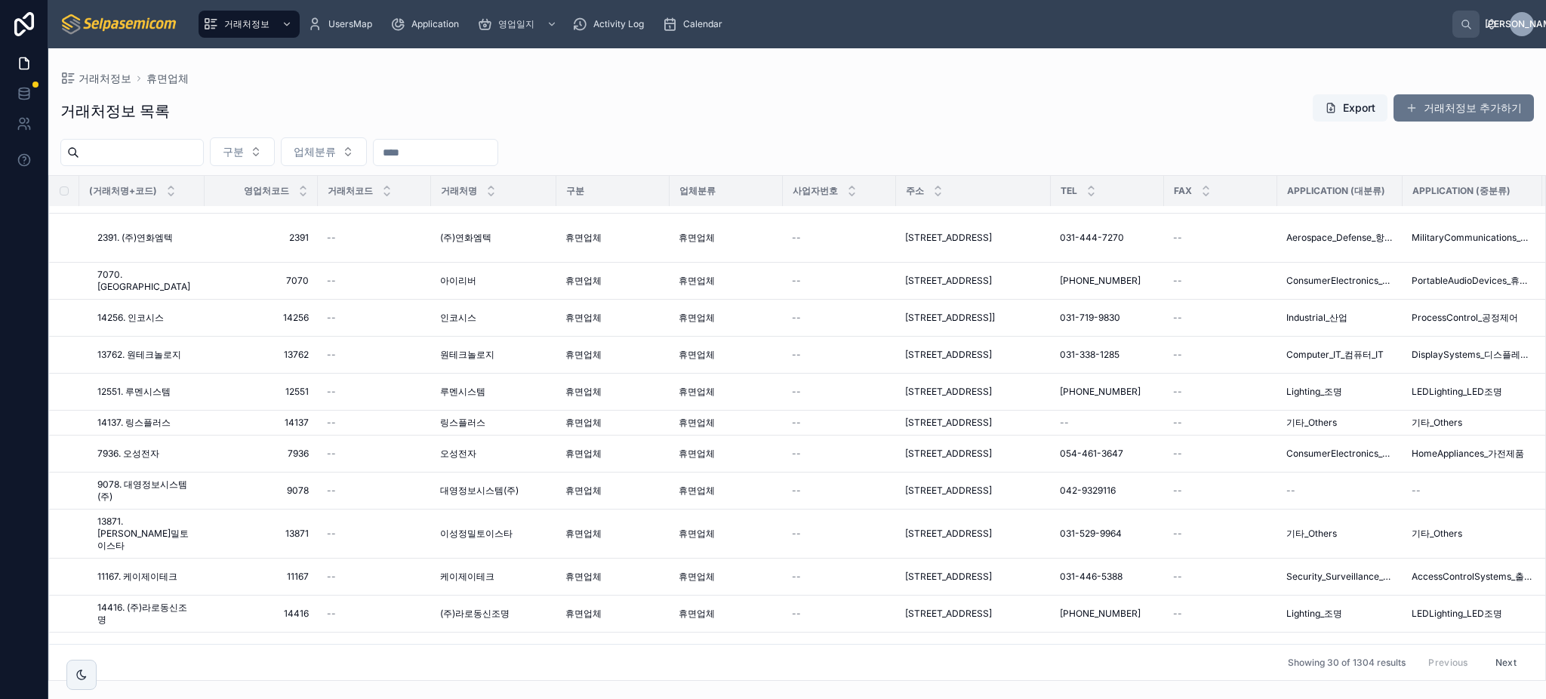
click at [1544, 632] on div "(거래처명+코드) 영업처코드 거래처코드 거래처명 구분 업체분류 사업자번호 주소 TEL FAX Application (대분류) Applicati…" at bounding box center [796, 428] width 1497 height 506
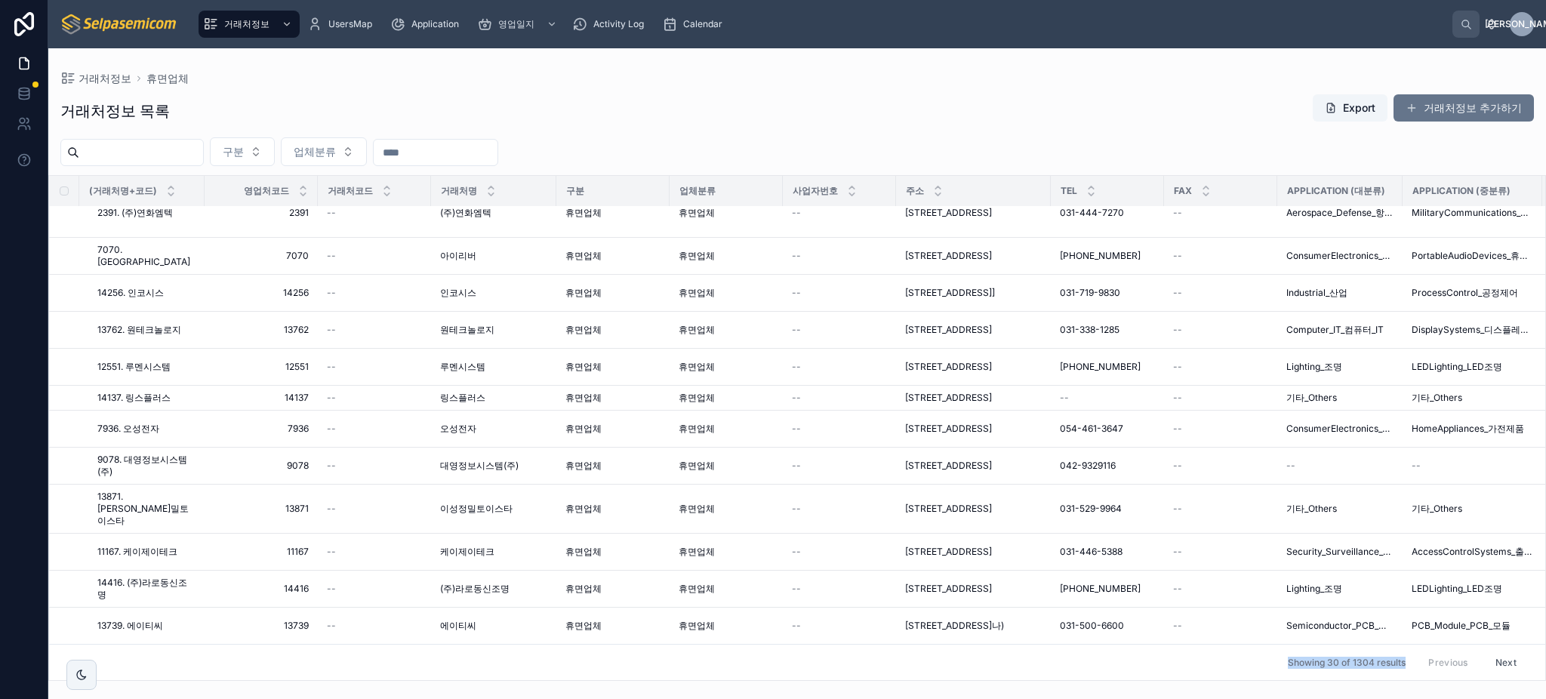
drag, startPoint x: 1274, startPoint y: 649, endPoint x: 1393, endPoint y: 656, distance: 119.4
click at [1393, 656] on div "Showing 30 of 1304 results Previous Next" at bounding box center [797, 662] width 1496 height 36
click at [1229, 652] on div "Showing 30 of 1304 results Previous Next" at bounding box center [797, 662] width 1496 height 36
drag, startPoint x: 1427, startPoint y: 650, endPoint x: 1439, endPoint y: 650, distance: 12.1
click at [1428, 651] on div "Previous Next" at bounding box center [1471, 662] width 109 height 23
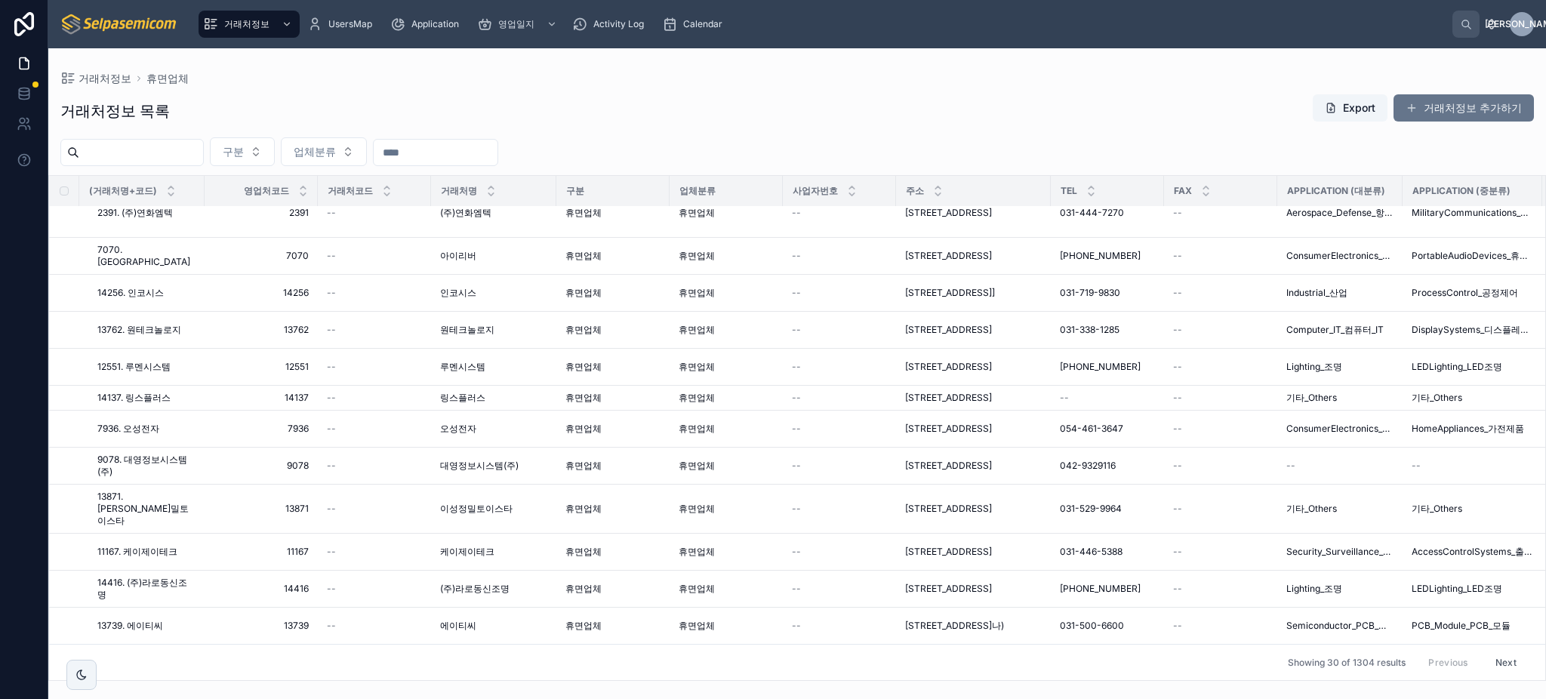
click at [800, 91] on div "거래처정보 목록 Export 거래처정보 추가하기 구분 업체분류 (거래처명+코드) 영업처코드 거래처코드 거래처명 구분 업체분류 사업자번호 주소 …" at bounding box center [796, 383] width 1497 height 596
click at [583, 392] on span "휴면업체" at bounding box center [583, 398] width 36 height 12
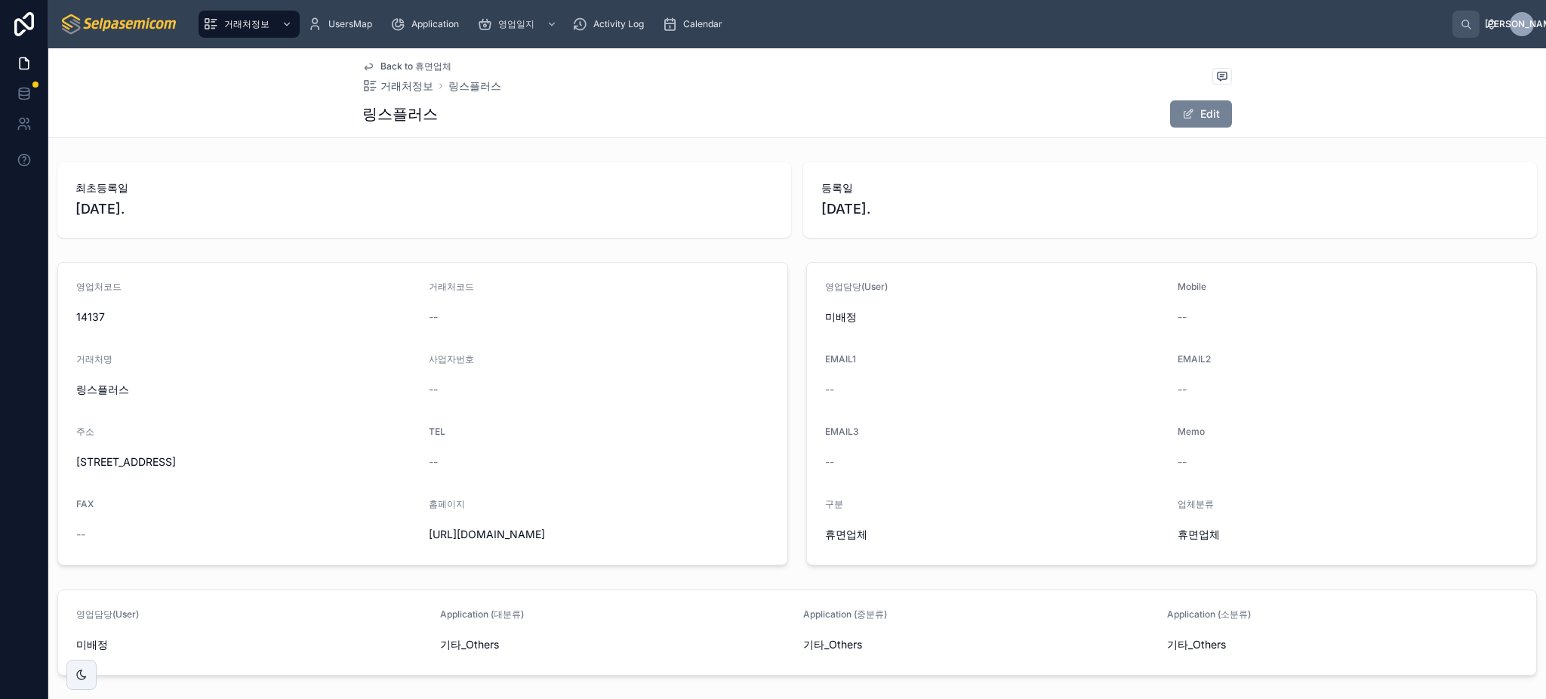
click at [1192, 124] on button "Edit" at bounding box center [1201, 113] width 62 height 27
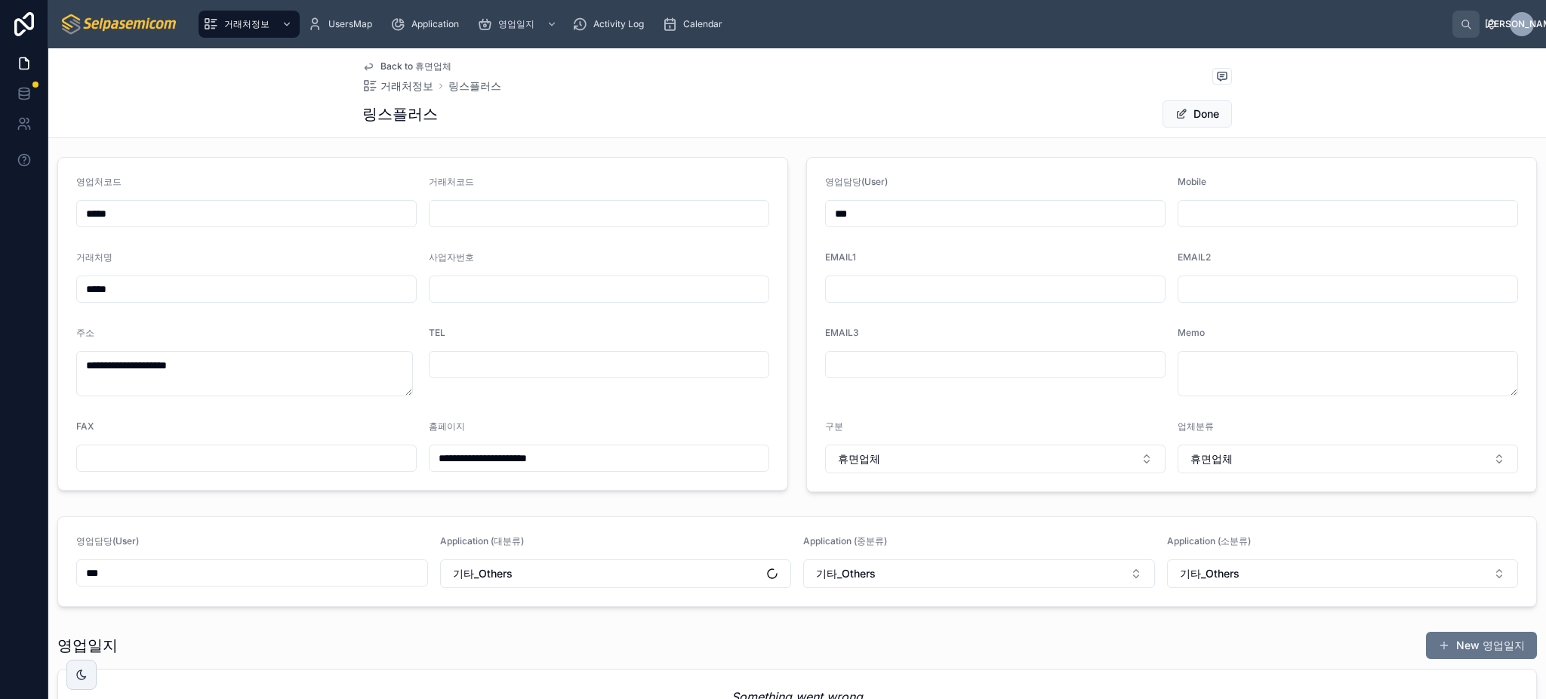
scroll to position [233, 0]
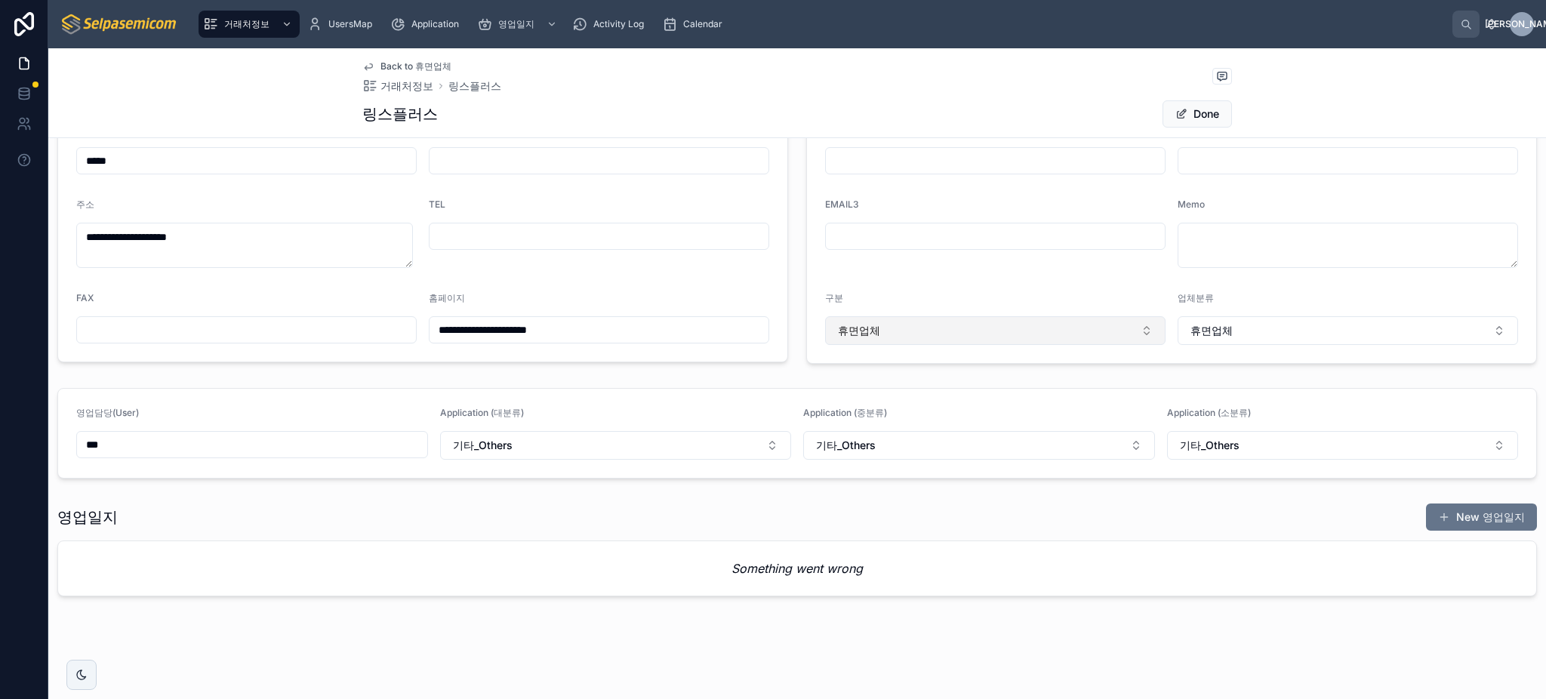
click at [993, 333] on button "휴면업체" at bounding box center [995, 330] width 340 height 29
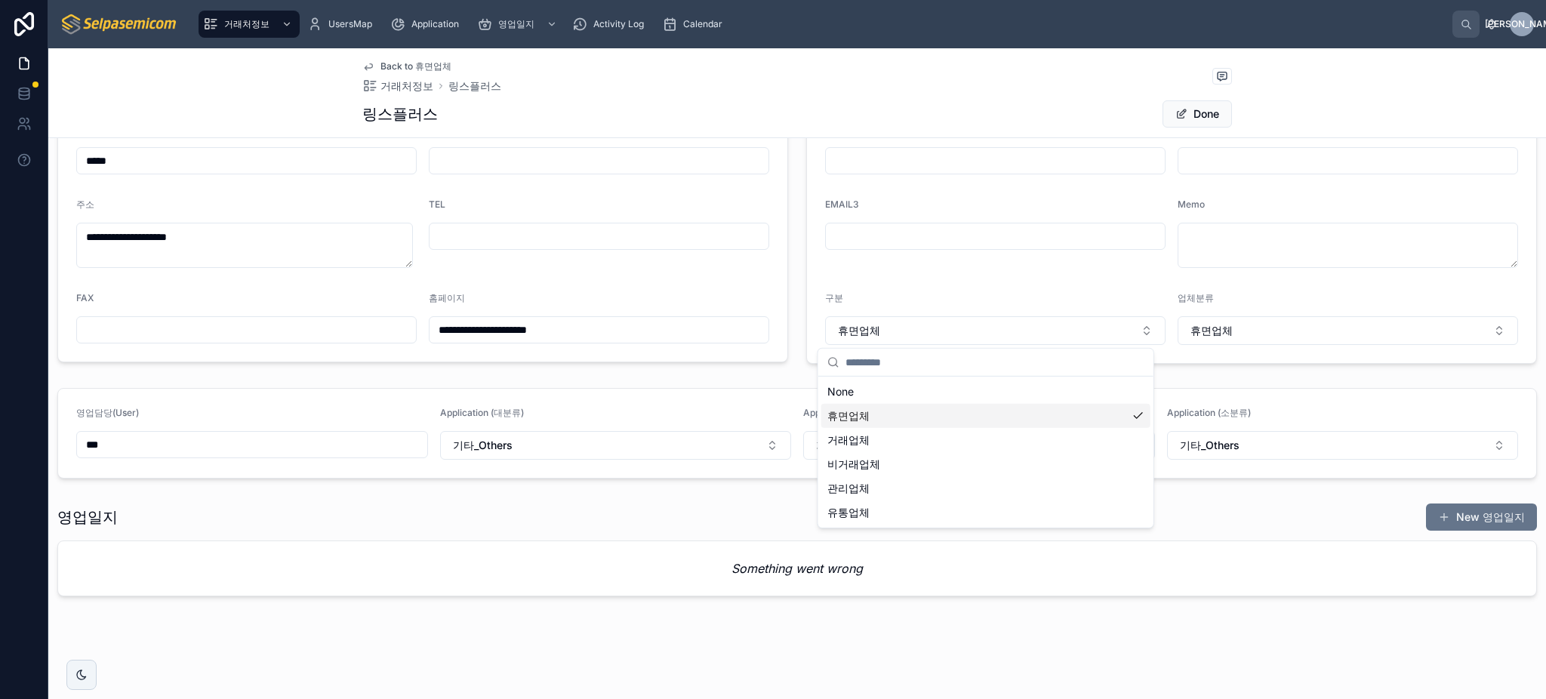
click at [985, 417] on div "휴면업체" at bounding box center [985, 416] width 329 height 24
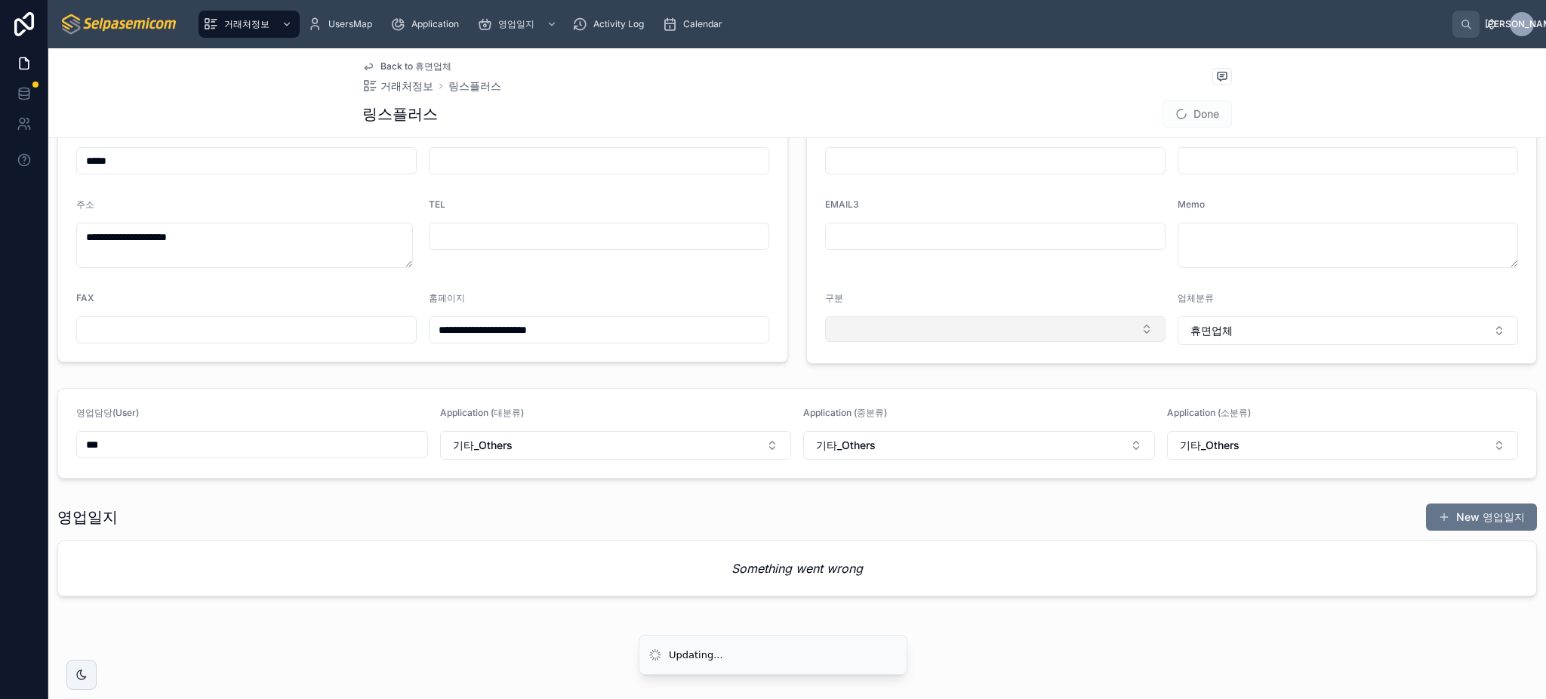
click at [999, 331] on button "Select Button" at bounding box center [995, 329] width 340 height 26
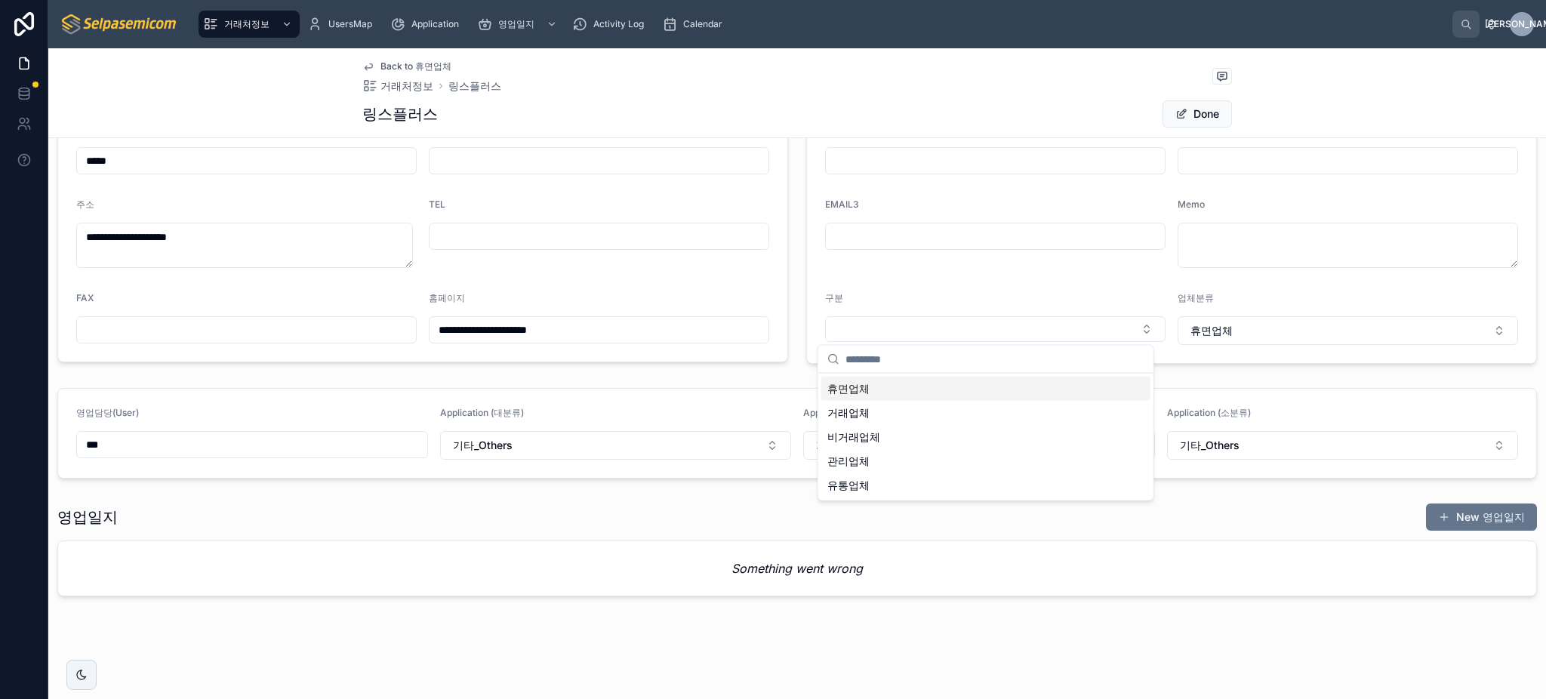
click at [970, 383] on div "휴면업체" at bounding box center [985, 389] width 329 height 24
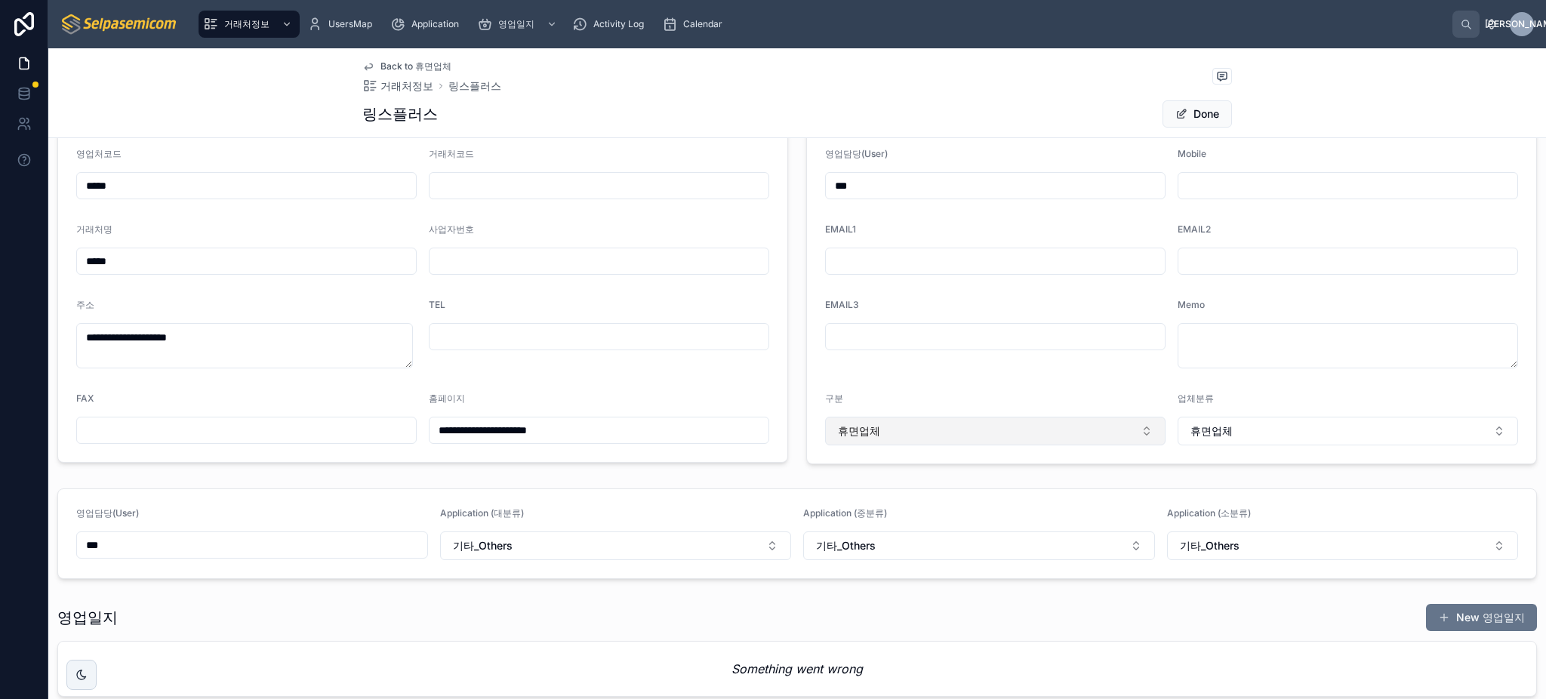
click at [895, 426] on button "휴면업체" at bounding box center [995, 431] width 340 height 29
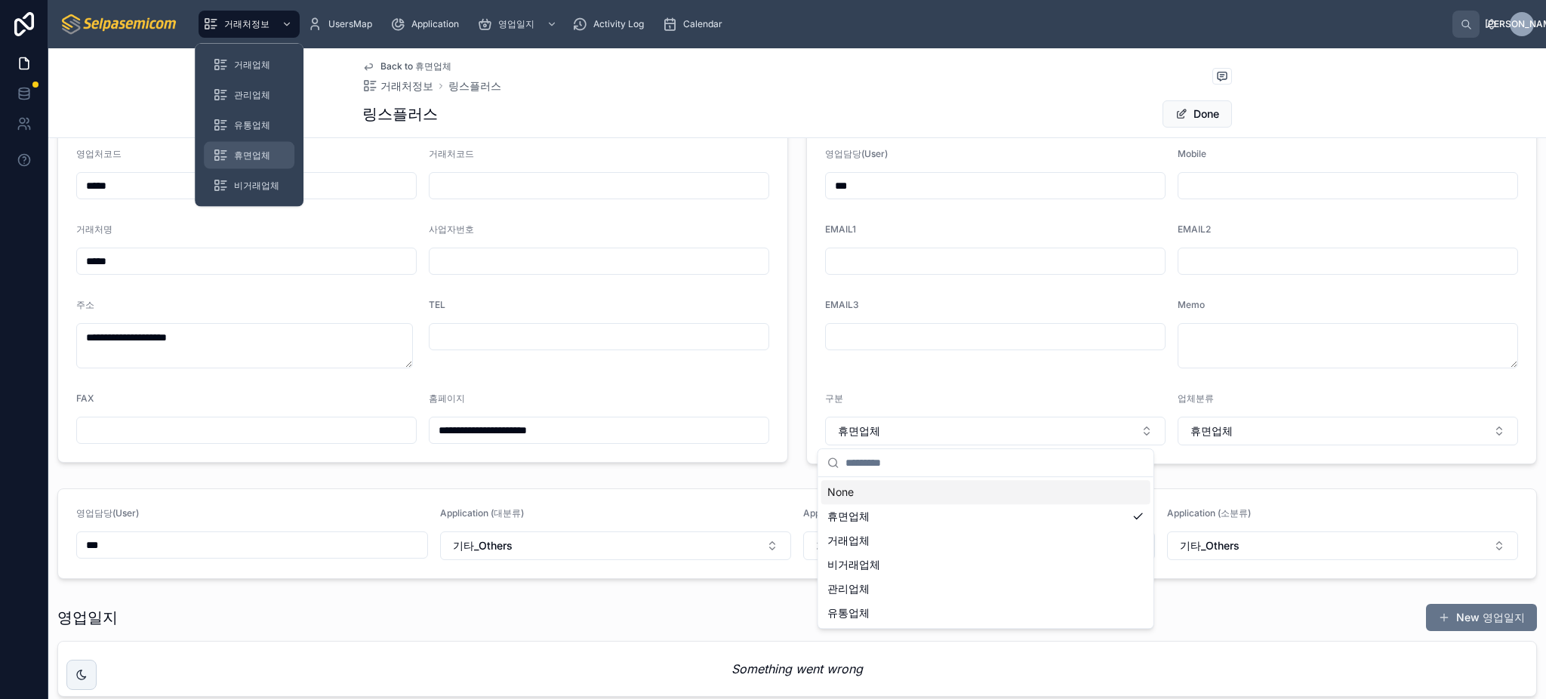
click at [238, 145] on div "휴면업체" at bounding box center [249, 155] width 72 height 24
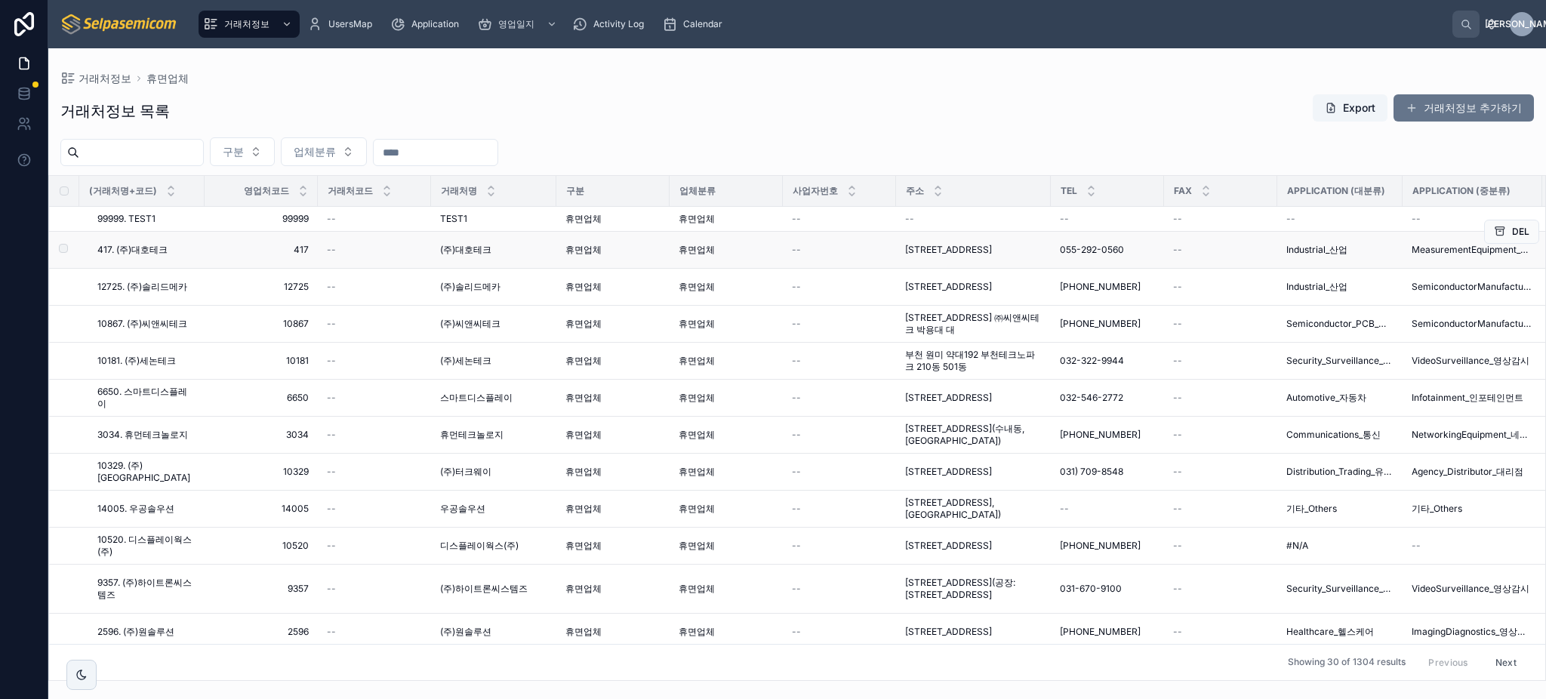
click at [574, 250] on span "휴면업체" at bounding box center [583, 250] width 36 height 12
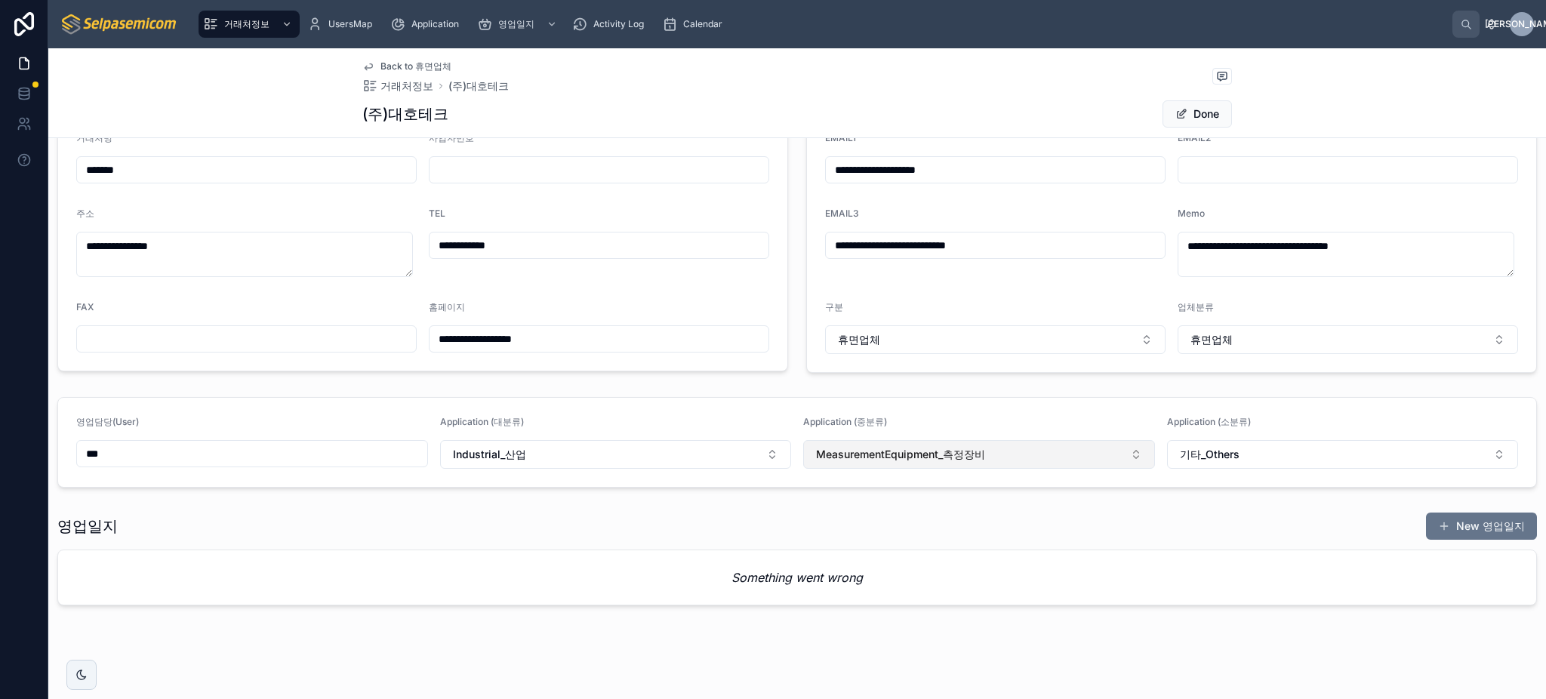
scroll to position [233, 0]
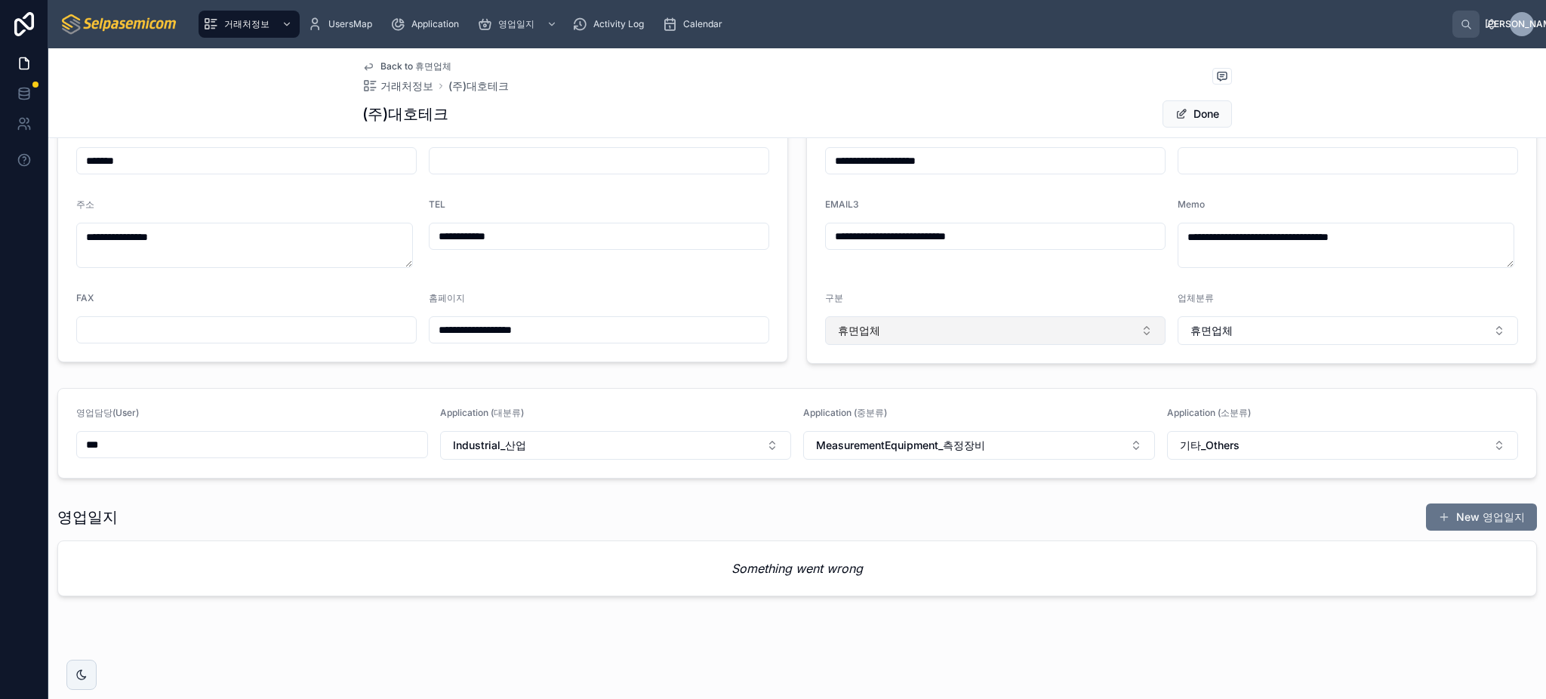
click at [983, 338] on button "휴면업체" at bounding box center [995, 330] width 340 height 29
click at [1264, 331] on button "휴면업체" at bounding box center [1347, 330] width 340 height 29
click at [1070, 266] on div "**********" at bounding box center [995, 233] width 340 height 69
click at [1059, 319] on button "휴면업체" at bounding box center [995, 330] width 340 height 29
click at [1070, 279] on form "**********" at bounding box center [1171, 196] width 729 height 334
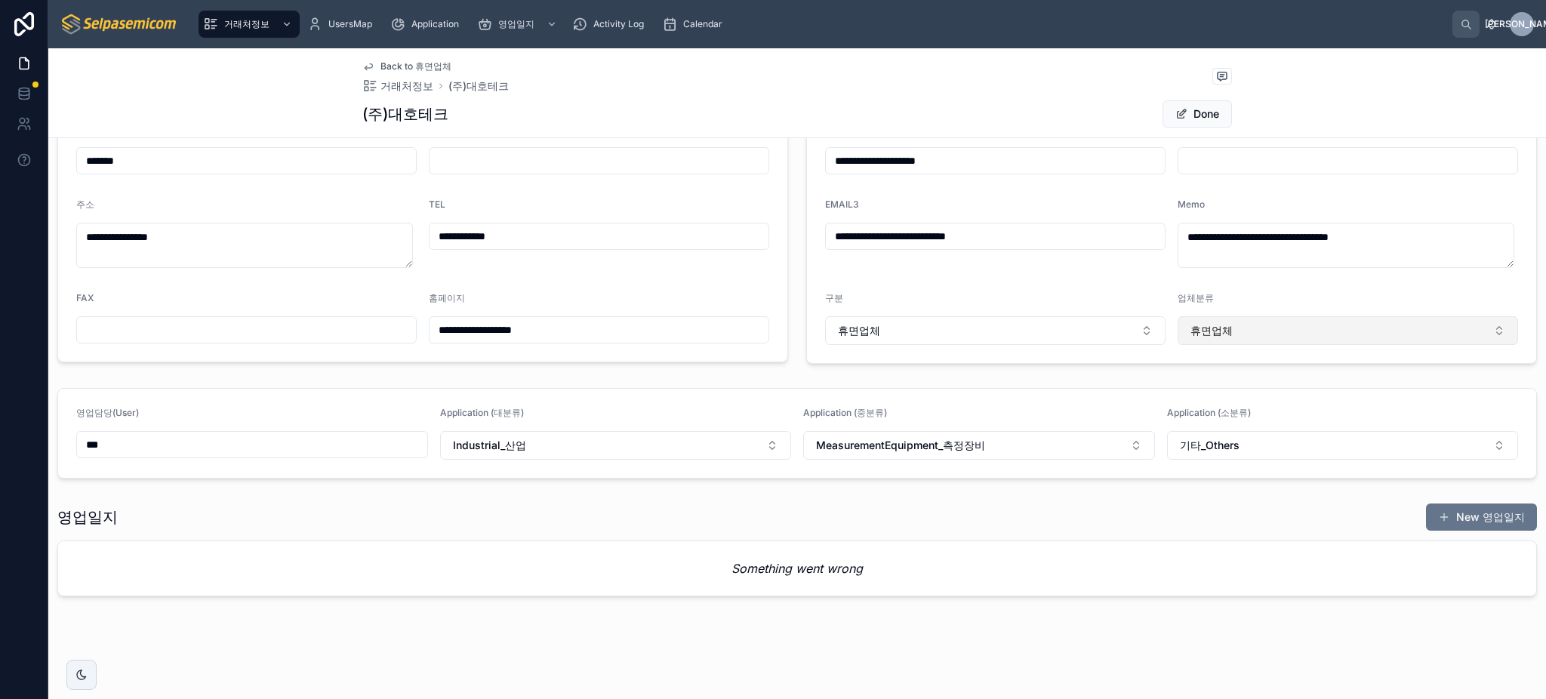
click at [1251, 319] on button "휴면업체" at bounding box center [1347, 330] width 340 height 29
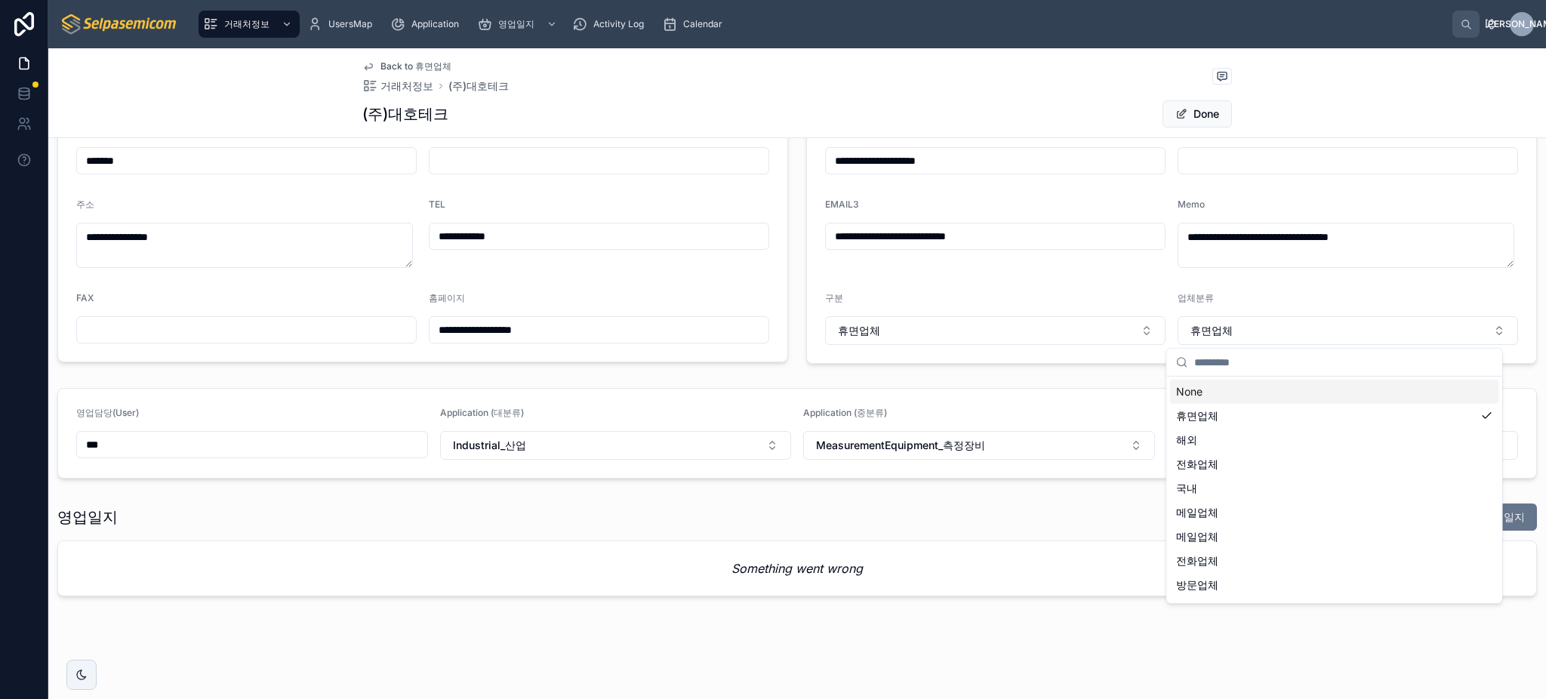
click at [1161, 288] on form "**********" at bounding box center [1171, 196] width 729 height 334
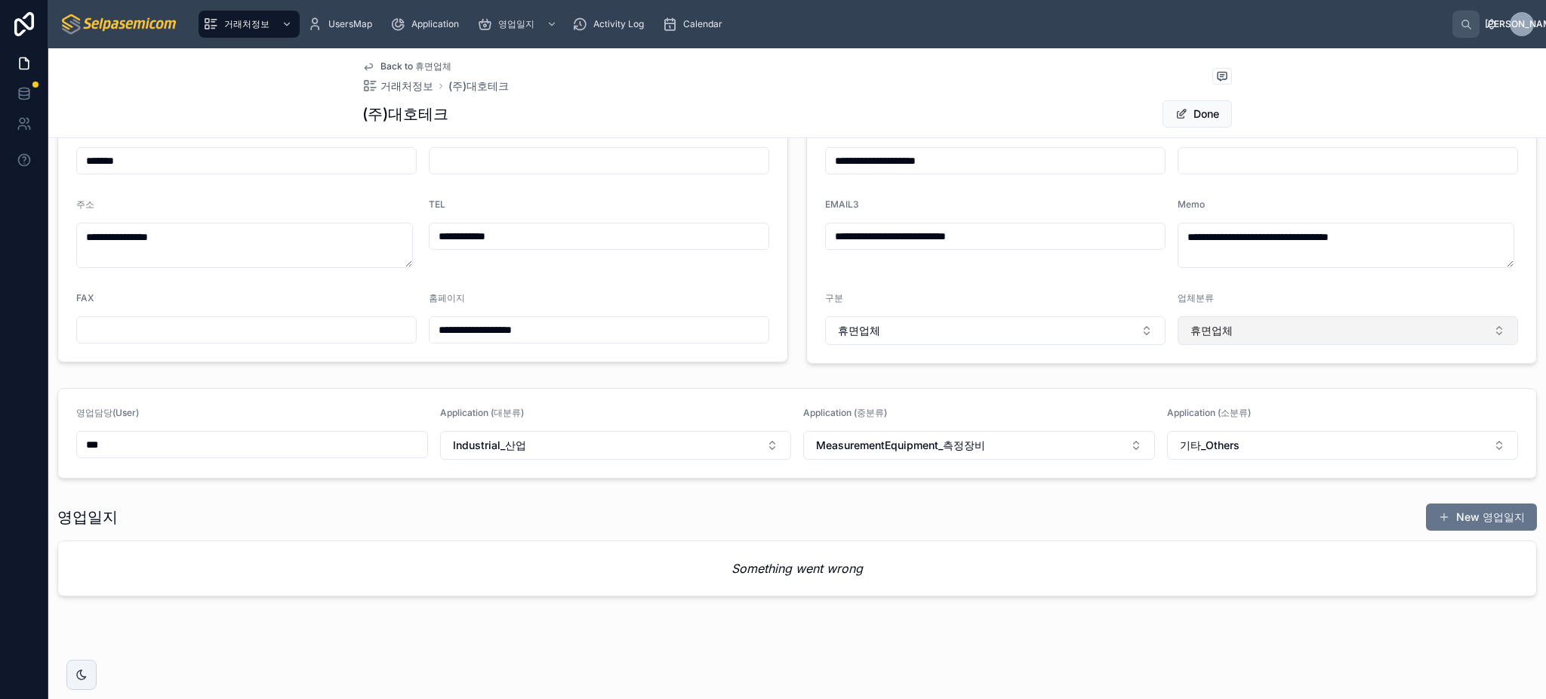
click at [1203, 331] on span "휴면업체" at bounding box center [1211, 330] width 42 height 15
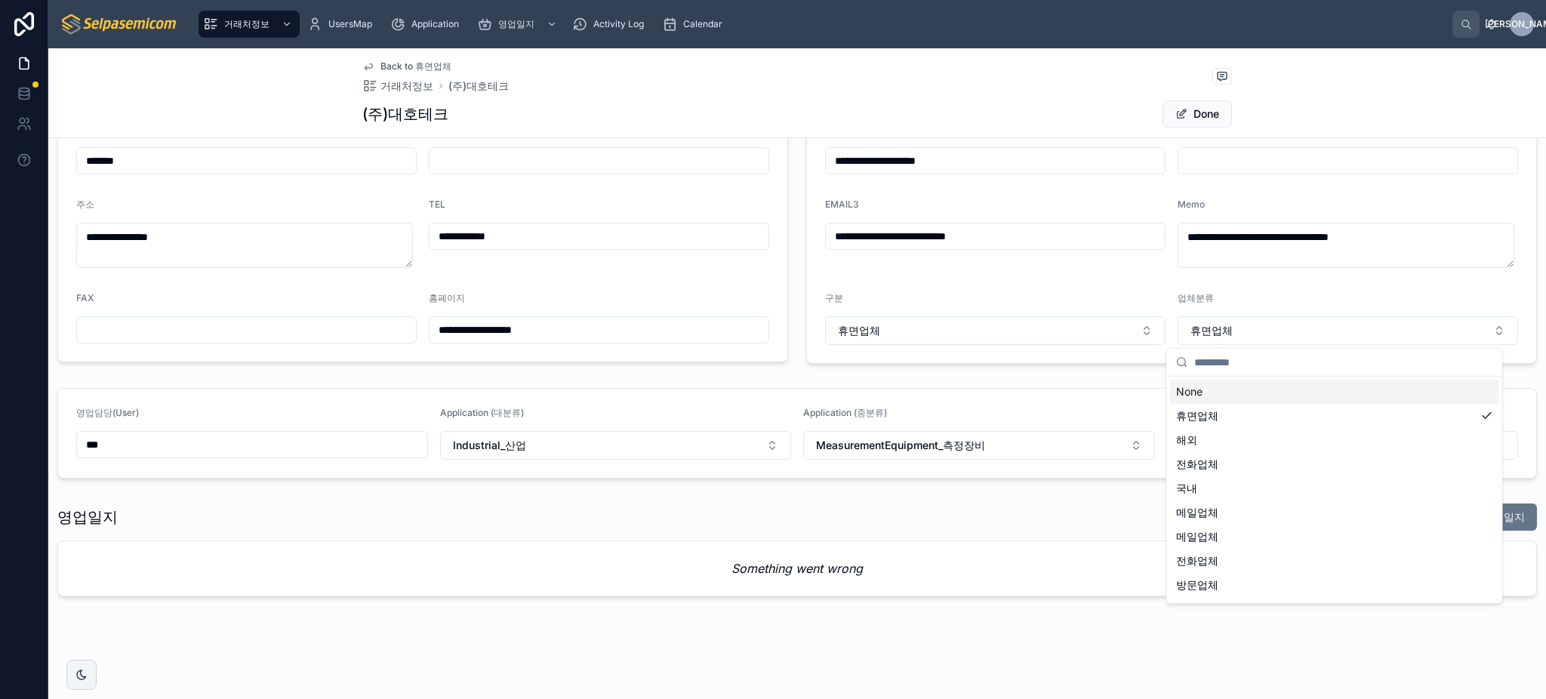
click at [1162, 285] on form "**********" at bounding box center [1171, 196] width 729 height 334
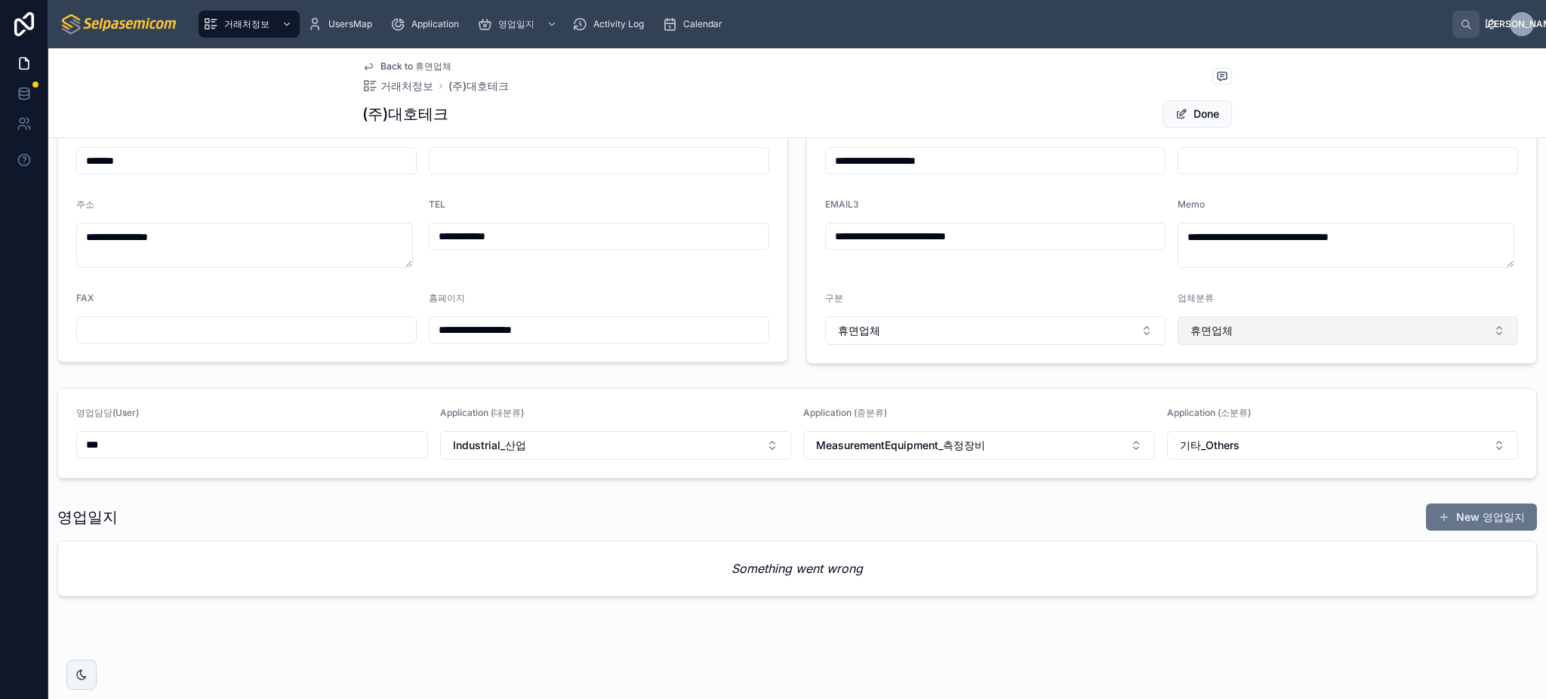
click at [1260, 325] on button "휴면업체" at bounding box center [1347, 330] width 340 height 29
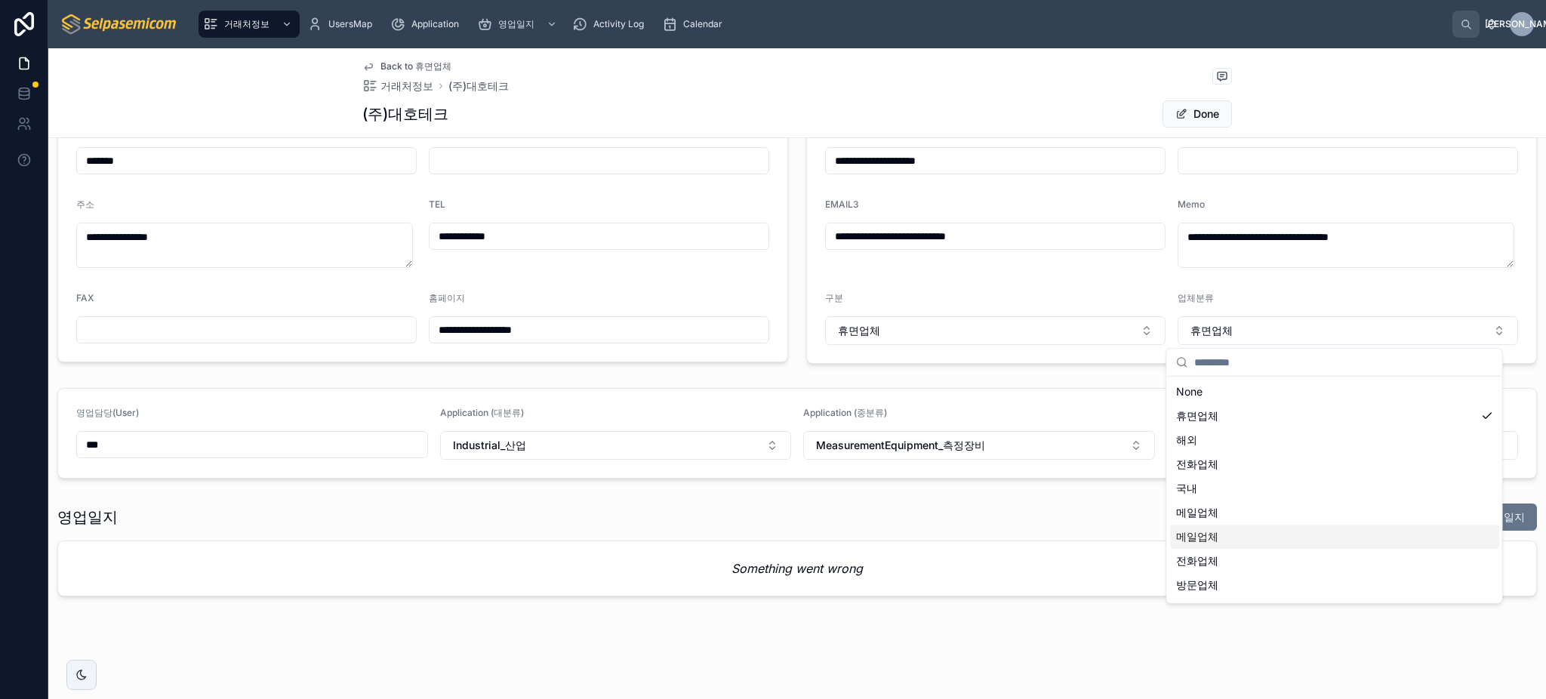
click at [1106, 373] on div "**********" at bounding box center [796, 262] width 1497 height 679
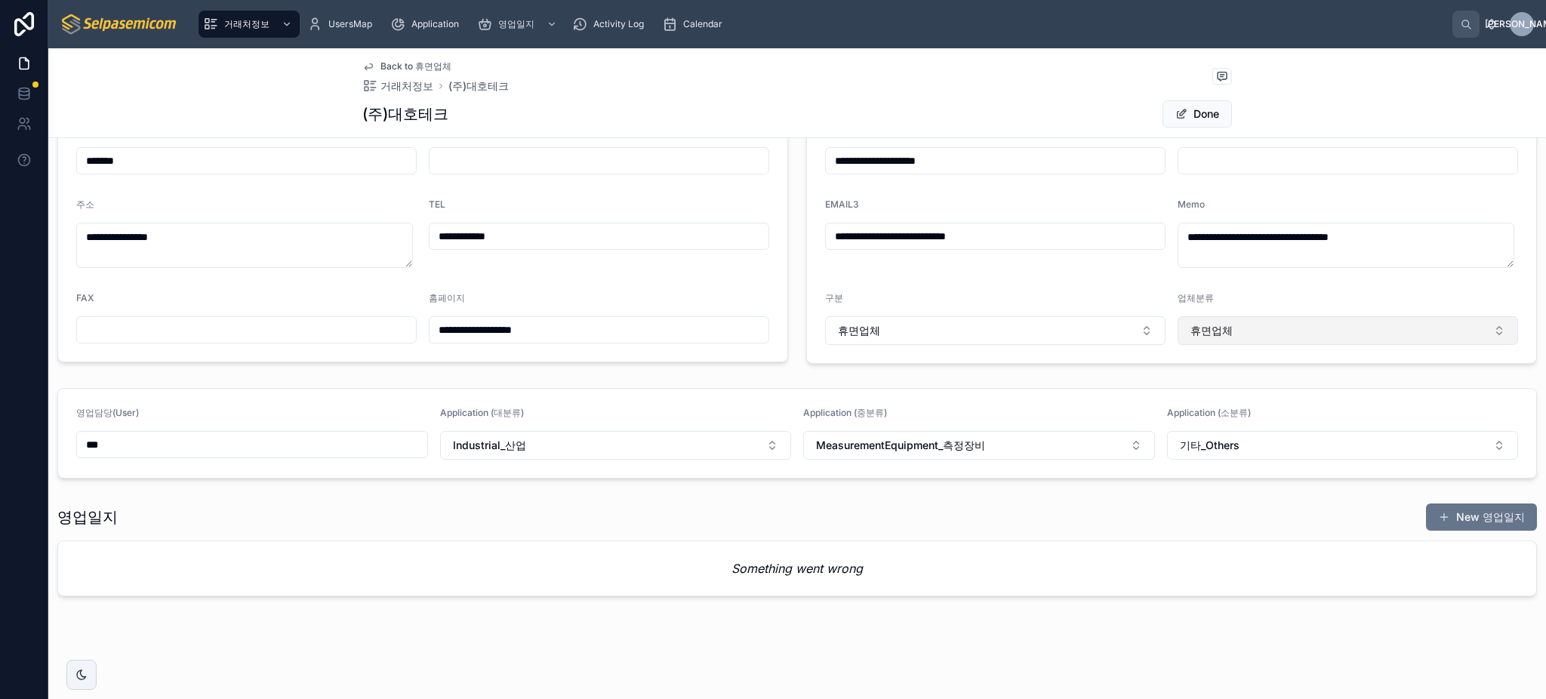
click at [1233, 330] on button "휴면업체" at bounding box center [1347, 330] width 340 height 29
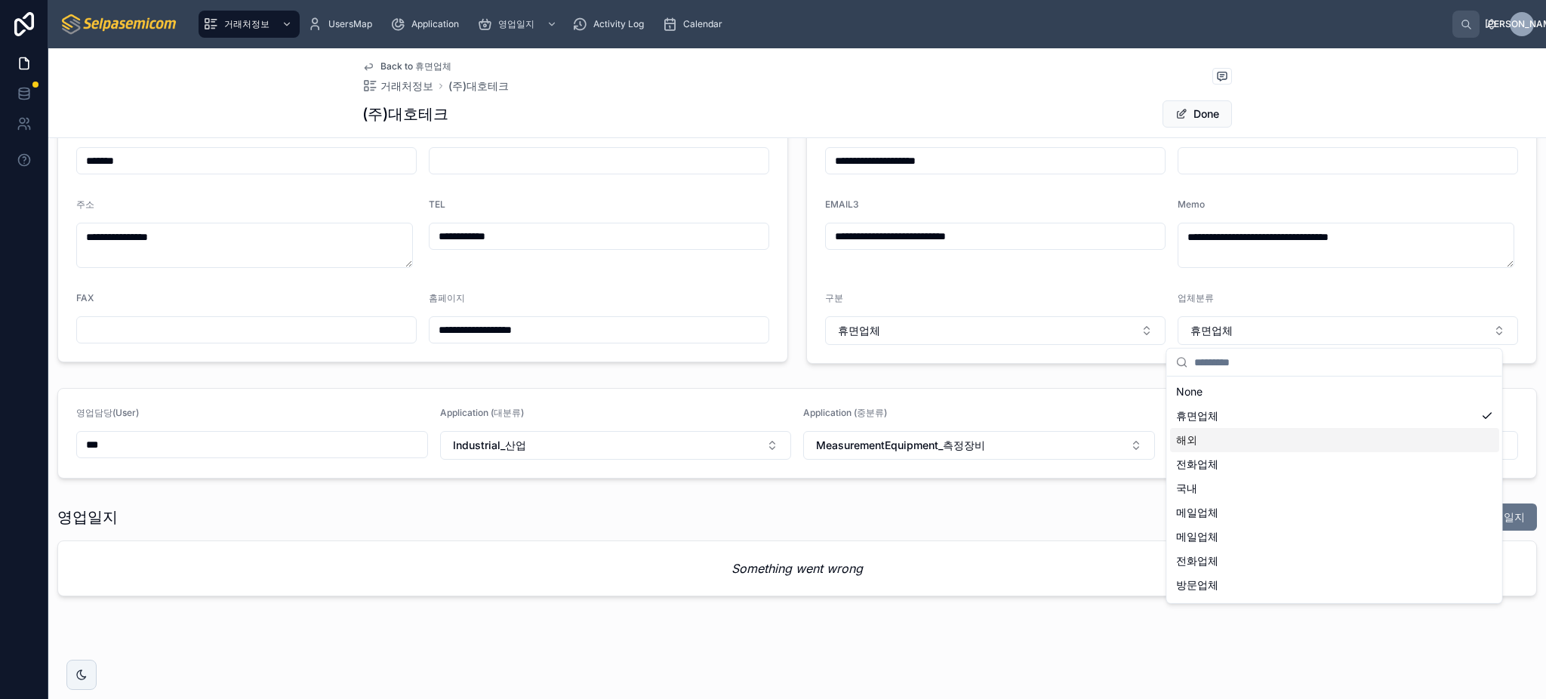
scroll to position [45, 0]
click at [1253, 292] on div "업체분류" at bounding box center [1347, 301] width 340 height 18
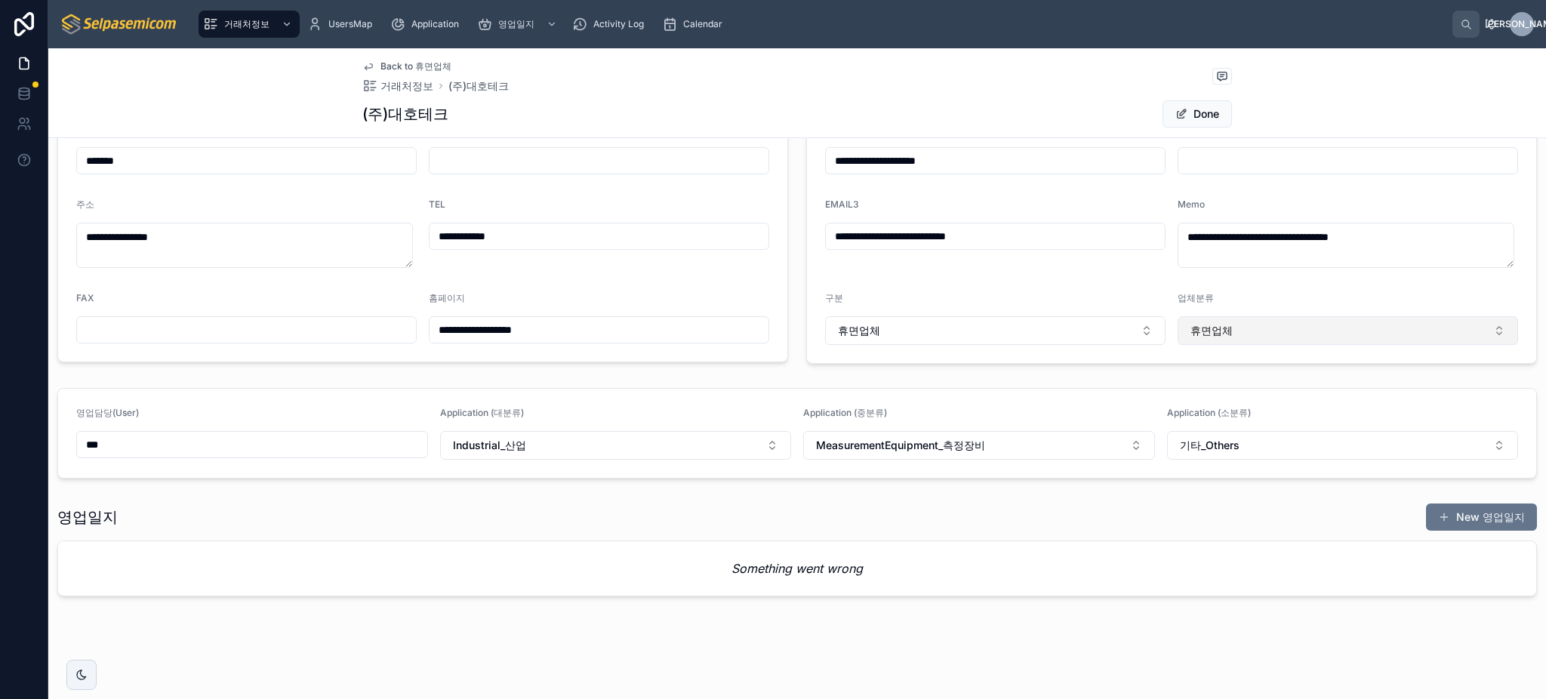
click at [1257, 337] on button "휴면업체" at bounding box center [1347, 330] width 340 height 29
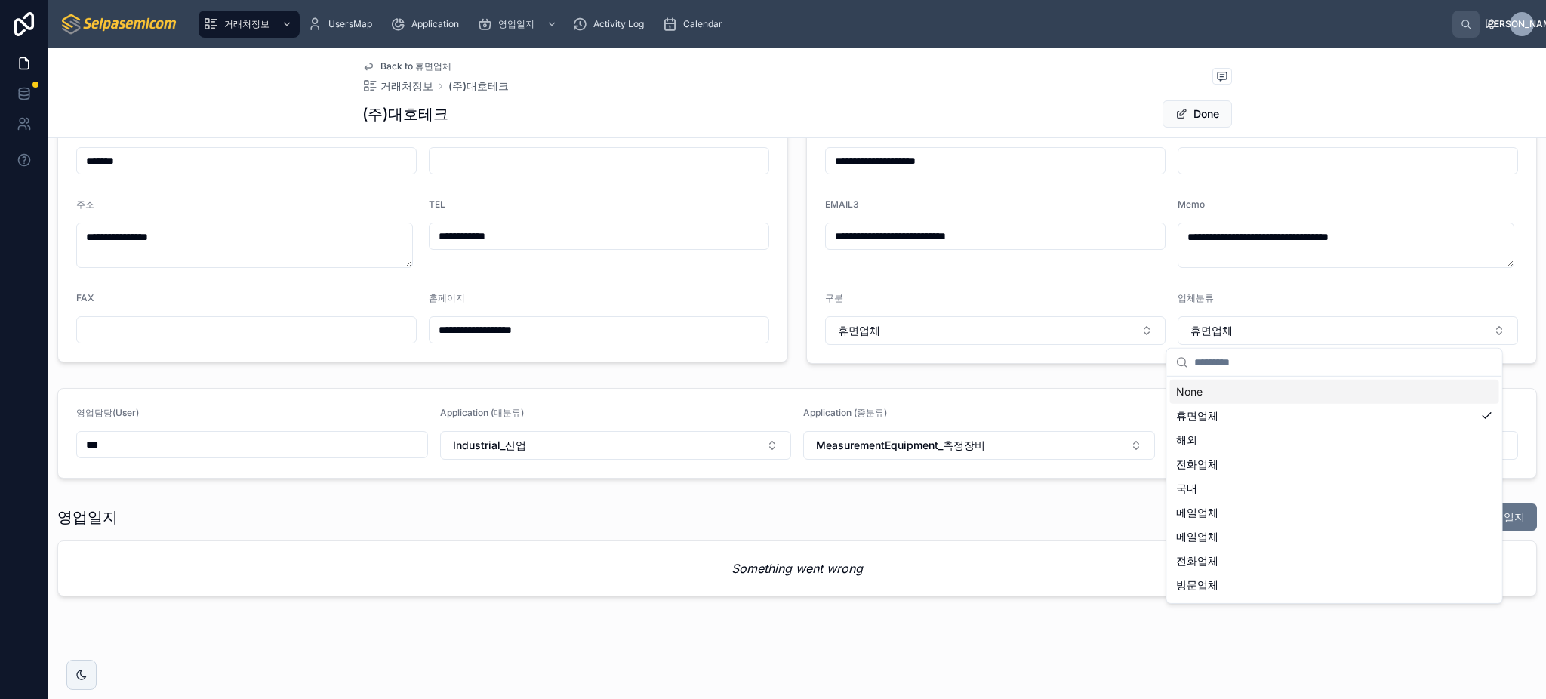
click at [1399, 287] on form "**********" at bounding box center [1171, 196] width 729 height 334
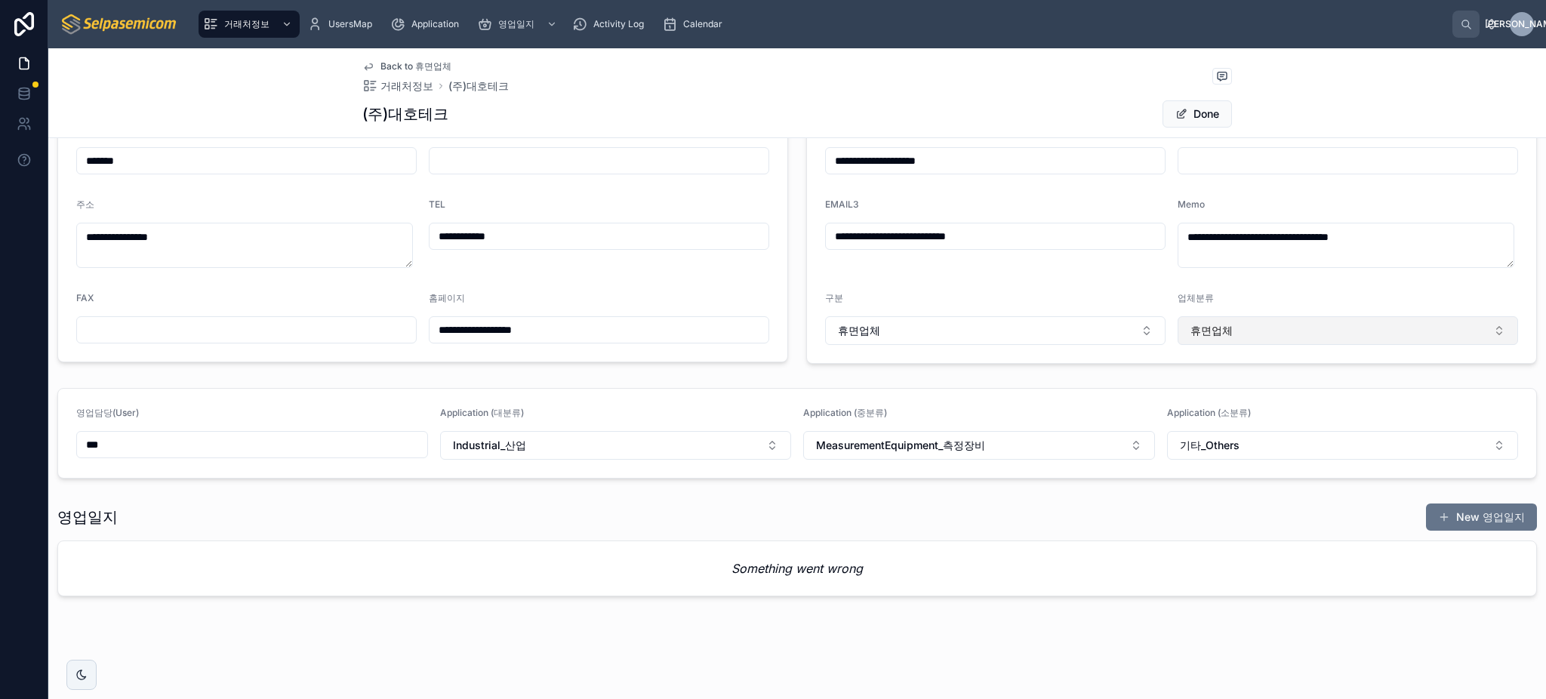
click at [1396, 334] on button "휴면업체" at bounding box center [1347, 330] width 340 height 29
click at [1137, 388] on div "영업담당(User) *** Application (대분류) Industrial_산업 Application (중분류) MeasurementEqu…" at bounding box center [796, 433] width 1479 height 91
click at [1257, 335] on button "휴면업체" at bounding box center [1347, 330] width 340 height 29
drag, startPoint x: 1120, startPoint y: 379, endPoint x: 1124, endPoint y: 372, distance: 7.8
click at [1120, 378] on div "**********" at bounding box center [796, 262] width 1497 height 679
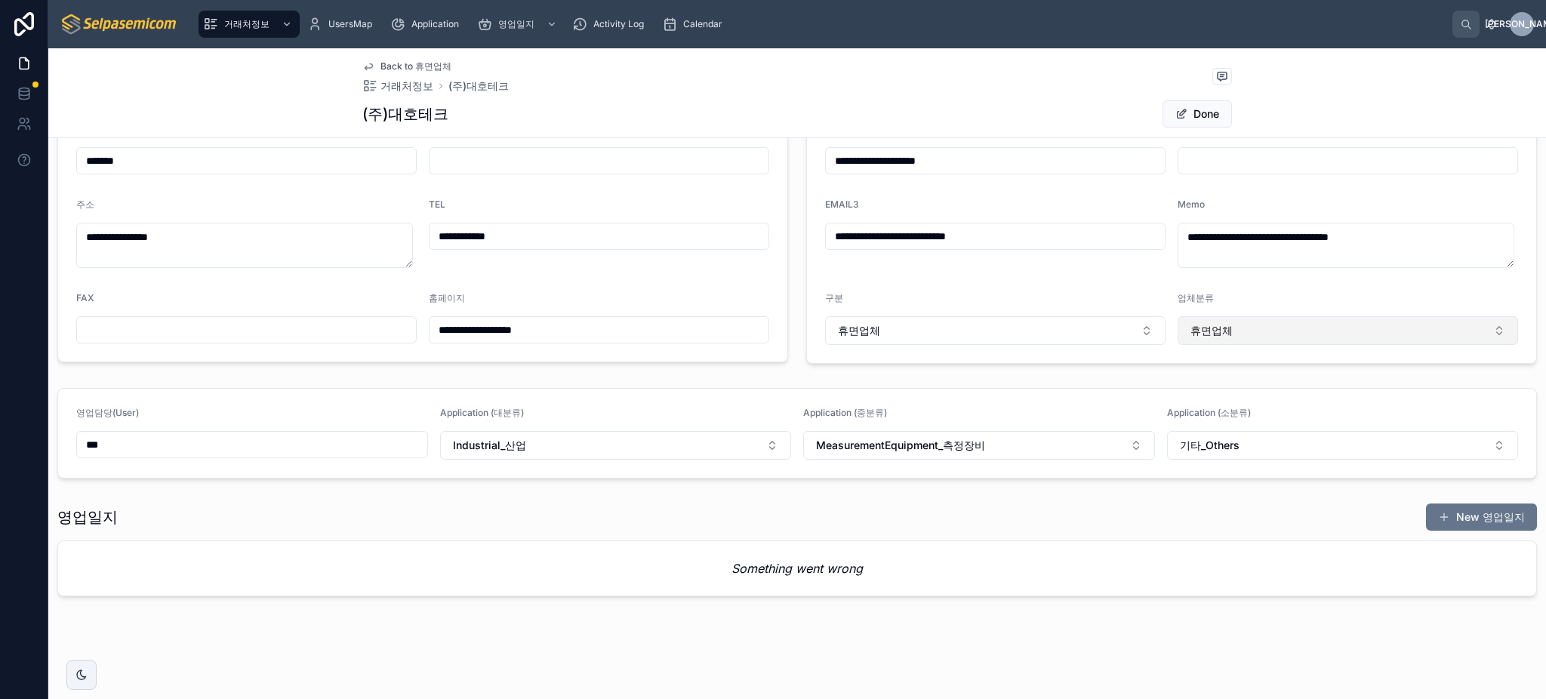
click at [1272, 334] on button "휴면업체" at bounding box center [1347, 330] width 340 height 29
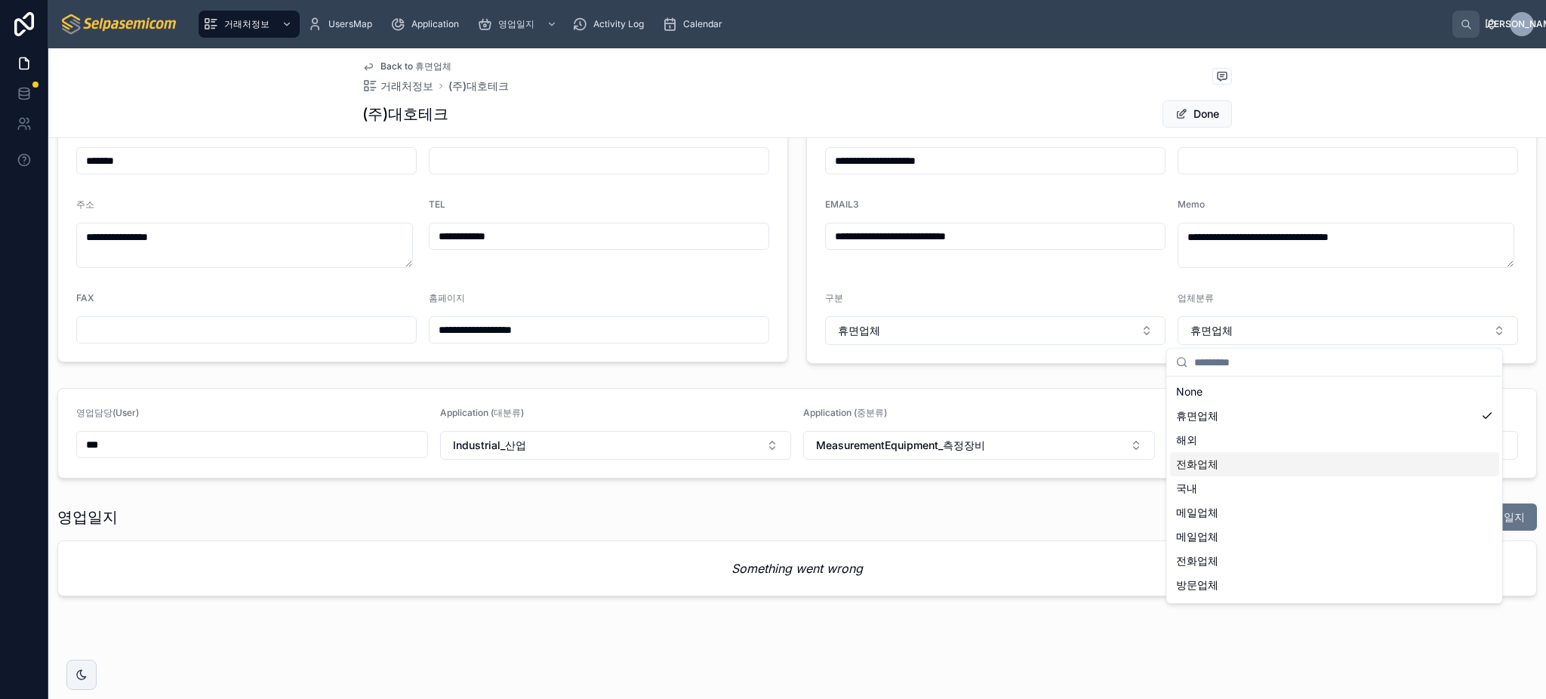
click at [1113, 380] on div "**********" at bounding box center [796, 262] width 1497 height 679
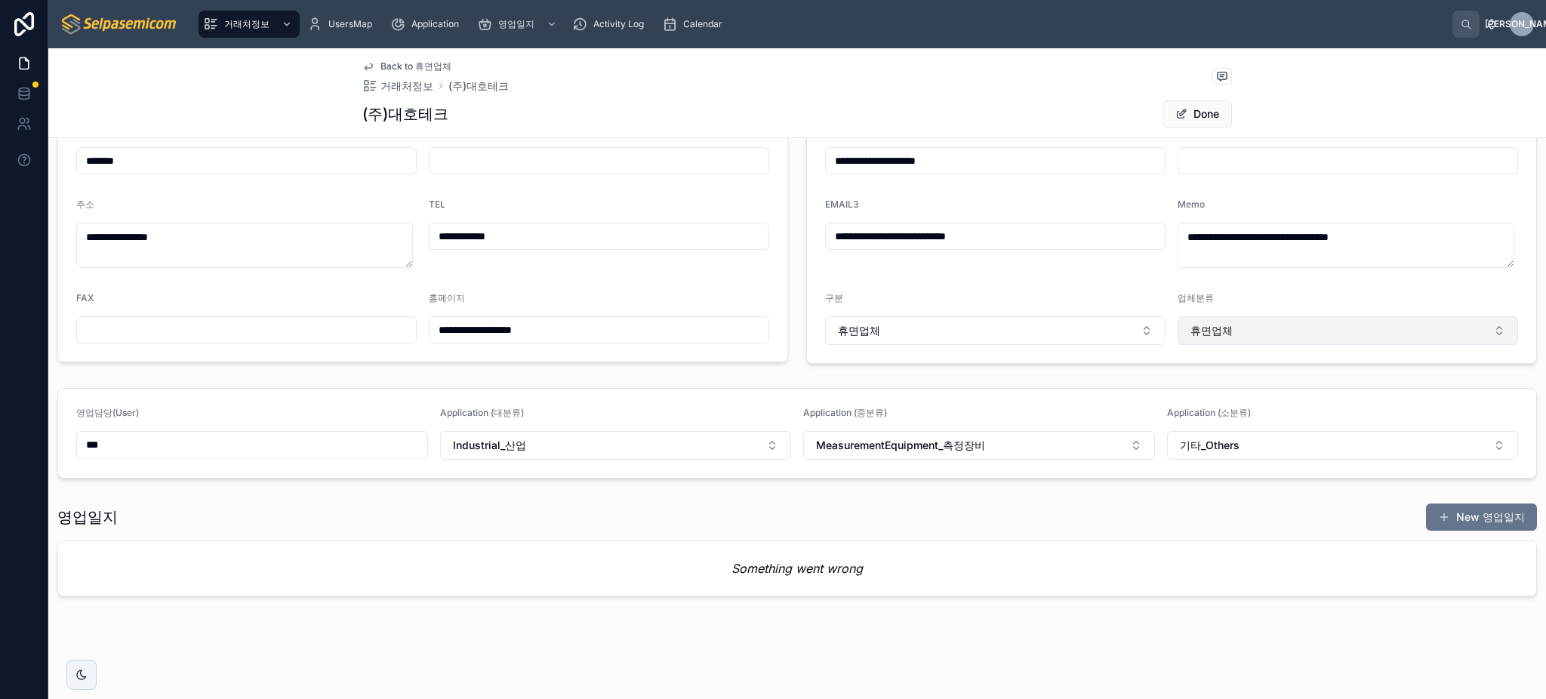
click at [1288, 333] on button "휴면업체" at bounding box center [1347, 330] width 340 height 29
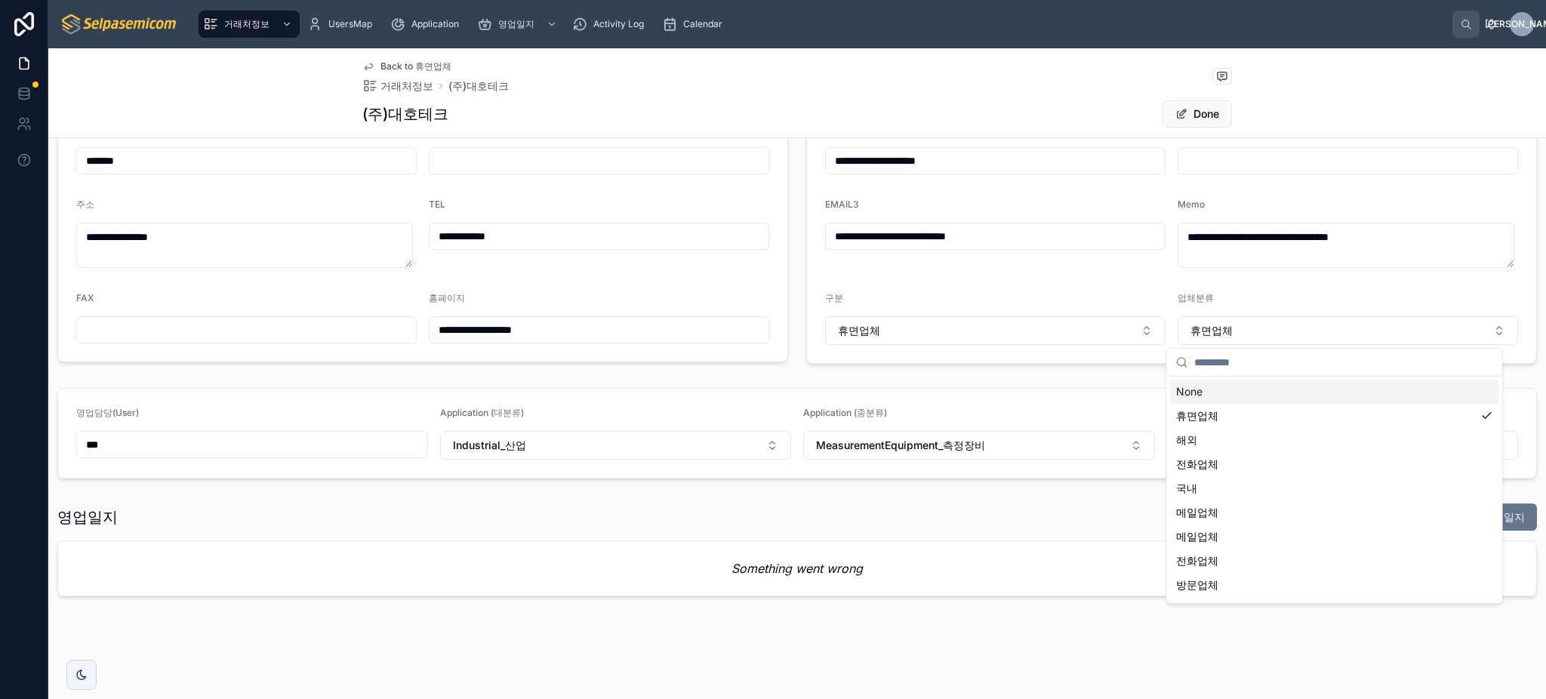
click at [1159, 284] on form "**********" at bounding box center [1171, 196] width 729 height 334
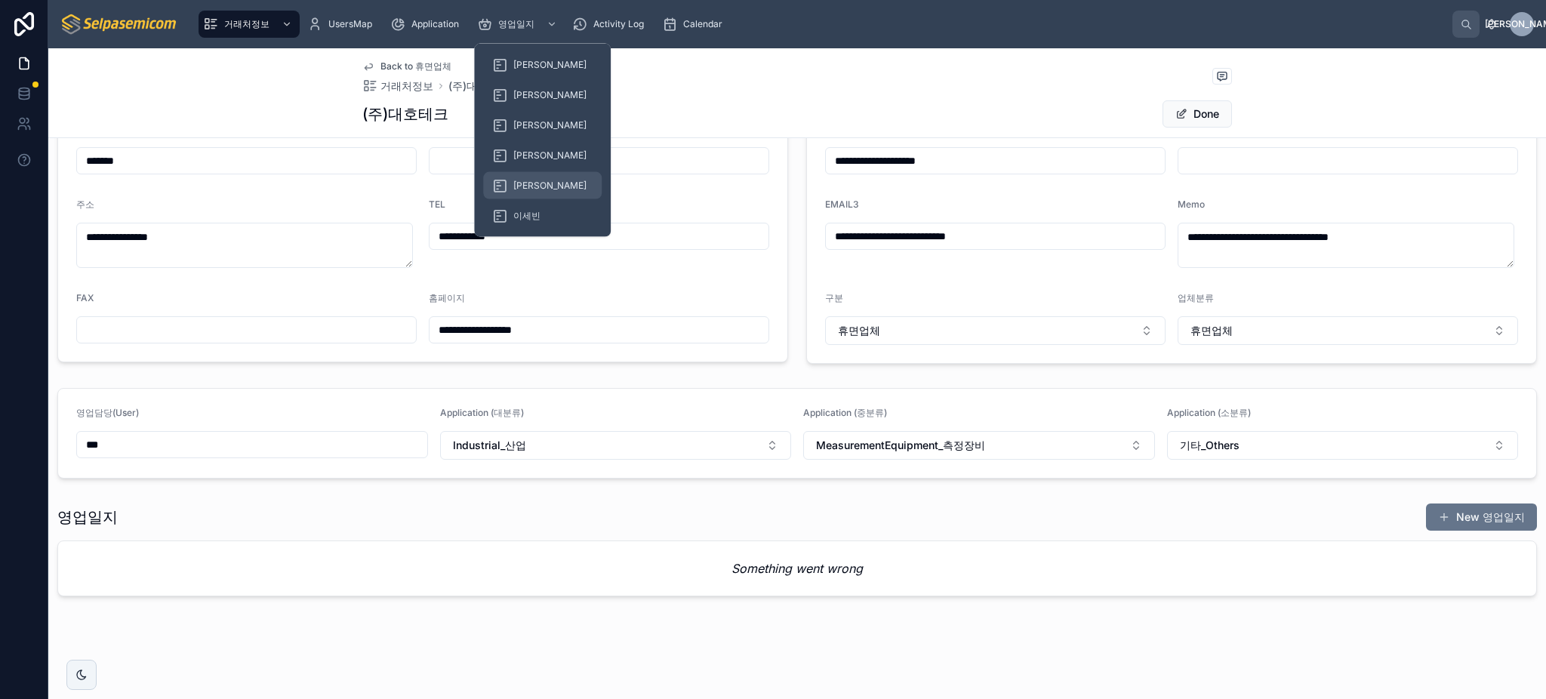
click at [515, 178] on div "[PERSON_NAME]" at bounding box center [542, 186] width 100 height 24
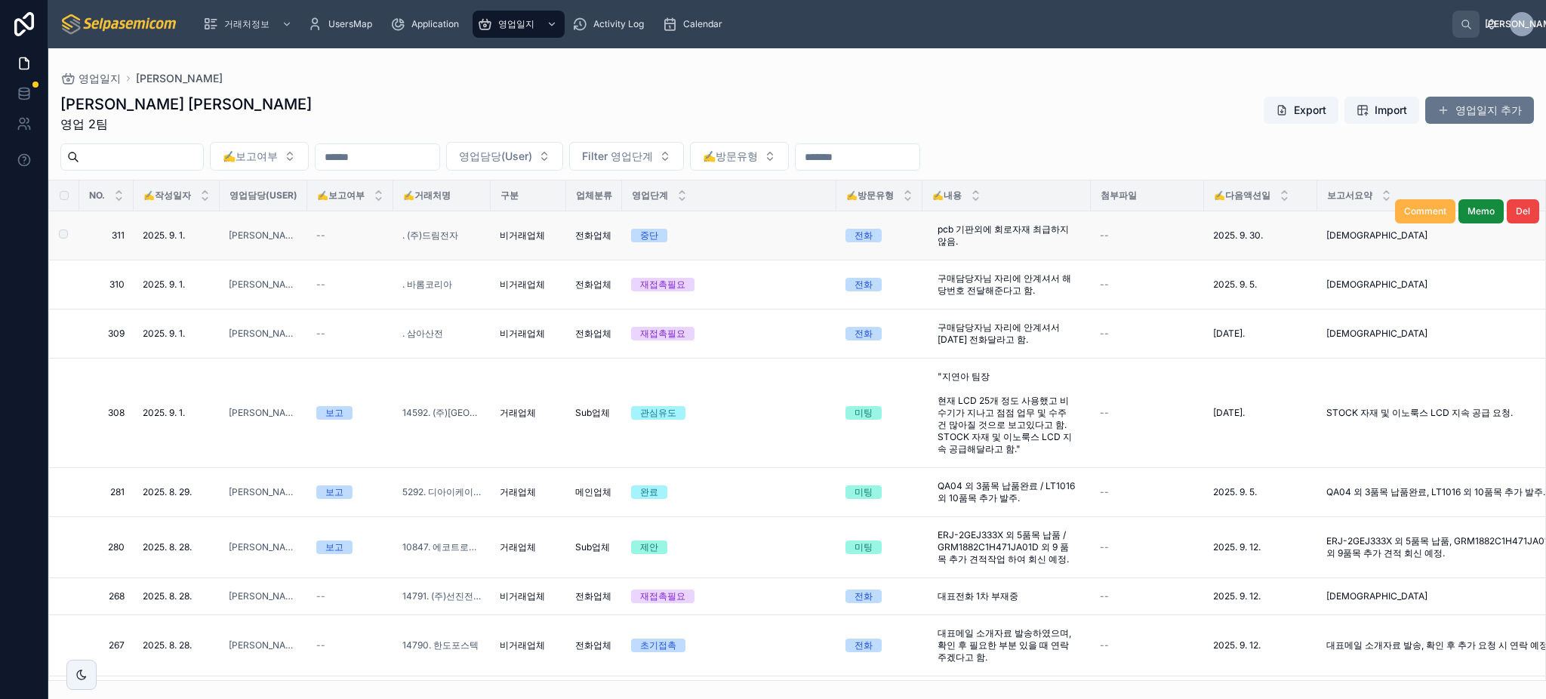
click at [1411, 219] on button "Comment" at bounding box center [1425, 211] width 60 height 24
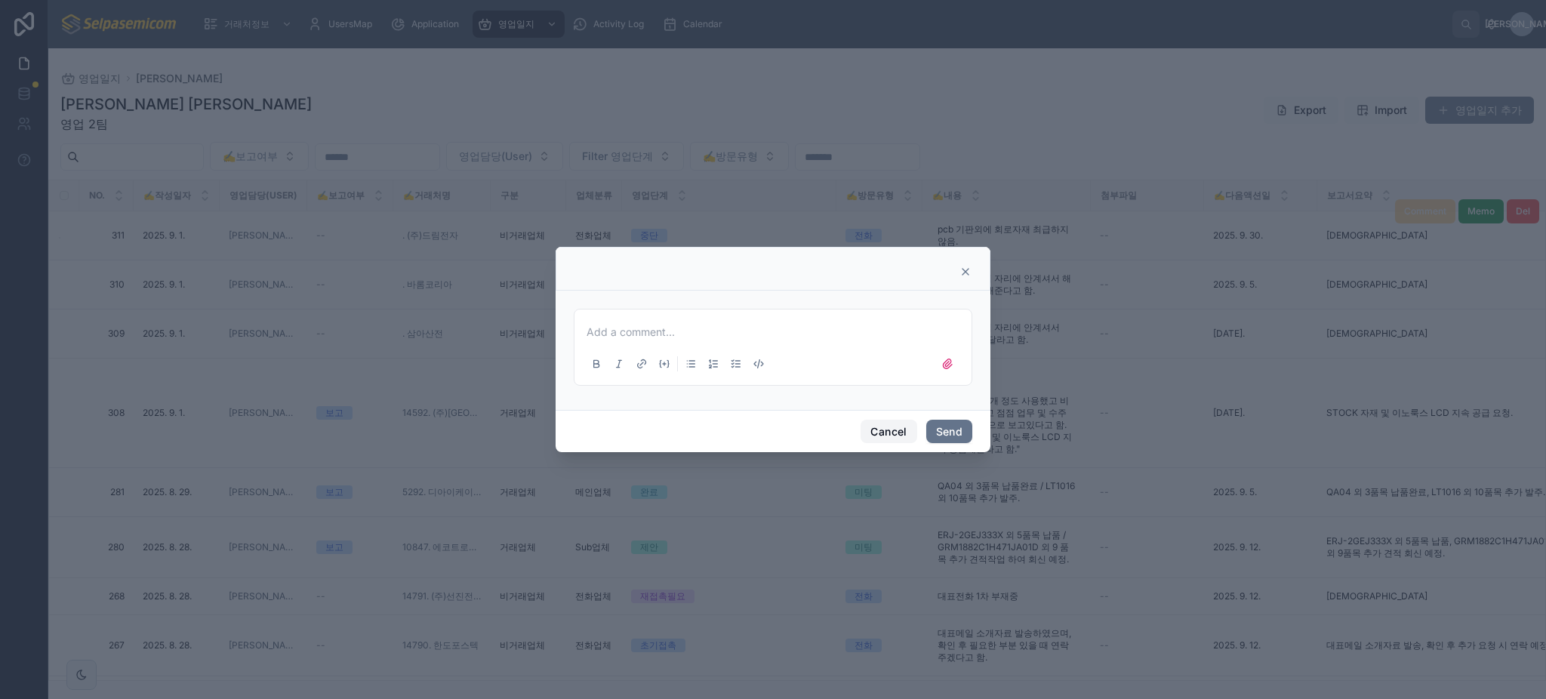
click at [898, 432] on button "Cancel" at bounding box center [888, 432] width 56 height 24
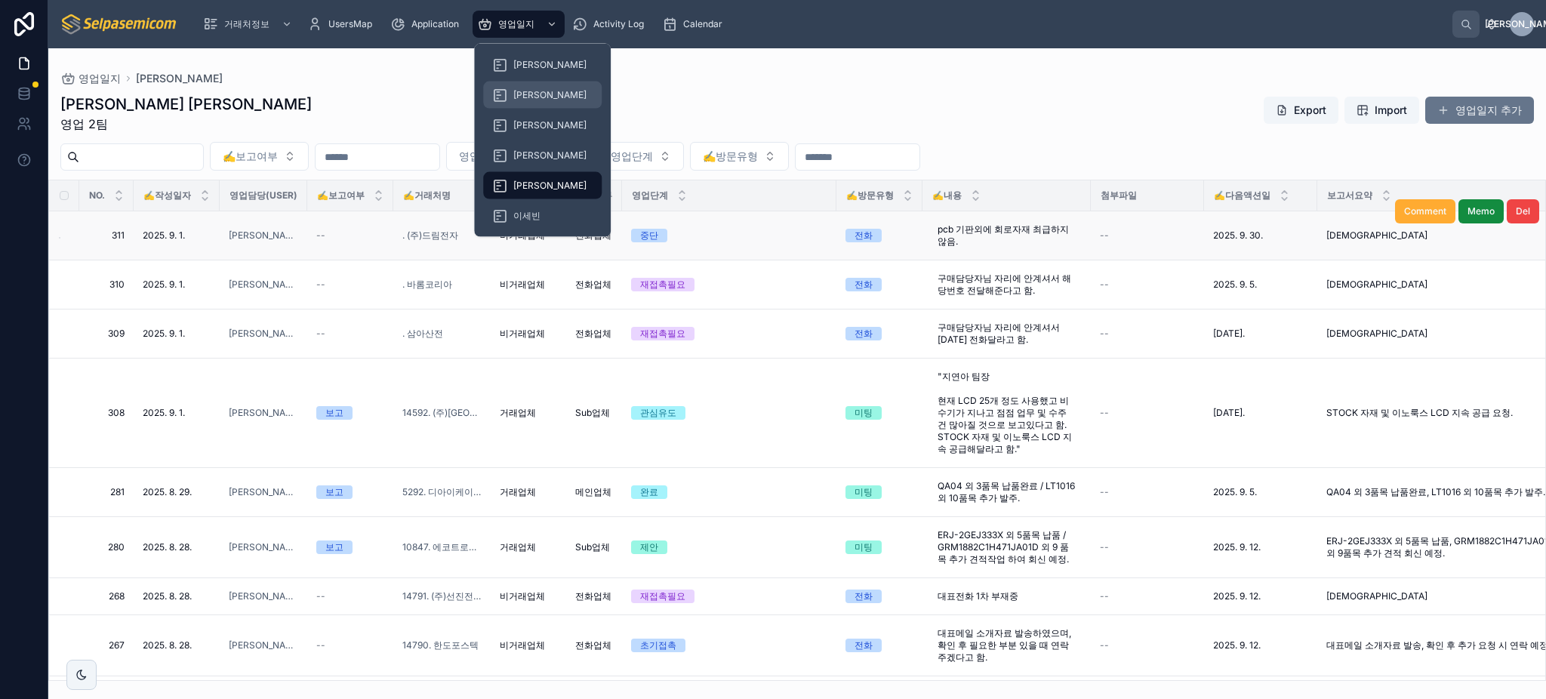
click at [522, 85] on div "김춘래" at bounding box center [542, 95] width 100 height 24
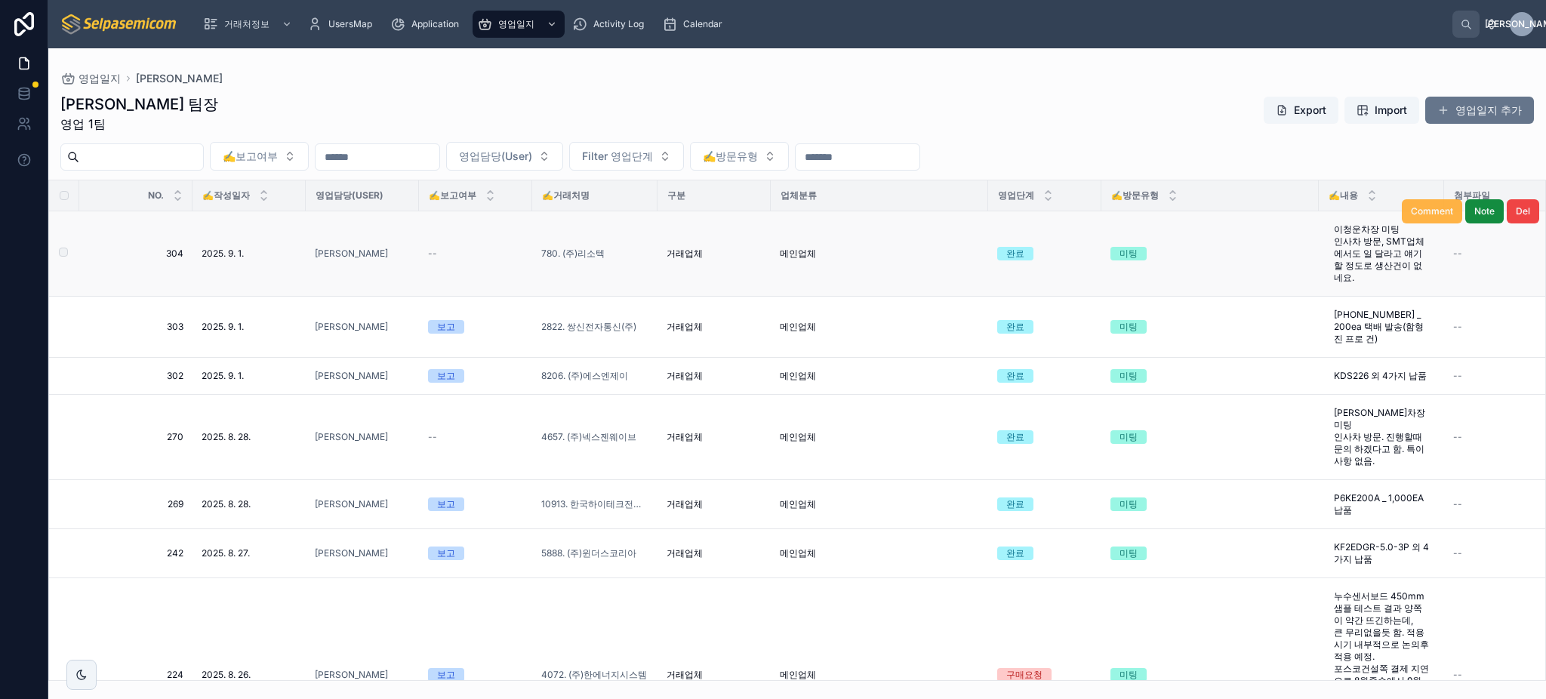
click at [1430, 211] on span "Comment" at bounding box center [1432, 211] width 42 height 12
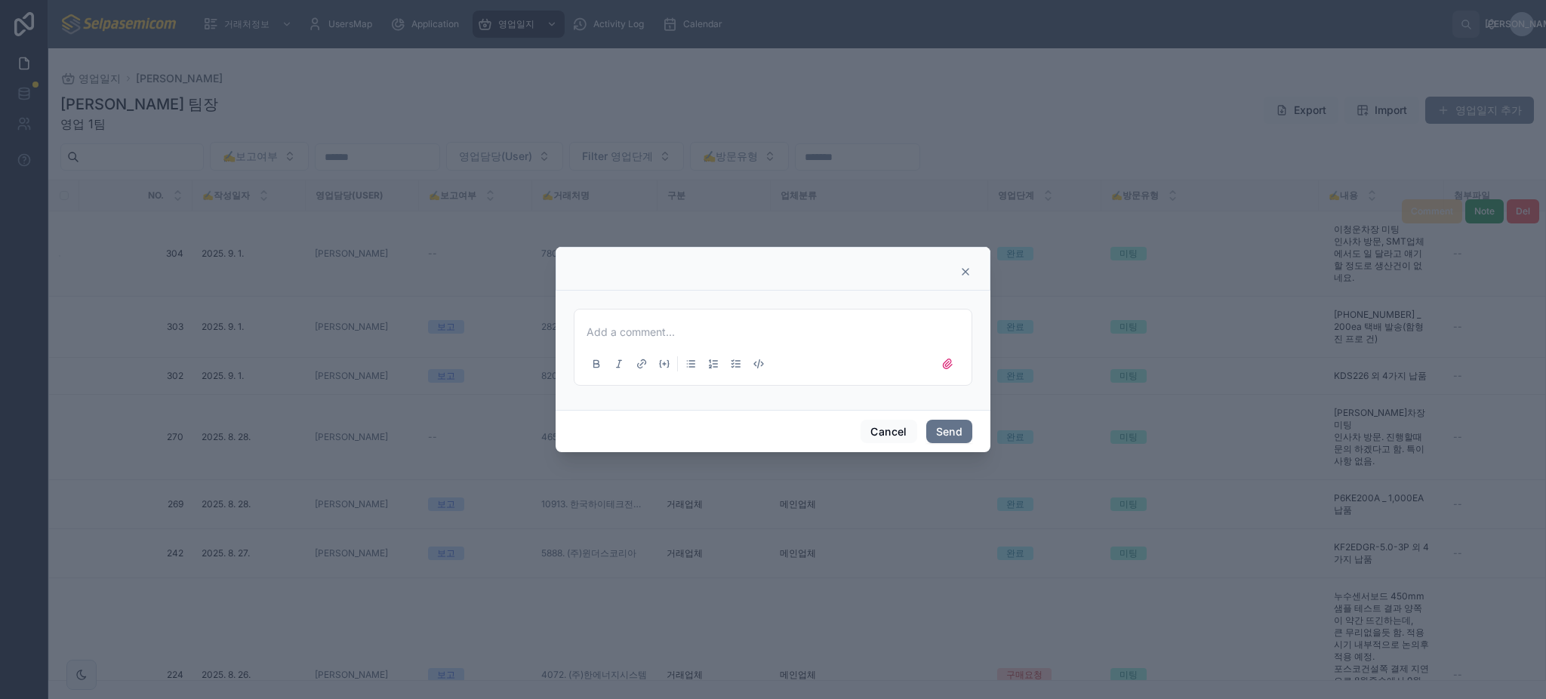
click at [740, 322] on div "Add a comment..." at bounding box center [772, 346] width 379 height 63
click at [706, 332] on p at bounding box center [775, 332] width 379 height 15
click at [956, 424] on button "Send" at bounding box center [949, 432] width 46 height 24
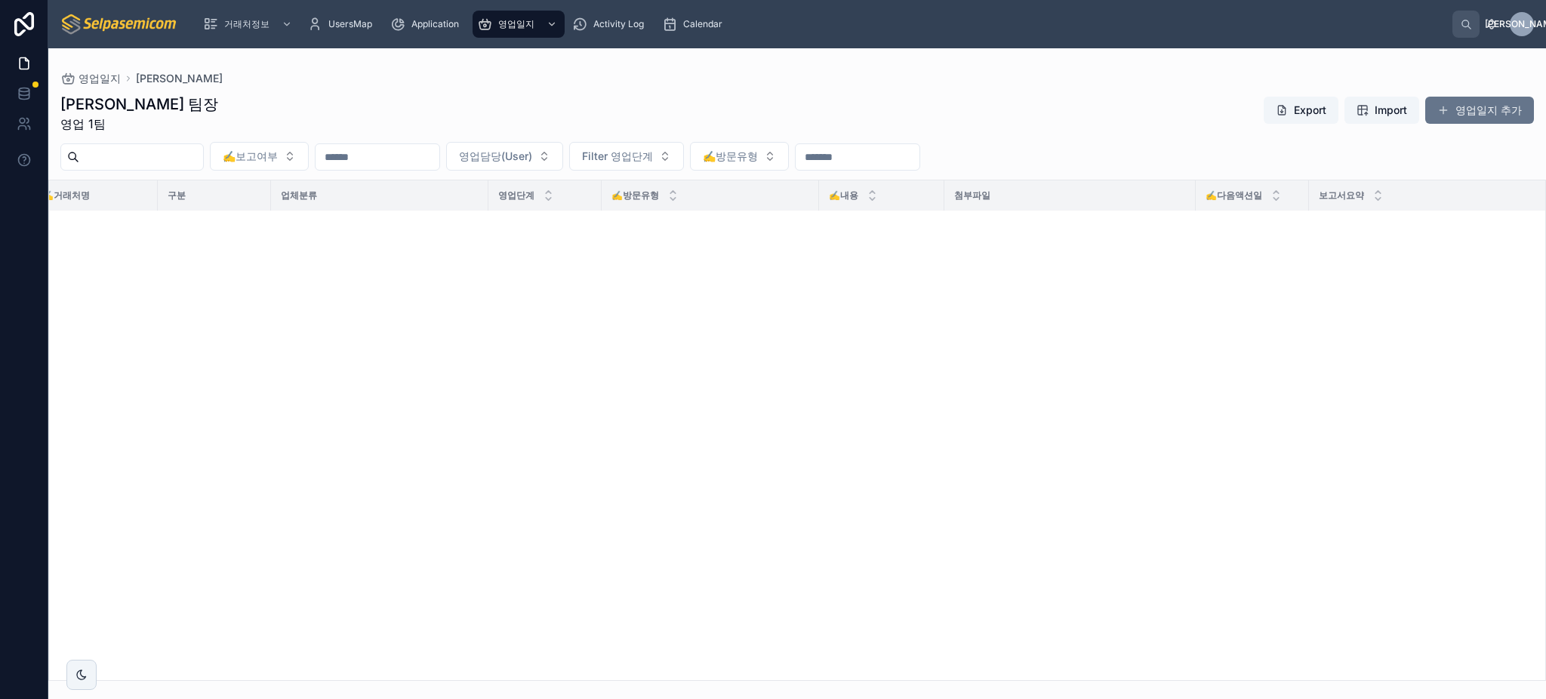
scroll to position [0, 500]
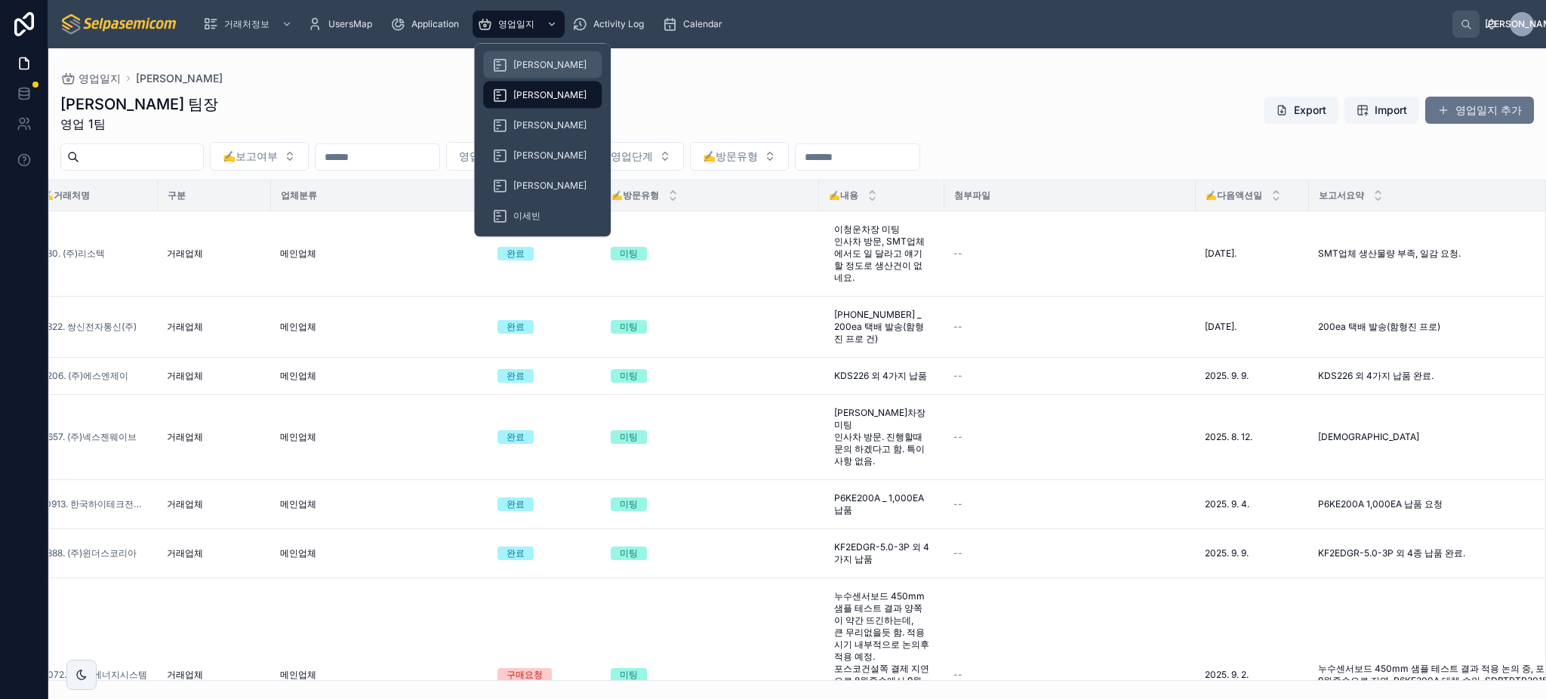
click at [506, 54] on div "[PERSON_NAME]" at bounding box center [542, 65] width 100 height 24
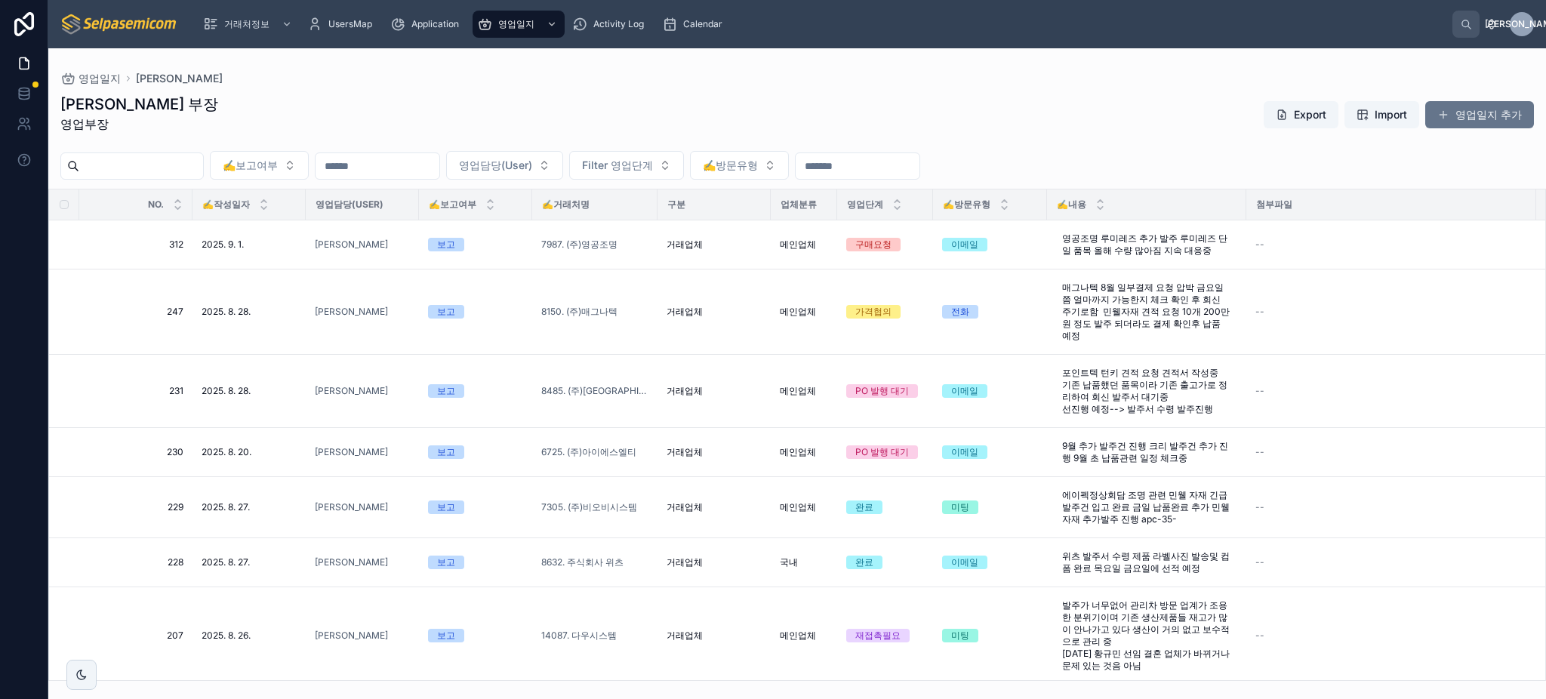
scroll to position [604, 0]
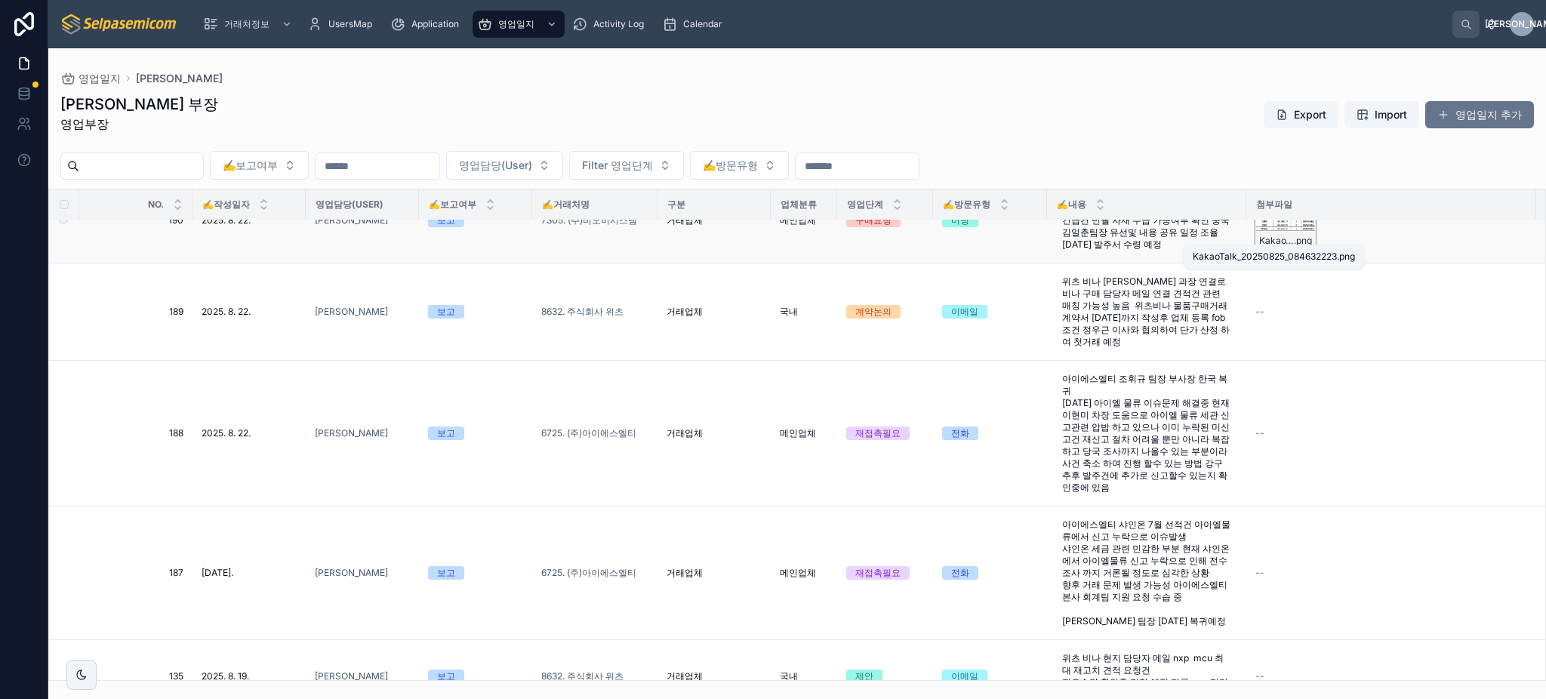
click at [1268, 235] on span "KakaoTalk_20250825_084632223" at bounding box center [1276, 241] width 35 height 12
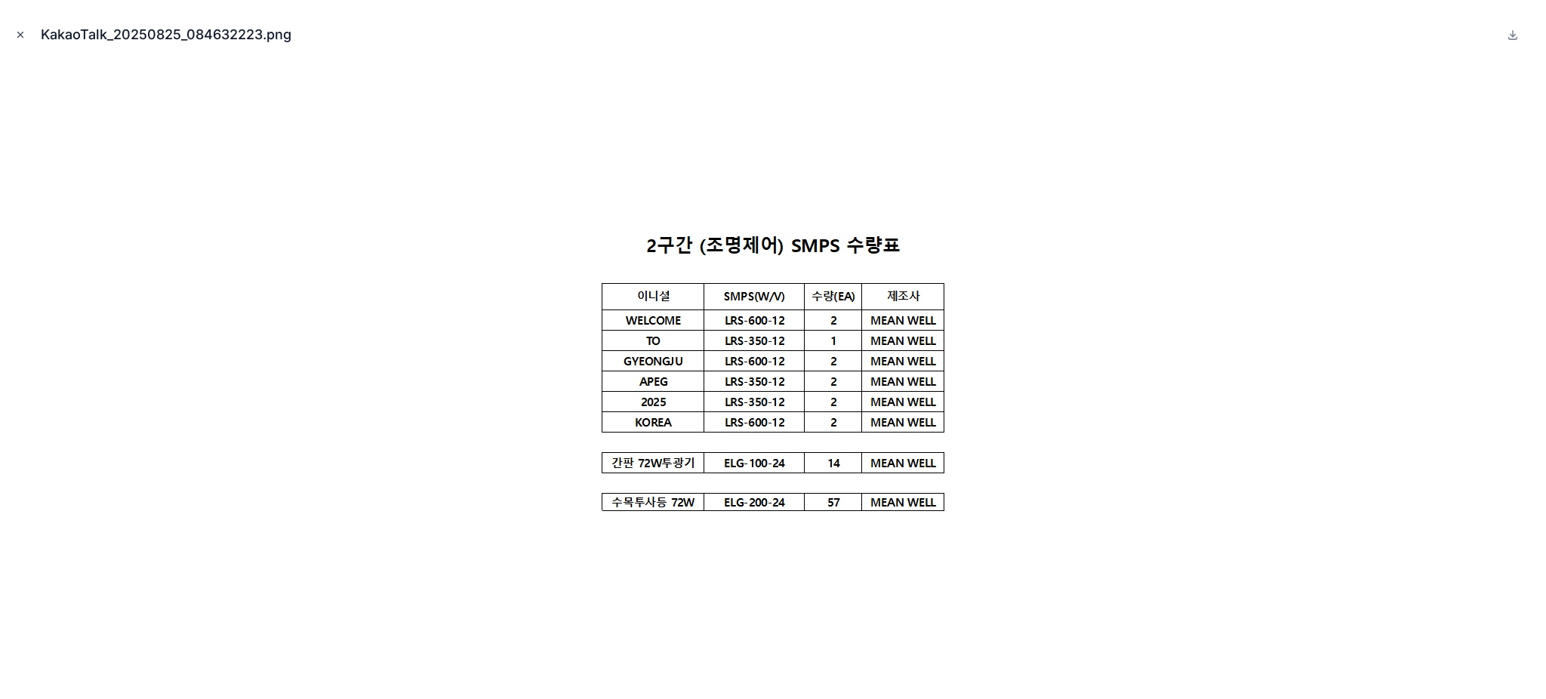
click at [17, 33] on icon "Close modal" at bounding box center [20, 34] width 11 height 11
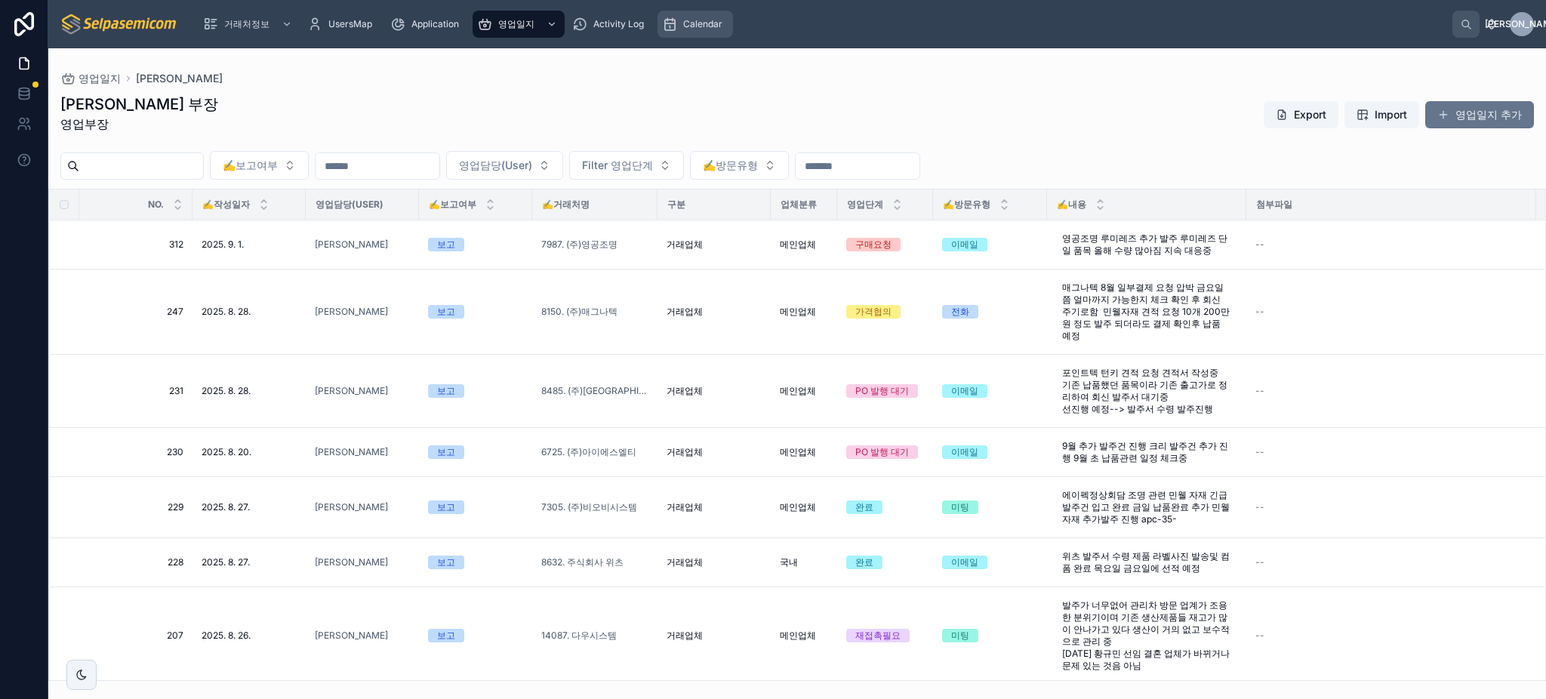
click at [725, 17] on div "Calendar" at bounding box center [695, 24] width 66 height 24
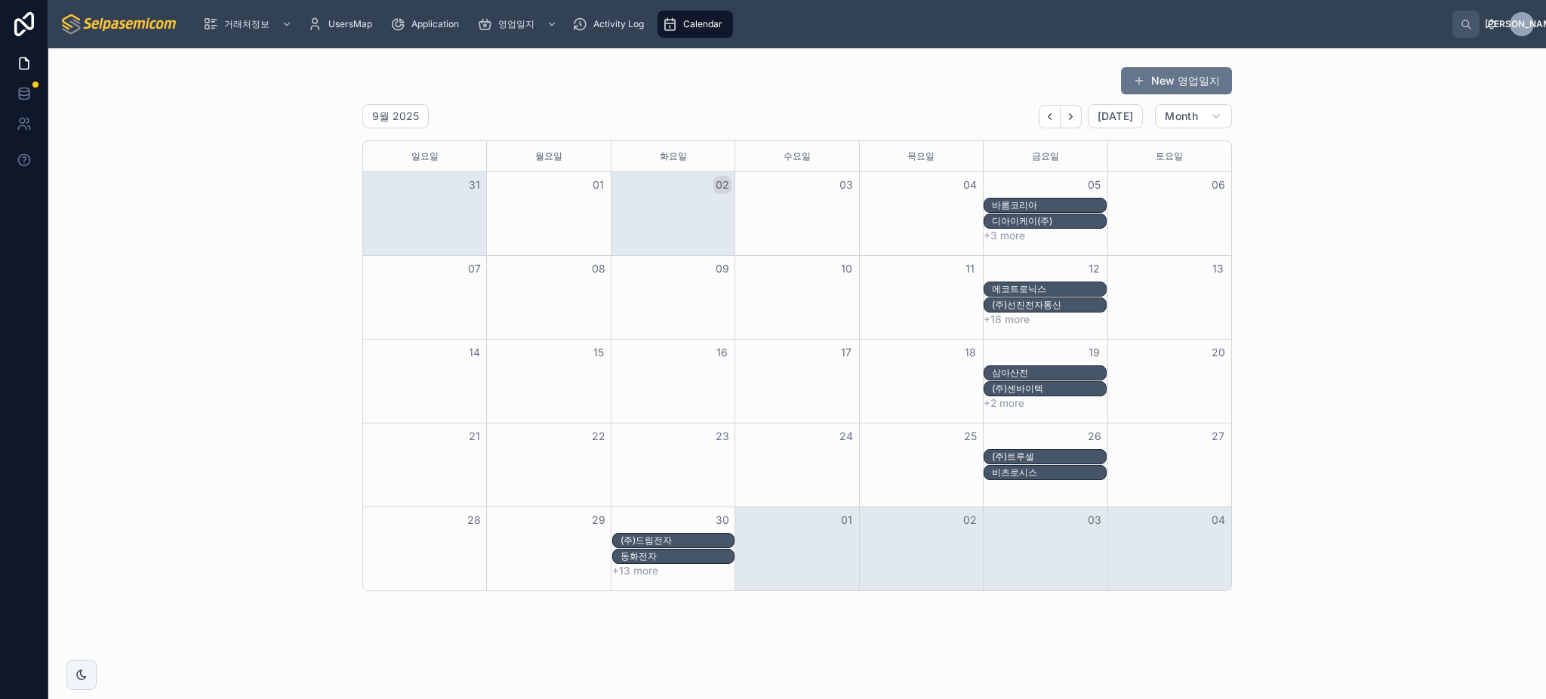
click at [1371, 209] on div "New 영업일지 9월 2025 [DATE] Month [DATE] [DATE] [DATE] [DATE] [DATE] [DATE] [DATE] …" at bounding box center [796, 328] width 1473 height 537
click at [1418, 189] on div "New 영업일지 9월 2025 [DATE] Month [DATE] [DATE] [DATE] [DATE] [DATE] [DATE] [DATE] …" at bounding box center [796, 328] width 1473 height 537
click at [1469, 189] on div "New 영업일지 9월 2025 [DATE] Month [DATE] [DATE] [DATE] [DATE] [DATE] [DATE] [DATE] …" at bounding box center [796, 328] width 1473 height 537
click at [1494, 446] on div "New 영업일지 9월 2025 [DATE] Month [DATE] [DATE] [DATE] [DATE] [DATE] [DATE] [DATE] …" at bounding box center [796, 328] width 1473 height 537
click at [1025, 219] on div "디아이케이(주)" at bounding box center [1048, 221] width 113 height 12
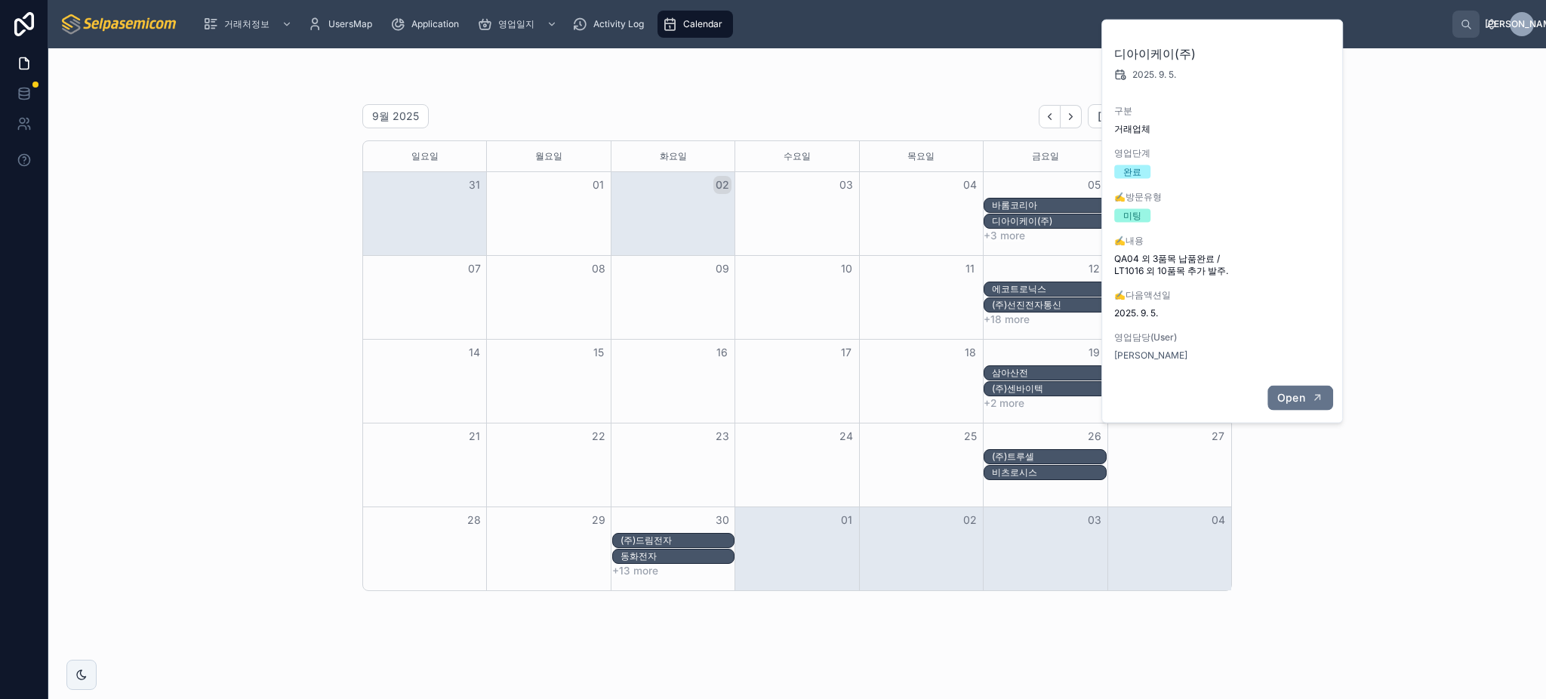
click at [1283, 388] on button "Open" at bounding box center [1300, 398] width 66 height 24
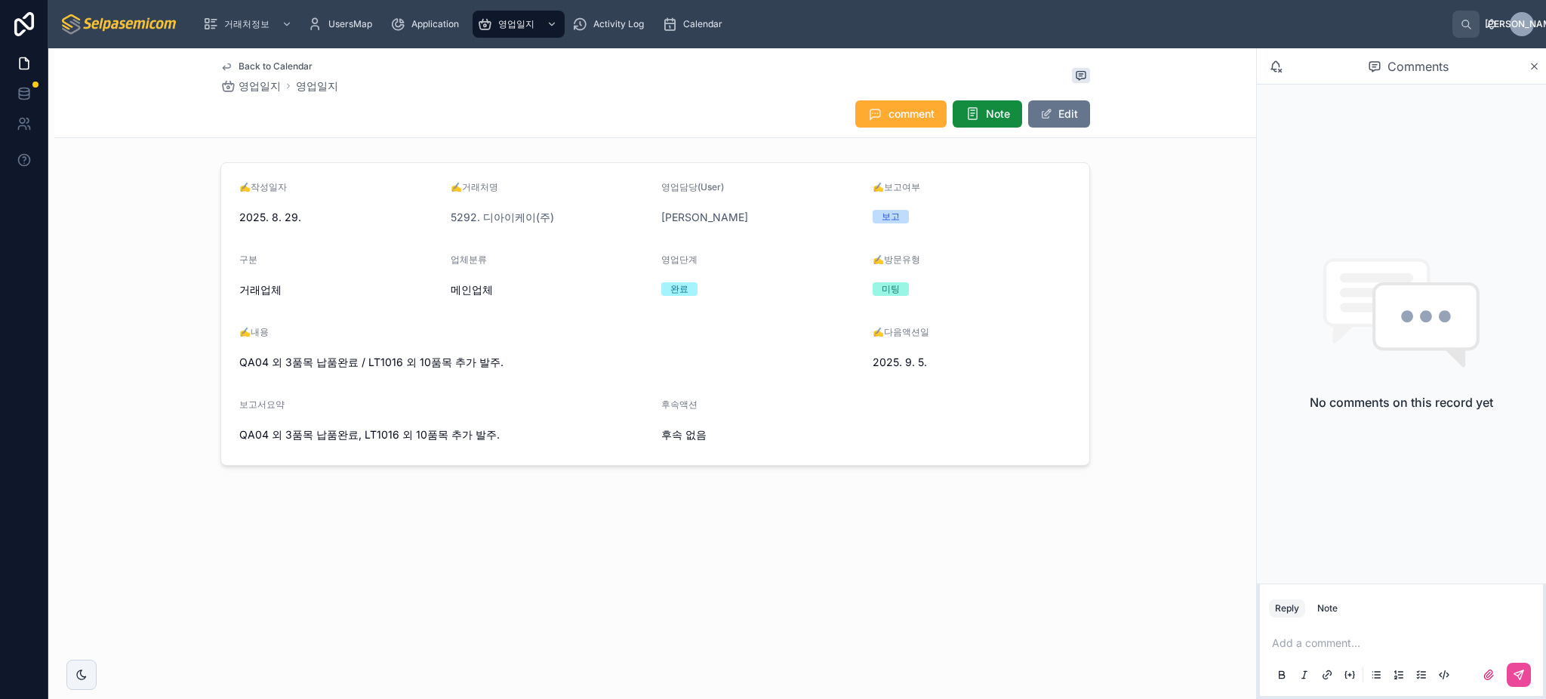
click at [1153, 374] on div "✍️작성일자 2025. 8. 29. ✍️거래처명 5292. 디아이케이(주) 영업담당(User) 김동일 ✍️보고여부 보고 구분 거래업체 업체분류…" at bounding box center [655, 313] width 1202 height 315
click at [673, 30] on icon "scrollable content" at bounding box center [669, 24] width 15 height 15
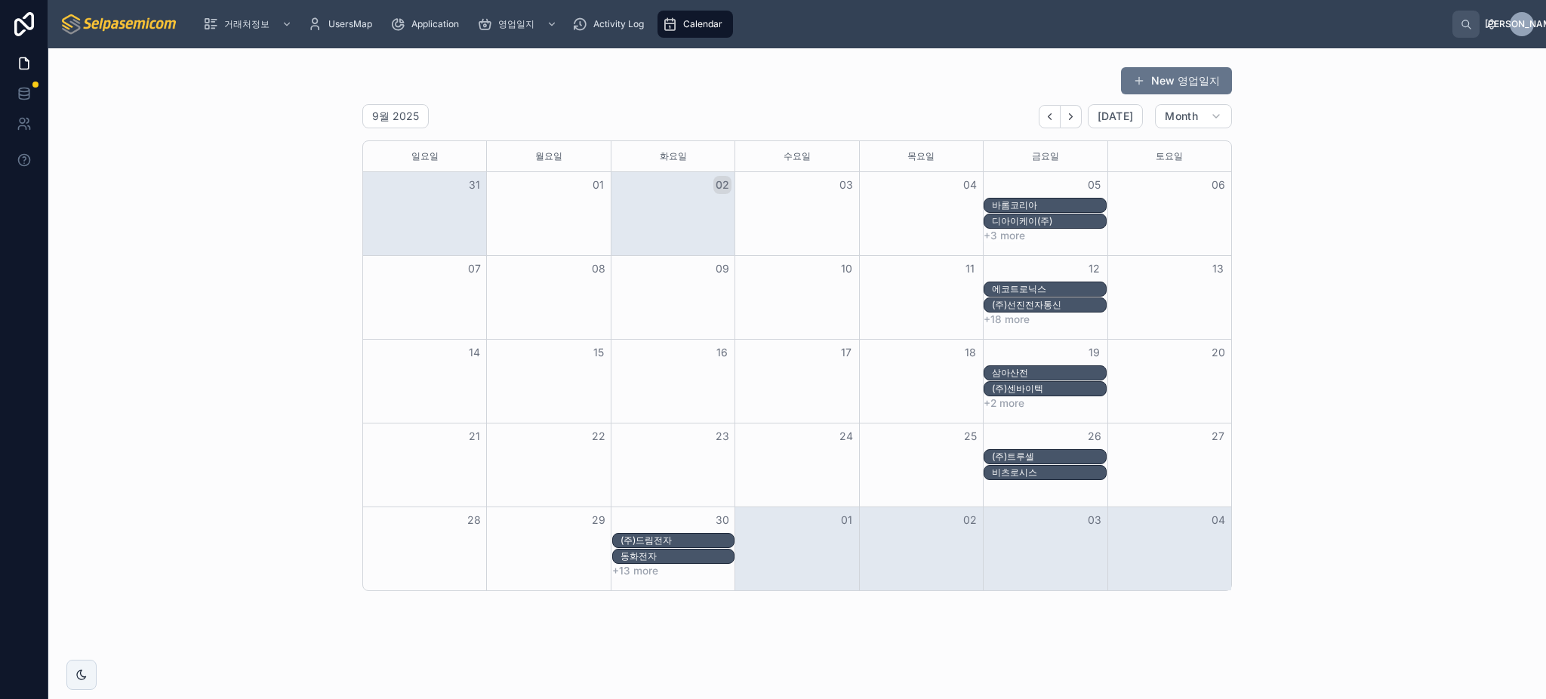
click at [1030, 284] on div "에코트로닉스" at bounding box center [1048, 289] width 113 height 12
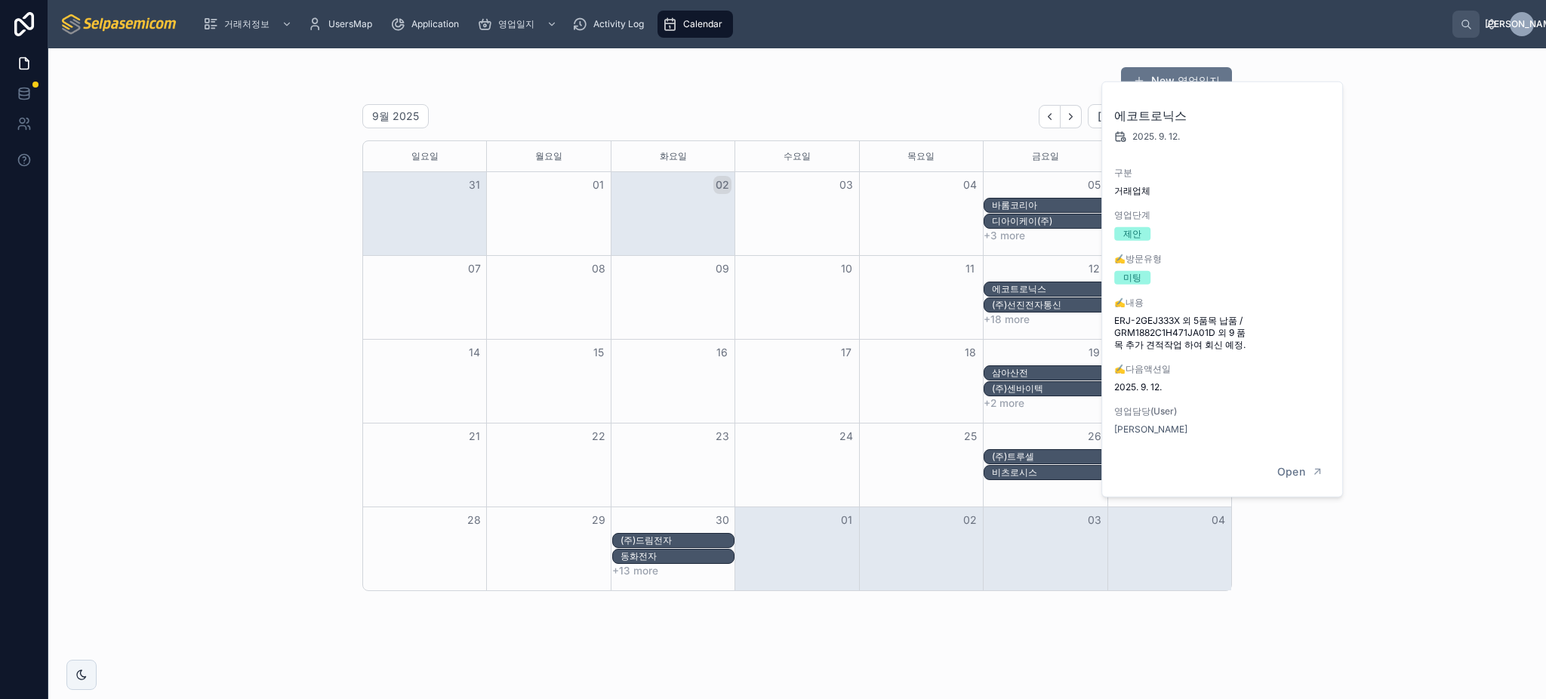
click at [1420, 308] on div "New 영업일지 9월 2025 [DATE] Month [DATE] [DATE] [DATE] [DATE] [DATE] [DATE] [DATE] …" at bounding box center [796, 328] width 1473 height 537
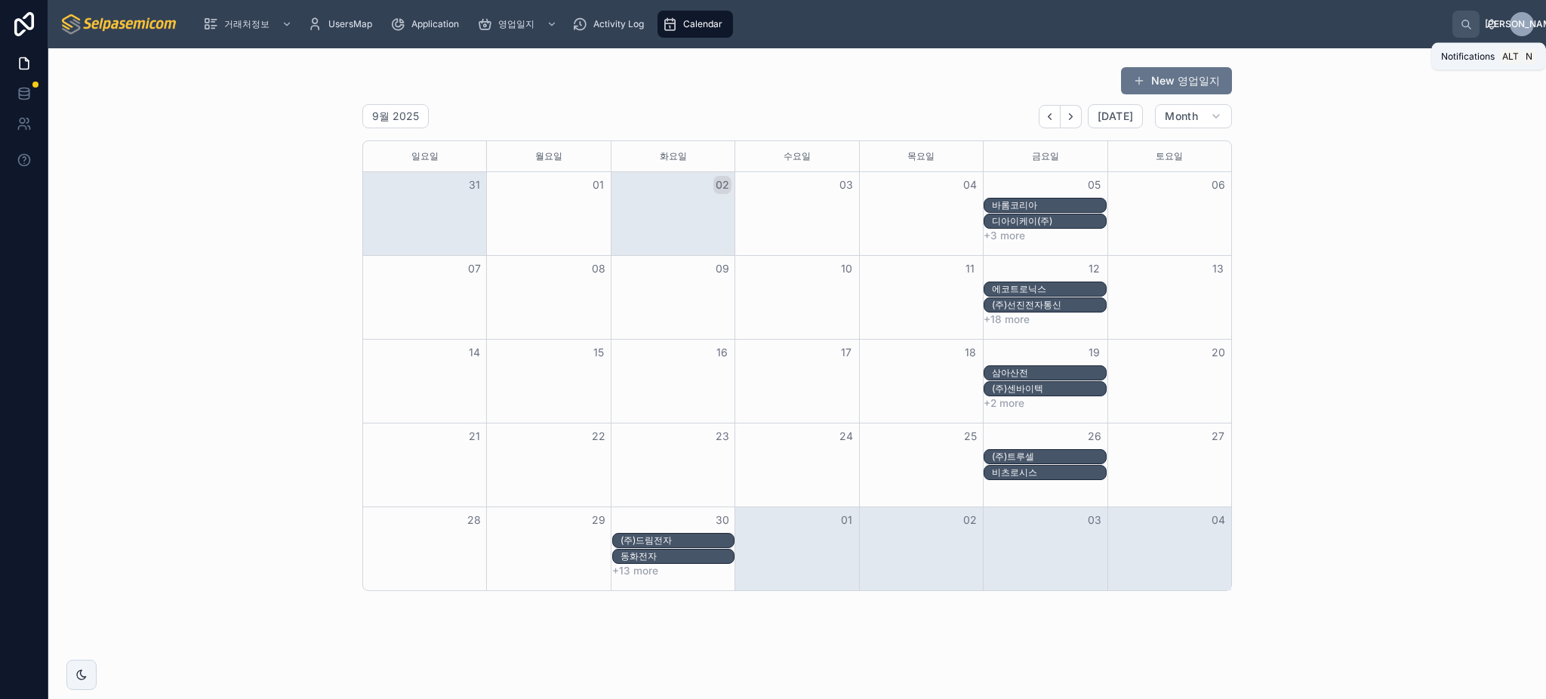
click at [1492, 22] on icon at bounding box center [1491, 24] width 12 height 12
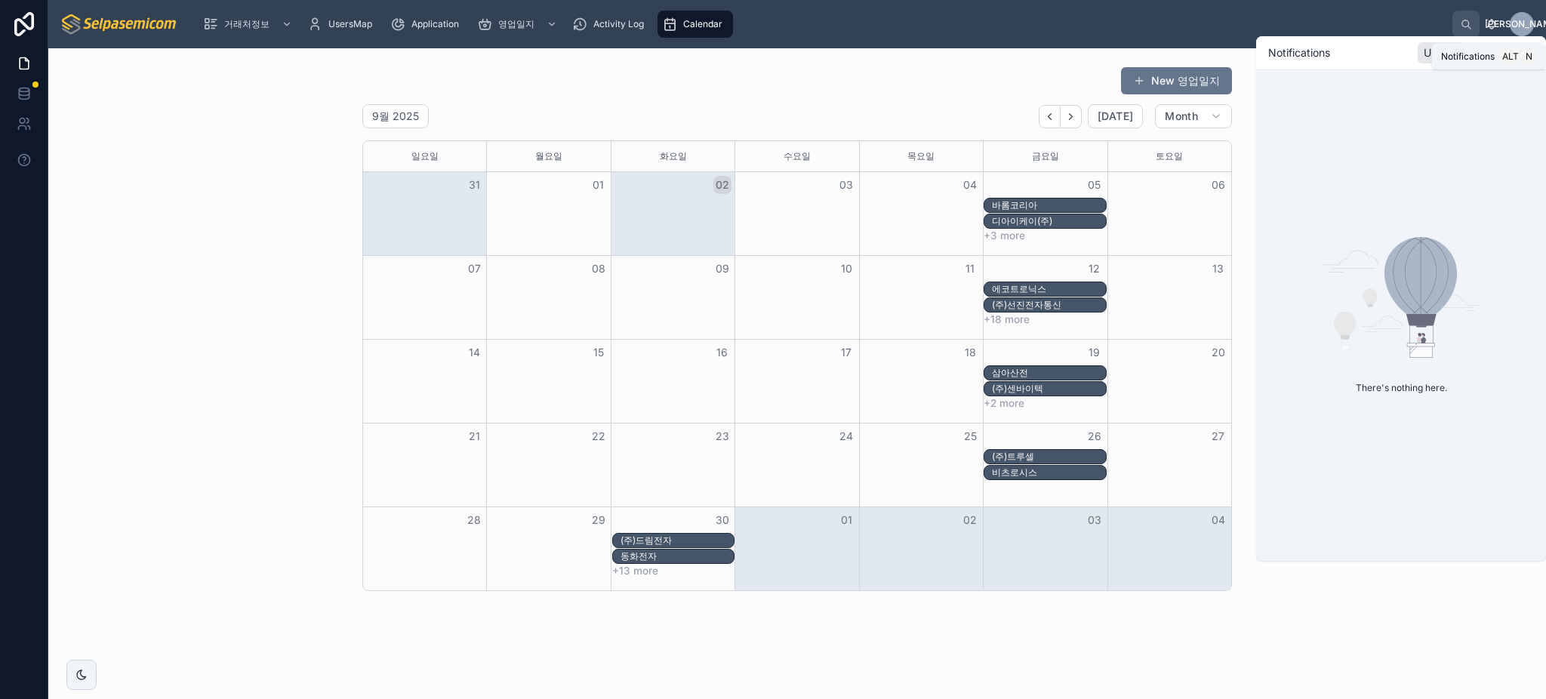
click at [1491, 26] on icon at bounding box center [1492, 23] width 8 height 7
click at [1492, 27] on icon at bounding box center [1491, 27] width 3 height 2
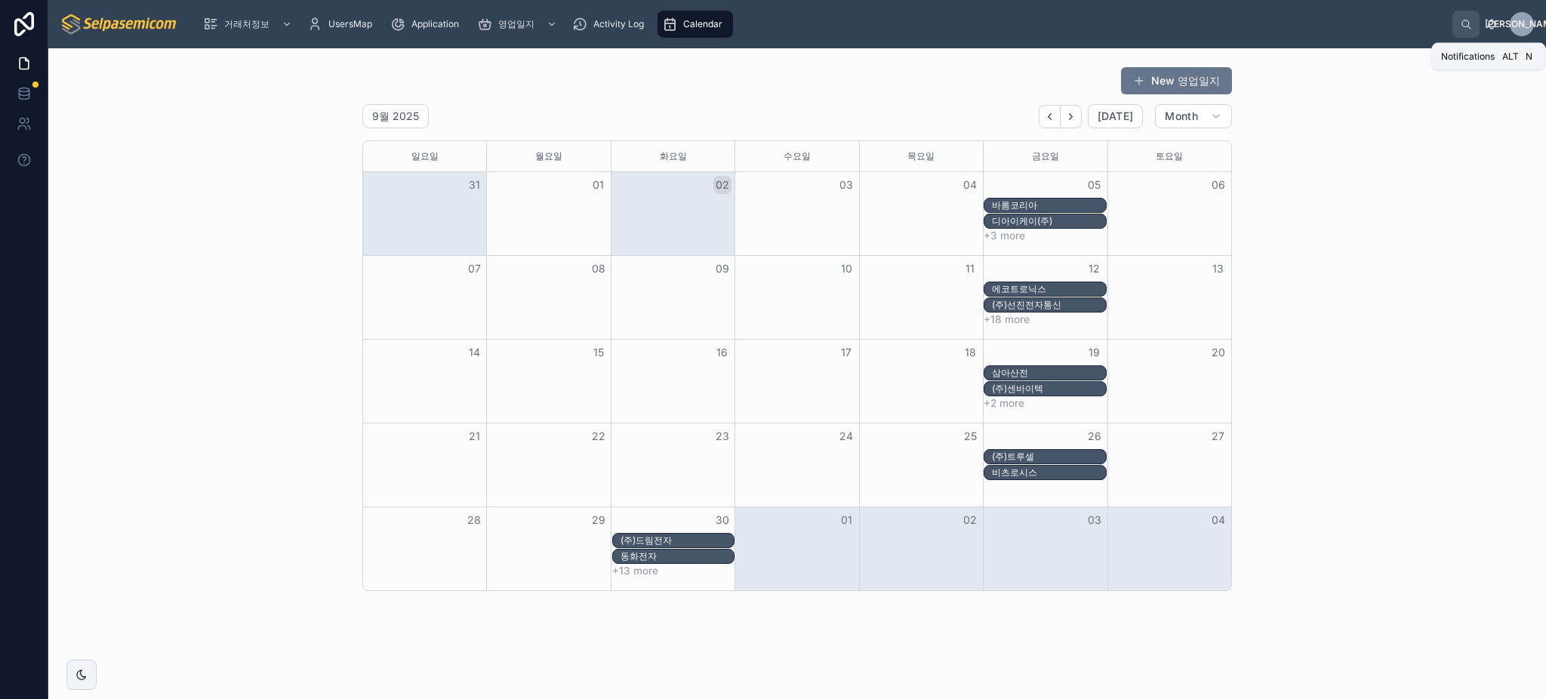
click at [1492, 27] on icon at bounding box center [1491, 27] width 3 height 2
click at [1245, 115] on div "New 영업일지 9월 2025 [DATE] Month [DATE] [DATE] [DATE] [DATE] [DATE] [DATE] [DATE] …" at bounding box center [796, 328] width 1473 height 537
click at [1037, 456] on div "(주)트루셀" at bounding box center [1048, 457] width 113 height 12
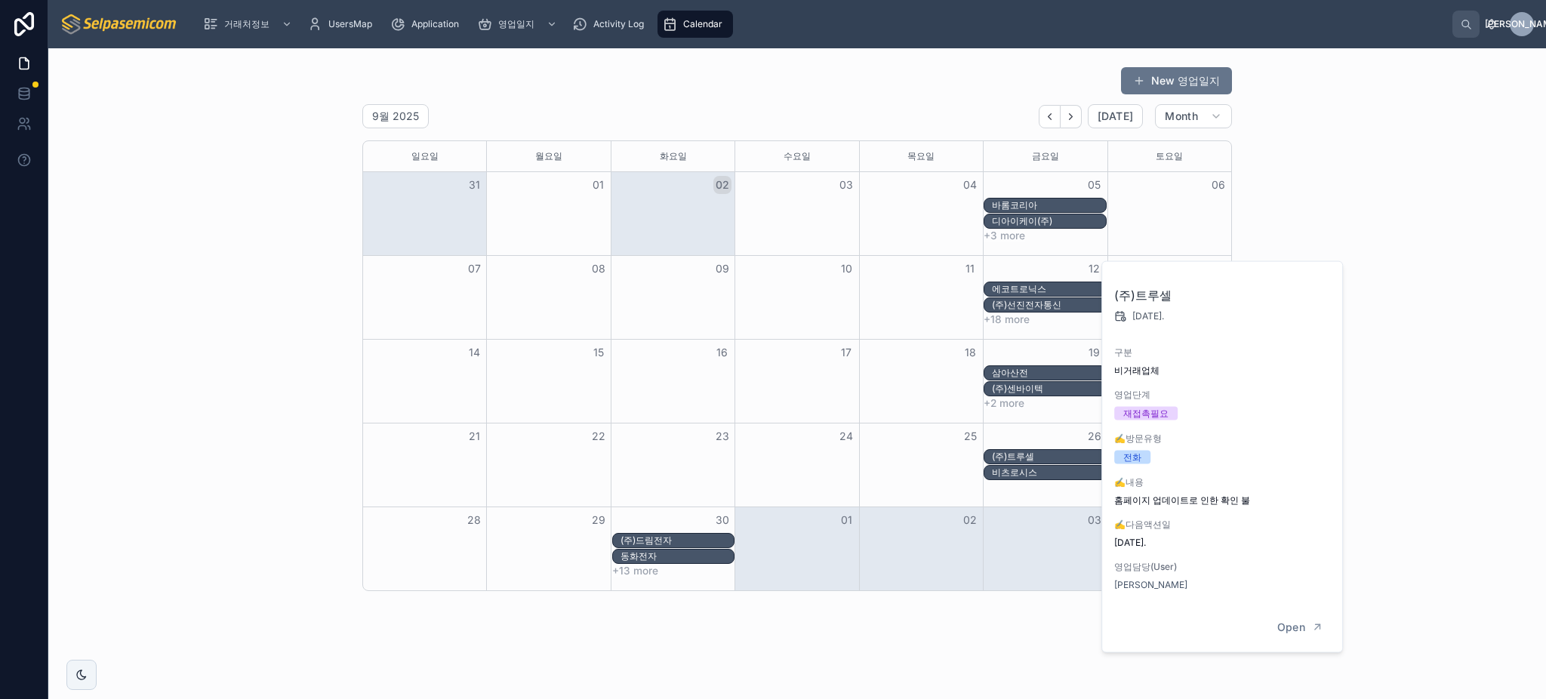
click at [1039, 470] on div "비츠로시스" at bounding box center [1048, 472] width 113 height 12
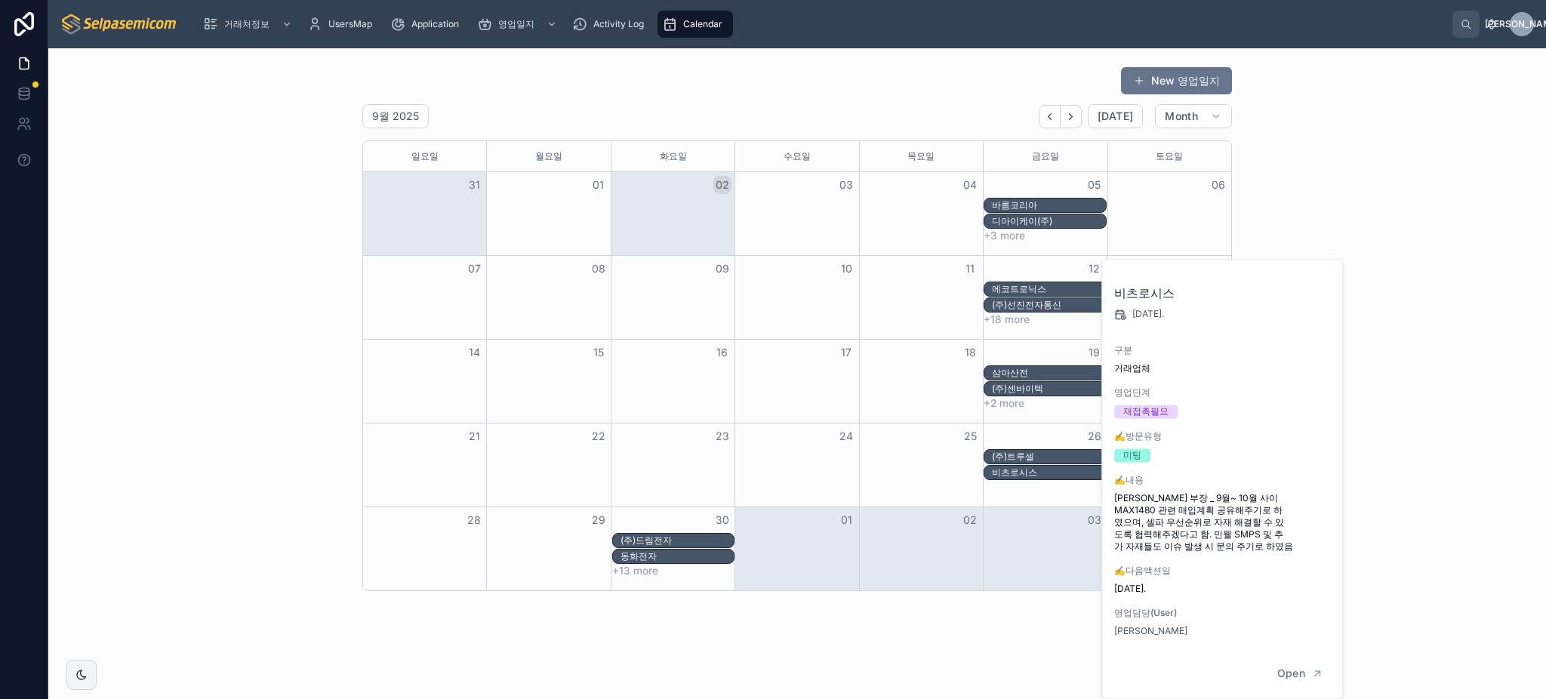
click at [1445, 396] on div "New 영업일지 9월 2025 [DATE] Month [DATE] [DATE] [DATE] [DATE] [DATE] [DATE] [DATE] …" at bounding box center [796, 328] width 1473 height 537
